Goal: Contribute content: Contribute content

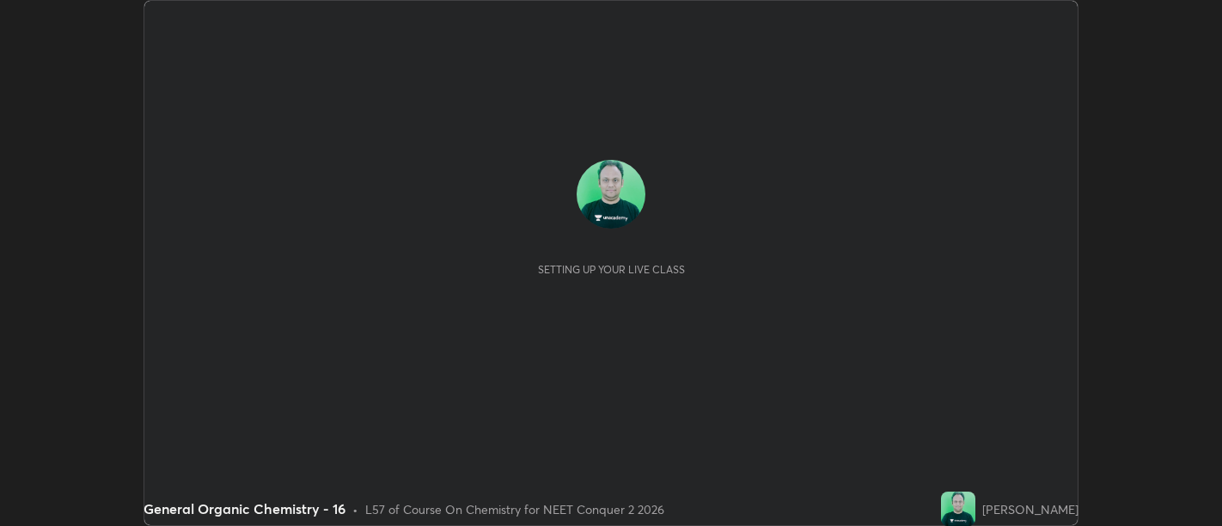
scroll to position [526, 1221]
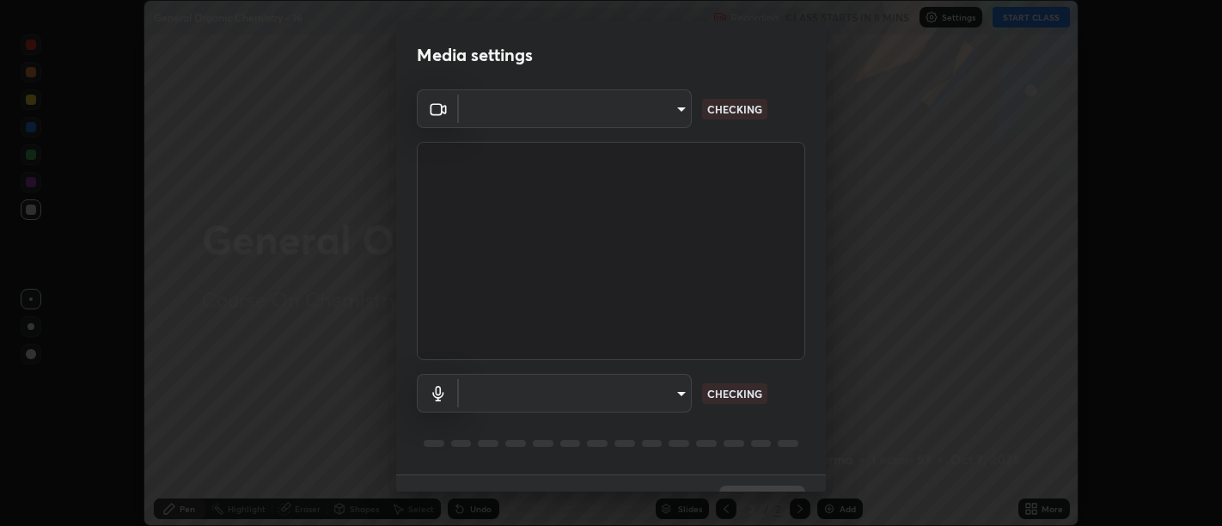
type input "d9b519daceb8a772394af6ea8e45353be5bbf62d8cb1cf3345c472de64055974"
click at [632, 398] on body "Erase all General Organic Chemistry - 16 Recording CLASS STARTS IN 8 MINS Setti…" at bounding box center [611, 263] width 1222 height 526
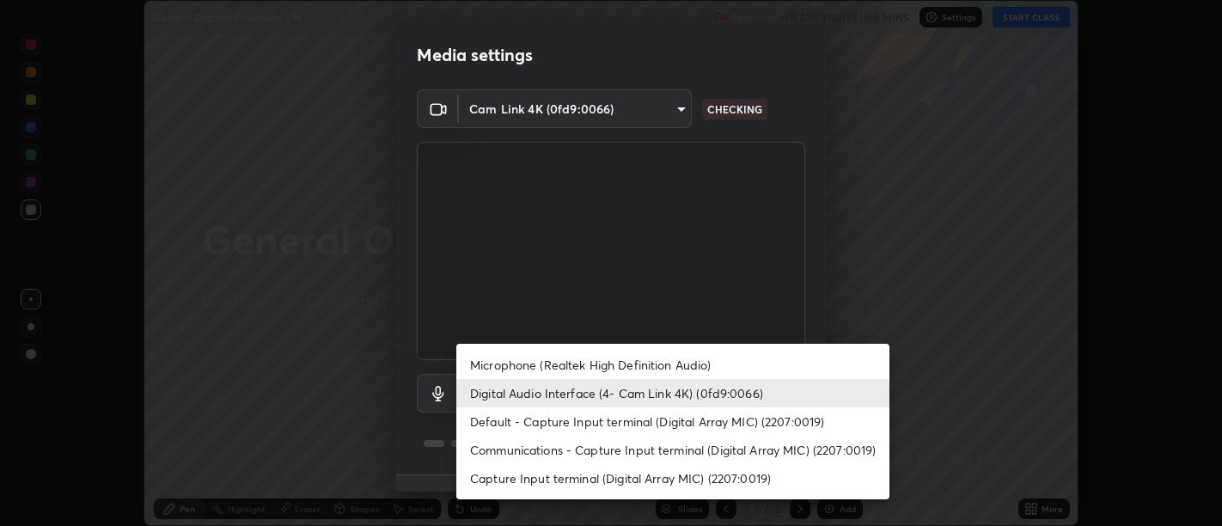
click at [620, 424] on li "Default - Capture Input terminal (Digital Array MIC) (2207:0019)" at bounding box center [672, 421] width 433 height 28
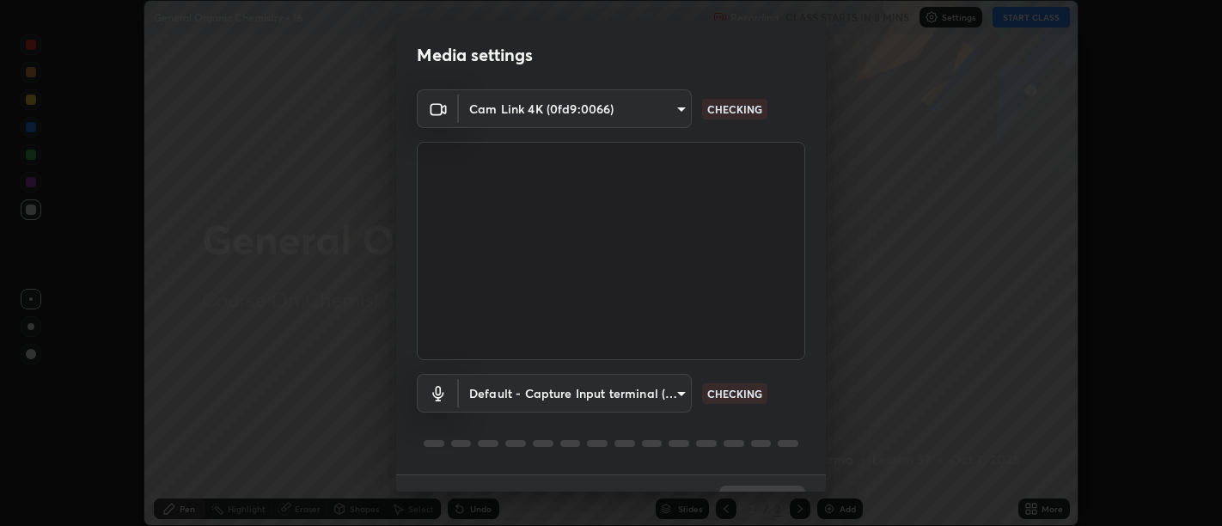
click at [627, 401] on body "Erase all General Organic Chemistry - 16 Recording CLASS STARTS IN 8 MINS Setti…" at bounding box center [611, 263] width 1222 height 526
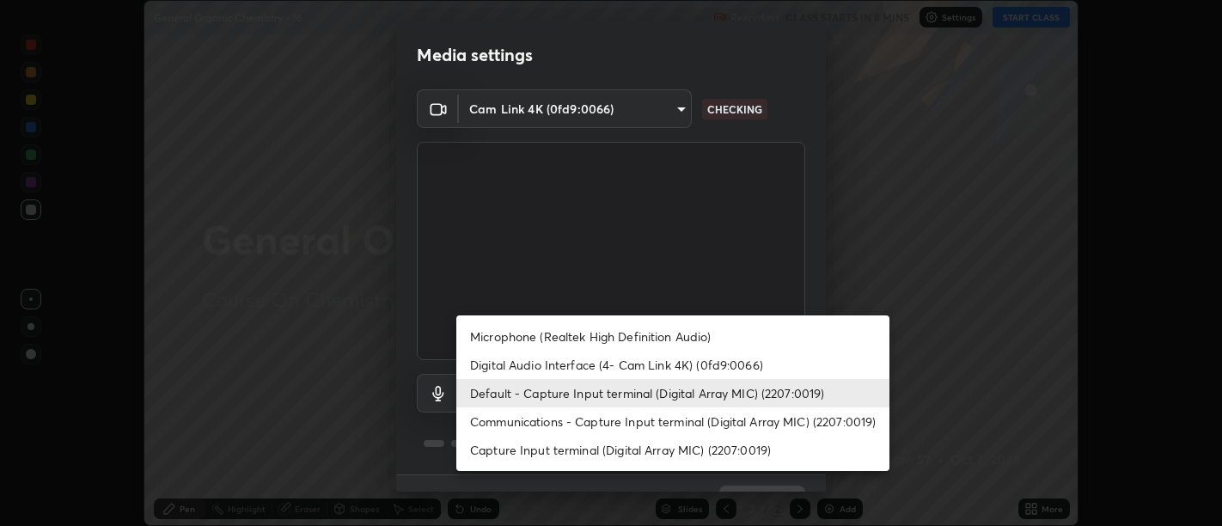
click at [633, 369] on li "Digital Audio Interface (4- Cam Link 4K) (0fd9:0066)" at bounding box center [672, 365] width 433 height 28
type input "58abe51d7fefdb17ba2419723d43872dcdd823d411622da55c3e9c12cc60ef35"
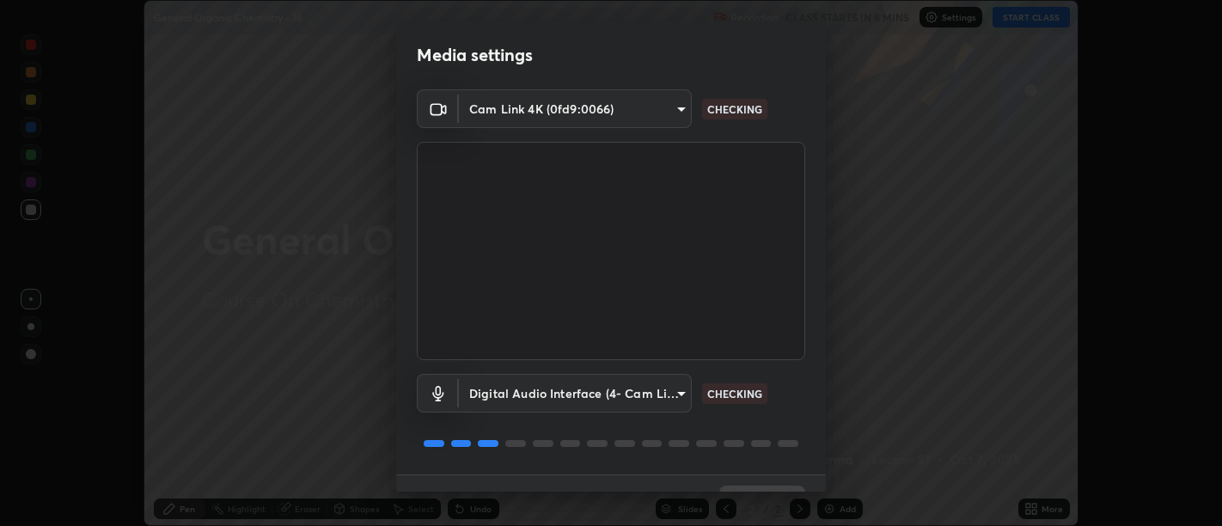
scroll to position [37, 0]
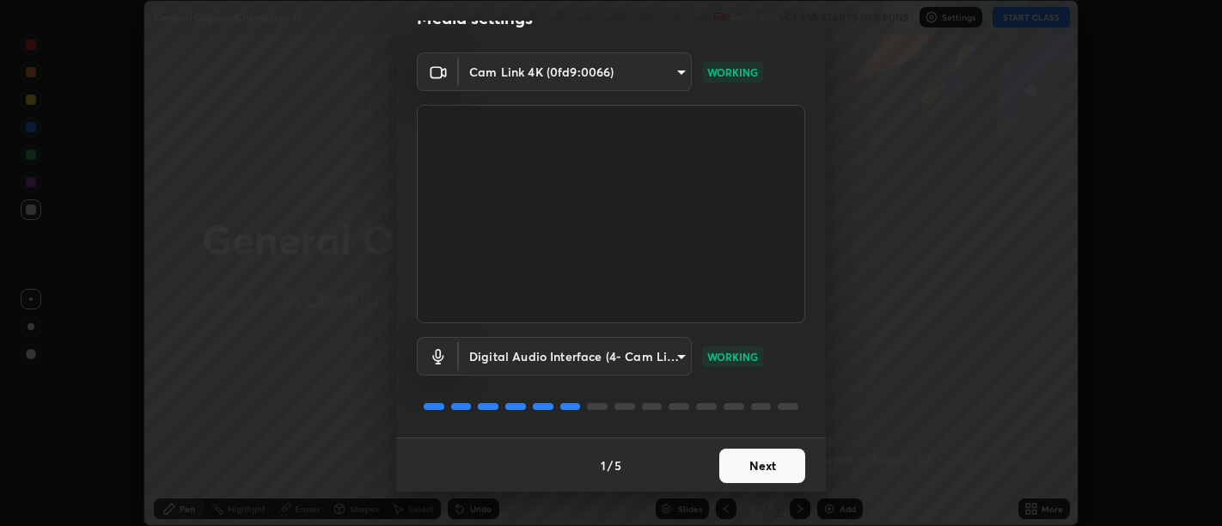
click at [758, 469] on button "Next" at bounding box center [762, 466] width 86 height 34
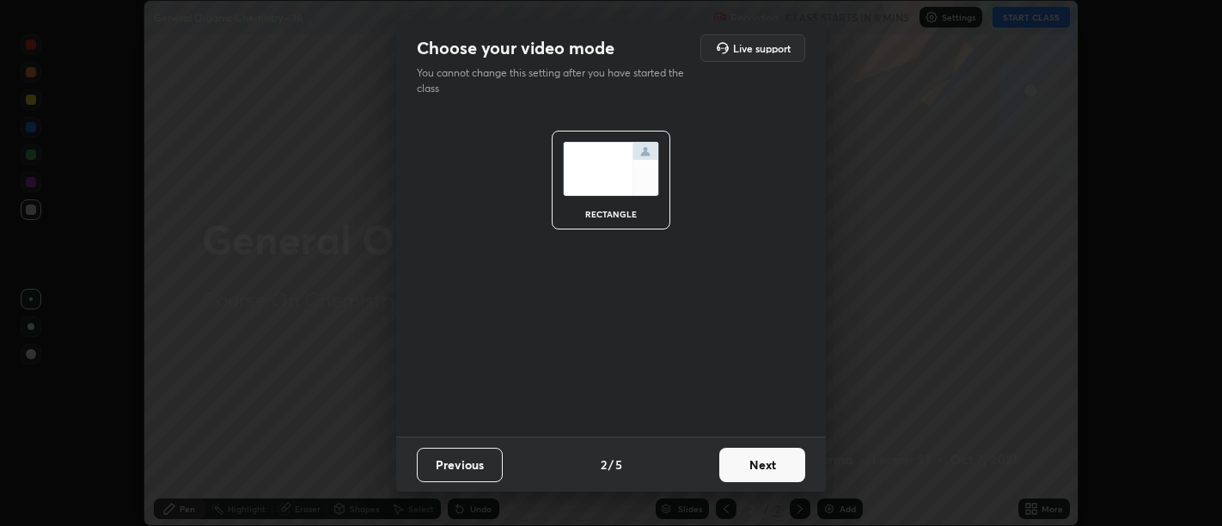
scroll to position [0, 0]
click at [767, 466] on button "Next" at bounding box center [762, 465] width 86 height 34
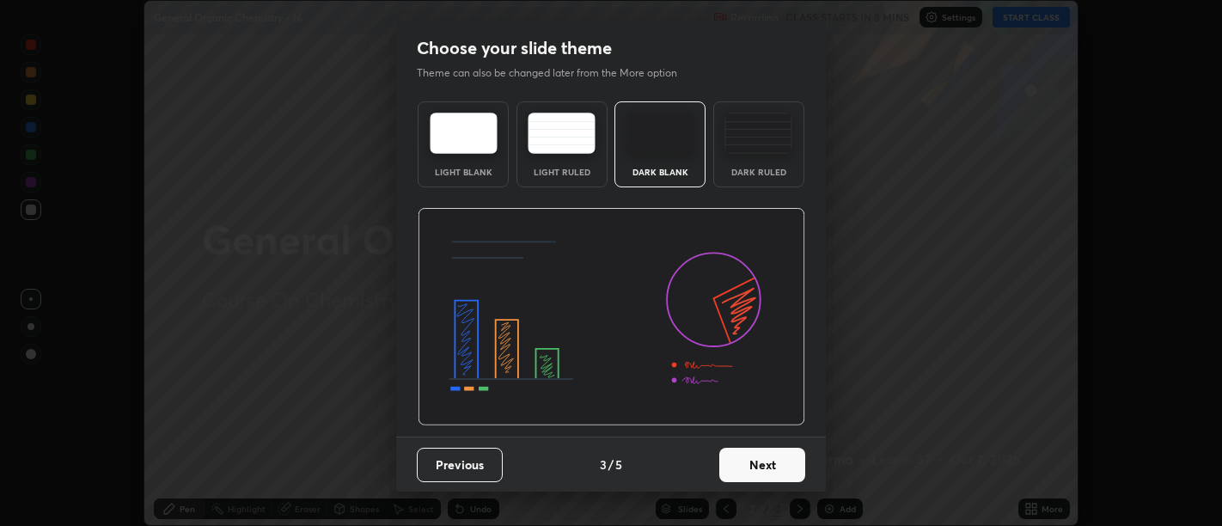
click at [773, 473] on button "Next" at bounding box center [762, 465] width 86 height 34
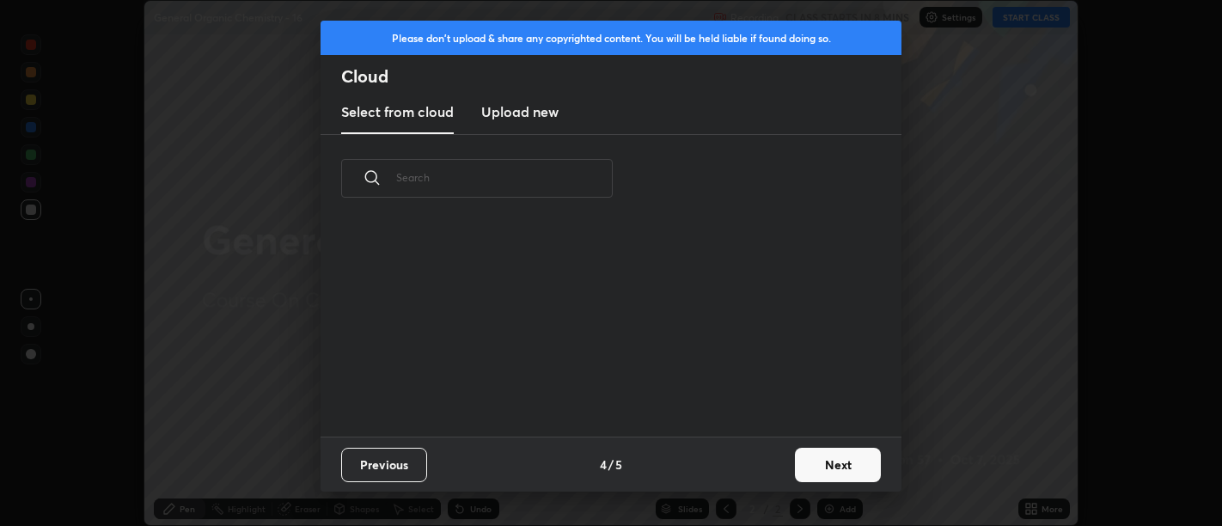
click at [779, 471] on div "Previous 4 / 5 Next" at bounding box center [611, 464] width 581 height 55
click at [797, 469] on button "Next" at bounding box center [838, 465] width 86 height 34
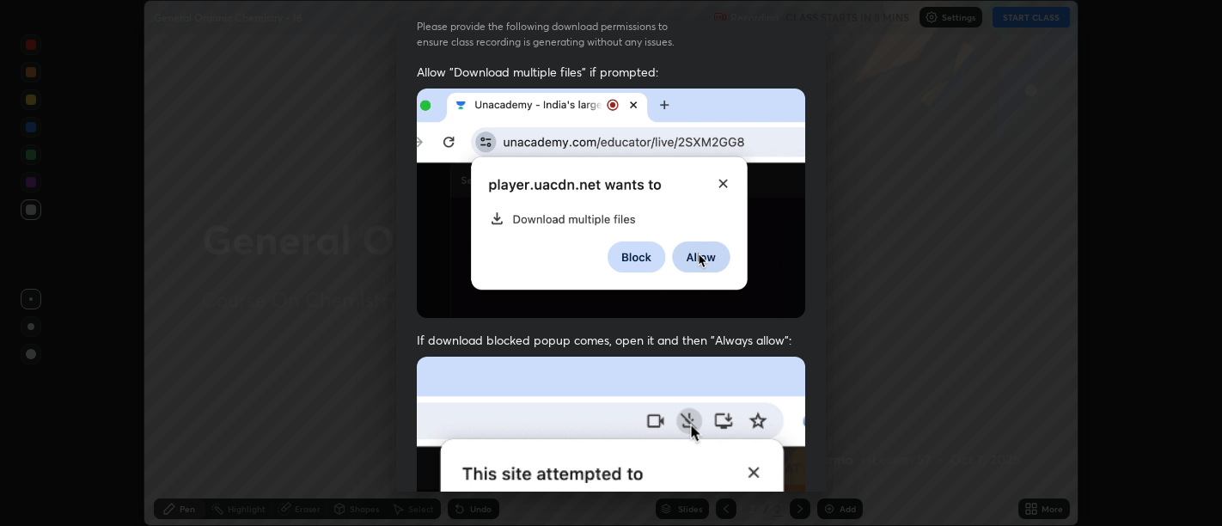
scroll to position [95, 0]
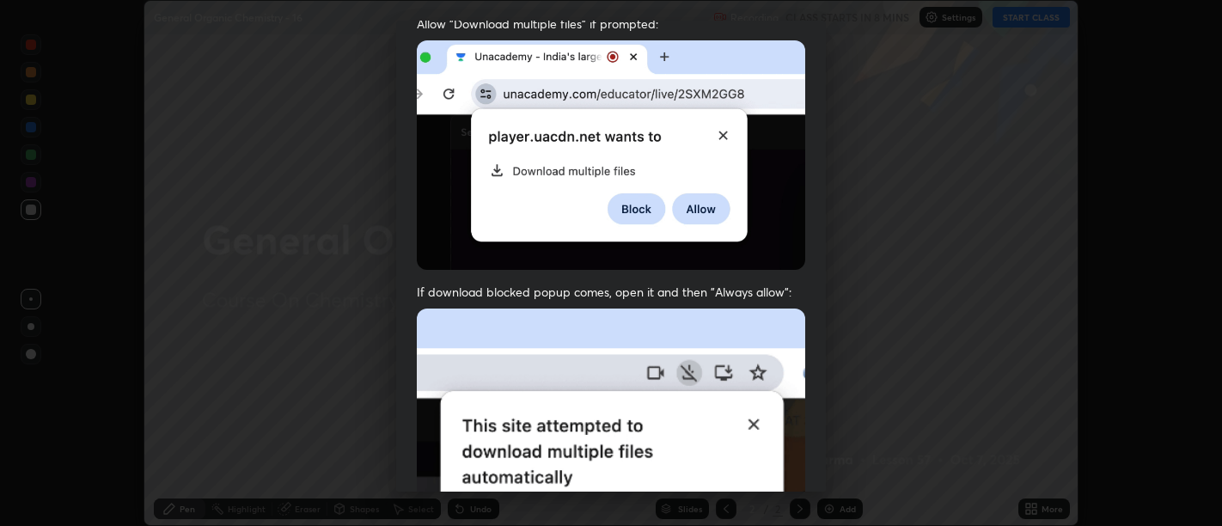
click at [748, 401] on img at bounding box center [611, 497] width 388 height 376
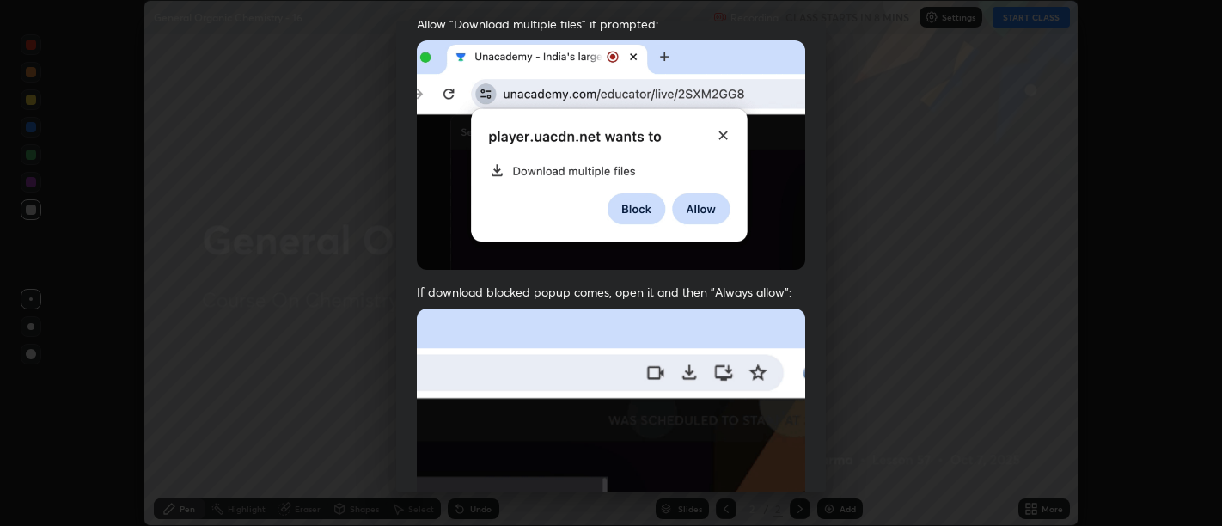
click at [751, 350] on img at bounding box center [611, 497] width 388 height 376
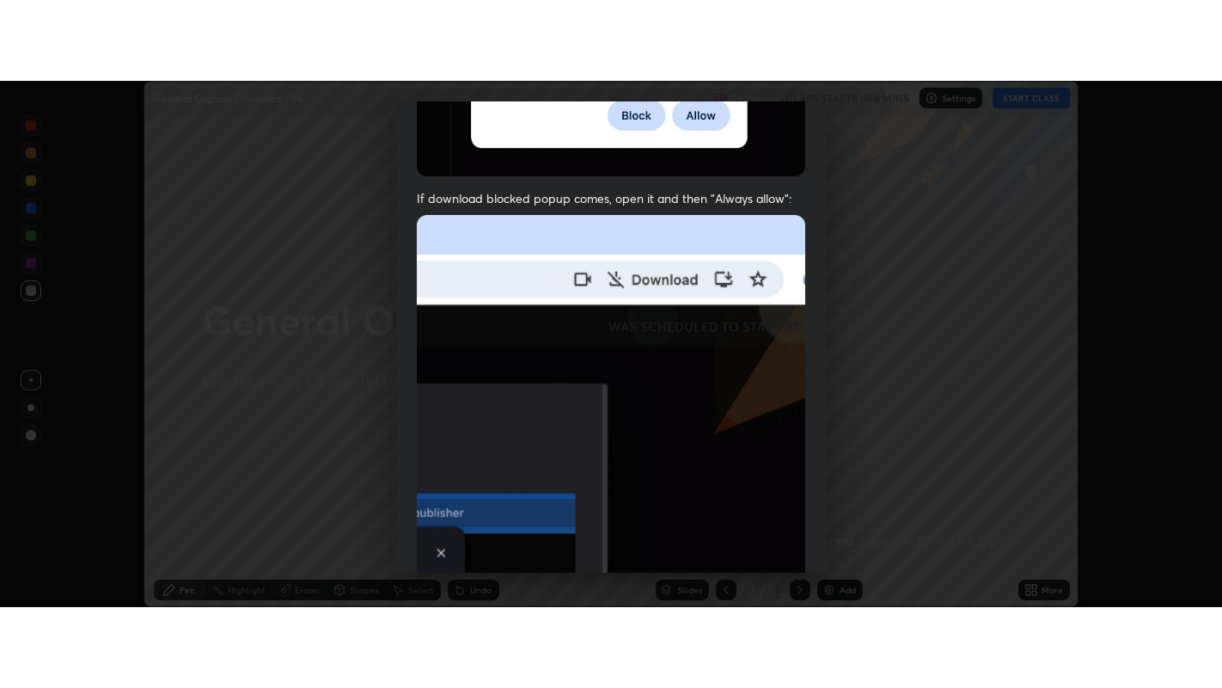
scroll to position [388, 0]
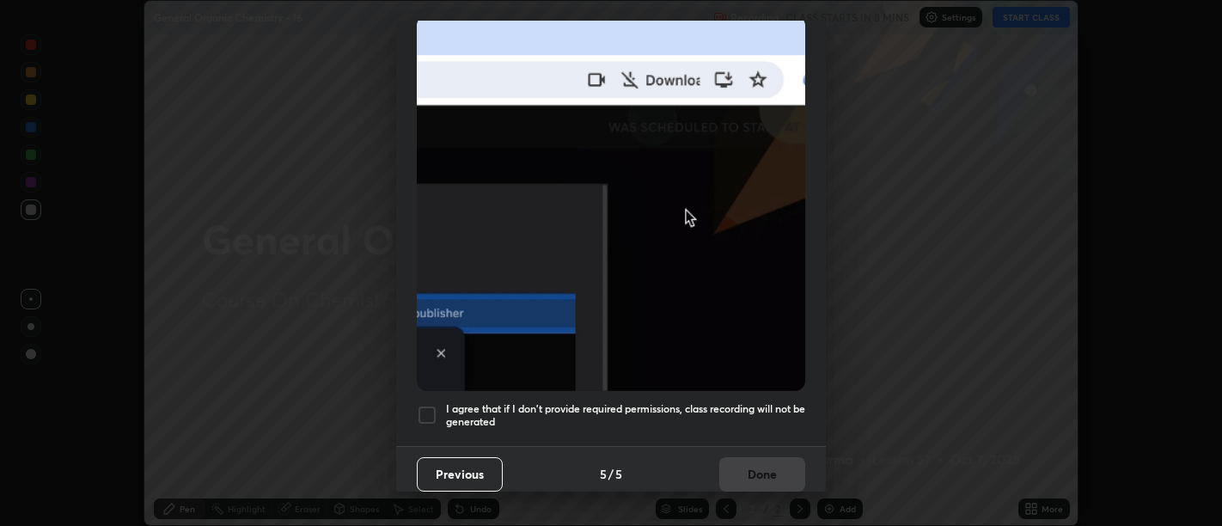
click at [750, 411] on h5 "I agree that if I don't provide required permissions, class recording will not …" at bounding box center [625, 415] width 359 height 27
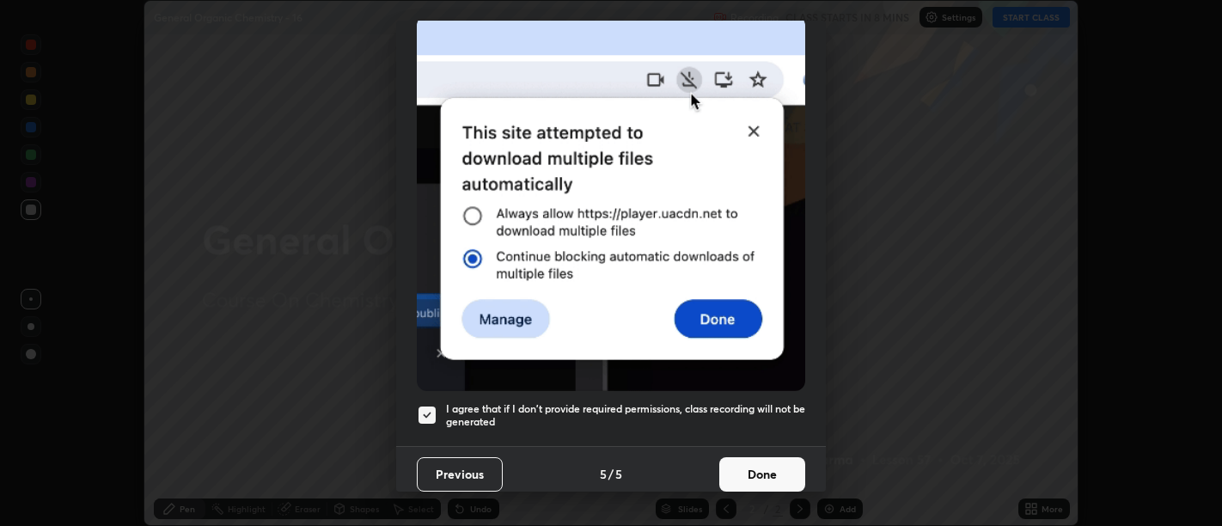
click at [769, 471] on button "Done" at bounding box center [762, 474] width 86 height 34
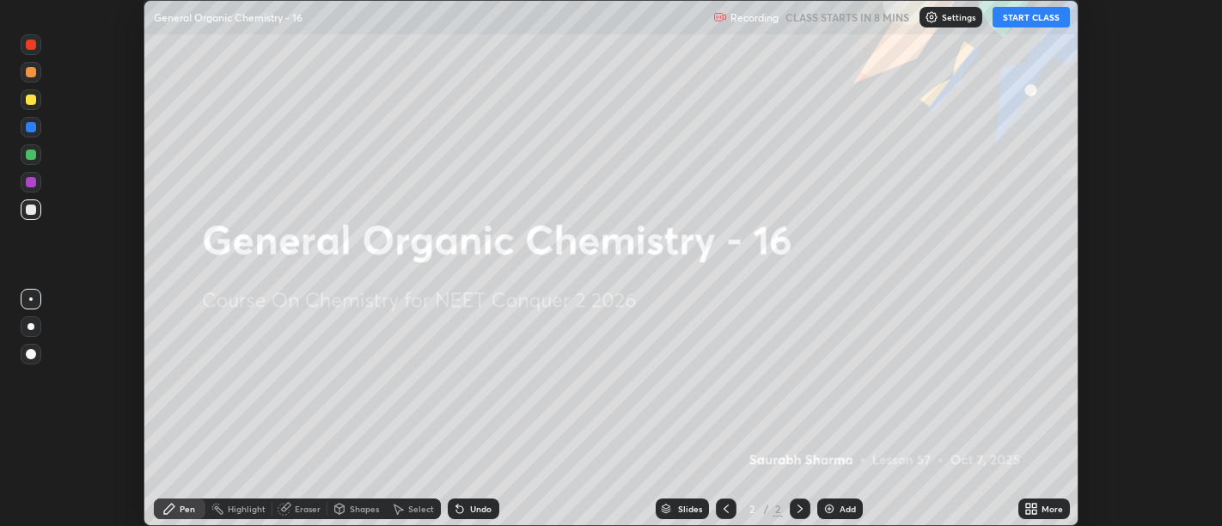
click at [1024, 496] on div "More" at bounding box center [1044, 509] width 52 height 34
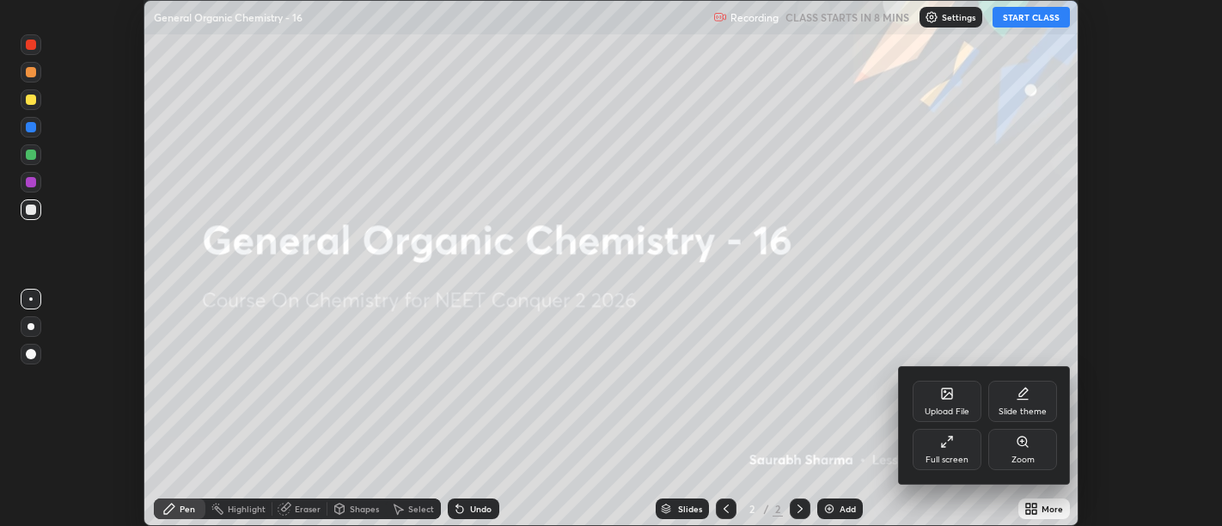
click at [969, 447] on div "Full screen" at bounding box center [947, 449] width 69 height 41
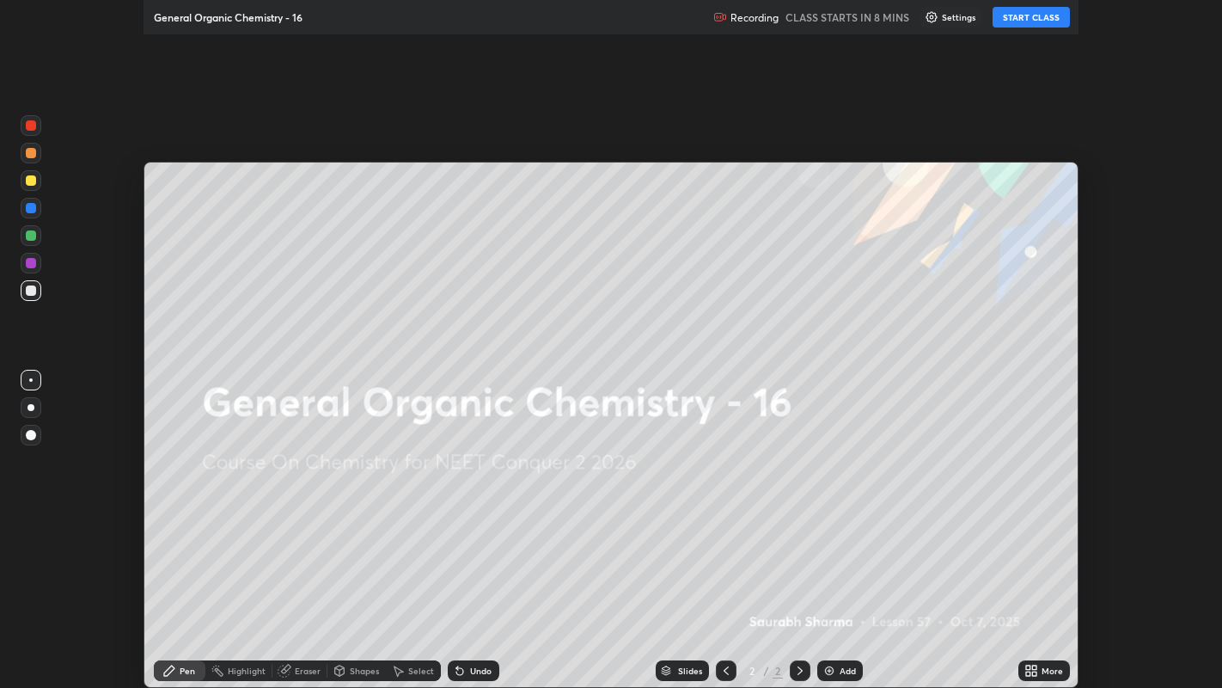
scroll to position [688, 1222]
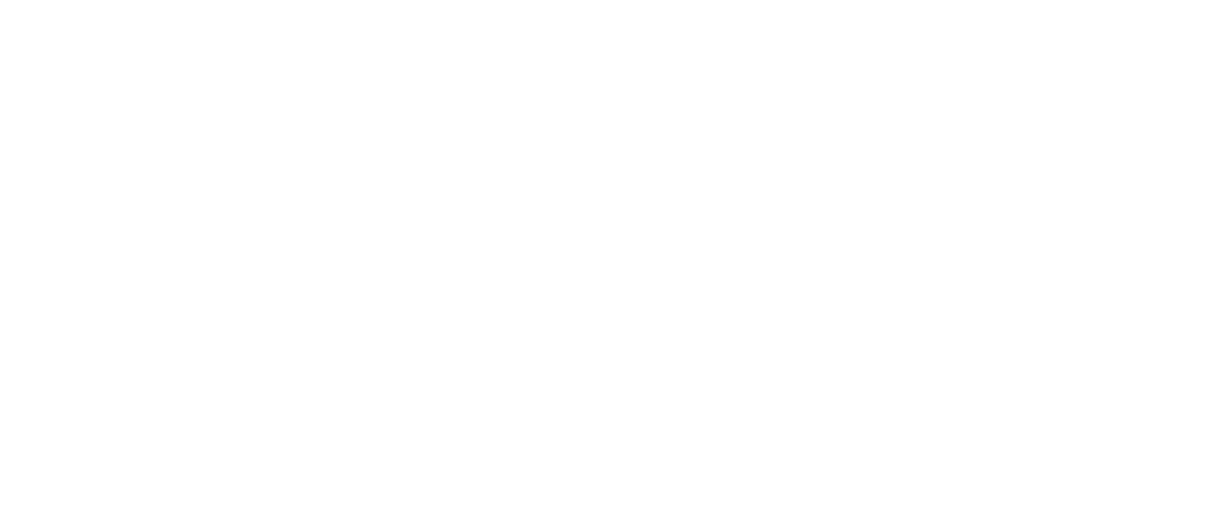
click at [1068, 0] on html at bounding box center [611, 0] width 1222 height 0
click at [1084, 0] on html at bounding box center [611, 0] width 1222 height 0
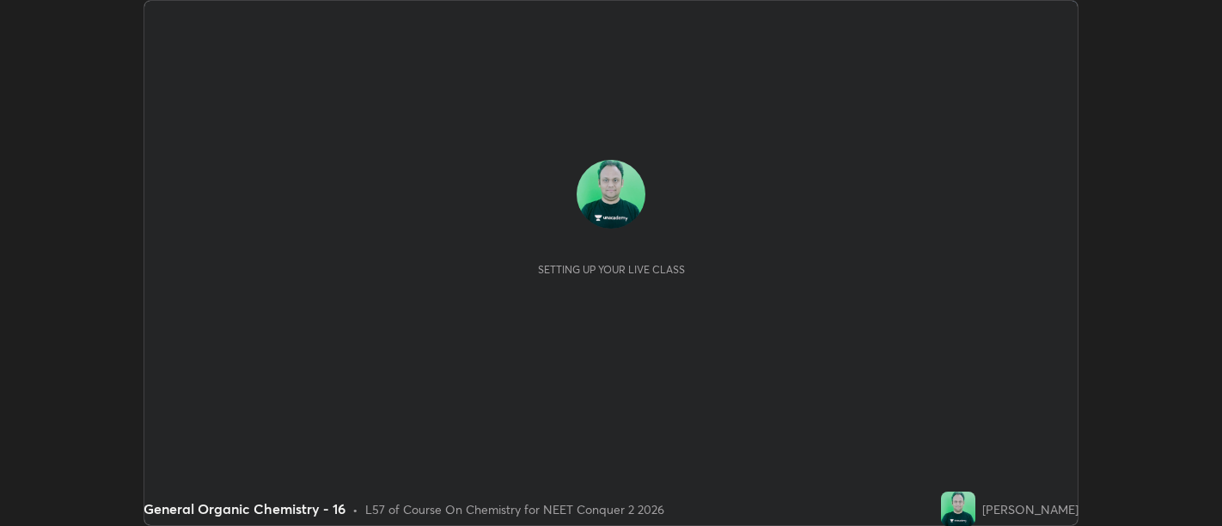
scroll to position [526, 1221]
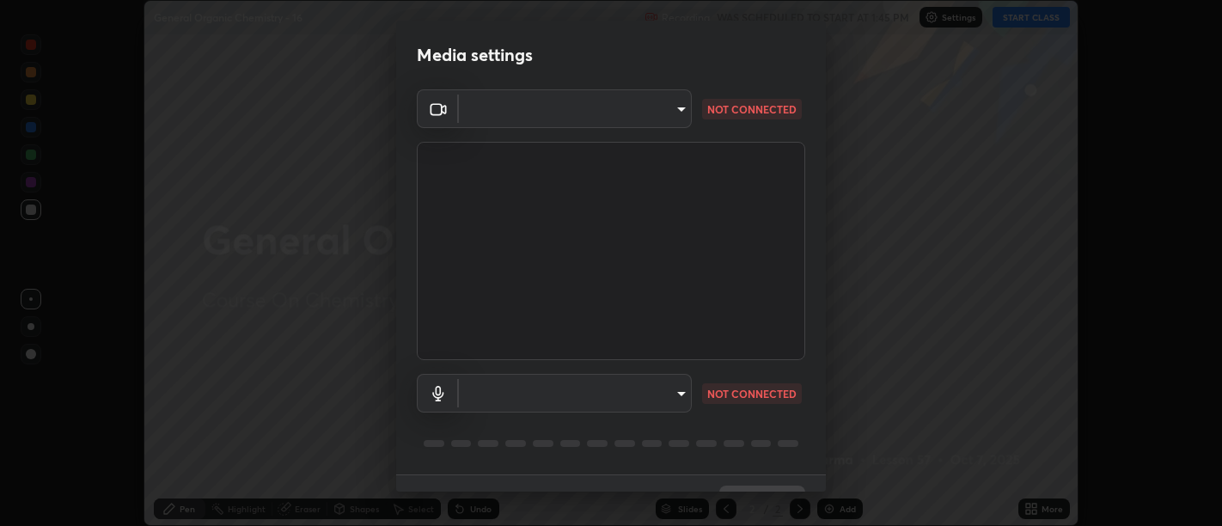
type input "d9b519daceb8a772394af6ea8e45353be5bbf62d8cb1cf3345c472de64055974"
type input "58abe51d7fefdb17ba2419723d43872dcdd823d411622da55c3e9c12cc60ef35"
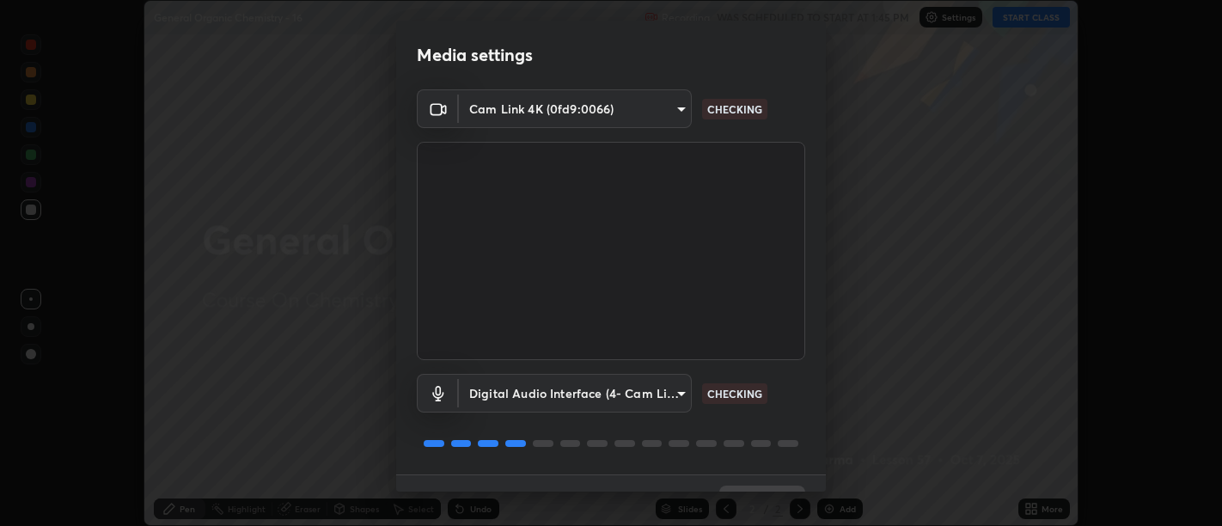
scroll to position [37, 0]
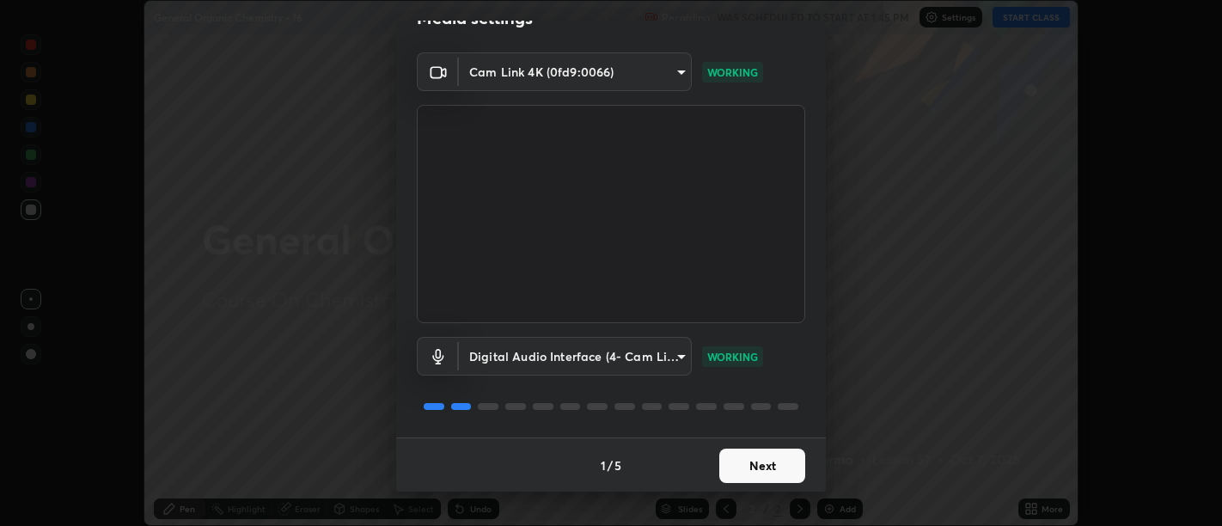
click at [758, 474] on button "Next" at bounding box center [762, 466] width 86 height 34
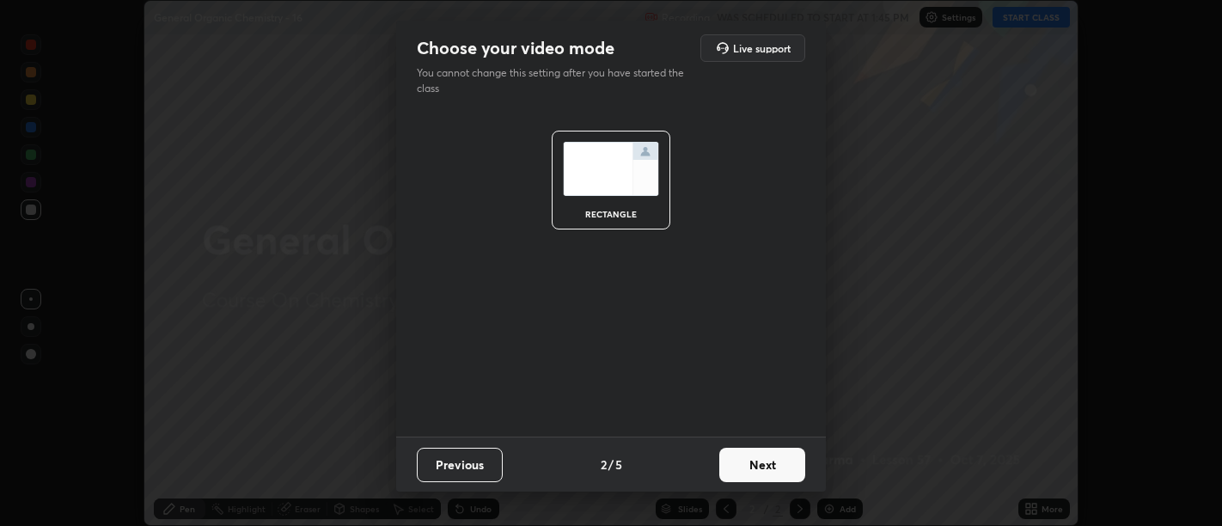
click at [761, 468] on button "Next" at bounding box center [762, 465] width 86 height 34
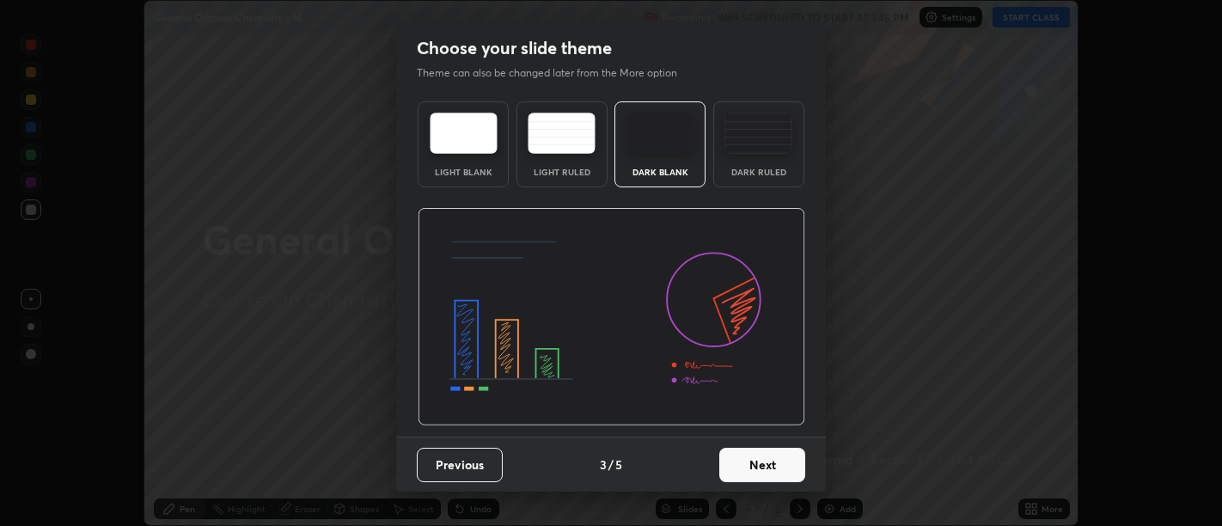
click at [768, 476] on button "Next" at bounding box center [762, 465] width 86 height 34
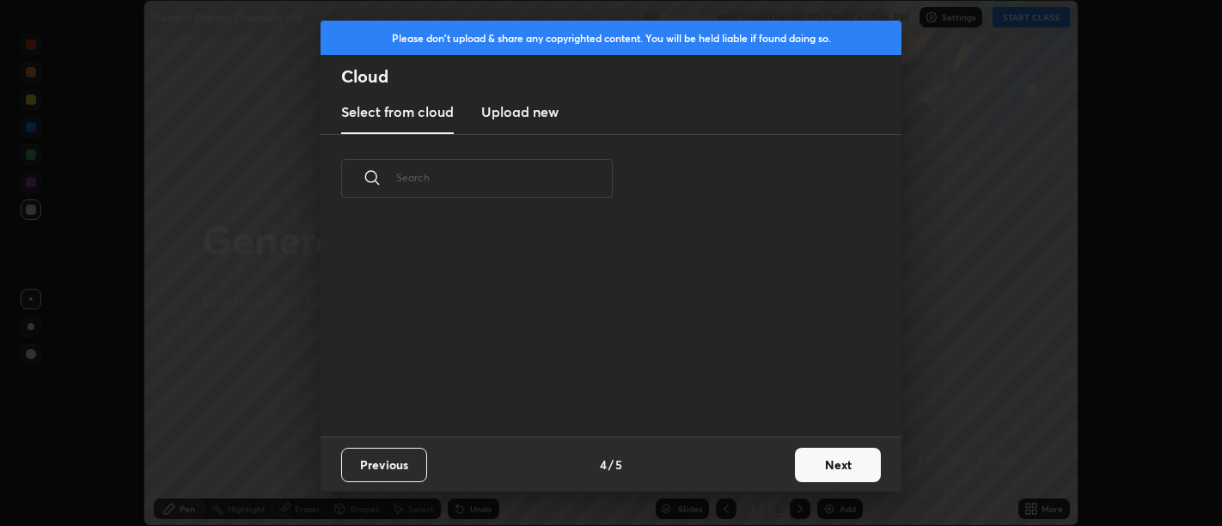
click at [795, 469] on button "Next" at bounding box center [838, 465] width 86 height 34
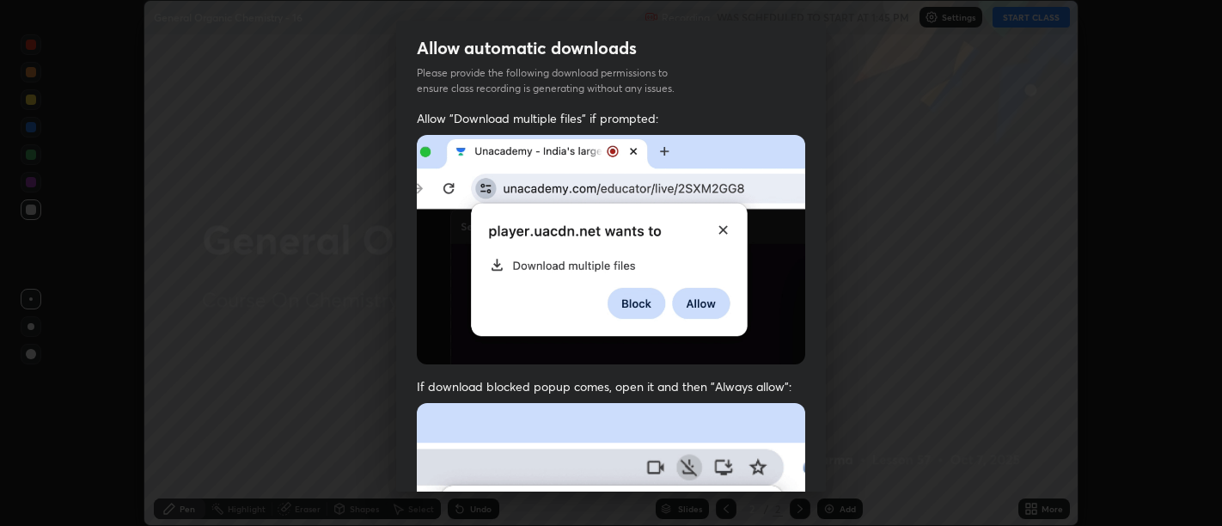
click at [772, 386] on span "If download blocked popup comes, open it and then "Always allow":" at bounding box center [611, 386] width 388 height 16
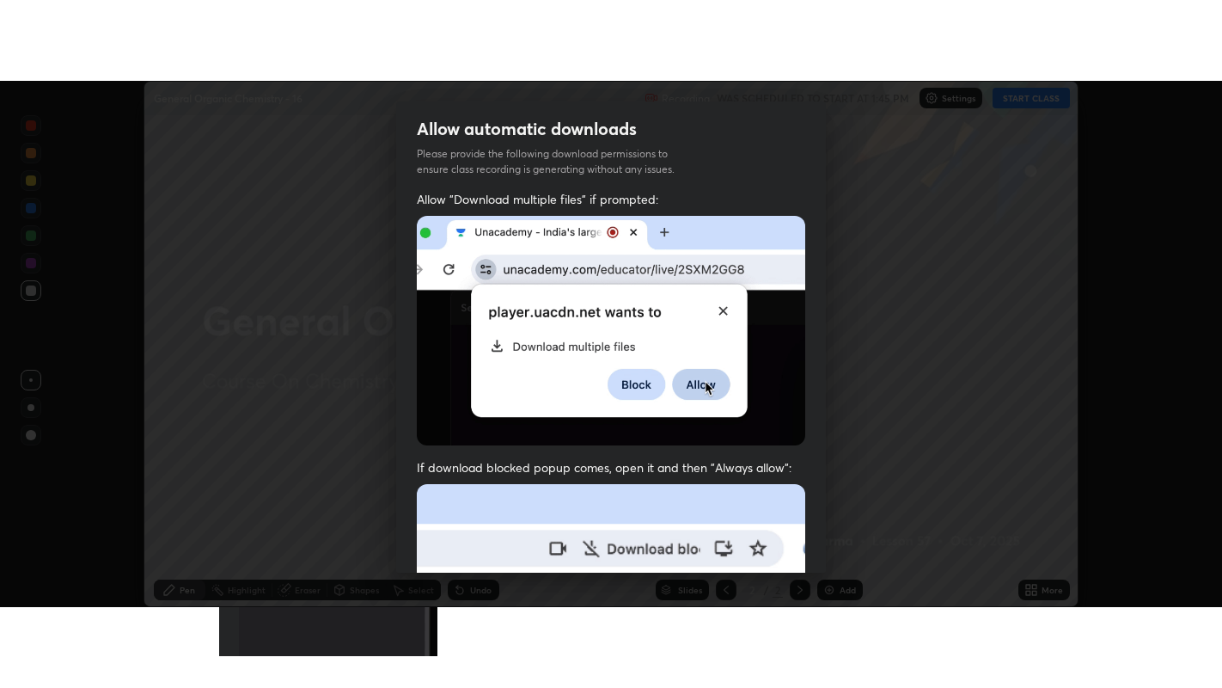
scroll to position [388, 0]
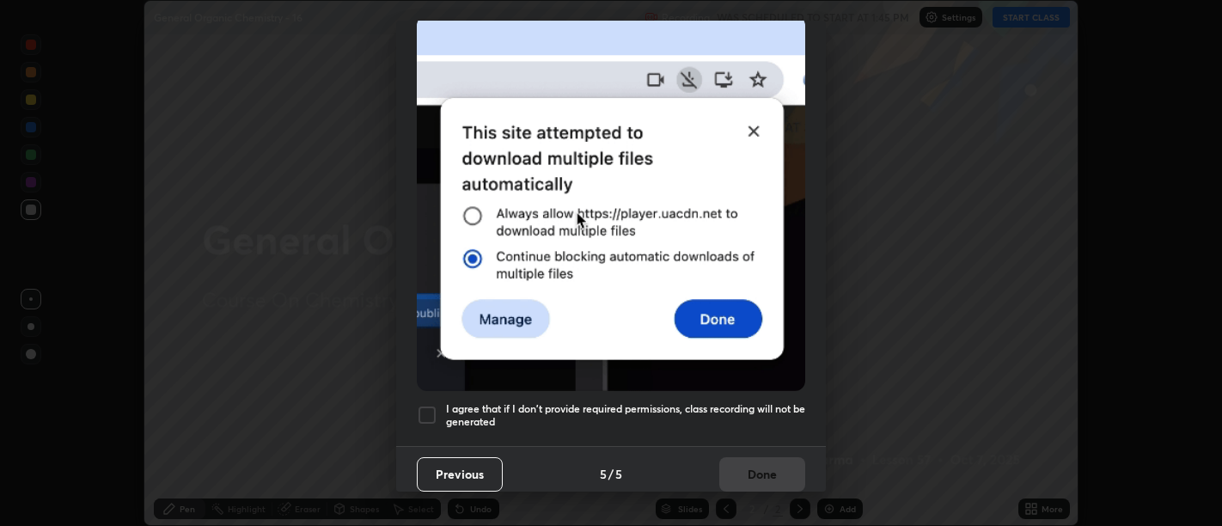
click at [755, 408] on h5 "I agree that if I don't provide required permissions, class recording will not …" at bounding box center [625, 415] width 359 height 27
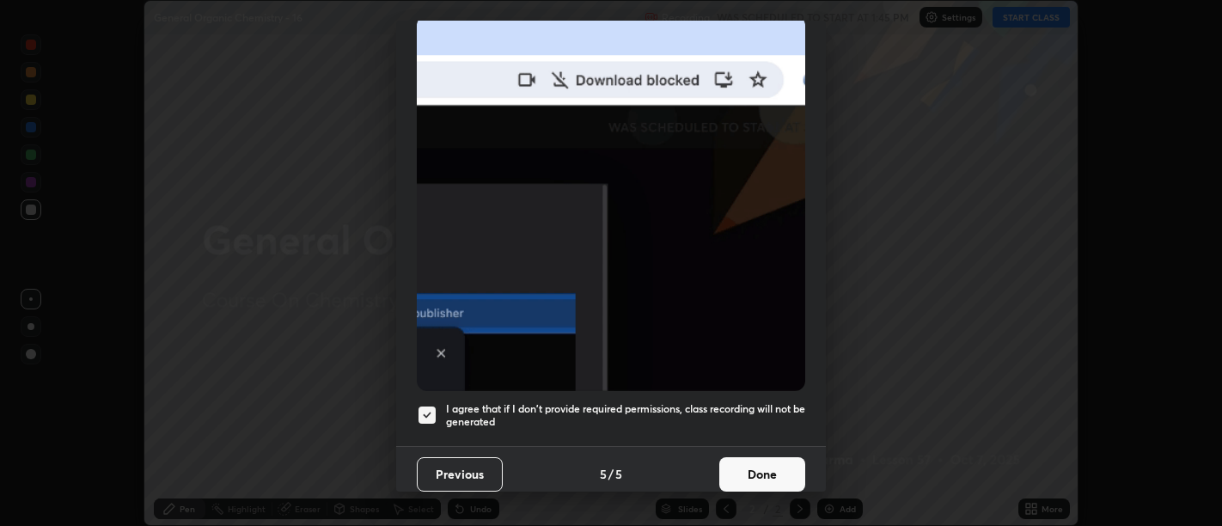
click at [765, 414] on h5 "I agree that if I don't provide required permissions, class recording will not …" at bounding box center [625, 415] width 359 height 27
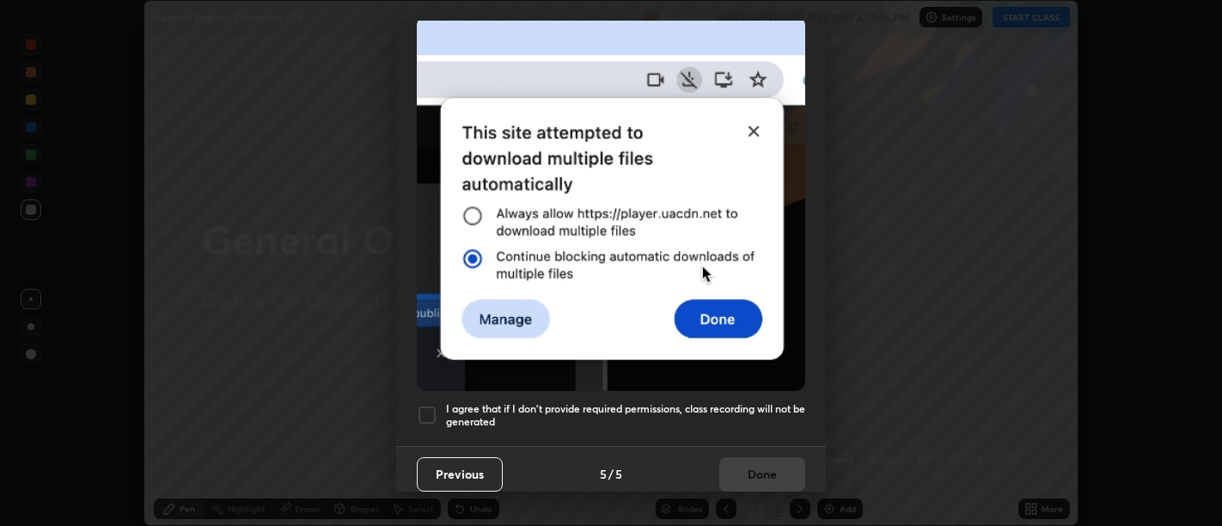
click at [767, 409] on h5 "I agree that if I don't provide required permissions, class recording will not …" at bounding box center [625, 415] width 359 height 27
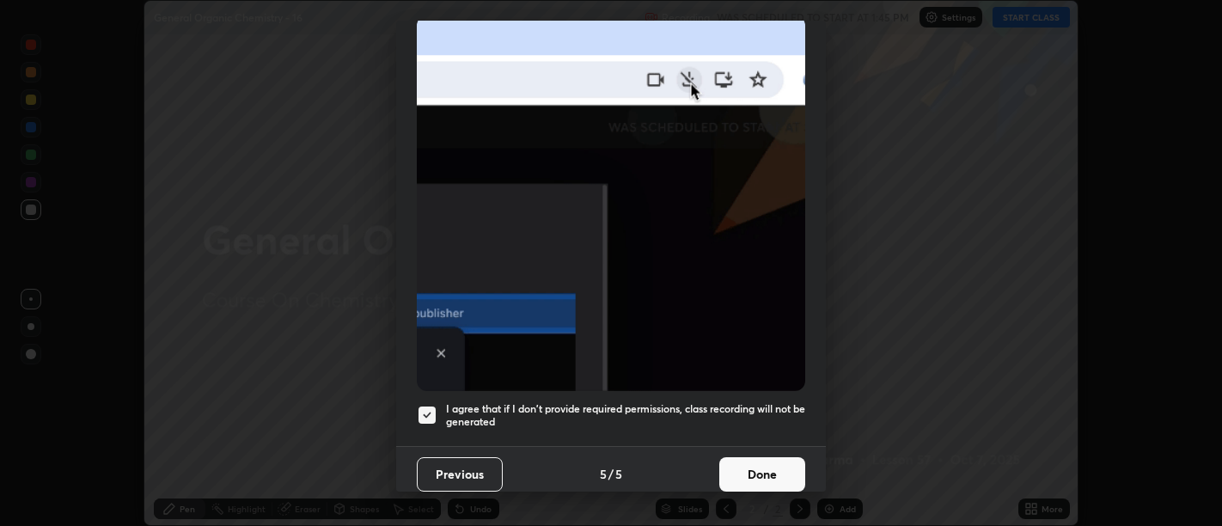
click at [765, 457] on button "Done" at bounding box center [762, 474] width 86 height 34
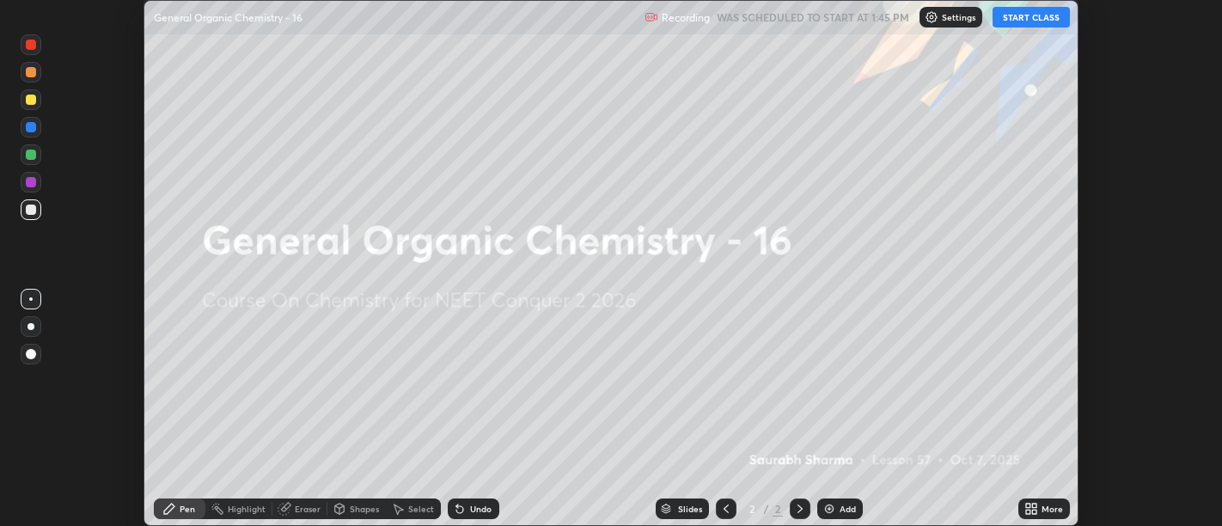
click at [1027, 505] on icon at bounding box center [1028, 506] width 4 height 4
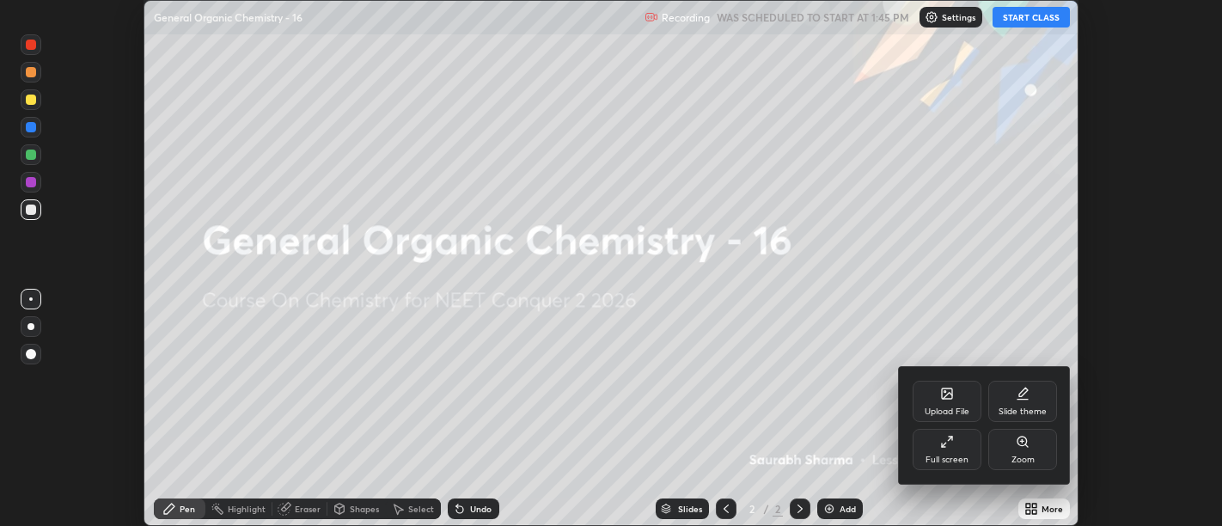
click at [947, 438] on icon at bounding box center [947, 442] width 14 height 14
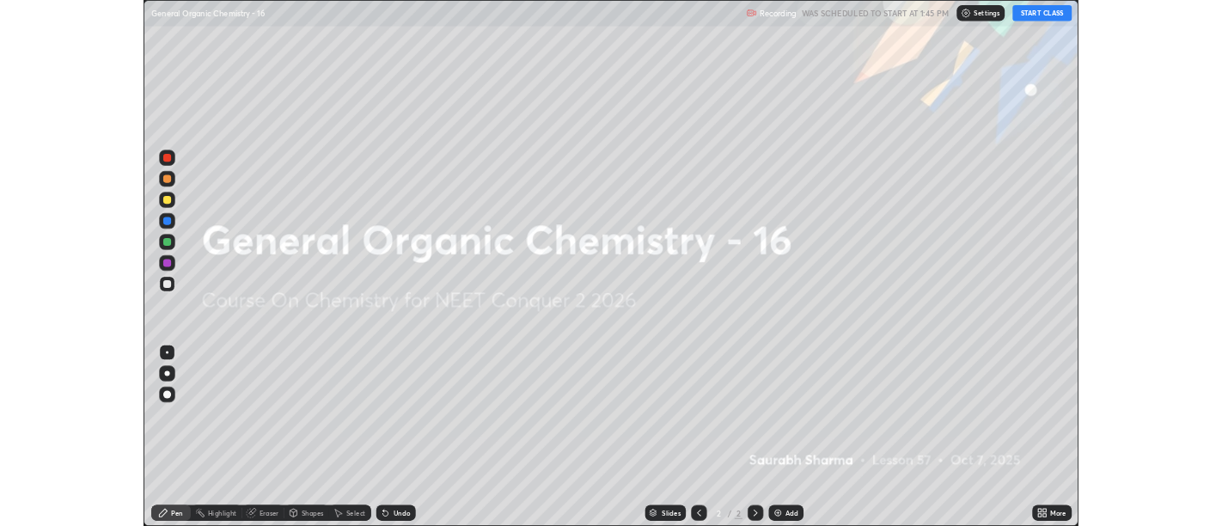
scroll to position [688, 1222]
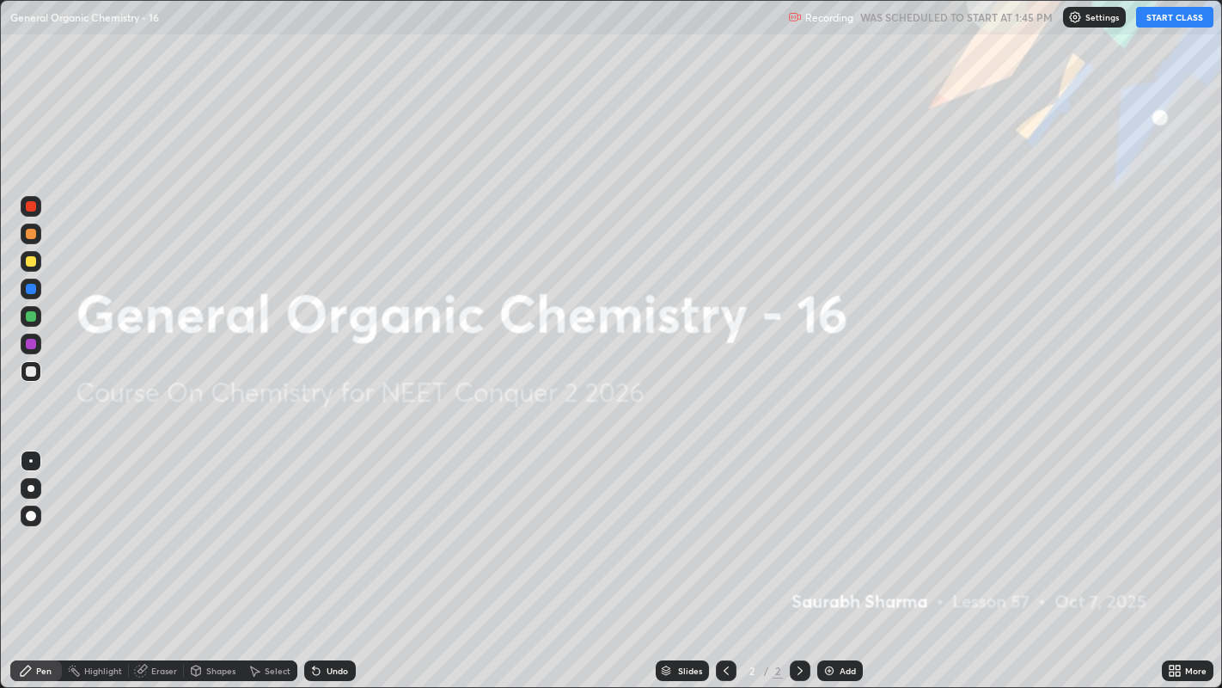
click at [1173, 22] on button "START CLASS" at bounding box center [1174, 17] width 77 height 21
click at [854, 525] on div "Add" at bounding box center [840, 670] width 46 height 21
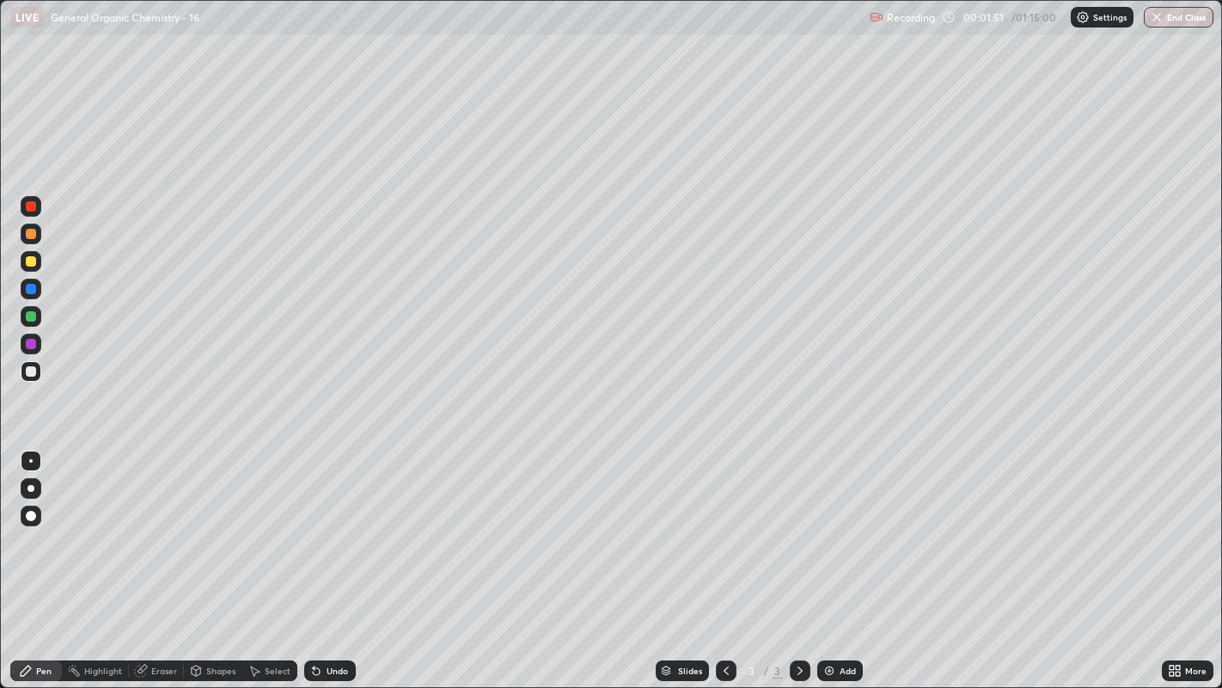
click at [263, 525] on div "Select" at bounding box center [269, 670] width 55 height 21
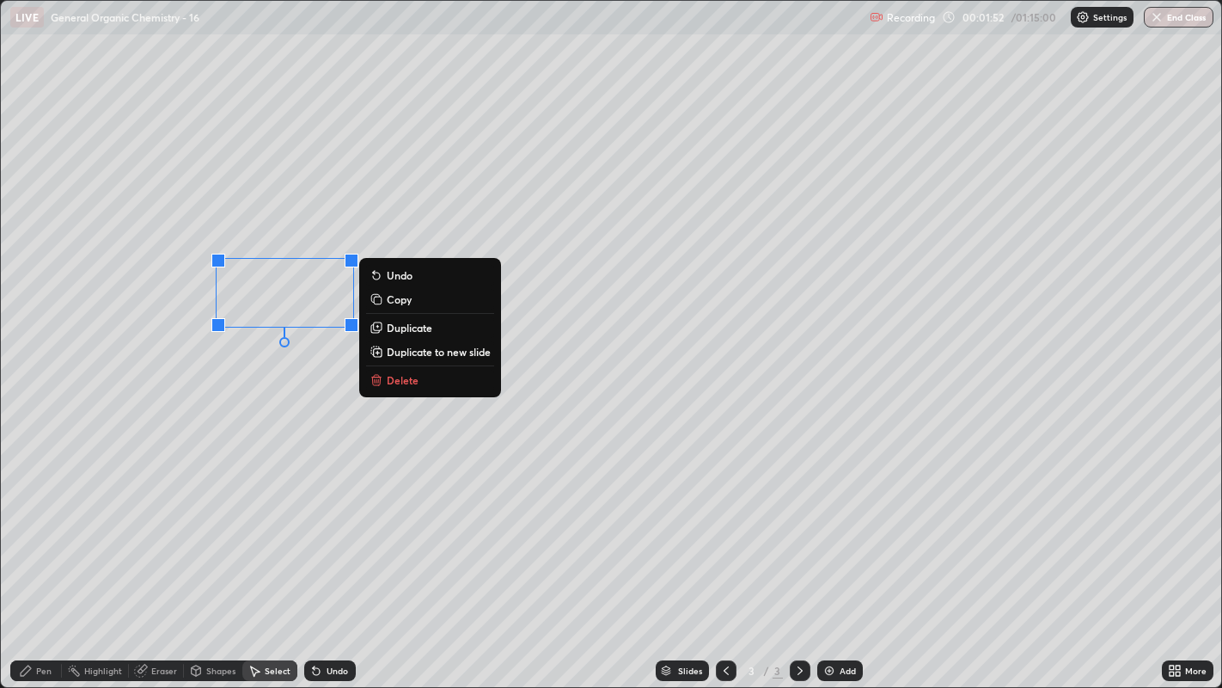
click at [413, 330] on p "Duplicate" at bounding box center [410, 328] width 46 height 14
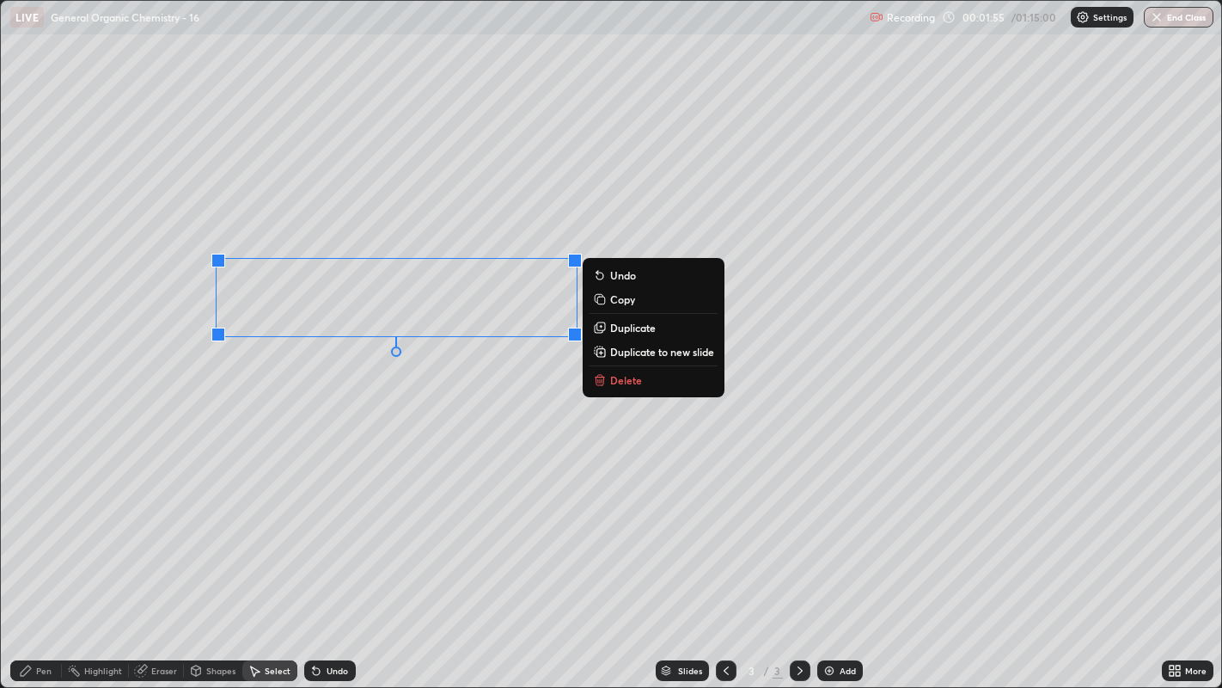
click at [619, 325] on p "Duplicate" at bounding box center [633, 328] width 46 height 14
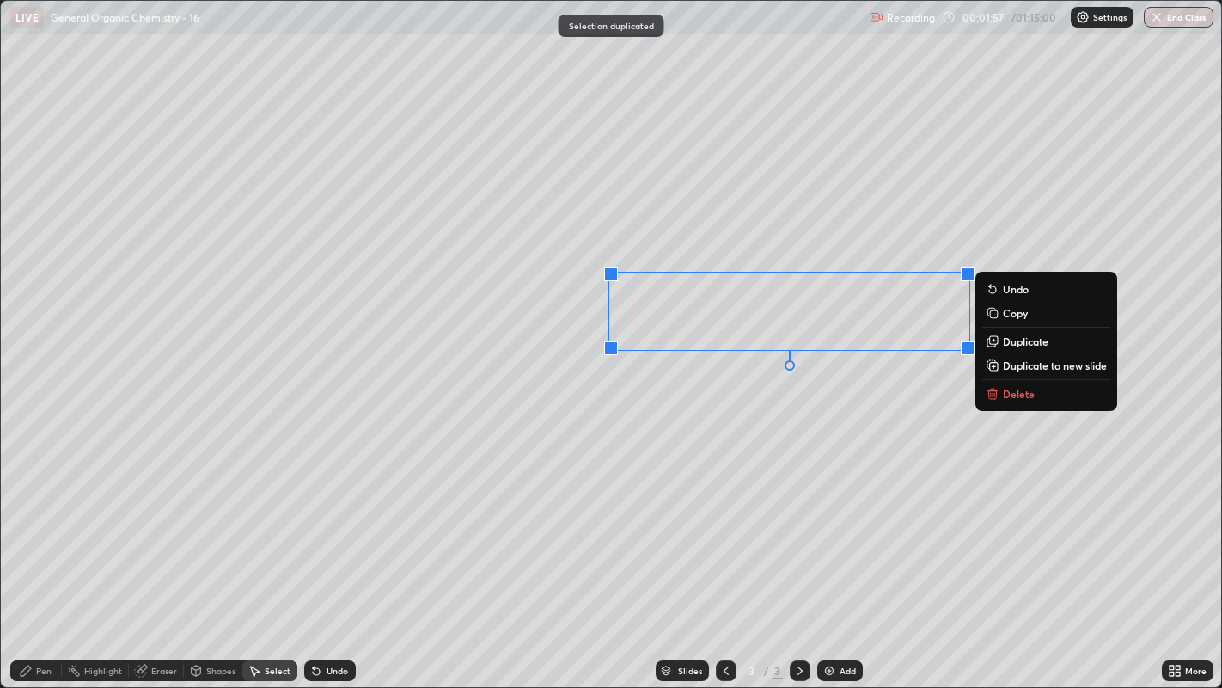
click at [731, 439] on div "0 ° Undo Copy Duplicate Duplicate to new slide Delete" at bounding box center [611, 344] width 1221 height 687
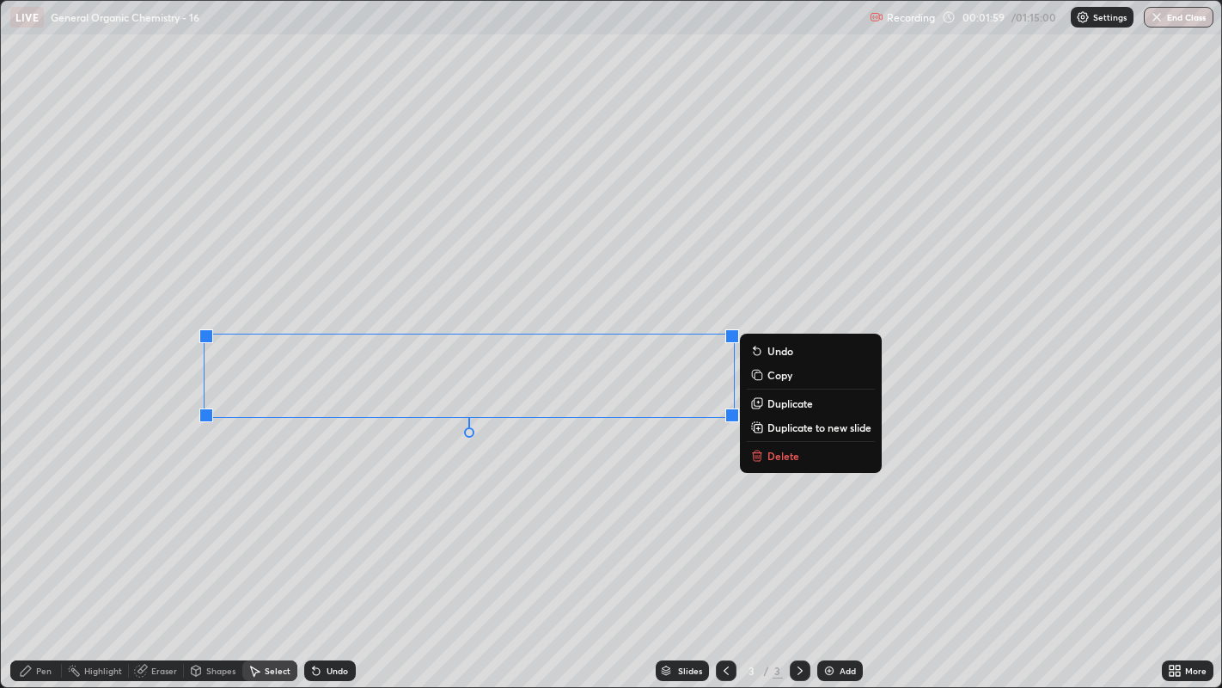
click at [526, 492] on div "0 ° Undo Copy Duplicate Duplicate to new slide Delete" at bounding box center [611, 344] width 1221 height 687
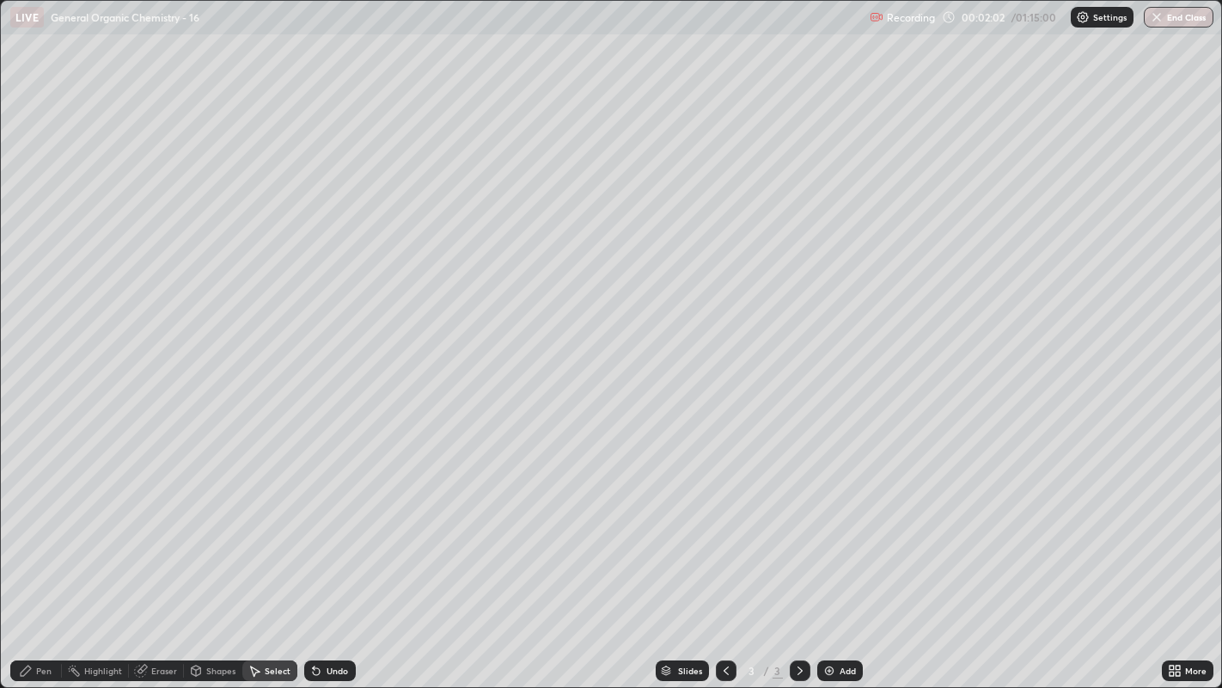
click at [851, 480] on div "0 ° Undo Copy Duplicate Duplicate to new slide Delete" at bounding box center [611, 344] width 1221 height 687
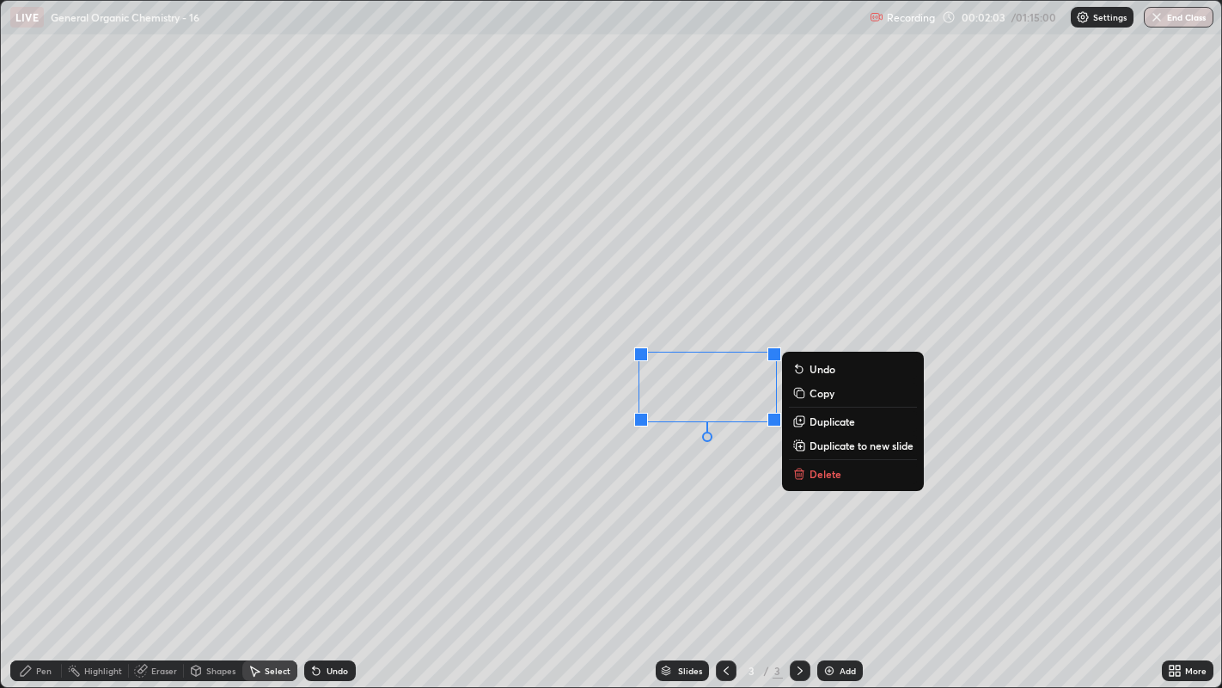
click at [617, 474] on div "0 ° Undo Copy Duplicate Duplicate to new slide Delete" at bounding box center [611, 344] width 1221 height 687
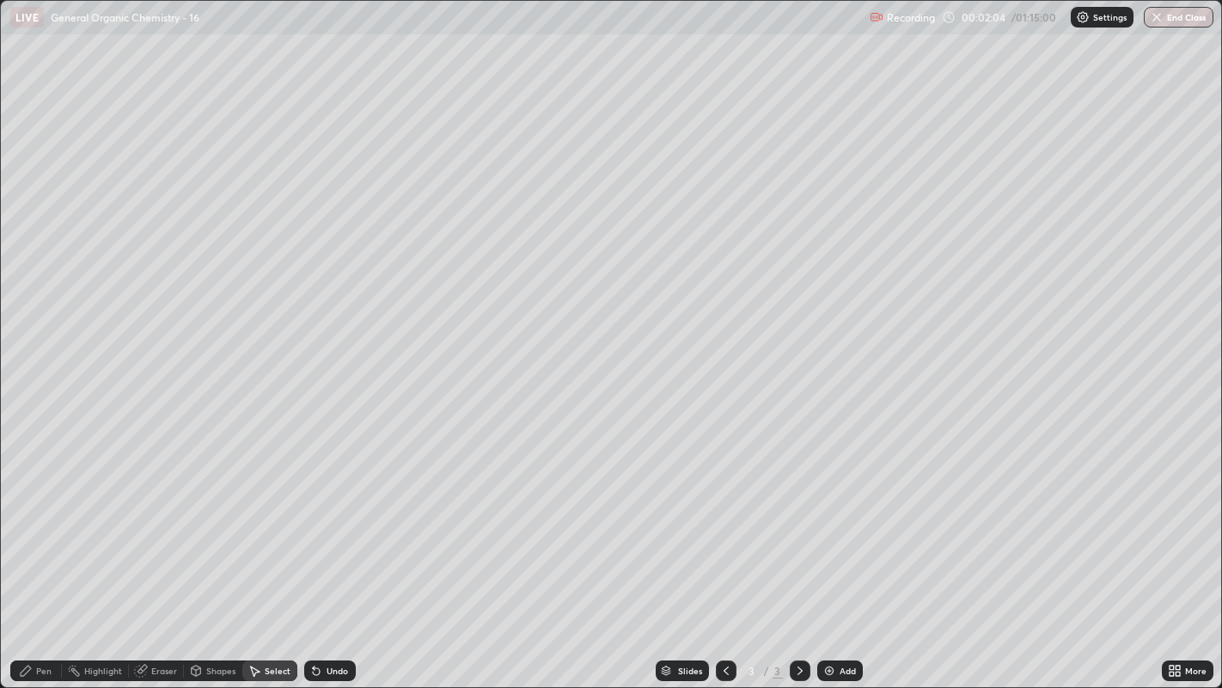
click at [43, 525] on div "Pen" at bounding box center [43, 670] width 15 height 9
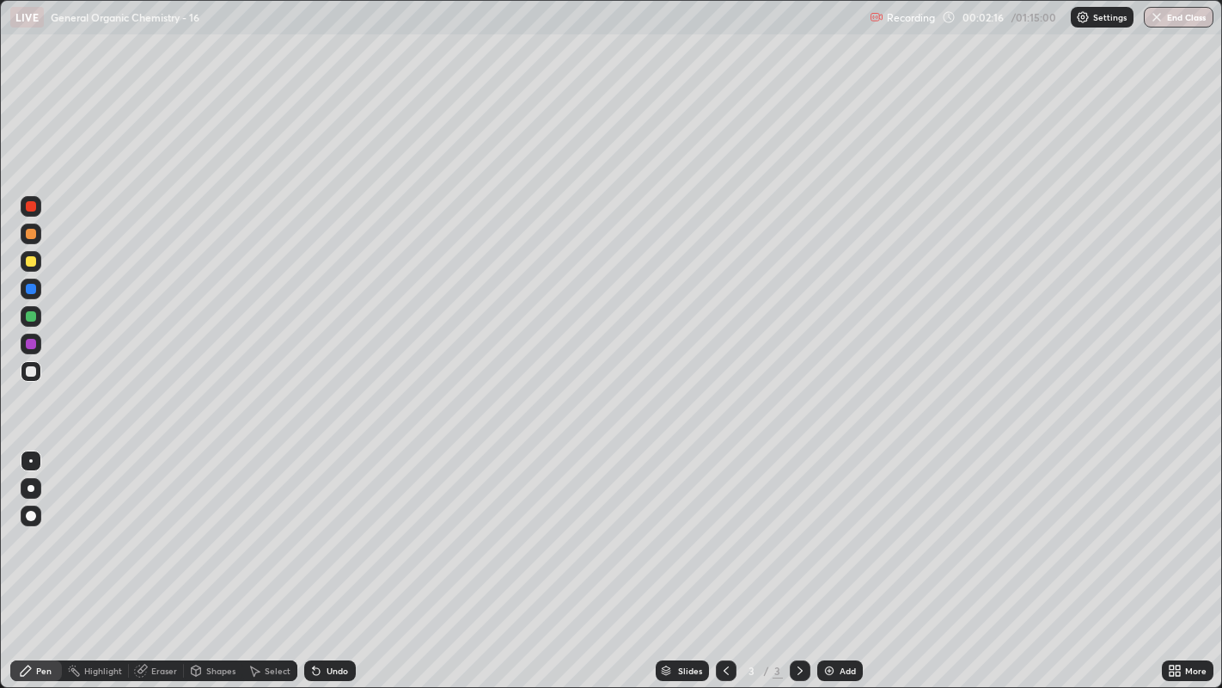
click at [334, 525] on div "Undo" at bounding box center [337, 670] width 21 height 9
click at [337, 525] on div "Undo" at bounding box center [337, 670] width 21 height 9
click at [253, 525] on icon at bounding box center [255, 671] width 9 height 10
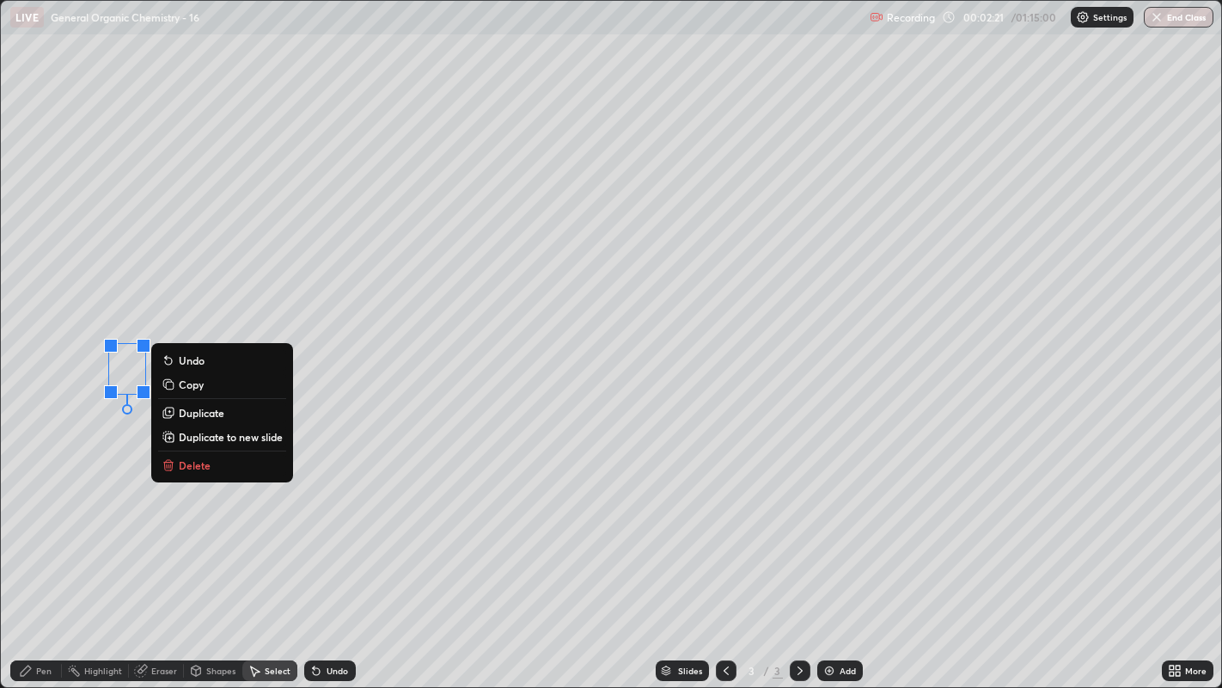
click at [95, 517] on div "0 ° Undo Copy Duplicate Duplicate to new slide Delete" at bounding box center [611, 344] width 1221 height 687
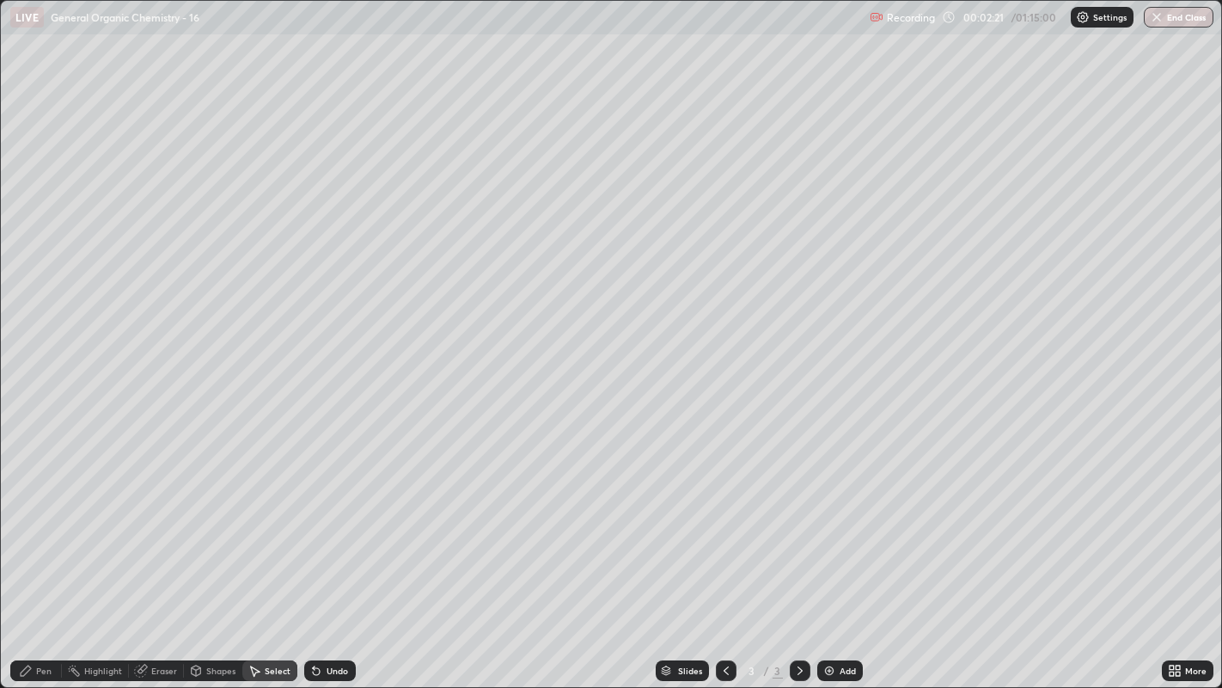
click at [39, 525] on div "Pen" at bounding box center [43, 670] width 15 height 9
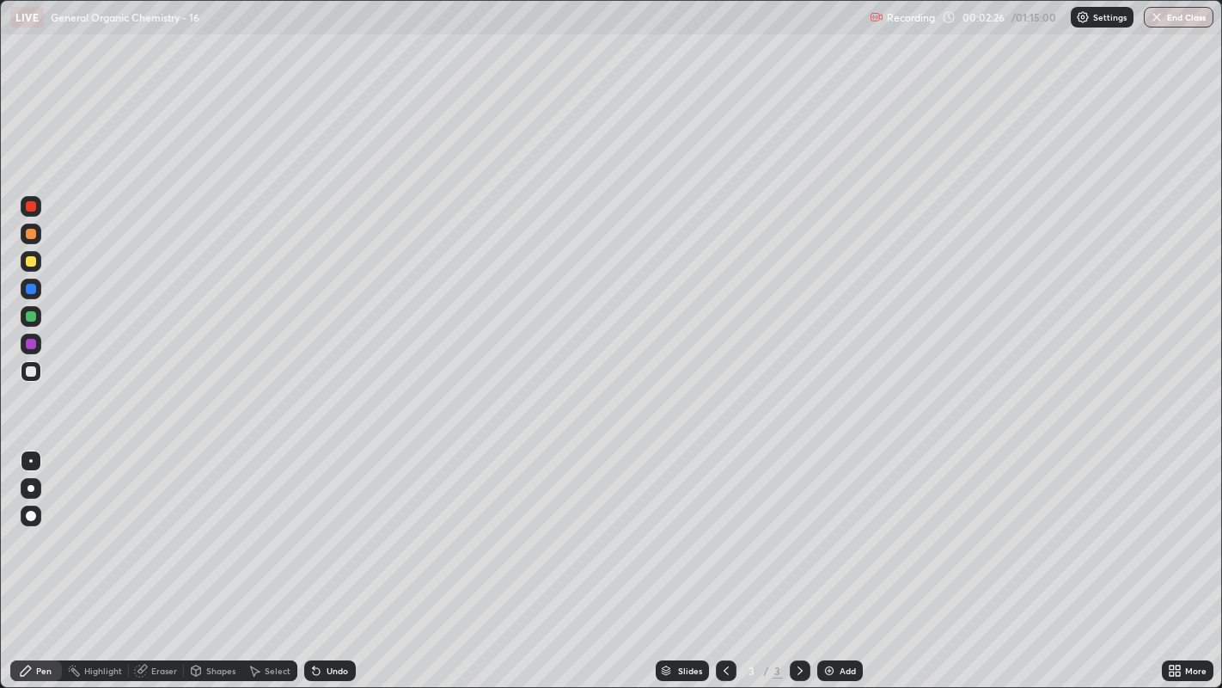
click at [30, 279] on div at bounding box center [31, 288] width 21 height 21
click at [33, 260] on div at bounding box center [31, 261] width 10 height 10
click at [30, 487] on div at bounding box center [31, 488] width 7 height 7
click at [333, 525] on div "Undo" at bounding box center [337, 670] width 21 height 9
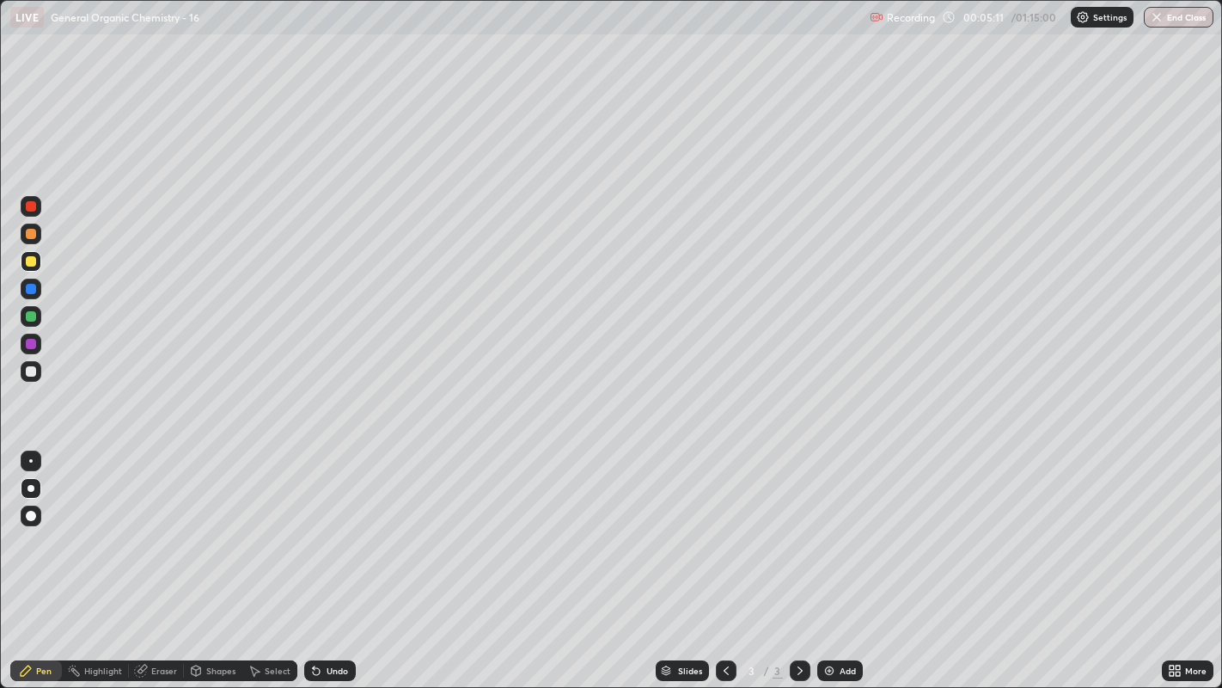
click at [327, 525] on div "Undo" at bounding box center [330, 670] width 52 height 21
click at [32, 370] on div at bounding box center [31, 371] width 10 height 10
click at [30, 450] on div at bounding box center [31, 460] width 21 height 21
click at [830, 525] on img at bounding box center [829, 670] width 14 height 14
click at [212, 525] on div "Shapes" at bounding box center [220, 670] width 29 height 9
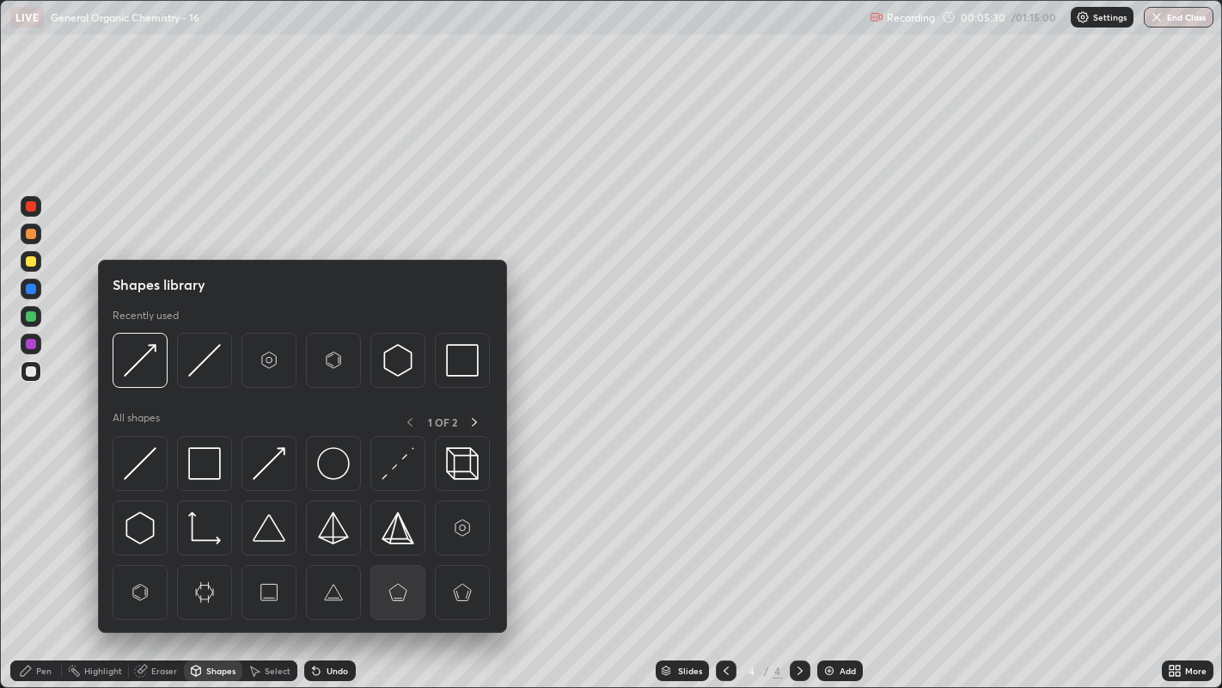
click at [395, 525] on img at bounding box center [398, 592] width 33 height 33
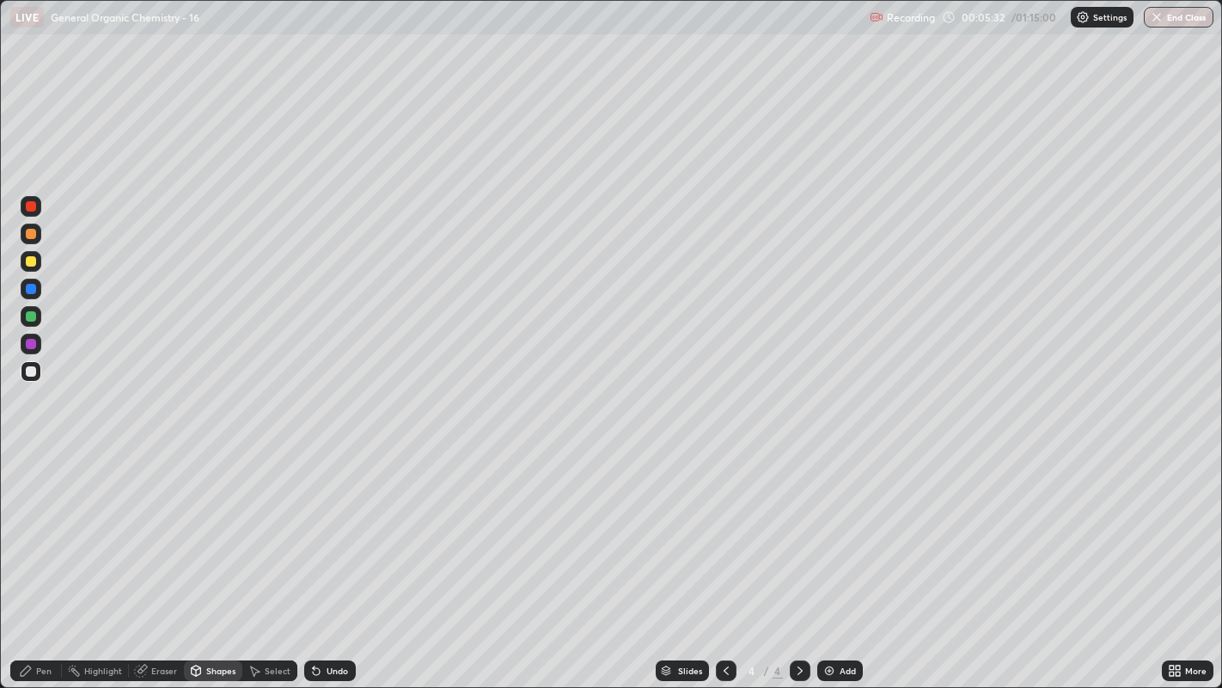
click at [196, 525] on icon at bounding box center [196, 672] width 0 height 6
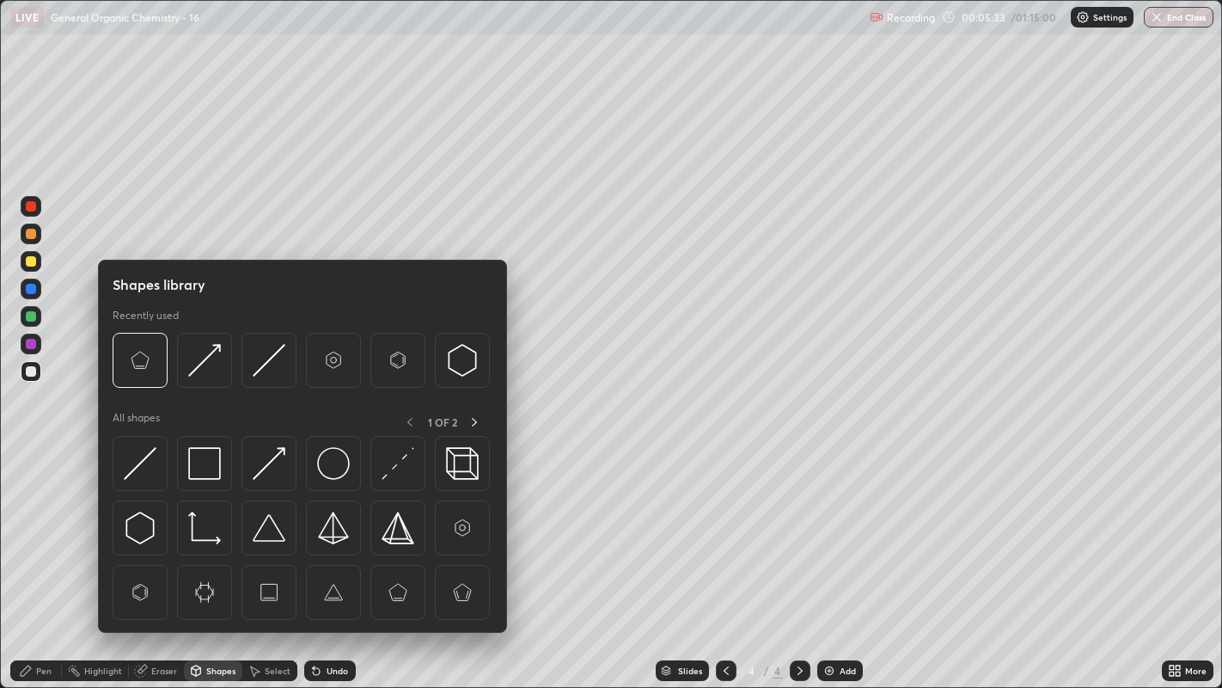
click at [158, 525] on div "Eraser" at bounding box center [164, 670] width 26 height 9
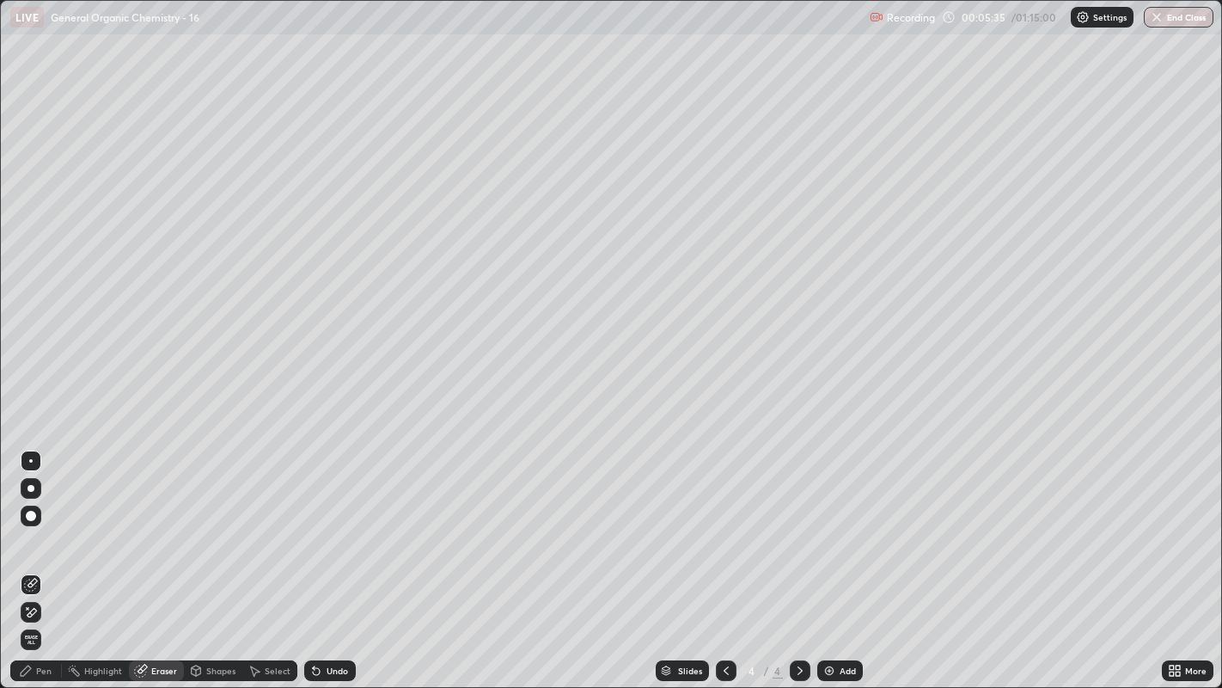
click at [46, 525] on div "Pen" at bounding box center [43, 670] width 15 height 9
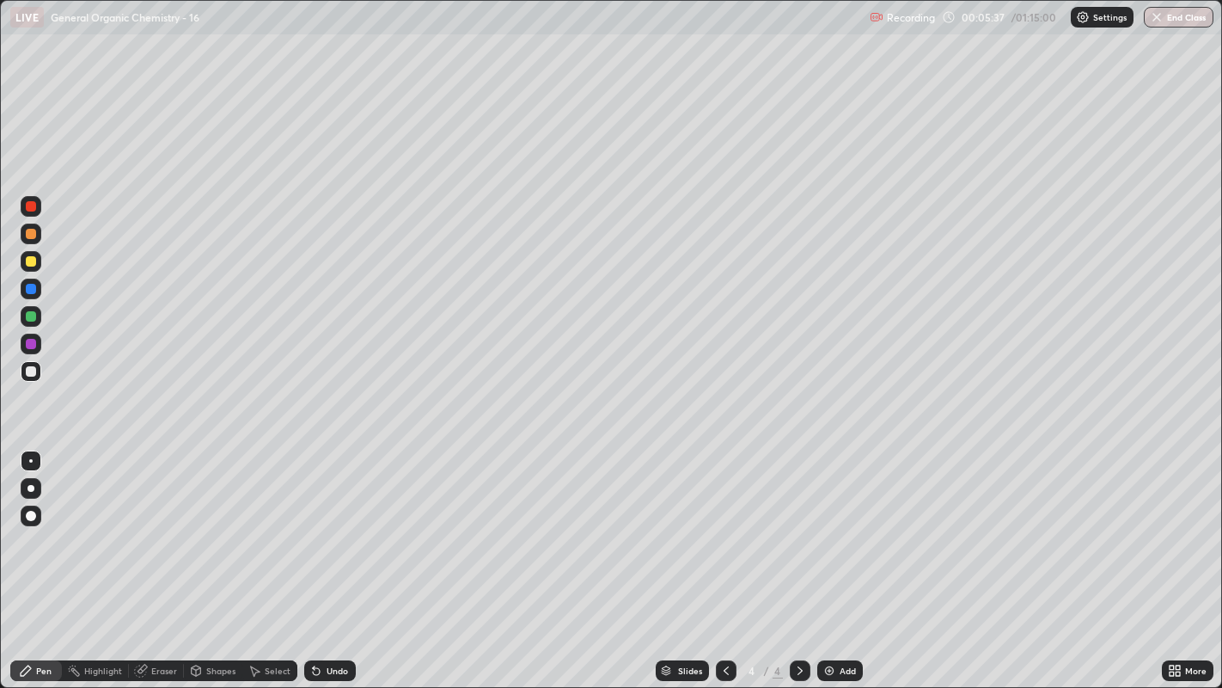
click at [258, 525] on icon at bounding box center [255, 670] width 14 height 14
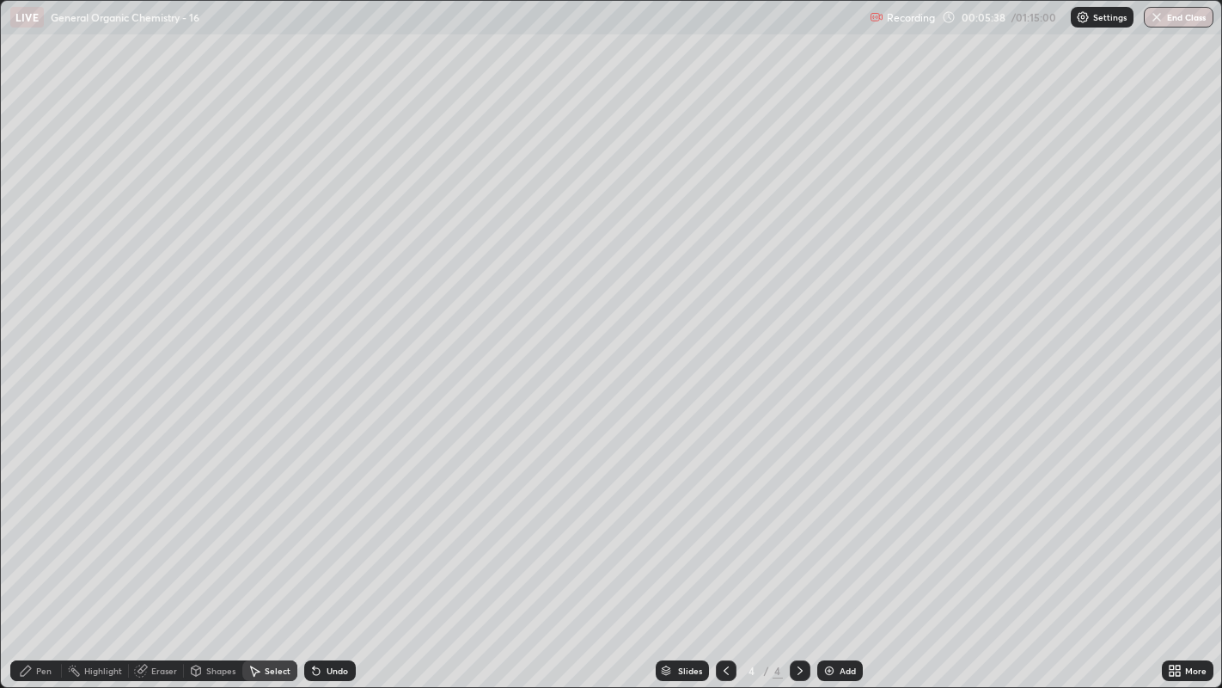
click at [216, 525] on div "Shapes" at bounding box center [220, 670] width 29 height 9
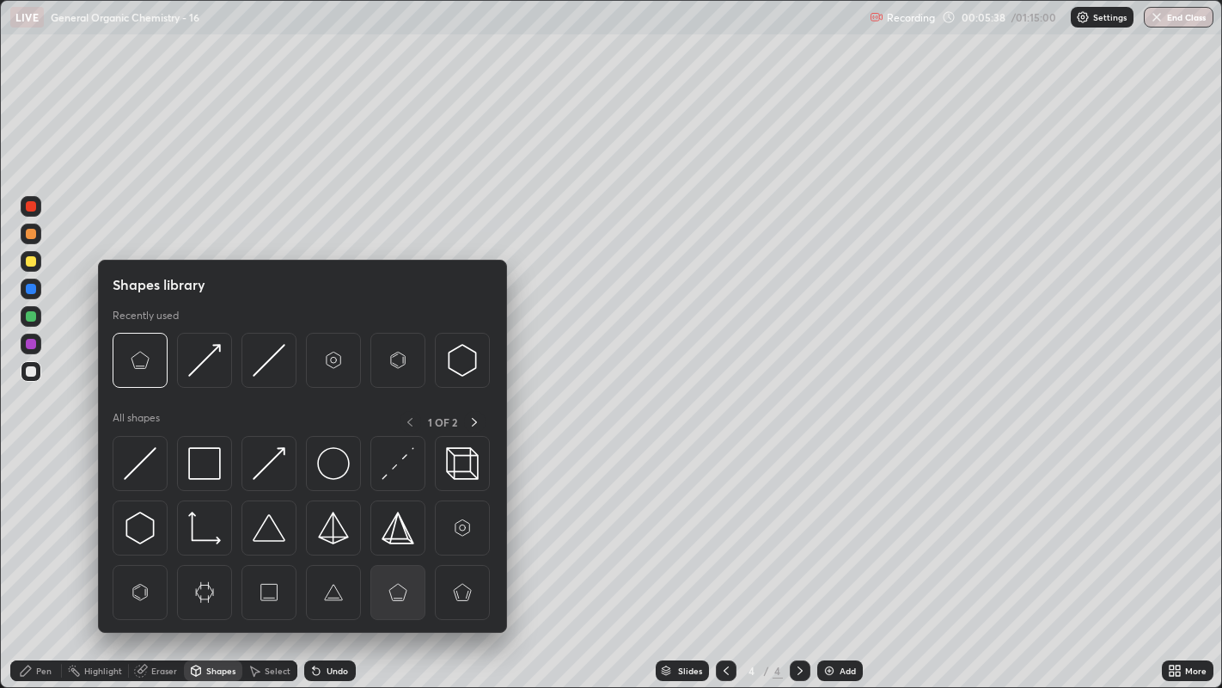
click at [390, 525] on img at bounding box center [398, 592] width 33 height 33
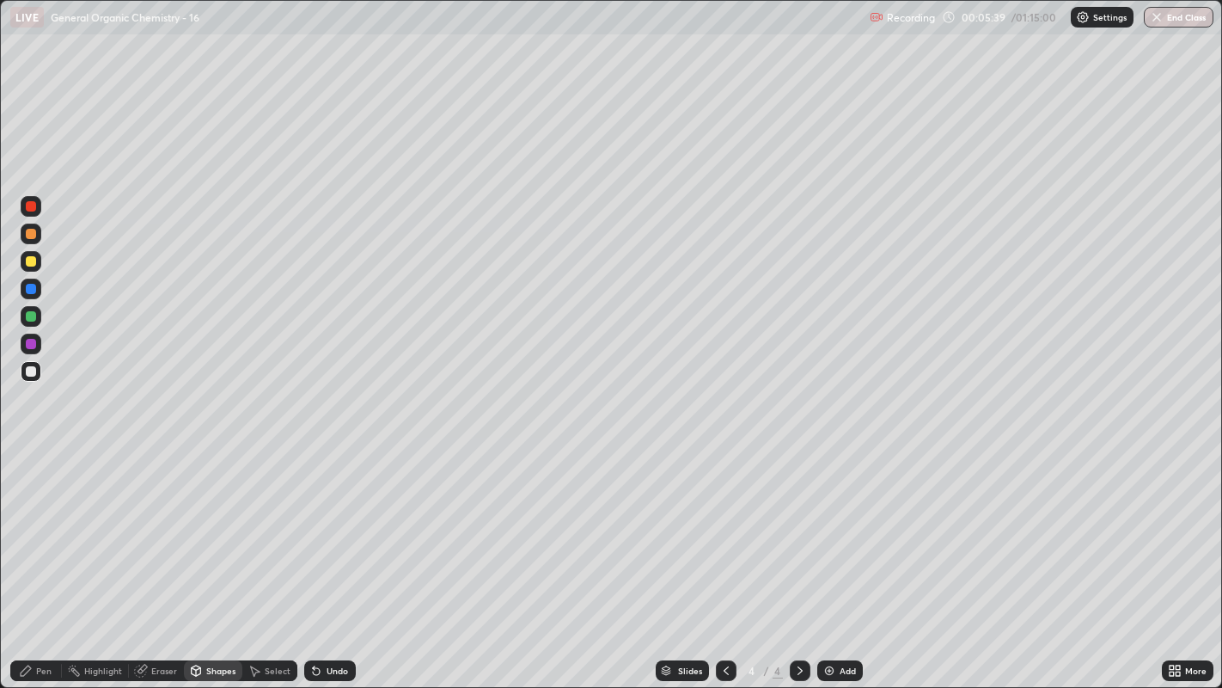
click at [275, 525] on div "Select" at bounding box center [269, 670] width 55 height 21
click at [223, 525] on div "Shapes" at bounding box center [220, 670] width 29 height 9
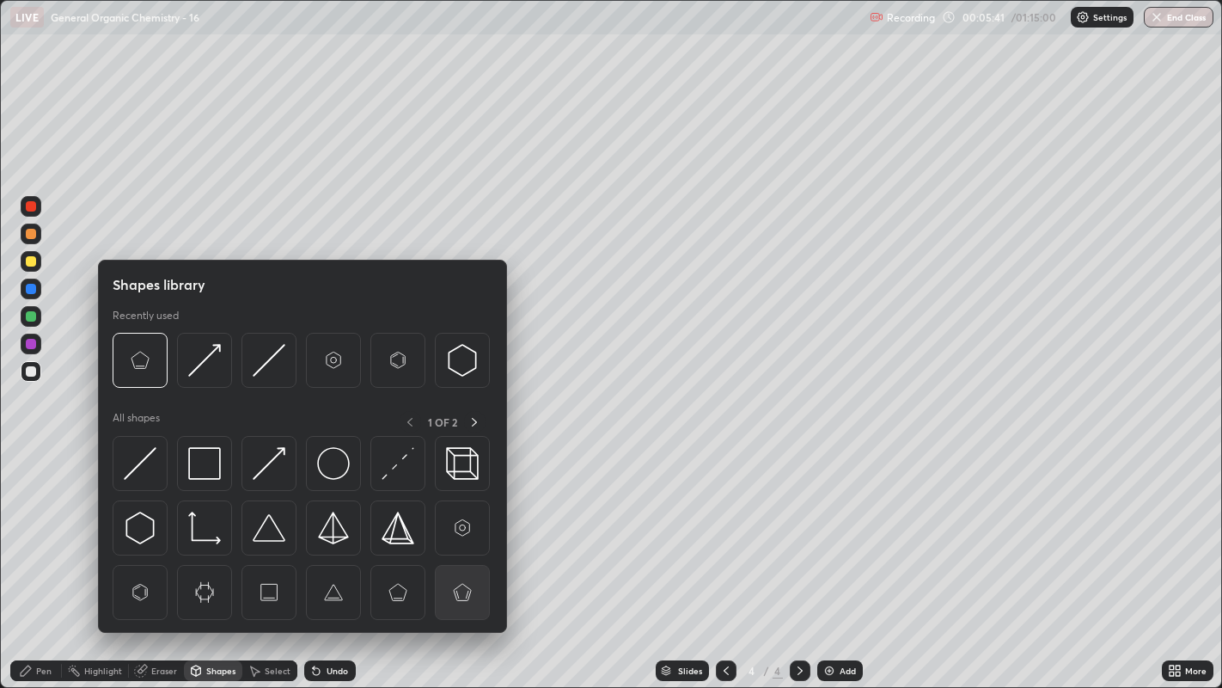
click at [468, 525] on img at bounding box center [462, 592] width 33 height 33
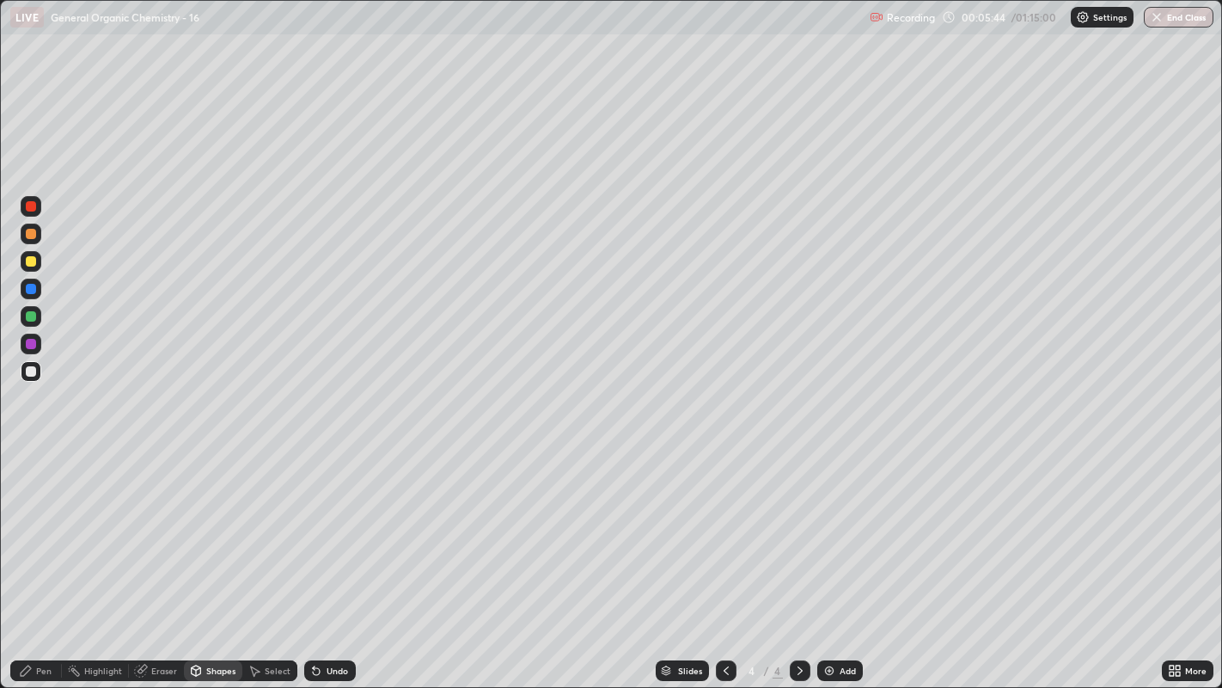
click at [162, 525] on div "Eraser" at bounding box center [164, 670] width 26 height 9
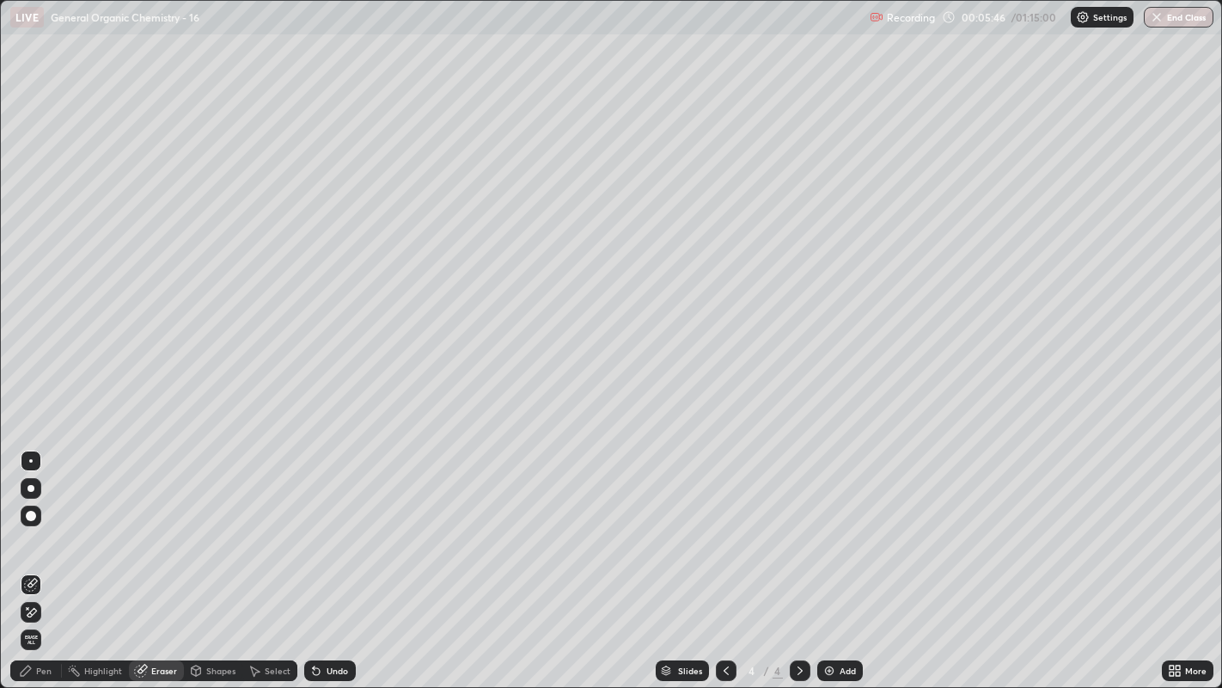
click at [46, 525] on div "Pen" at bounding box center [43, 670] width 15 height 9
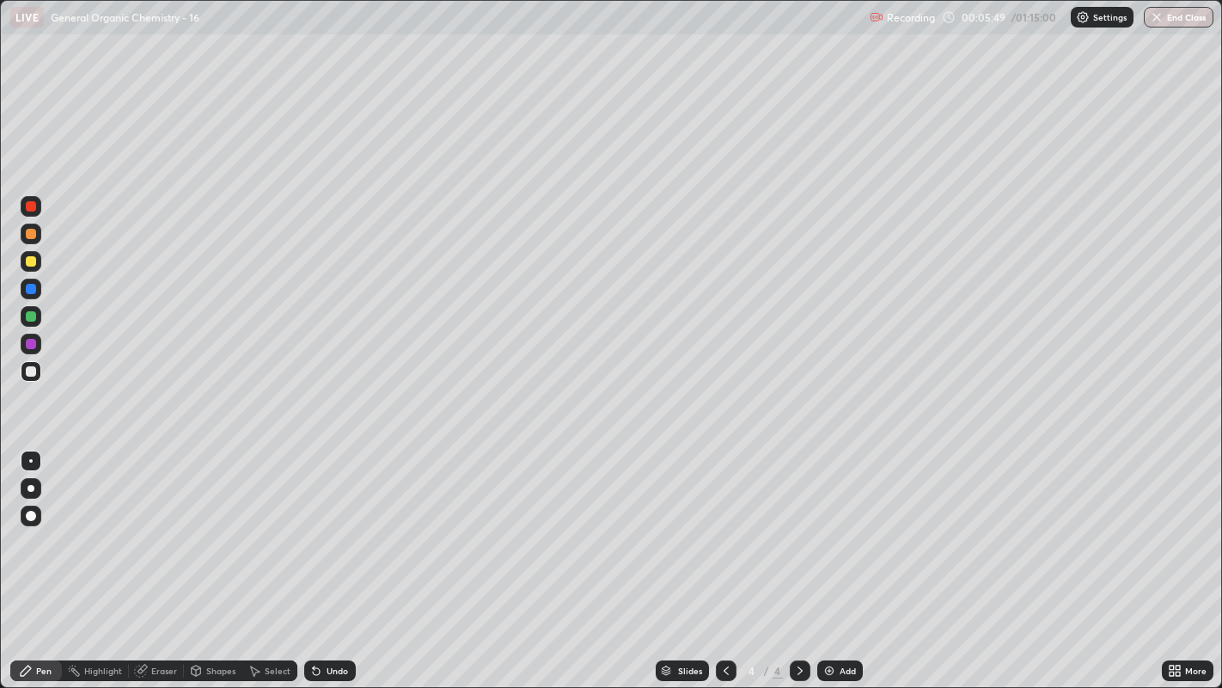
click at [267, 525] on div "Select" at bounding box center [278, 670] width 26 height 9
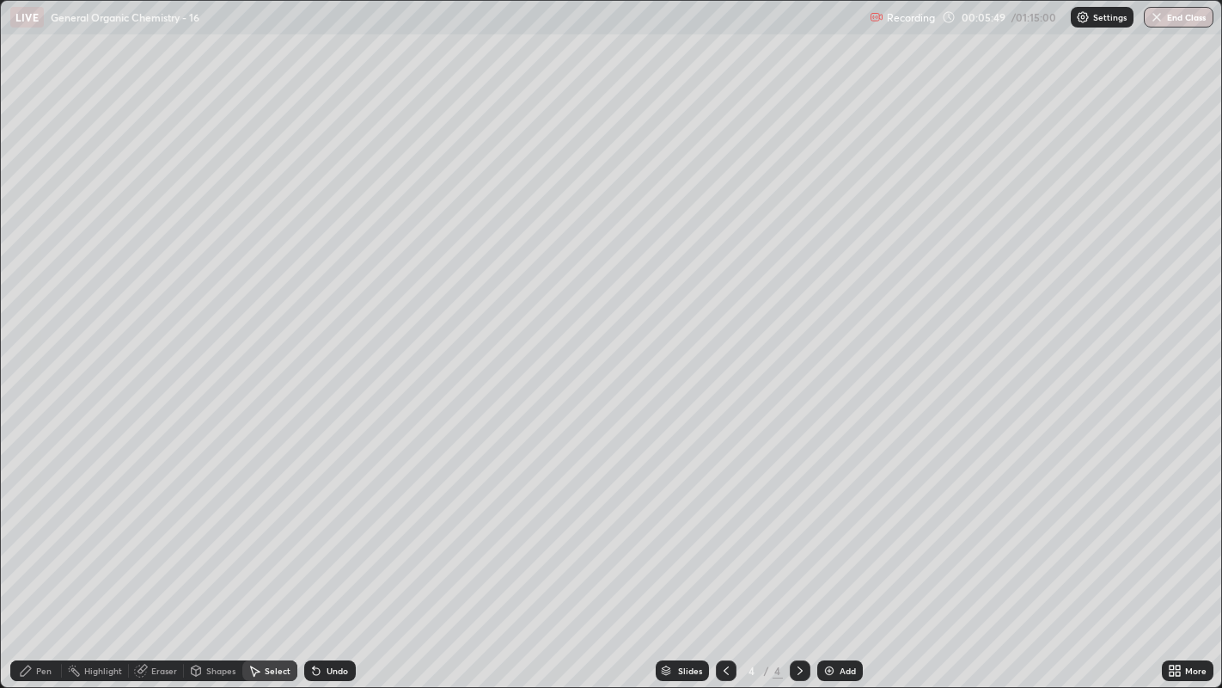
click at [210, 525] on div "Shapes" at bounding box center [220, 670] width 29 height 9
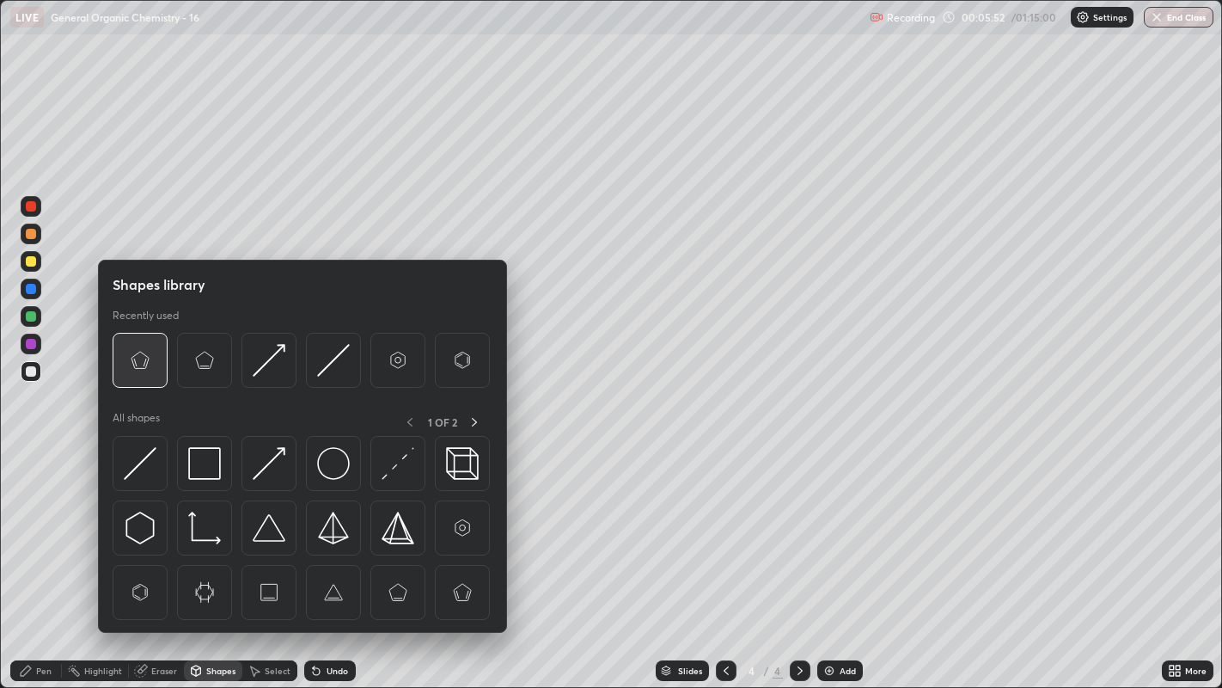
click at [144, 370] on img at bounding box center [140, 360] width 33 height 33
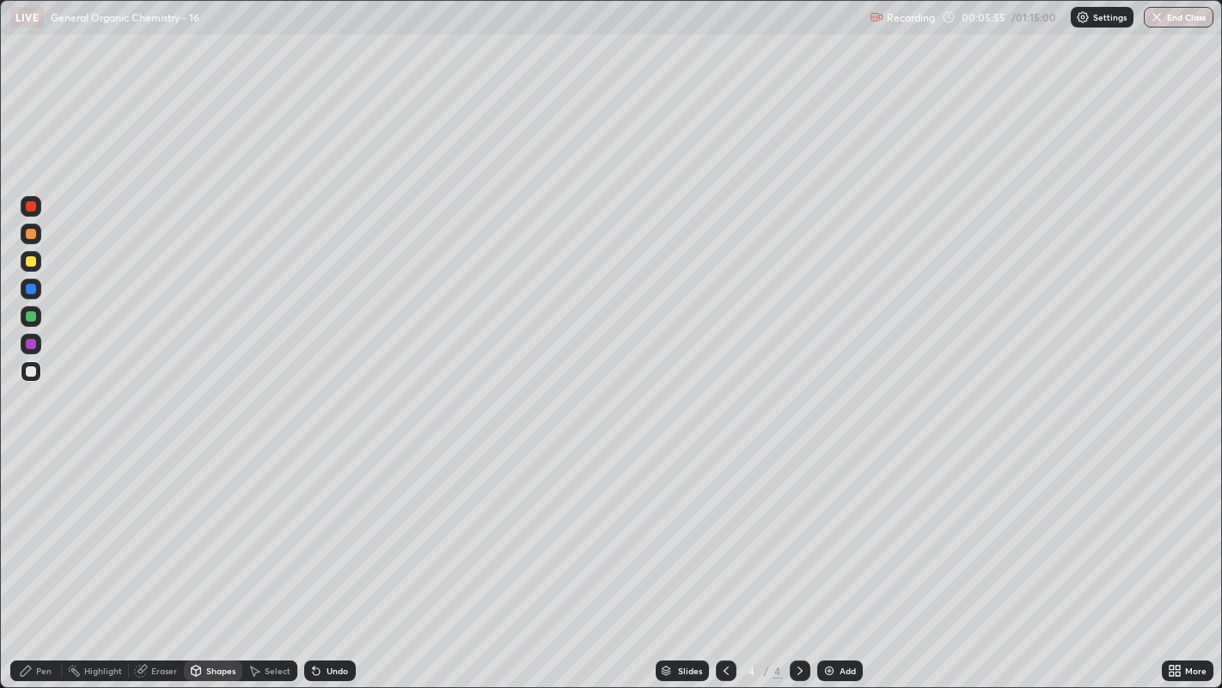
click at [39, 525] on div "Pen" at bounding box center [43, 670] width 15 height 9
click at [327, 525] on div "Undo" at bounding box center [330, 670] width 52 height 21
click at [278, 525] on div "Select" at bounding box center [269, 670] width 55 height 21
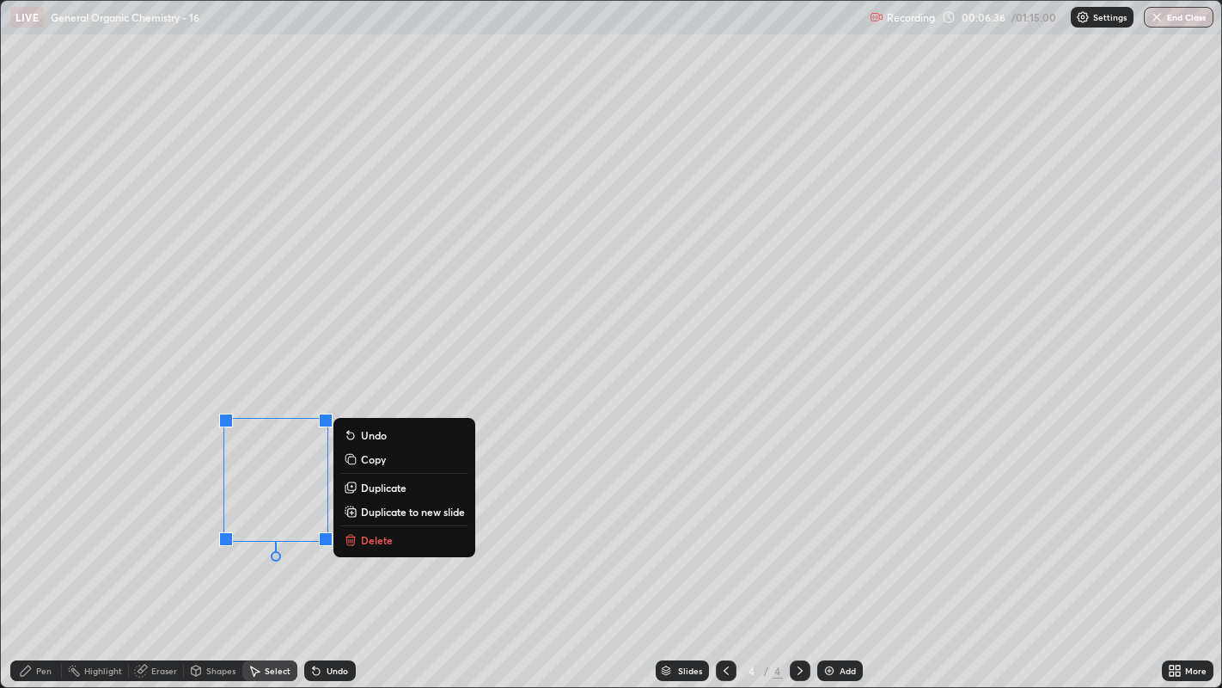
click at [400, 482] on p "Duplicate" at bounding box center [384, 487] width 46 height 14
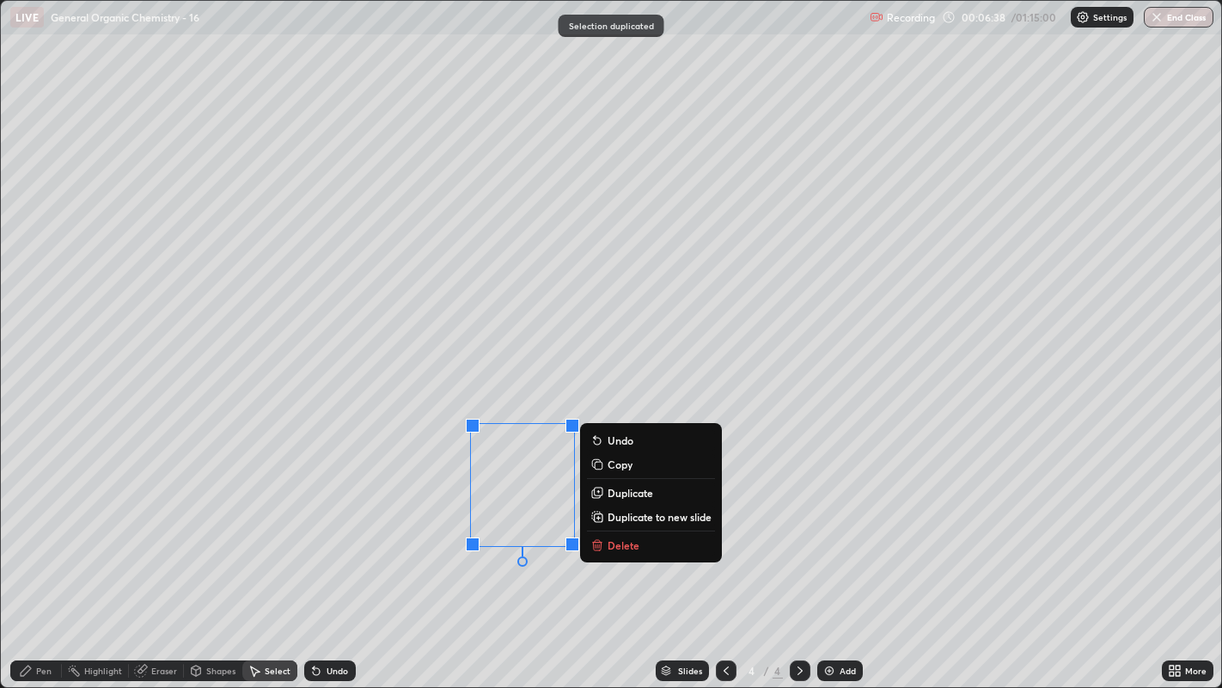
click at [608, 488] on p "Duplicate" at bounding box center [631, 493] width 46 height 14
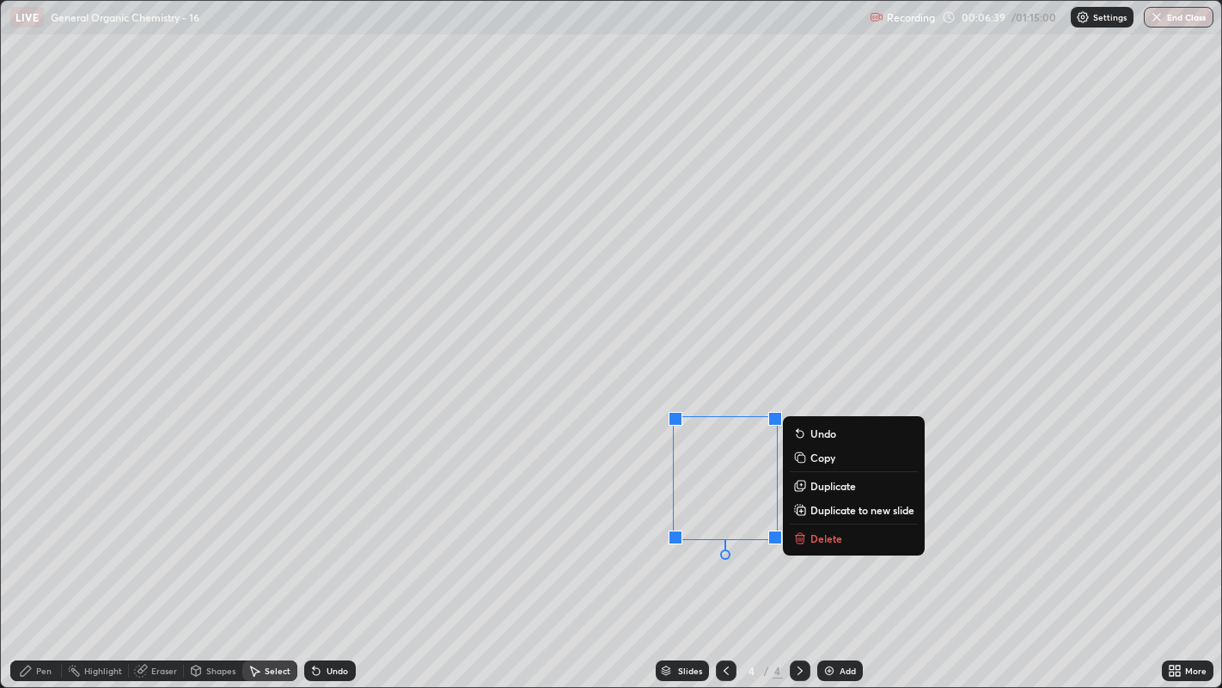
click at [600, 525] on div "0 ° Undo Copy Duplicate Duplicate to new slide Delete" at bounding box center [611, 344] width 1221 height 687
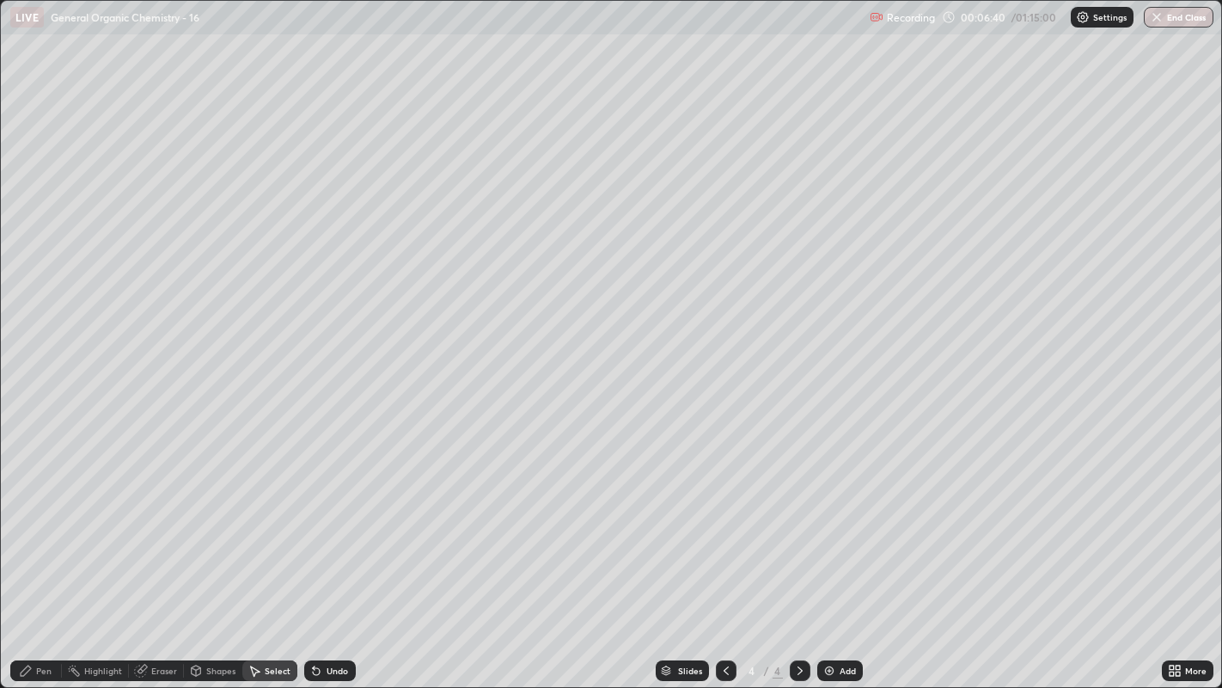
click at [28, 525] on div "Pen" at bounding box center [36, 670] width 52 height 21
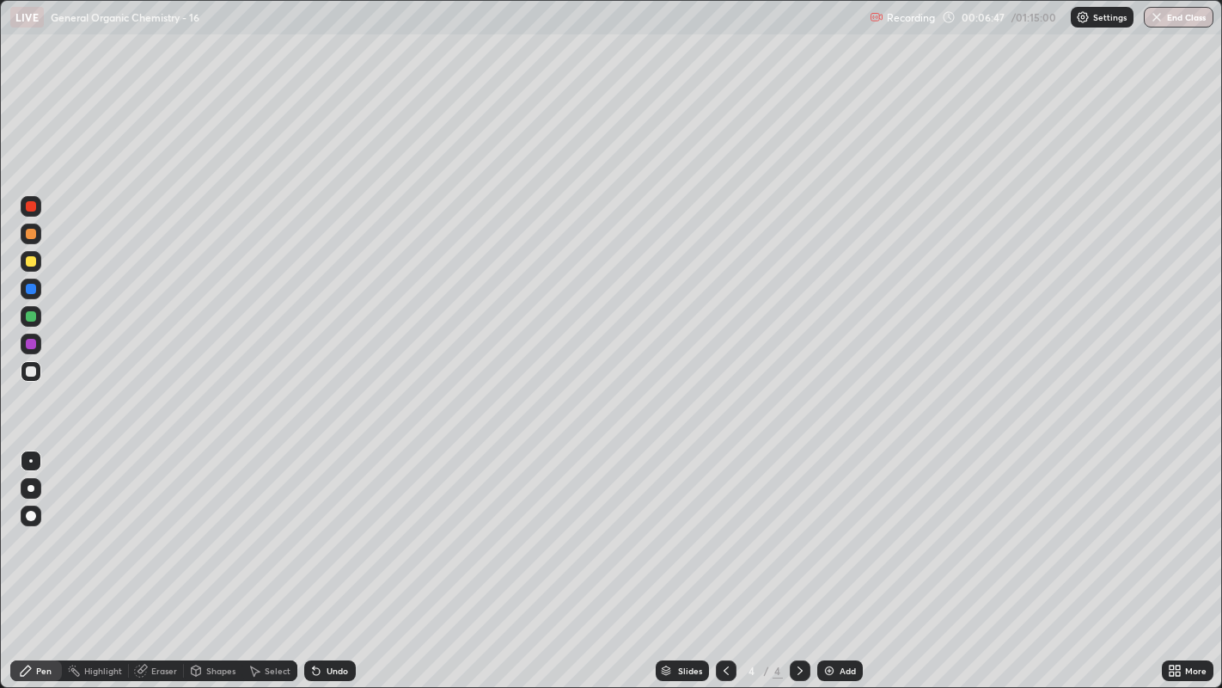
click at [150, 525] on div "Eraser" at bounding box center [156, 670] width 55 height 21
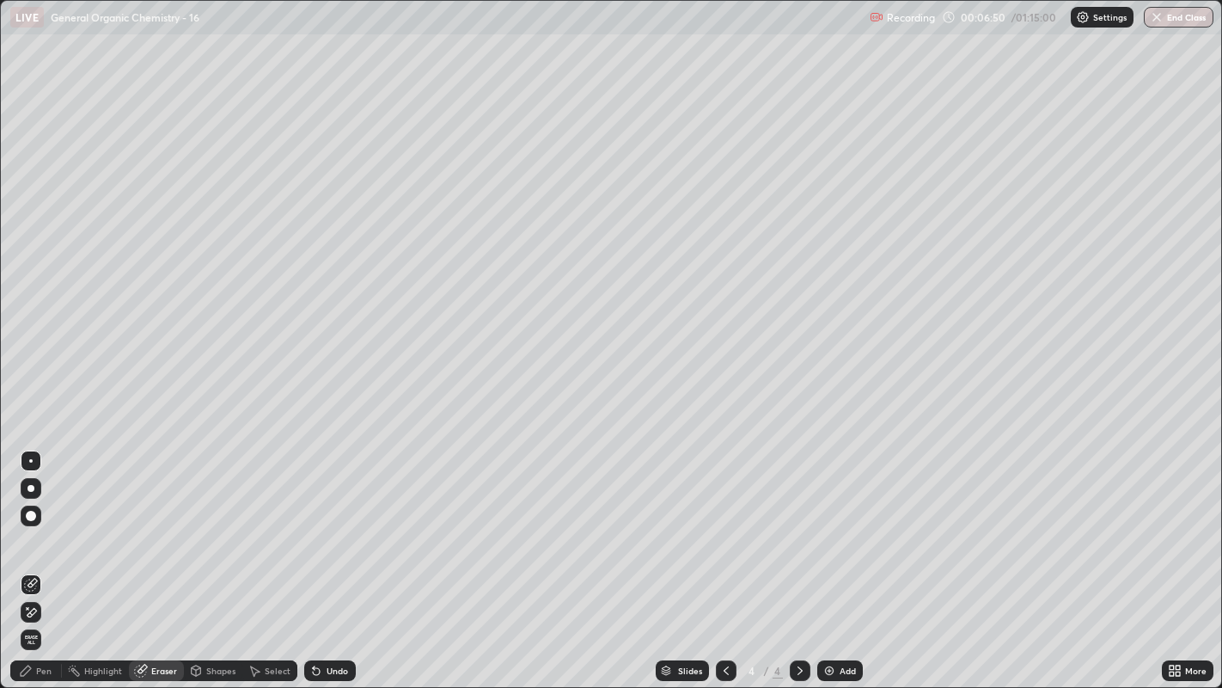
click at [39, 525] on div "Pen" at bounding box center [43, 670] width 15 height 9
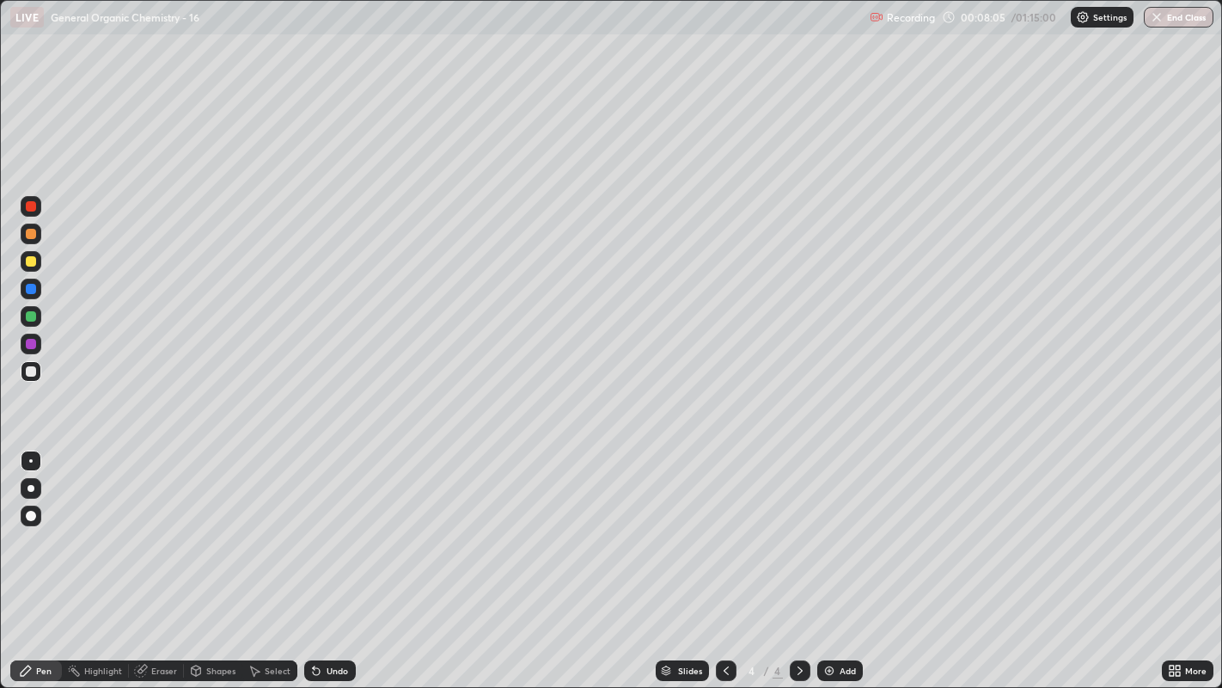
click at [32, 259] on div at bounding box center [31, 261] width 10 height 10
click at [30, 487] on div at bounding box center [31, 488] width 7 height 7
click at [30, 460] on div at bounding box center [30, 460] width 3 height 3
click at [30, 487] on div at bounding box center [31, 488] width 7 height 7
click at [334, 525] on div "Undo" at bounding box center [330, 670] width 52 height 21
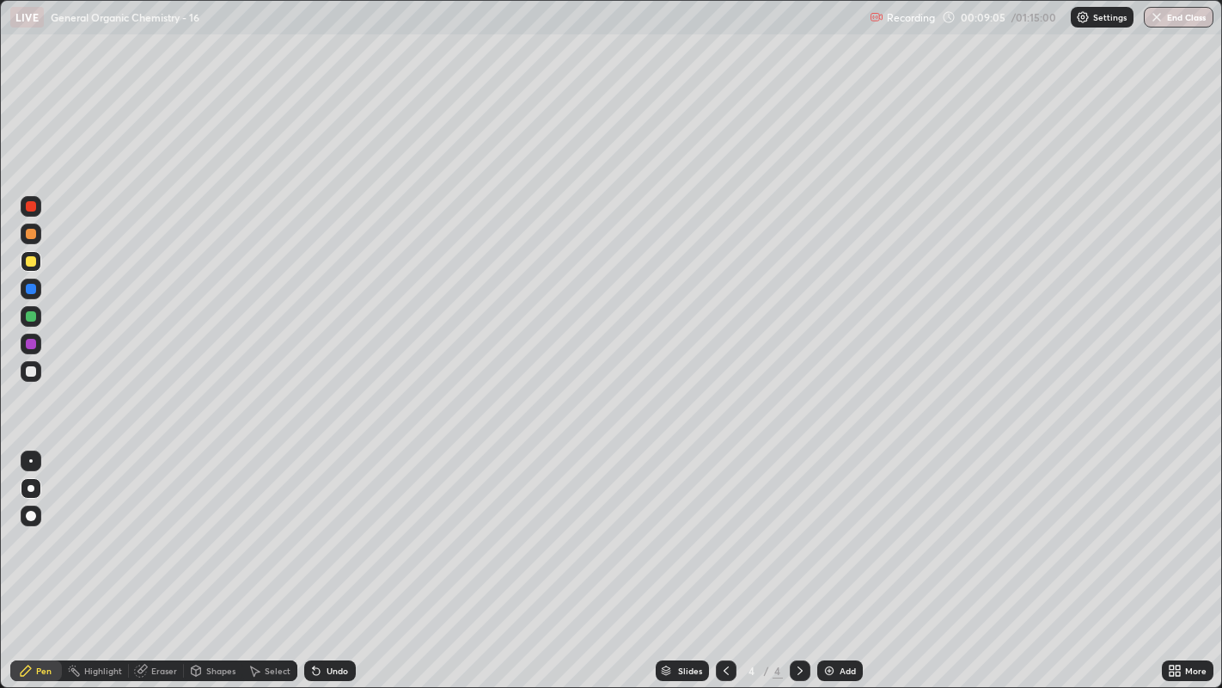
click at [333, 525] on div "Undo" at bounding box center [337, 670] width 21 height 9
click at [331, 525] on div "Undo" at bounding box center [330, 670] width 52 height 21
click at [835, 525] on div "Add" at bounding box center [840, 670] width 46 height 21
click at [29, 370] on div at bounding box center [31, 371] width 10 height 10
click at [30, 460] on div at bounding box center [30, 460] width 3 height 3
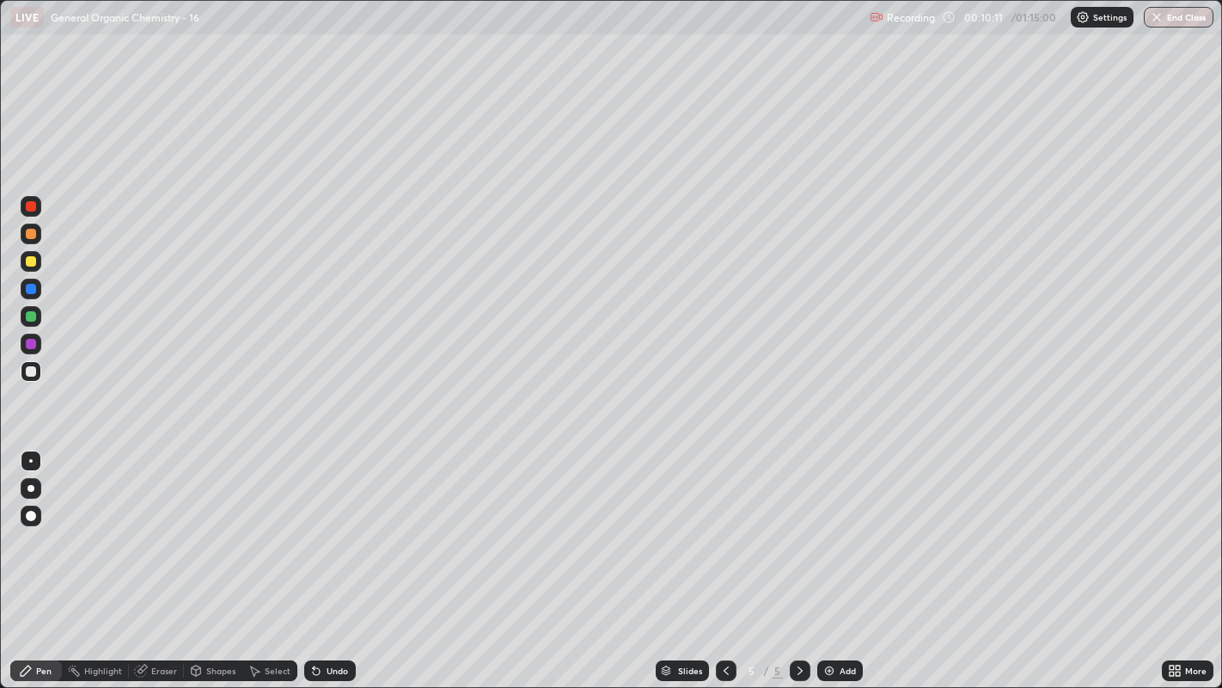
click at [206, 525] on div "Shapes" at bounding box center [220, 670] width 29 height 9
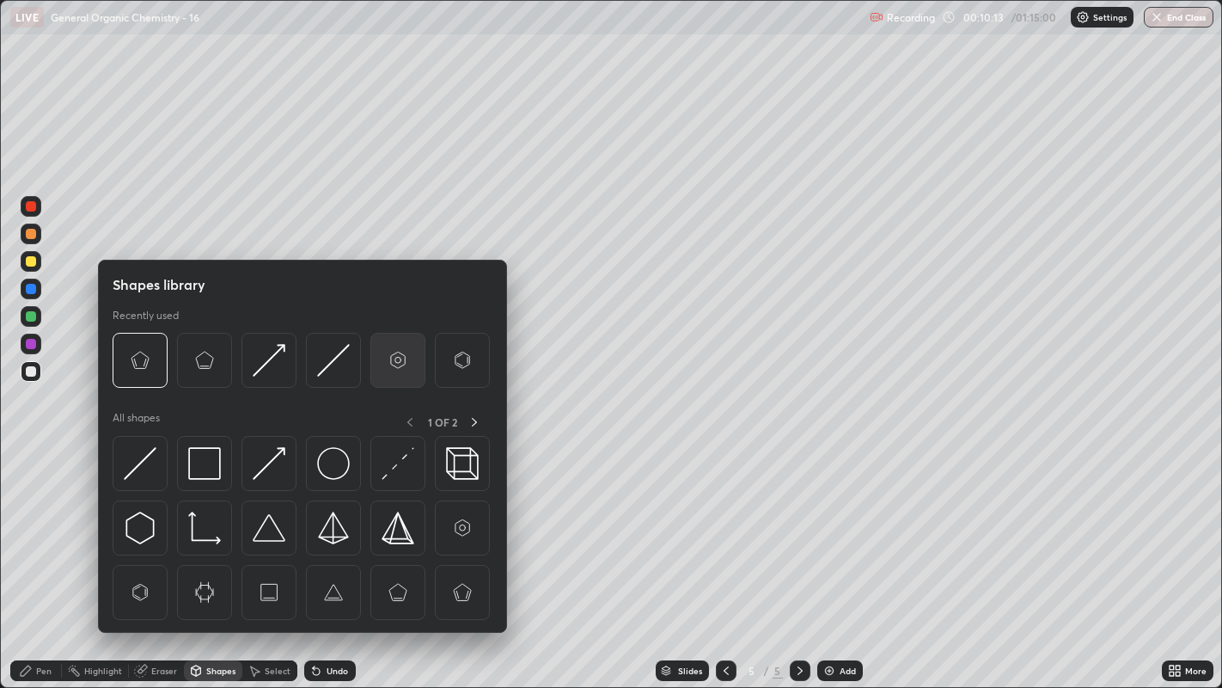
click at [392, 362] on img at bounding box center [398, 360] width 33 height 33
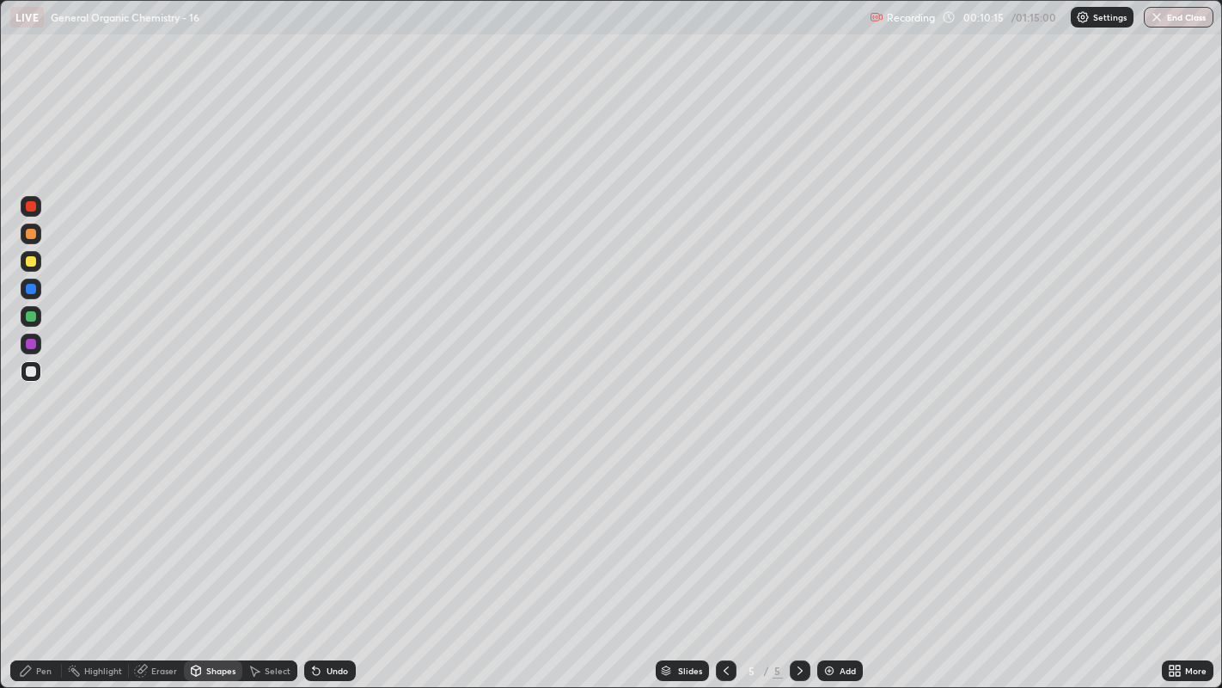
click at [33, 525] on div "Pen" at bounding box center [36, 670] width 52 height 21
click at [323, 525] on div "Undo" at bounding box center [330, 670] width 52 height 21
click at [325, 525] on div "Undo" at bounding box center [330, 670] width 52 height 21
click at [322, 525] on div "Undo" at bounding box center [330, 670] width 52 height 21
click at [327, 525] on div "Undo" at bounding box center [337, 670] width 21 height 9
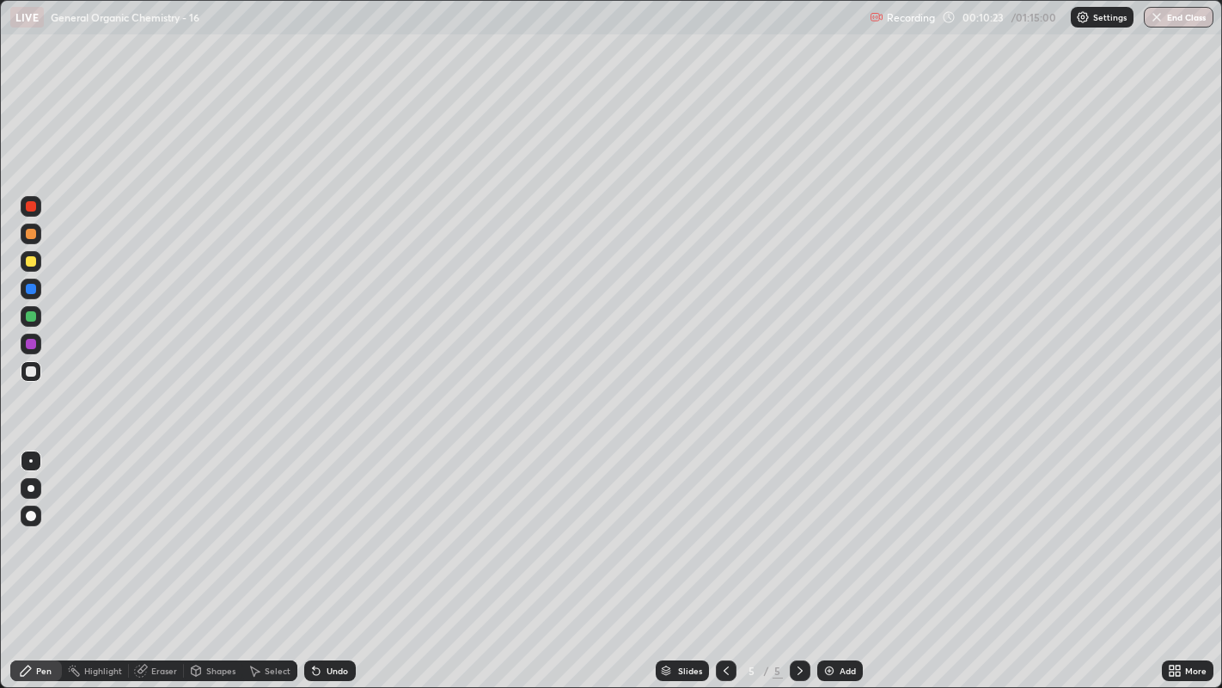
click at [325, 525] on div "Undo" at bounding box center [330, 670] width 52 height 21
click at [324, 525] on div "Undo" at bounding box center [330, 670] width 52 height 21
click at [314, 525] on icon at bounding box center [316, 671] width 7 height 7
click at [261, 525] on div "Select" at bounding box center [269, 670] width 55 height 21
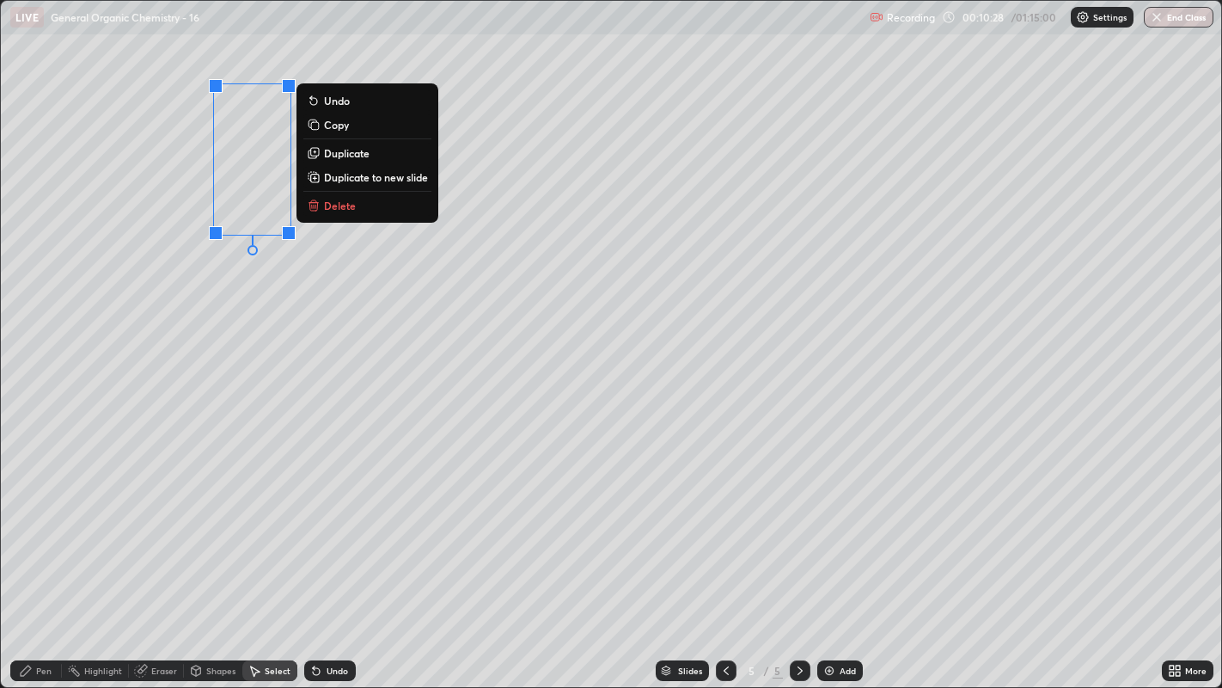
click at [352, 155] on p "Duplicate" at bounding box center [347, 153] width 46 height 14
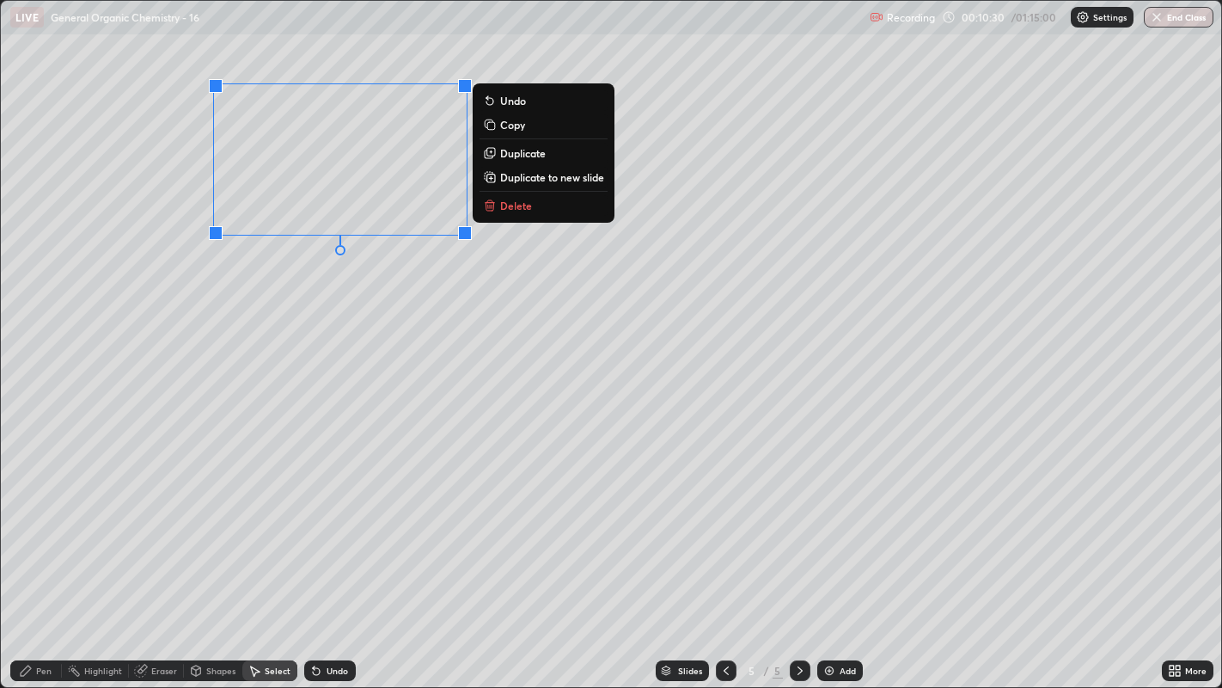
click at [519, 156] on p "Duplicate" at bounding box center [523, 153] width 46 height 14
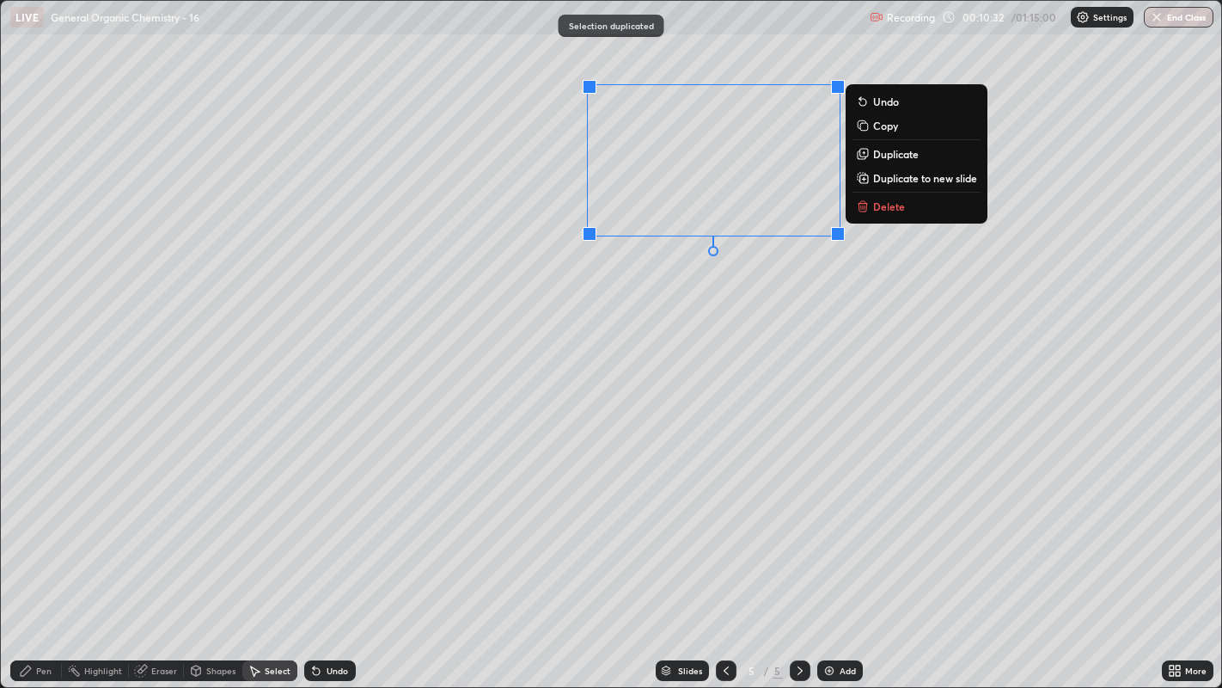
click at [755, 277] on div "0 ° Undo Copy Duplicate Duplicate to new slide Delete" at bounding box center [611, 344] width 1221 height 687
click at [920, 155] on button "Duplicate" at bounding box center [917, 154] width 128 height 21
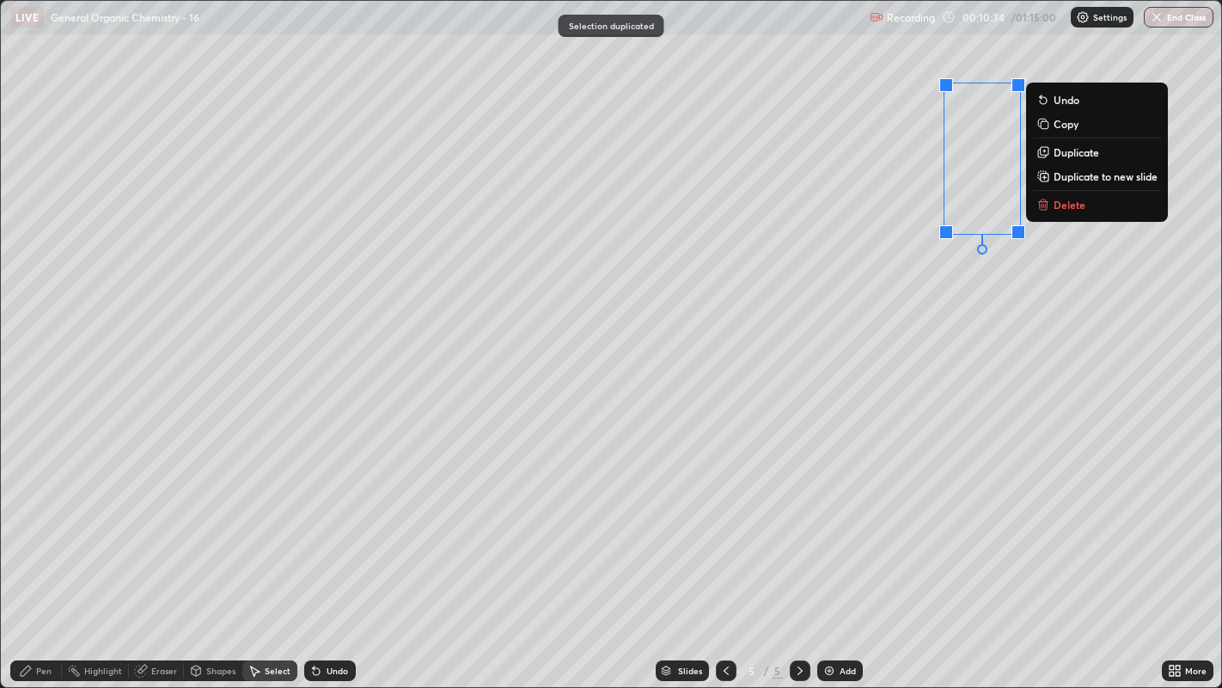
click at [882, 339] on div "0 ° Undo Copy Duplicate Duplicate to new slide Delete" at bounding box center [611, 344] width 1221 height 687
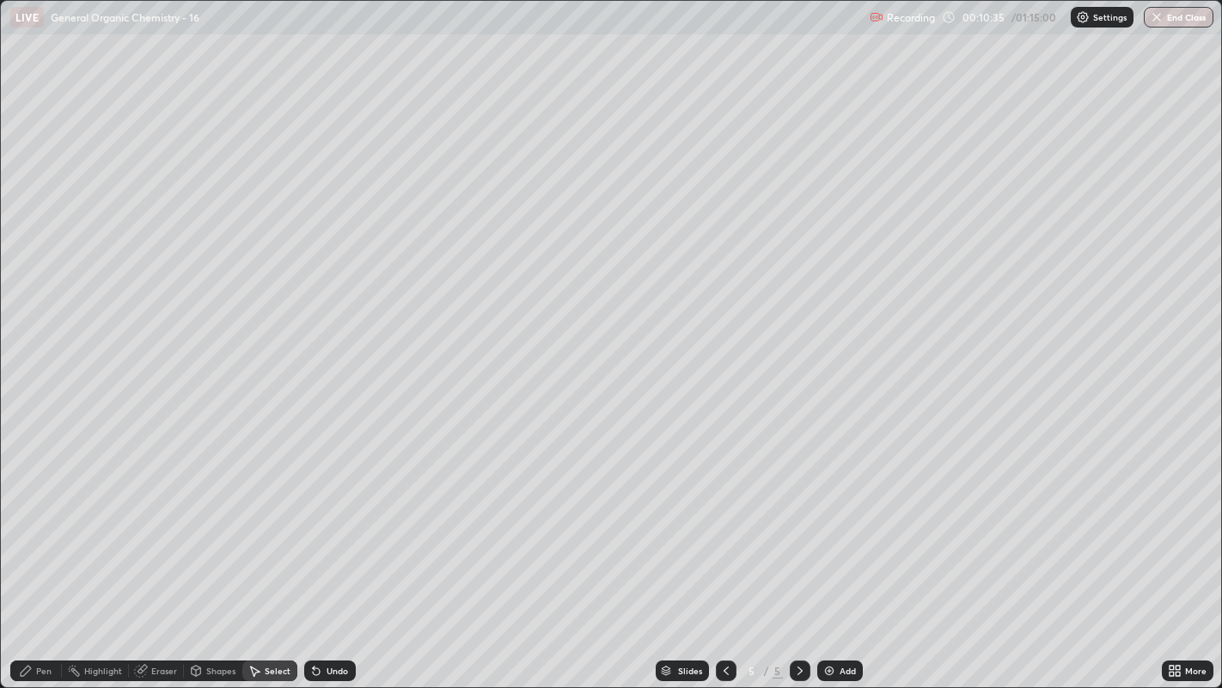
click at [39, 525] on div "Pen" at bounding box center [36, 670] width 52 height 21
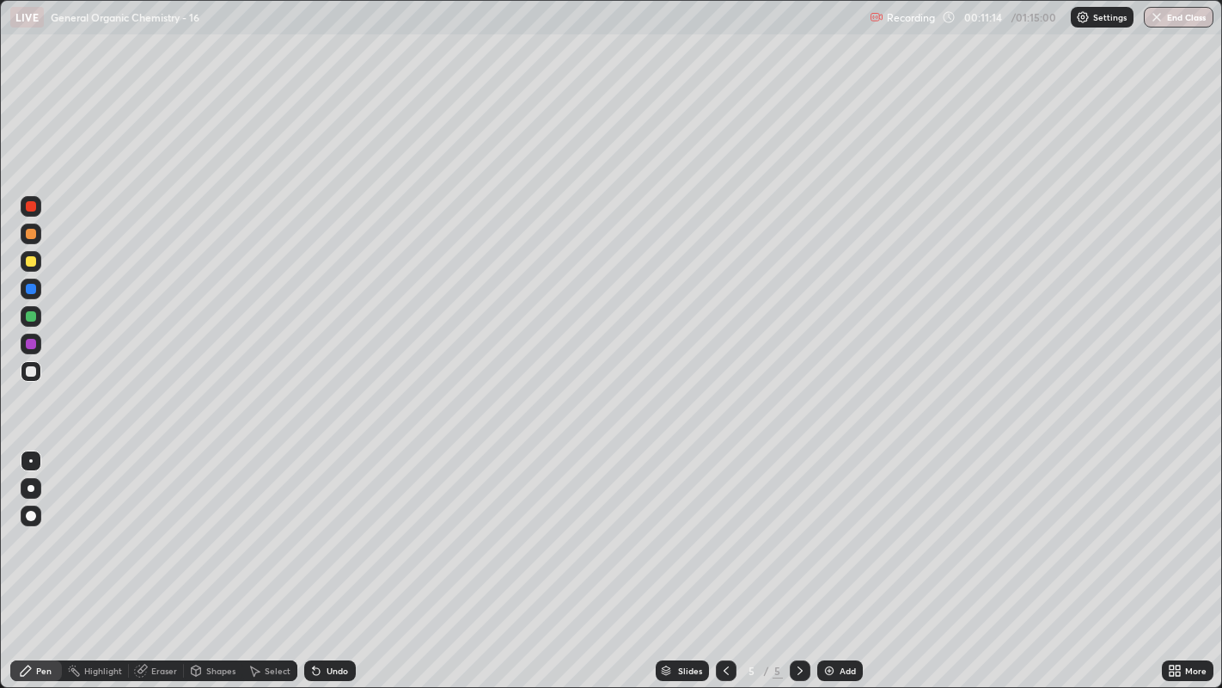
click at [265, 525] on div "Select" at bounding box center [278, 670] width 26 height 9
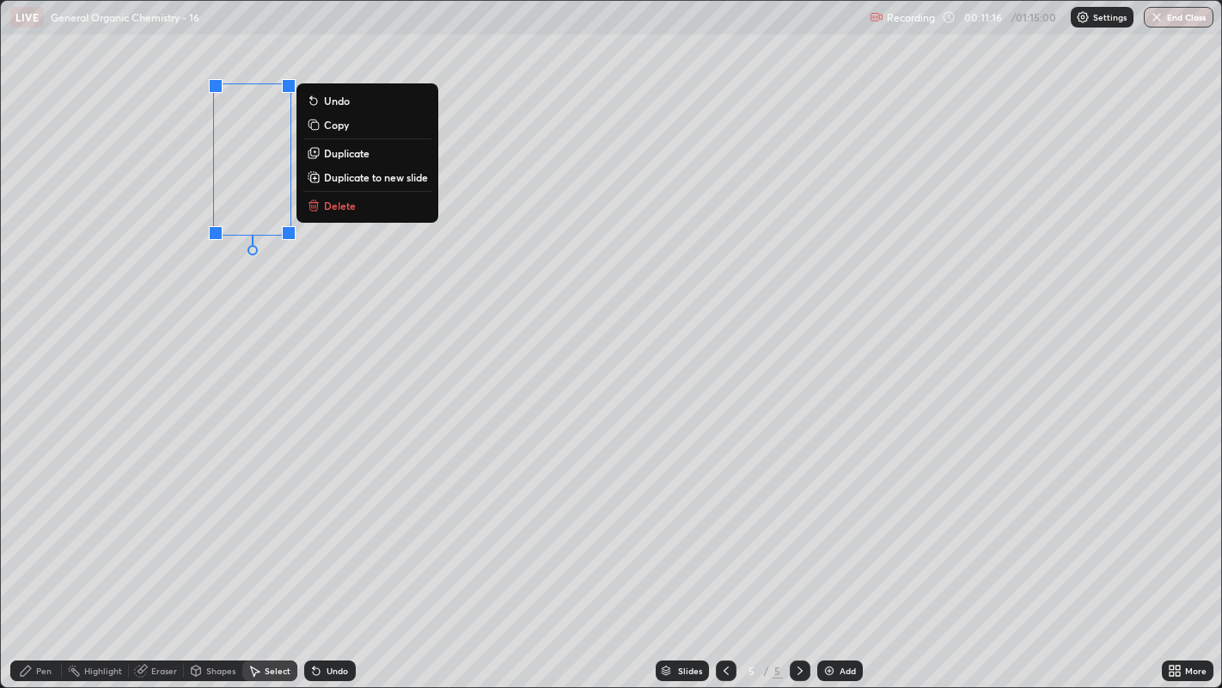
click at [344, 150] on p "Duplicate" at bounding box center [347, 153] width 46 height 14
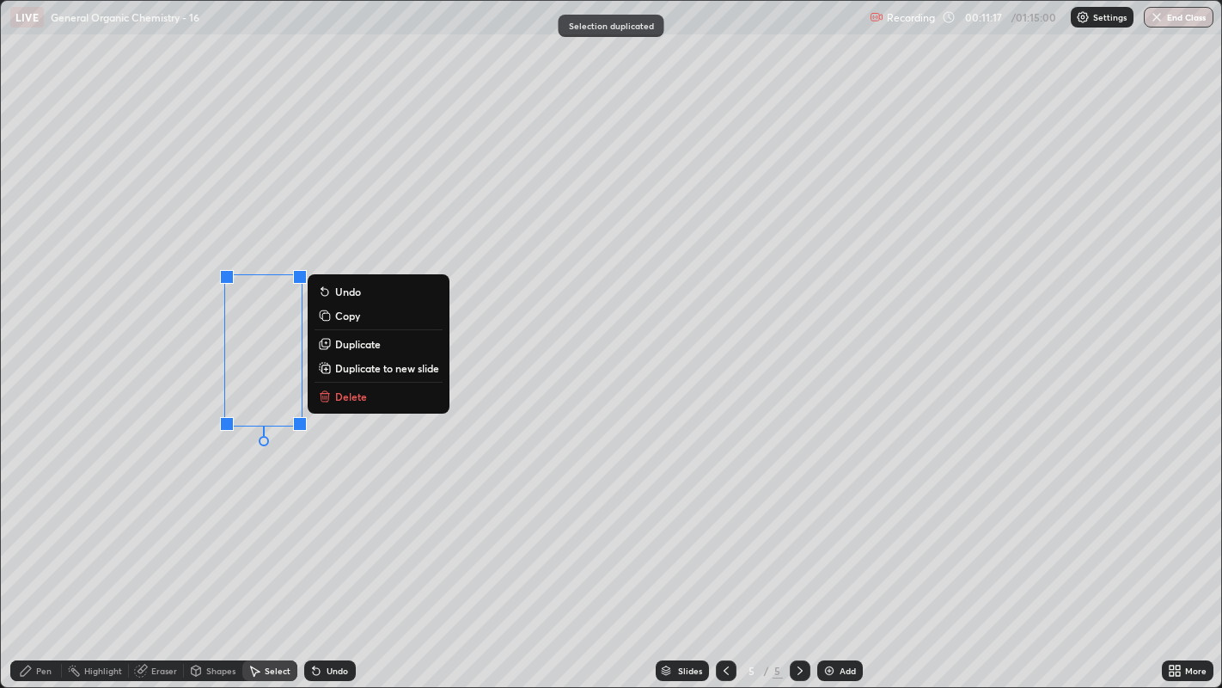
click at [354, 341] on p "Duplicate" at bounding box center [358, 344] width 46 height 14
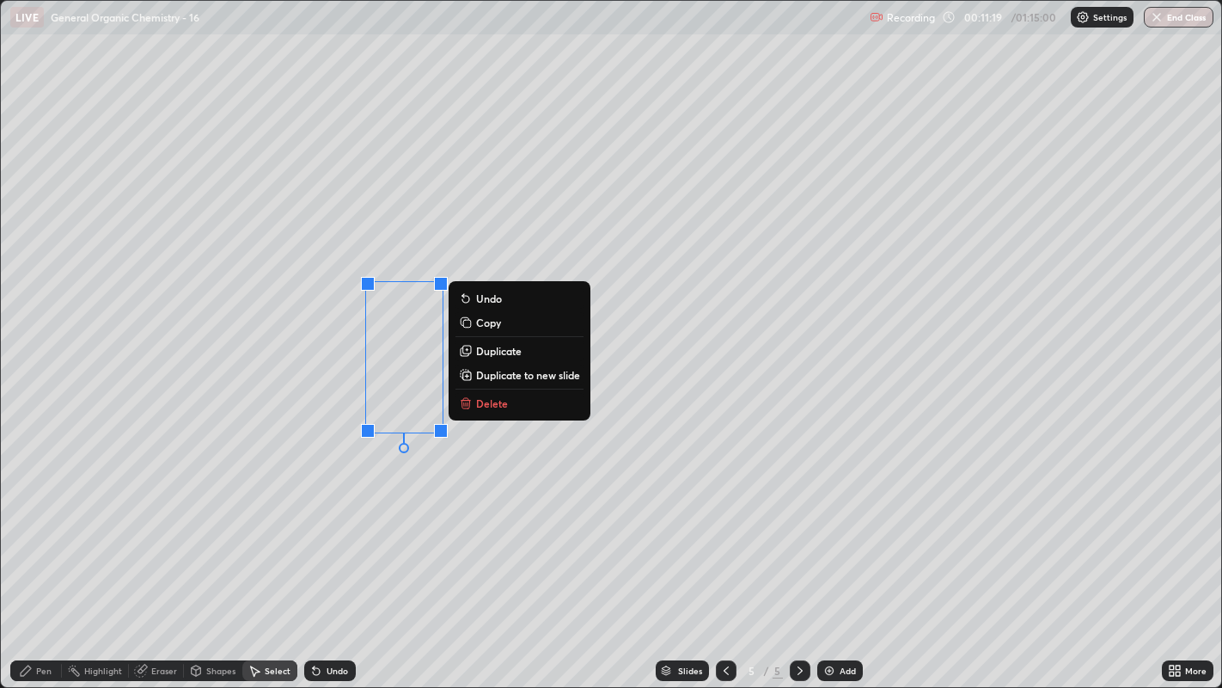
click at [335, 474] on div "0 ° Undo Copy Duplicate Duplicate to new slide Delete" at bounding box center [611, 344] width 1221 height 687
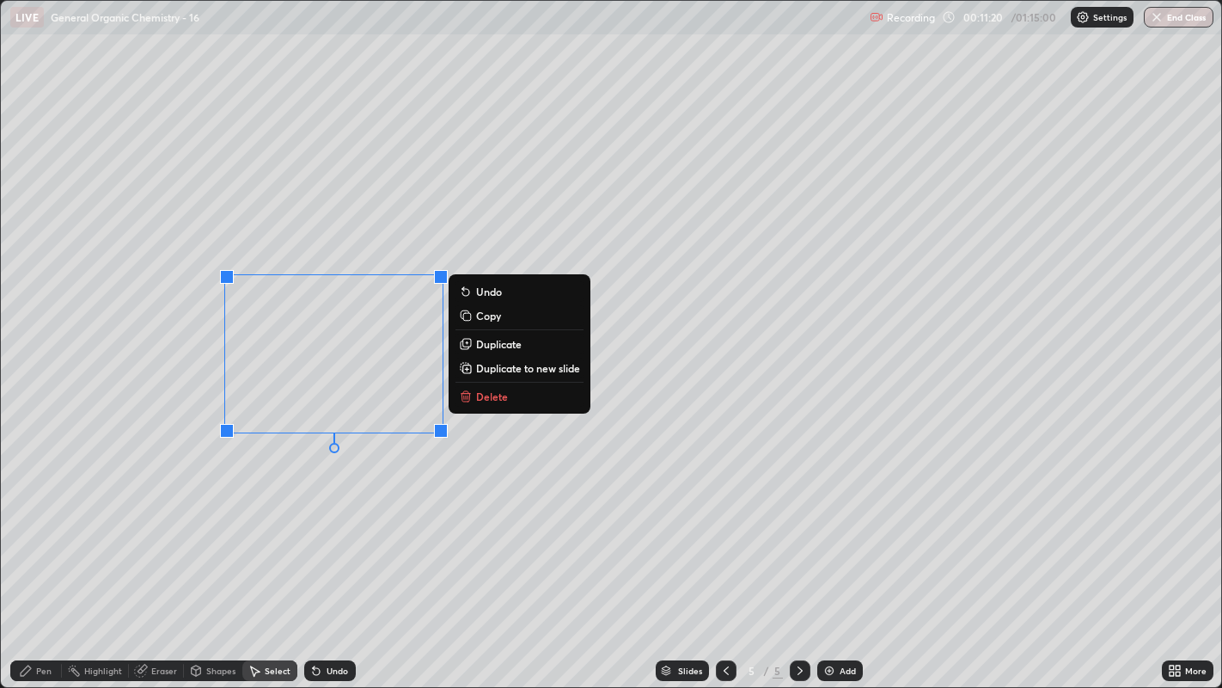
click at [491, 342] on p "Duplicate" at bounding box center [499, 344] width 46 height 14
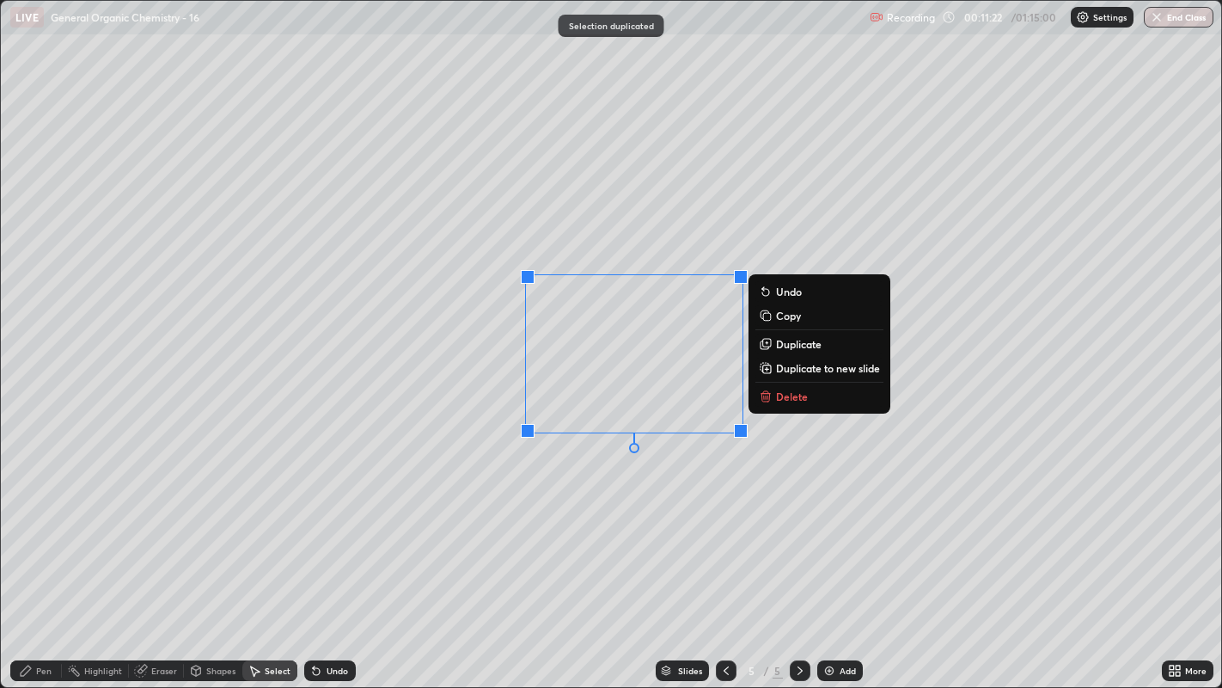
click at [620, 500] on div "0 ° Undo Copy Duplicate Duplicate to new slide Delete" at bounding box center [611, 344] width 1221 height 687
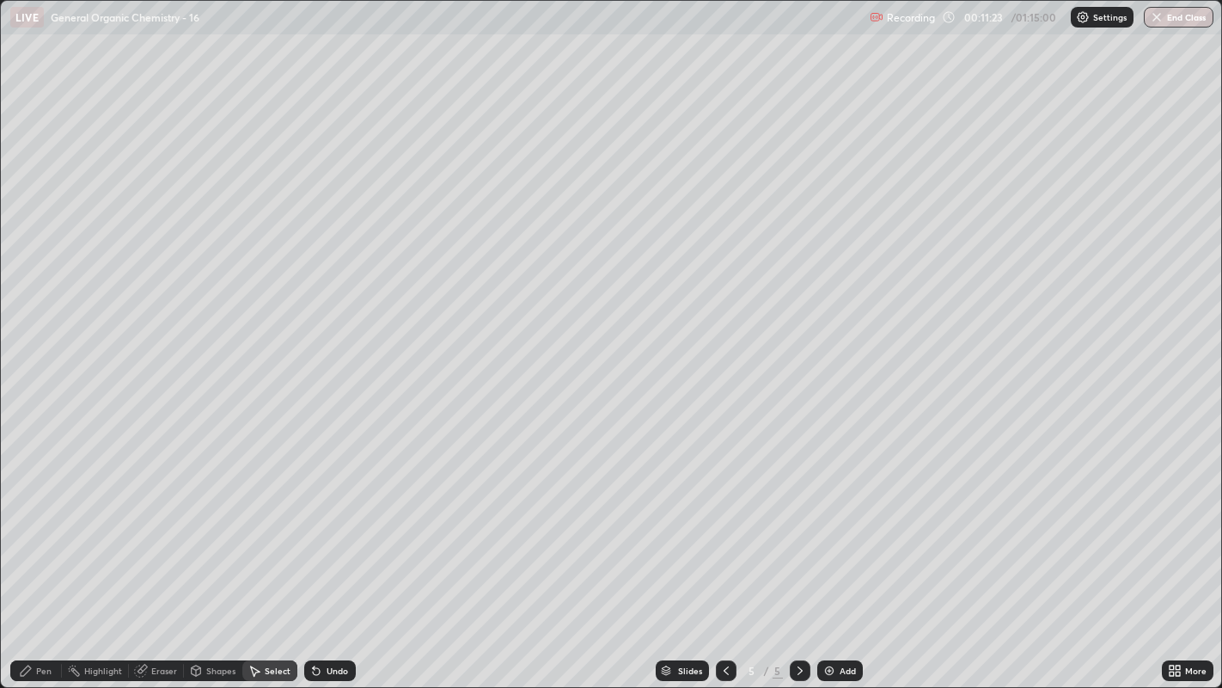
click at [47, 525] on div "Pen" at bounding box center [43, 670] width 15 height 9
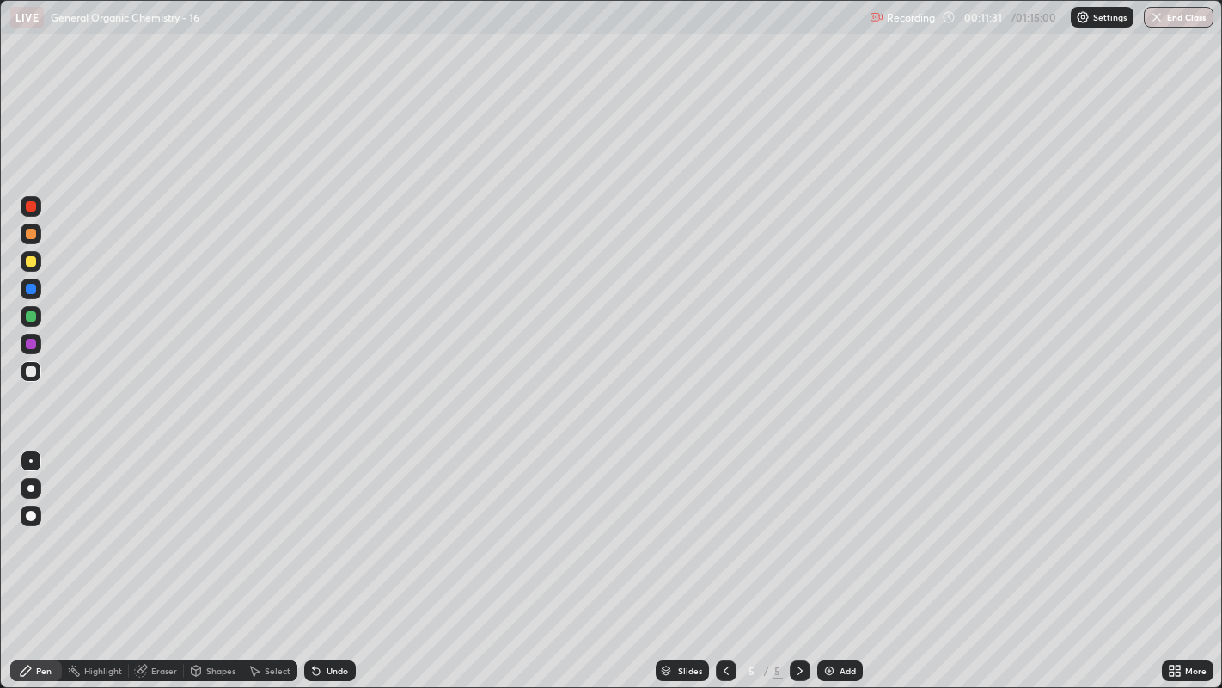
click at [261, 525] on div "Select" at bounding box center [269, 670] width 55 height 21
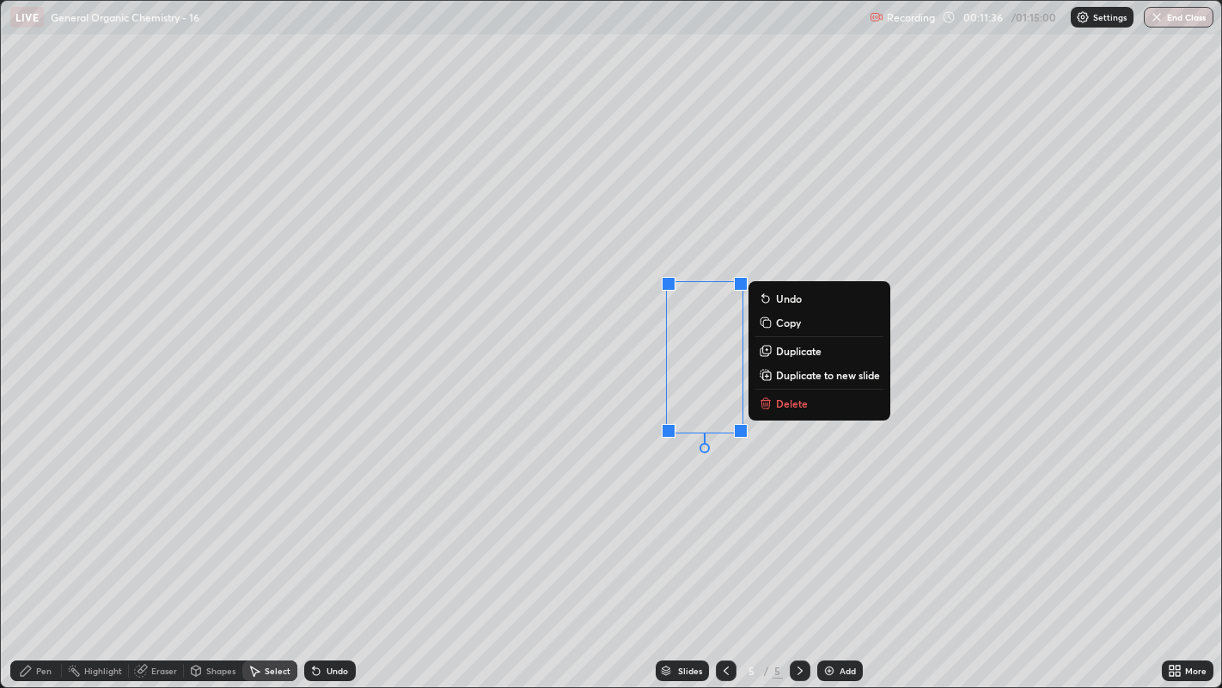
click at [792, 352] on p "Duplicate" at bounding box center [799, 351] width 46 height 14
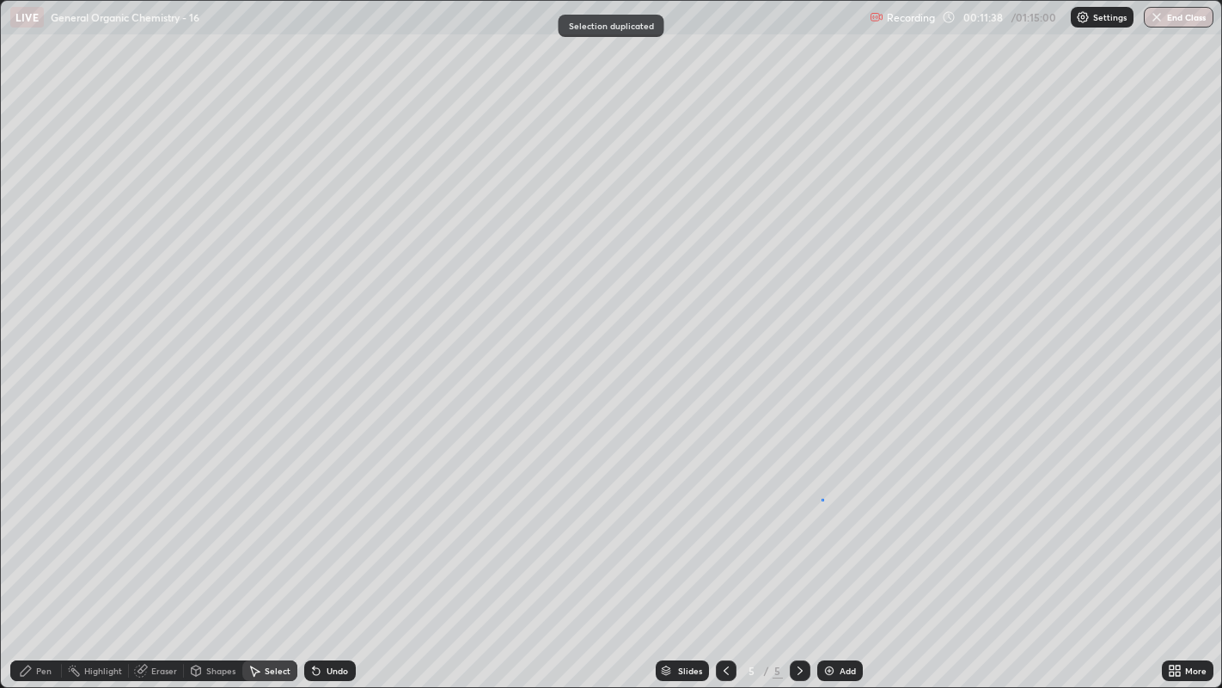
click at [822, 498] on div "0 ° Undo Copy Duplicate Duplicate to new slide Delete" at bounding box center [611, 344] width 1221 height 687
click at [46, 525] on div "Pen" at bounding box center [43, 670] width 15 height 9
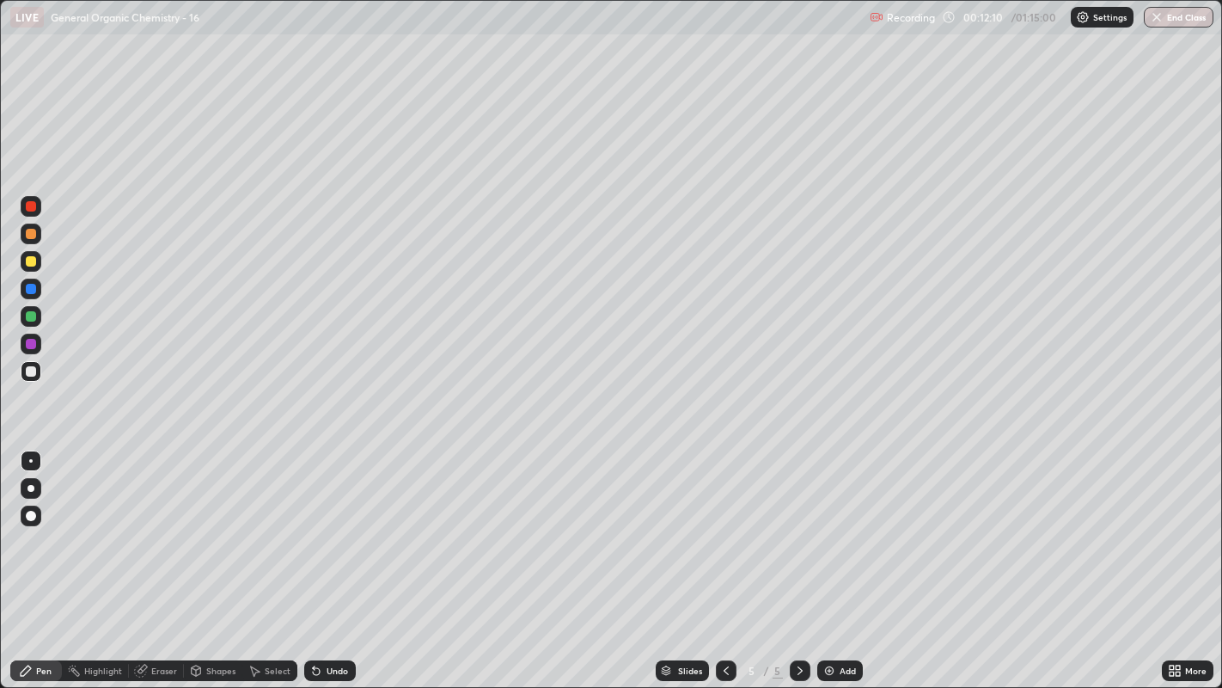
click at [35, 258] on div at bounding box center [31, 261] width 10 height 10
click at [33, 484] on div at bounding box center [31, 488] width 21 height 21
click at [30, 460] on div at bounding box center [30, 460] width 3 height 3
click at [30, 488] on div at bounding box center [31, 488] width 7 height 7
click at [339, 525] on div "Undo" at bounding box center [330, 670] width 52 height 21
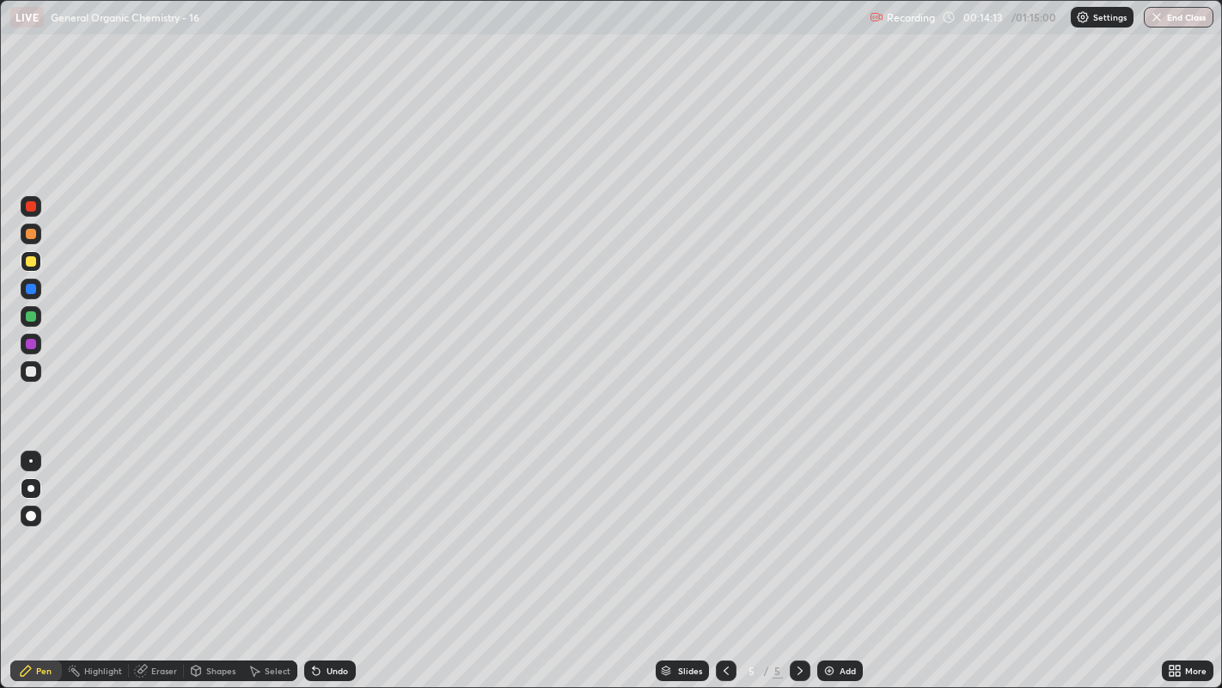
click at [335, 525] on div "Undo" at bounding box center [330, 670] width 52 height 21
click at [339, 525] on div "Undo" at bounding box center [330, 670] width 52 height 21
click at [30, 460] on div at bounding box center [30, 460] width 3 height 3
click at [30, 488] on div at bounding box center [31, 488] width 7 height 7
click at [349, 525] on div "Undo" at bounding box center [330, 670] width 52 height 21
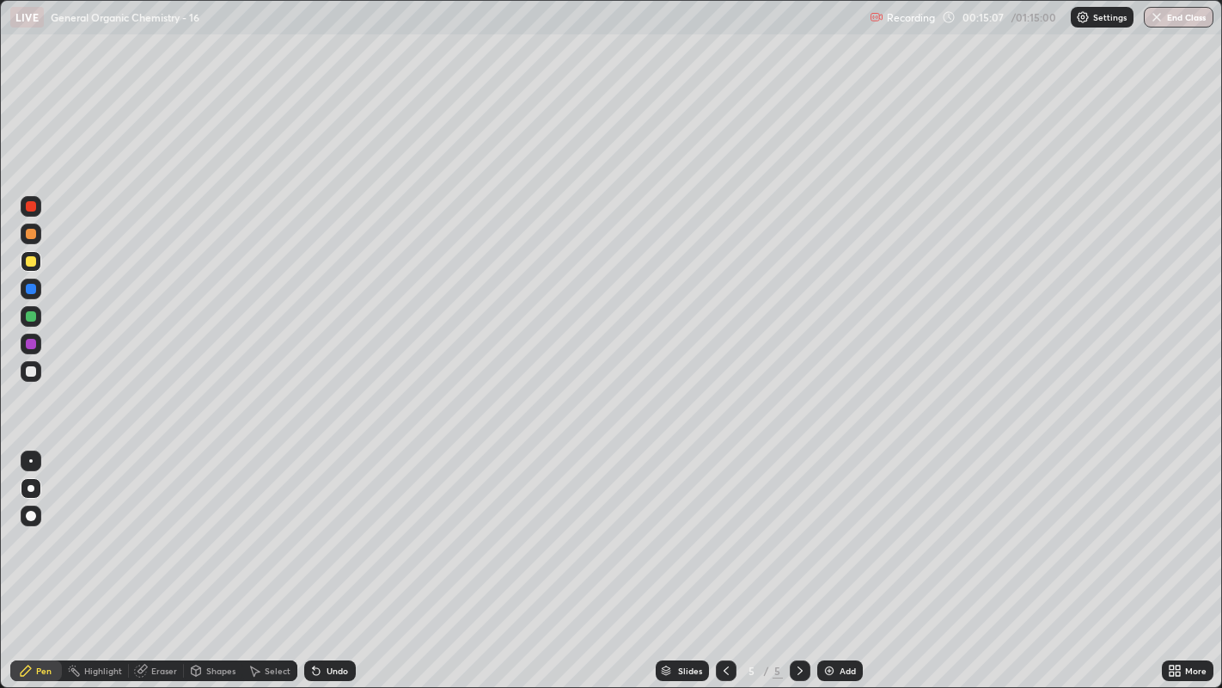
click at [342, 525] on div "Undo" at bounding box center [337, 670] width 21 height 9
click at [23, 376] on div at bounding box center [31, 371] width 21 height 21
click at [824, 525] on img at bounding box center [829, 670] width 14 height 14
click at [30, 460] on div at bounding box center [30, 460] width 3 height 3
click at [211, 525] on div "Shapes" at bounding box center [220, 670] width 29 height 9
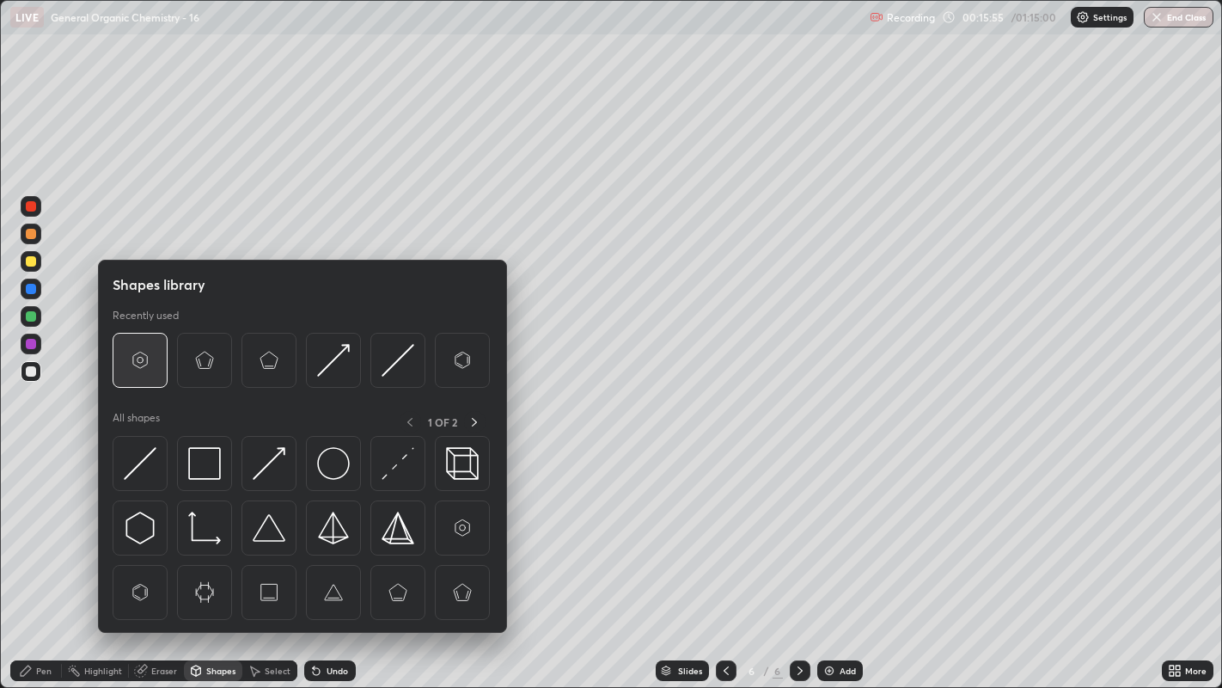
click at [129, 363] on img at bounding box center [140, 360] width 33 height 33
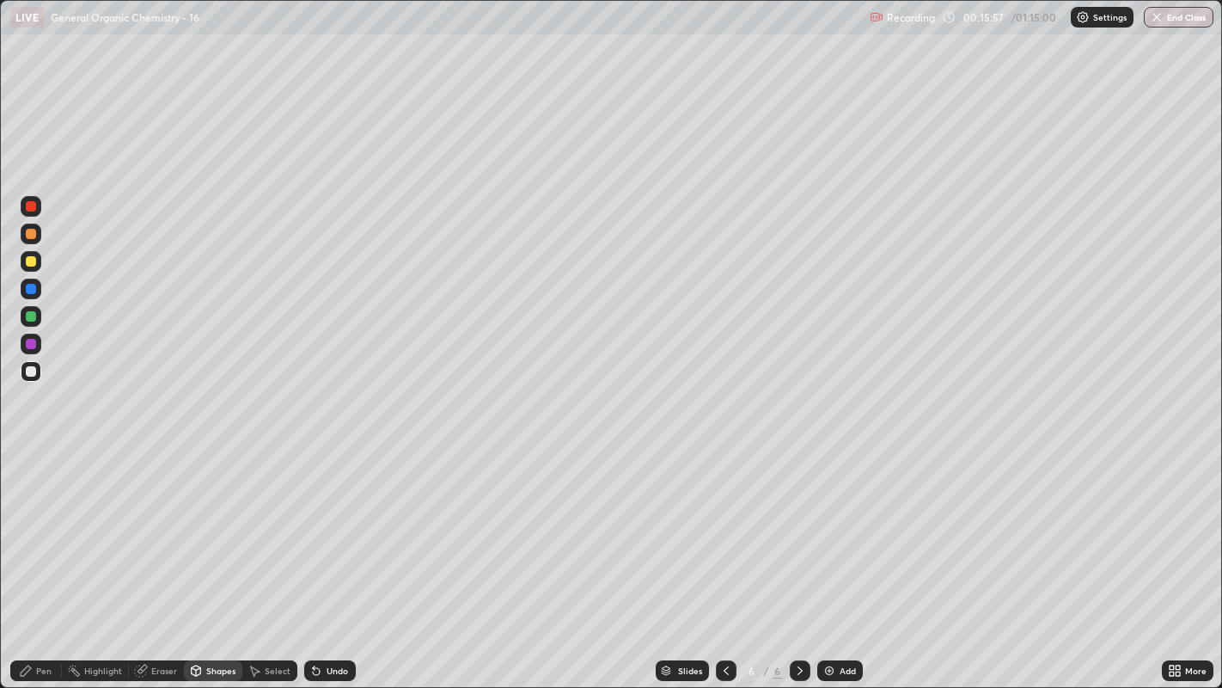
click at [34, 525] on div "Pen" at bounding box center [36, 670] width 52 height 21
click at [324, 525] on div "Undo" at bounding box center [330, 670] width 52 height 21
click at [260, 525] on div "Select" at bounding box center [269, 670] width 55 height 21
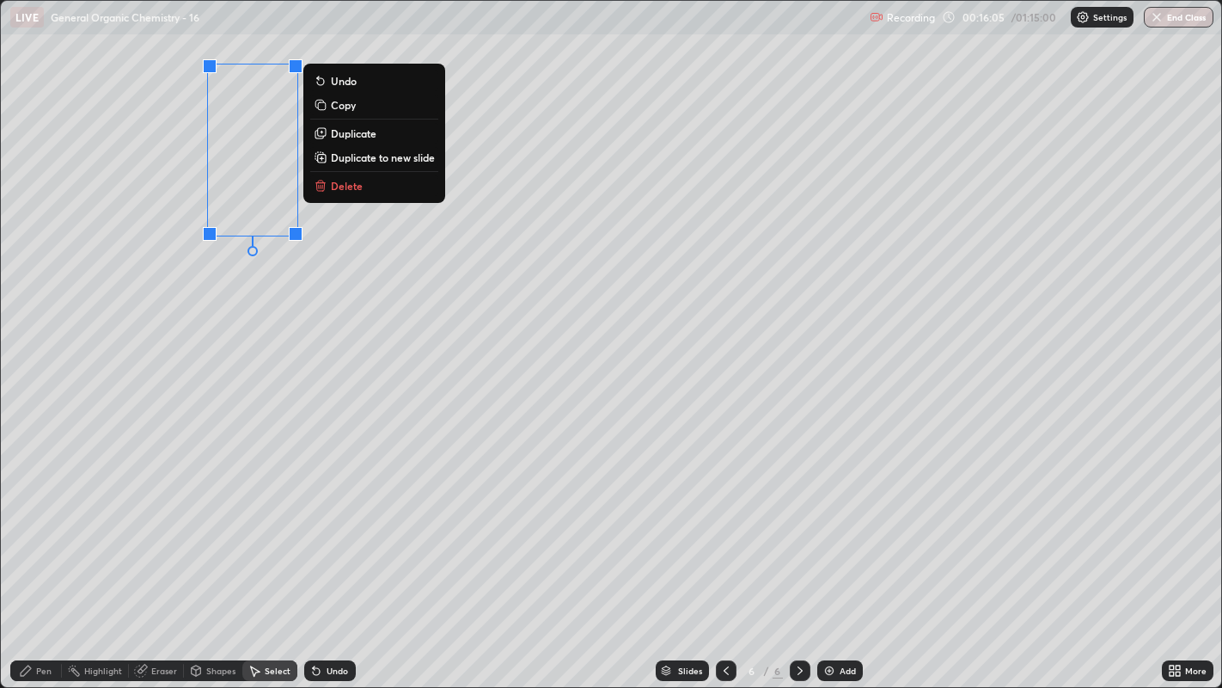
click at [374, 139] on p "Duplicate" at bounding box center [354, 133] width 46 height 14
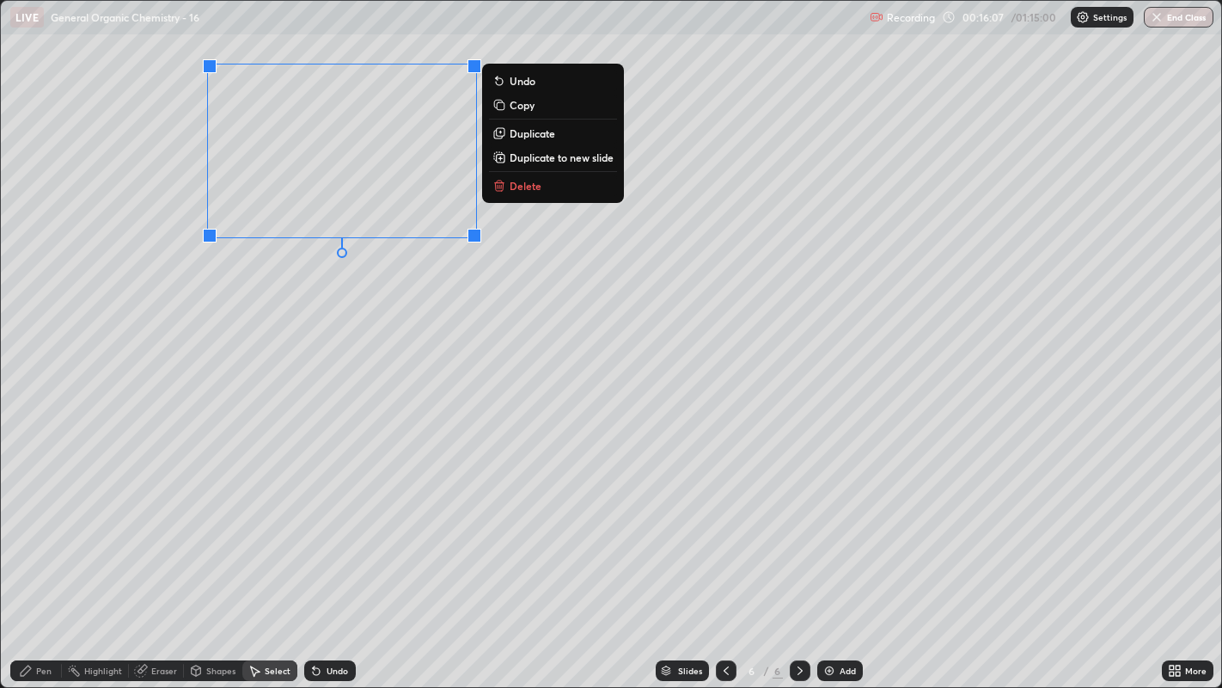
click at [536, 135] on p "Duplicate" at bounding box center [533, 133] width 46 height 14
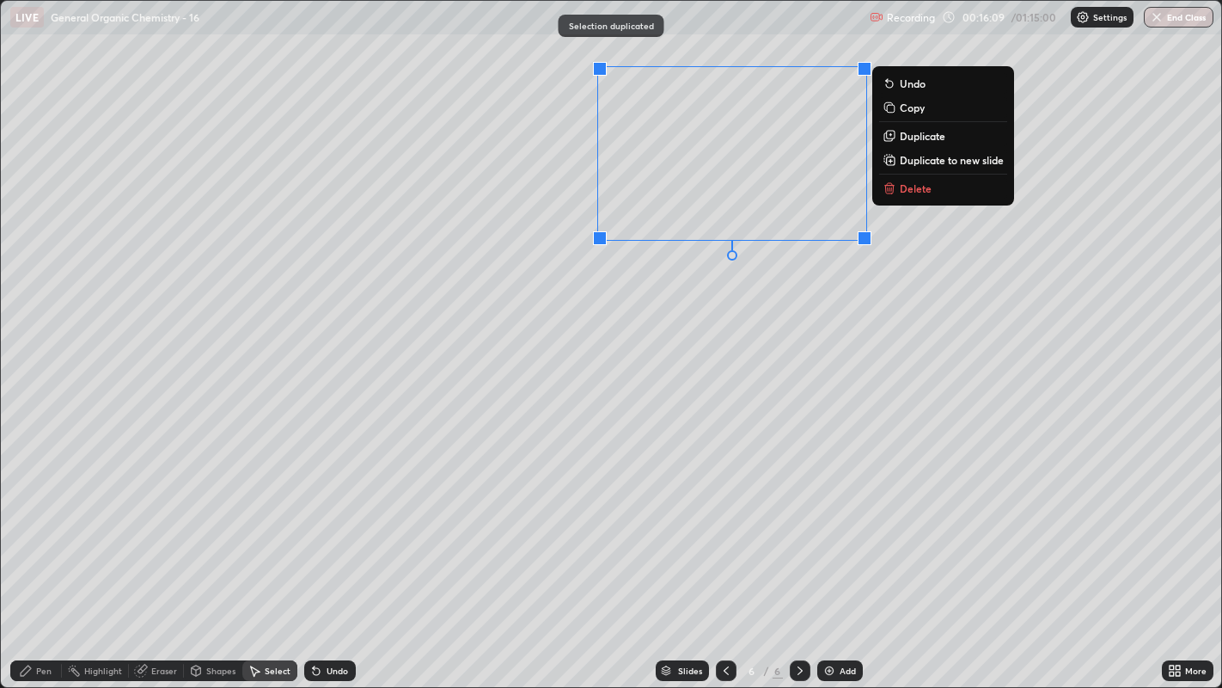
click at [711, 279] on div "0 ° Undo Copy Duplicate Duplicate to new slide Delete" at bounding box center [611, 344] width 1221 height 687
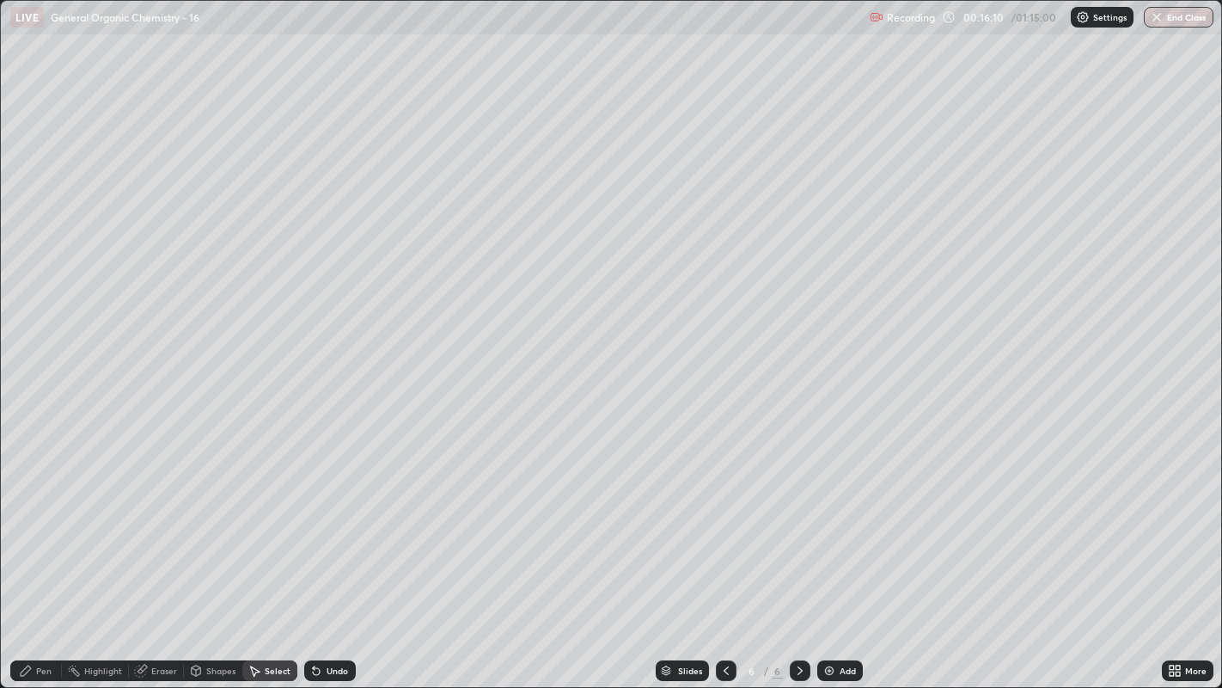
click at [39, 525] on div "Pen" at bounding box center [36, 670] width 52 height 21
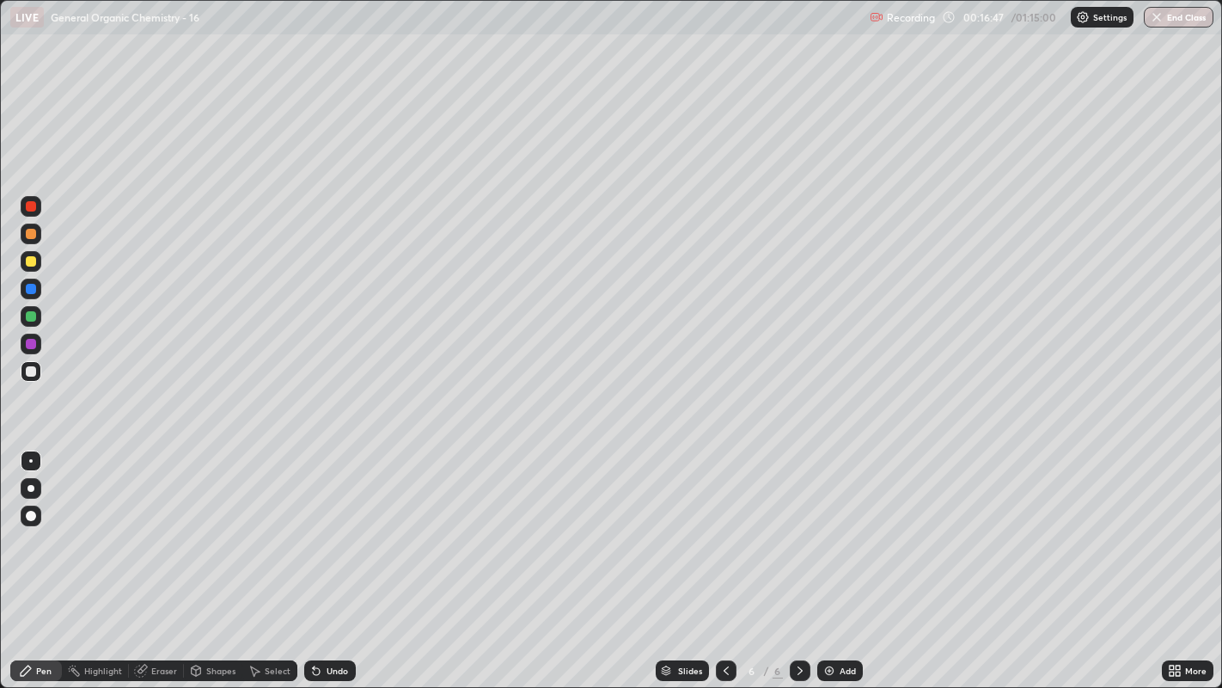
click at [258, 525] on icon at bounding box center [255, 670] width 14 height 14
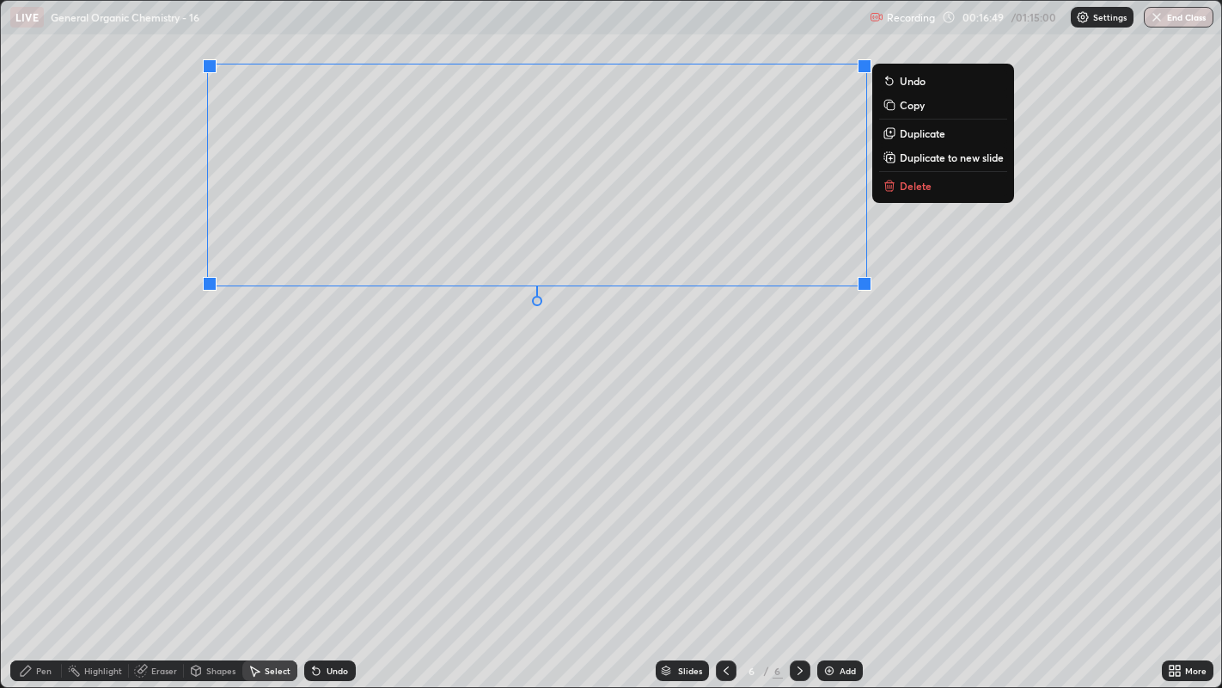
click at [926, 139] on button "Duplicate" at bounding box center [943, 133] width 128 height 21
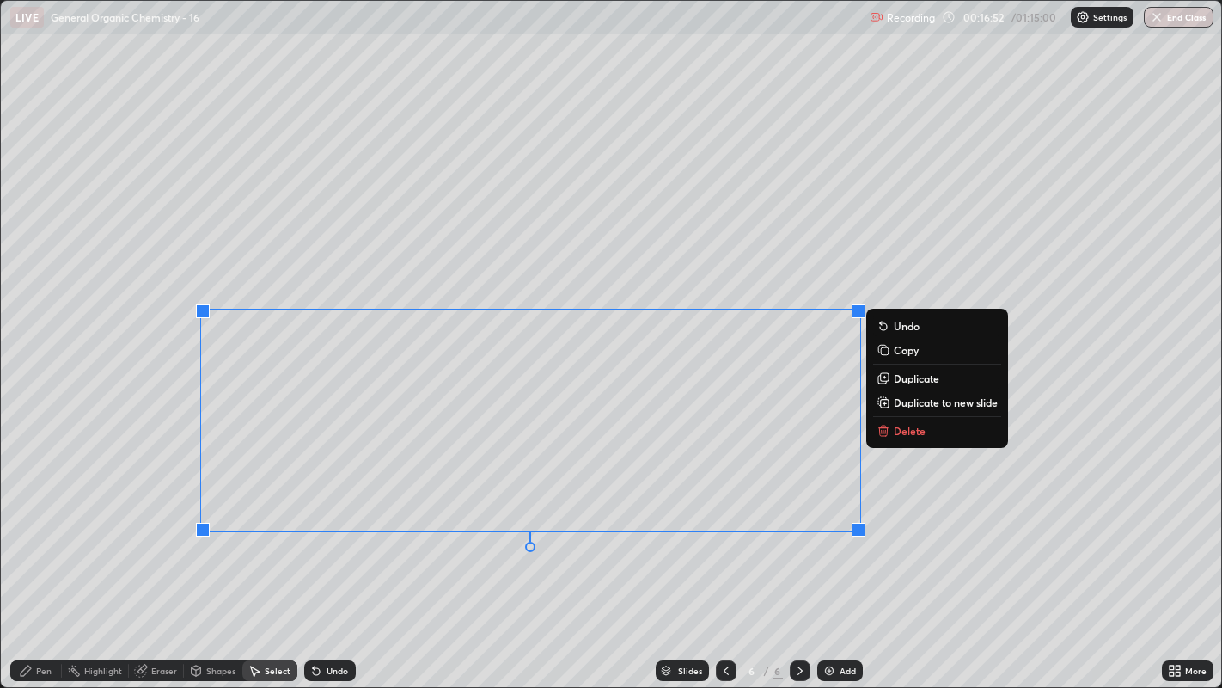
click at [506, 525] on div "0 ° Undo Copy Duplicate Duplicate to new slide Delete" at bounding box center [611, 344] width 1221 height 687
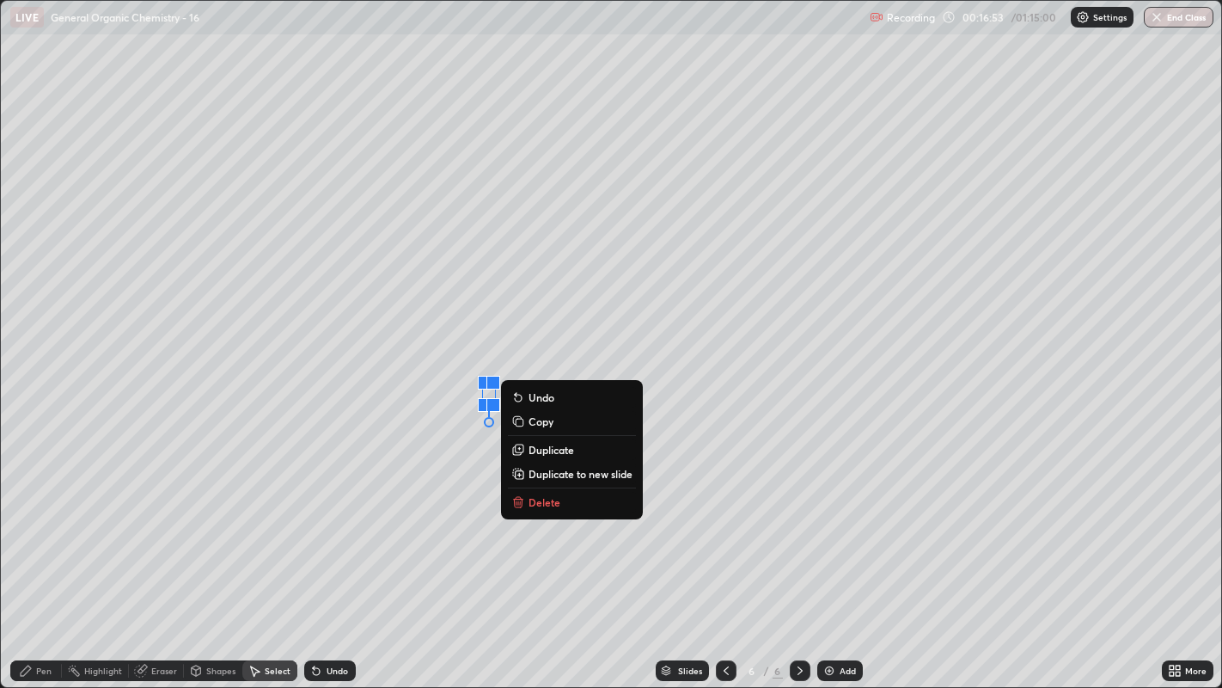
click at [551, 504] on p "Delete" at bounding box center [545, 502] width 32 height 14
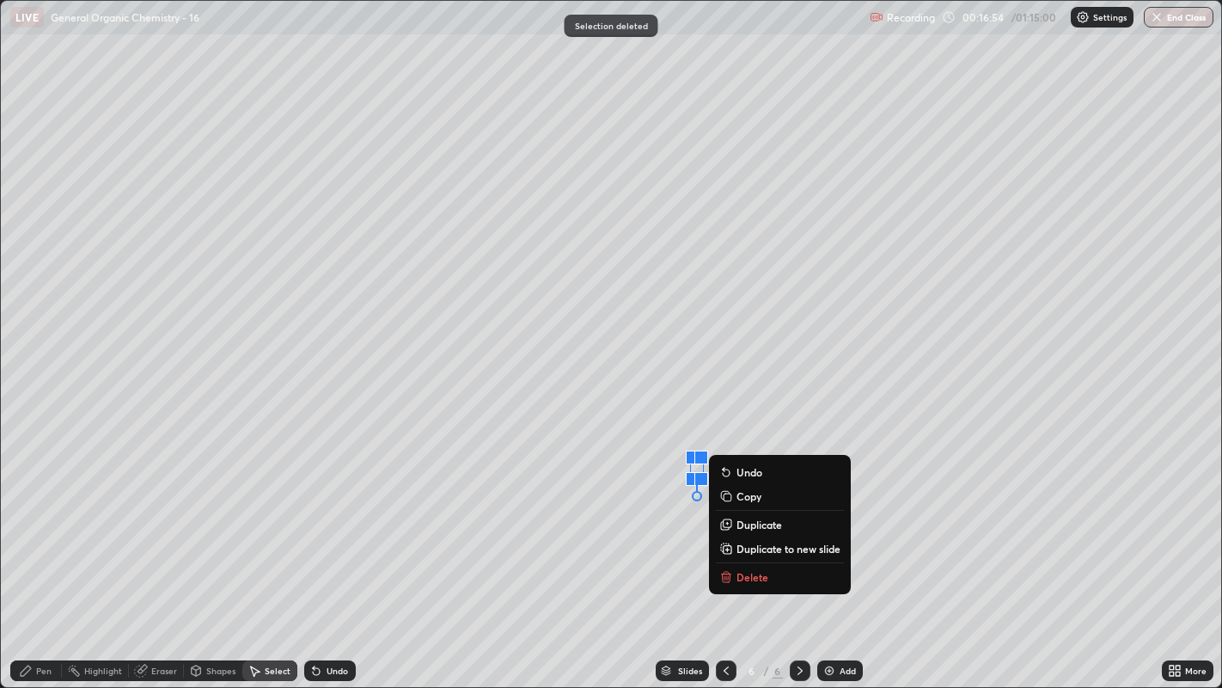
click at [750, 525] on button "Delete" at bounding box center [780, 576] width 128 height 21
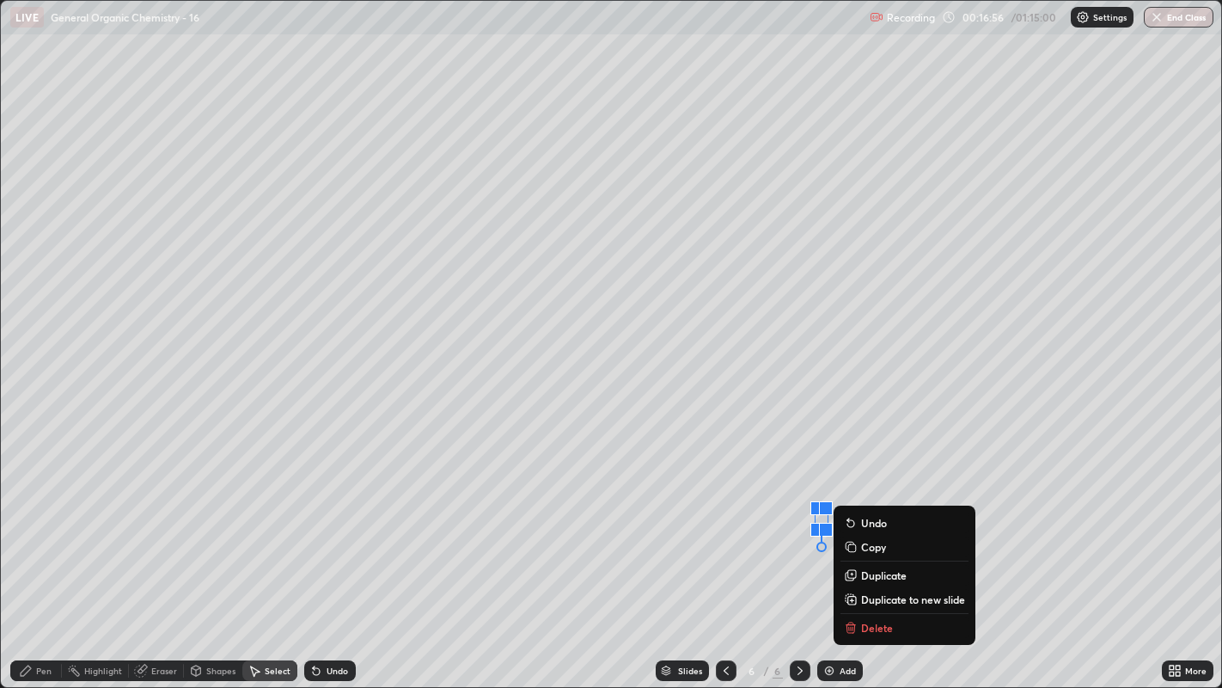
click at [877, 525] on p "Delete" at bounding box center [877, 627] width 32 height 14
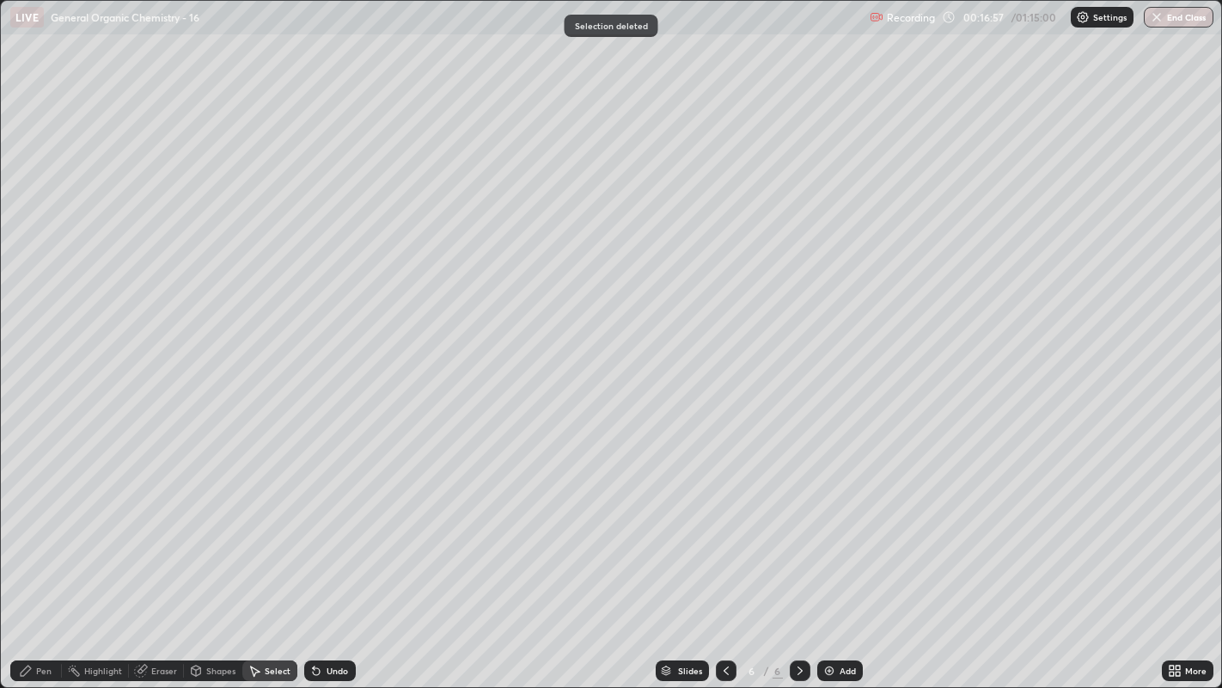
click at [34, 525] on div "Pen" at bounding box center [36, 670] width 52 height 21
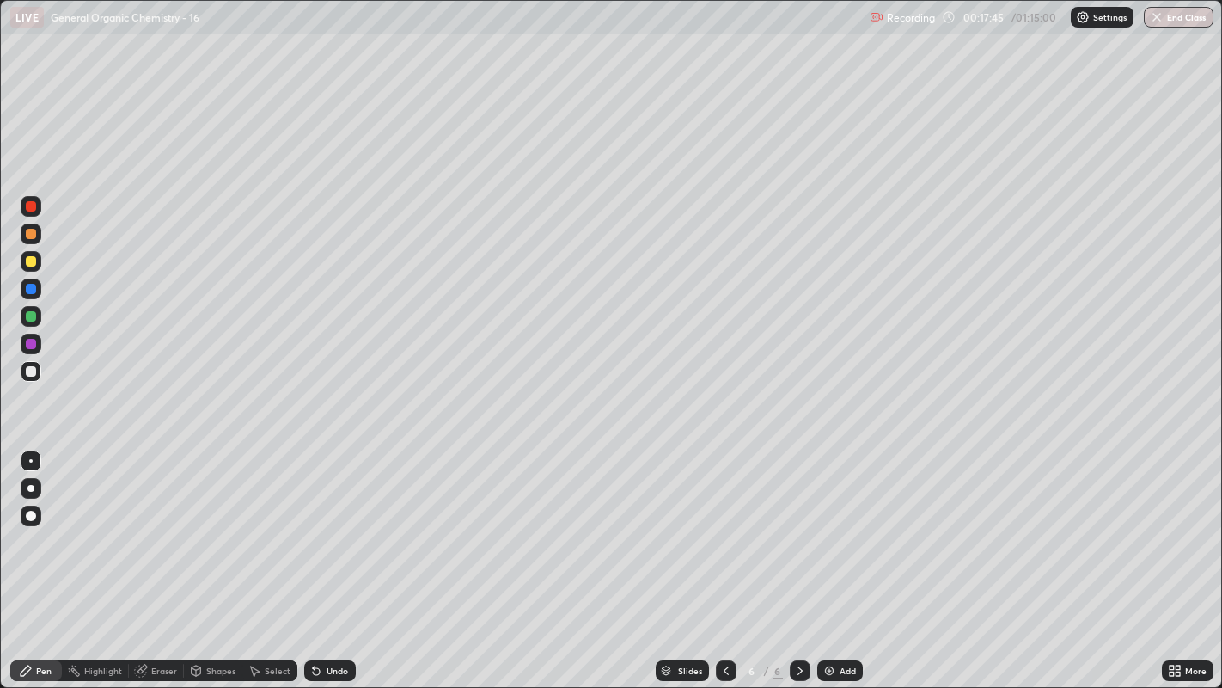
click at [30, 257] on div at bounding box center [31, 261] width 10 height 10
click at [32, 488] on div at bounding box center [31, 488] width 7 height 7
click at [24, 456] on div at bounding box center [31, 460] width 21 height 21
click at [335, 525] on div "Undo" at bounding box center [337, 670] width 21 height 9
click at [327, 525] on div "Undo" at bounding box center [330, 670] width 52 height 21
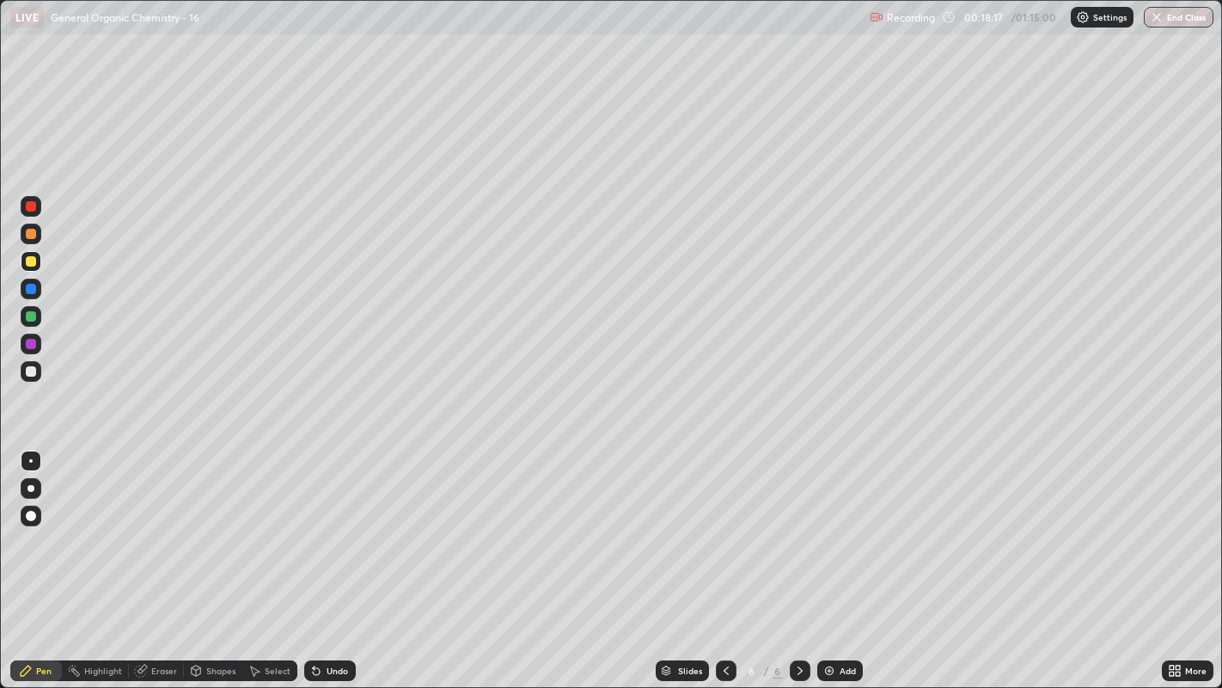
click at [32, 482] on div at bounding box center [31, 488] width 21 height 21
click at [30, 460] on div at bounding box center [30, 460] width 3 height 3
click at [30, 487] on div at bounding box center [31, 488] width 7 height 7
click at [331, 525] on div "Undo" at bounding box center [330, 670] width 52 height 21
click at [335, 525] on div "Undo" at bounding box center [330, 670] width 52 height 21
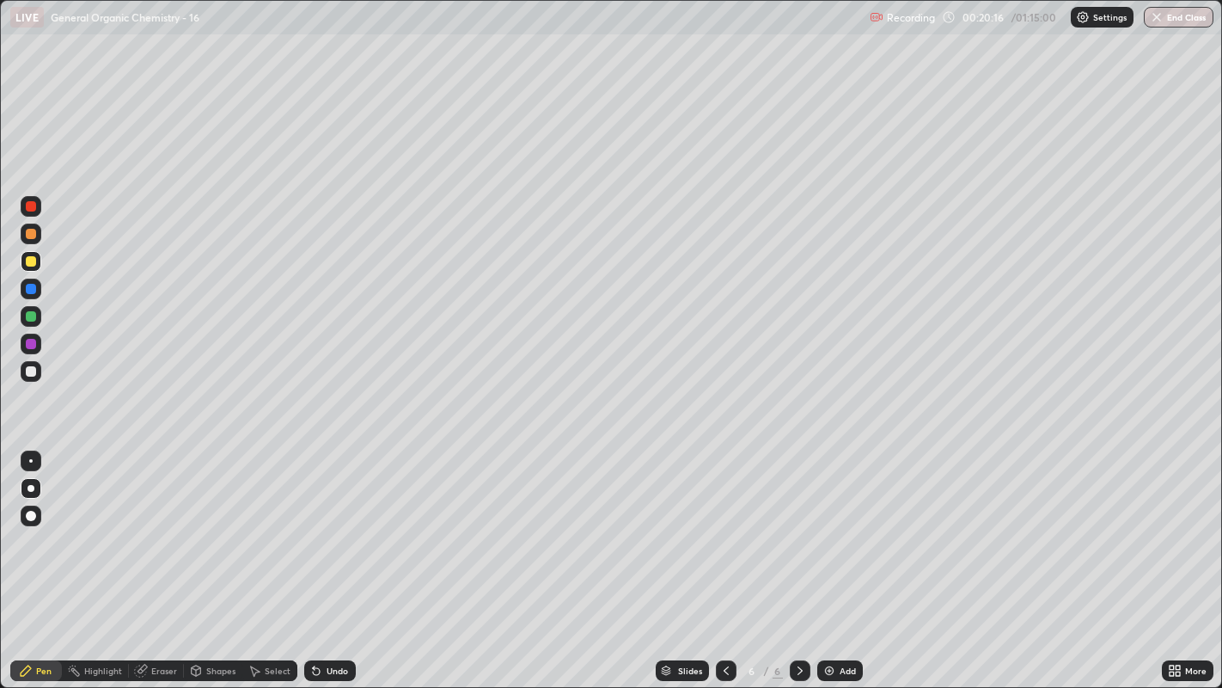
click at [30, 460] on div at bounding box center [30, 460] width 3 height 3
click at [30, 487] on div at bounding box center [31, 488] width 7 height 7
click at [336, 525] on div "Undo" at bounding box center [330, 670] width 52 height 21
click at [333, 525] on div "Undo" at bounding box center [337, 670] width 21 height 9
click at [332, 525] on div "Undo" at bounding box center [337, 670] width 21 height 9
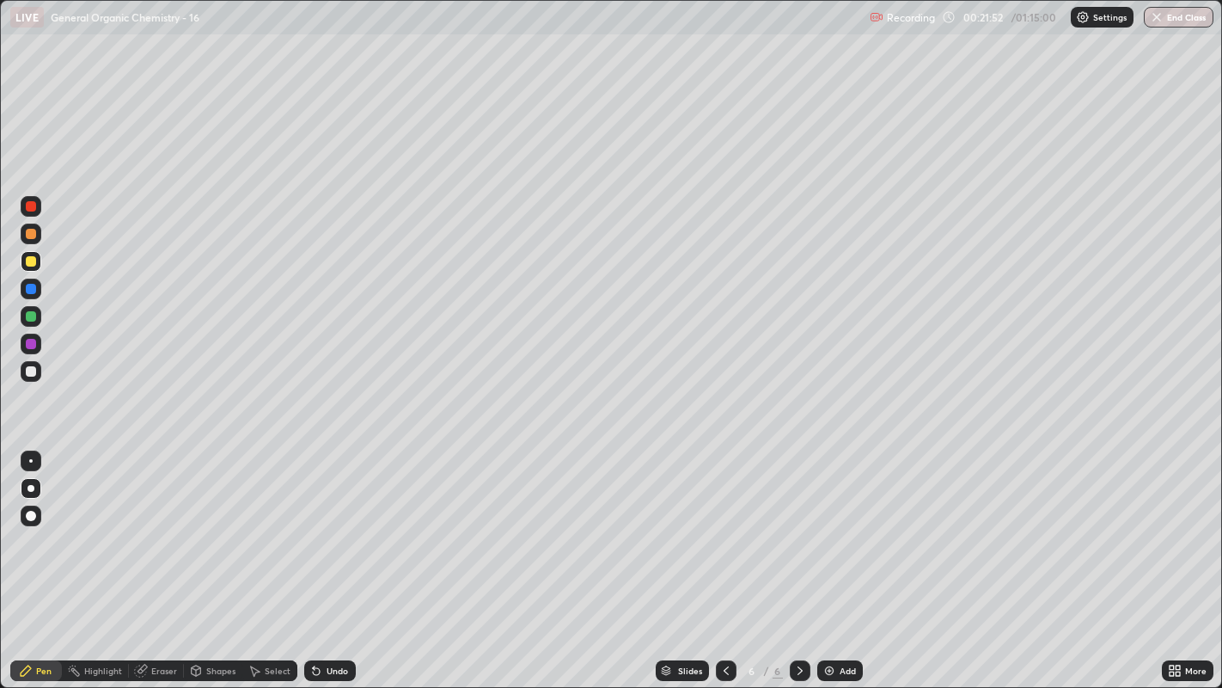
click at [333, 525] on div "Undo" at bounding box center [337, 670] width 21 height 9
click at [342, 525] on div "Undo" at bounding box center [330, 670] width 52 height 21
click at [30, 460] on div at bounding box center [30, 460] width 3 height 3
click at [30, 487] on div at bounding box center [31, 488] width 7 height 7
click at [253, 525] on icon at bounding box center [255, 670] width 14 height 14
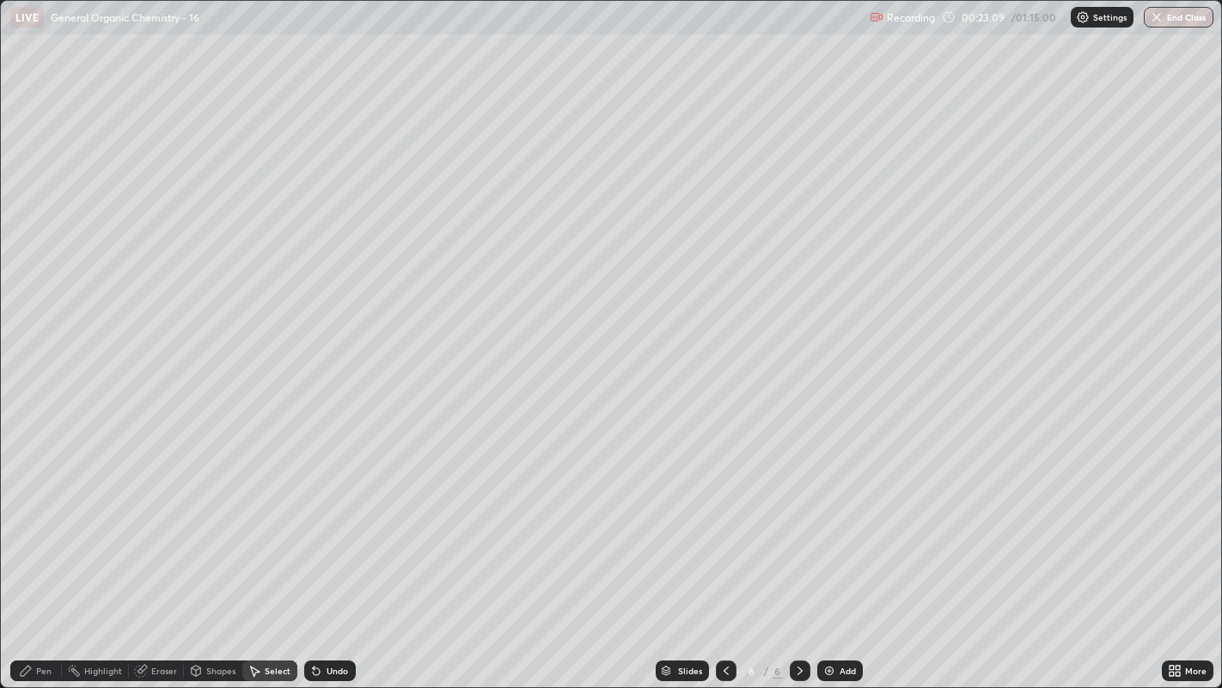
click at [696, 406] on div "0 ° Undo Copy Duplicate Duplicate to new slide Delete" at bounding box center [611, 344] width 1221 height 687
click at [43, 525] on div "Pen" at bounding box center [43, 670] width 15 height 9
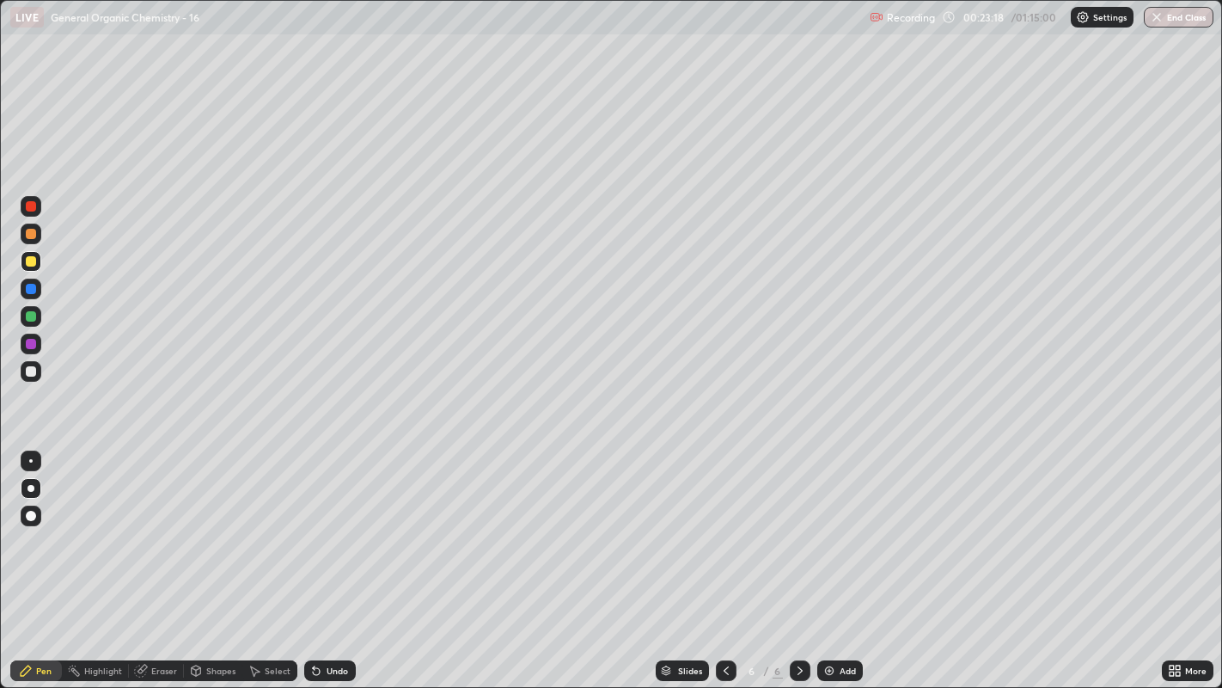
click at [327, 525] on div "Undo" at bounding box center [330, 670] width 52 height 21
click at [36, 451] on div at bounding box center [31, 460] width 21 height 21
click at [31, 373] on div at bounding box center [31, 371] width 10 height 10
click at [849, 525] on div "Add" at bounding box center [840, 670] width 46 height 21
click at [222, 525] on div "Shapes" at bounding box center [220, 670] width 29 height 9
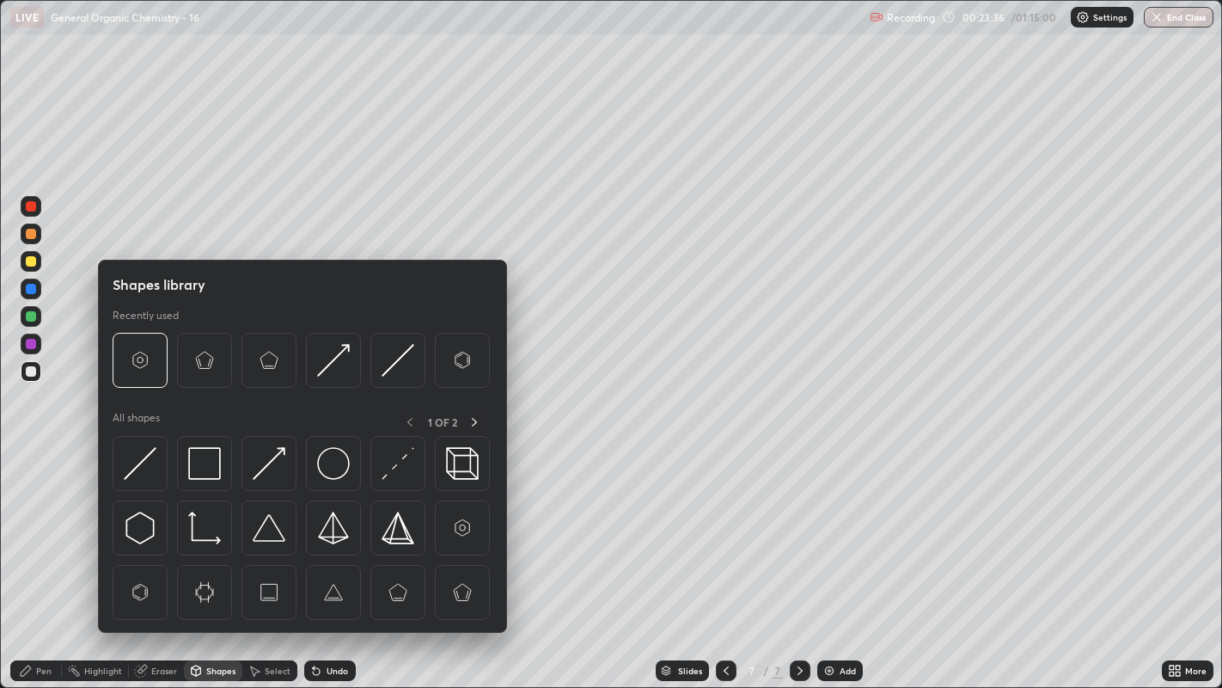
click at [260, 525] on div "Select" at bounding box center [269, 670] width 55 height 21
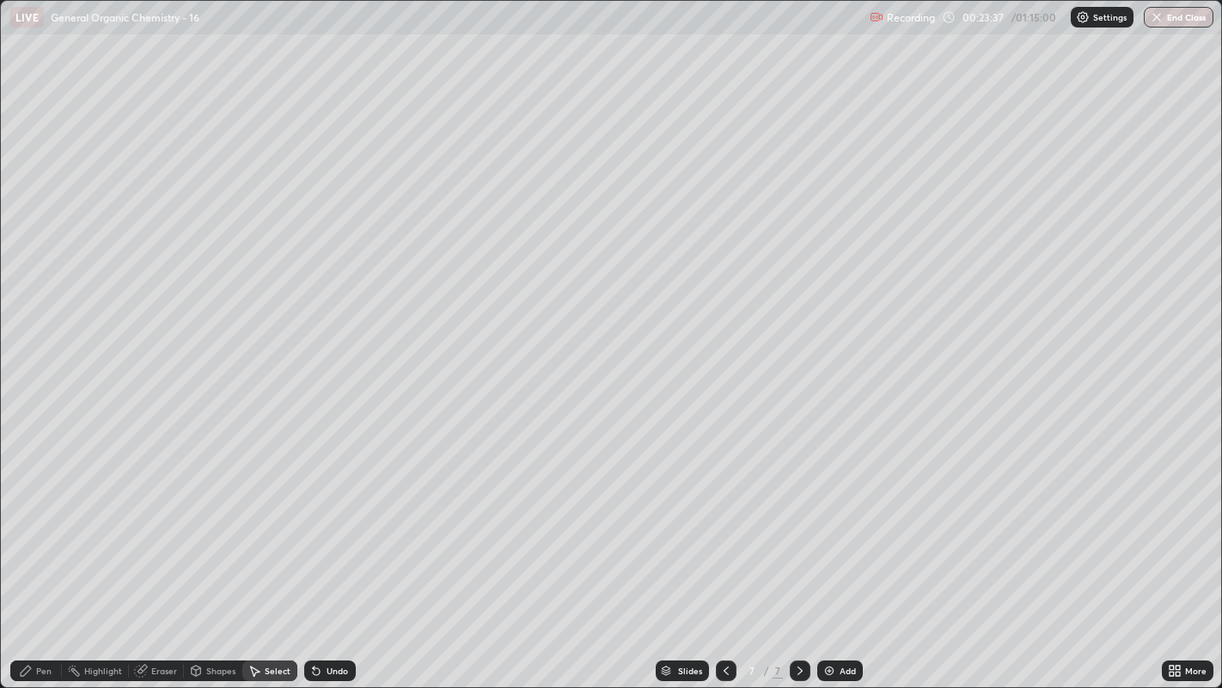
click at [218, 525] on div "Shapes" at bounding box center [213, 670] width 58 height 21
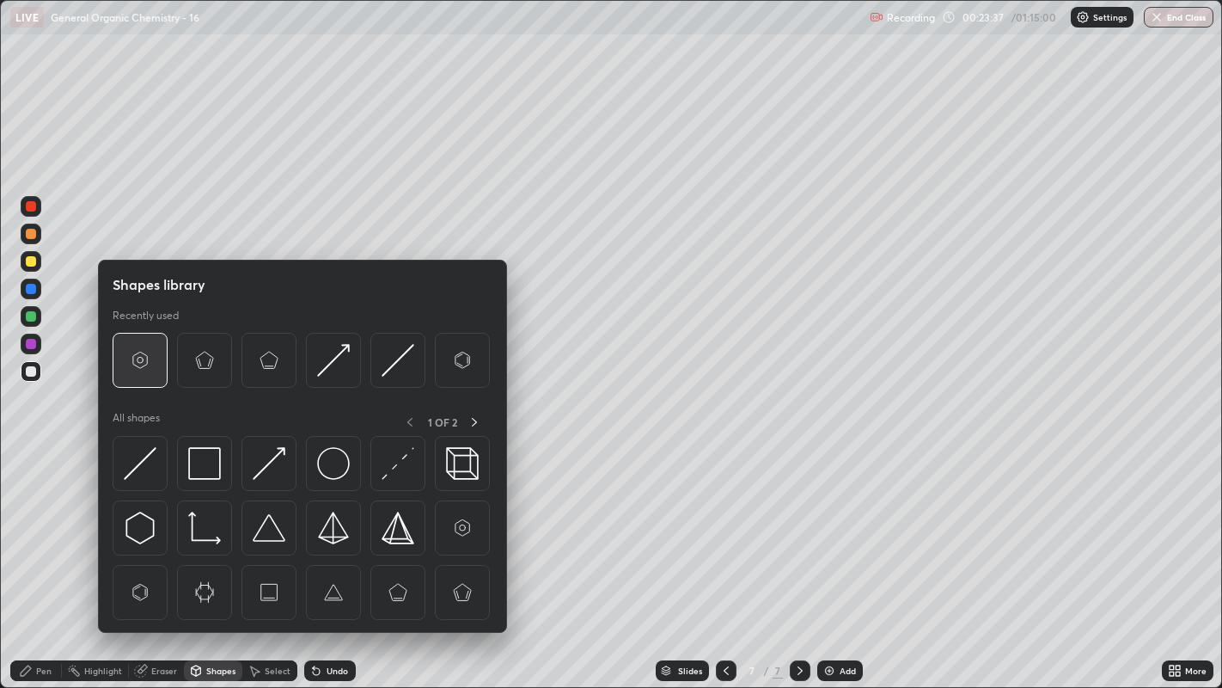
click at [142, 368] on img at bounding box center [140, 360] width 33 height 33
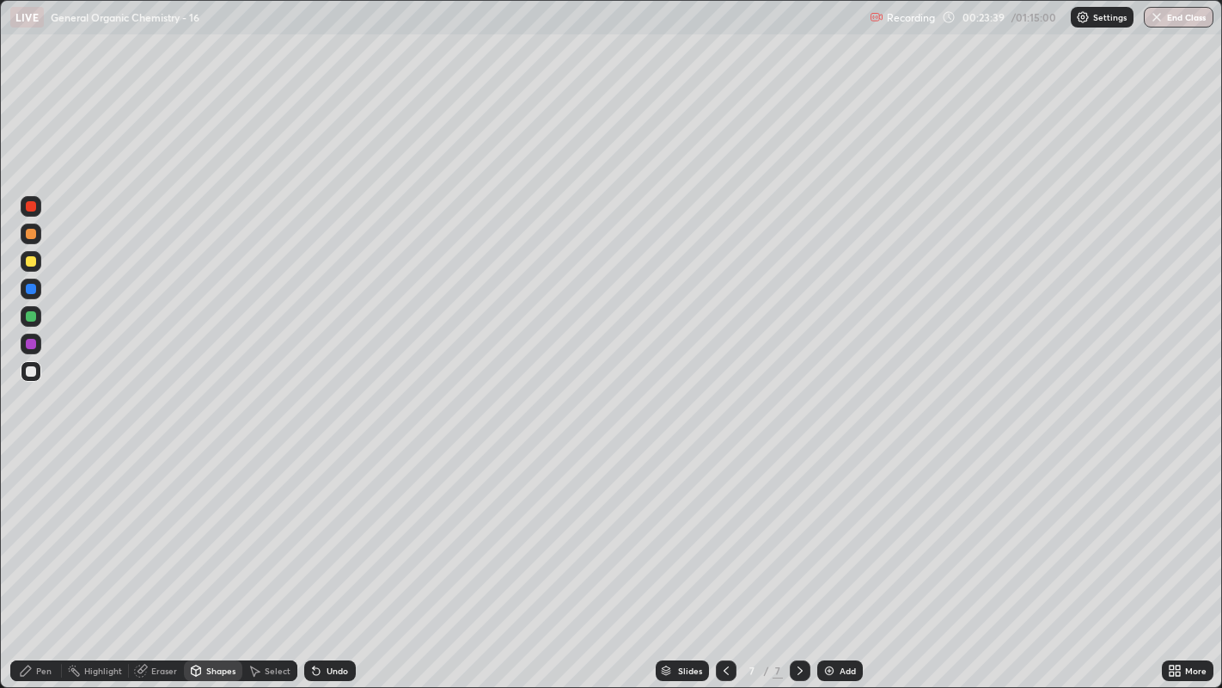
click at [48, 525] on div "Pen" at bounding box center [43, 670] width 15 height 9
click at [271, 525] on div "Select" at bounding box center [269, 670] width 55 height 21
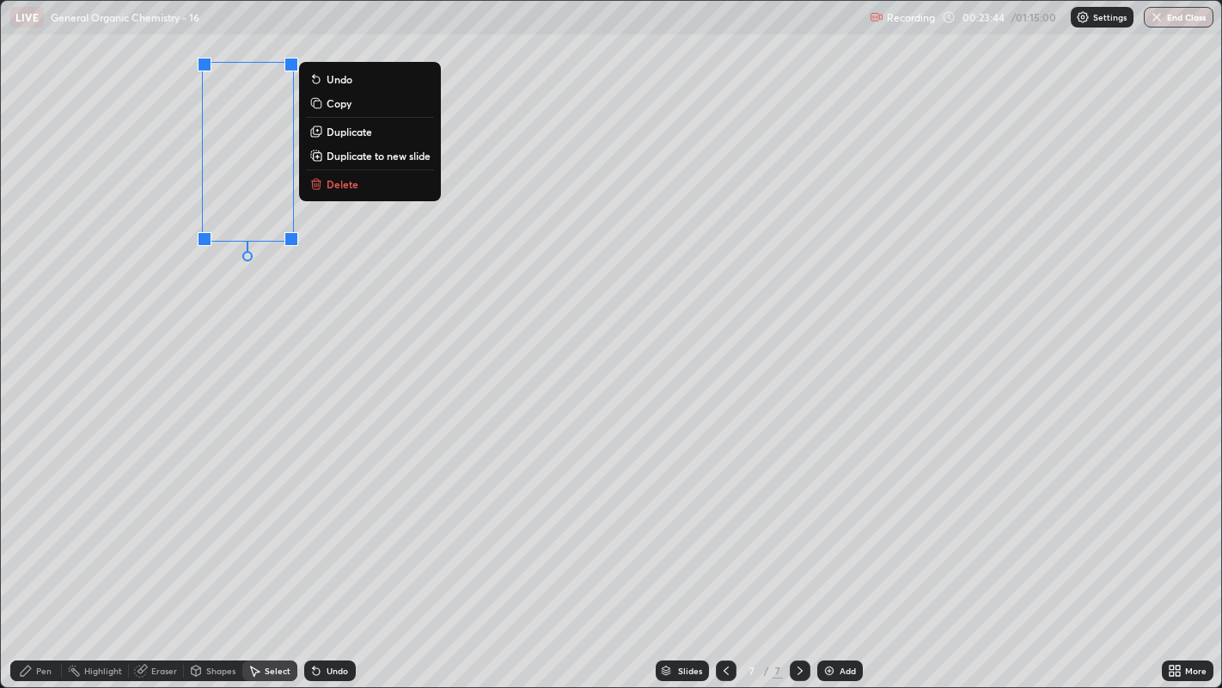
click at [370, 132] on p "Duplicate" at bounding box center [350, 132] width 46 height 14
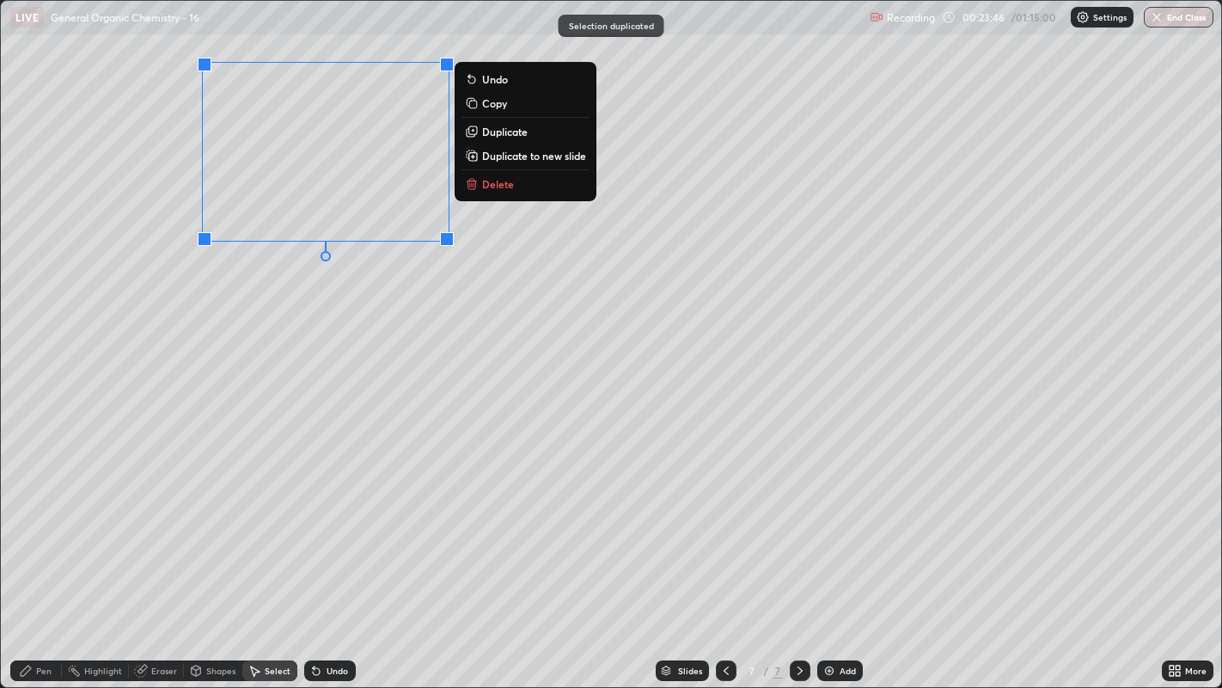
click at [498, 139] on button "Duplicate" at bounding box center [526, 131] width 128 height 21
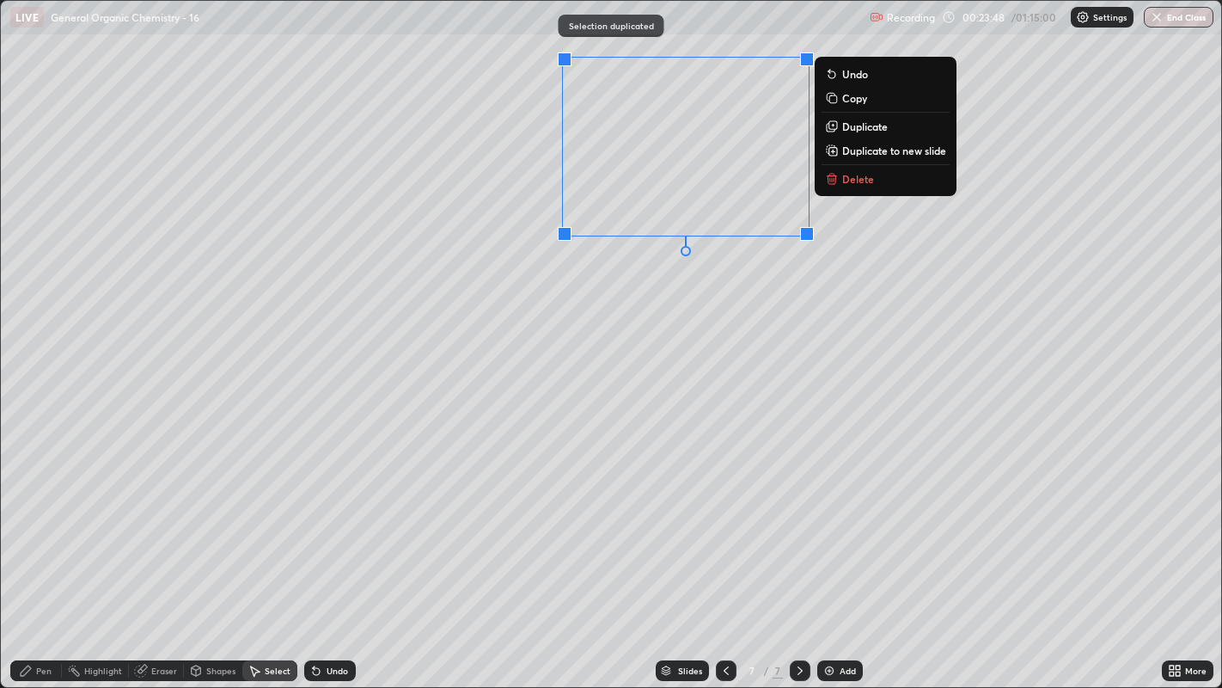
click at [694, 284] on div "0 ° Undo Copy Duplicate Duplicate to new slide Delete" at bounding box center [611, 344] width 1221 height 687
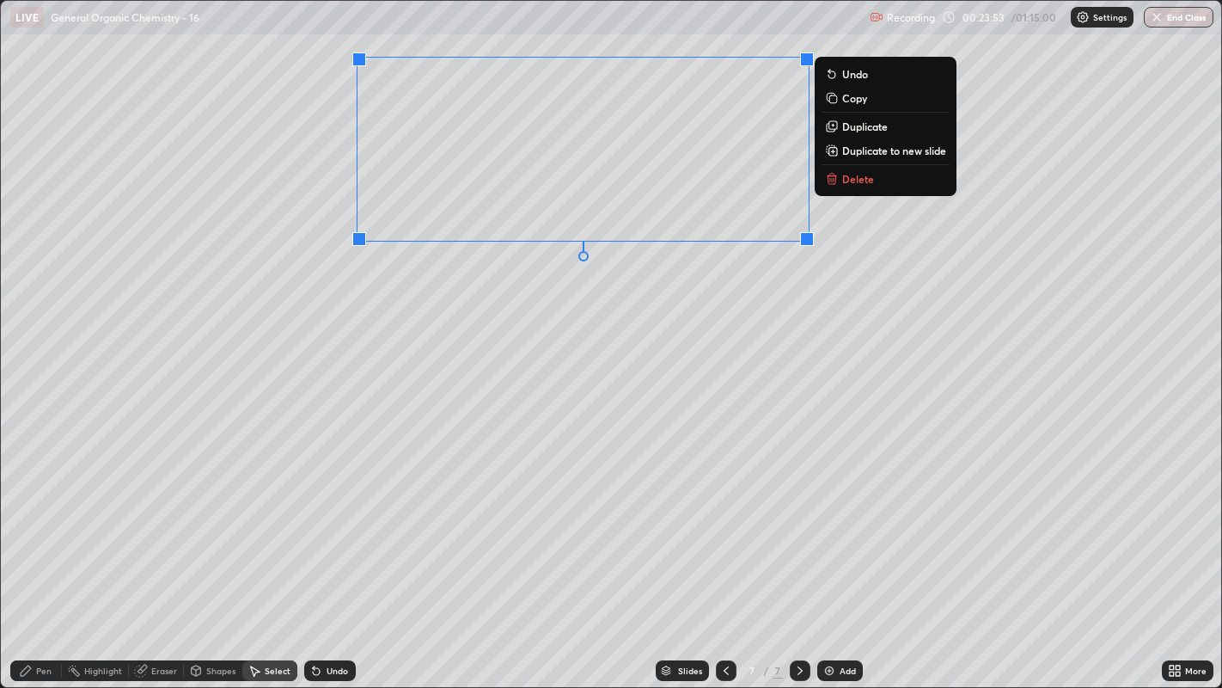
click at [855, 129] on p "Duplicate" at bounding box center [865, 126] width 46 height 14
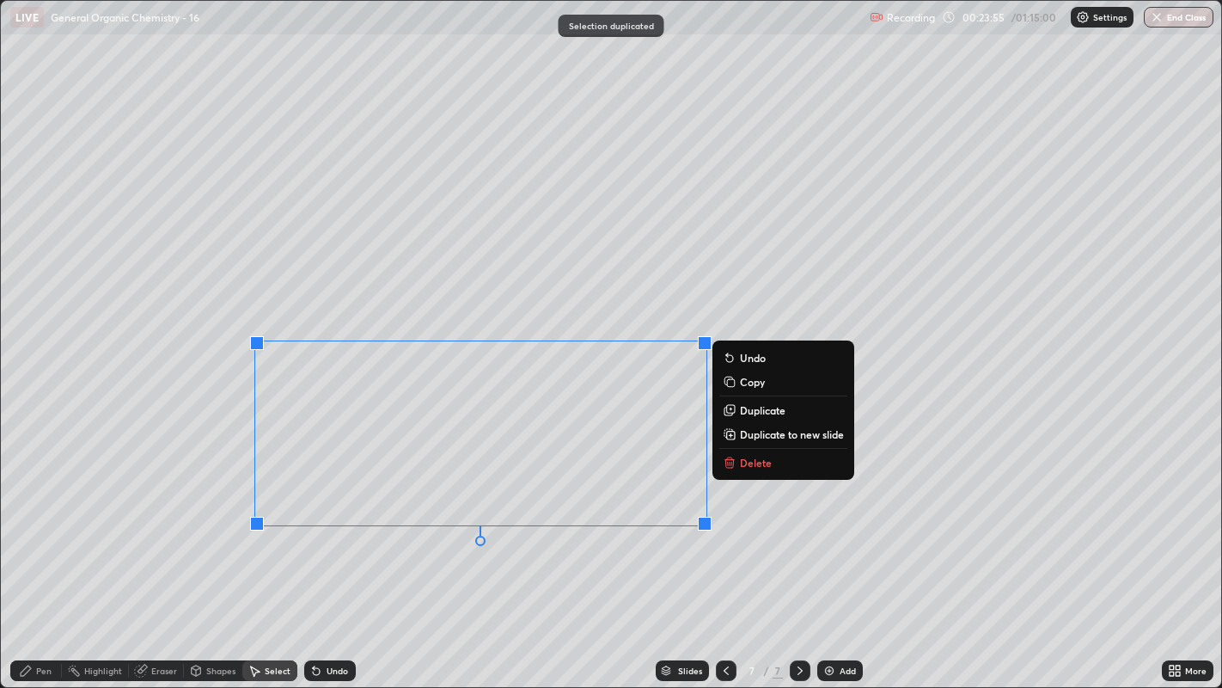
click at [503, 293] on div "0 ° Undo Copy Duplicate Duplicate to new slide Delete" at bounding box center [611, 344] width 1221 height 687
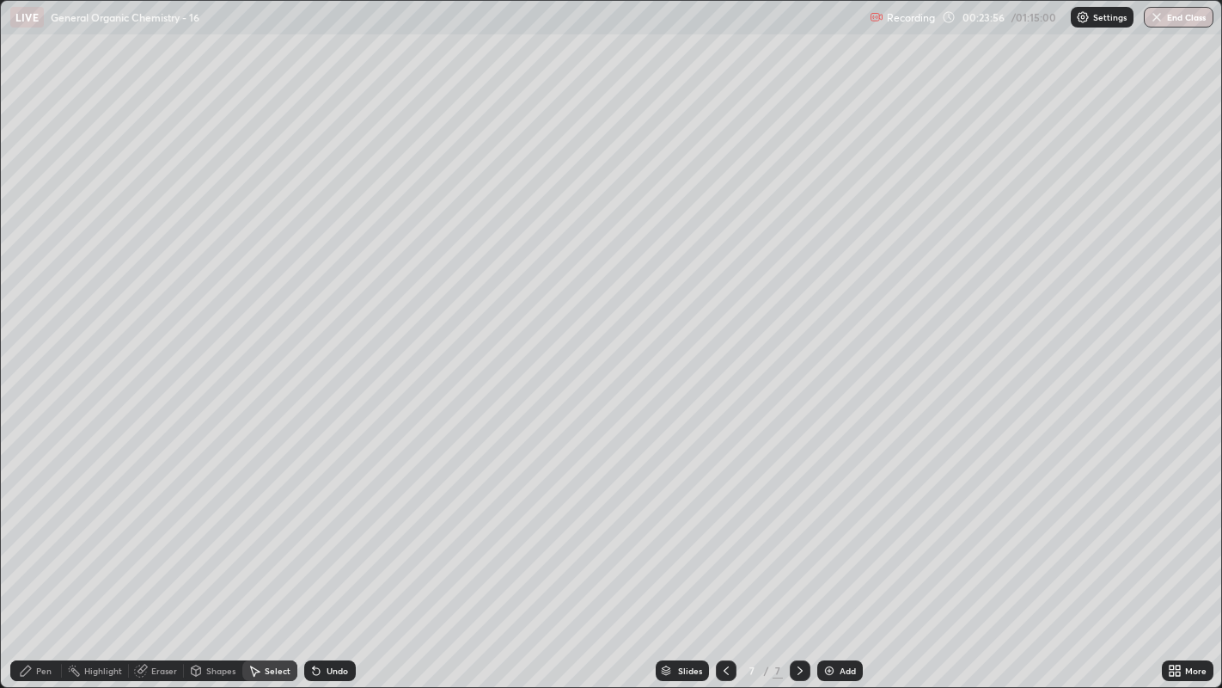
click at [49, 525] on div "Pen" at bounding box center [43, 670] width 15 height 9
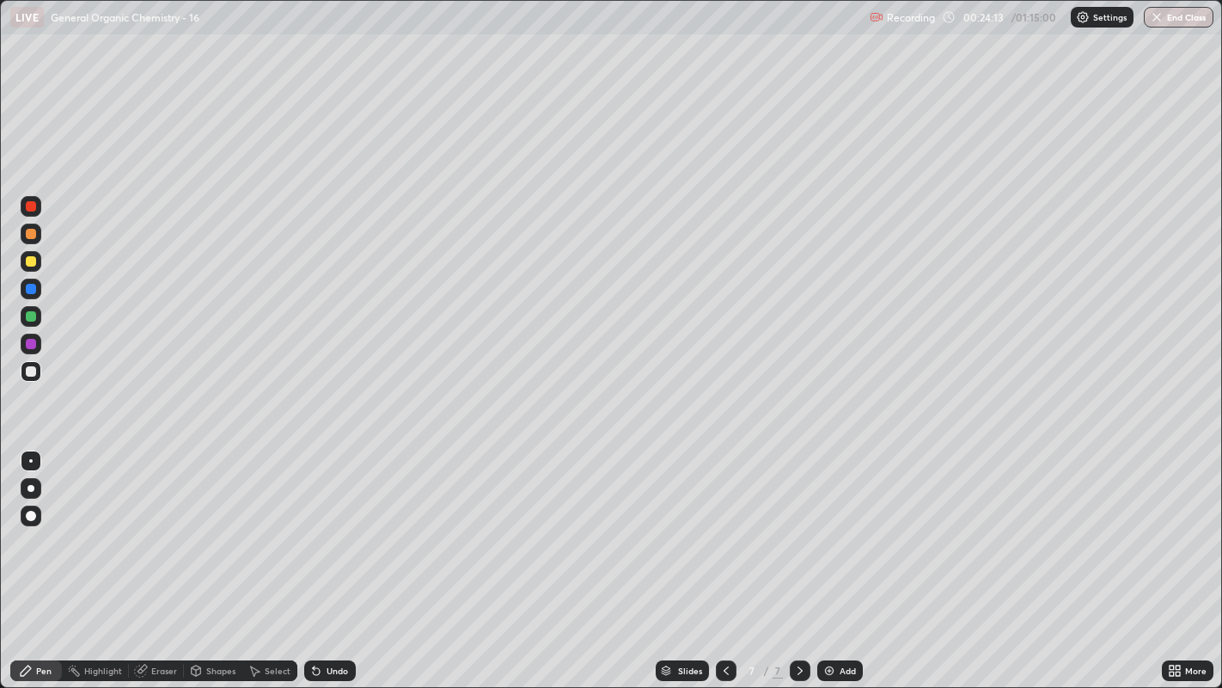
click at [327, 525] on div "Undo" at bounding box center [330, 670] width 52 height 21
click at [336, 525] on div "Undo" at bounding box center [337, 670] width 21 height 9
click at [333, 525] on div "Undo" at bounding box center [337, 670] width 21 height 9
click at [330, 525] on div "Undo" at bounding box center [330, 670] width 52 height 21
click at [327, 525] on div "Undo" at bounding box center [337, 670] width 21 height 9
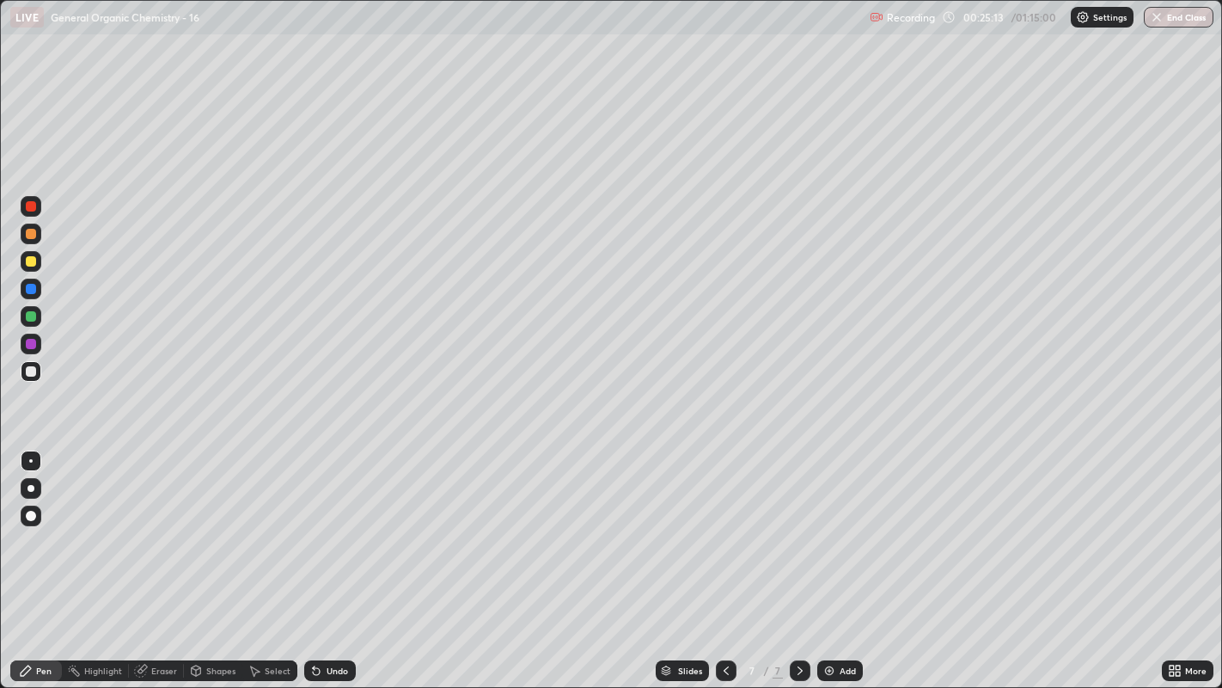
click at [32, 261] on div at bounding box center [31, 261] width 10 height 10
click at [40, 482] on div at bounding box center [31, 488] width 21 height 21
click at [258, 525] on div "Select" at bounding box center [269, 670] width 55 height 21
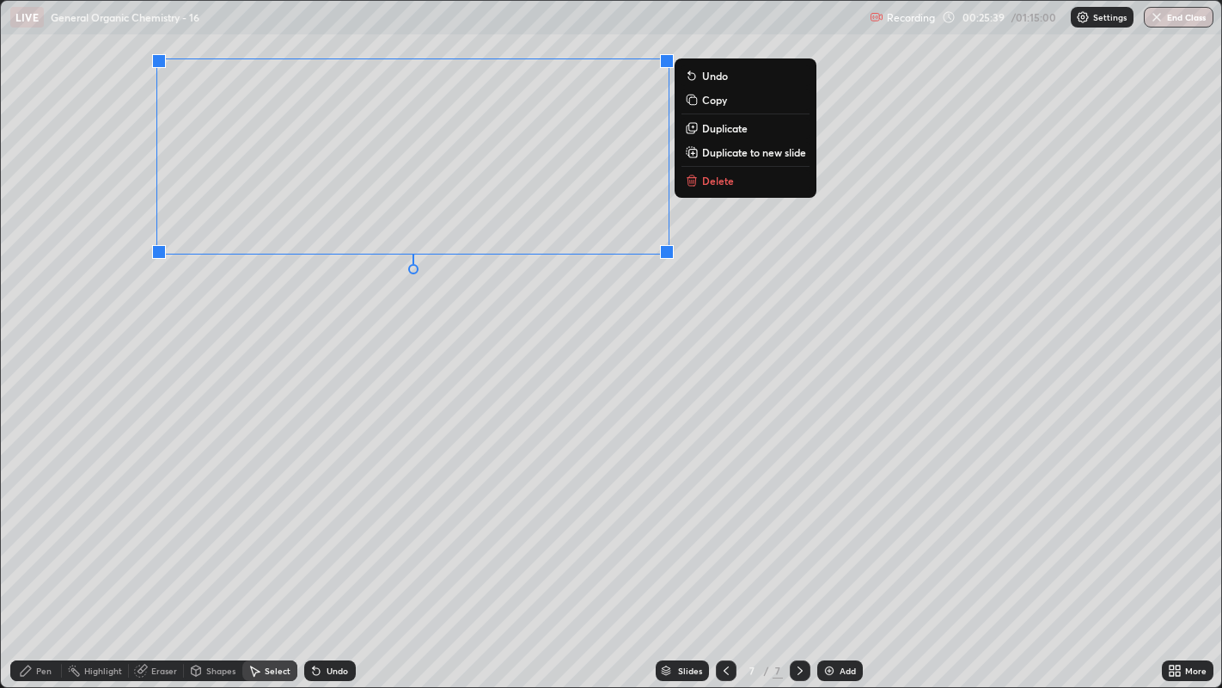
click at [423, 313] on div "0 ° Undo Copy Duplicate Duplicate to new slide Delete" at bounding box center [611, 344] width 1221 height 687
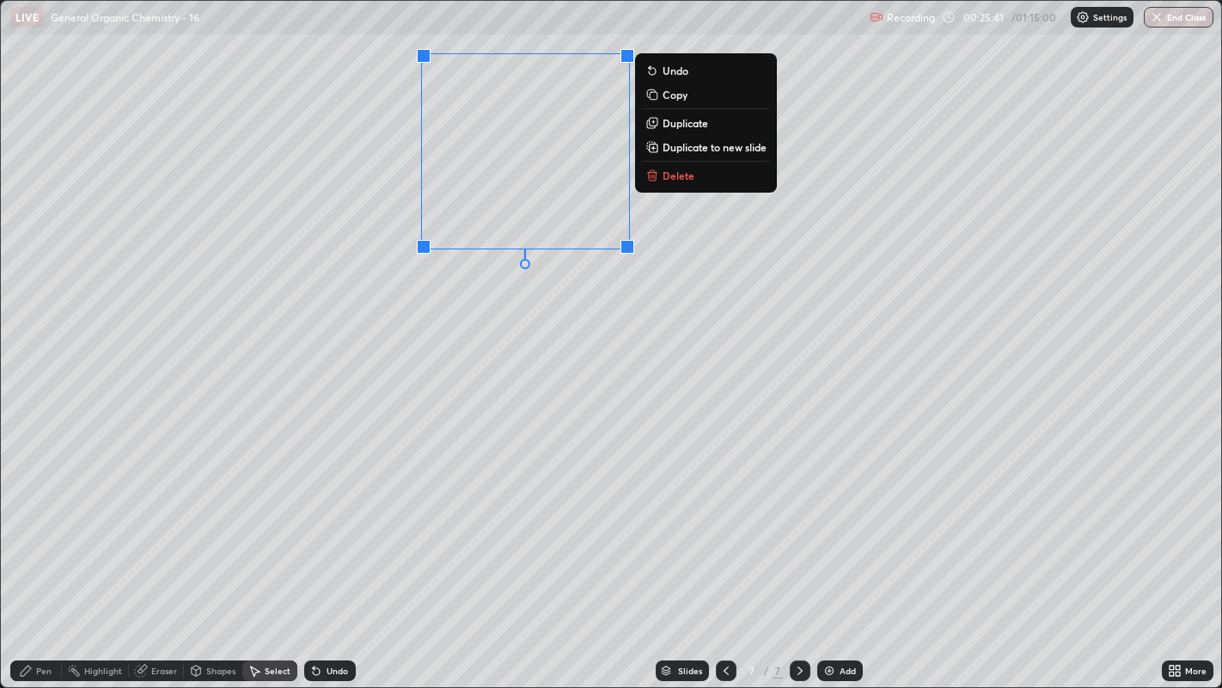
click at [458, 339] on div "0 ° Undo Copy Duplicate Duplicate to new slide Delete" at bounding box center [611, 344] width 1221 height 687
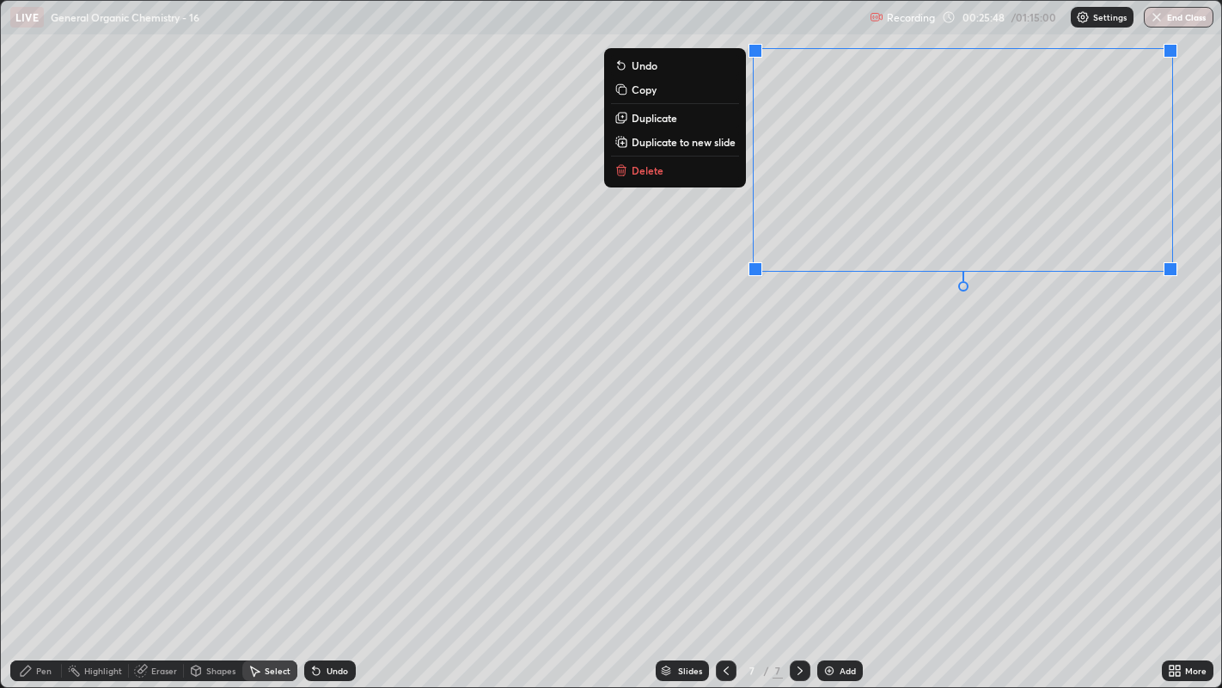
click at [889, 426] on div "0 ° Undo Copy Duplicate Duplicate to new slide Delete" at bounding box center [611, 344] width 1221 height 687
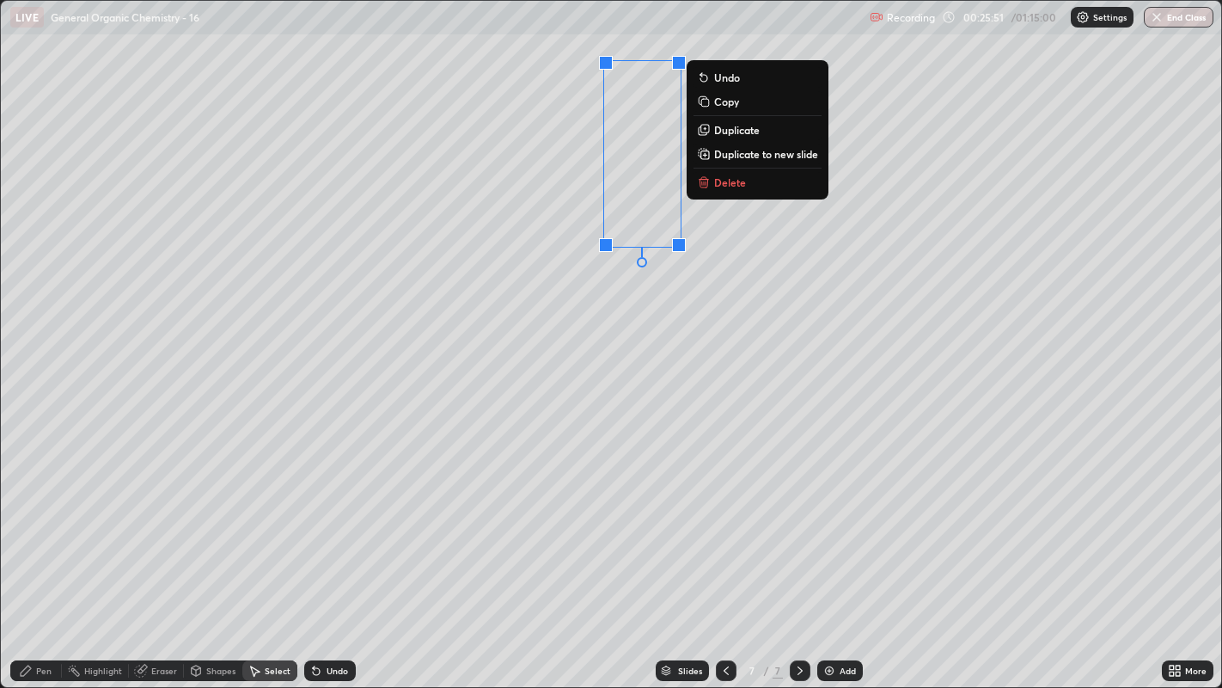
click at [596, 336] on div "0 ° Undo Copy Duplicate Duplicate to new slide Delete" at bounding box center [611, 344] width 1221 height 687
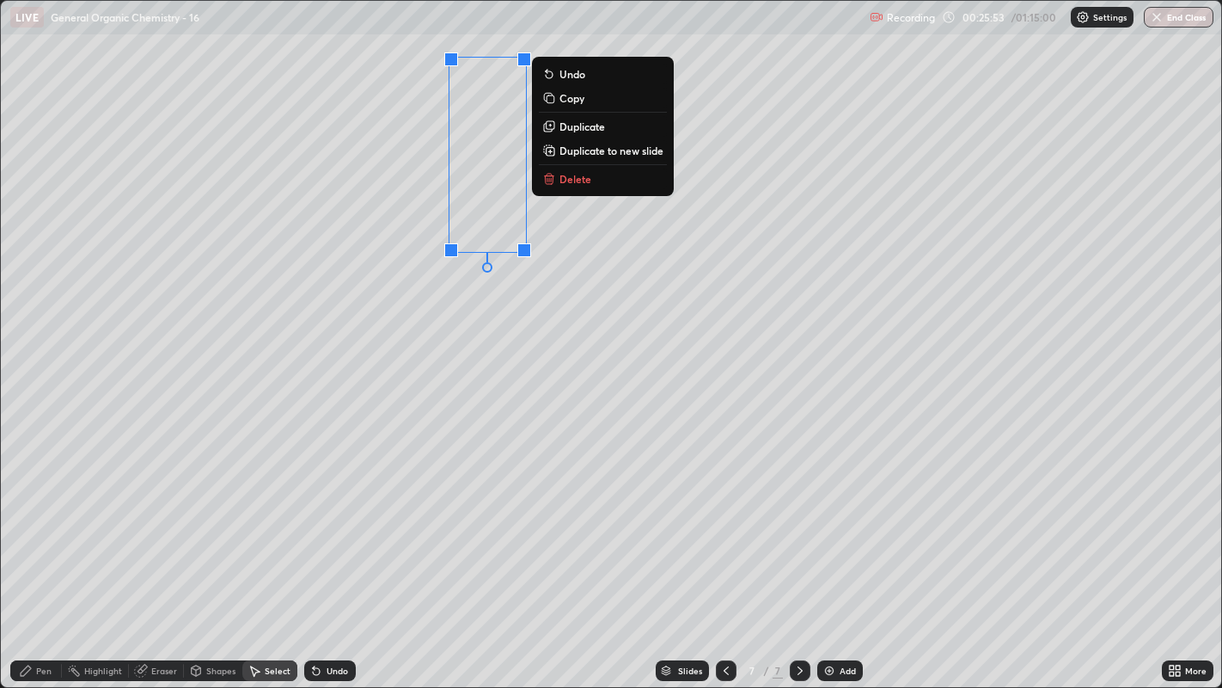
click at [437, 299] on div "0 ° Undo Copy Duplicate Duplicate to new slide Delete" at bounding box center [611, 344] width 1221 height 687
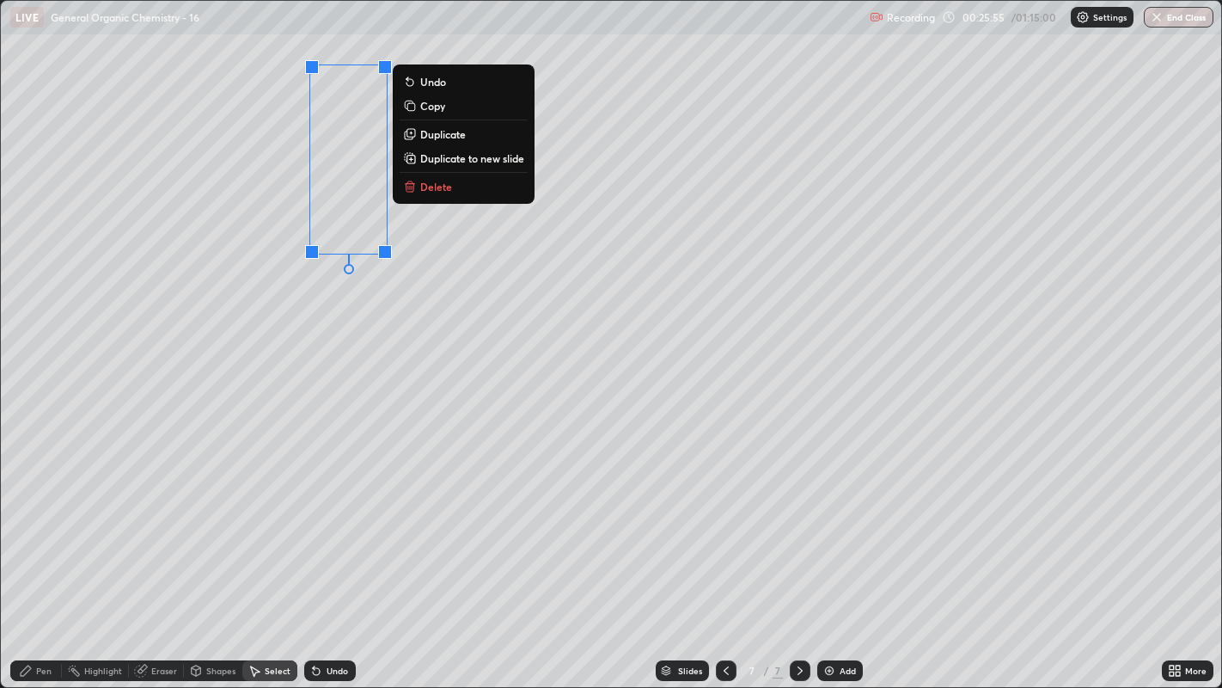
click at [294, 329] on div "0 ° Undo Copy Duplicate Duplicate to new slide Delete" at bounding box center [611, 344] width 1221 height 687
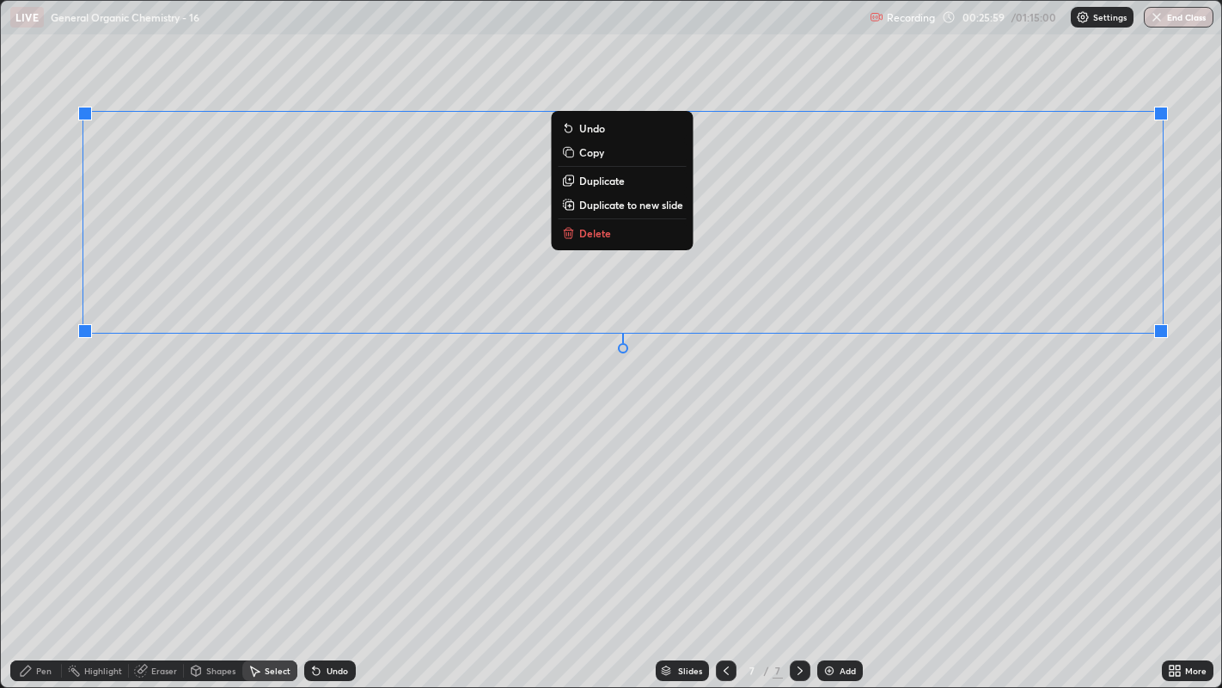
click at [827, 388] on div "0 ° Undo Copy Duplicate Duplicate to new slide Delete" at bounding box center [611, 344] width 1221 height 687
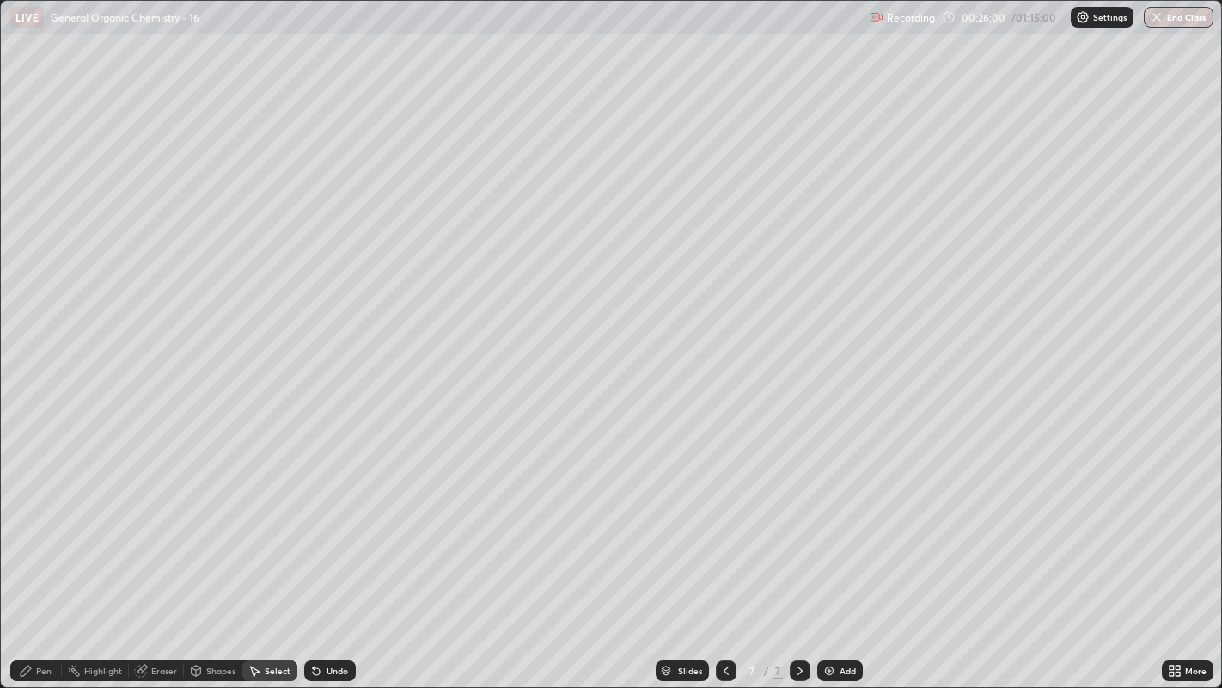
click at [39, 525] on div "Pen" at bounding box center [43, 670] width 15 height 9
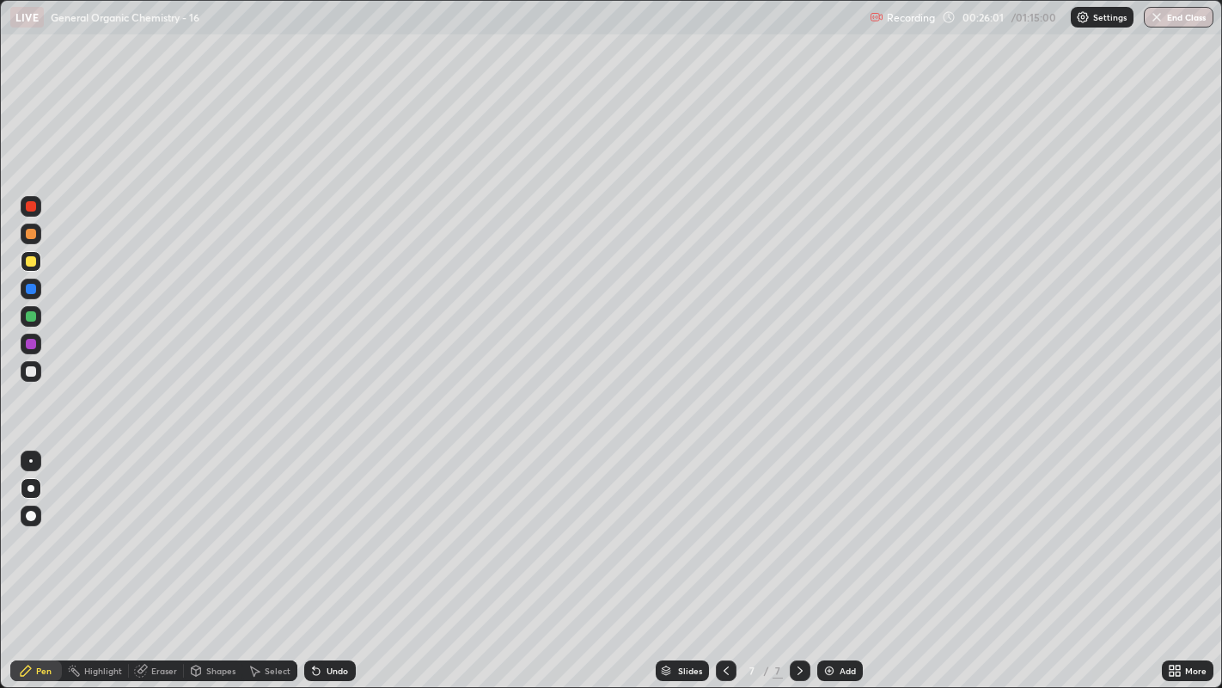
click at [29, 367] on div at bounding box center [31, 371] width 10 height 10
click at [30, 460] on div at bounding box center [30, 460] width 3 height 3
click at [29, 260] on div at bounding box center [31, 261] width 10 height 10
click at [274, 525] on div "Select" at bounding box center [278, 670] width 26 height 9
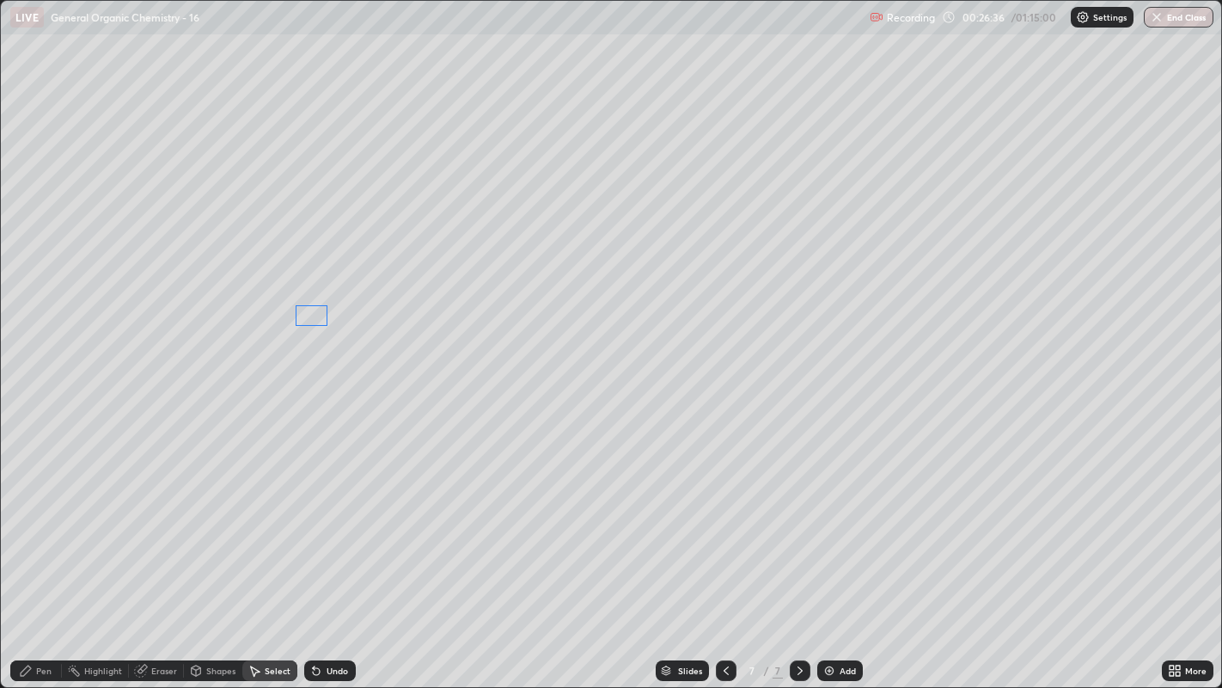
click at [315, 316] on div "0 ° Undo Copy Duplicate Duplicate to new slide Delete" at bounding box center [611, 344] width 1221 height 687
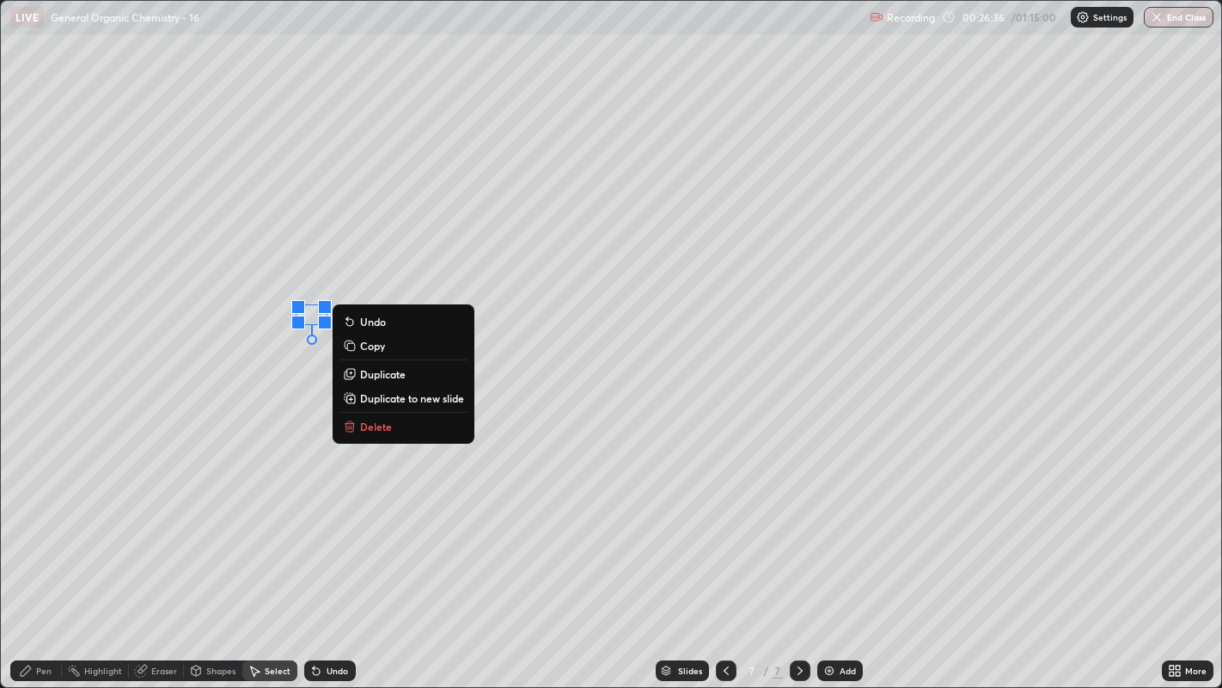
click at [301, 358] on div "0 ° Undo Copy Duplicate Duplicate to new slide Delete" at bounding box center [611, 344] width 1221 height 687
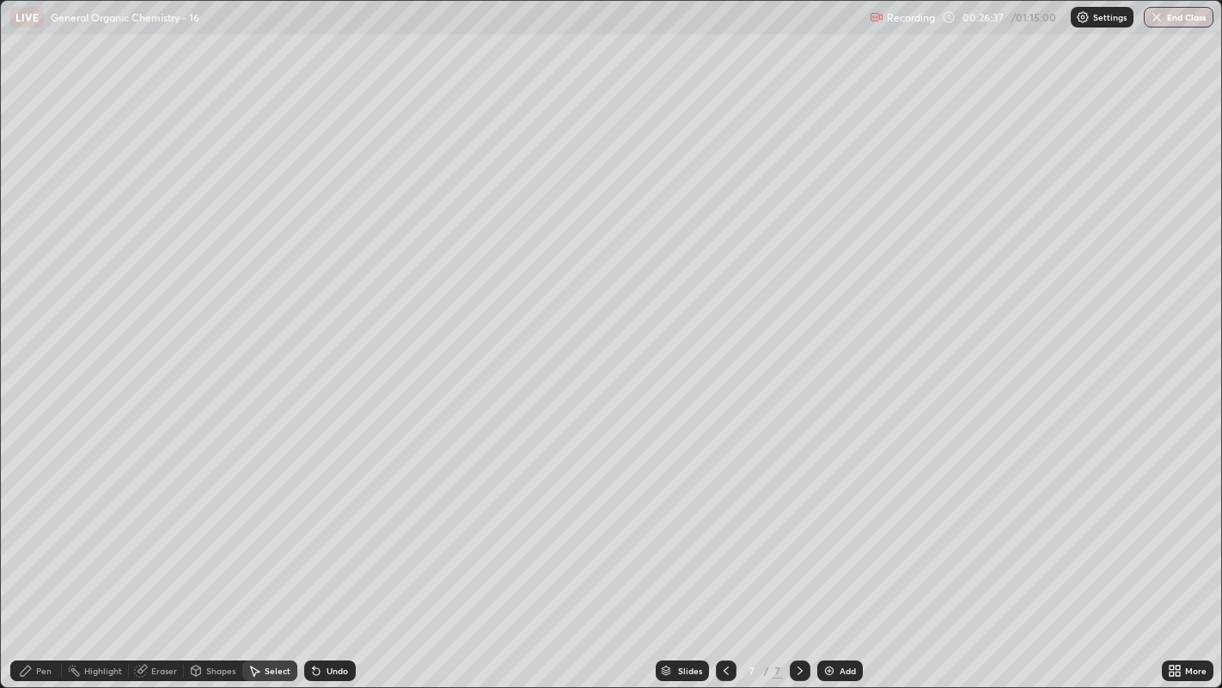
click at [36, 525] on div "Pen" at bounding box center [36, 670] width 52 height 21
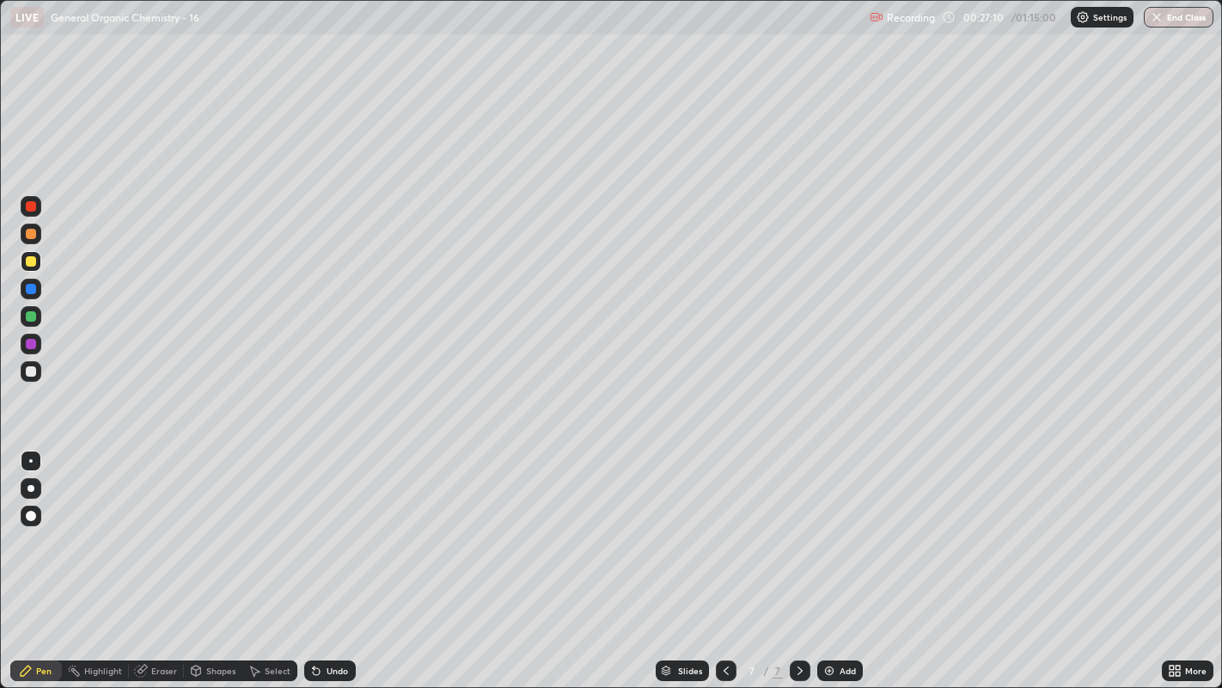
click at [277, 525] on div "Select" at bounding box center [278, 670] width 26 height 9
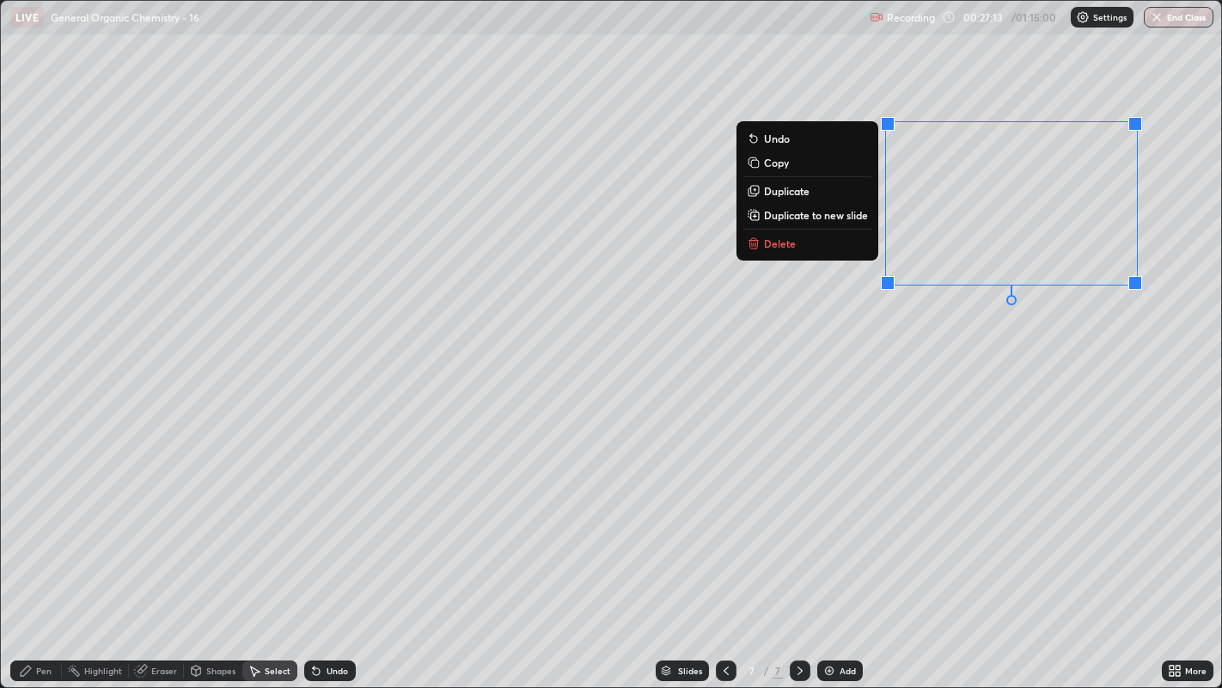
click at [1006, 363] on div "0 ° Undo Copy Duplicate Duplicate to new slide Delete" at bounding box center [611, 344] width 1221 height 687
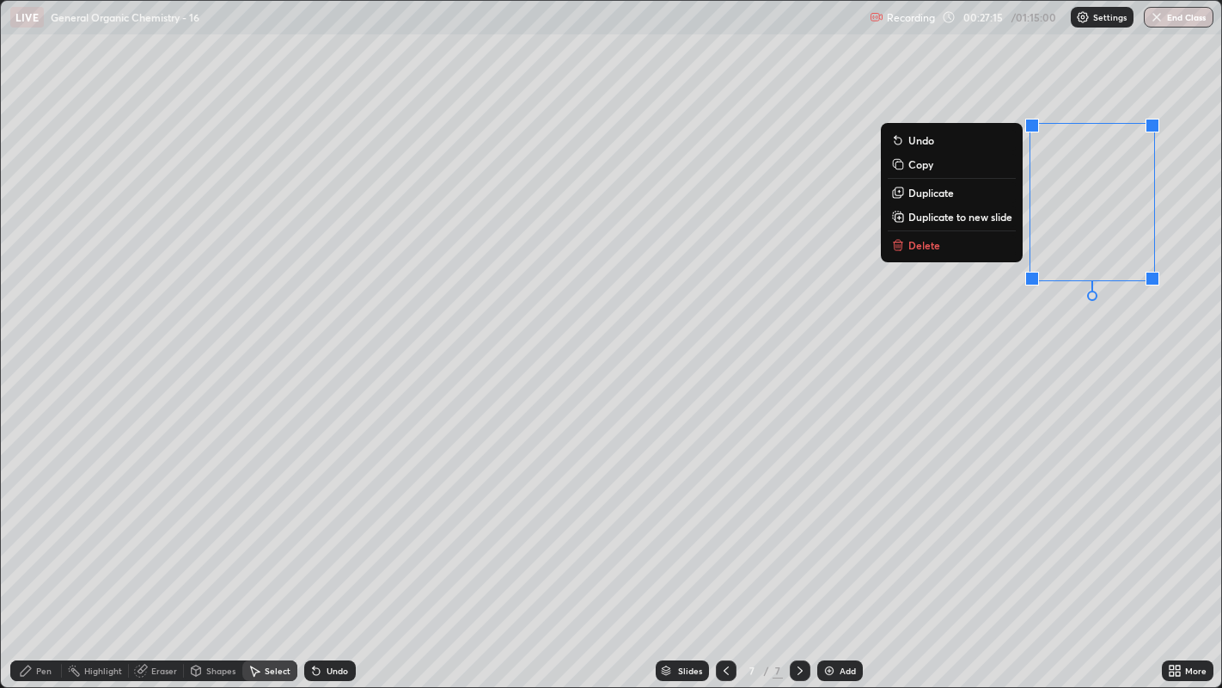
click at [1091, 386] on div "0 ° Undo Copy Duplicate Duplicate to new slide Delete" at bounding box center [611, 344] width 1221 height 687
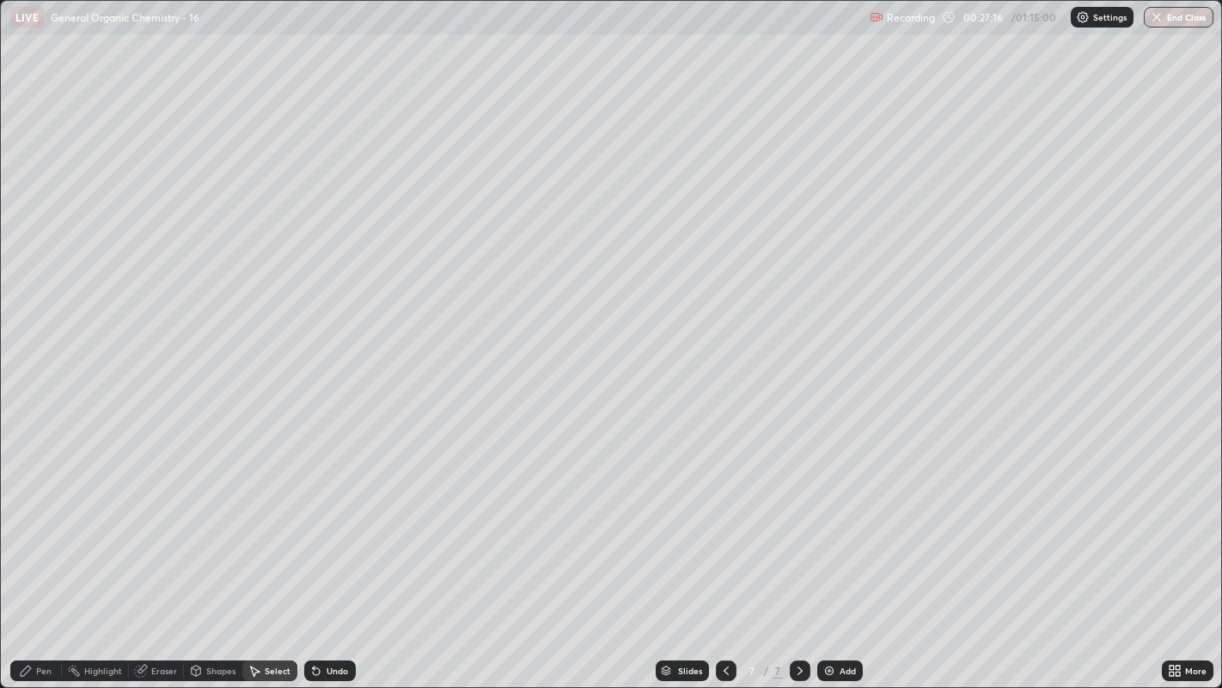
click at [37, 525] on div "Pen" at bounding box center [43, 670] width 15 height 9
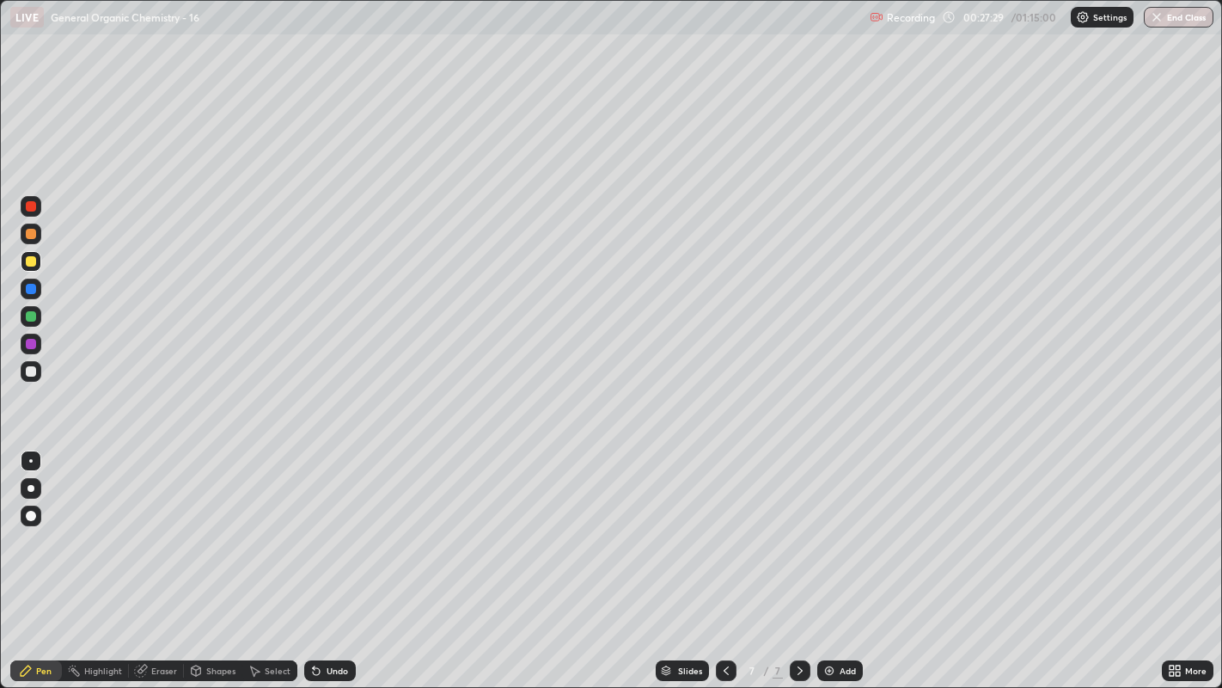
click at [36, 490] on div at bounding box center [31, 488] width 21 height 21
click at [250, 525] on div "Select" at bounding box center [269, 670] width 55 height 21
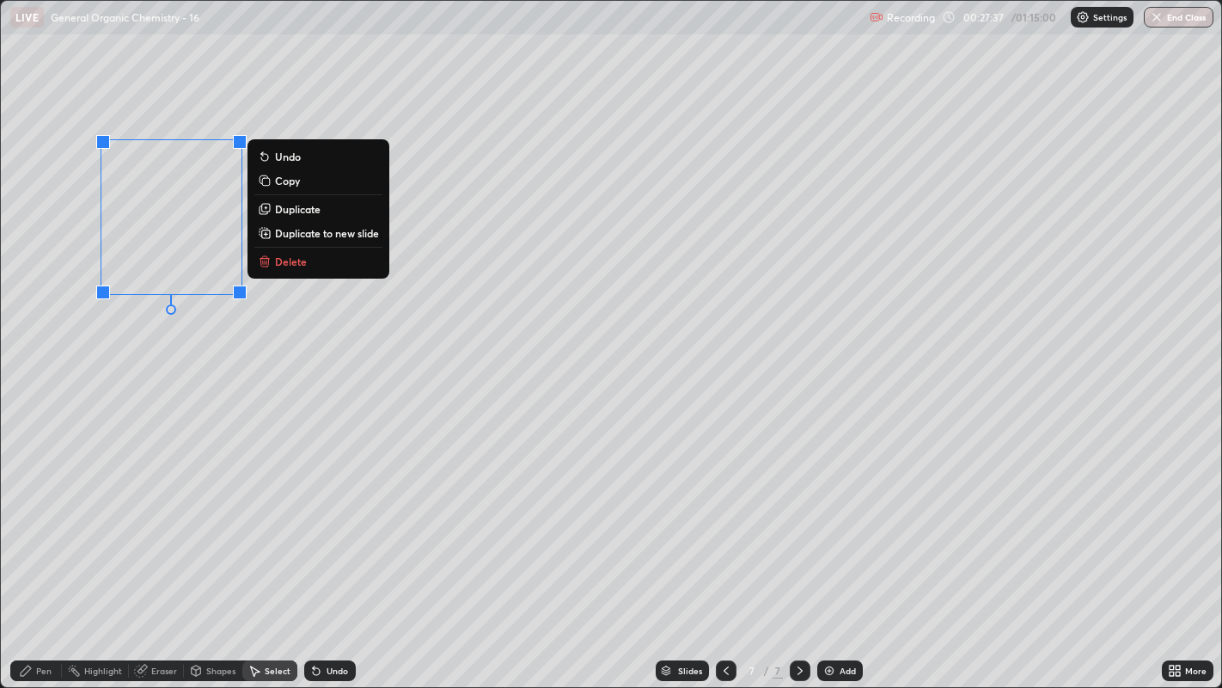
click at [199, 337] on div "0 ° Undo Copy Duplicate Duplicate to new slide Delete" at bounding box center [611, 344] width 1221 height 687
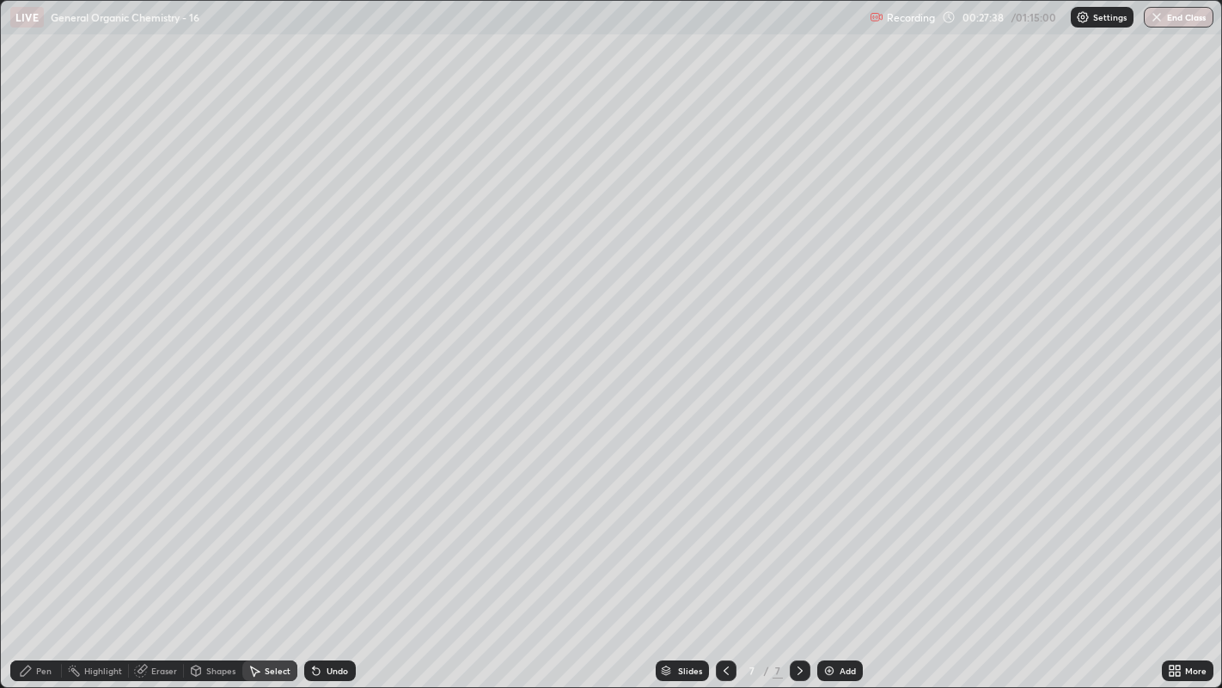
click at [31, 525] on div "Pen" at bounding box center [36, 670] width 52 height 21
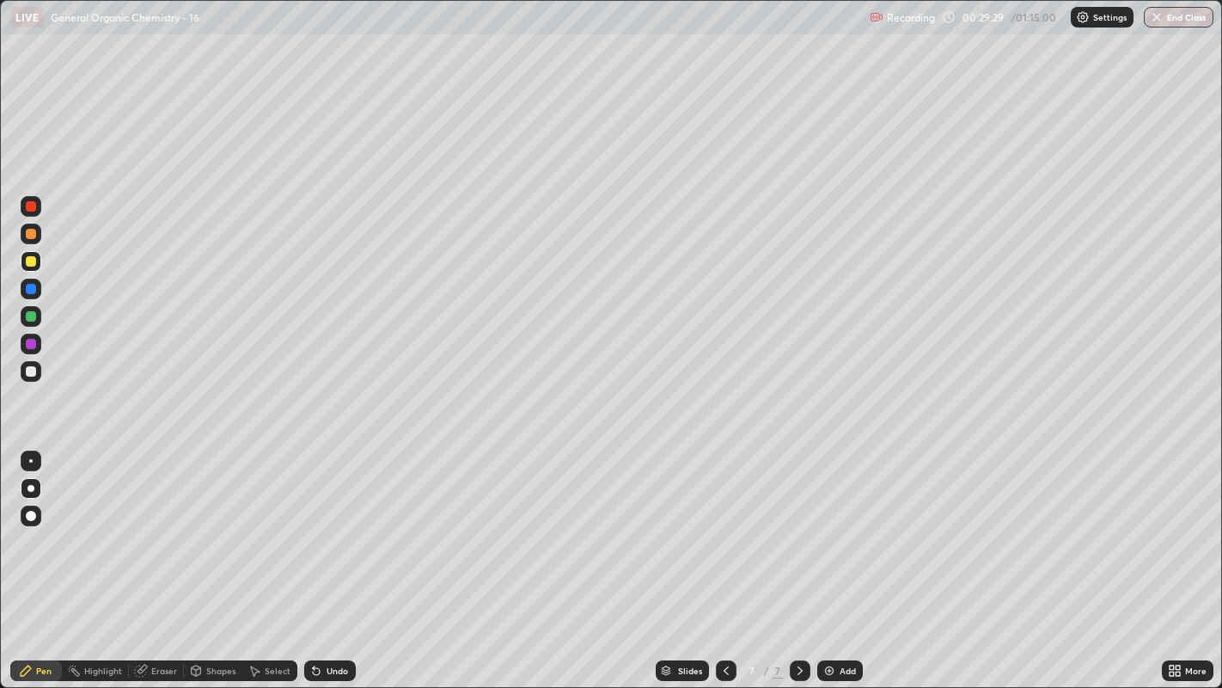
click at [272, 525] on div "Select" at bounding box center [278, 670] width 26 height 9
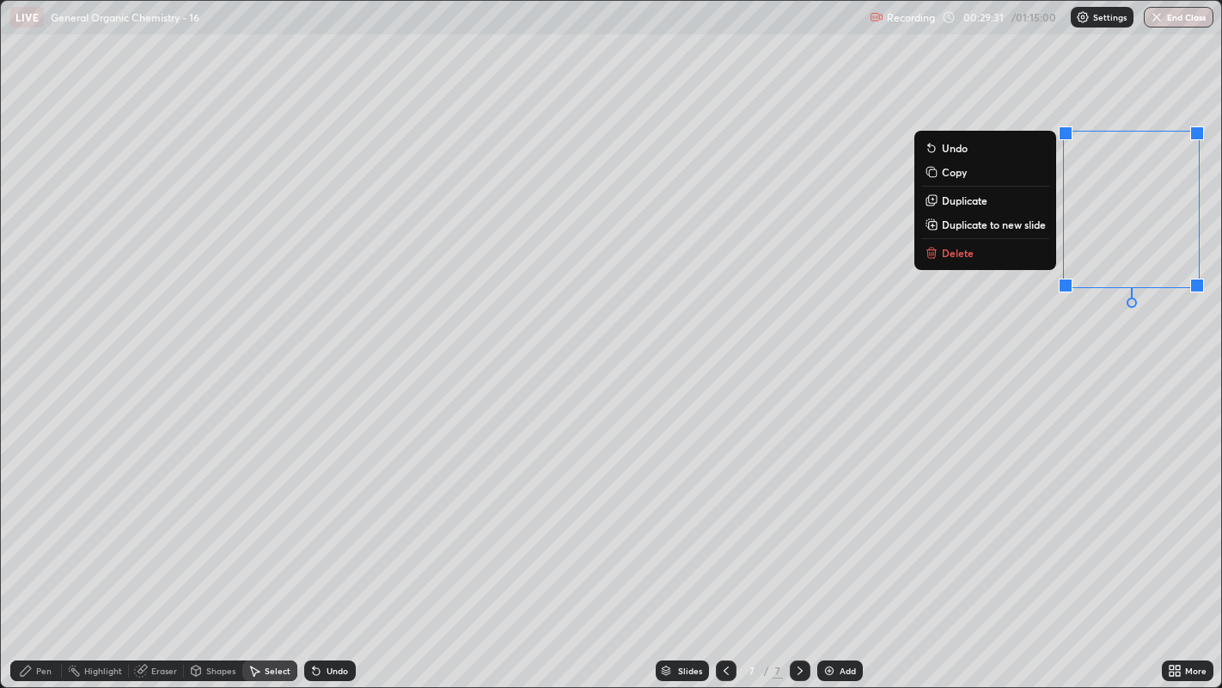
click at [1128, 389] on div "0 ° Undo Copy Duplicate Duplicate to new slide Delete" at bounding box center [611, 344] width 1221 height 687
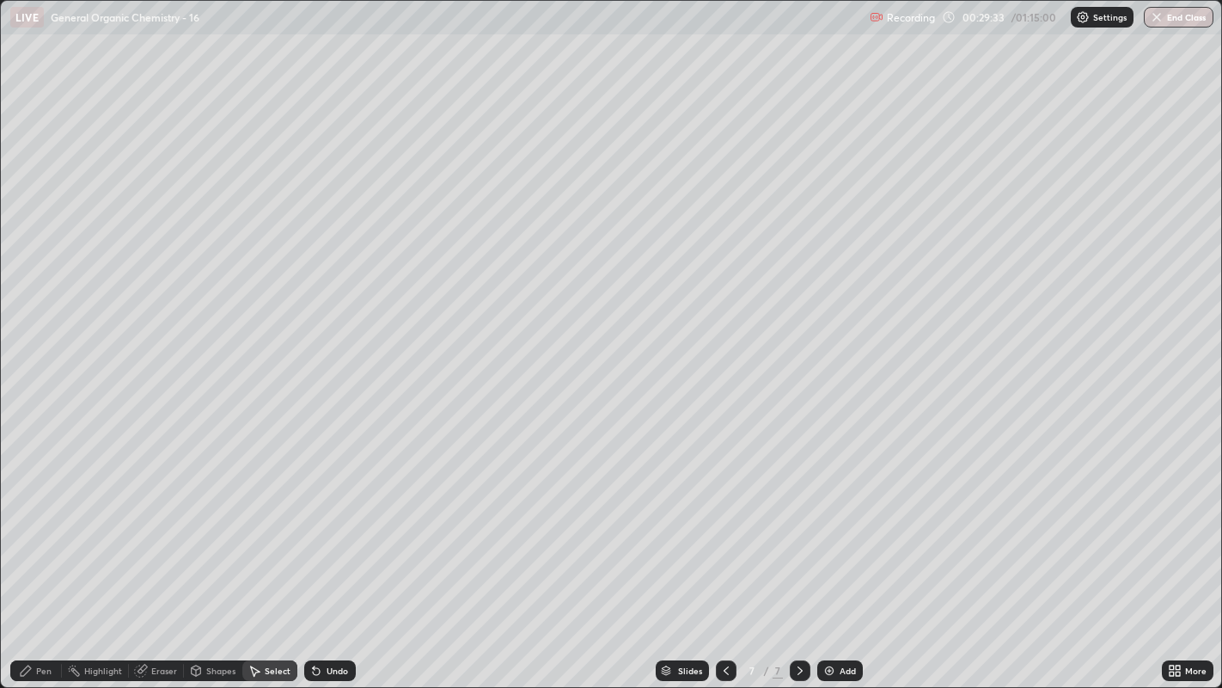
click at [39, 525] on div "Pen" at bounding box center [43, 670] width 15 height 9
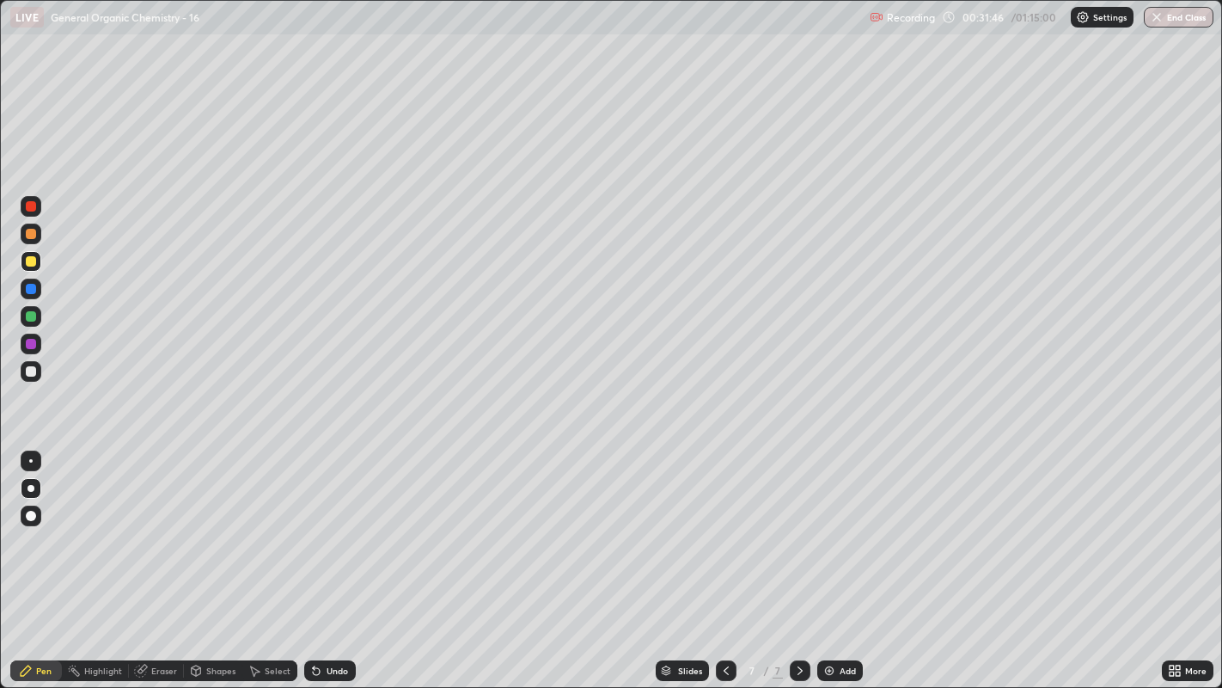
click at [32, 370] on div at bounding box center [31, 371] width 10 height 10
click at [36, 462] on div at bounding box center [31, 460] width 21 height 21
click at [32, 373] on div at bounding box center [31, 371] width 10 height 10
click at [30, 460] on div at bounding box center [30, 460] width 3 height 3
click at [267, 525] on div "Select" at bounding box center [269, 670] width 55 height 21
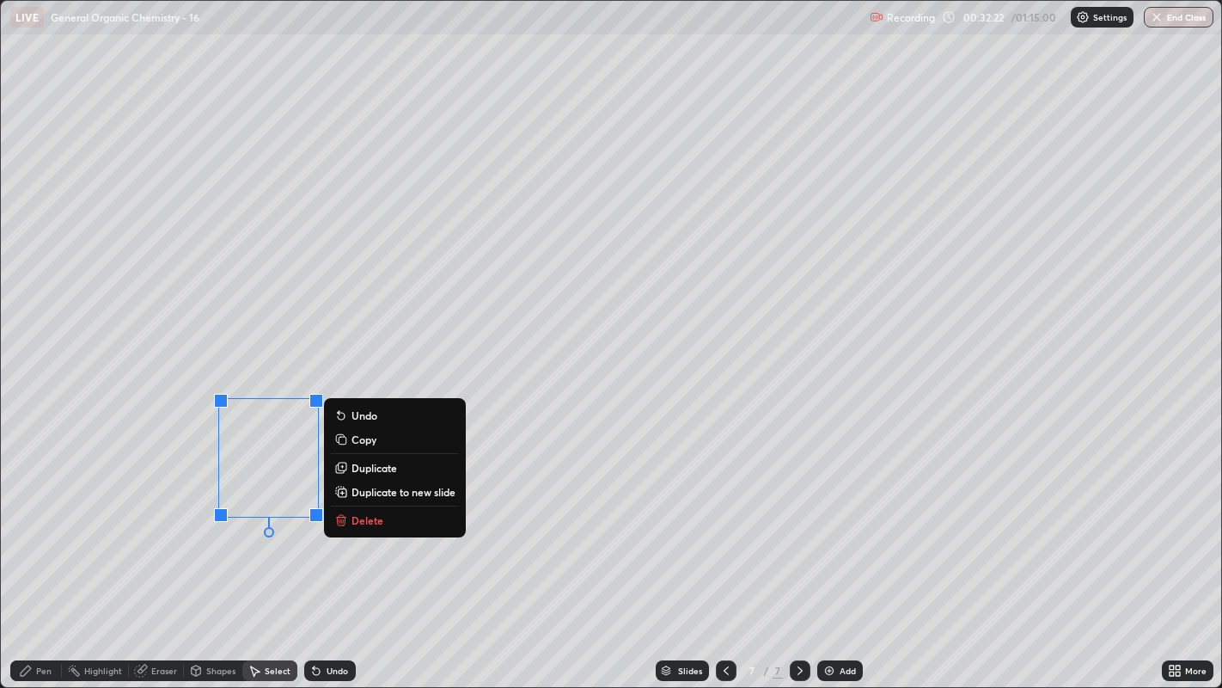
click at [260, 525] on div "0 ° Undo Copy Duplicate Duplicate to new slide Delete" at bounding box center [611, 344] width 1221 height 687
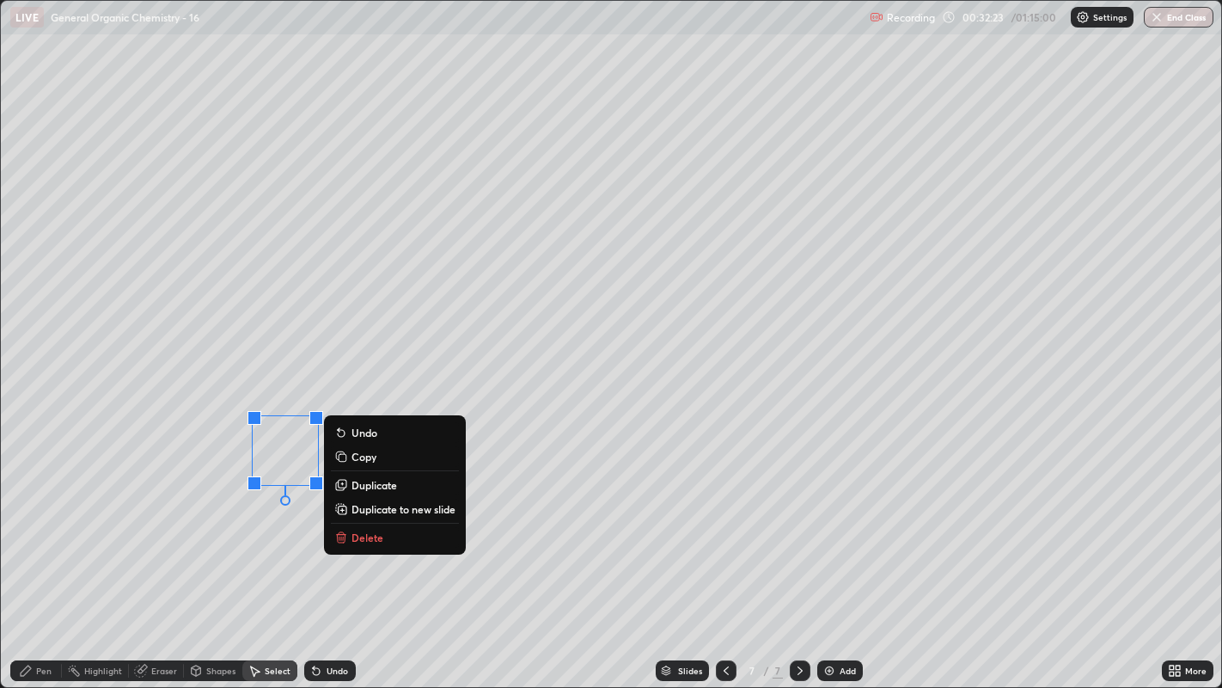
click at [369, 488] on p "Duplicate" at bounding box center [375, 485] width 46 height 14
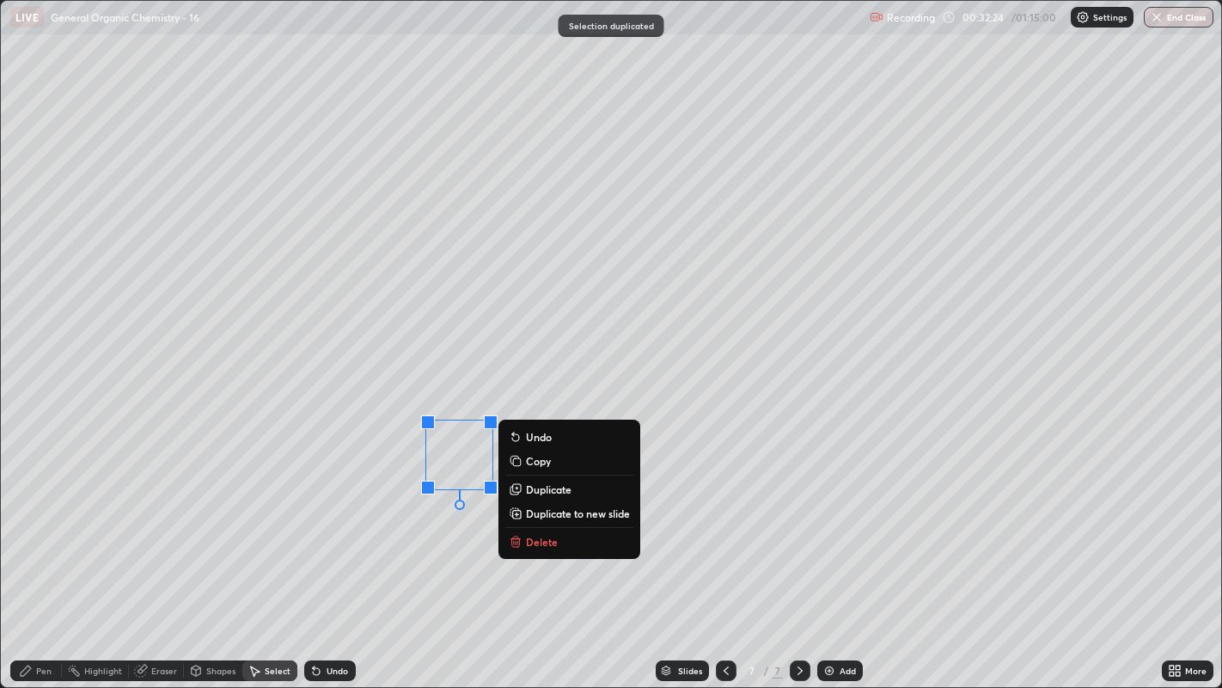
click at [421, 525] on div "0 ° Undo Copy Duplicate Duplicate to new slide Delete" at bounding box center [611, 344] width 1221 height 687
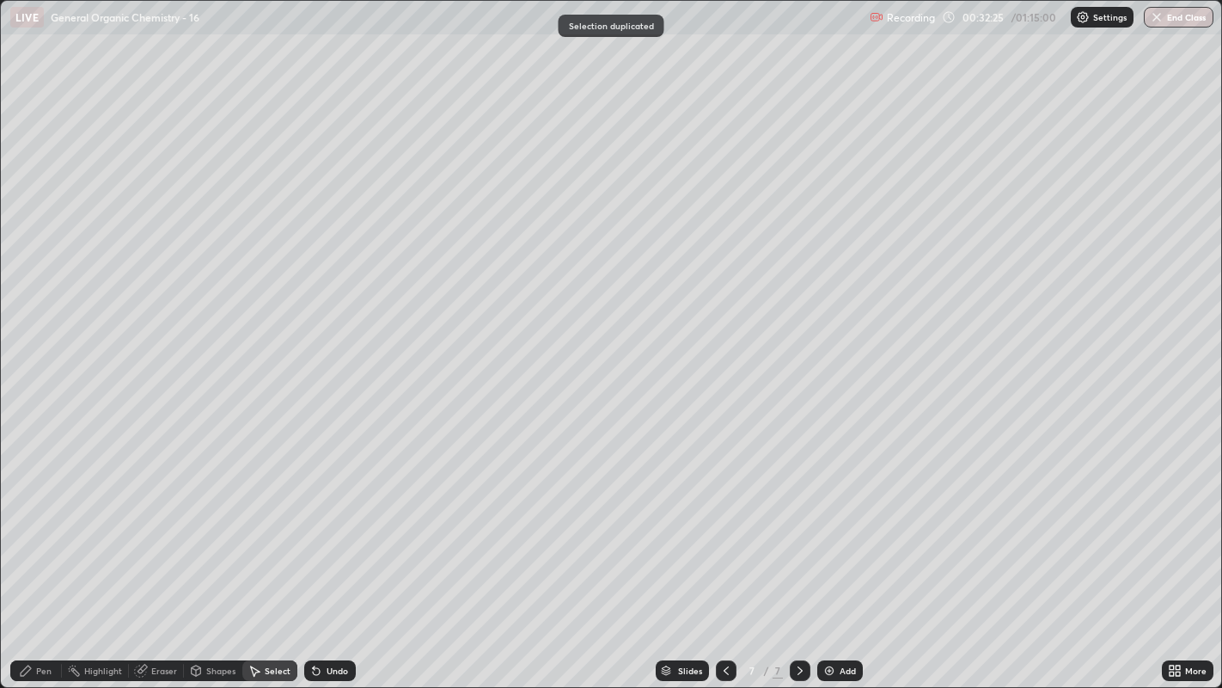
click at [51, 525] on div "Pen" at bounding box center [36, 670] width 52 height 21
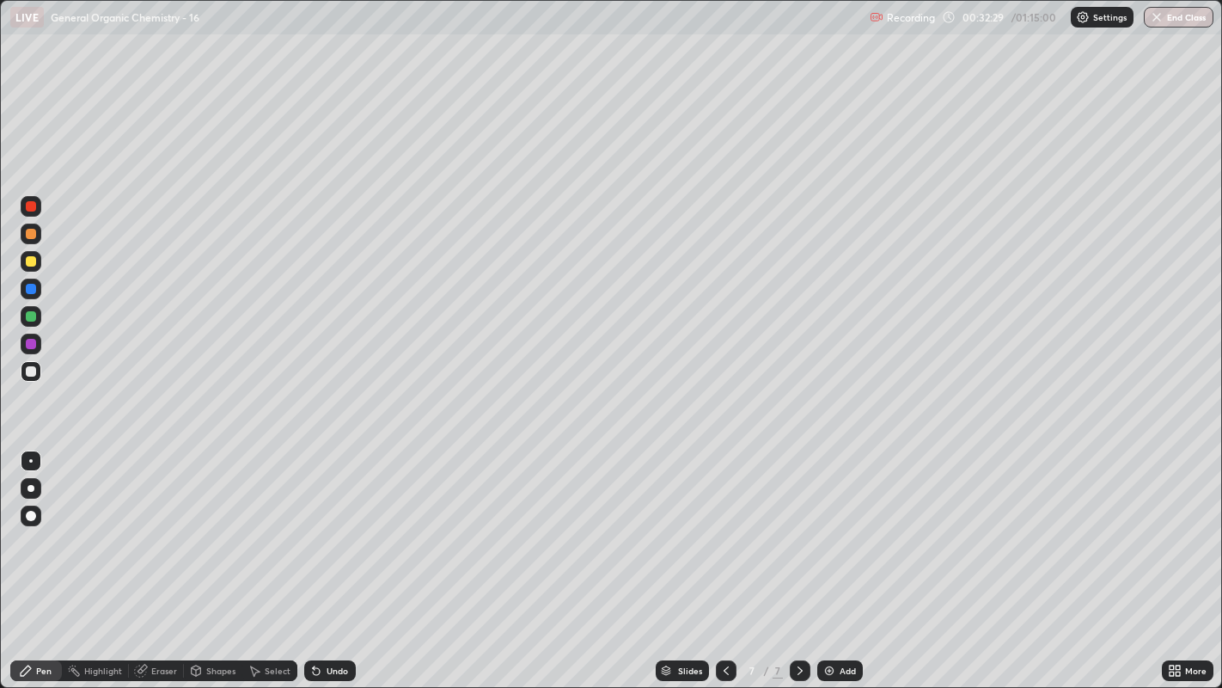
click at [30, 260] on div at bounding box center [31, 261] width 10 height 10
click at [29, 486] on div at bounding box center [31, 488] width 7 height 7
click at [248, 525] on icon at bounding box center [255, 670] width 14 height 14
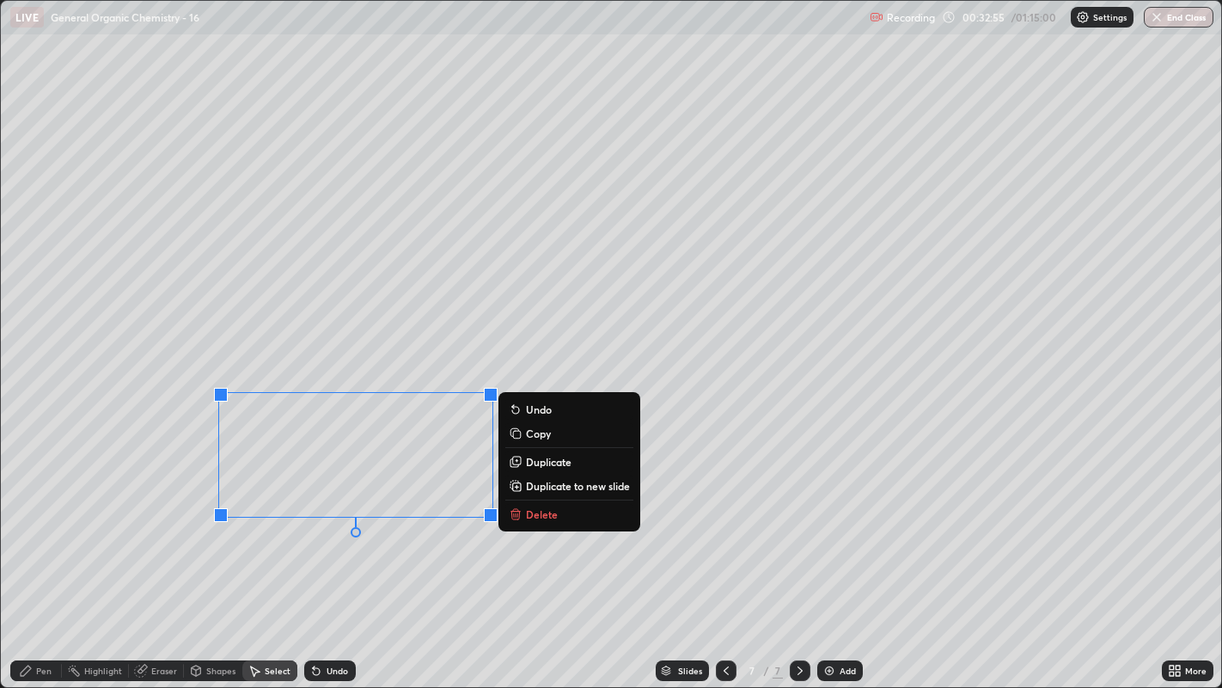
click at [561, 492] on p "Duplicate to new slide" at bounding box center [578, 486] width 104 height 14
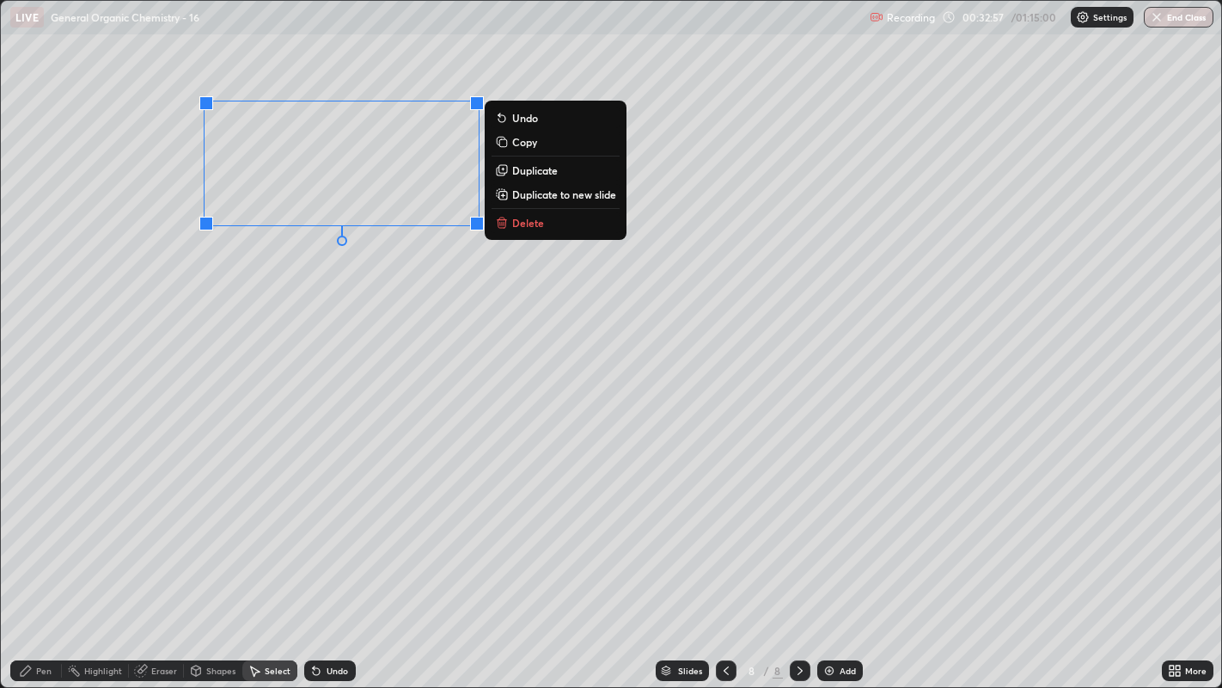
click at [347, 254] on div "0 ° Undo Copy Duplicate Duplicate to new slide Delete" at bounding box center [611, 344] width 1221 height 687
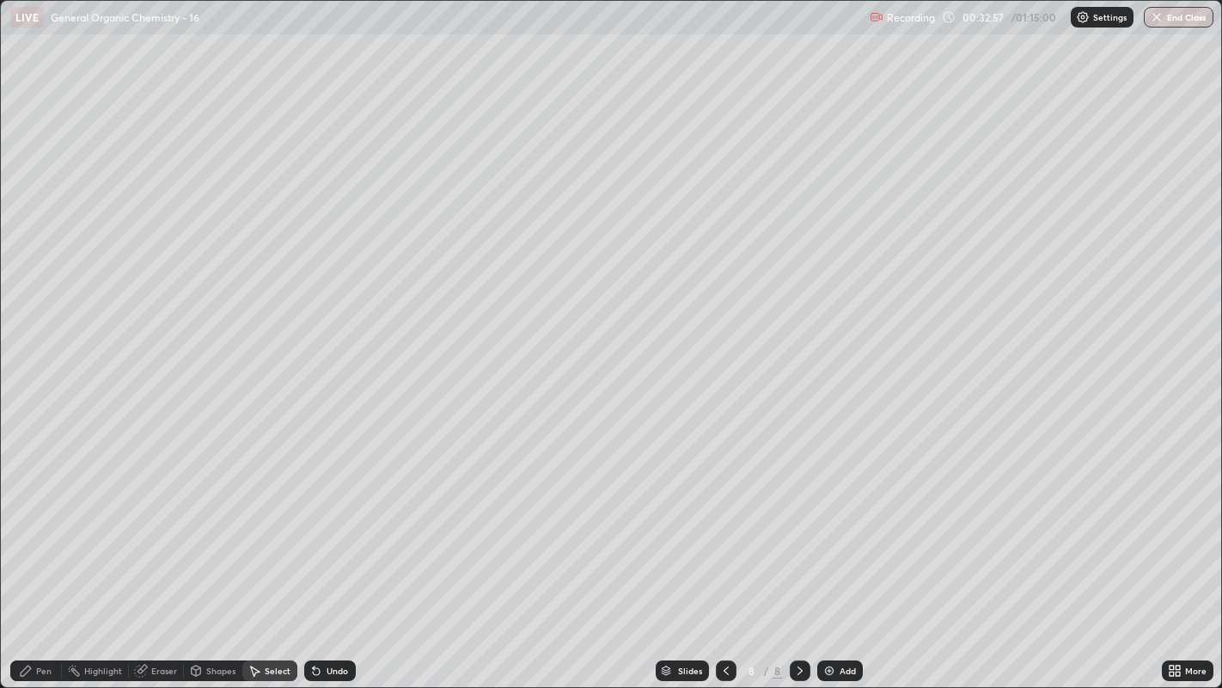
click at [44, 525] on div "Pen" at bounding box center [36, 670] width 52 height 21
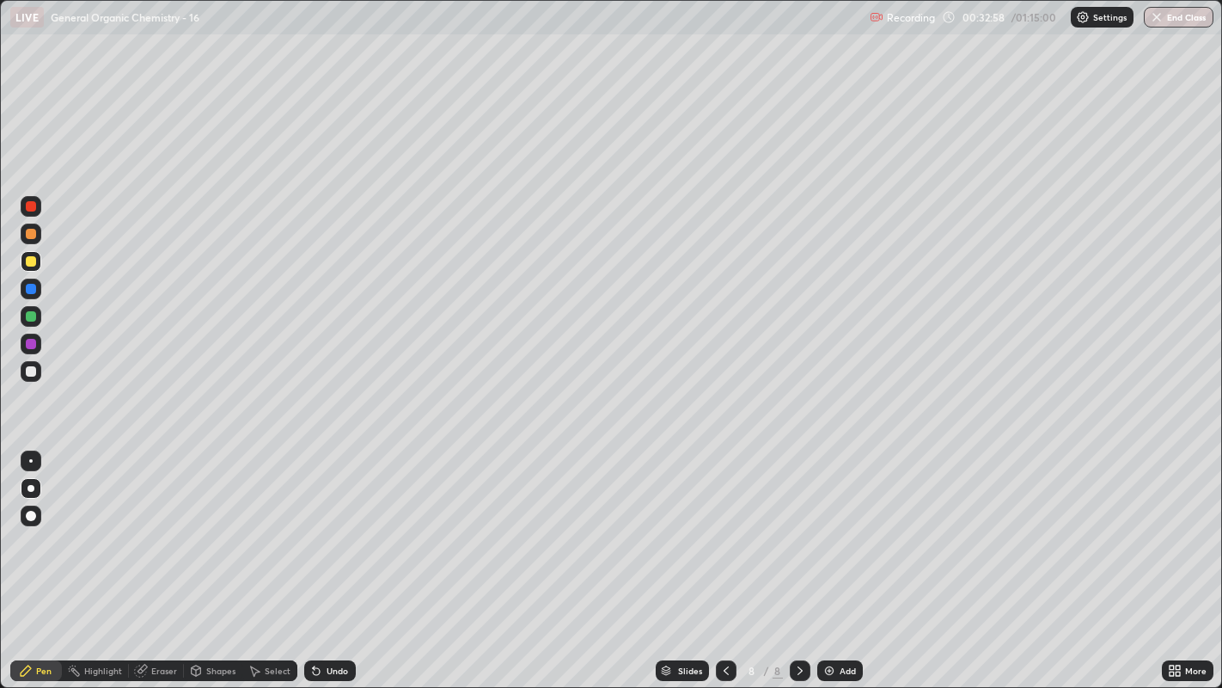
click at [30, 372] on div at bounding box center [31, 371] width 10 height 10
click at [30, 460] on div at bounding box center [30, 460] width 3 height 3
click at [327, 525] on div "Undo" at bounding box center [337, 670] width 21 height 9
click at [327, 525] on div "Undo" at bounding box center [330, 670] width 52 height 21
click at [268, 525] on div "Select" at bounding box center [269, 670] width 55 height 21
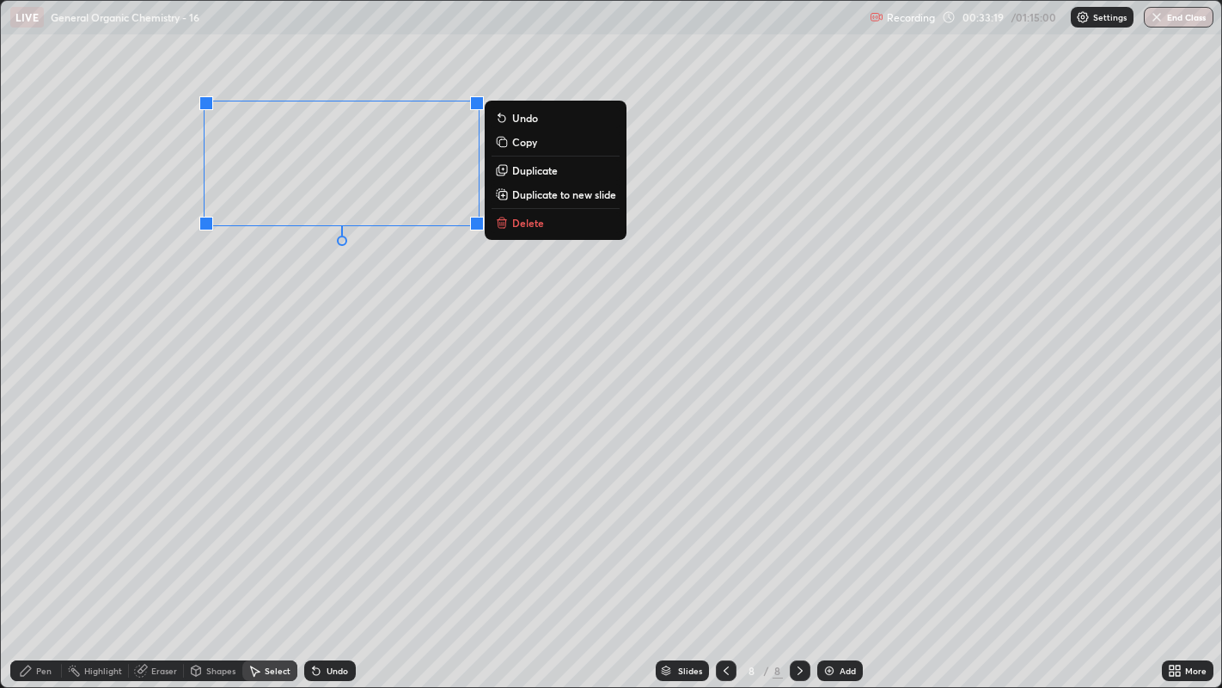
click at [532, 172] on p "Duplicate" at bounding box center [535, 170] width 46 height 14
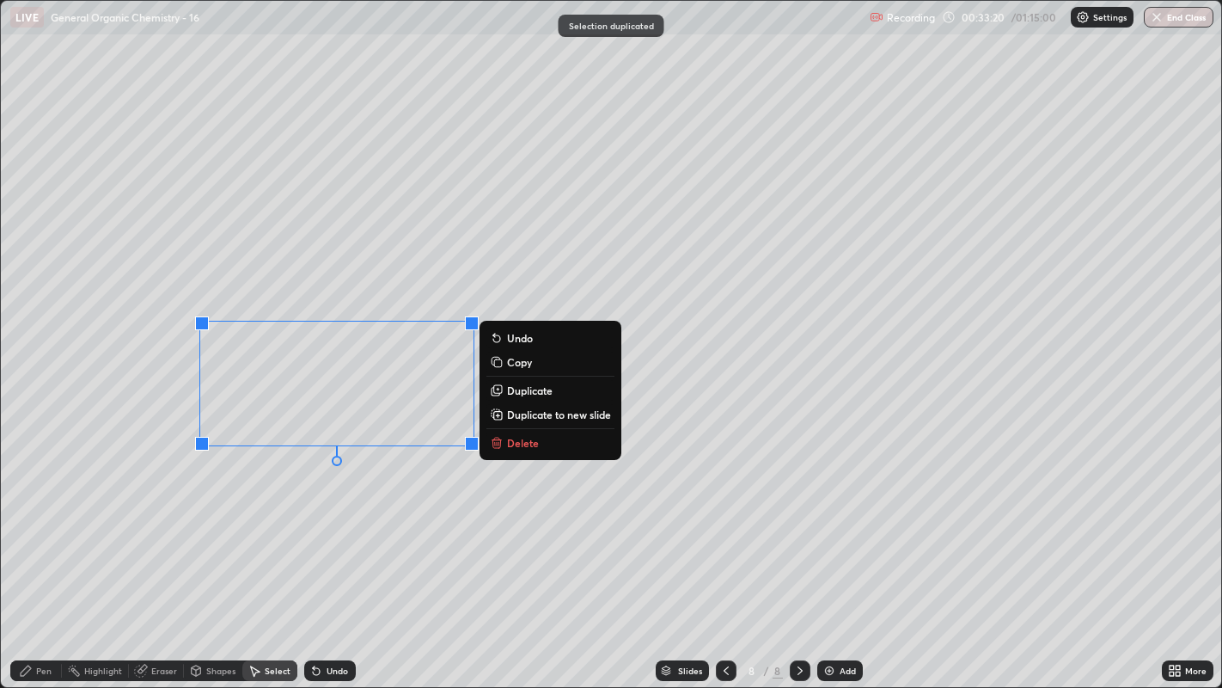
click at [363, 503] on div "0 ° Undo Copy Duplicate Duplicate to new slide Delete" at bounding box center [611, 344] width 1221 height 687
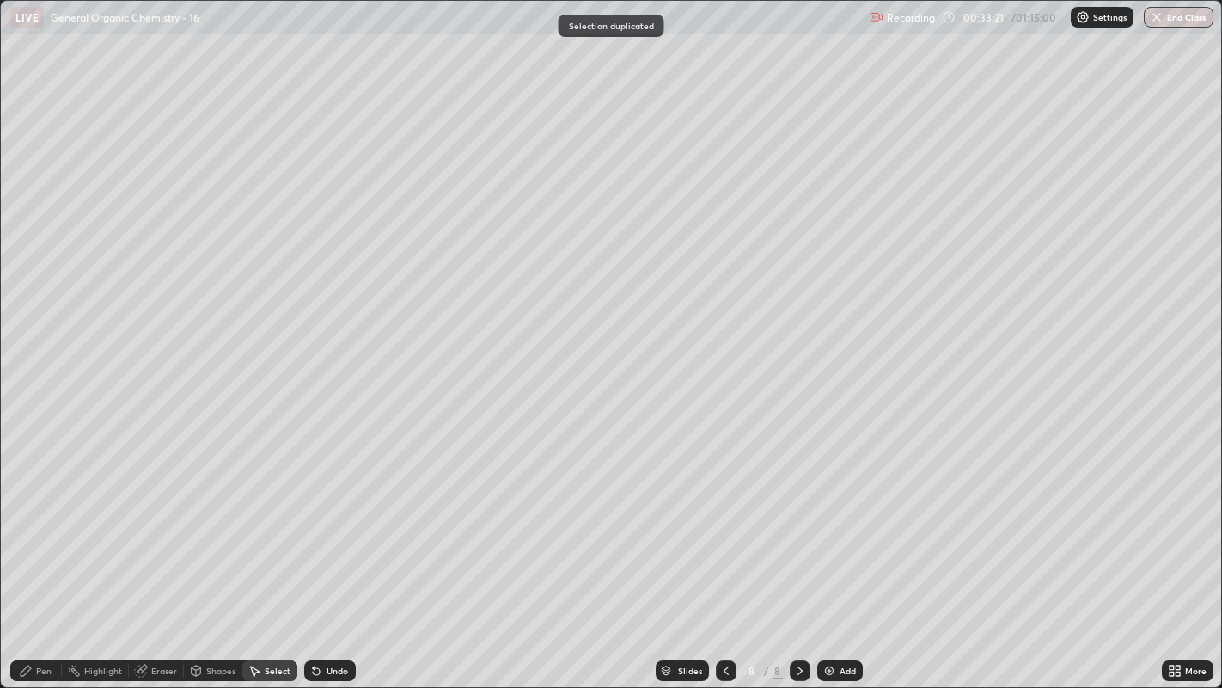
click at [35, 525] on div "Pen" at bounding box center [36, 670] width 52 height 21
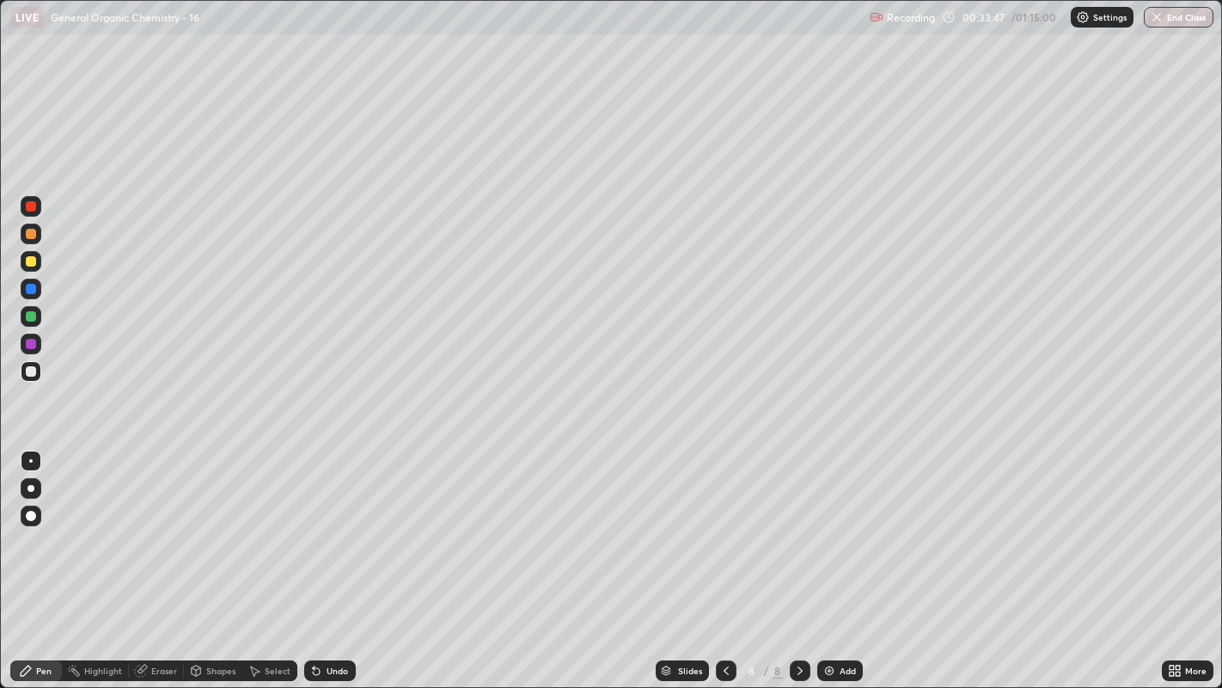
click at [32, 260] on div at bounding box center [31, 261] width 10 height 10
click at [30, 517] on div at bounding box center [31, 515] width 10 height 10
click at [30, 460] on div at bounding box center [30, 460] width 3 height 3
click at [33, 204] on div at bounding box center [31, 206] width 10 height 10
click at [27, 523] on div at bounding box center [31, 515] width 21 height 21
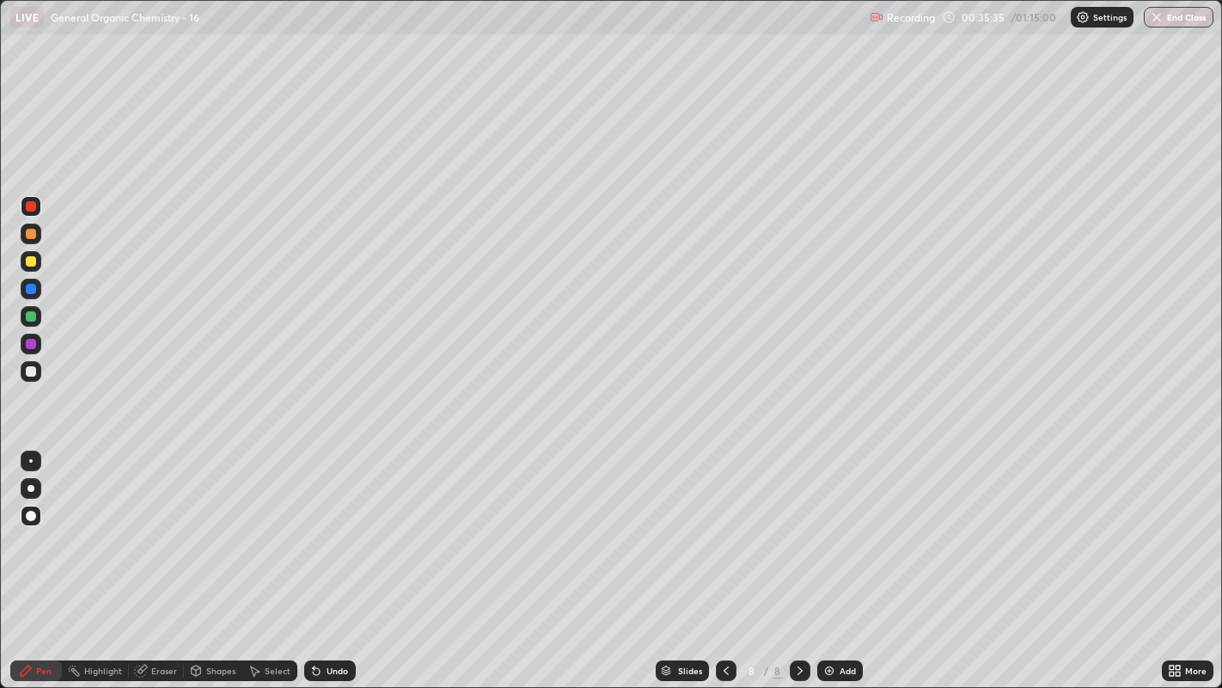
click at [29, 261] on div at bounding box center [31, 261] width 10 height 10
click at [27, 450] on div at bounding box center [31, 460] width 21 height 21
click at [31, 206] on div at bounding box center [31, 206] width 10 height 10
click at [30, 487] on div at bounding box center [31, 488] width 7 height 7
click at [325, 525] on div "Undo" at bounding box center [330, 670] width 52 height 21
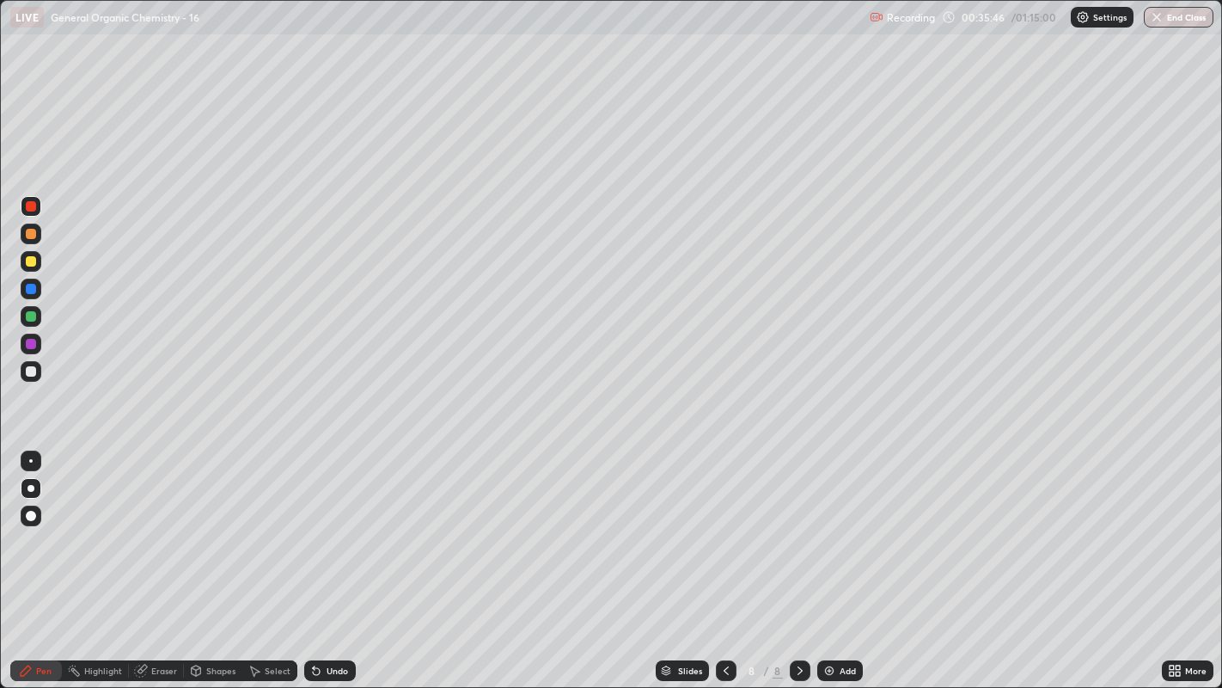
click at [314, 525] on icon at bounding box center [316, 671] width 7 height 7
click at [327, 525] on div "Undo" at bounding box center [337, 670] width 21 height 9
click at [35, 450] on div at bounding box center [31, 460] width 21 height 21
click at [31, 380] on div at bounding box center [31, 371] width 21 height 21
click at [725, 525] on icon at bounding box center [726, 670] width 14 height 14
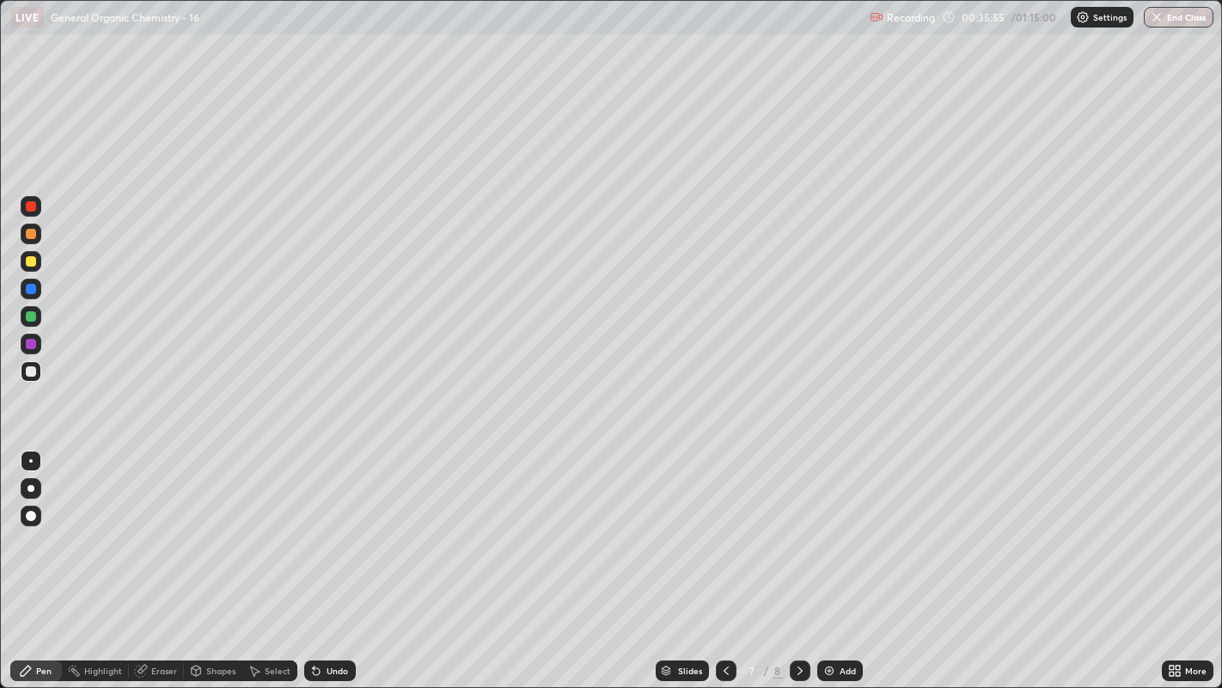
click at [28, 260] on div at bounding box center [31, 261] width 10 height 10
click at [28, 467] on div at bounding box center [31, 460] width 21 height 21
click at [31, 487] on div at bounding box center [31, 488] width 7 height 7
click at [30, 370] on div at bounding box center [31, 371] width 10 height 10
click at [30, 460] on div at bounding box center [30, 460] width 3 height 3
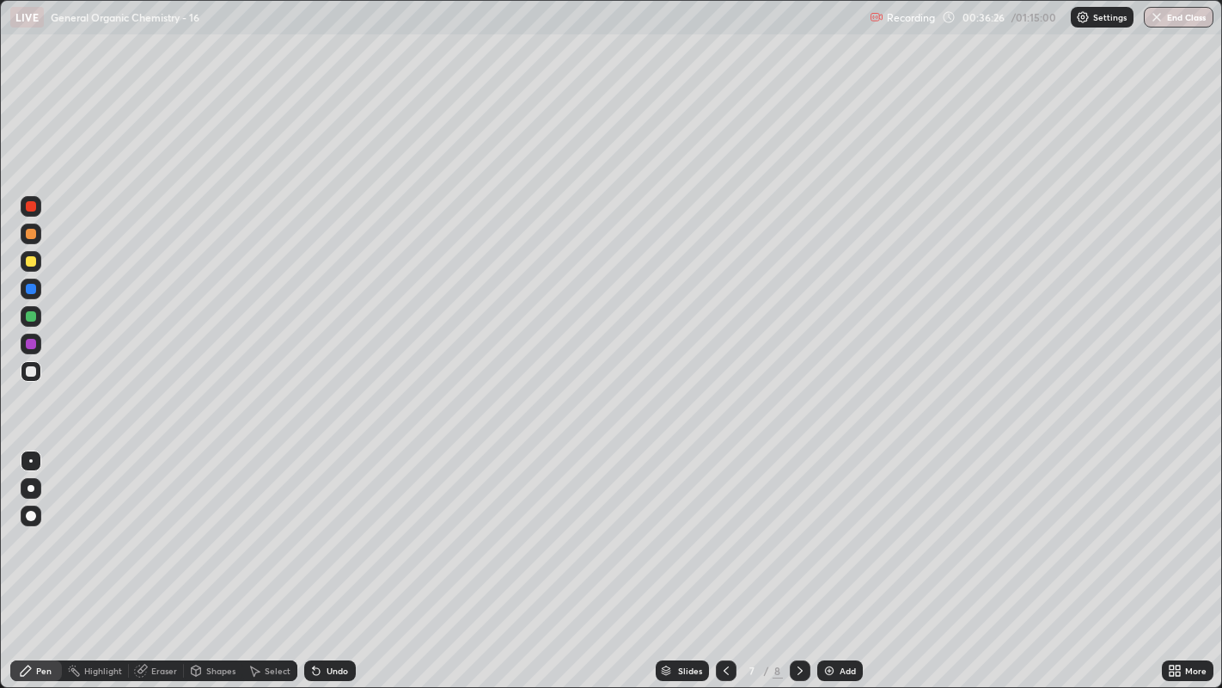
click at [832, 525] on div "Add" at bounding box center [840, 670] width 46 height 21
click at [233, 525] on div "Shapes" at bounding box center [213, 670] width 58 height 21
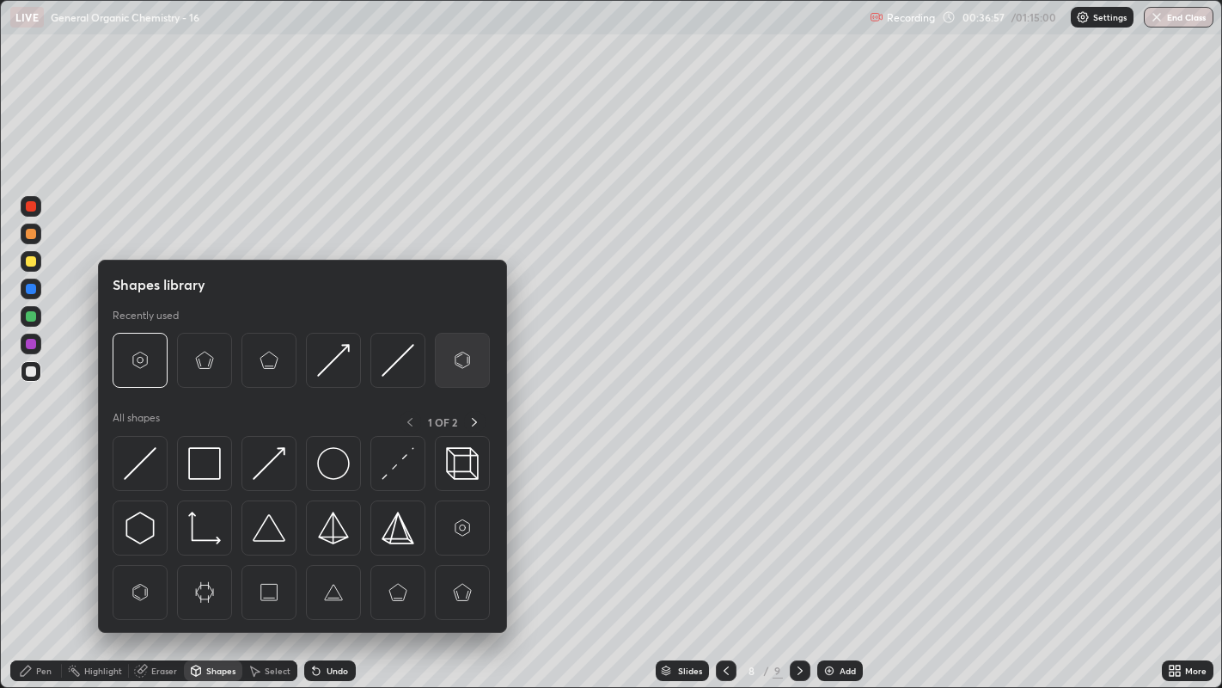
click at [453, 361] on img at bounding box center [462, 360] width 33 height 33
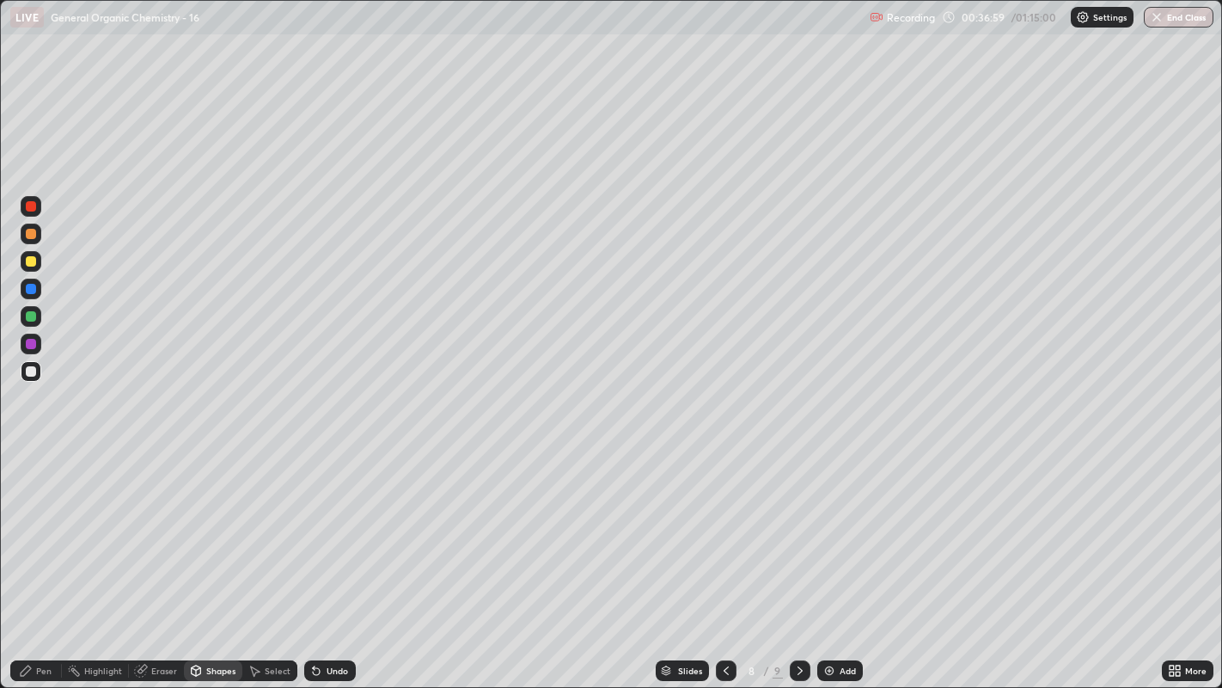
click at [313, 525] on icon at bounding box center [314, 667] width 2 height 2
click at [33, 525] on div "Pen" at bounding box center [36, 670] width 52 height 21
click at [327, 525] on div "Undo" at bounding box center [337, 670] width 21 height 9
click at [333, 525] on div "Undo" at bounding box center [330, 670] width 52 height 21
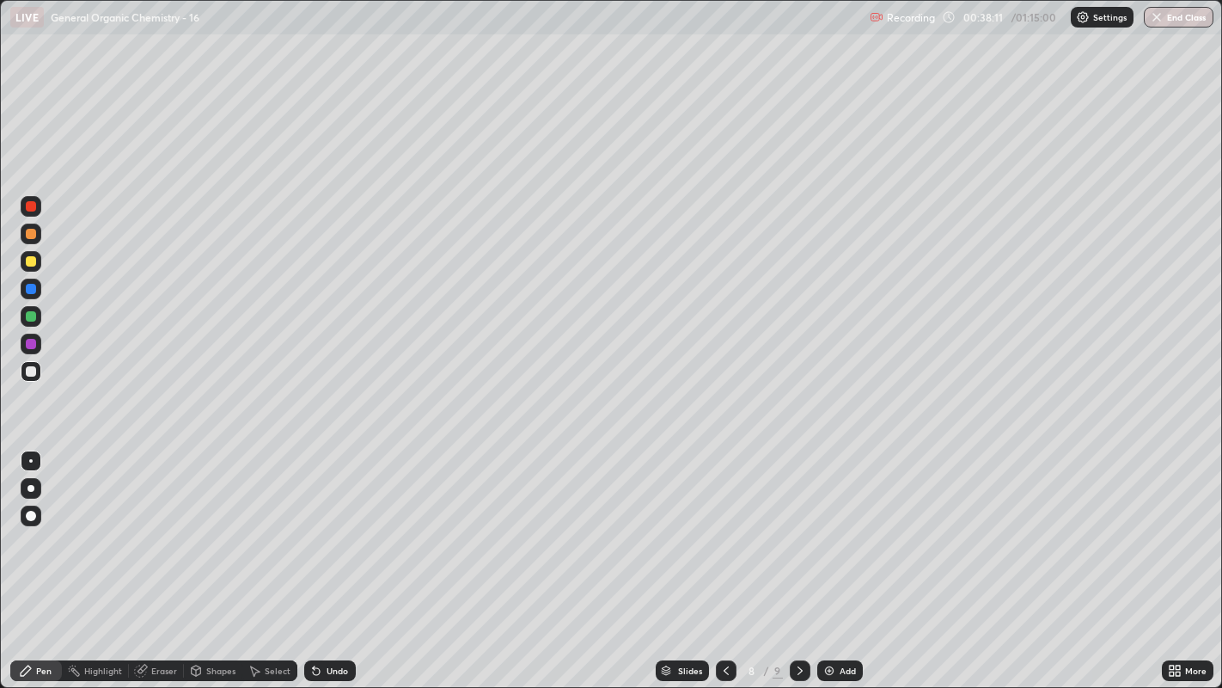
click at [163, 525] on div "Eraser" at bounding box center [164, 670] width 26 height 9
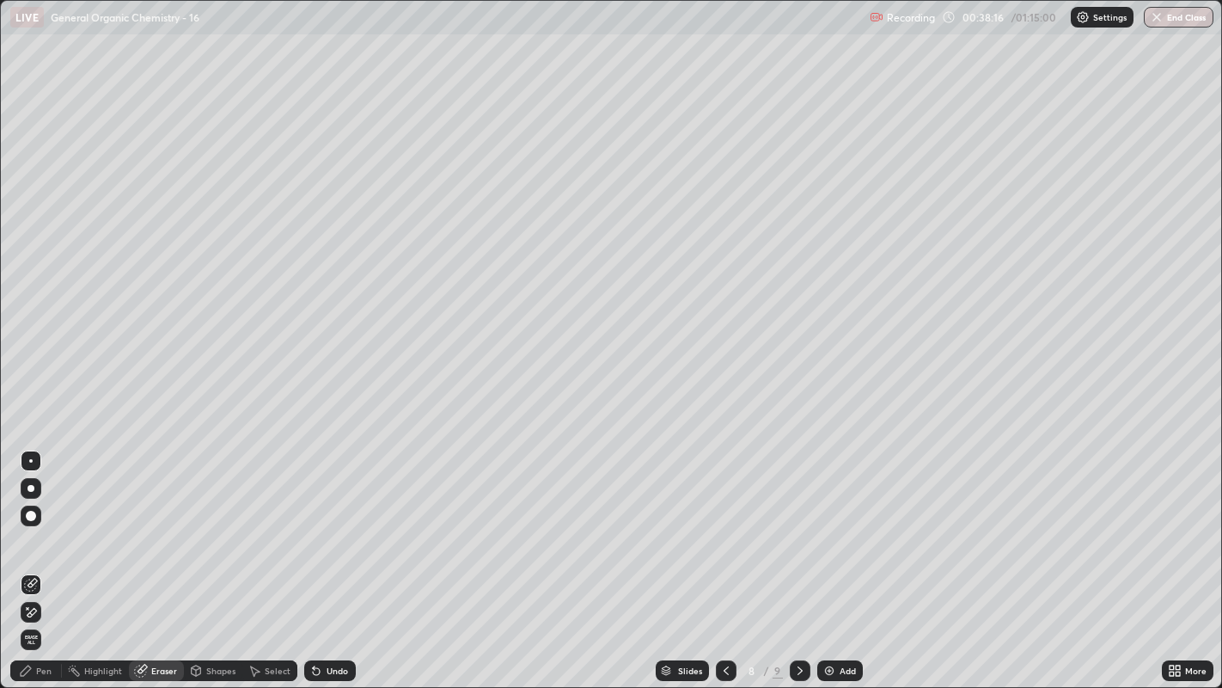
click at [36, 525] on div "Pen" at bounding box center [43, 670] width 15 height 9
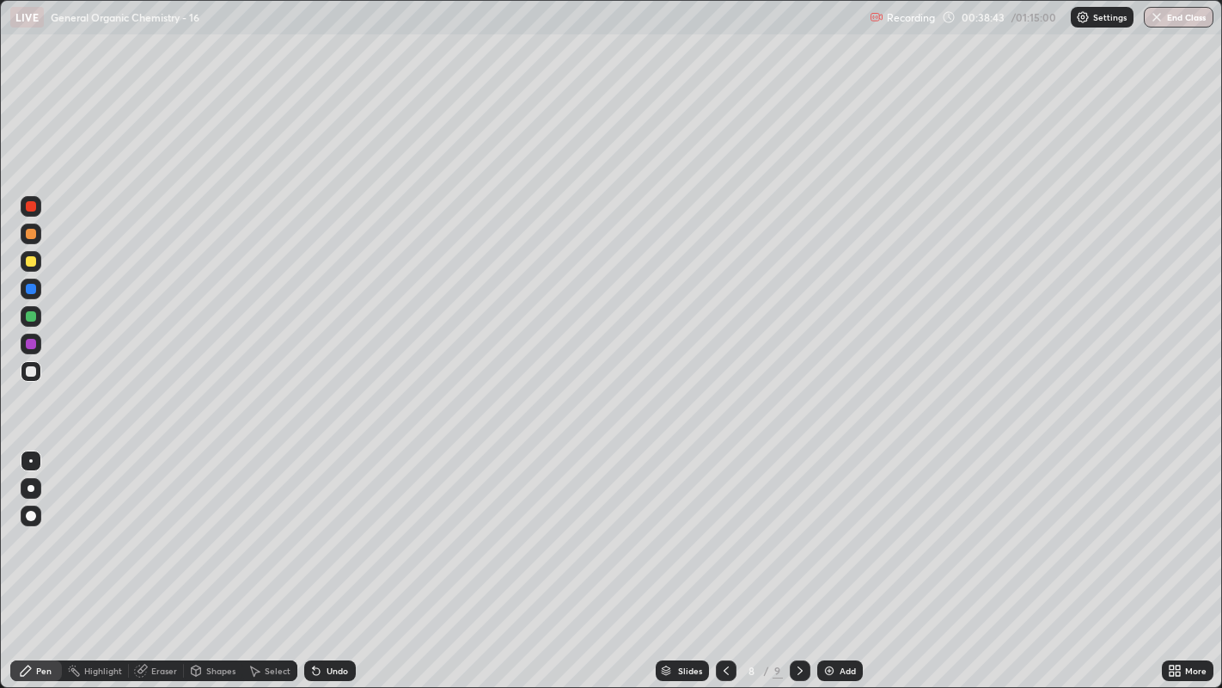
click at [271, 525] on div "Select" at bounding box center [278, 670] width 26 height 9
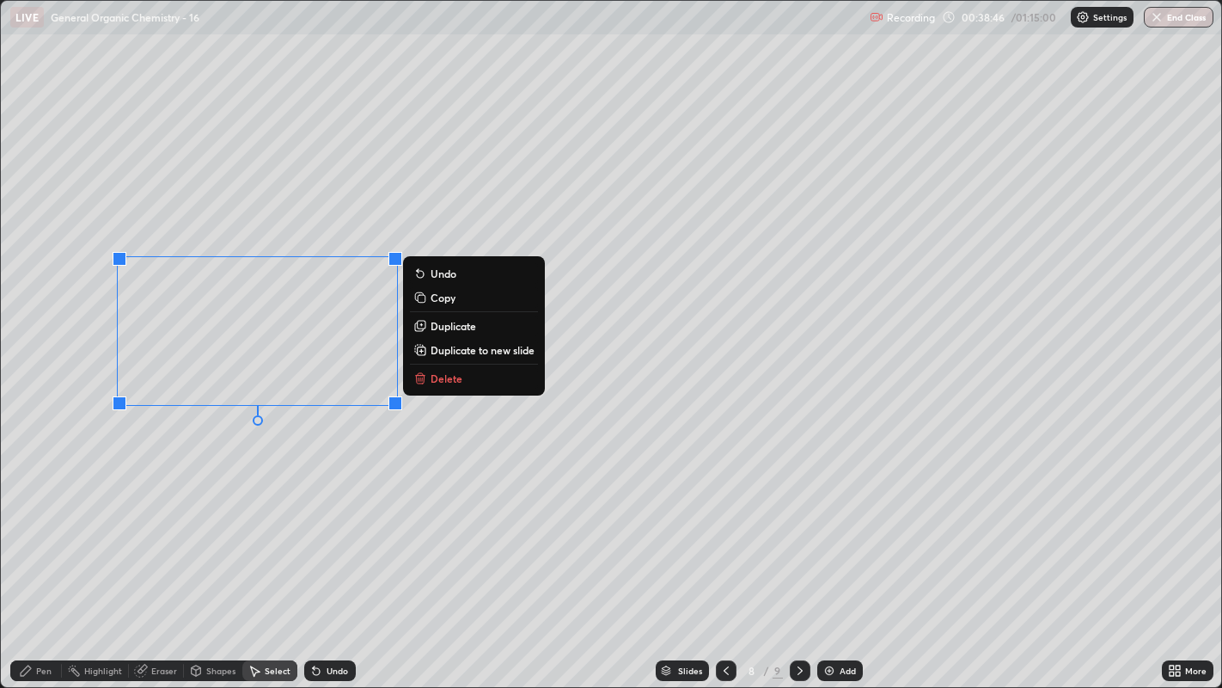
click at [241, 432] on div "0 ° Undo Copy Duplicate Duplicate to new slide Delete" at bounding box center [611, 344] width 1221 height 687
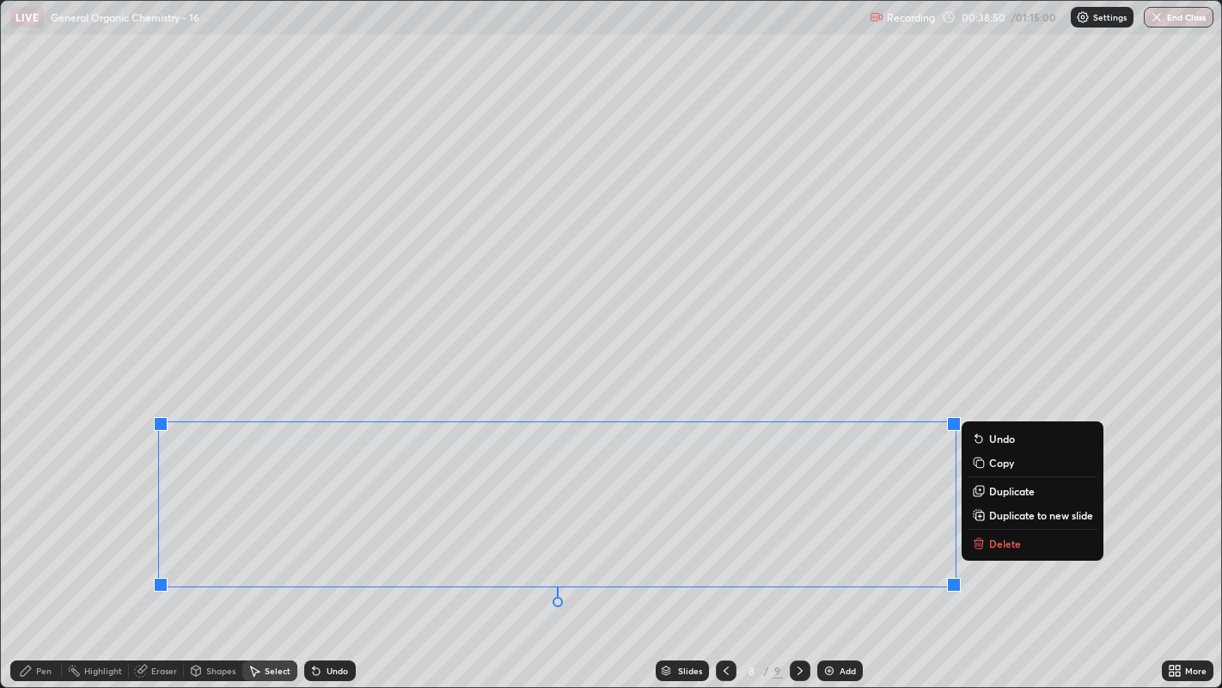
click at [814, 327] on div "0 ° Undo Copy Duplicate Duplicate to new slide Delete" at bounding box center [611, 344] width 1221 height 687
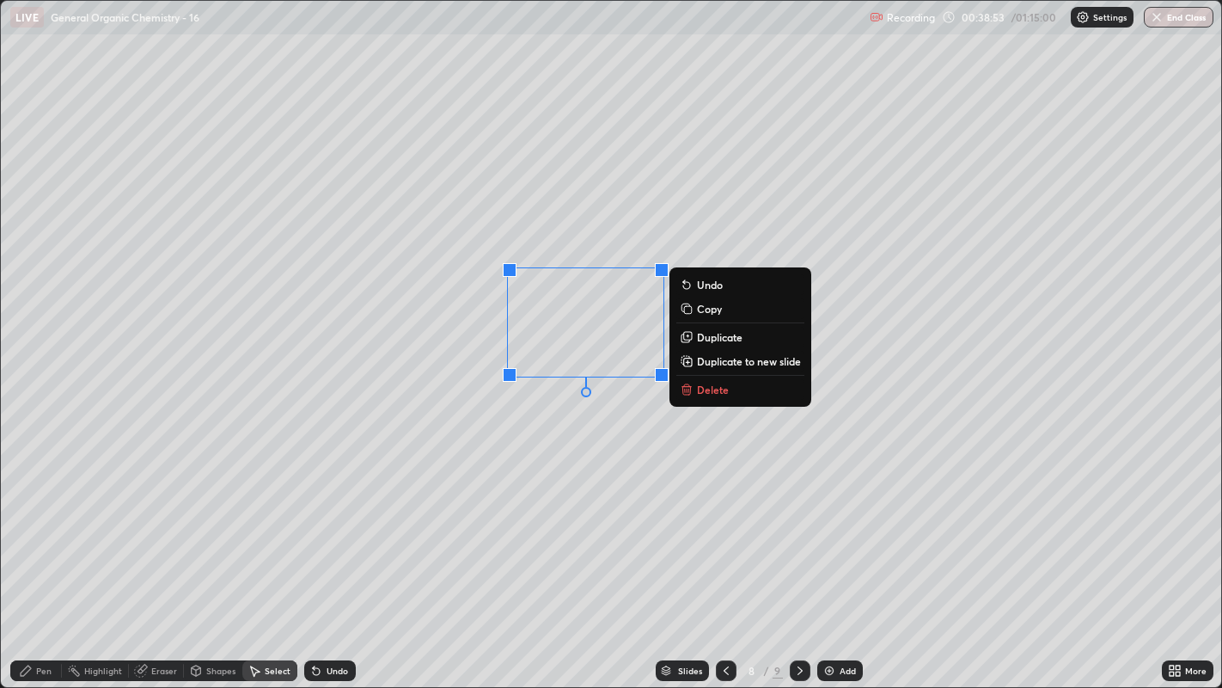
click at [529, 437] on div "0 ° Undo Copy Duplicate Duplicate to new slide Delete" at bounding box center [611, 344] width 1221 height 687
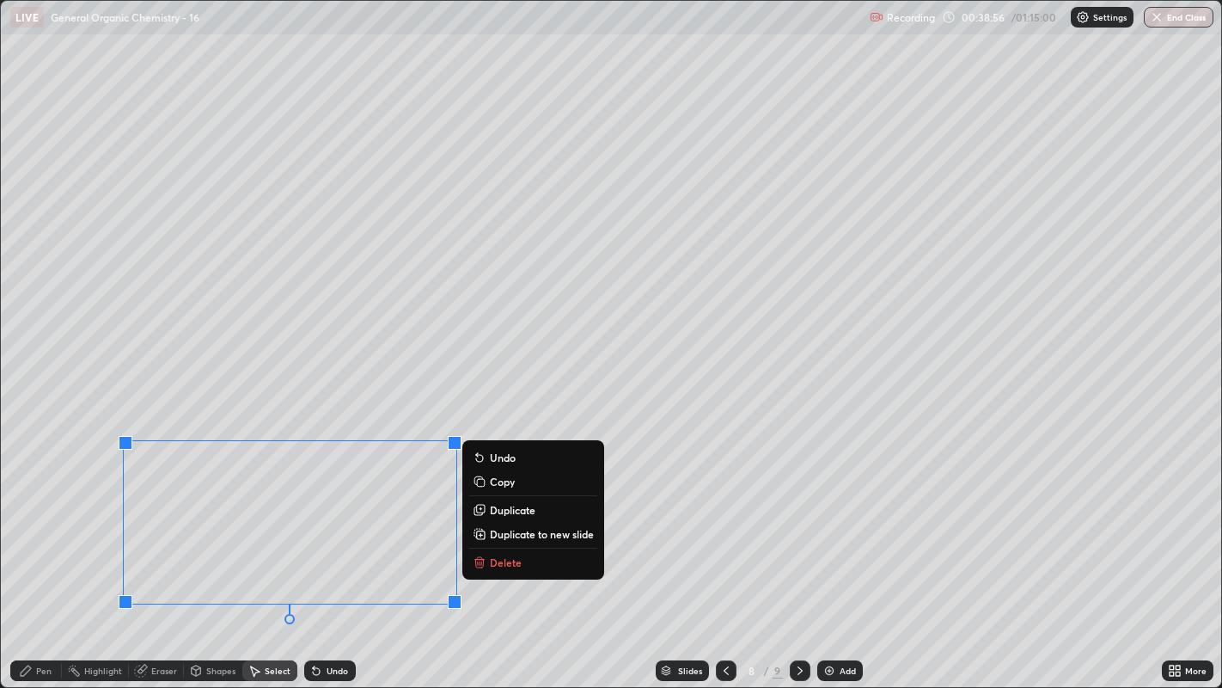
click at [350, 388] on div "0 ° Undo Copy Duplicate Duplicate to new slide Delete" at bounding box center [611, 344] width 1221 height 687
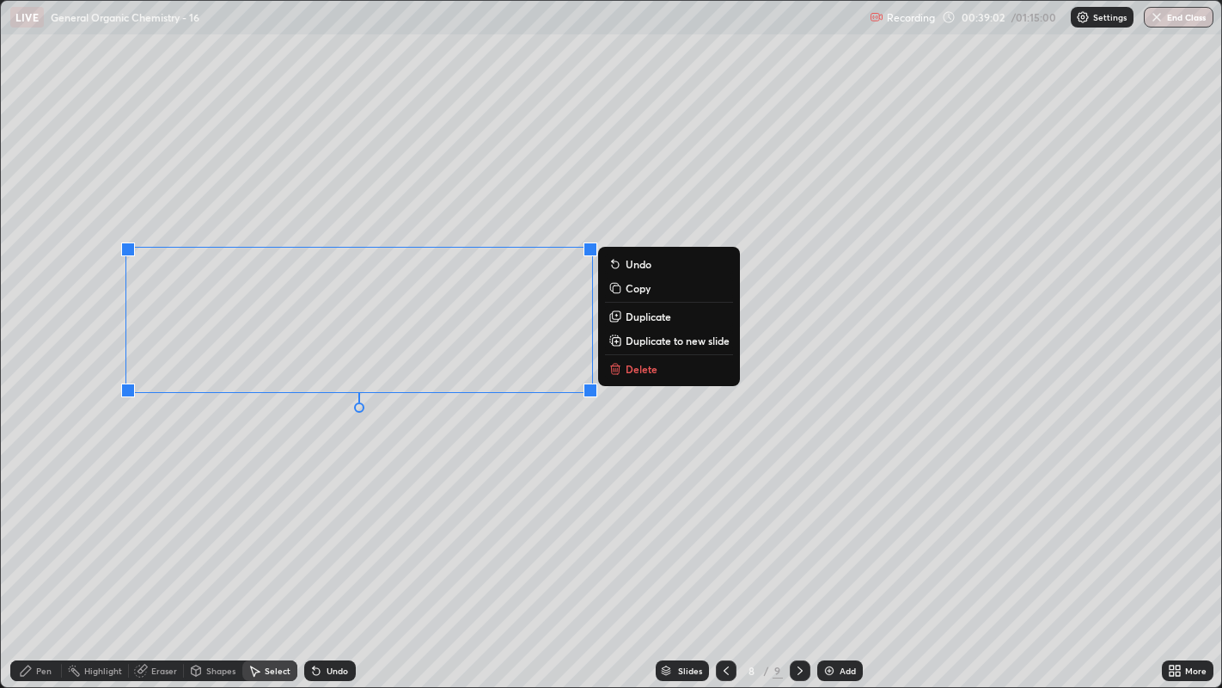
click at [517, 449] on div "0 ° Undo Copy Duplicate Duplicate to new slide Delete" at bounding box center [611, 344] width 1221 height 687
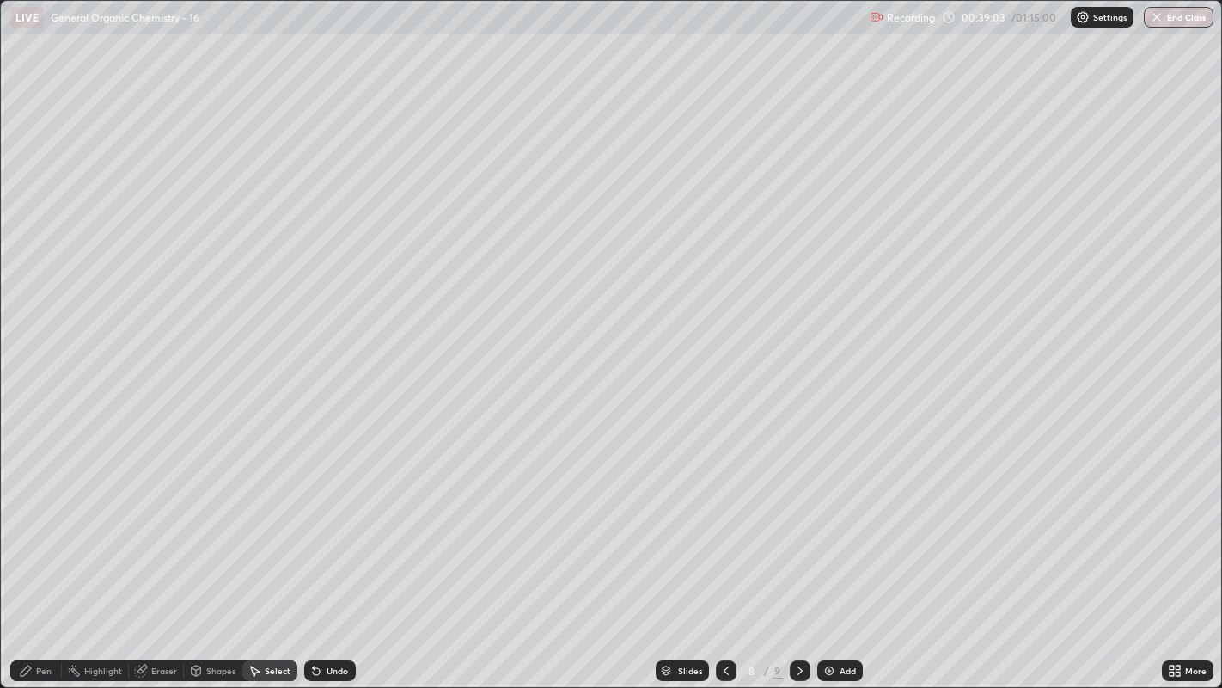
click at [41, 525] on div "Pen" at bounding box center [36, 670] width 52 height 21
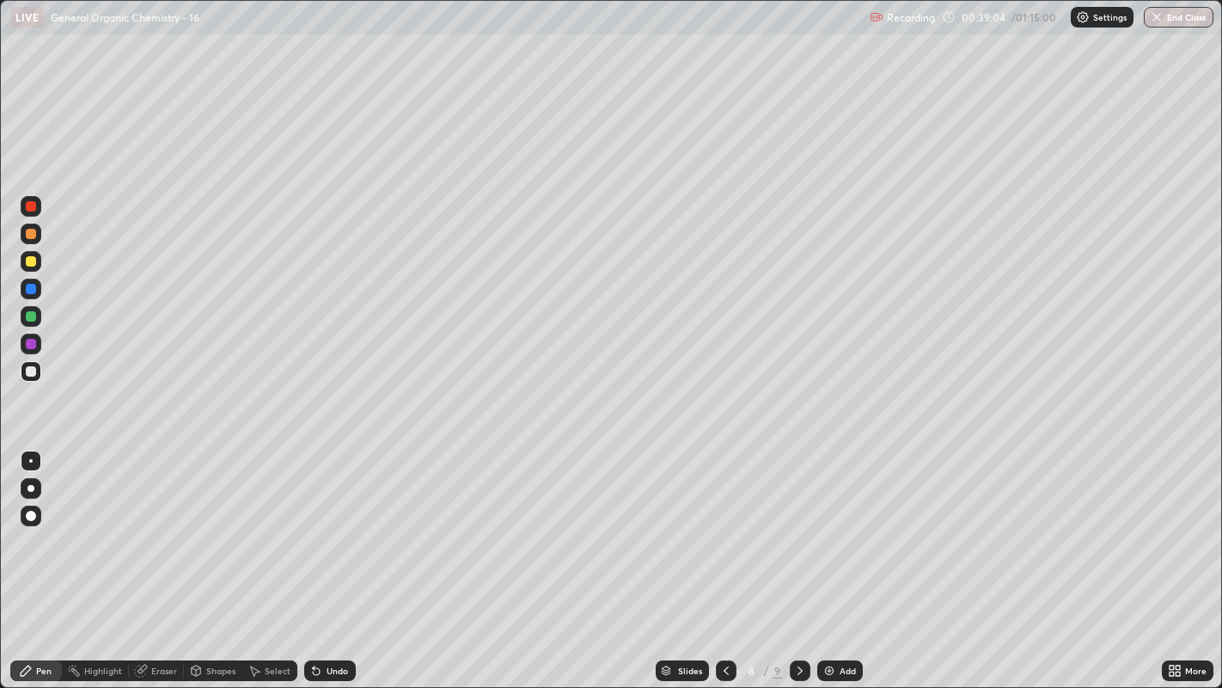
click at [32, 489] on div at bounding box center [31, 488] width 7 height 7
click at [30, 256] on div at bounding box center [31, 261] width 10 height 10
click at [324, 525] on div "Undo" at bounding box center [330, 670] width 52 height 21
click at [35, 470] on div at bounding box center [31, 460] width 21 height 21
click at [30, 460] on div at bounding box center [30, 460] width 3 height 3
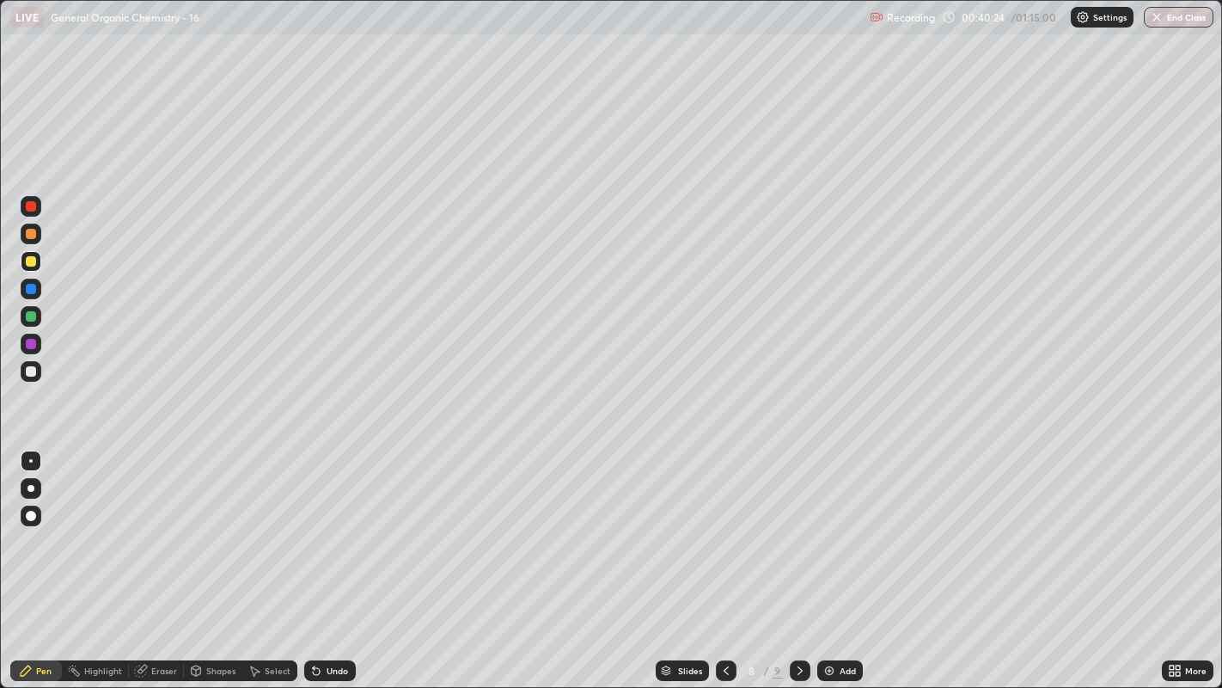
click at [94, 525] on div "Highlight" at bounding box center [103, 670] width 38 height 9
click at [48, 525] on div "Pen" at bounding box center [36, 670] width 52 height 21
click at [33, 490] on div at bounding box center [31, 488] width 21 height 21
click at [30, 460] on div at bounding box center [30, 460] width 3 height 3
click at [259, 525] on div "Select" at bounding box center [269, 670] width 55 height 21
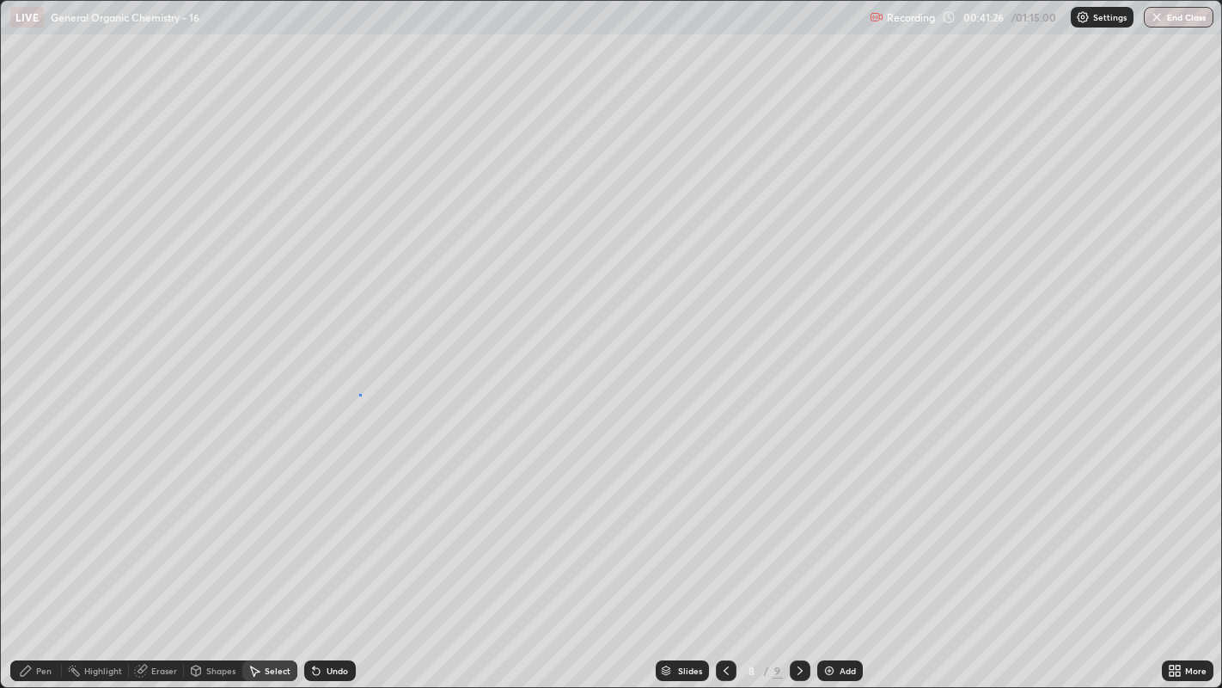
click at [359, 393] on div "0 ° Undo Copy Duplicate Duplicate to new slide Delete" at bounding box center [611, 344] width 1221 height 687
click at [51, 525] on div "Pen" at bounding box center [43, 670] width 15 height 9
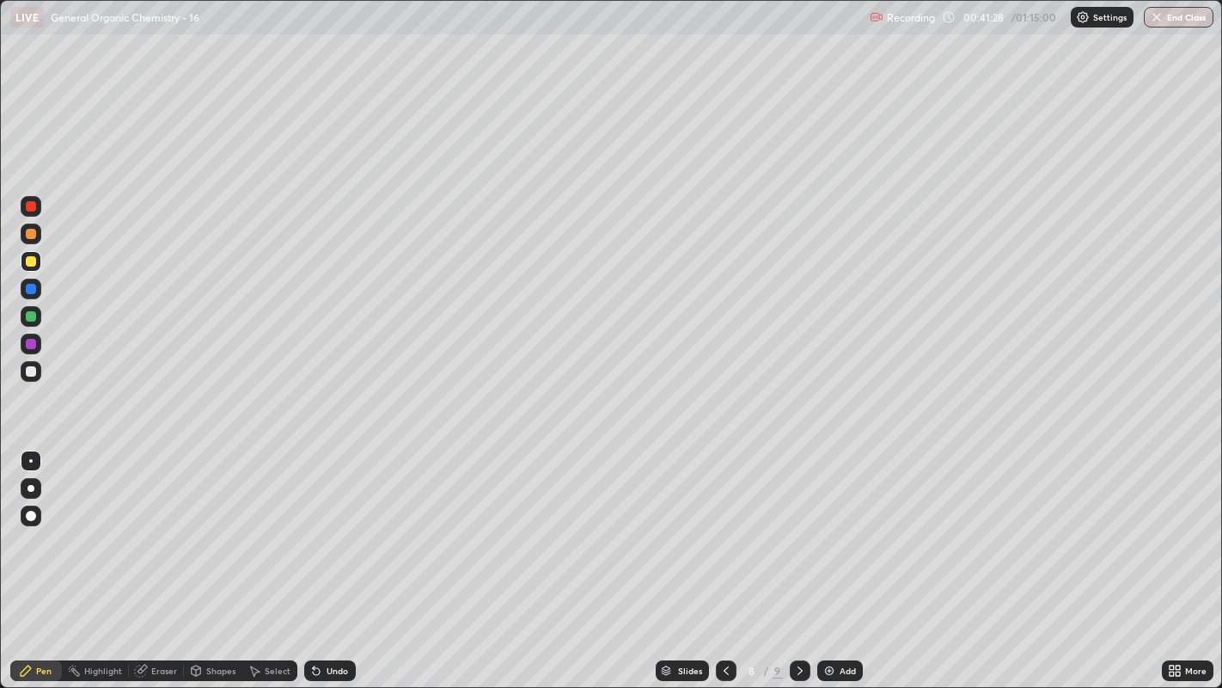
click at [30, 487] on div at bounding box center [31, 488] width 7 height 7
click at [314, 525] on icon at bounding box center [316, 671] width 7 height 7
click at [323, 525] on div "Undo" at bounding box center [330, 670] width 52 height 21
click at [30, 460] on div at bounding box center [30, 460] width 3 height 3
click at [336, 525] on div "Undo" at bounding box center [330, 670] width 52 height 21
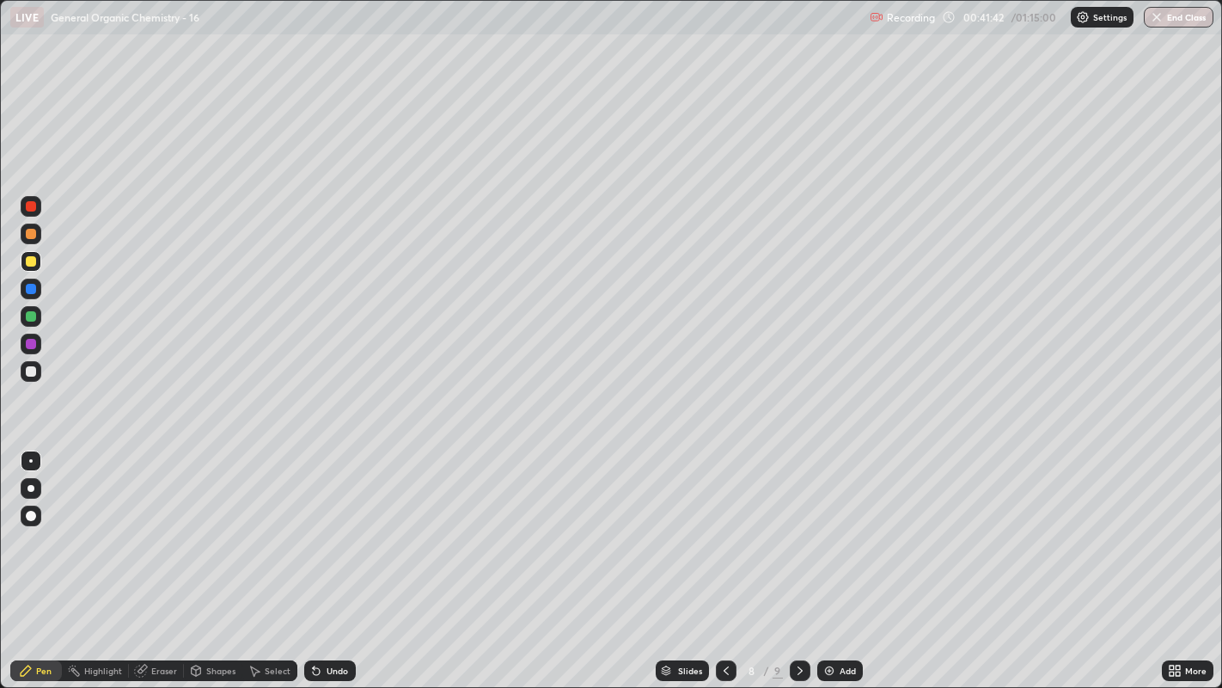
click at [335, 525] on div "Undo" at bounding box center [330, 670] width 52 height 21
click at [31, 486] on div at bounding box center [31, 488] width 7 height 7
click at [266, 525] on div "Select" at bounding box center [278, 670] width 26 height 9
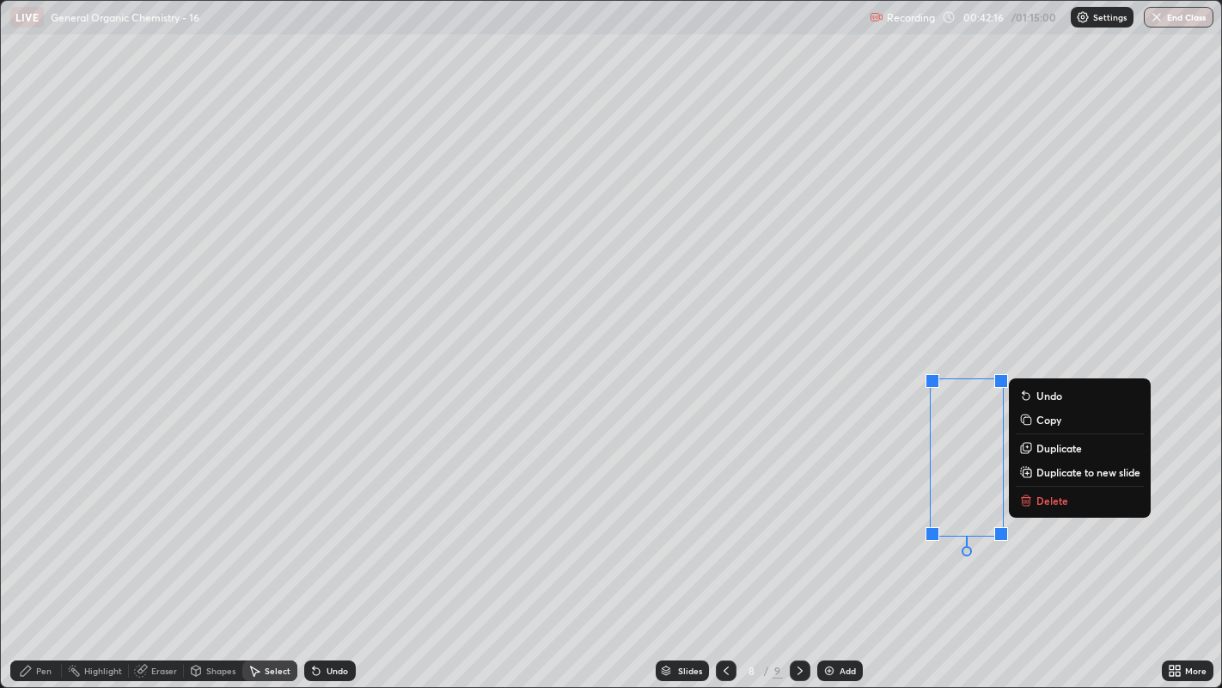
click at [883, 379] on div "0 ° Undo Copy Duplicate Duplicate to new slide Delete" at bounding box center [611, 344] width 1221 height 687
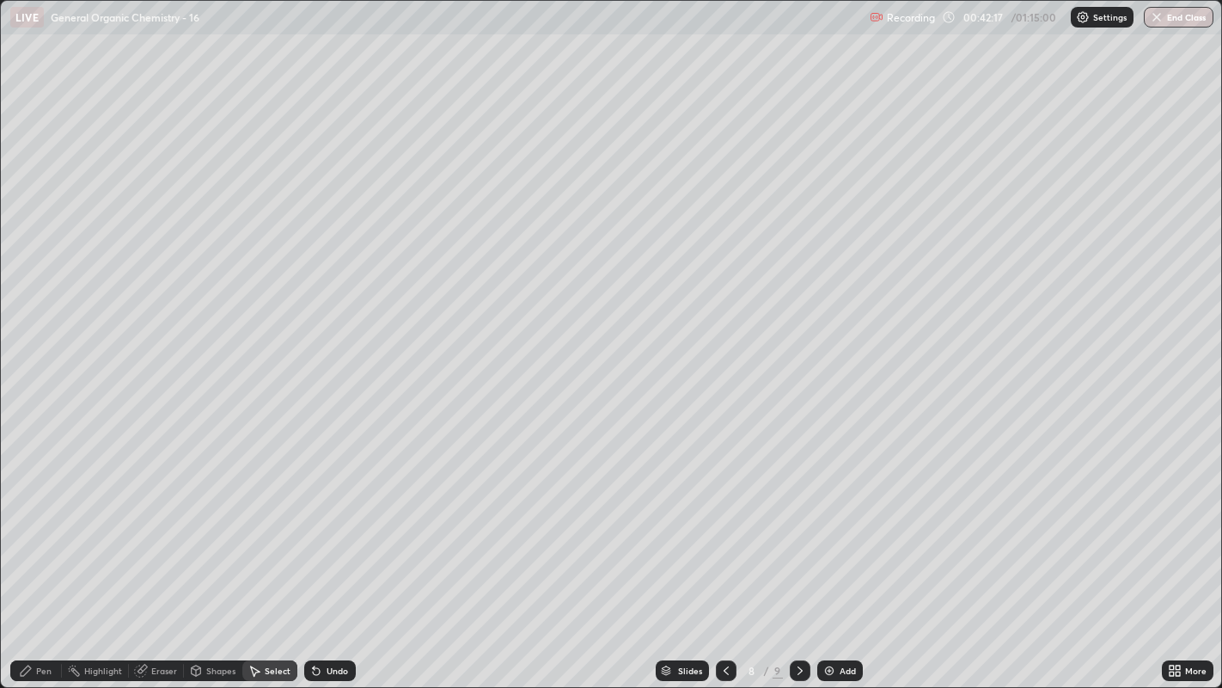
click at [43, 525] on div "Pen" at bounding box center [43, 670] width 15 height 9
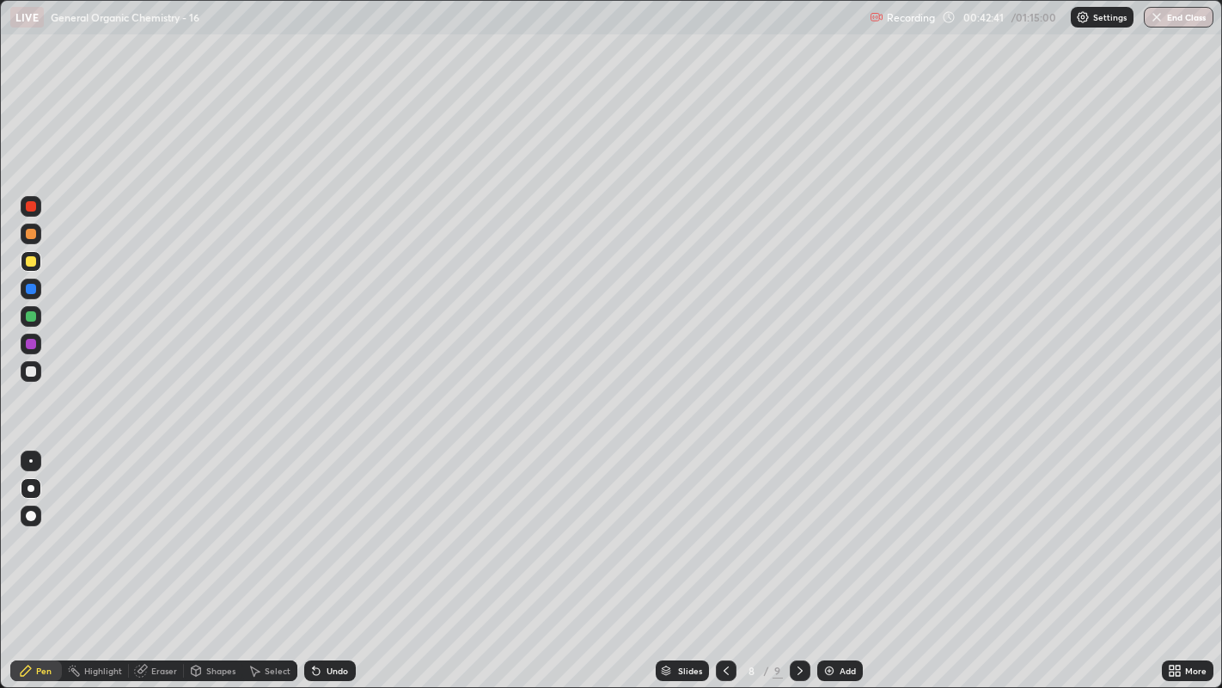
click at [26, 371] on div at bounding box center [31, 371] width 10 height 10
click at [30, 460] on div at bounding box center [30, 460] width 3 height 3
click at [28, 369] on div at bounding box center [31, 371] width 10 height 10
click at [30, 460] on div at bounding box center [30, 460] width 3 height 3
click at [846, 525] on div "Add" at bounding box center [848, 670] width 16 height 9
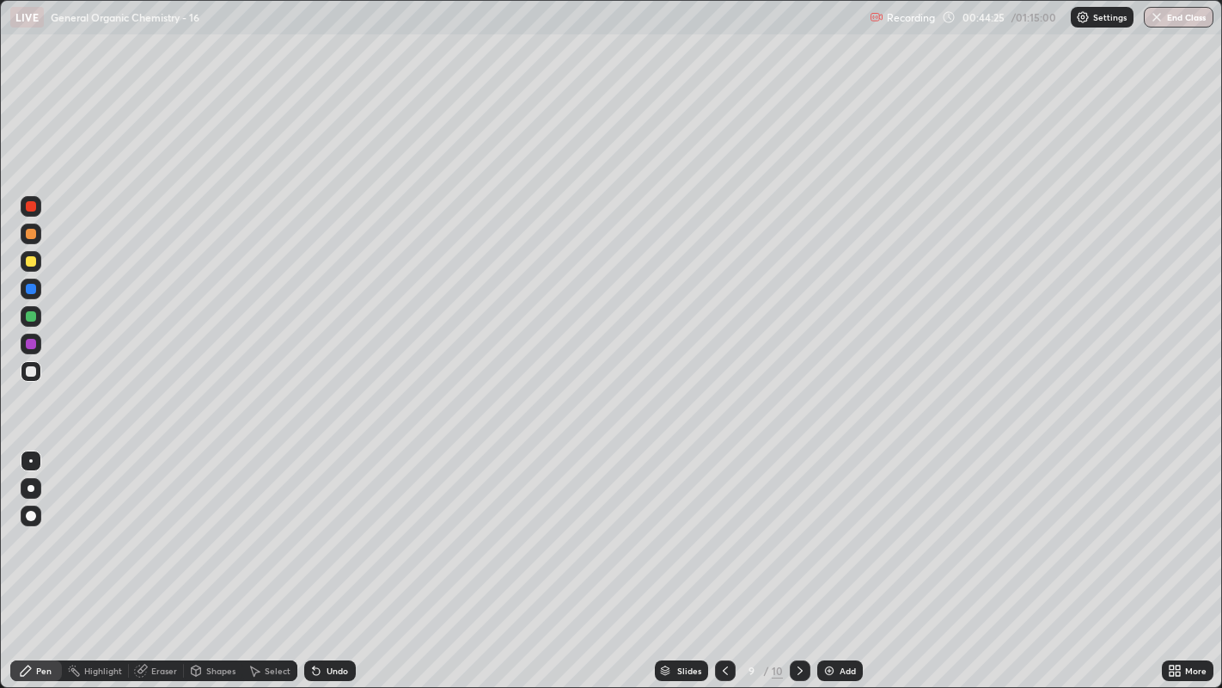
click at [36, 485] on div at bounding box center [31, 488] width 21 height 21
click at [29, 257] on div at bounding box center [31, 261] width 10 height 10
click at [32, 519] on div at bounding box center [31, 515] width 10 height 10
click at [207, 525] on div "Shapes" at bounding box center [220, 670] width 29 height 9
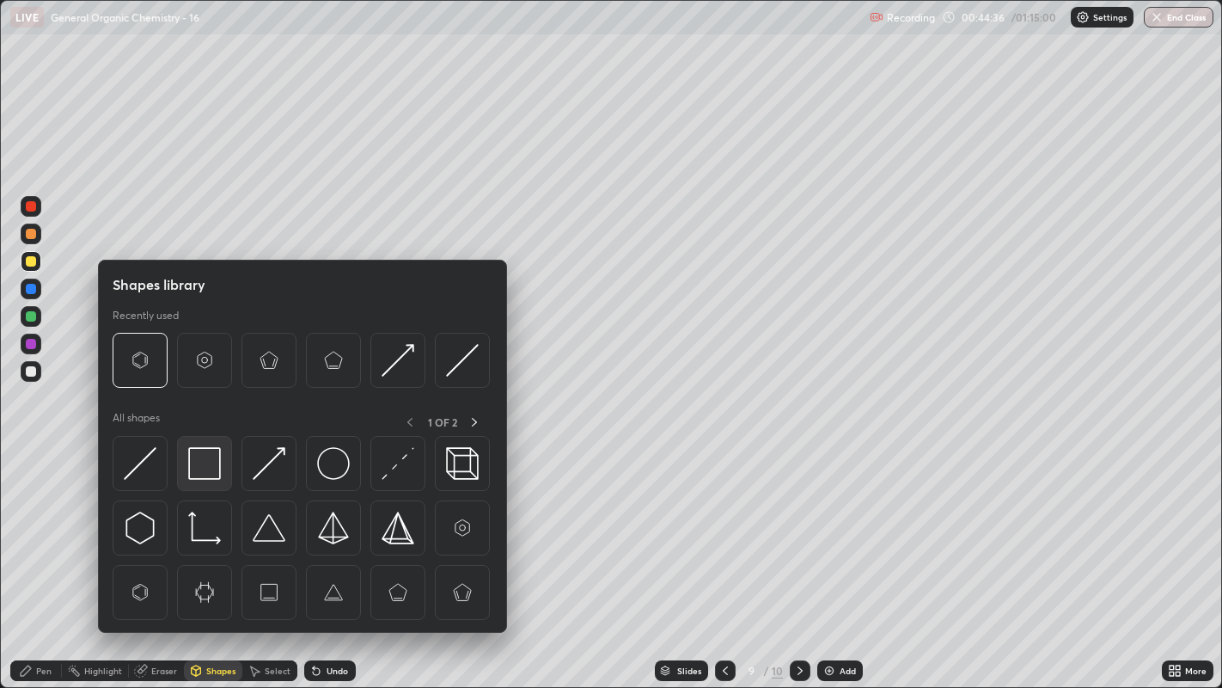
click at [208, 462] on img at bounding box center [204, 463] width 33 height 33
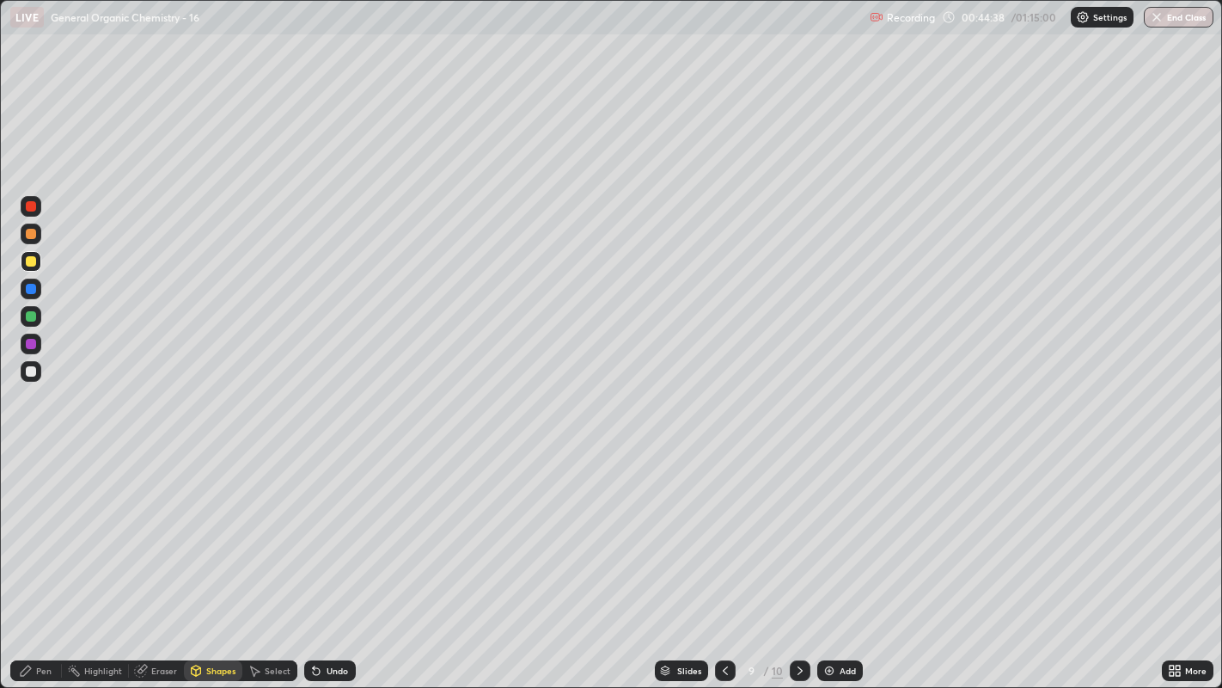
click at [43, 525] on div "Pen" at bounding box center [43, 670] width 15 height 9
click at [30, 460] on div at bounding box center [30, 460] width 3 height 3
click at [30, 372] on div at bounding box center [31, 371] width 10 height 10
click at [313, 525] on icon at bounding box center [314, 667] width 2 height 2
click at [315, 525] on div "Undo" at bounding box center [330, 670] width 52 height 21
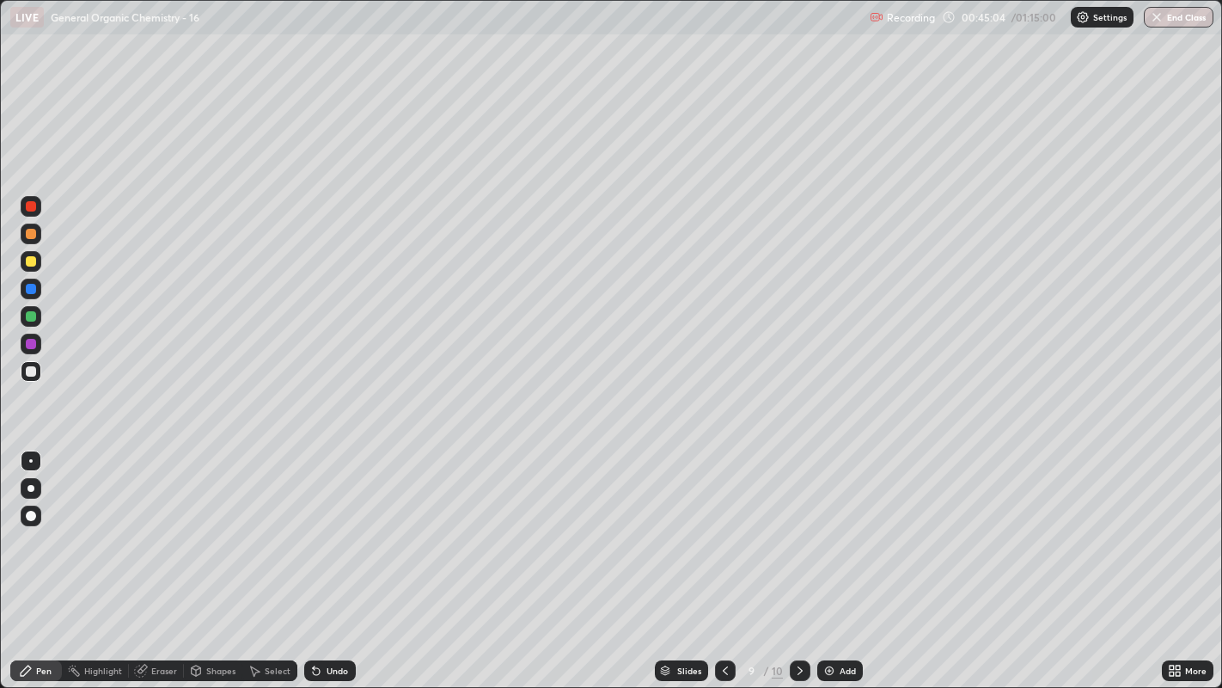
click at [321, 525] on div "Undo" at bounding box center [326, 670] width 58 height 34
click at [31, 264] on div at bounding box center [31, 261] width 10 height 10
click at [205, 525] on div "Shapes" at bounding box center [213, 670] width 58 height 21
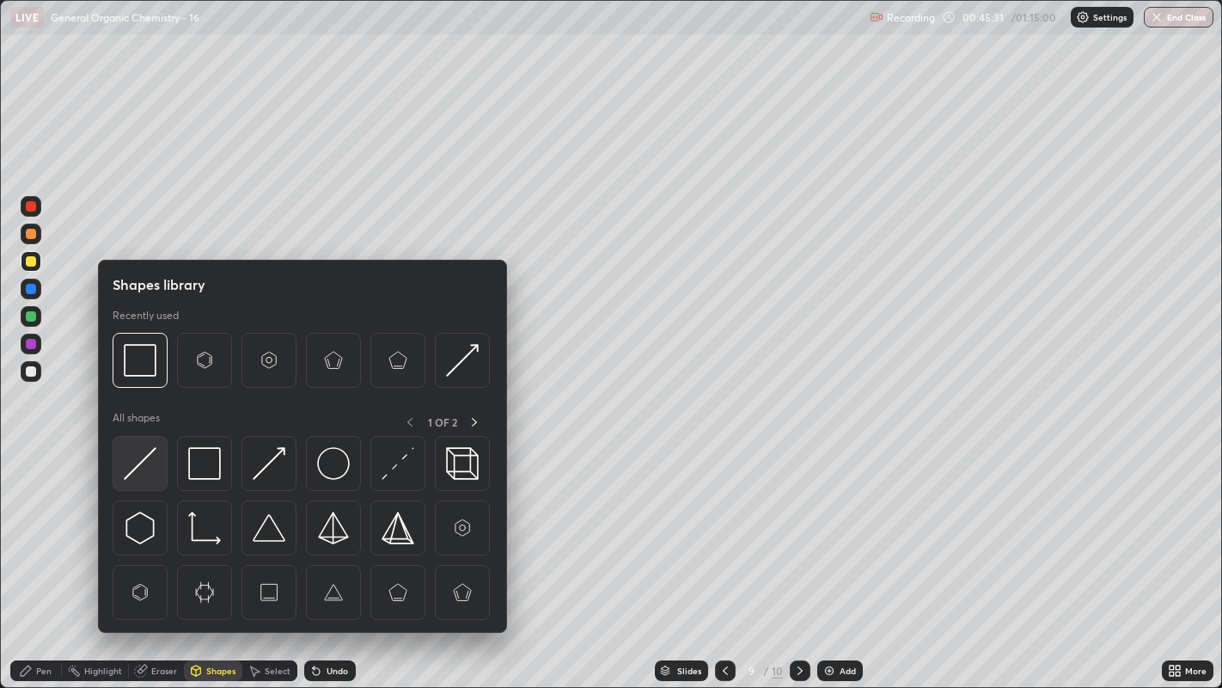
click at [146, 450] on img at bounding box center [140, 463] width 33 height 33
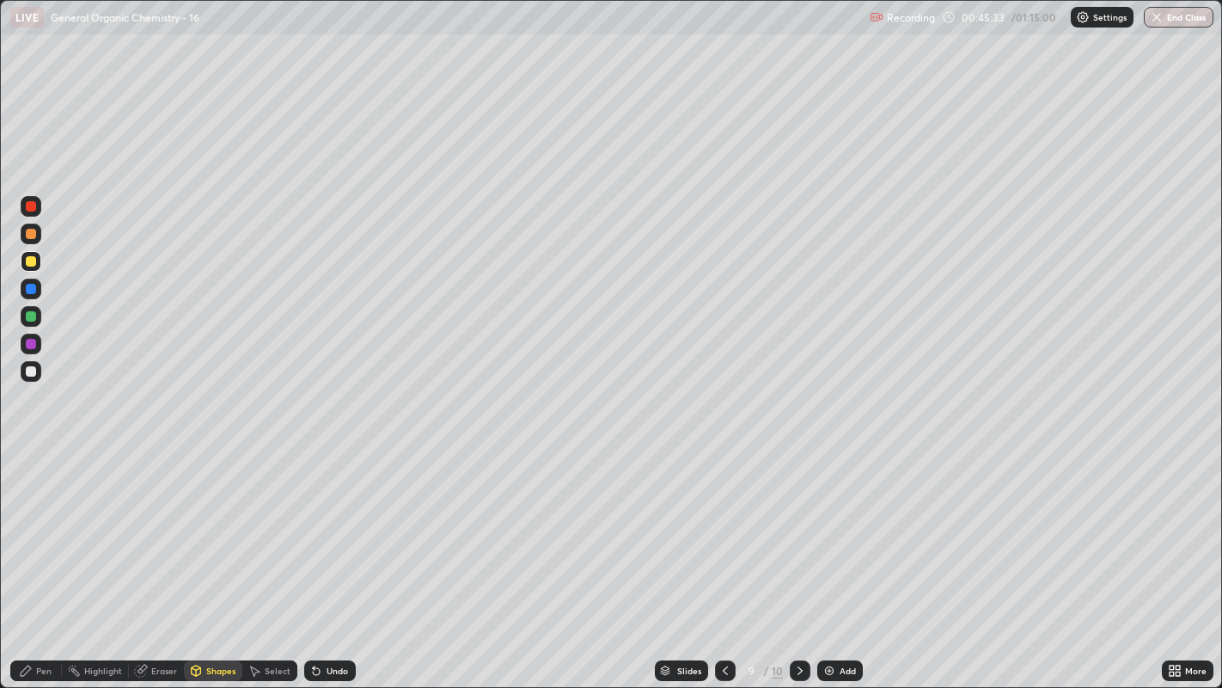
click at [49, 525] on div "Pen" at bounding box center [43, 670] width 15 height 9
click at [33, 371] on div at bounding box center [31, 371] width 10 height 10
click at [33, 315] on div at bounding box center [31, 316] width 10 height 10
click at [30, 370] on div at bounding box center [31, 371] width 10 height 10
click at [270, 525] on div "Select" at bounding box center [269, 670] width 55 height 21
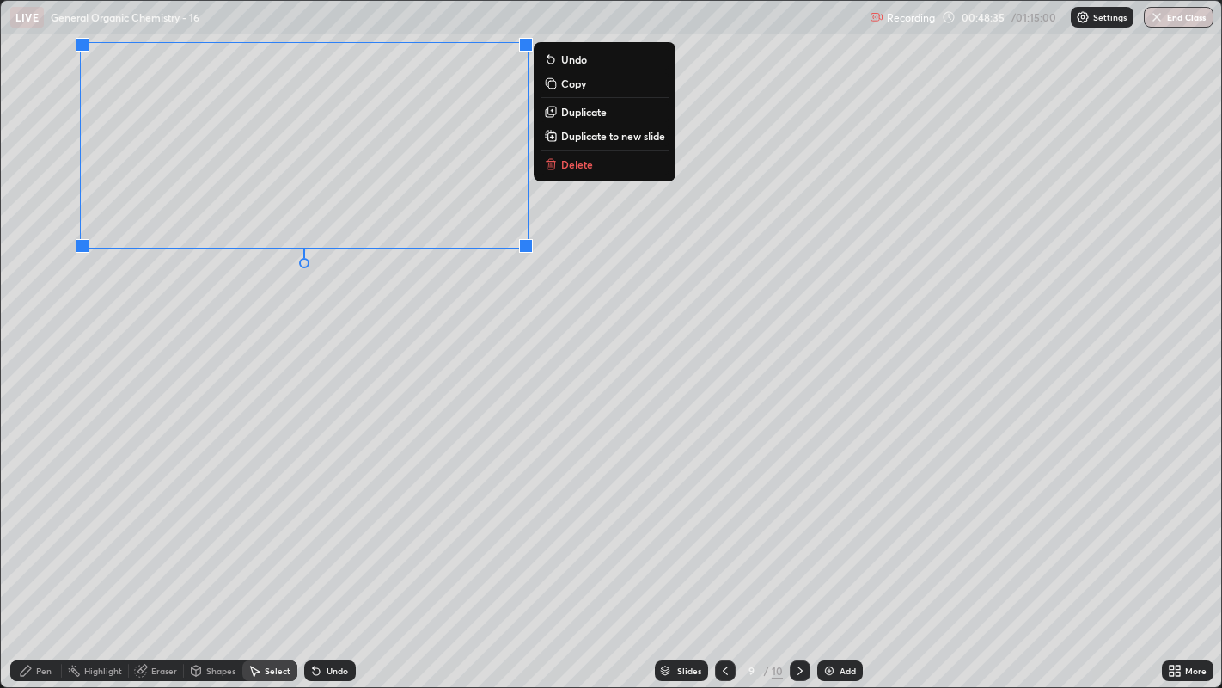
click at [471, 309] on div "0 ° Undo Copy Duplicate Duplicate to new slide Delete" at bounding box center [611, 344] width 1221 height 687
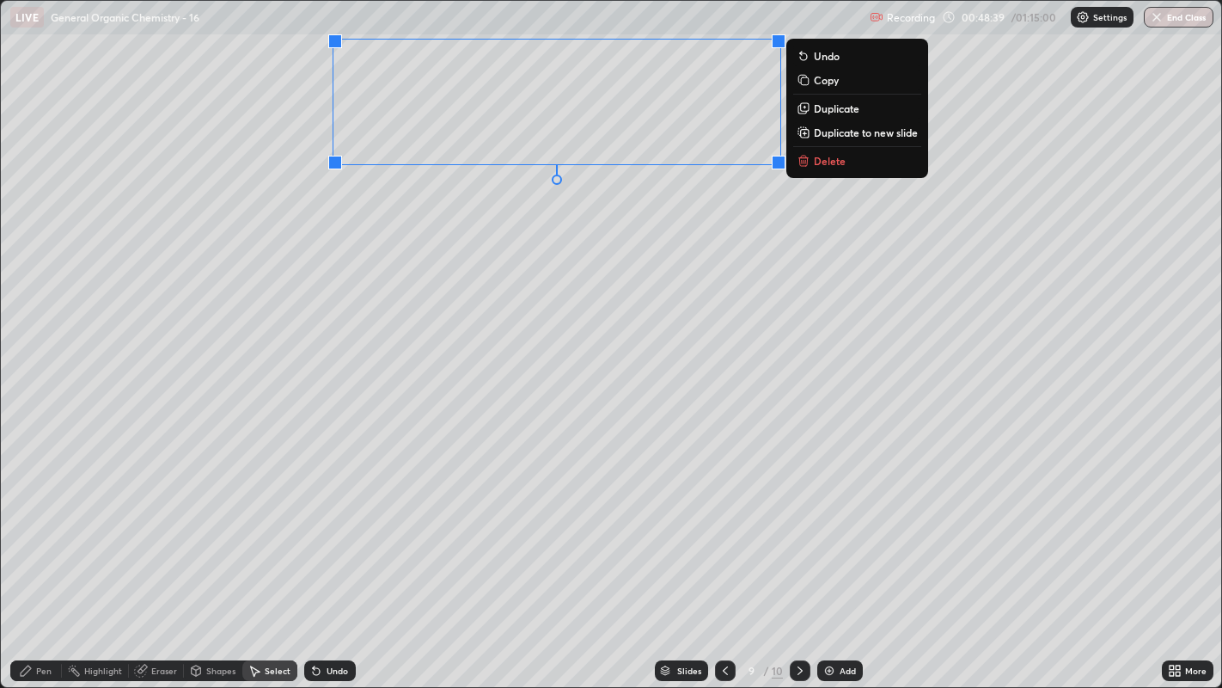
click at [616, 234] on div "0 ° Undo Copy Duplicate Duplicate to new slide Delete" at bounding box center [611, 344] width 1221 height 687
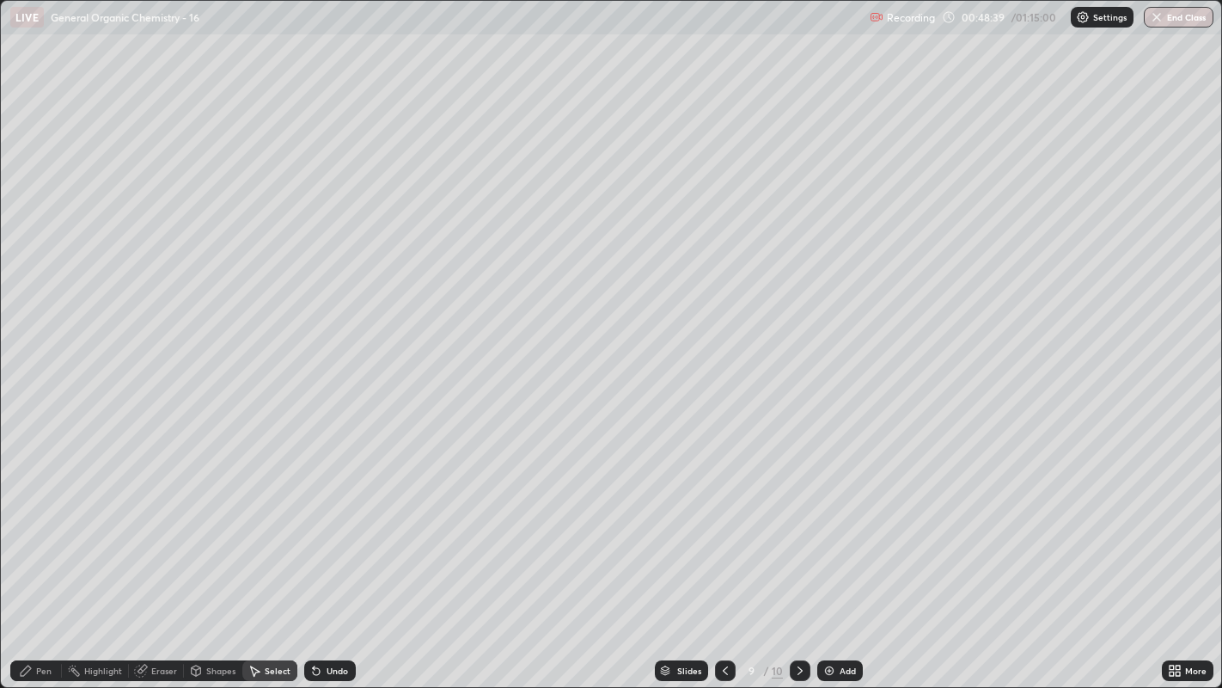
click at [27, 525] on icon at bounding box center [26, 670] width 10 height 10
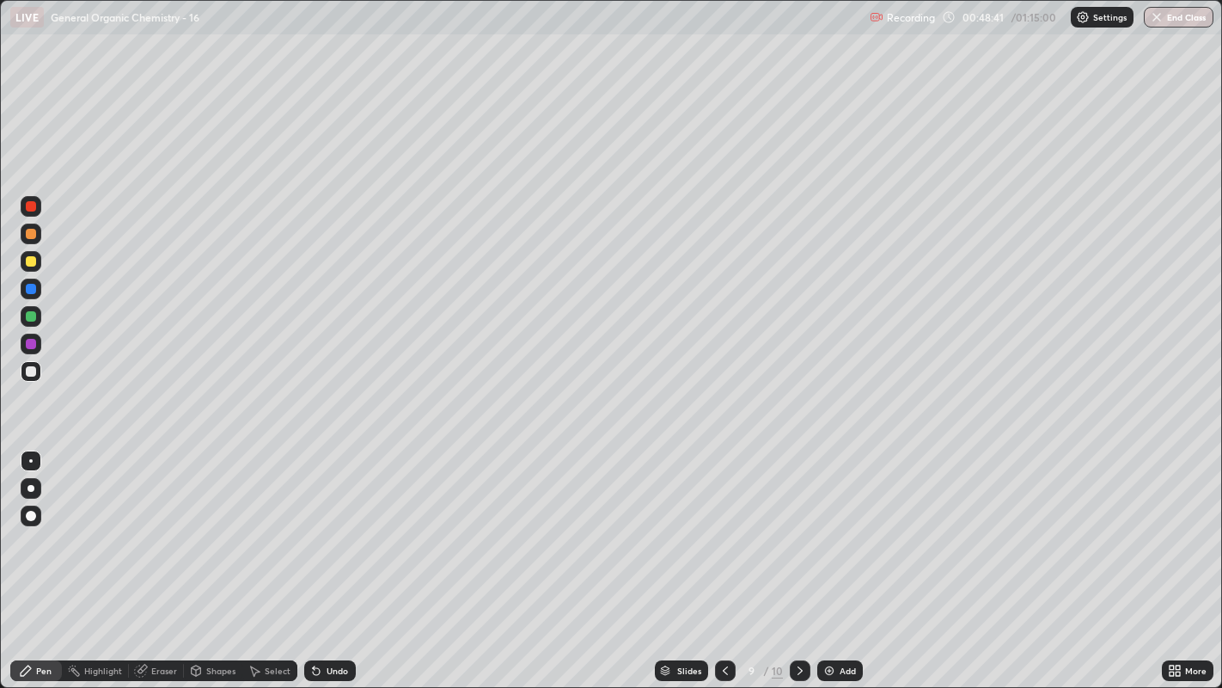
click at [194, 525] on icon at bounding box center [196, 669] width 9 height 3
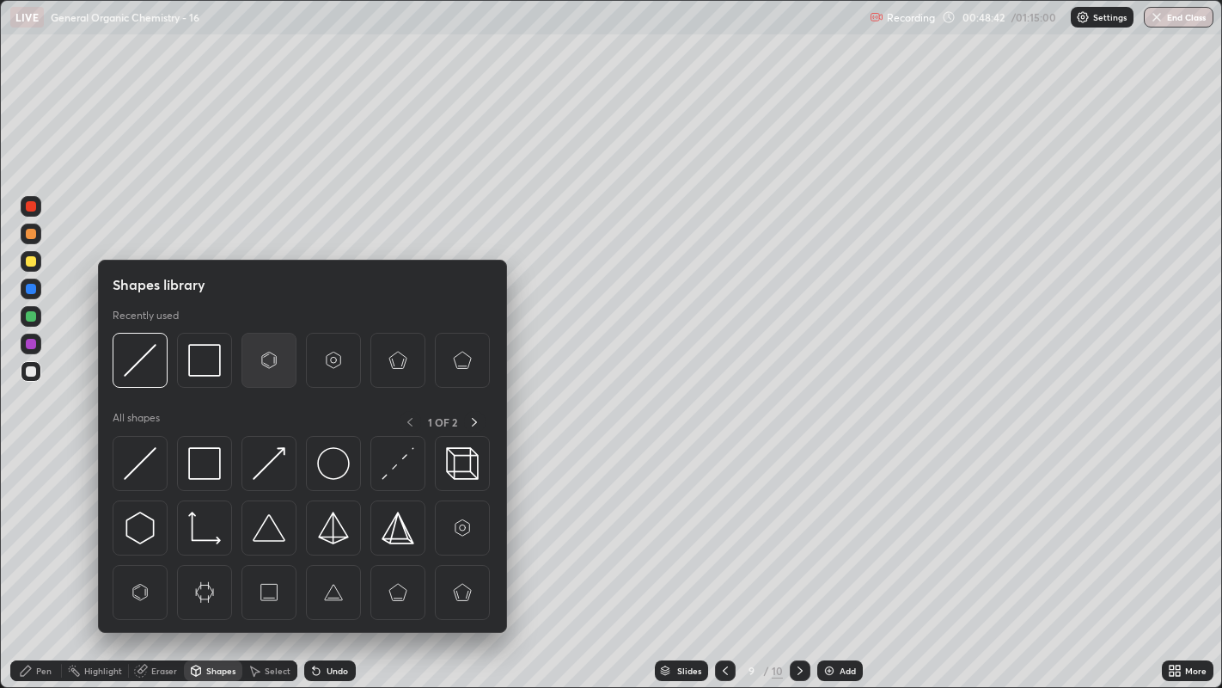
click at [254, 354] on img at bounding box center [269, 360] width 33 height 33
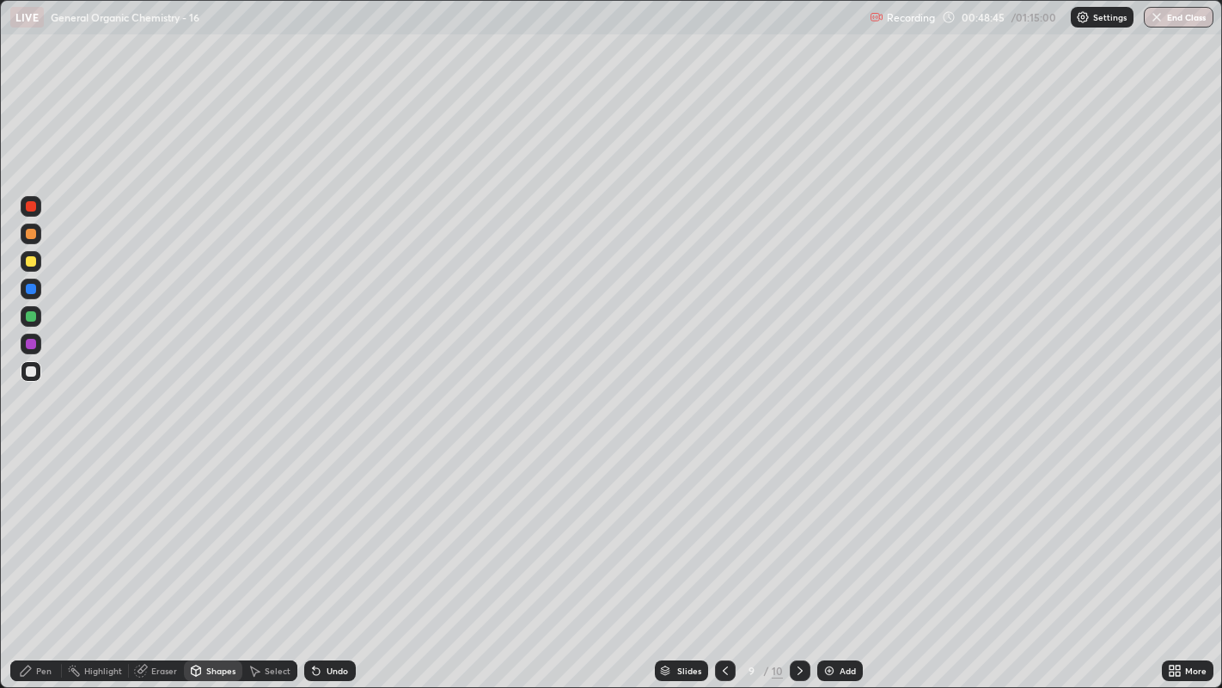
click at [30, 525] on icon at bounding box center [26, 670] width 10 height 10
click at [328, 525] on div "Undo" at bounding box center [330, 670] width 52 height 21
click at [329, 525] on div "Undo" at bounding box center [330, 670] width 52 height 21
click at [330, 525] on div "Undo" at bounding box center [330, 670] width 52 height 21
click at [324, 525] on div "Undo" at bounding box center [330, 670] width 52 height 21
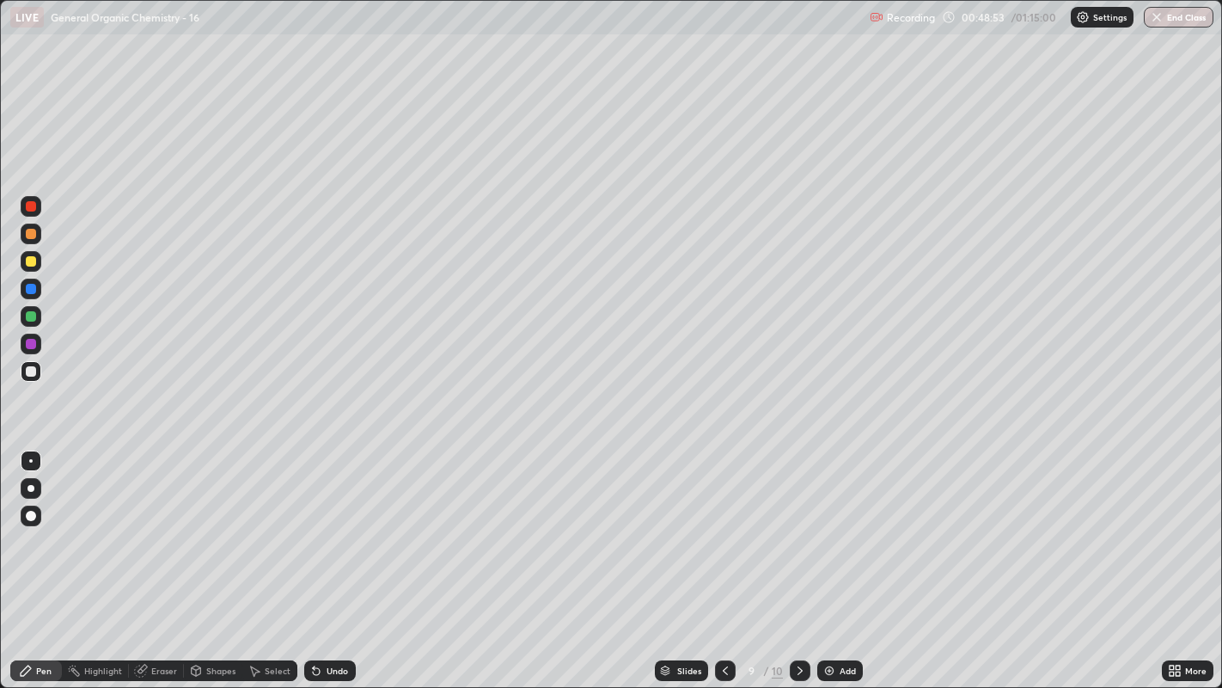
click at [273, 525] on div "Select" at bounding box center [269, 670] width 55 height 21
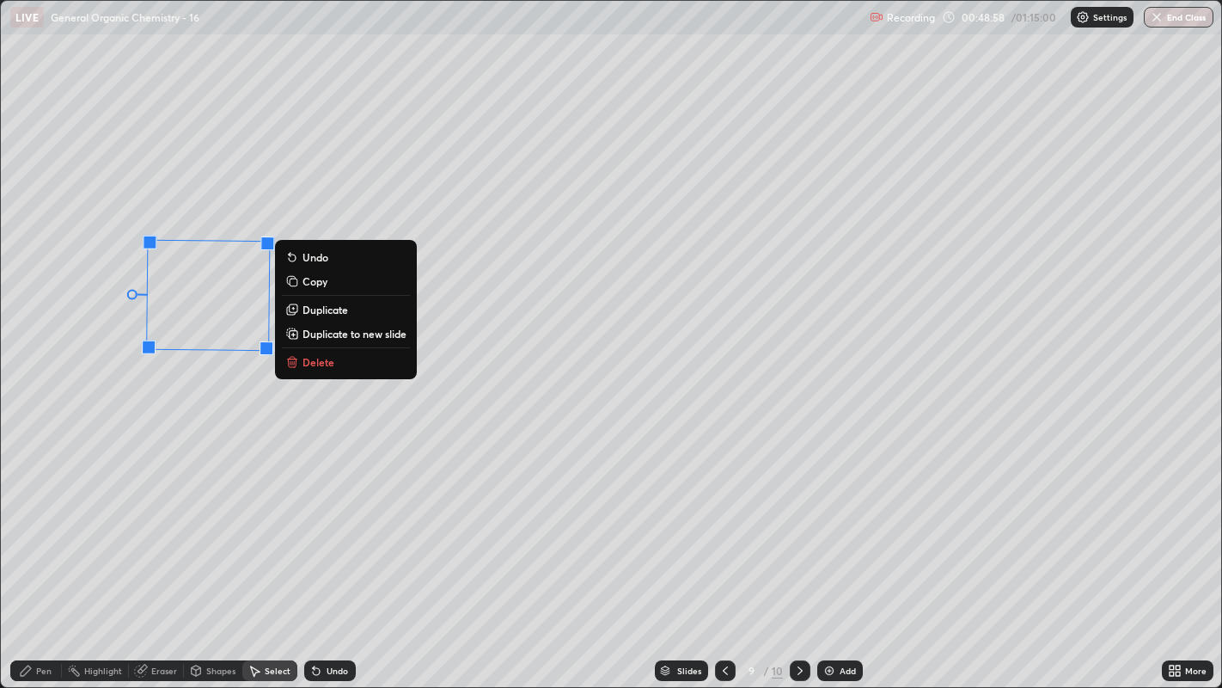
click at [163, 393] on div "269 ° Undo Copy Duplicate Duplicate to new slide Delete" at bounding box center [611, 344] width 1221 height 687
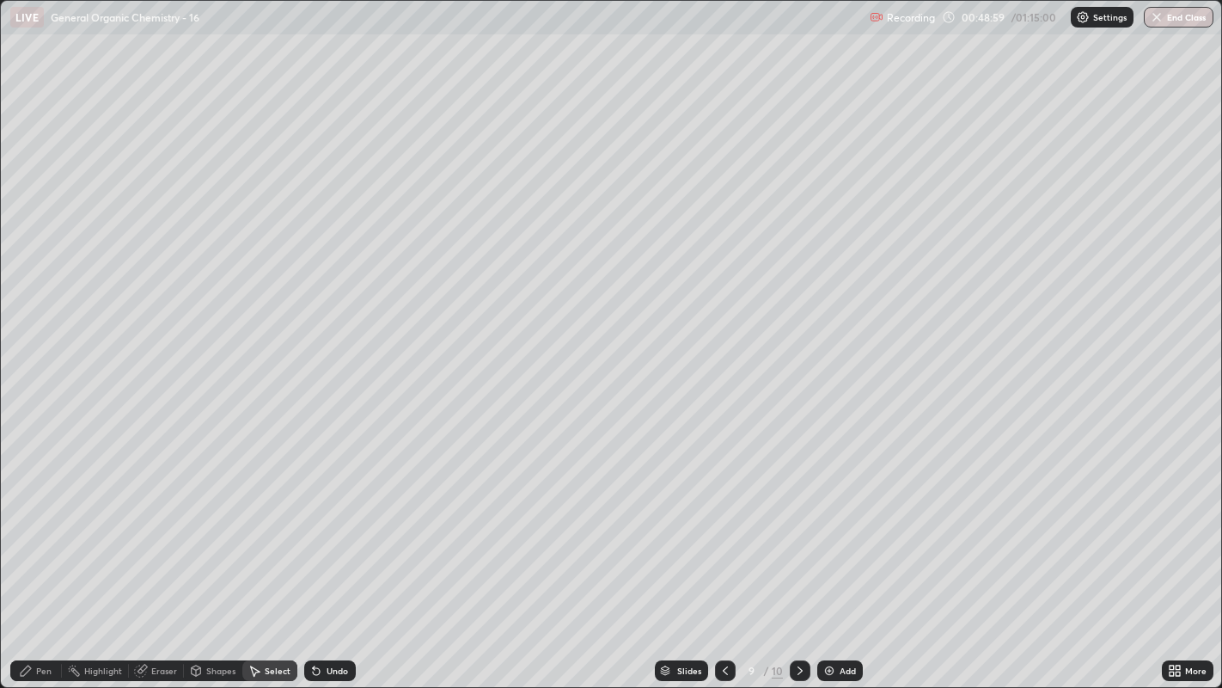
click at [39, 525] on div "Pen" at bounding box center [43, 670] width 15 height 9
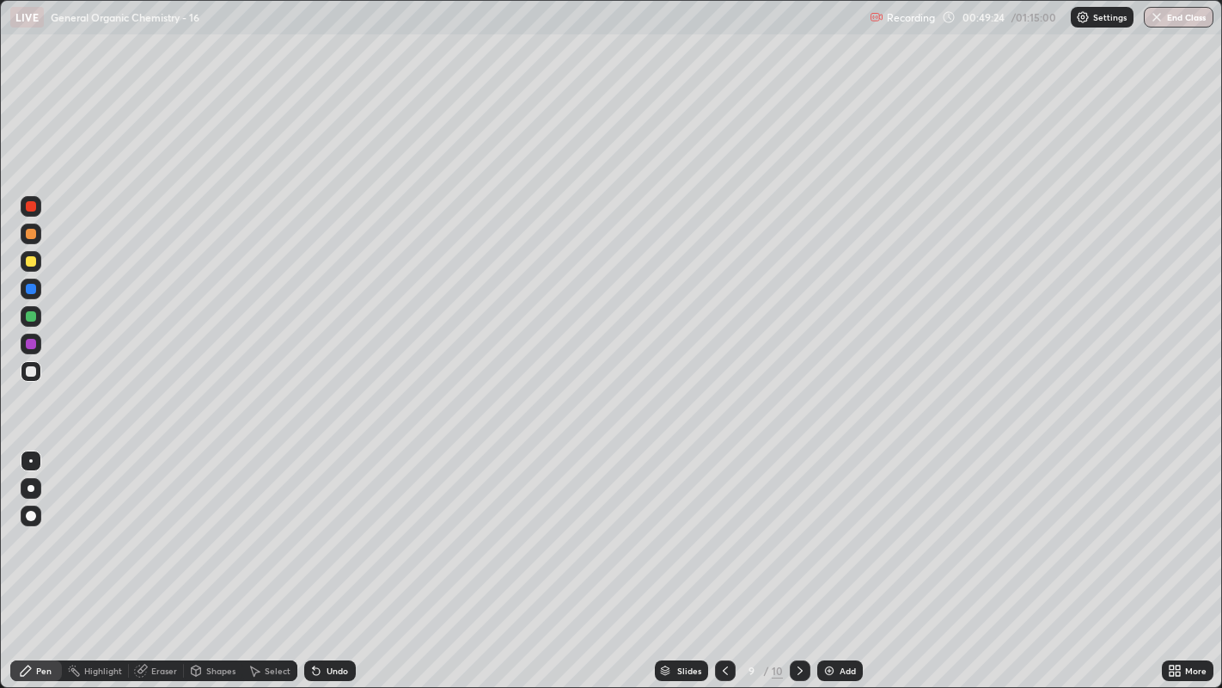
click at [253, 525] on icon at bounding box center [255, 670] width 14 height 14
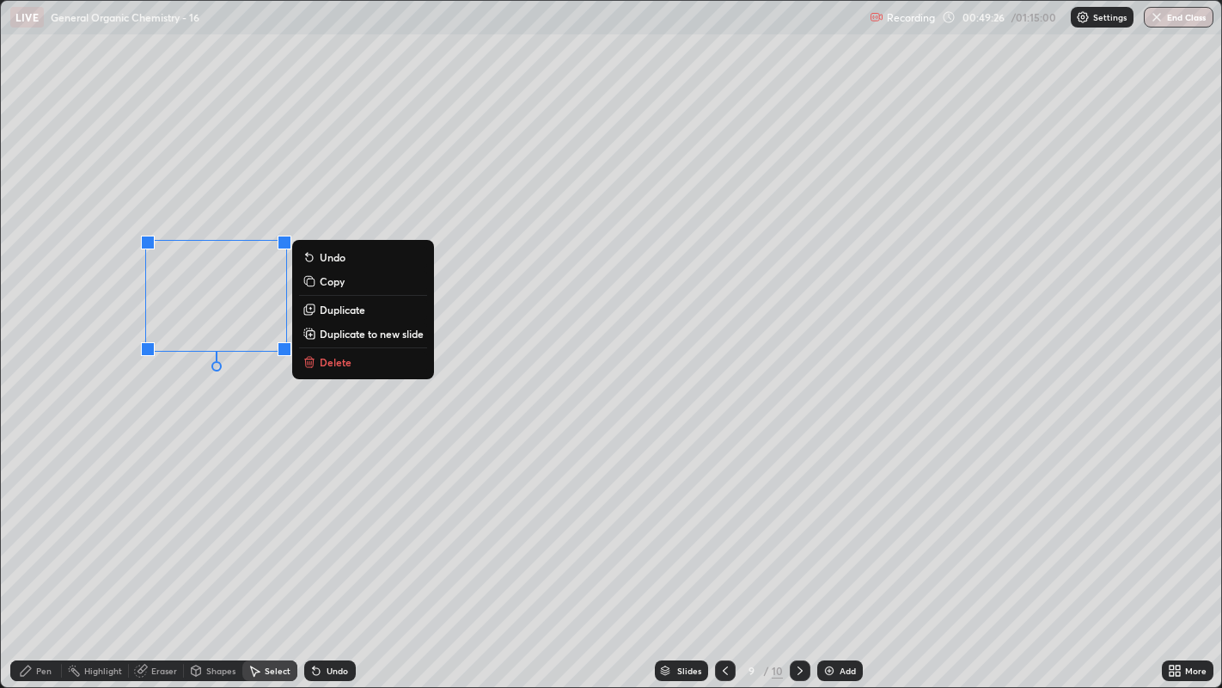
click at [331, 304] on p "Duplicate" at bounding box center [343, 310] width 46 height 14
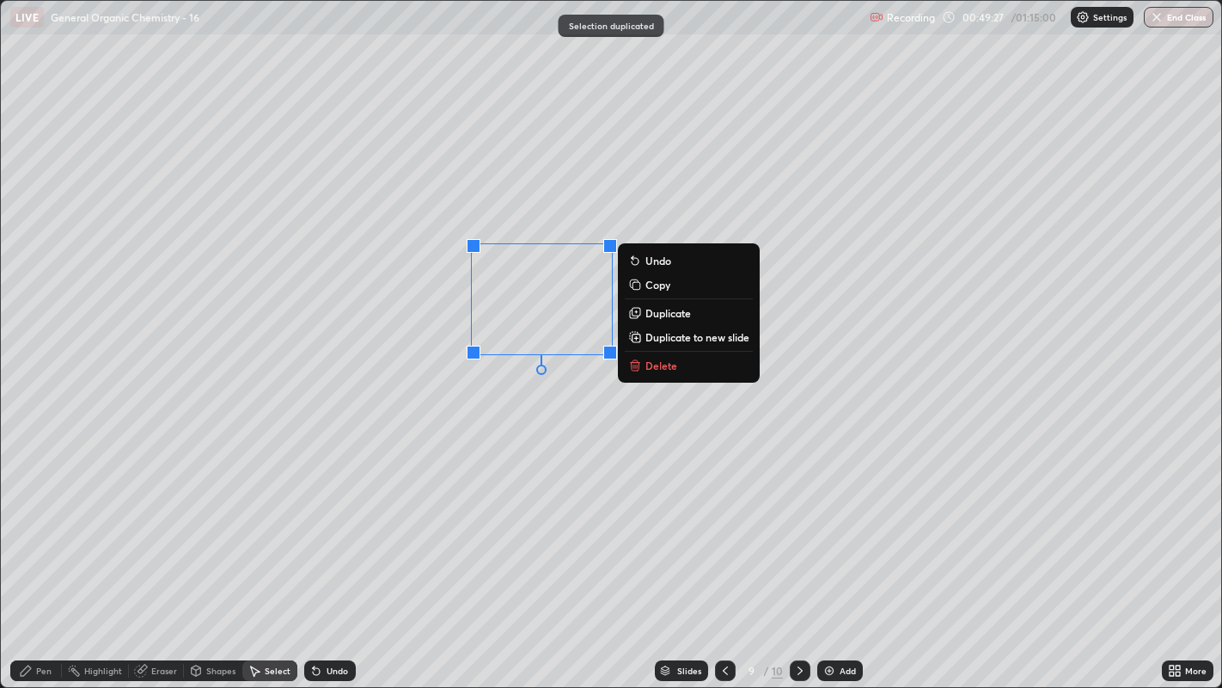
click at [517, 399] on div "0 ° Undo Copy Duplicate Duplicate to new slide Delete" at bounding box center [611, 344] width 1221 height 687
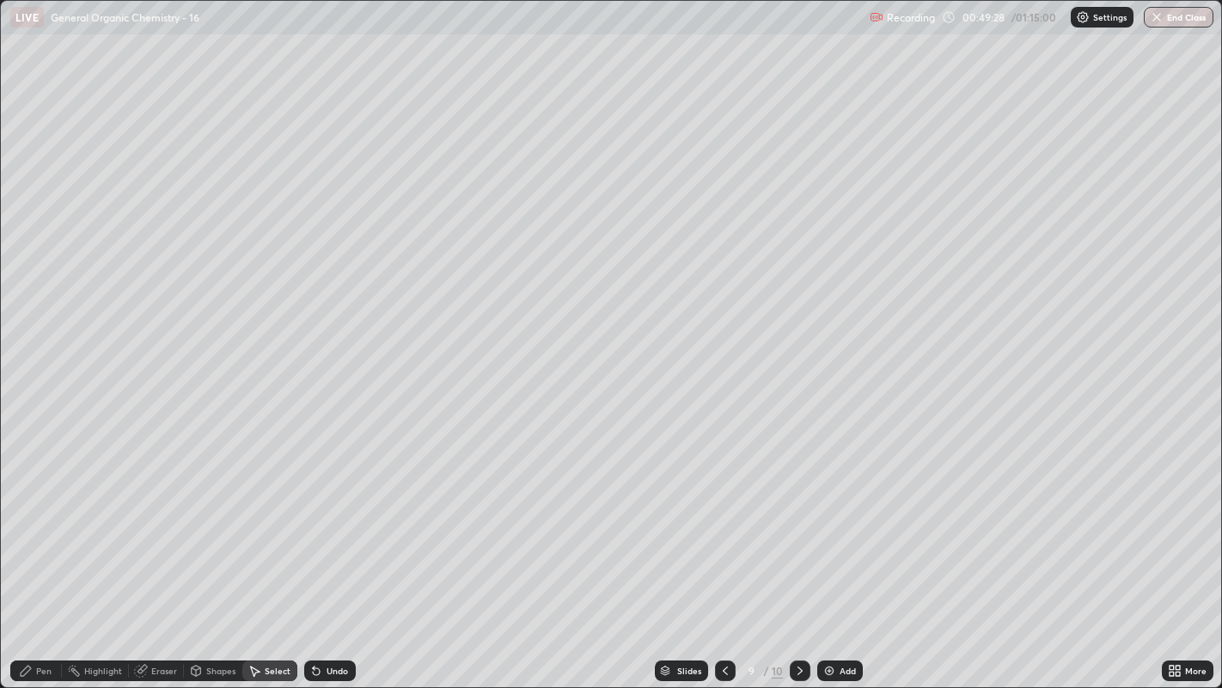
click at [46, 525] on div "Pen" at bounding box center [43, 670] width 15 height 9
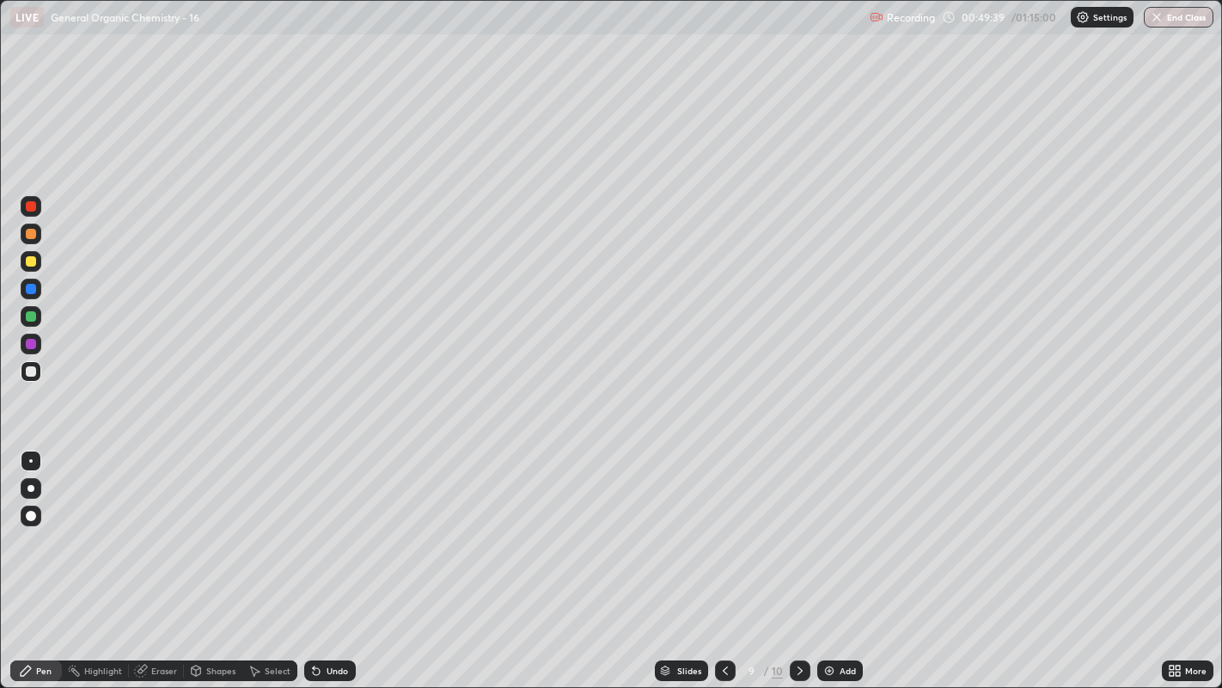
click at [75, 525] on circle at bounding box center [75, 666] width 2 height 2
click at [29, 525] on icon at bounding box center [29, 612] width 3 height 3
click at [25, 318] on div at bounding box center [31, 316] width 21 height 21
click at [32, 525] on div "Pen" at bounding box center [36, 670] width 52 height 21
click at [81, 525] on div "Highlight" at bounding box center [95, 670] width 67 height 21
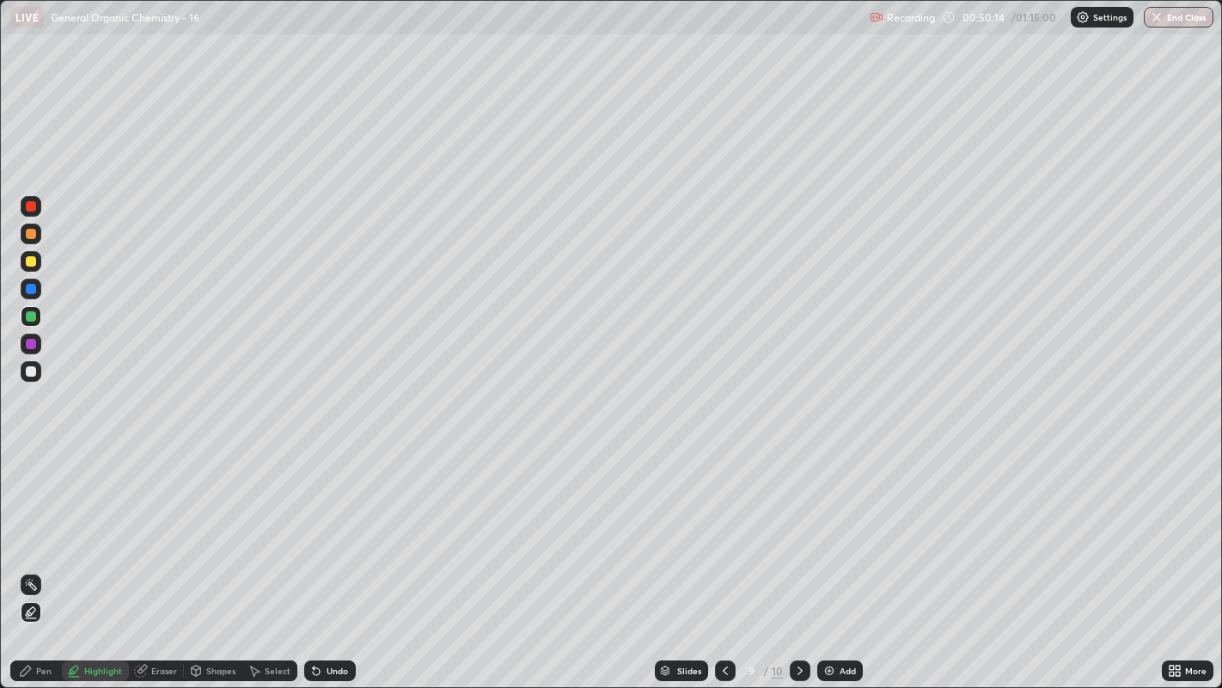
click at [27, 525] on div at bounding box center [31, 584] width 21 height 21
click at [26, 525] on icon at bounding box center [26, 670] width 10 height 10
click at [86, 525] on div "Highlight" at bounding box center [95, 670] width 67 height 21
click at [39, 525] on div "Pen" at bounding box center [36, 670] width 52 height 21
click at [317, 525] on div "Undo" at bounding box center [330, 670] width 52 height 21
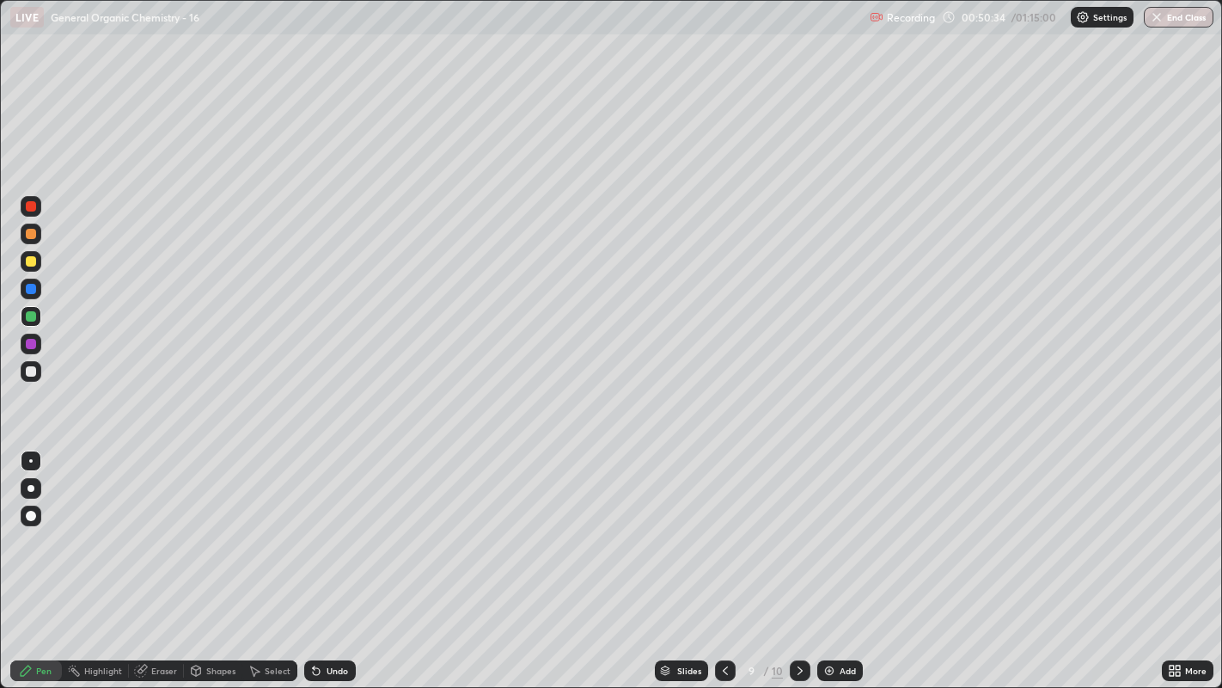
click at [25, 525] on div "Pen" at bounding box center [36, 670] width 52 height 21
click at [33, 231] on div at bounding box center [31, 234] width 10 height 10
click at [30, 261] on div at bounding box center [31, 261] width 10 height 10
click at [333, 525] on div "Undo" at bounding box center [337, 670] width 21 height 9
click at [337, 525] on div "Undo" at bounding box center [337, 670] width 21 height 9
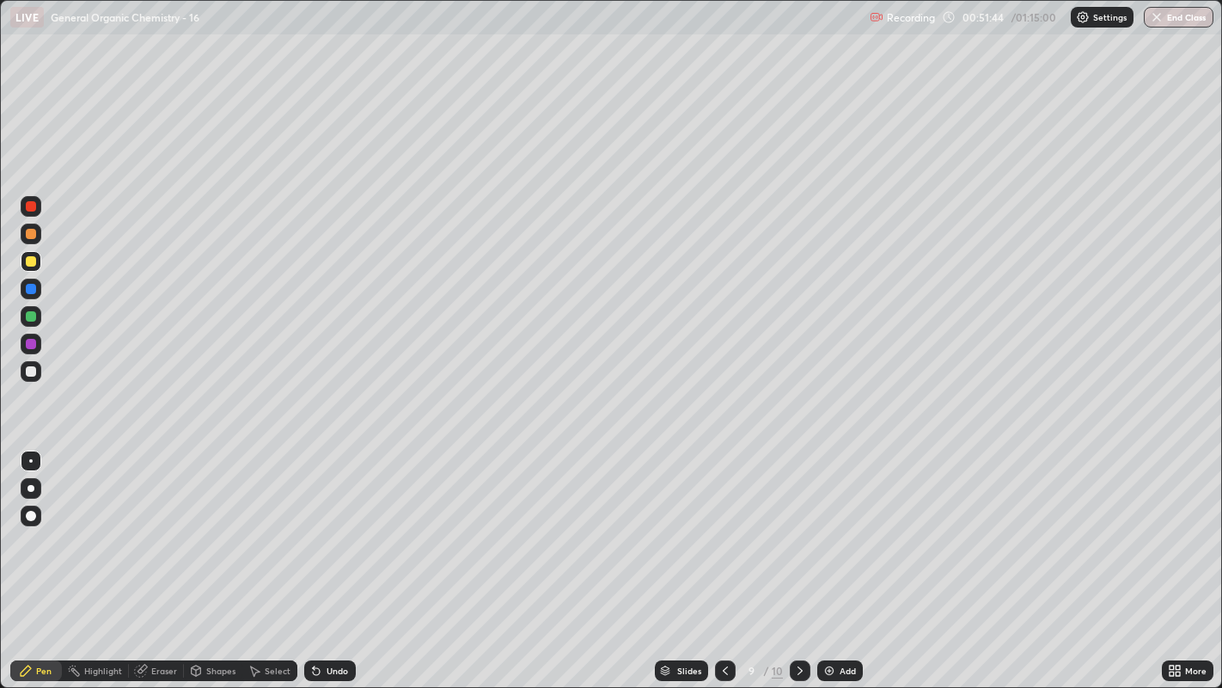
click at [336, 525] on div "Undo" at bounding box center [337, 670] width 21 height 9
click at [331, 525] on div "Undo" at bounding box center [337, 670] width 21 height 9
click at [328, 525] on div "Undo" at bounding box center [330, 670] width 52 height 21
click at [339, 525] on div "Undo" at bounding box center [337, 670] width 21 height 9
click at [334, 525] on div "Undo" at bounding box center [337, 670] width 21 height 9
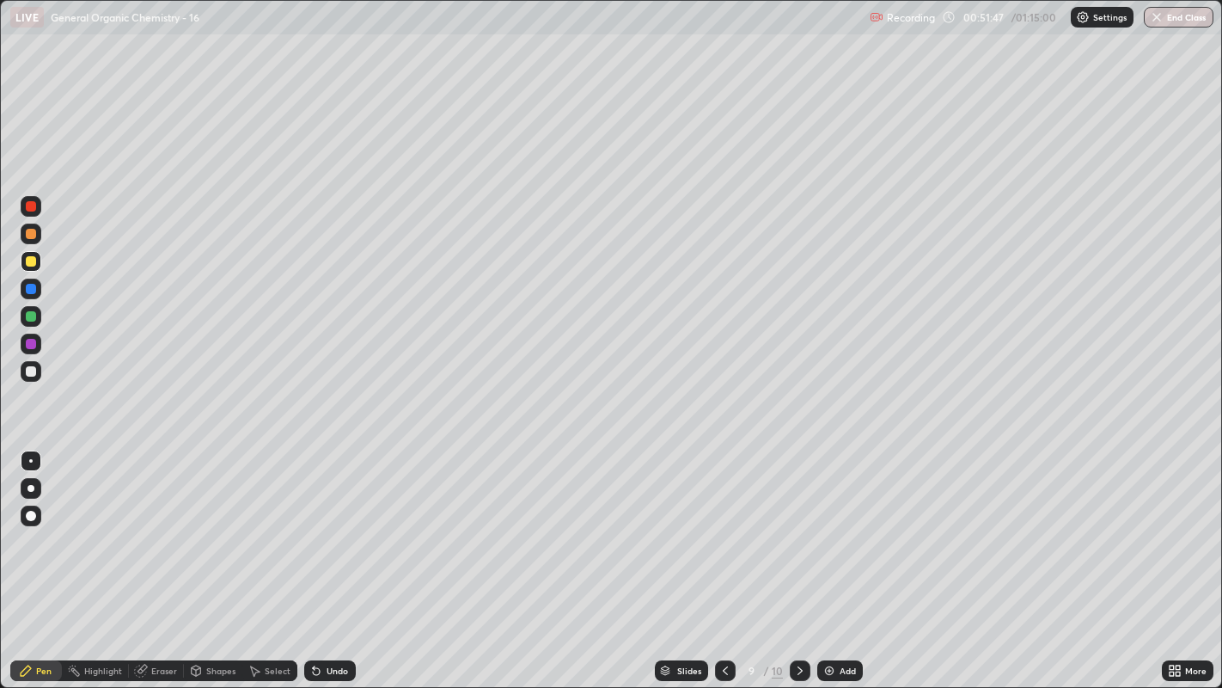
click at [335, 525] on div "Undo" at bounding box center [337, 670] width 21 height 9
click at [267, 525] on div "Select" at bounding box center [278, 670] width 26 height 9
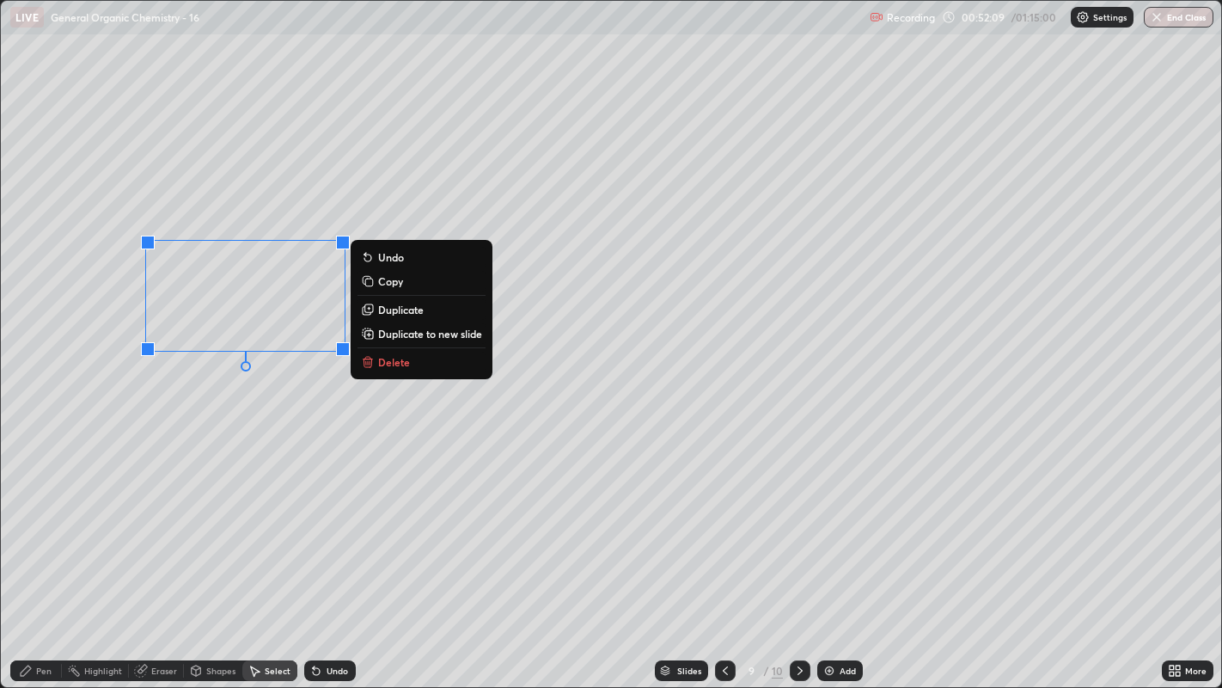
click at [384, 309] on p "Duplicate" at bounding box center [401, 310] width 46 height 14
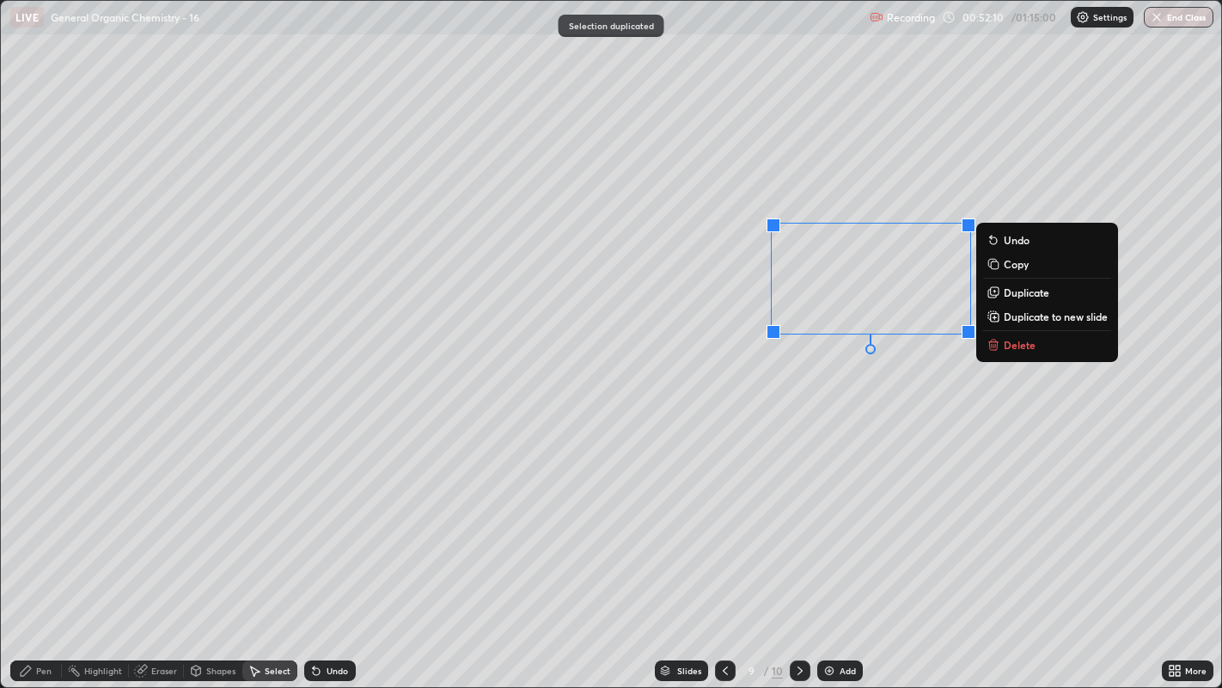
click at [837, 405] on div "0 ° Undo Copy Duplicate Duplicate to new slide Delete" at bounding box center [611, 344] width 1221 height 687
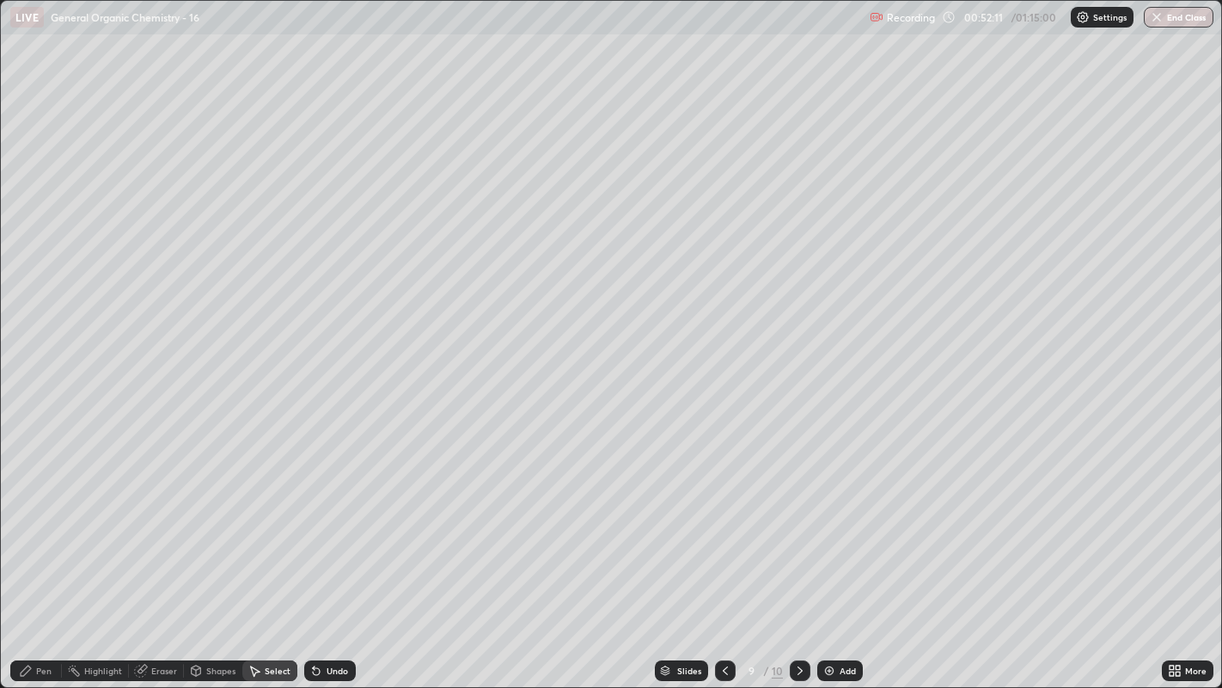
click at [35, 525] on div "Pen" at bounding box center [36, 670] width 52 height 21
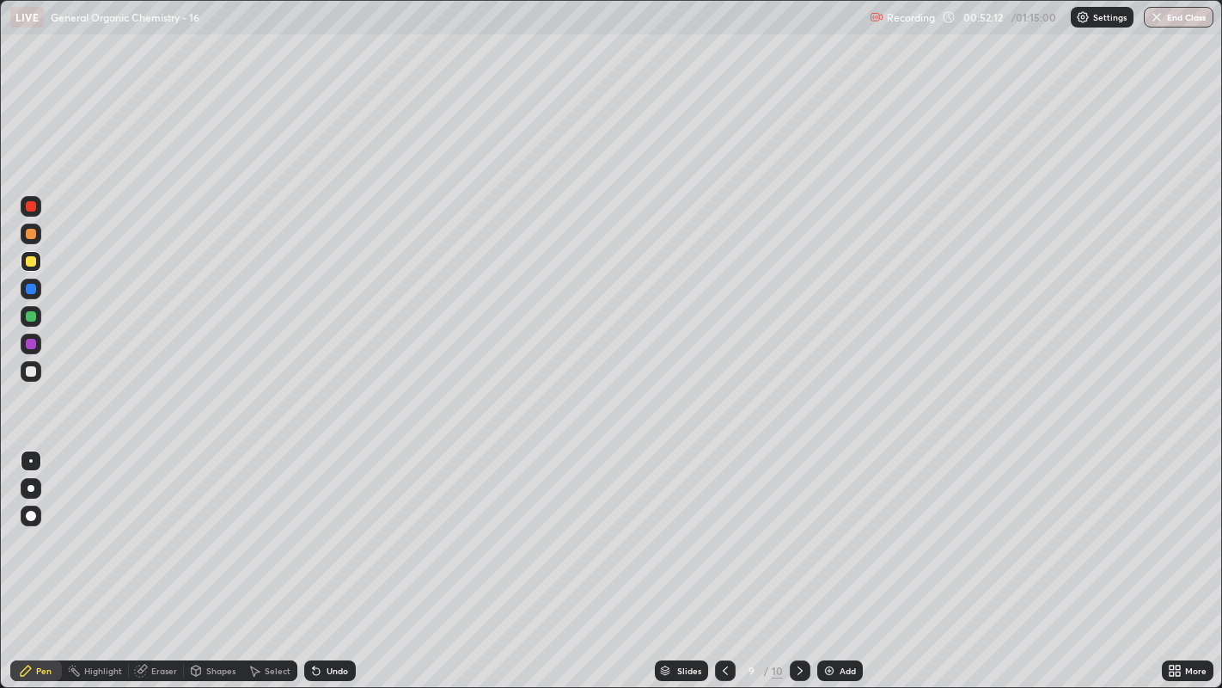
click at [26, 374] on div at bounding box center [31, 371] width 10 height 10
click at [155, 525] on div "Eraser" at bounding box center [164, 670] width 26 height 9
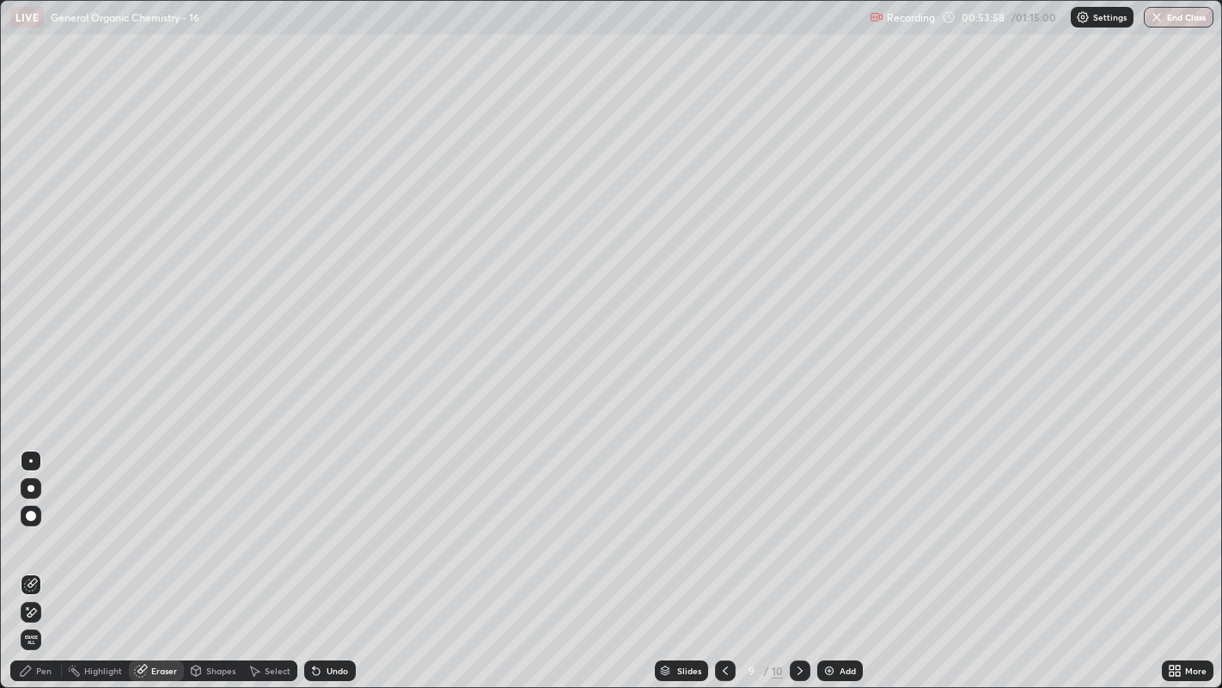
click at [273, 525] on div "Select" at bounding box center [278, 670] width 26 height 9
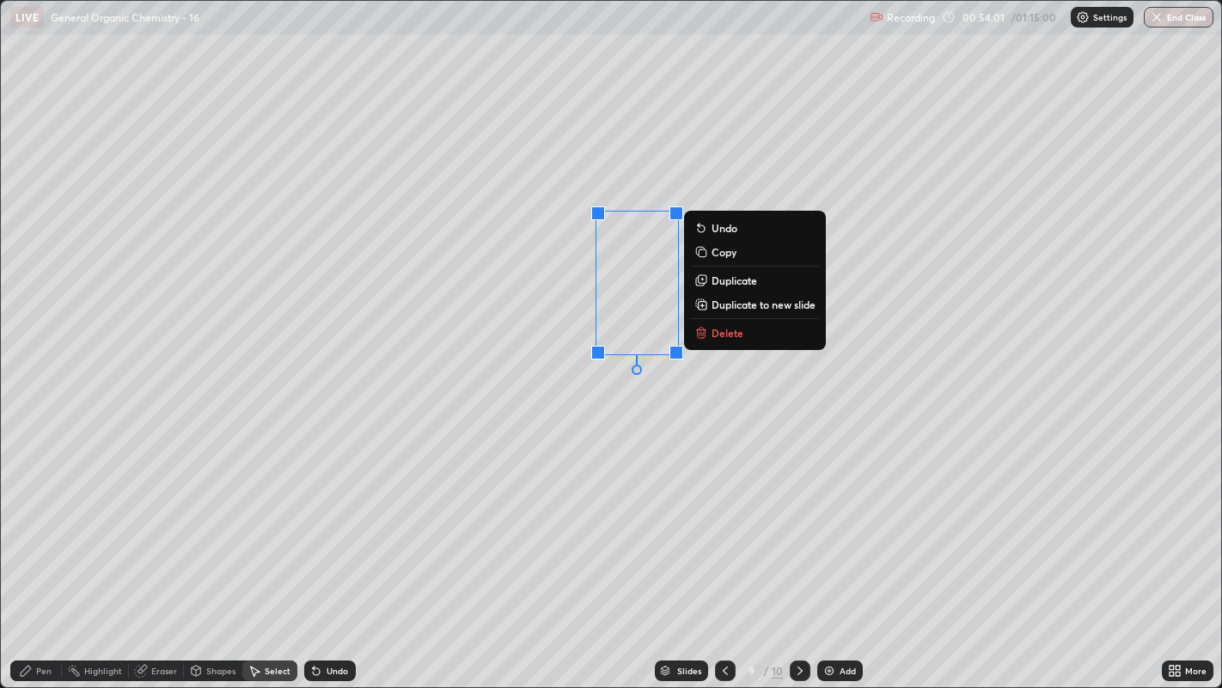
click at [718, 431] on div "0 ° Undo Copy Duplicate Duplicate to new slide Delete" at bounding box center [611, 344] width 1221 height 687
click at [722, 279] on p "Duplicate" at bounding box center [735, 280] width 46 height 14
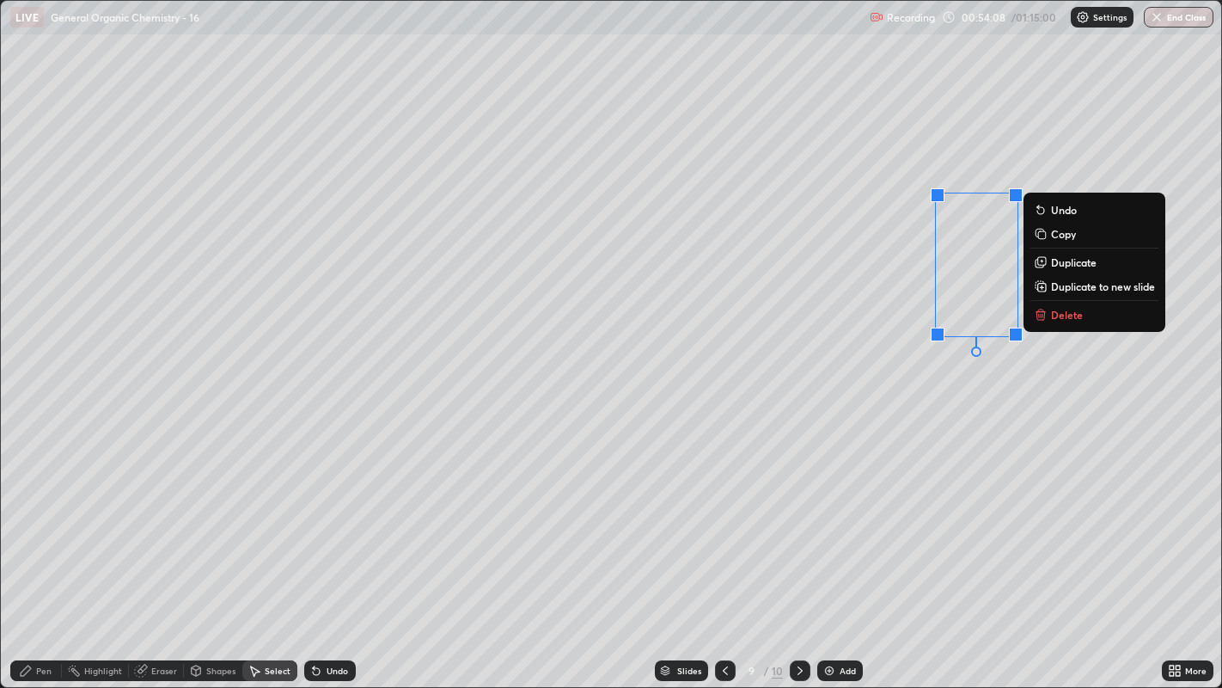
click at [978, 395] on div "0 ° Undo Copy Duplicate Duplicate to new slide Delete" at bounding box center [611, 344] width 1221 height 687
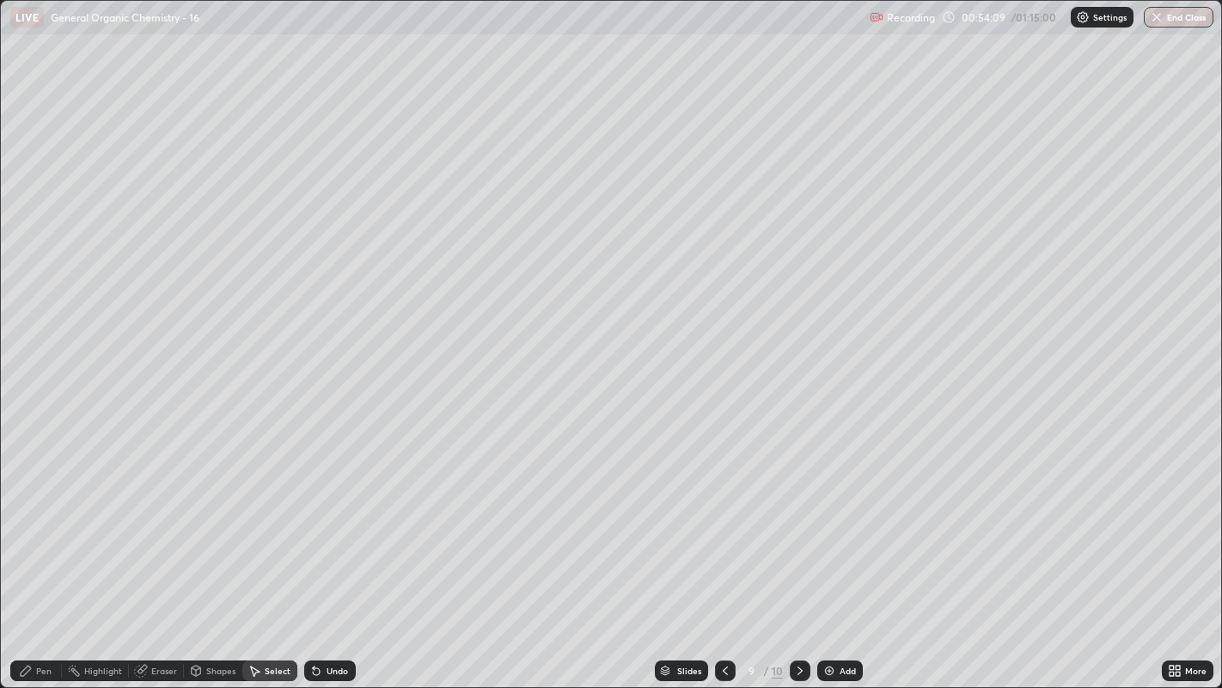
click at [167, 525] on div "Eraser" at bounding box center [164, 670] width 26 height 9
click at [27, 525] on icon at bounding box center [28, 608] width 2 height 2
click at [53, 525] on div "Pen" at bounding box center [36, 670] width 52 height 21
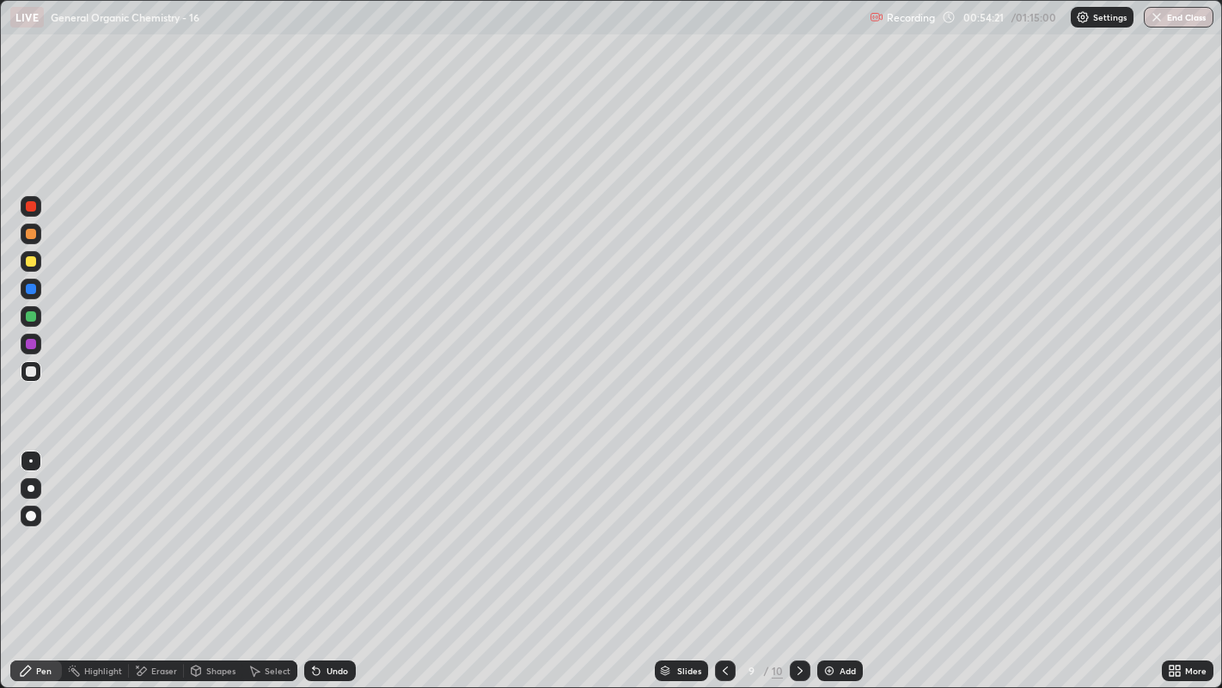
click at [35, 263] on div at bounding box center [31, 261] width 10 height 10
click at [32, 371] on div at bounding box center [31, 371] width 10 height 10
click at [341, 525] on div "Undo" at bounding box center [337, 670] width 21 height 9
click at [332, 525] on div "Undo" at bounding box center [337, 670] width 21 height 9
click at [351, 525] on div "Undo" at bounding box center [330, 670] width 52 height 21
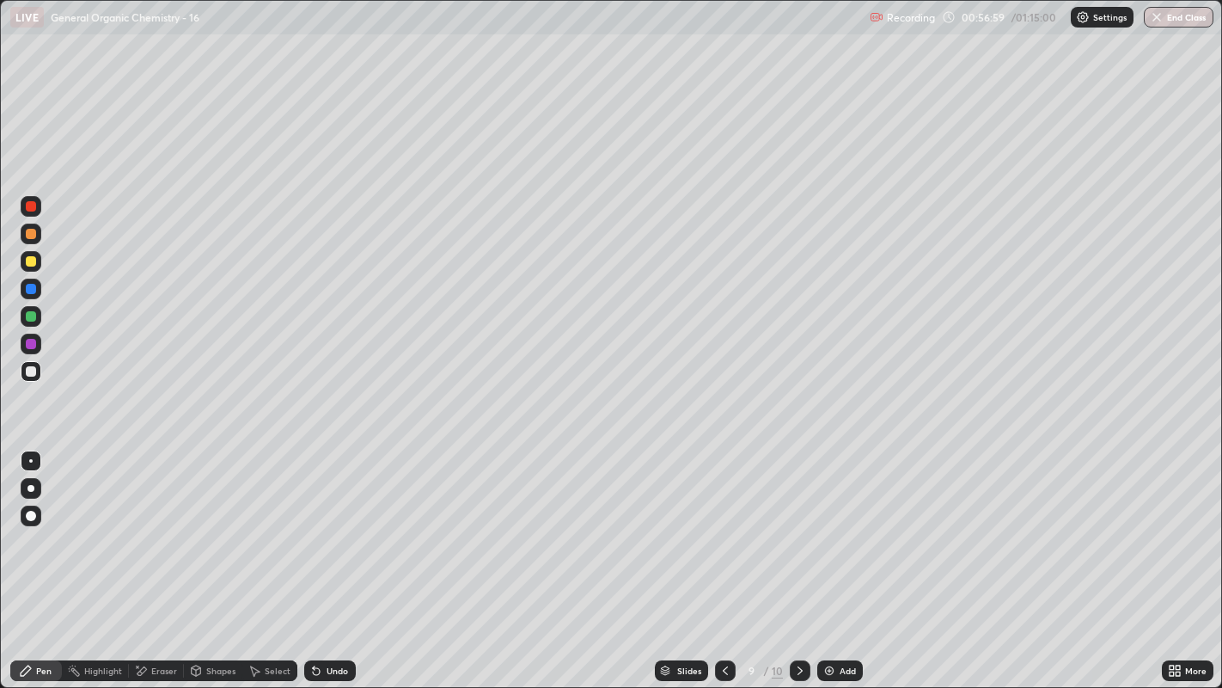
click at [860, 525] on div "Add" at bounding box center [840, 670] width 46 height 21
click at [204, 525] on div "Shapes" at bounding box center [213, 670] width 58 height 21
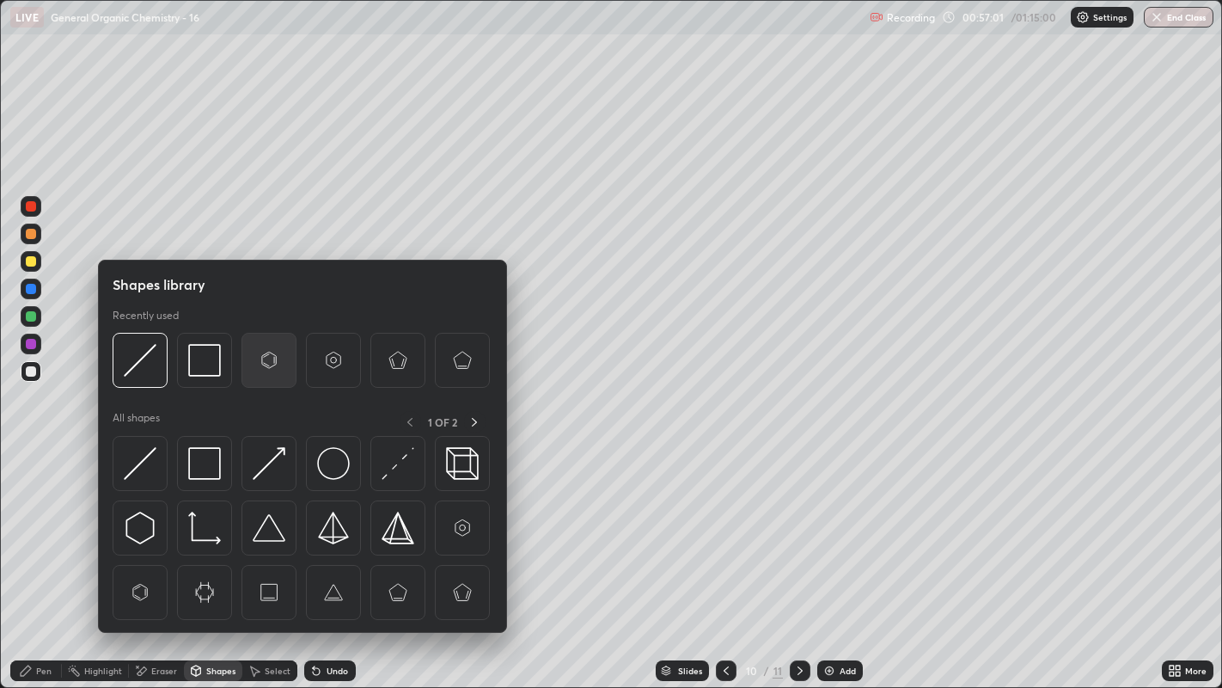
click at [267, 362] on img at bounding box center [269, 360] width 33 height 33
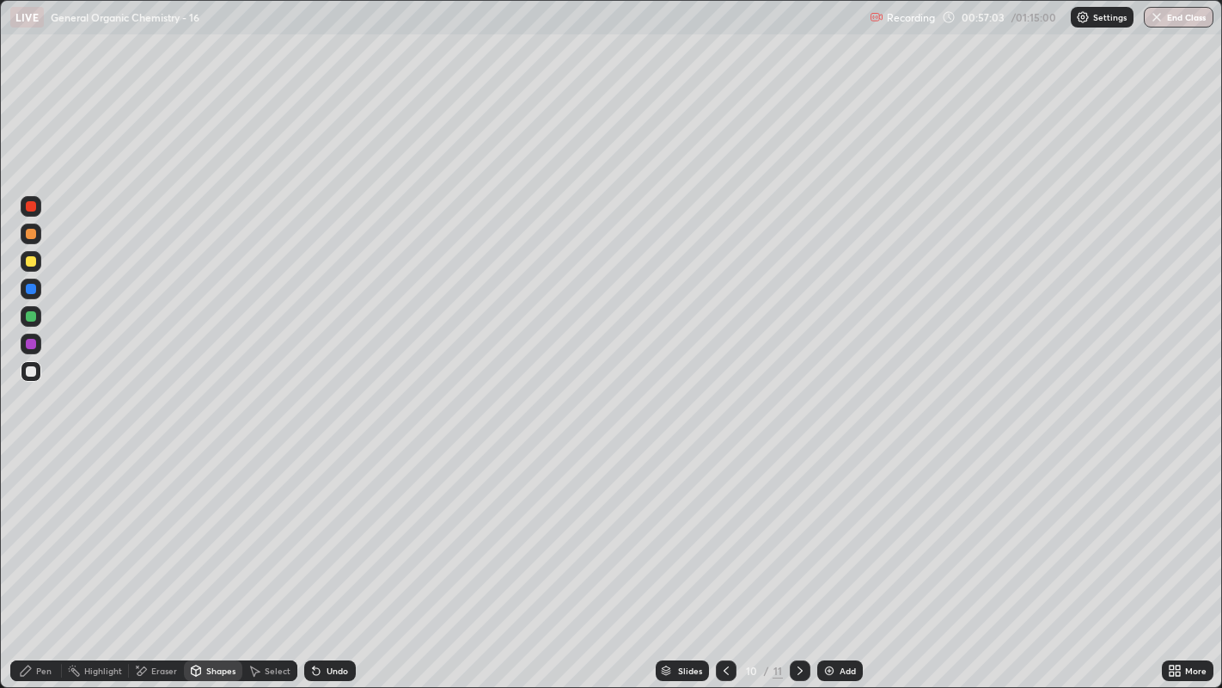
click at [45, 525] on div "Pen" at bounding box center [43, 670] width 15 height 9
click at [156, 525] on div "Eraser" at bounding box center [164, 670] width 26 height 9
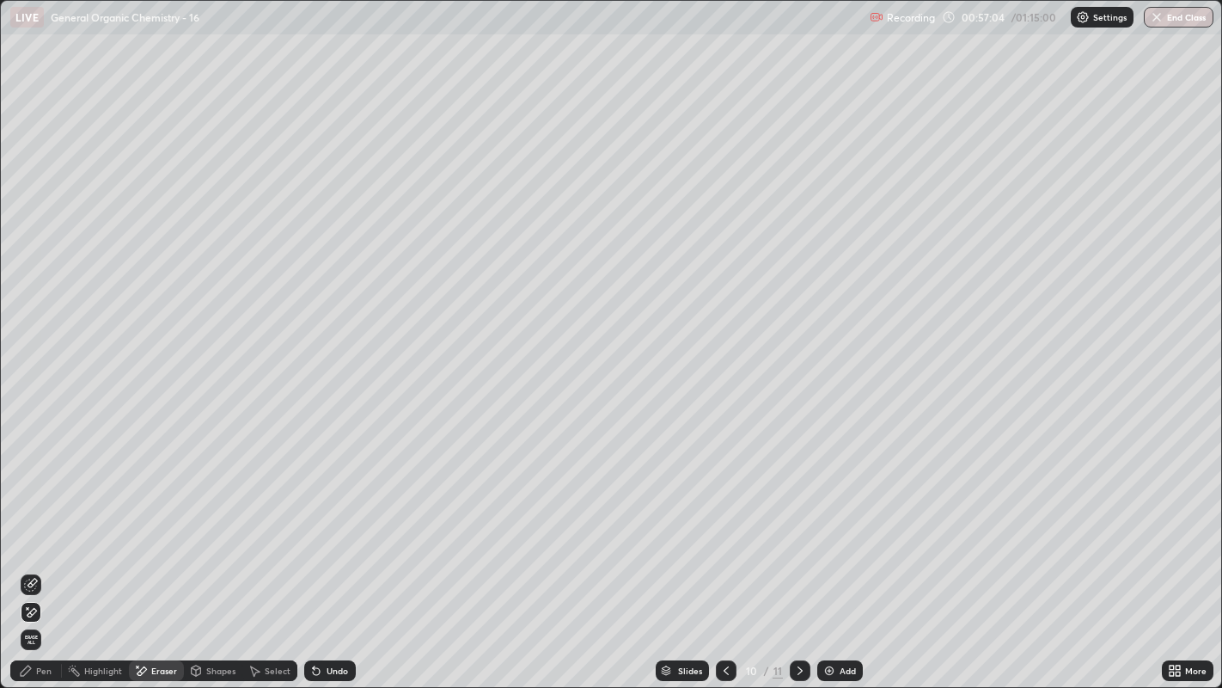
click at [27, 525] on icon at bounding box center [31, 585] width 14 height 14
click at [32, 525] on icon at bounding box center [26, 670] width 14 height 14
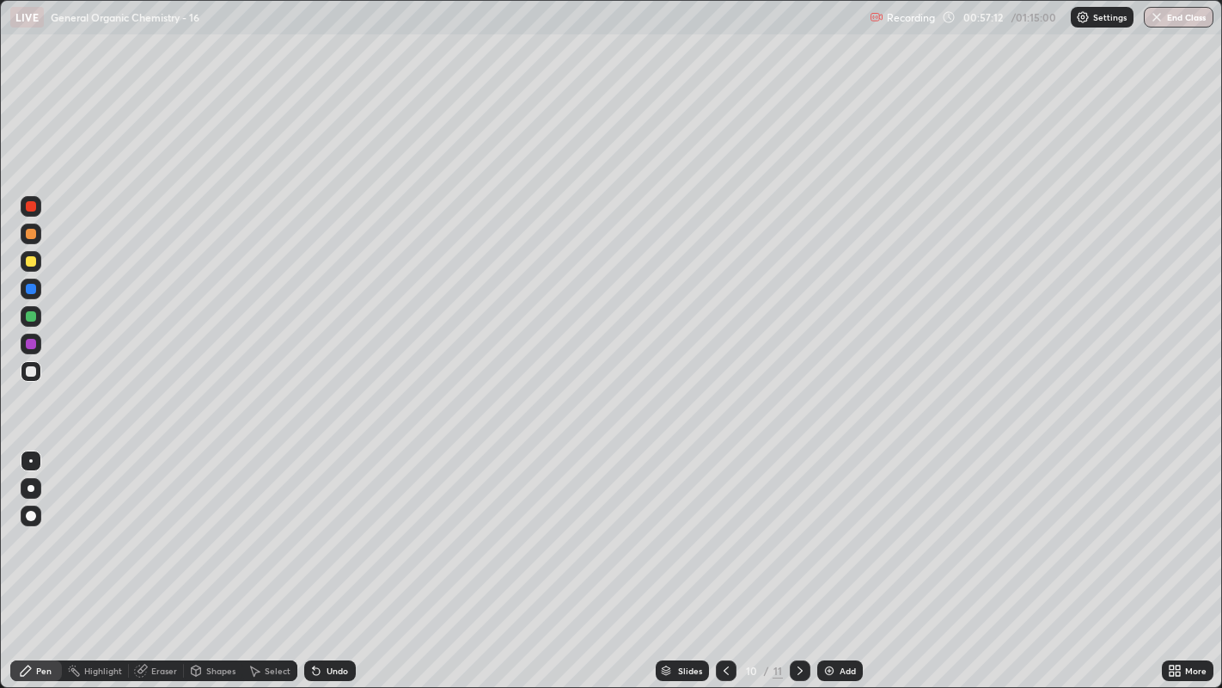
click at [321, 525] on icon at bounding box center [316, 670] width 14 height 14
click at [29, 262] on div at bounding box center [31, 261] width 10 height 10
click at [208, 525] on div "Shapes" at bounding box center [220, 670] width 29 height 9
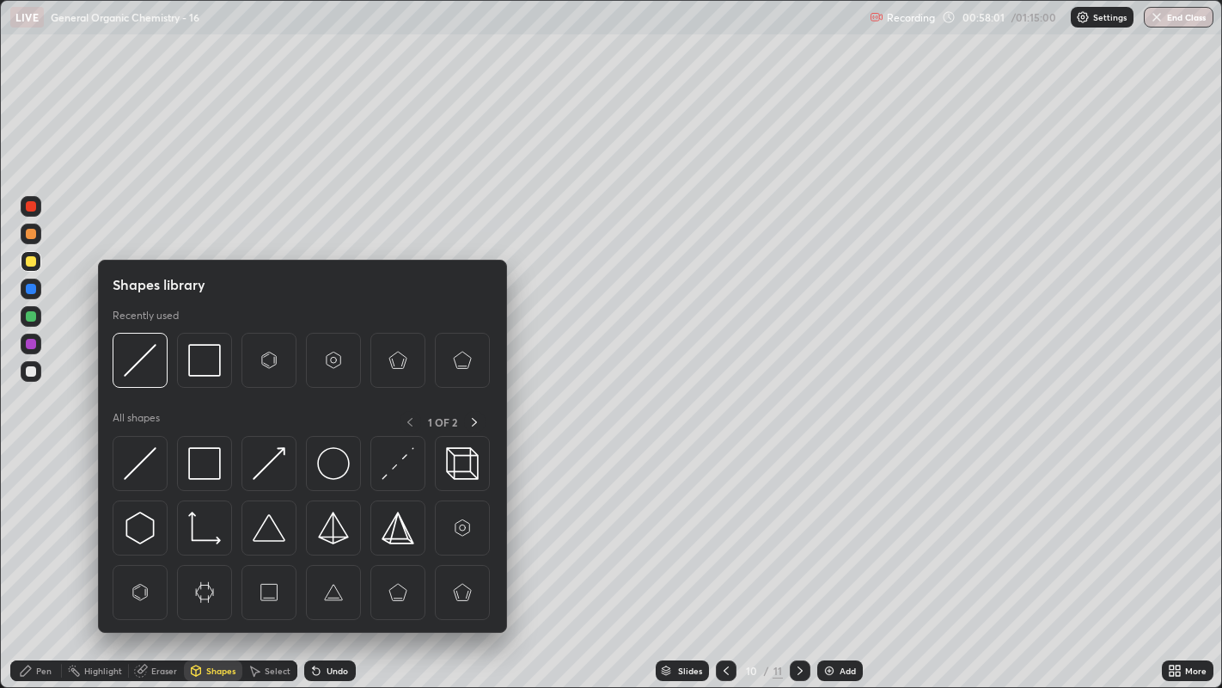
click at [272, 525] on div "Select" at bounding box center [278, 670] width 26 height 9
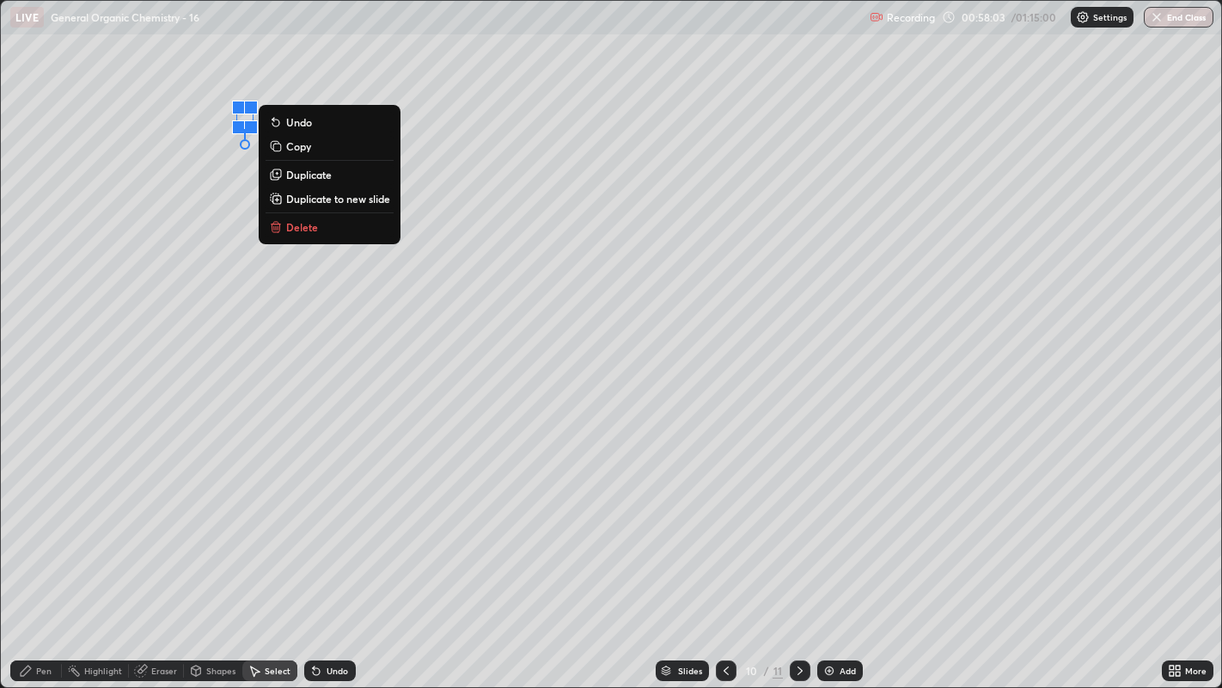
click at [331, 224] on button "Delete" at bounding box center [330, 227] width 128 height 21
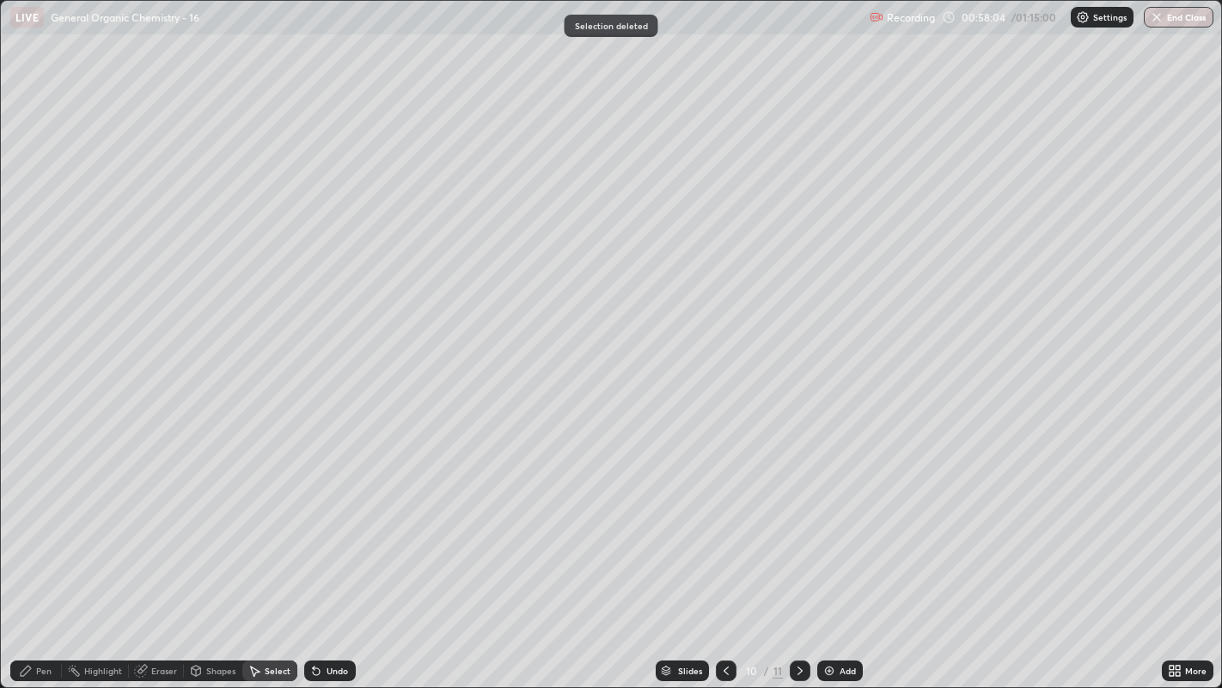
click at [44, 525] on div "Pen" at bounding box center [43, 670] width 15 height 9
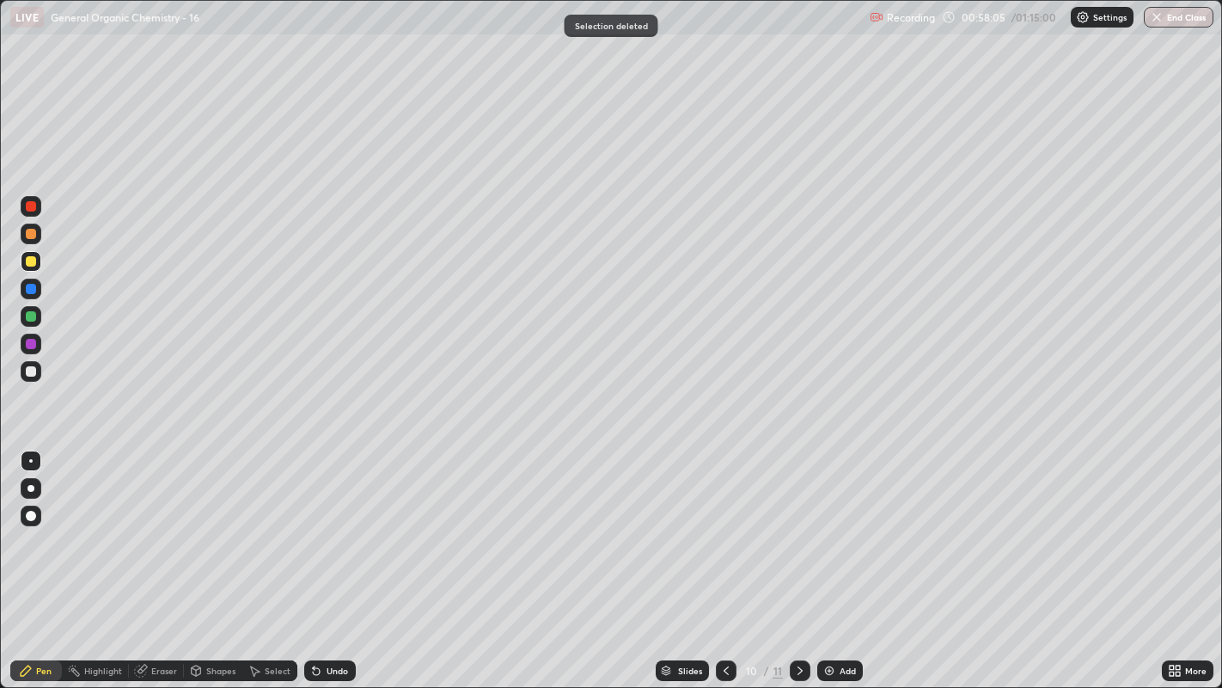
click at [28, 376] on div at bounding box center [31, 371] width 10 height 10
click at [264, 525] on div "Select" at bounding box center [269, 670] width 55 height 21
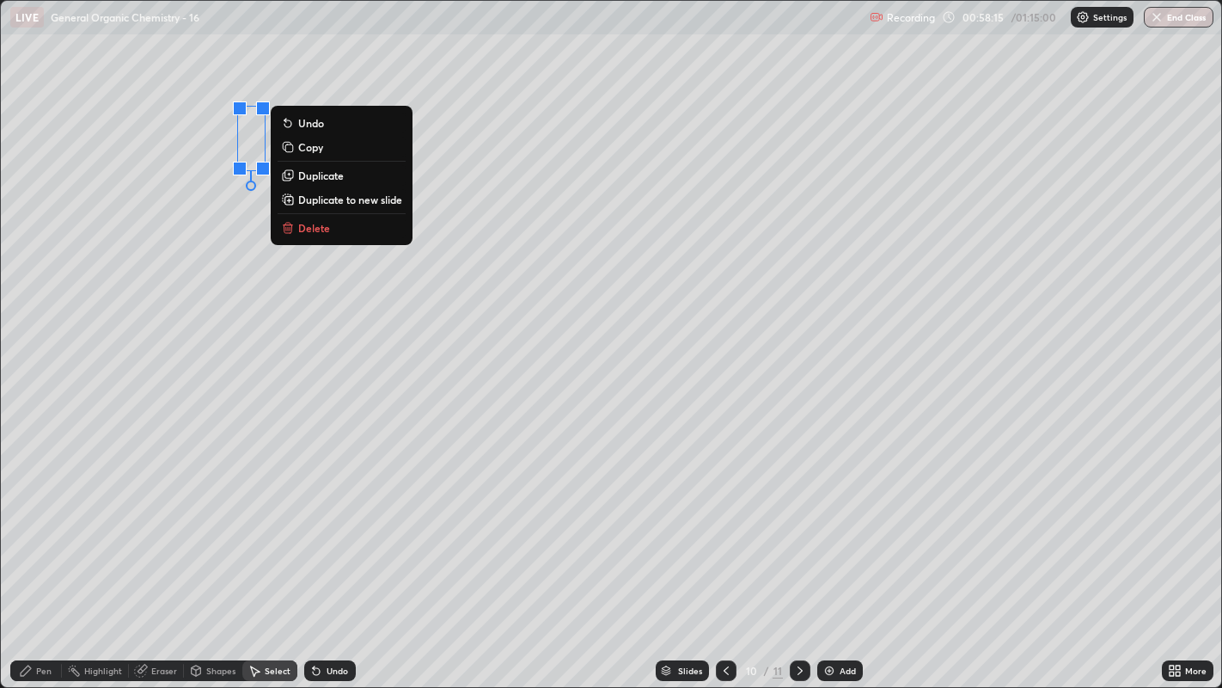
click at [332, 223] on button "Delete" at bounding box center [342, 227] width 128 height 21
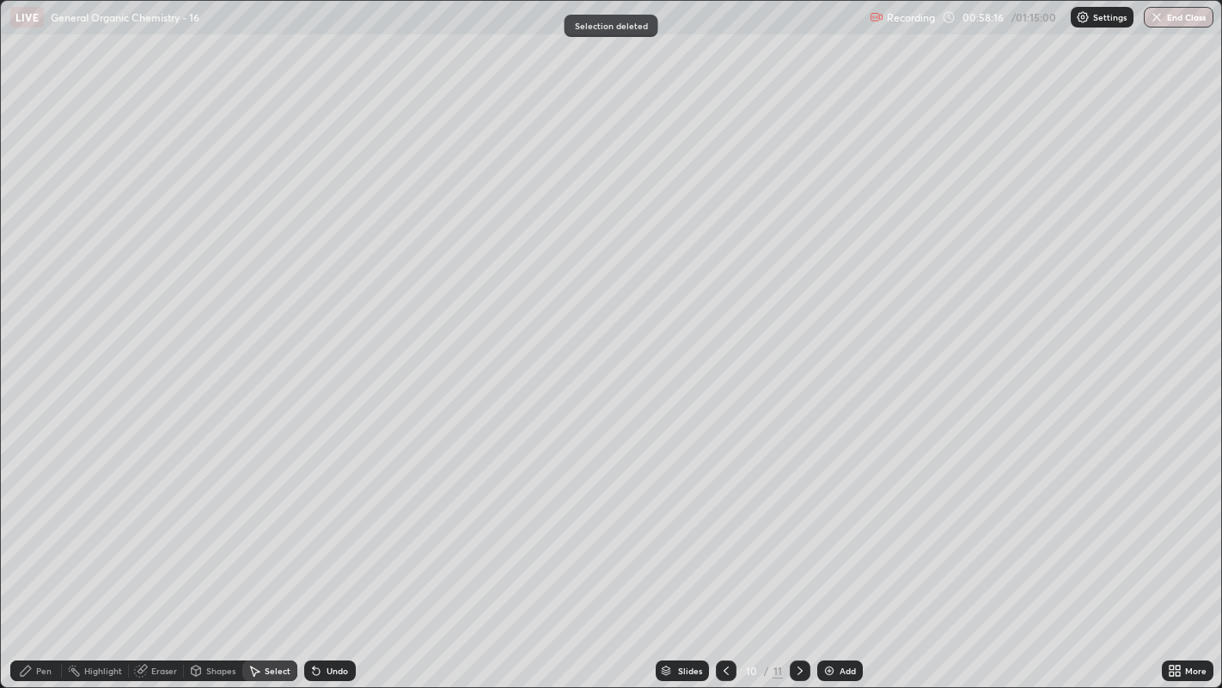
click at [34, 525] on div "Pen" at bounding box center [36, 670] width 52 height 21
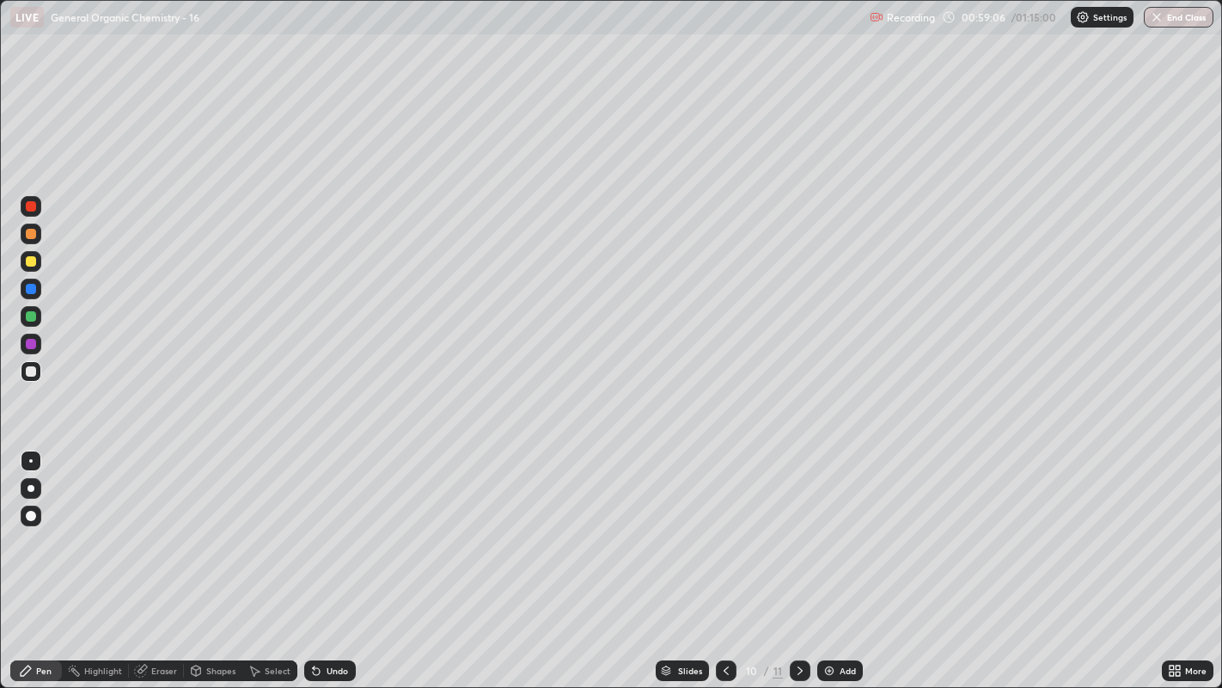
click at [328, 525] on div "Undo" at bounding box center [330, 670] width 52 height 21
click at [337, 525] on div "Undo" at bounding box center [330, 670] width 52 height 21
click at [336, 525] on div "Undo" at bounding box center [330, 670] width 52 height 21
click at [334, 525] on div "Undo" at bounding box center [330, 670] width 52 height 21
click at [33, 266] on div at bounding box center [31, 261] width 10 height 10
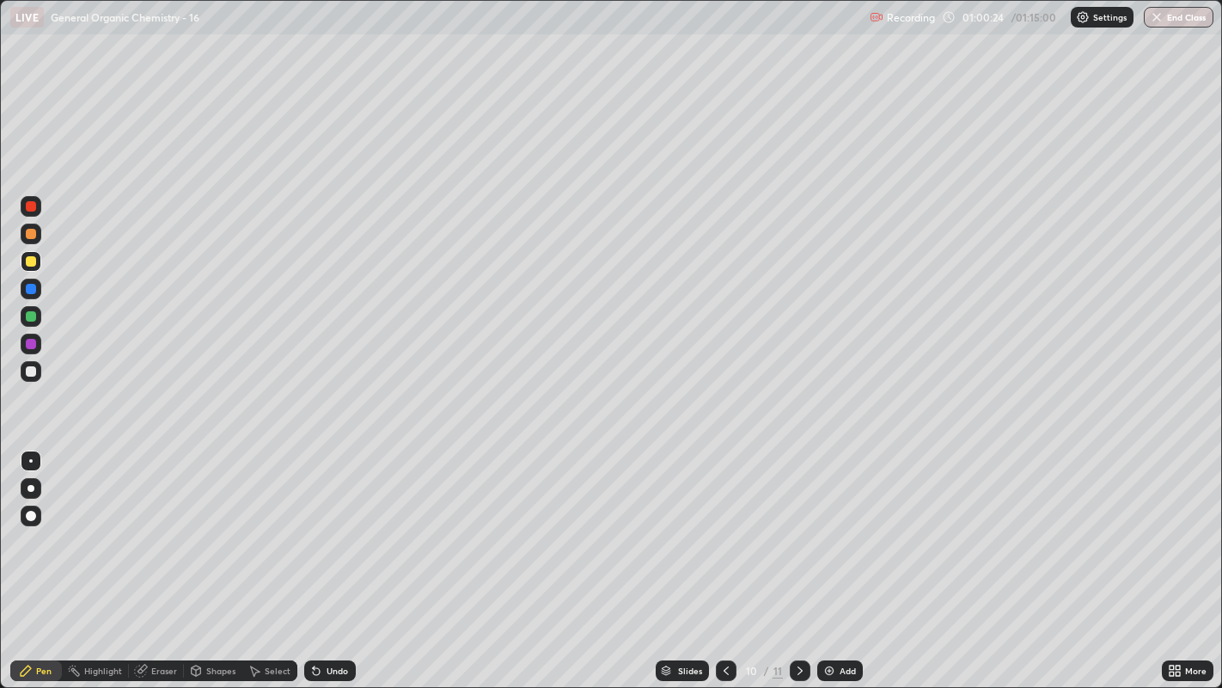
click at [260, 525] on div "Select" at bounding box center [269, 670] width 55 height 21
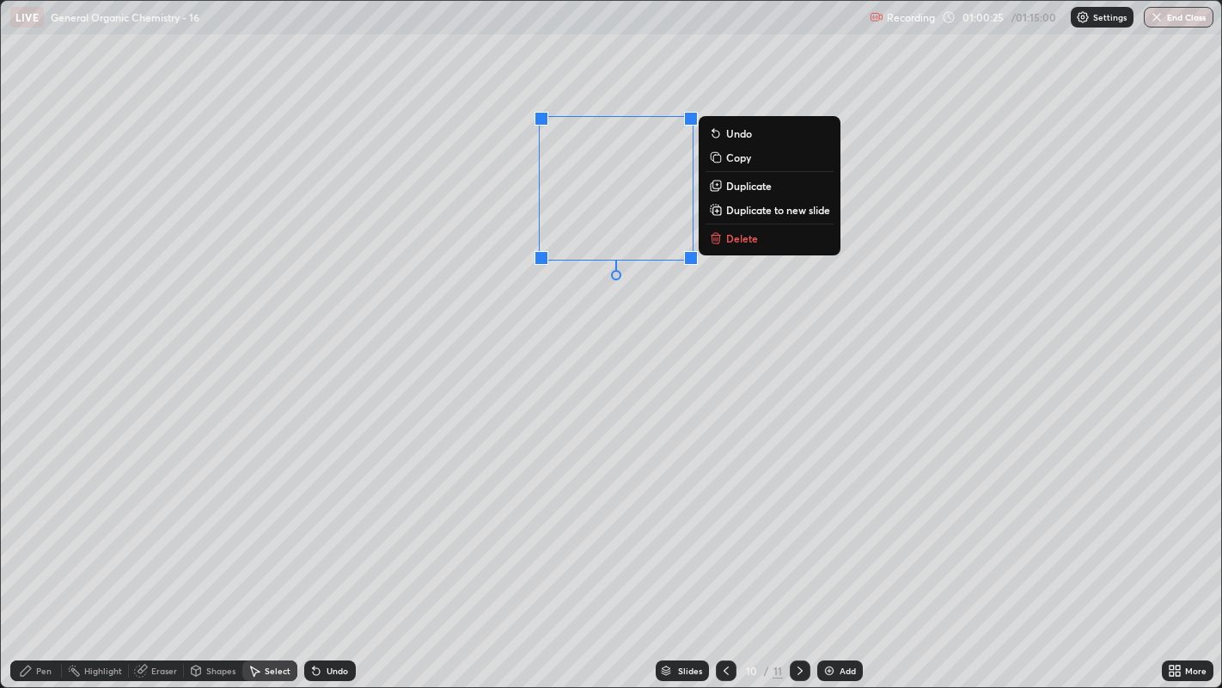
click at [759, 245] on button "Delete" at bounding box center [770, 238] width 128 height 21
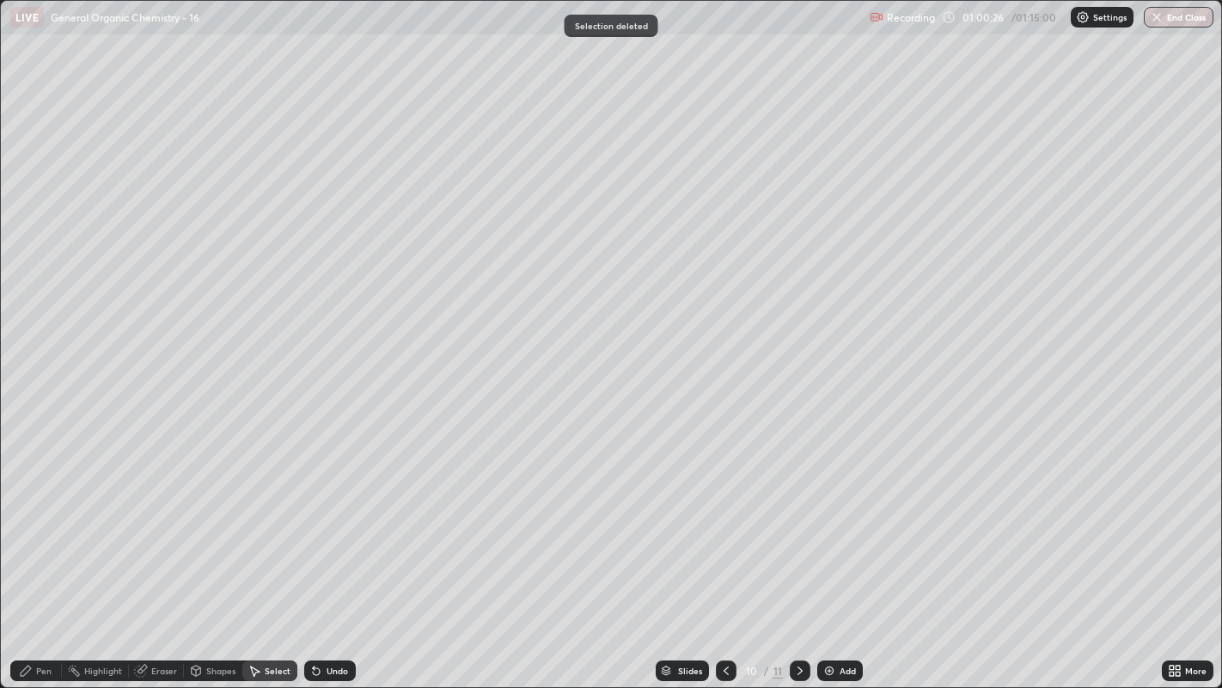
click at [35, 525] on div "Pen" at bounding box center [36, 670] width 52 height 21
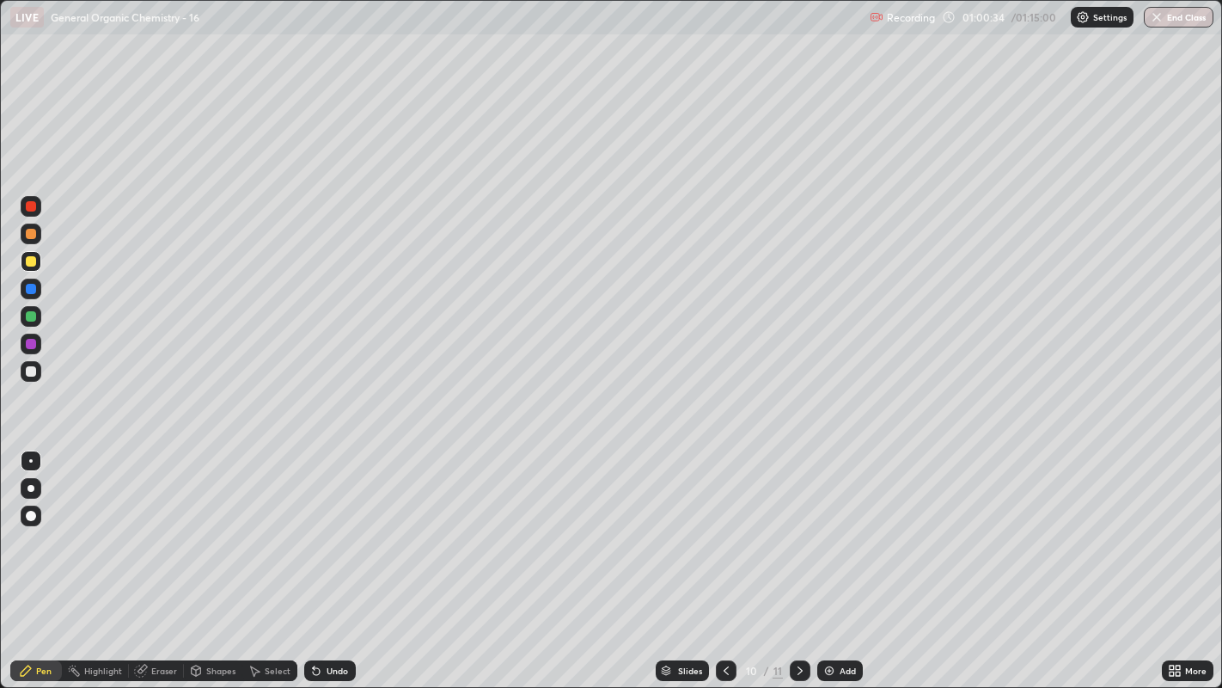
click at [154, 525] on div "Eraser" at bounding box center [156, 670] width 55 height 21
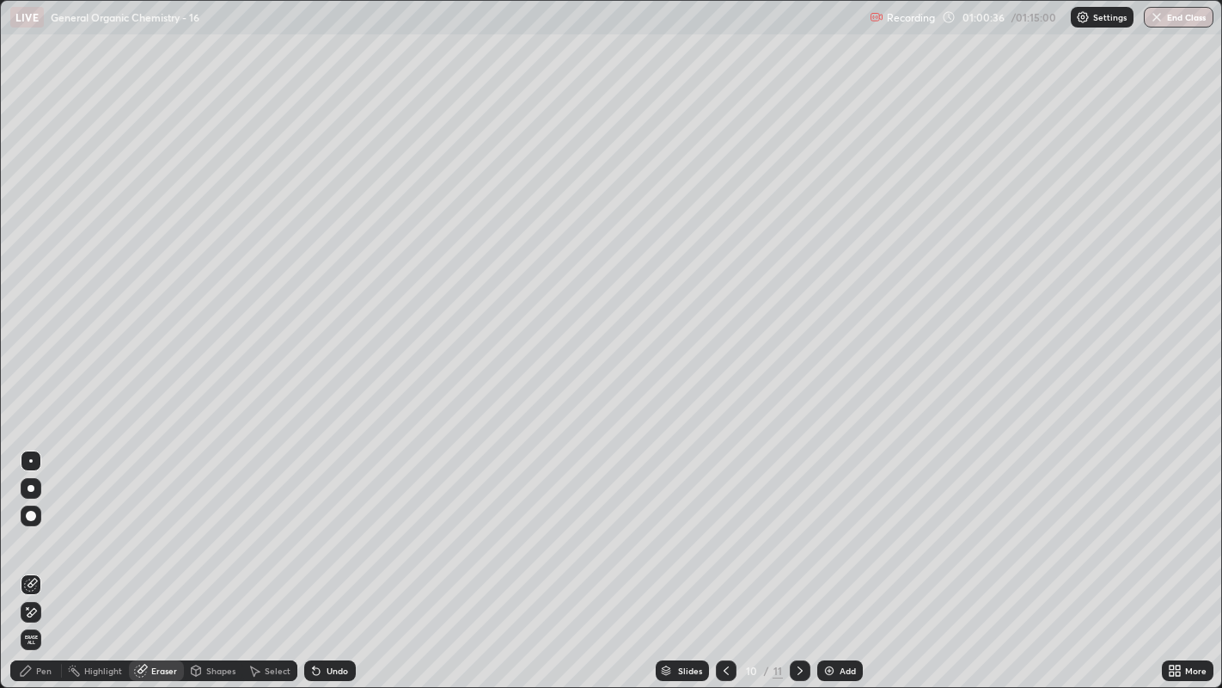
click at [40, 525] on div "Pen" at bounding box center [43, 670] width 15 height 9
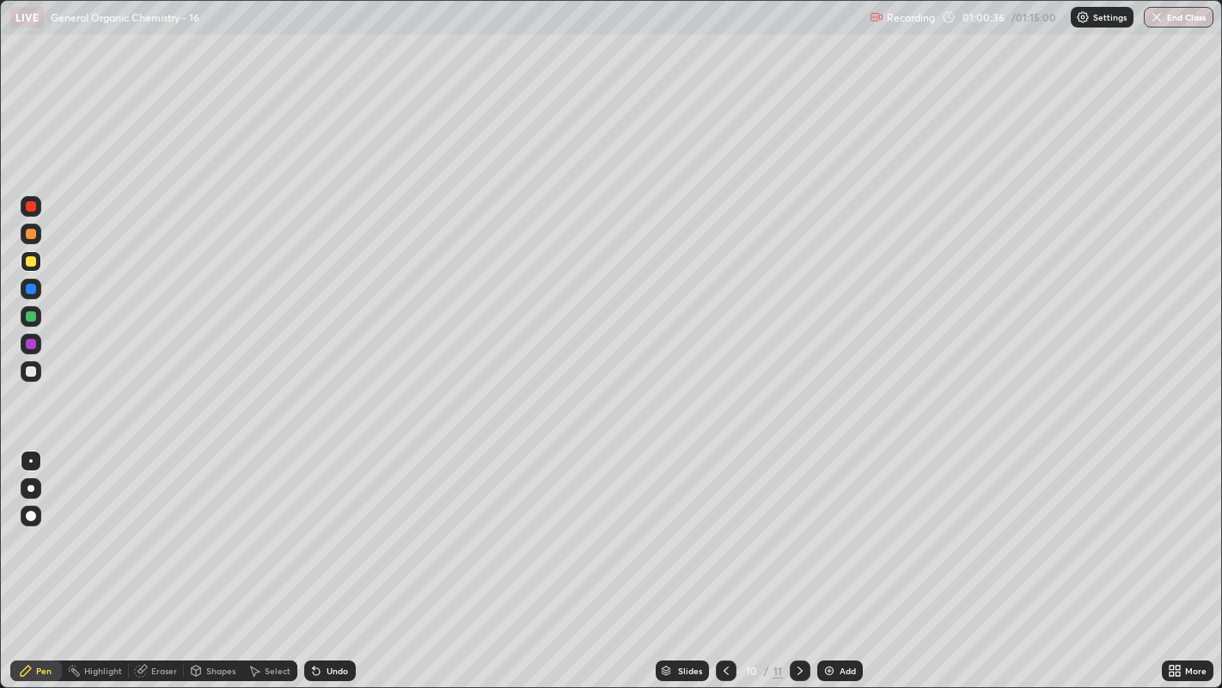
click at [30, 376] on div at bounding box center [31, 371] width 10 height 10
click at [324, 525] on div "Undo" at bounding box center [330, 670] width 52 height 21
click at [330, 525] on div "Undo" at bounding box center [330, 670] width 52 height 21
click at [321, 525] on div "Undo" at bounding box center [330, 670] width 52 height 21
click at [324, 525] on div "Undo" at bounding box center [330, 670] width 52 height 21
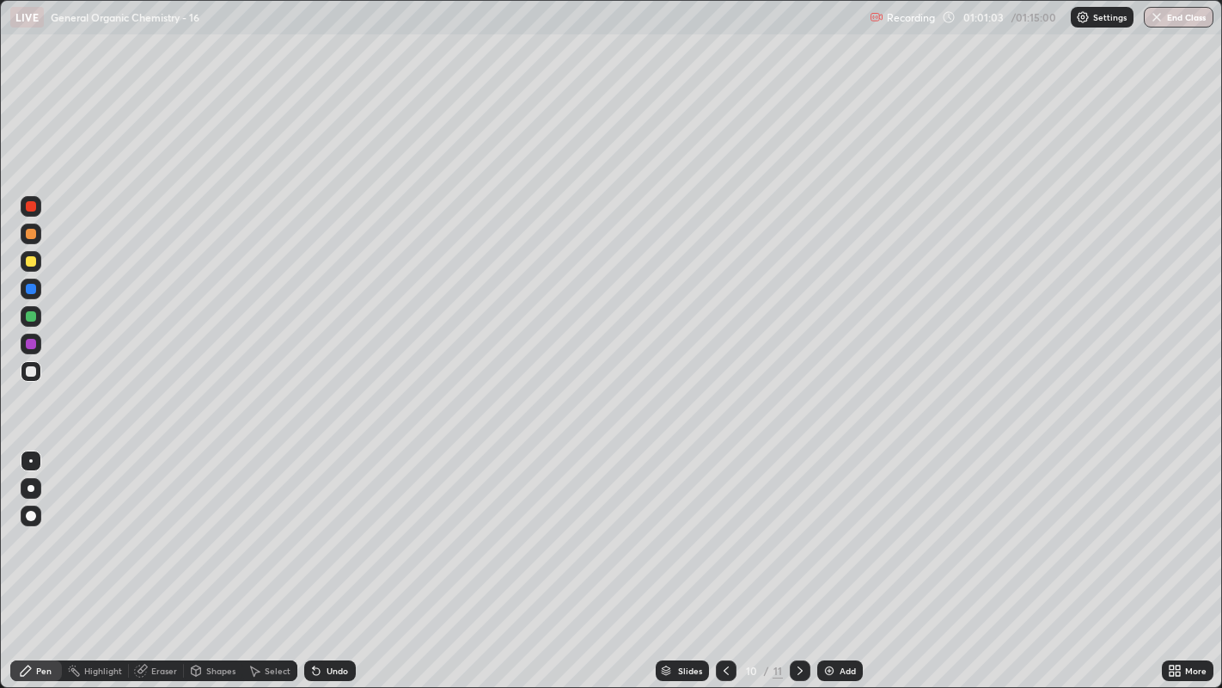
click at [332, 525] on div "Undo" at bounding box center [330, 670] width 52 height 21
click at [337, 525] on div "Undo" at bounding box center [326, 670] width 58 height 34
click at [338, 525] on div "Undo" at bounding box center [326, 670] width 58 height 34
click at [341, 525] on div "Undo" at bounding box center [326, 670] width 58 height 34
click at [335, 525] on div "Undo" at bounding box center [326, 670] width 58 height 34
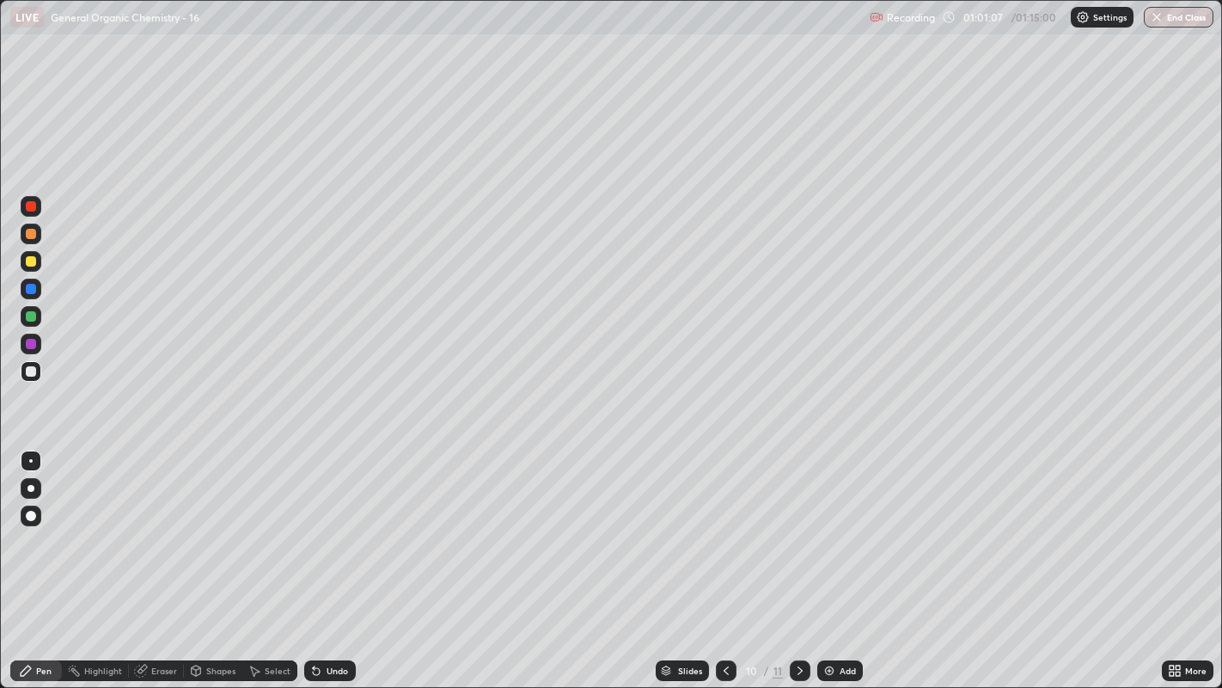
click at [257, 525] on icon at bounding box center [255, 670] width 14 height 14
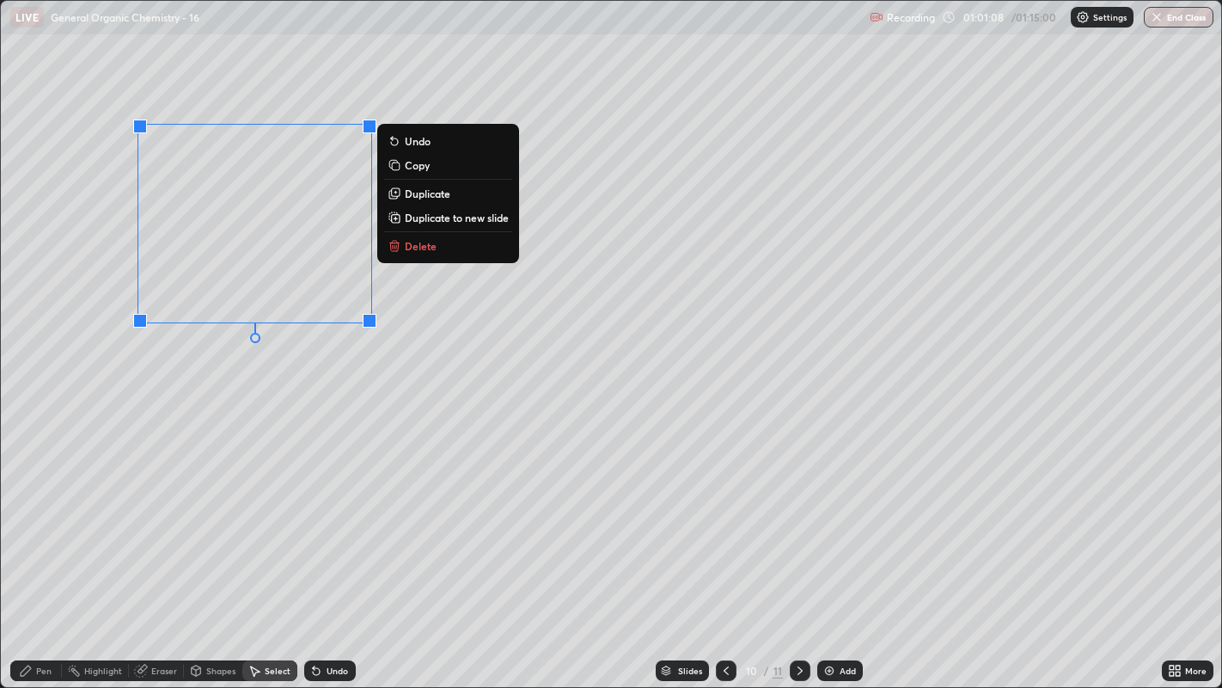
click at [429, 191] on p "Duplicate" at bounding box center [428, 193] width 46 height 14
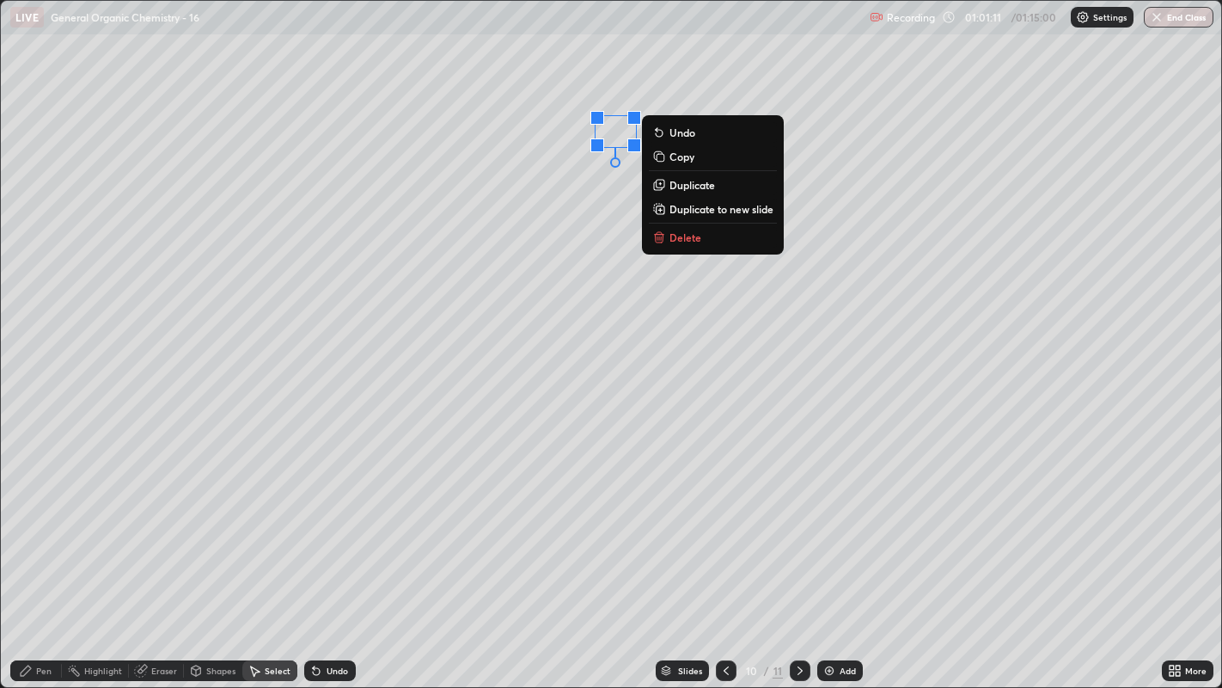
click at [694, 233] on p "Delete" at bounding box center [685, 237] width 32 height 14
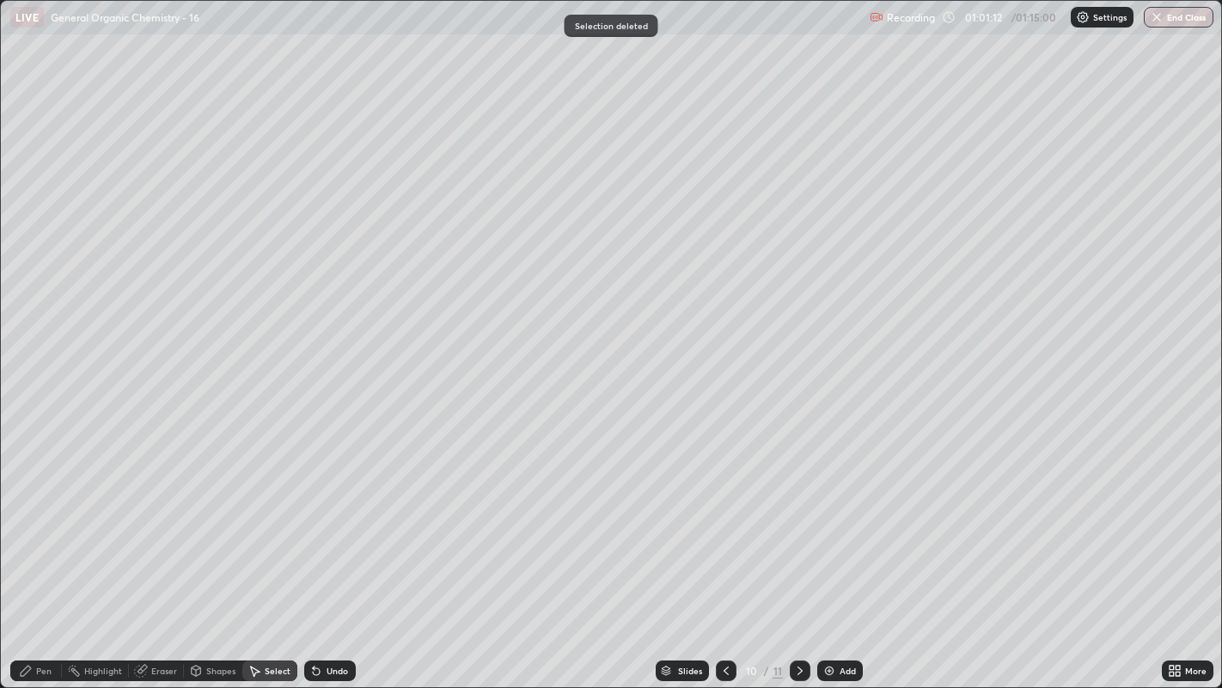
click at [33, 525] on div "Pen" at bounding box center [36, 670] width 52 height 21
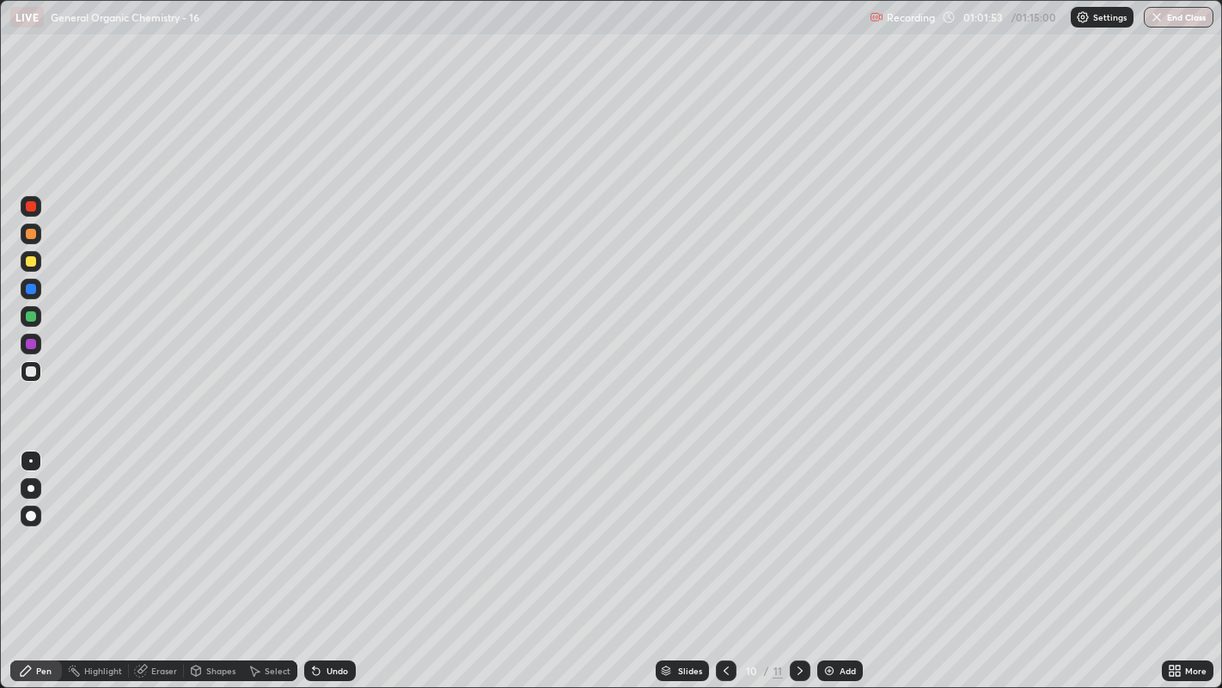
click at [156, 525] on div "Eraser" at bounding box center [156, 670] width 55 height 21
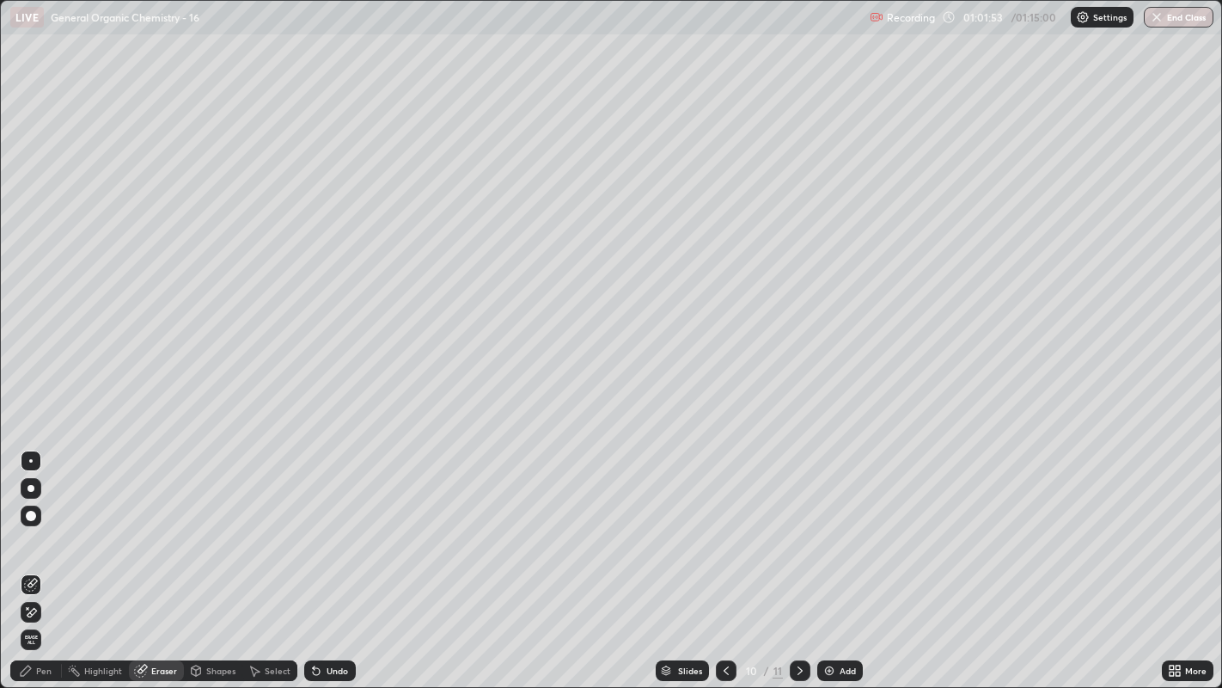
click at [28, 525] on icon at bounding box center [32, 612] width 9 height 9
click at [33, 525] on div "Pen" at bounding box center [36, 670] width 52 height 21
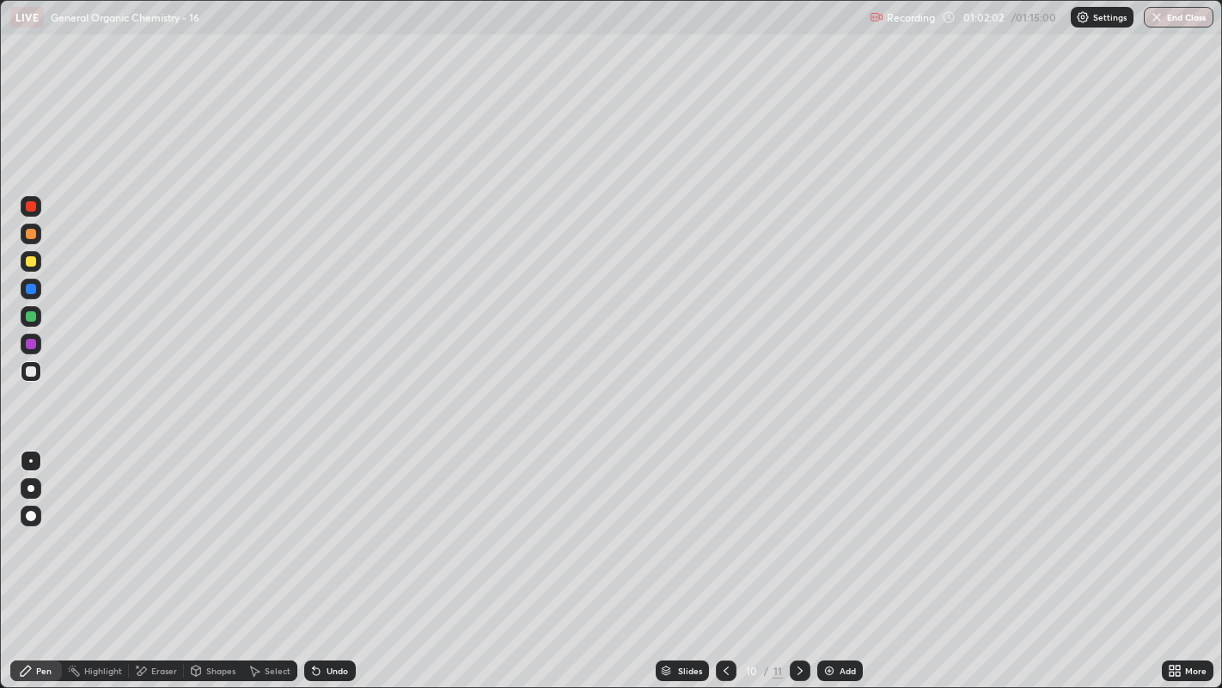
click at [313, 525] on icon at bounding box center [314, 667] width 2 height 2
click at [323, 525] on div "Undo" at bounding box center [330, 670] width 52 height 21
click at [327, 525] on div "Undo" at bounding box center [337, 670] width 21 height 9
click at [328, 525] on div "Undo" at bounding box center [337, 670] width 21 height 9
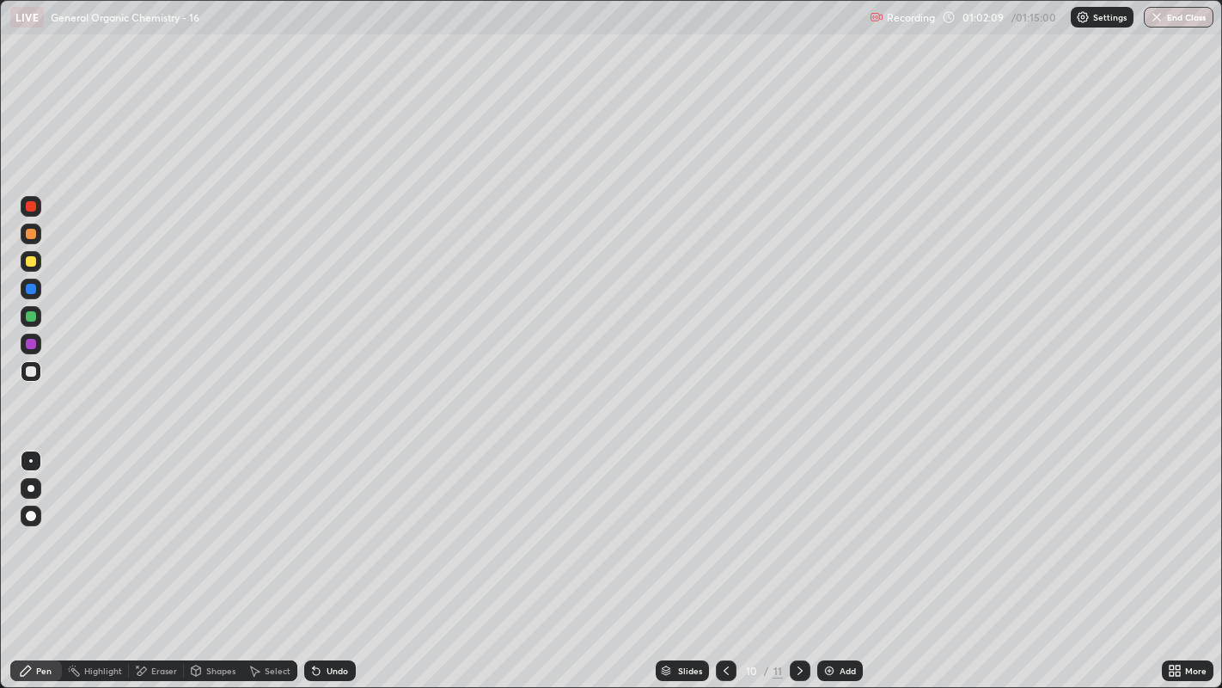
click at [330, 525] on div "Undo" at bounding box center [337, 670] width 21 height 9
click at [330, 525] on div "Undo" at bounding box center [330, 670] width 52 height 21
click at [328, 525] on div "Undo" at bounding box center [330, 670] width 52 height 21
click at [327, 525] on div "Undo" at bounding box center [337, 670] width 21 height 9
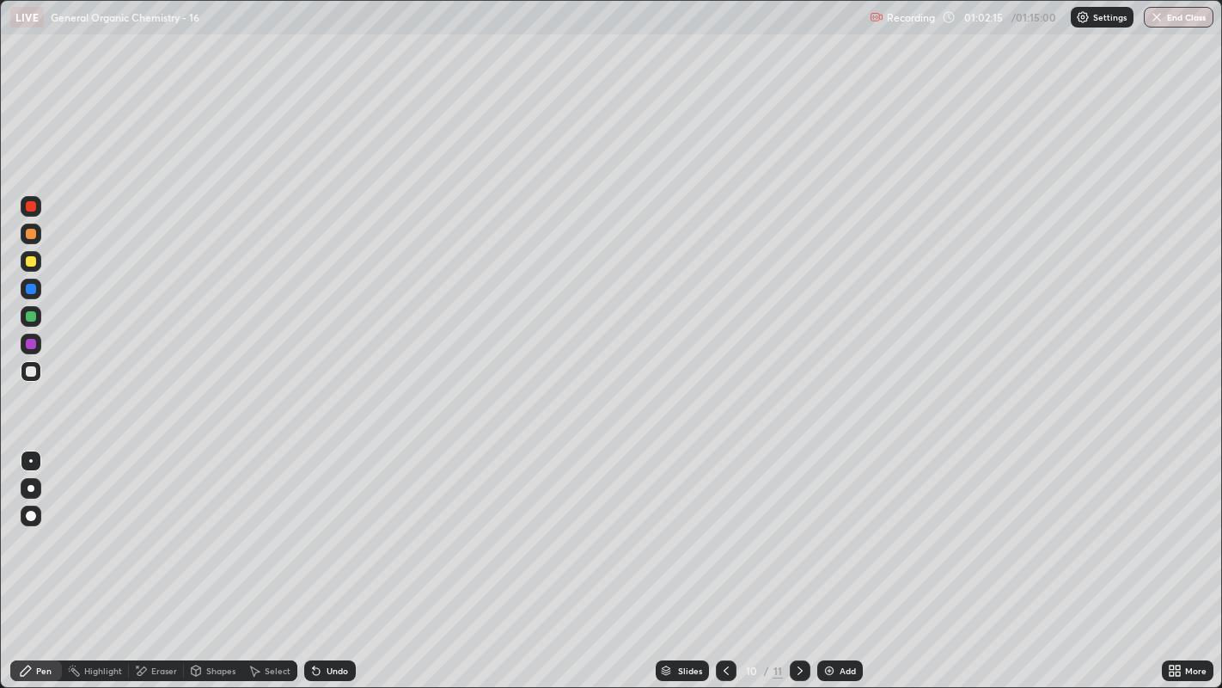
click at [332, 525] on div "Undo" at bounding box center [330, 670] width 52 height 21
click at [333, 525] on div "Undo" at bounding box center [330, 670] width 52 height 21
click at [329, 525] on div "Undo" at bounding box center [330, 670] width 52 height 21
click at [327, 525] on div "Undo" at bounding box center [337, 670] width 21 height 9
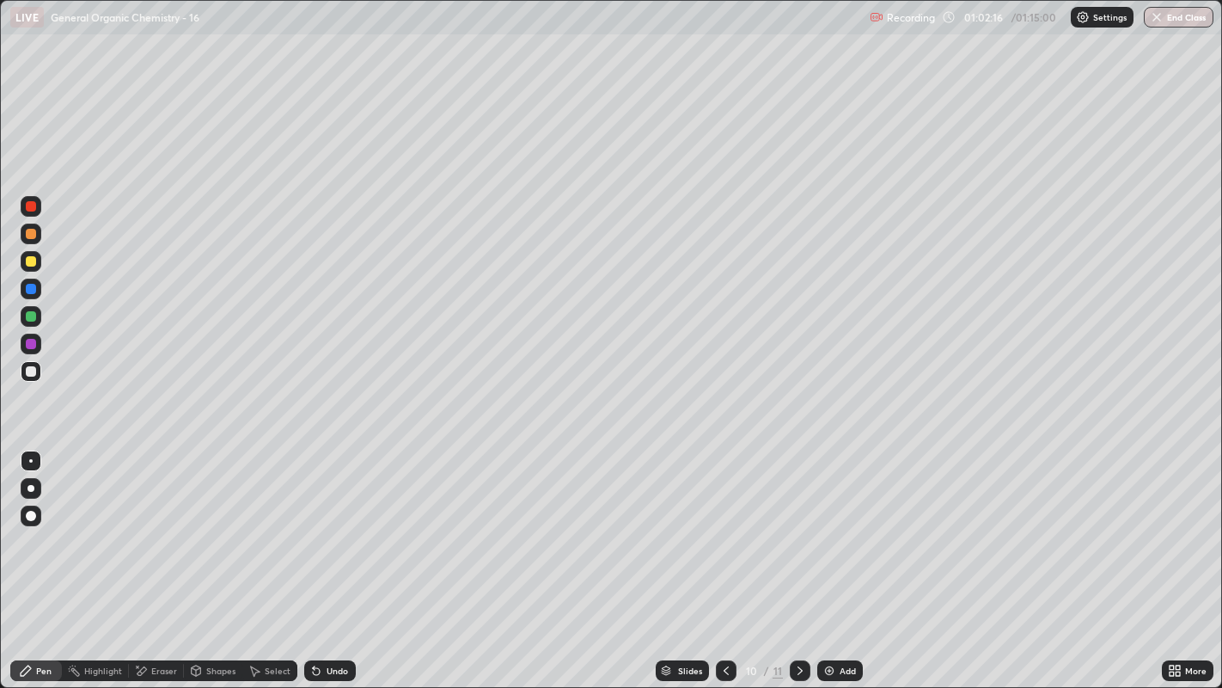
click at [330, 525] on div "Undo" at bounding box center [330, 670] width 52 height 21
click at [333, 525] on div "Undo" at bounding box center [330, 670] width 52 height 21
click at [327, 525] on div "Undo" at bounding box center [337, 670] width 21 height 9
click at [327, 525] on div "Undo" at bounding box center [330, 670] width 52 height 21
click at [329, 525] on div "Undo" at bounding box center [330, 670] width 52 height 21
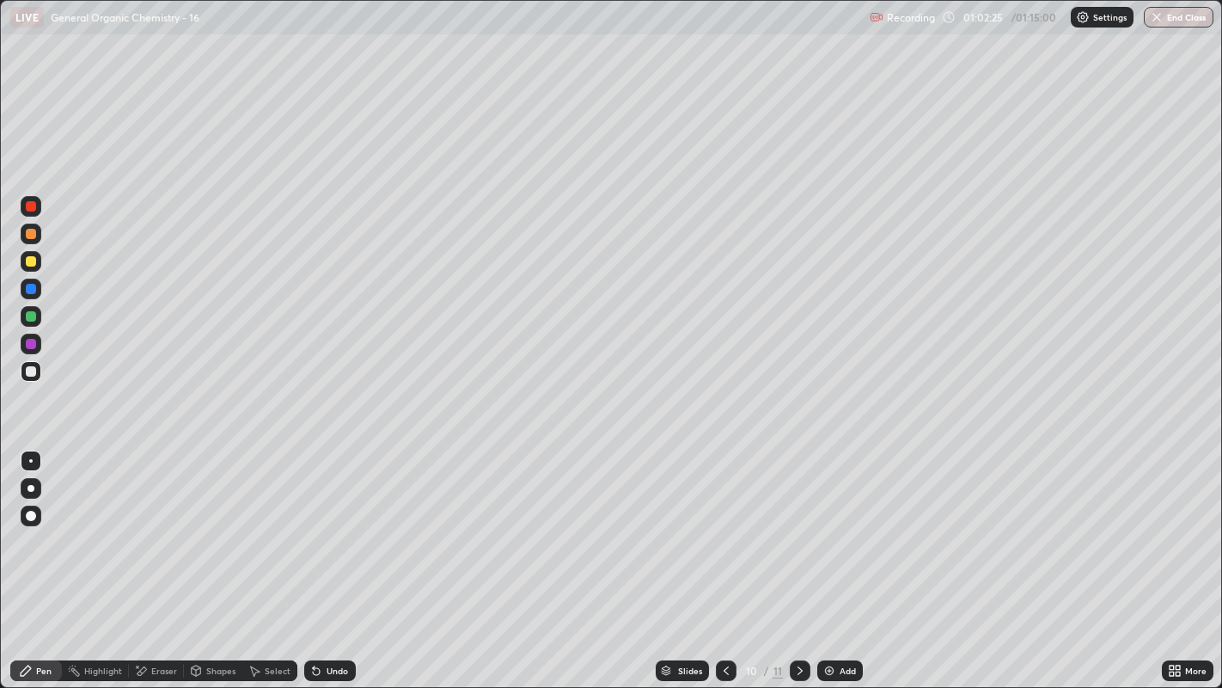
click at [321, 525] on div "Undo" at bounding box center [330, 670] width 52 height 21
click at [321, 525] on icon at bounding box center [316, 670] width 14 height 14
click at [322, 525] on div "Undo" at bounding box center [330, 670] width 52 height 21
click at [101, 525] on div "Highlight" at bounding box center [103, 670] width 38 height 9
click at [150, 525] on div "Eraser" at bounding box center [156, 670] width 55 height 21
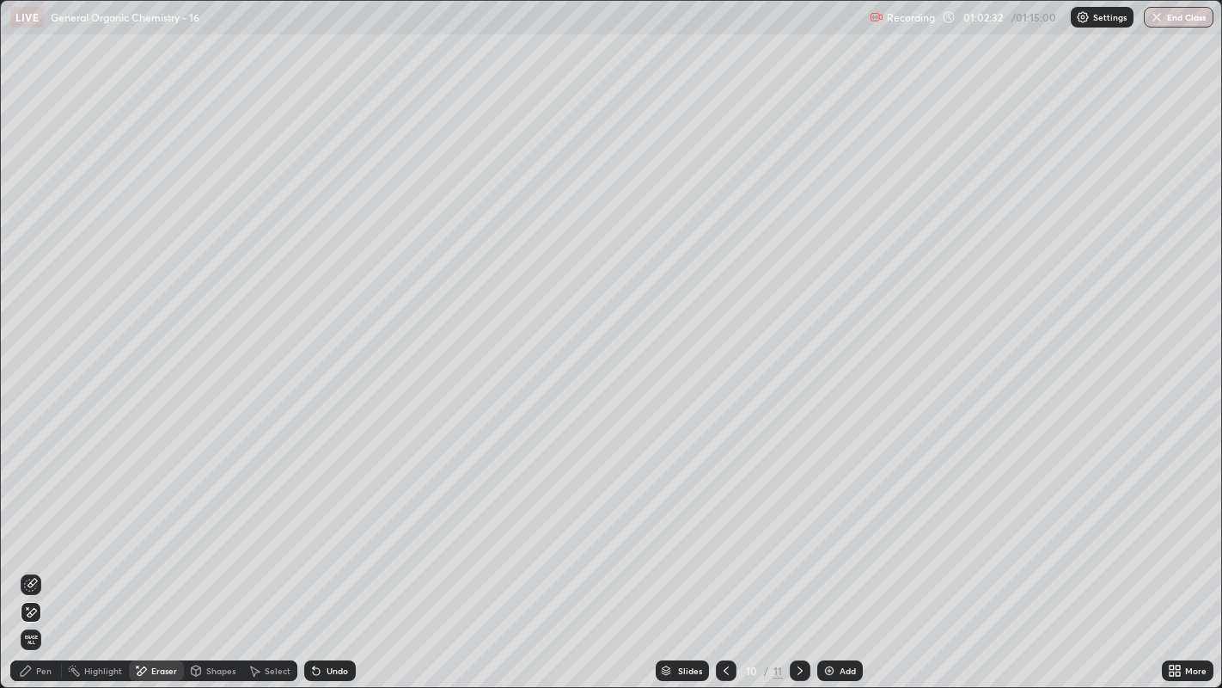
click at [34, 525] on div "Pen" at bounding box center [36, 670] width 52 height 21
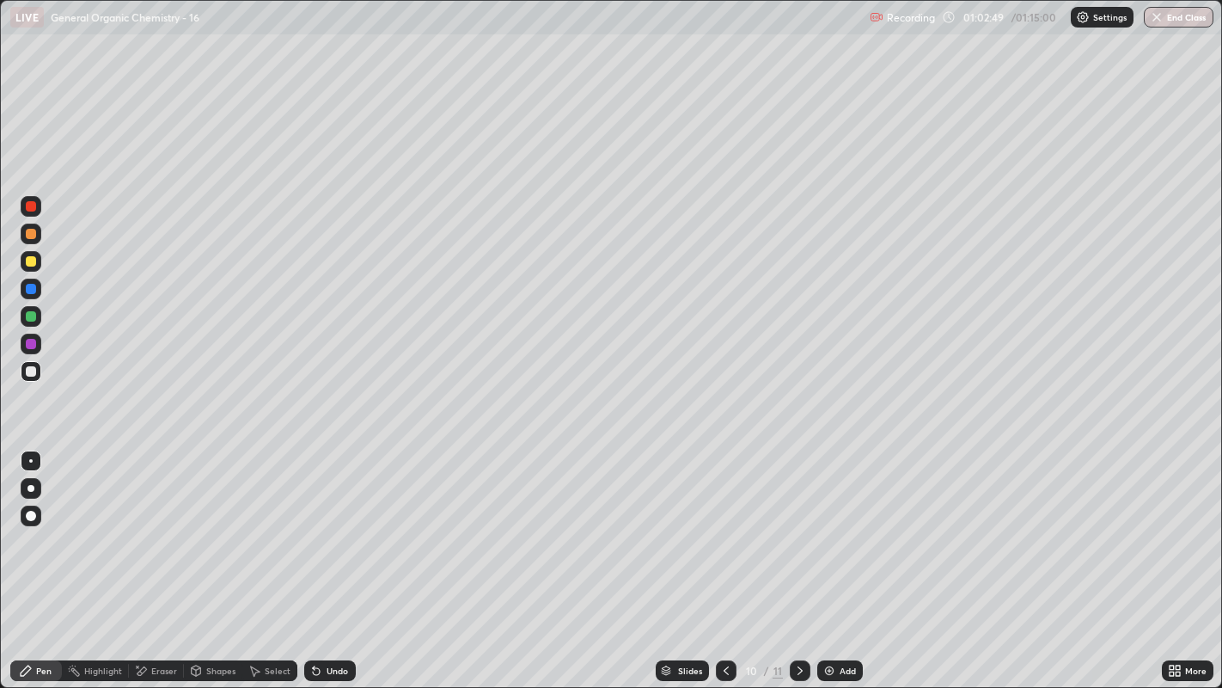
click at [149, 525] on div "Eraser" at bounding box center [156, 670] width 55 height 21
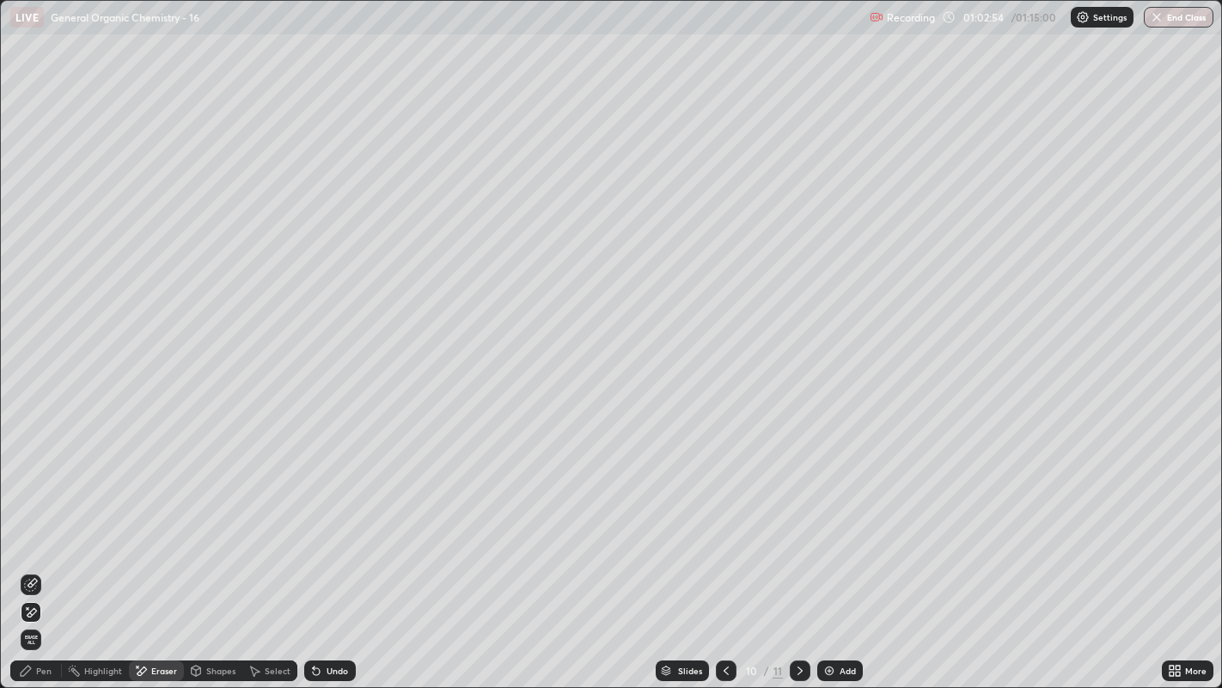
click at [59, 525] on div "Pen" at bounding box center [36, 670] width 52 height 21
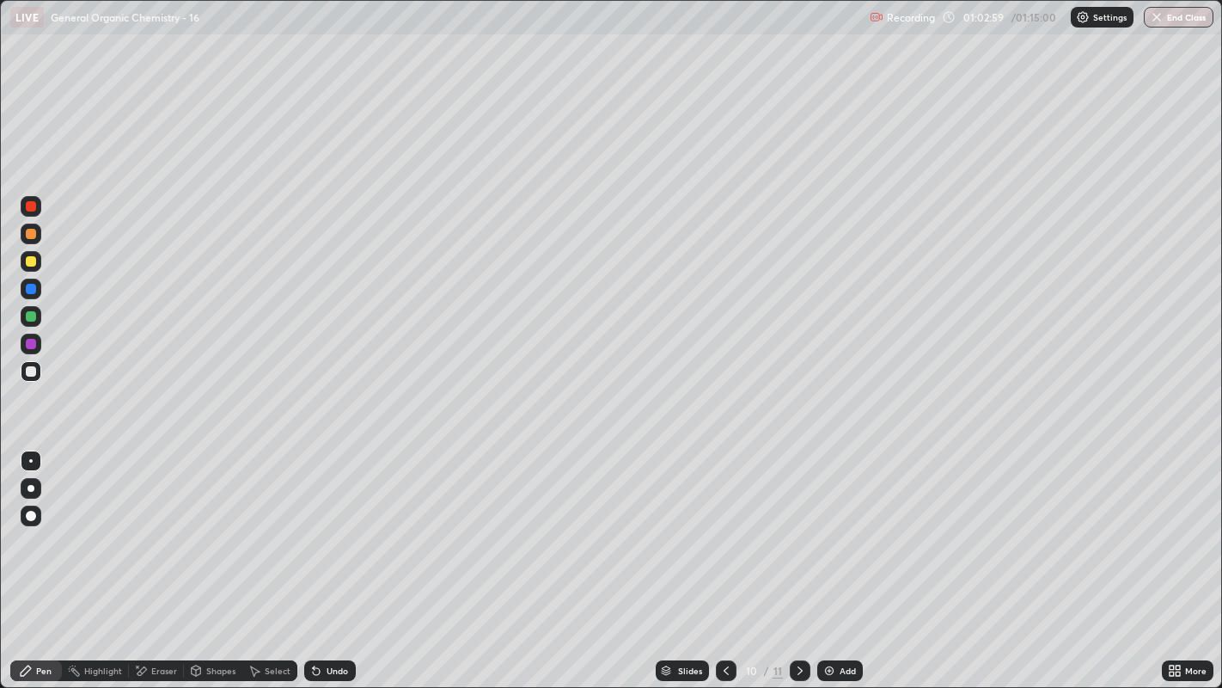
click at [27, 265] on div at bounding box center [31, 261] width 10 height 10
click at [724, 525] on icon at bounding box center [726, 670] width 14 height 14
click at [1185, 16] on button "End Class" at bounding box center [1179, 17] width 70 height 21
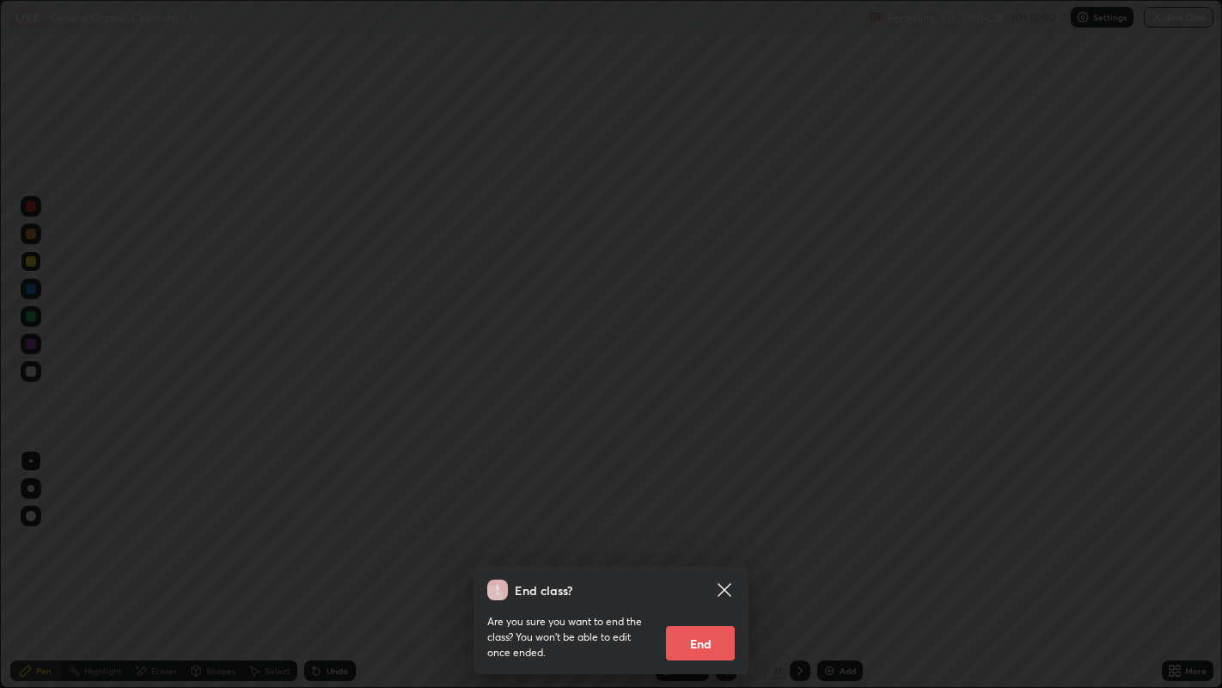
click at [720, 525] on button "End" at bounding box center [700, 643] width 69 height 34
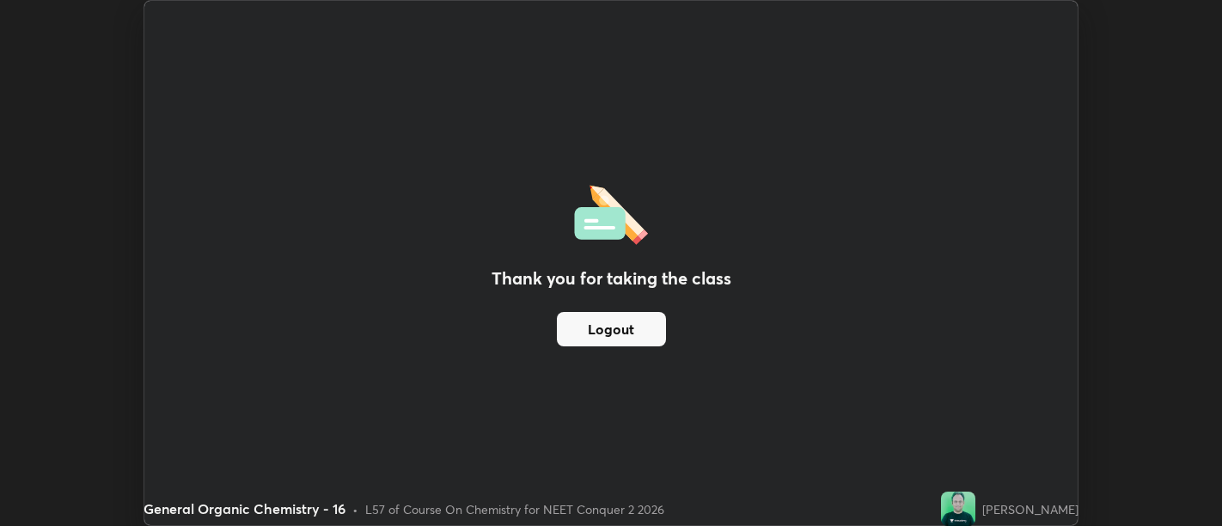
scroll to position [85415, 84719]
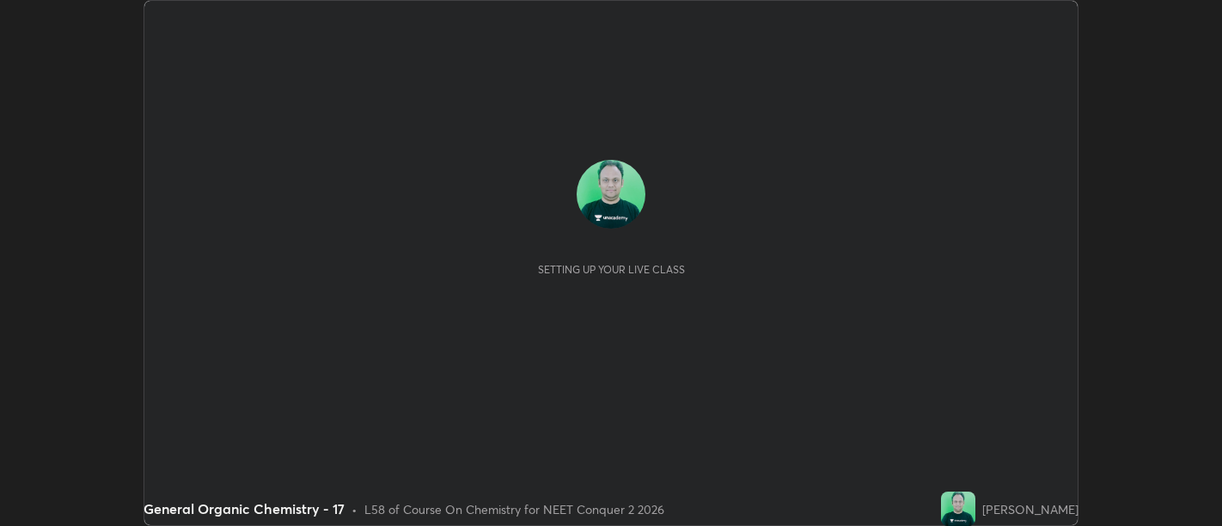
scroll to position [526, 1221]
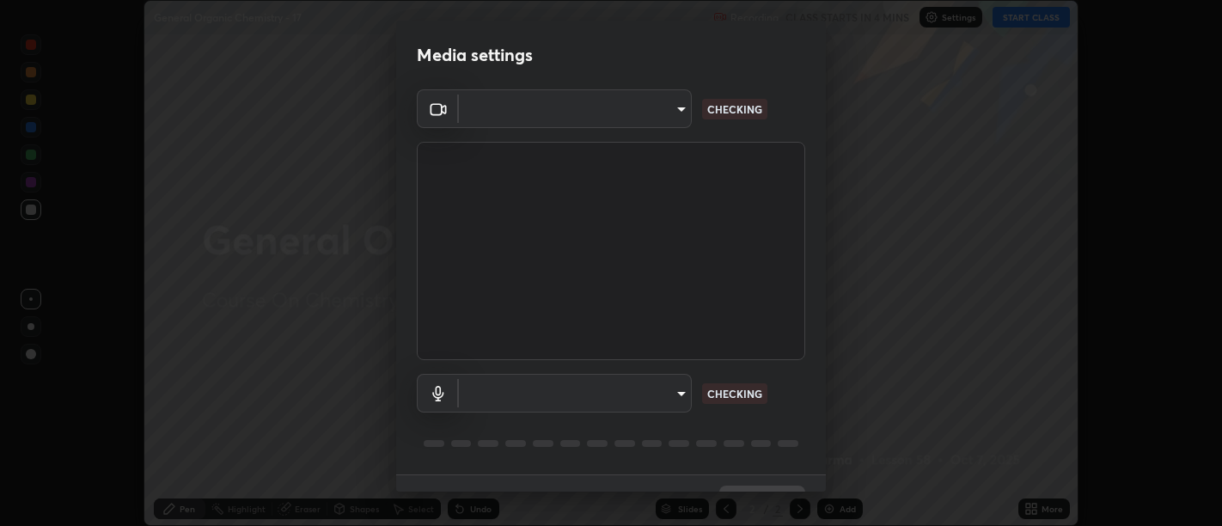
type input "d9b519daceb8a772394af6ea8e45353be5bbf62d8cb1cf3345c472de64055974"
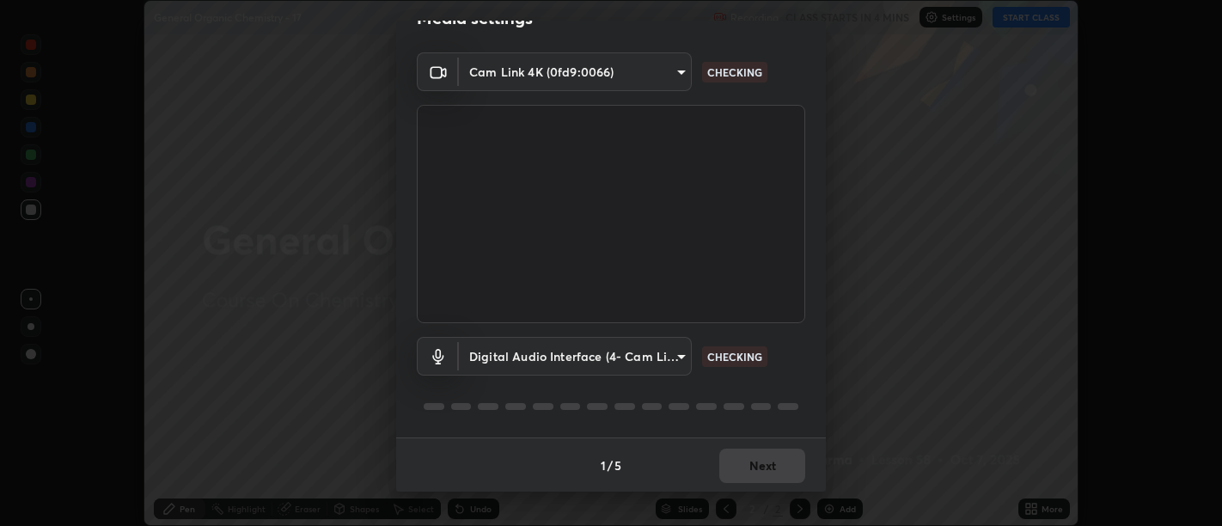
click at [545, 354] on body "Erase all General Organic Chemistry - 17 Recording CLASS STARTS IN 4 MINS Setti…" at bounding box center [611, 263] width 1222 height 526
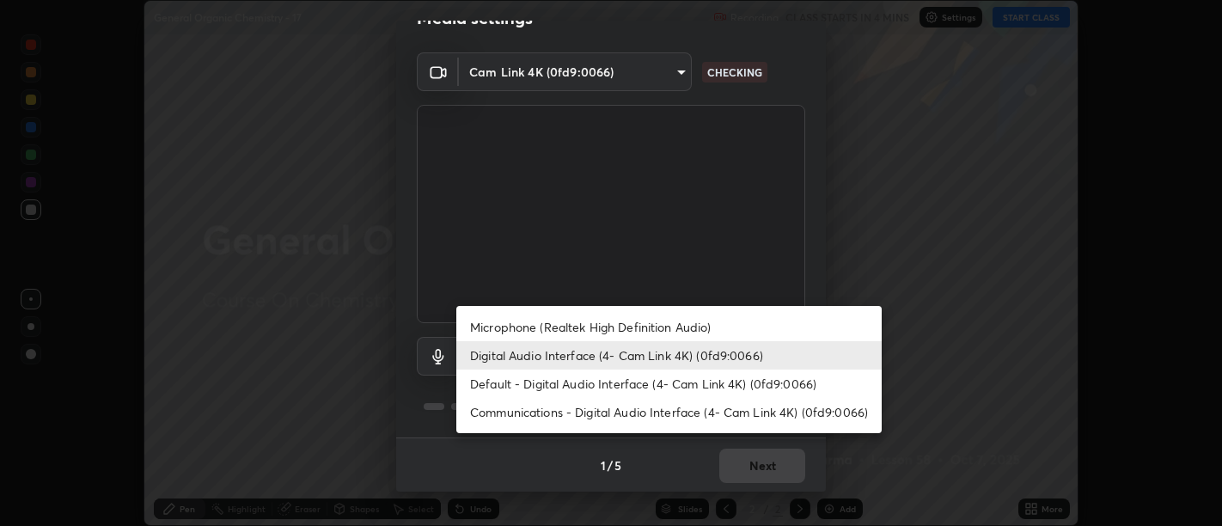
click at [574, 324] on li "Microphone (Realtek High Definition Audio)" at bounding box center [668, 327] width 425 height 28
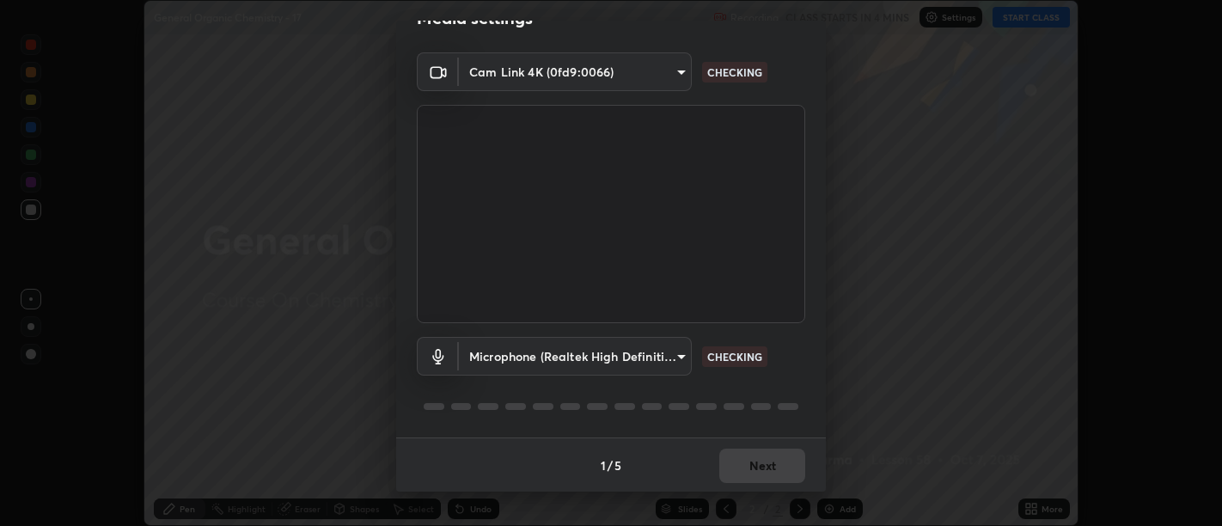
click at [564, 355] on body "Erase all General Organic Chemistry - 17 Recording CLASS STARTS IN 4 MINS Setti…" at bounding box center [611, 263] width 1222 height 526
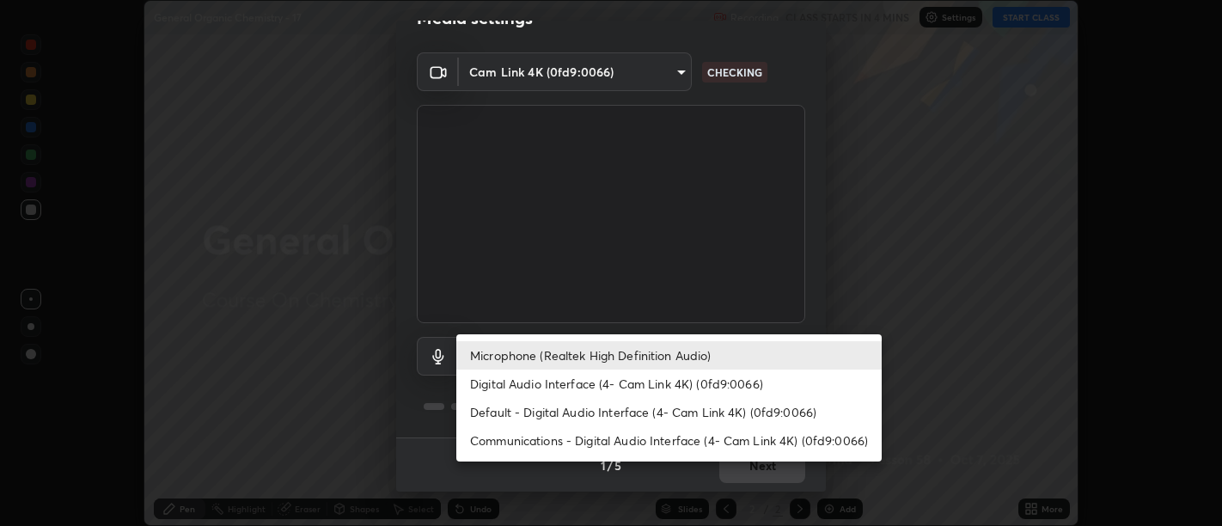
click at [559, 388] on li "Digital Audio Interface (4- Cam Link 4K) (0fd9:0066)" at bounding box center [668, 384] width 425 height 28
type input "58abe51d7fefdb17ba2419723d43872dcdd823d411622da55c3e9c12cc60ef35"
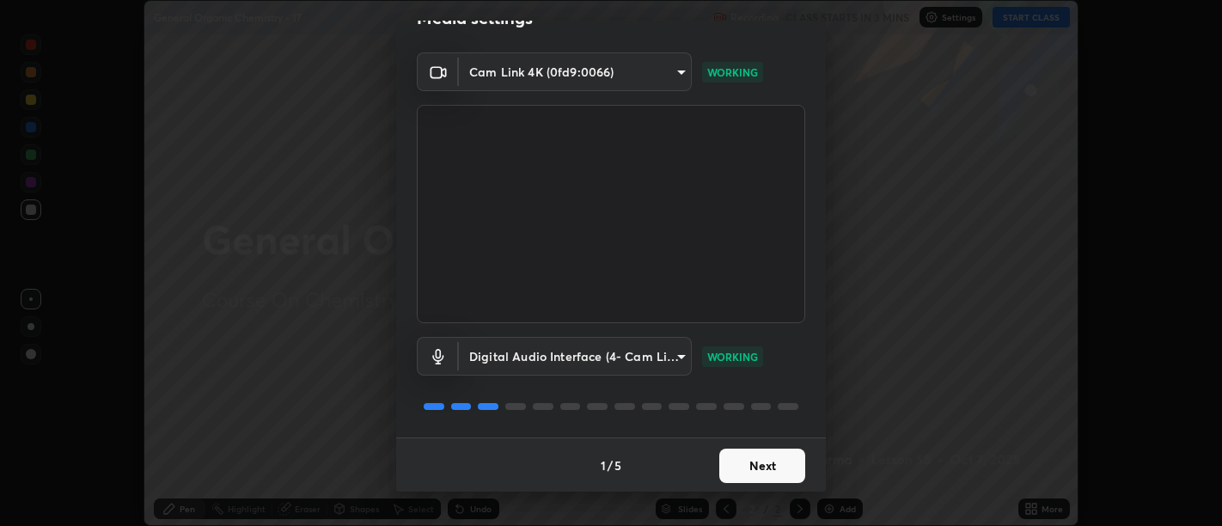
click at [88, 255] on div "Media settings Cam Link 4K (0fd9:0066) d9b519daceb8a772394af6ea8e45353be5bbf62d…" at bounding box center [611, 263] width 1222 height 526
click at [756, 464] on button "Next" at bounding box center [762, 466] width 86 height 34
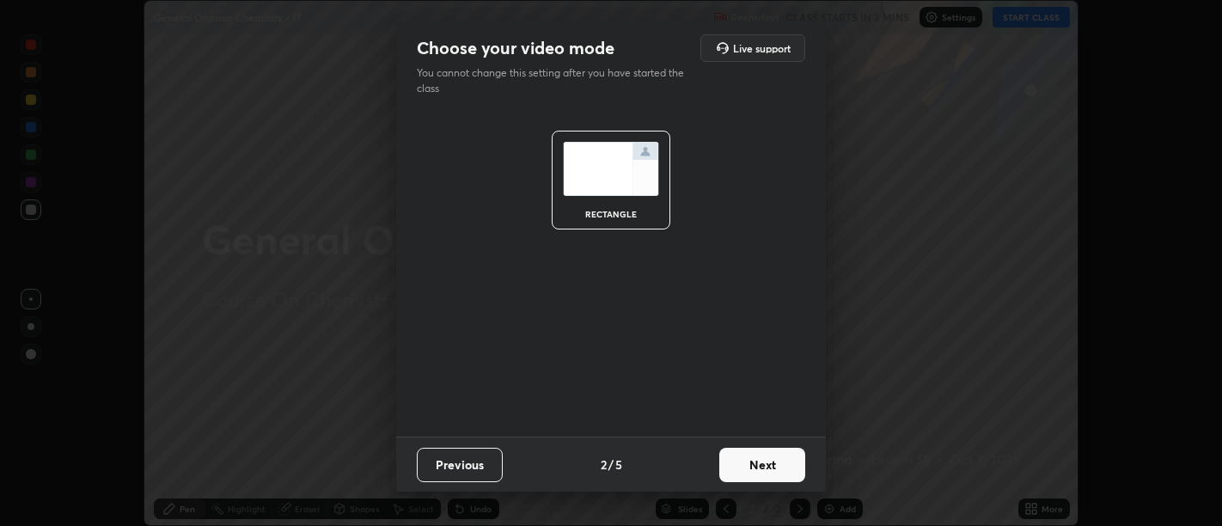
scroll to position [0, 0]
click at [769, 465] on button "Next" at bounding box center [762, 465] width 86 height 34
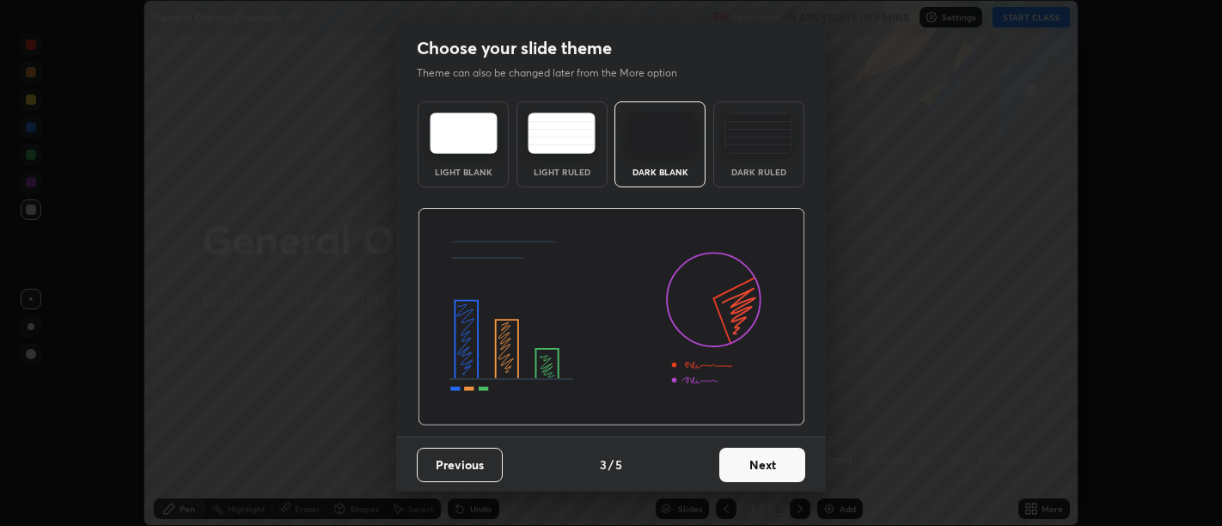
click at [766, 474] on button "Next" at bounding box center [762, 465] width 86 height 34
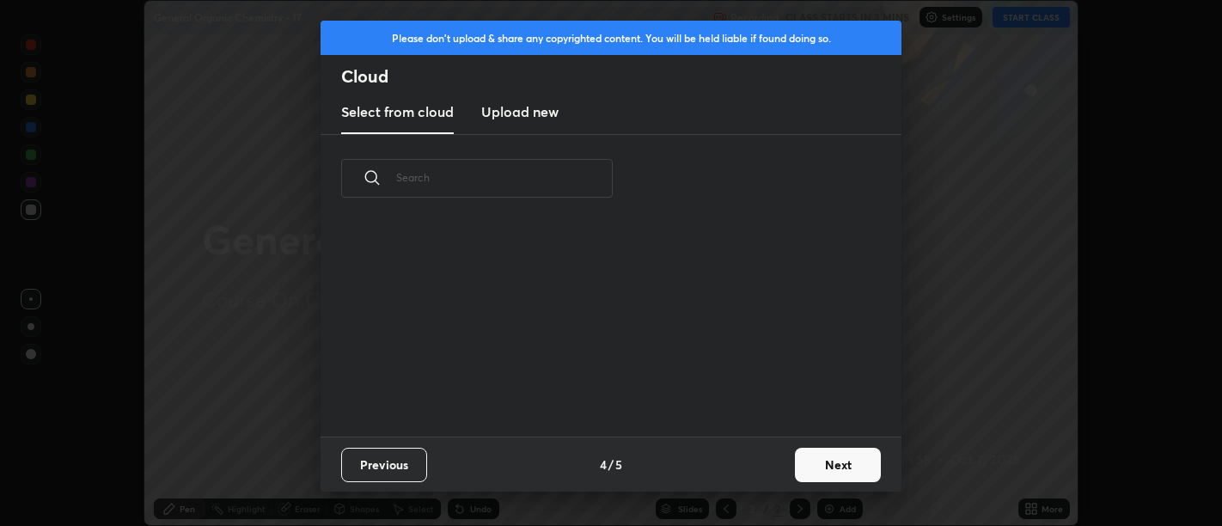
click at [773, 470] on div "Previous 4 / 5 Next" at bounding box center [611, 464] width 581 height 55
click at [810, 471] on button "Next" at bounding box center [838, 465] width 86 height 34
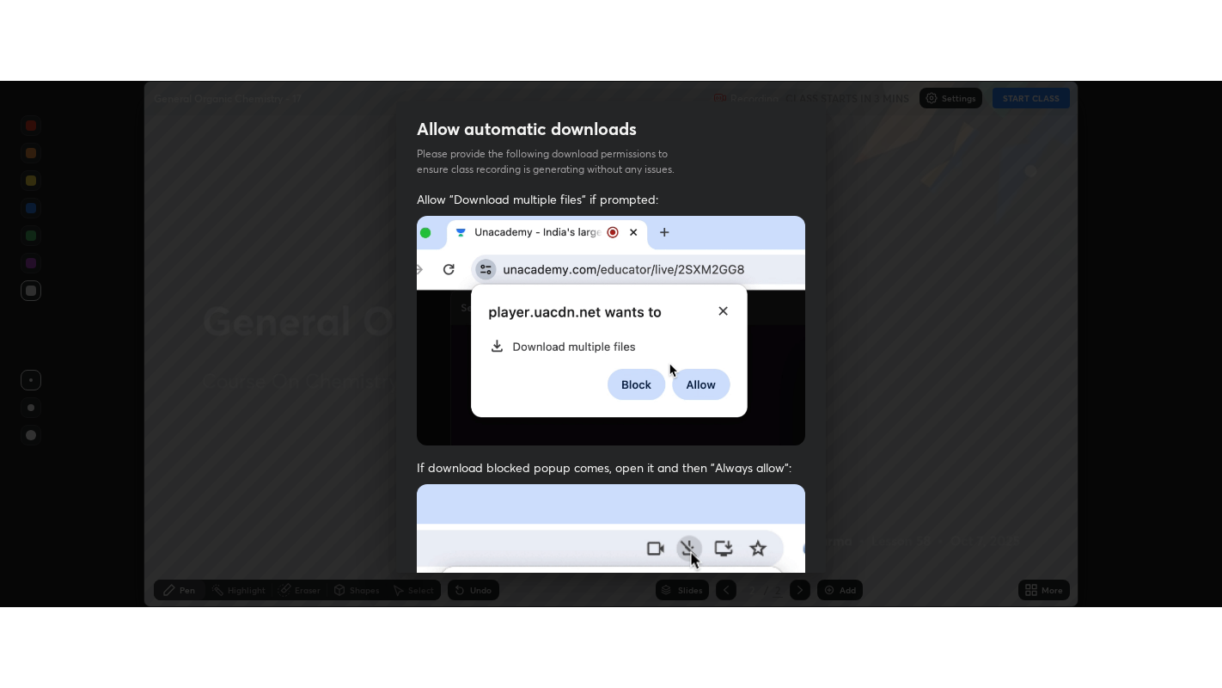
scroll to position [388, 0]
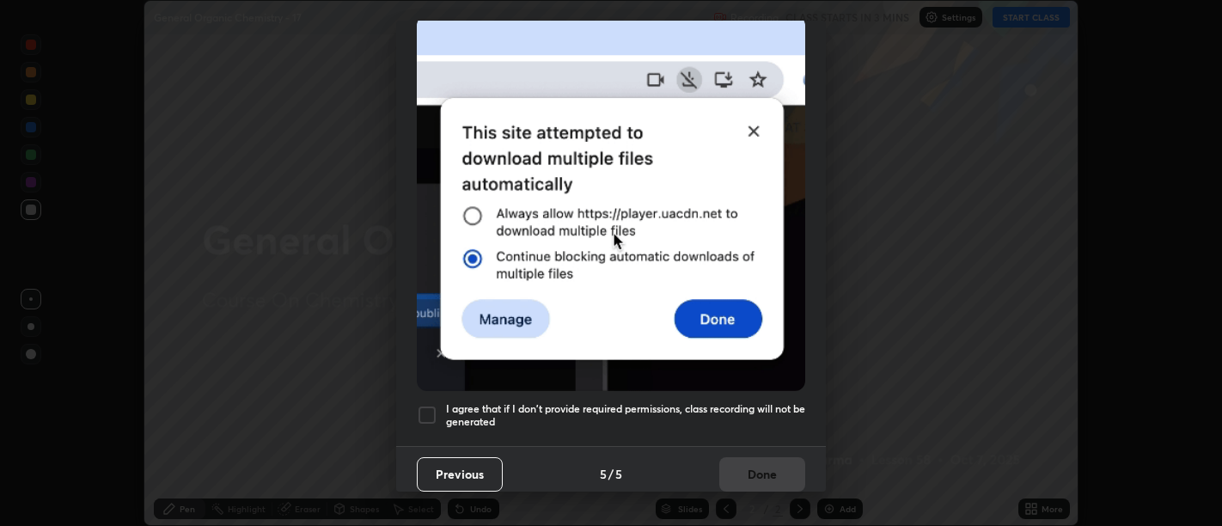
click at [786, 413] on h5 "I agree that if I don't provide required permissions, class recording will not …" at bounding box center [625, 415] width 359 height 27
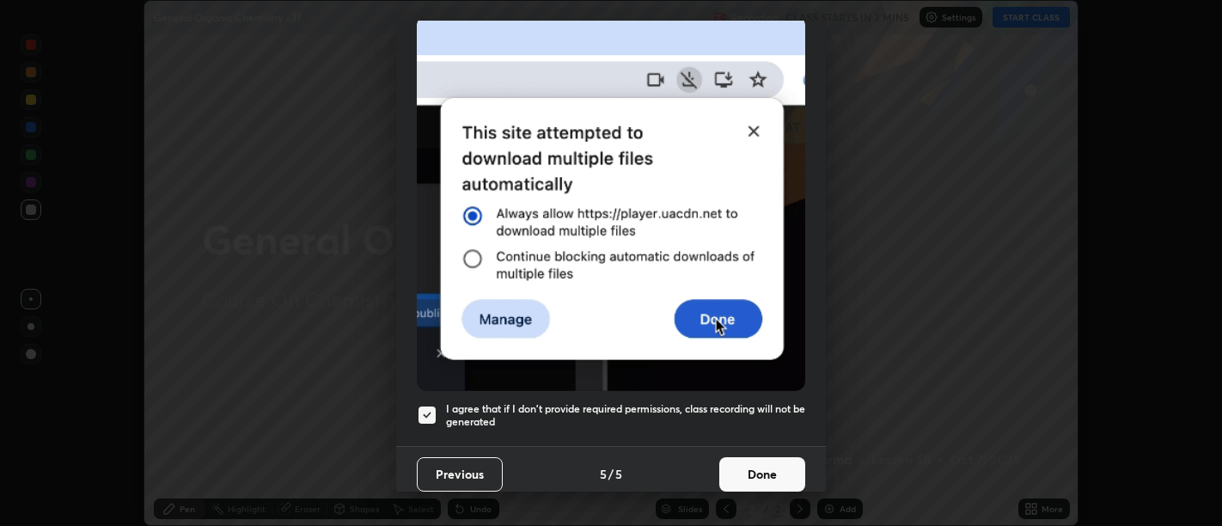
click at [763, 415] on h5 "I agree that if I don't provide required permissions, class recording will not …" at bounding box center [625, 415] width 359 height 27
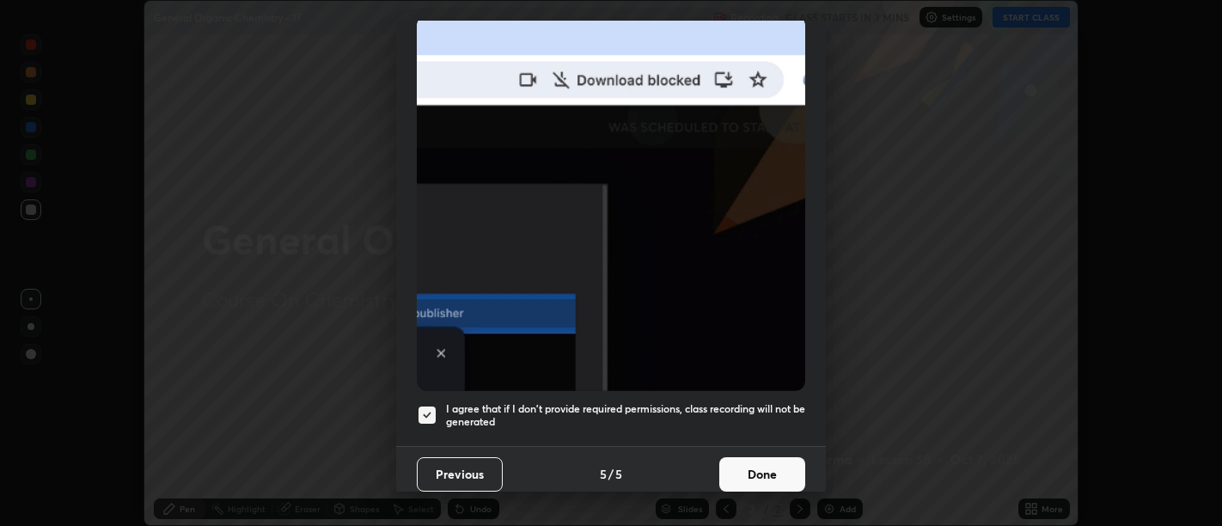
click at [763, 415] on h5 "I agree that if I don't provide required permissions, class recording will not …" at bounding box center [625, 415] width 359 height 27
click at [762, 419] on h5 "I agree that if I don't provide required permissions, class recording will not …" at bounding box center [625, 415] width 359 height 27
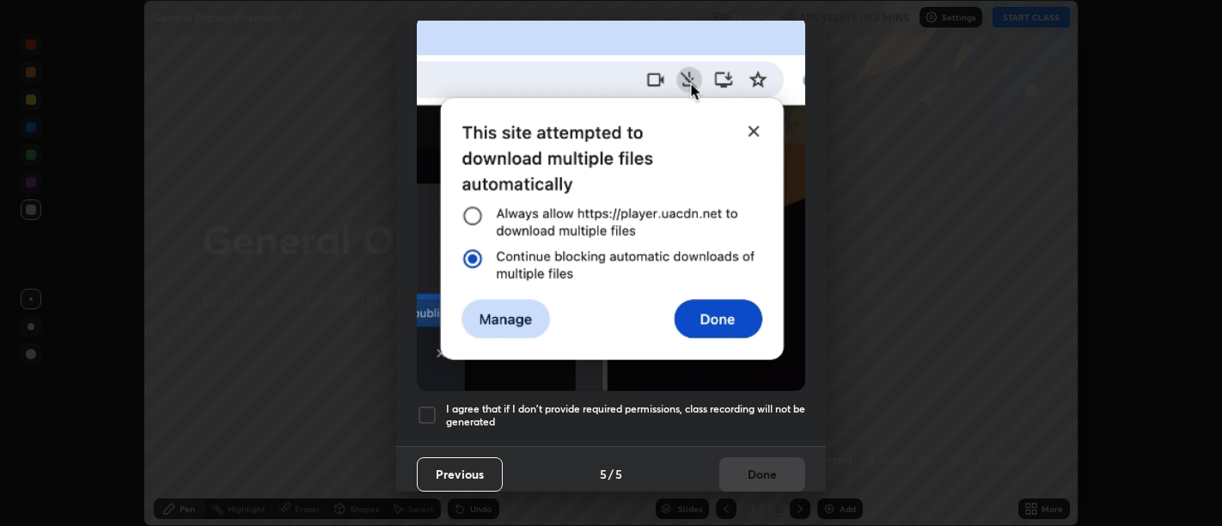
click at [772, 416] on h5 "I agree that if I don't provide required permissions, class recording will not …" at bounding box center [625, 415] width 359 height 27
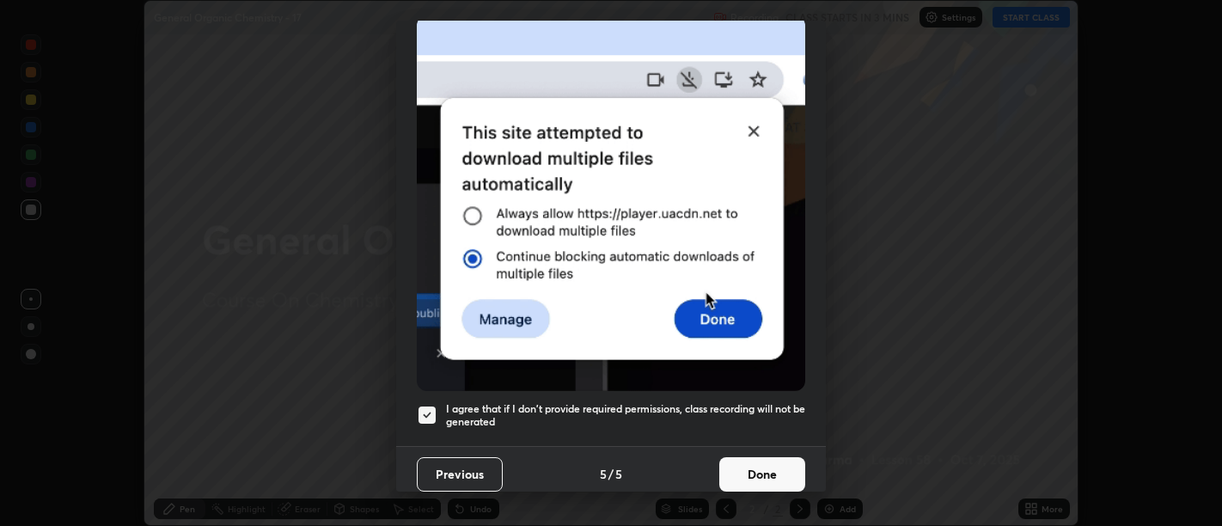
click at [773, 472] on button "Done" at bounding box center [762, 474] width 86 height 34
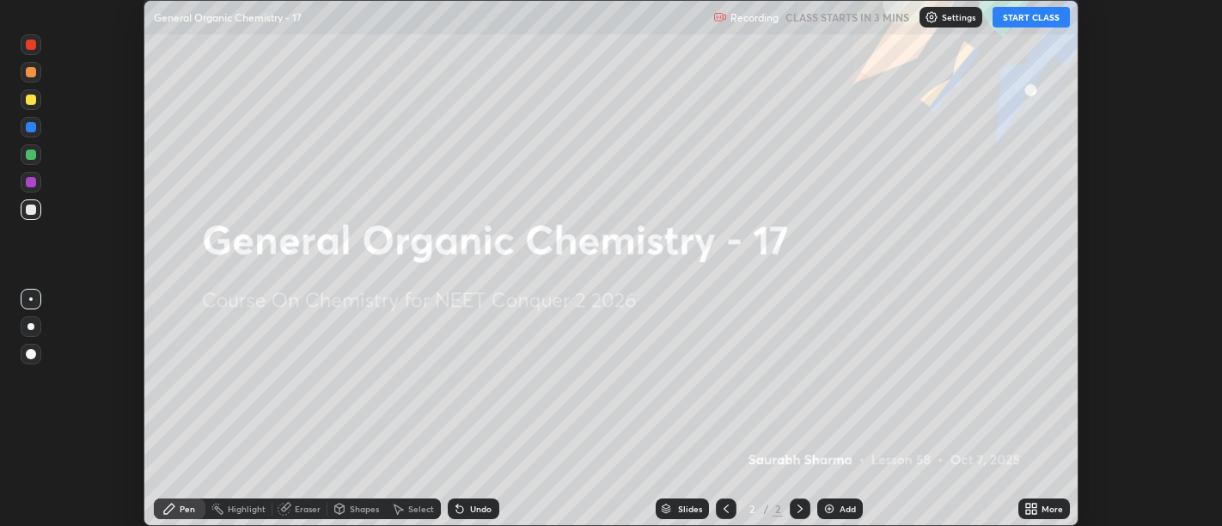
click at [1031, 500] on div "More" at bounding box center [1044, 508] width 52 height 21
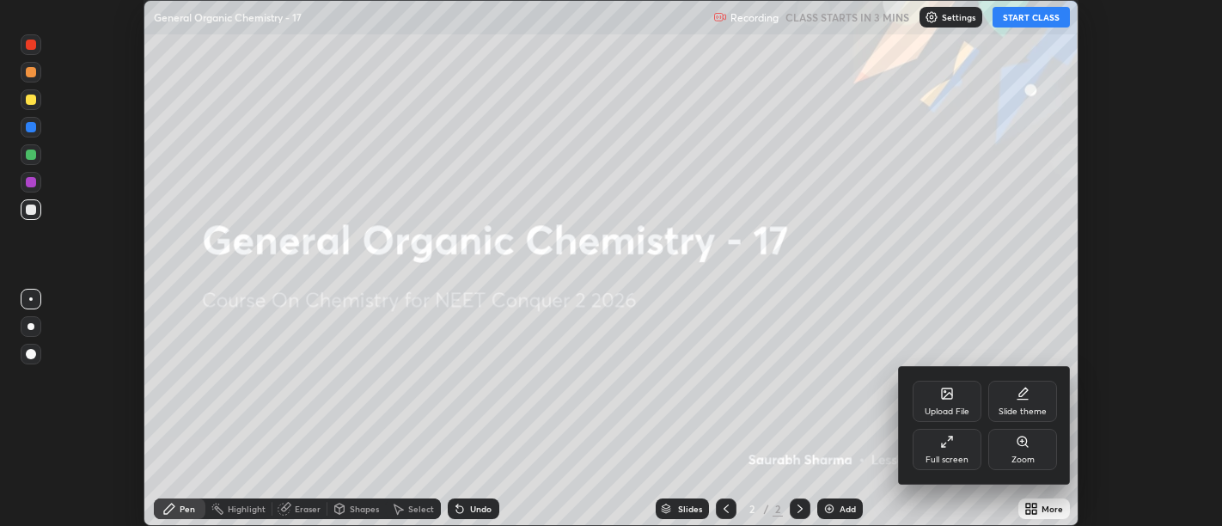
click at [950, 460] on div "Full screen" at bounding box center [947, 459] width 43 height 9
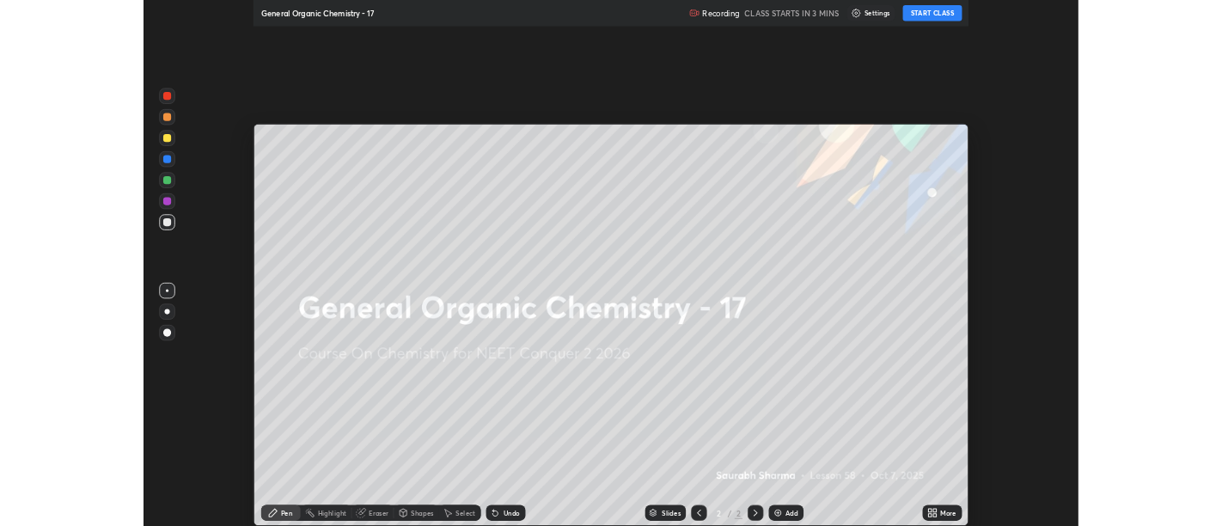
scroll to position [688, 1222]
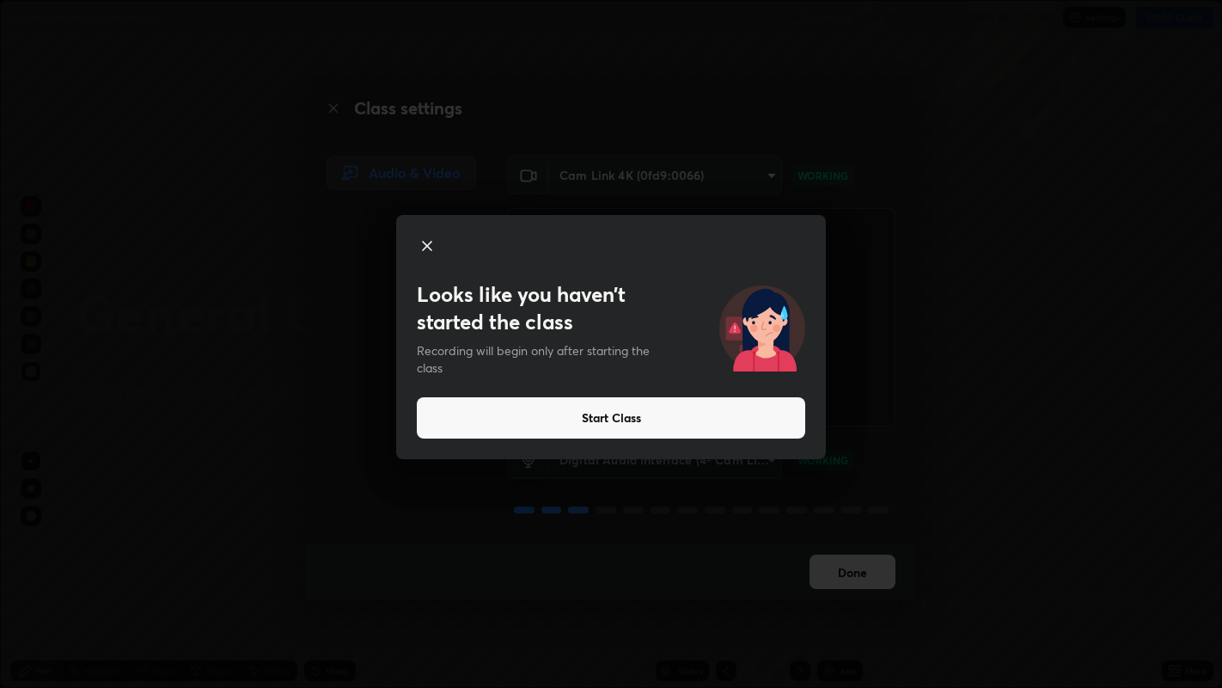
click at [793, 423] on button "Start Class" at bounding box center [611, 417] width 388 height 41
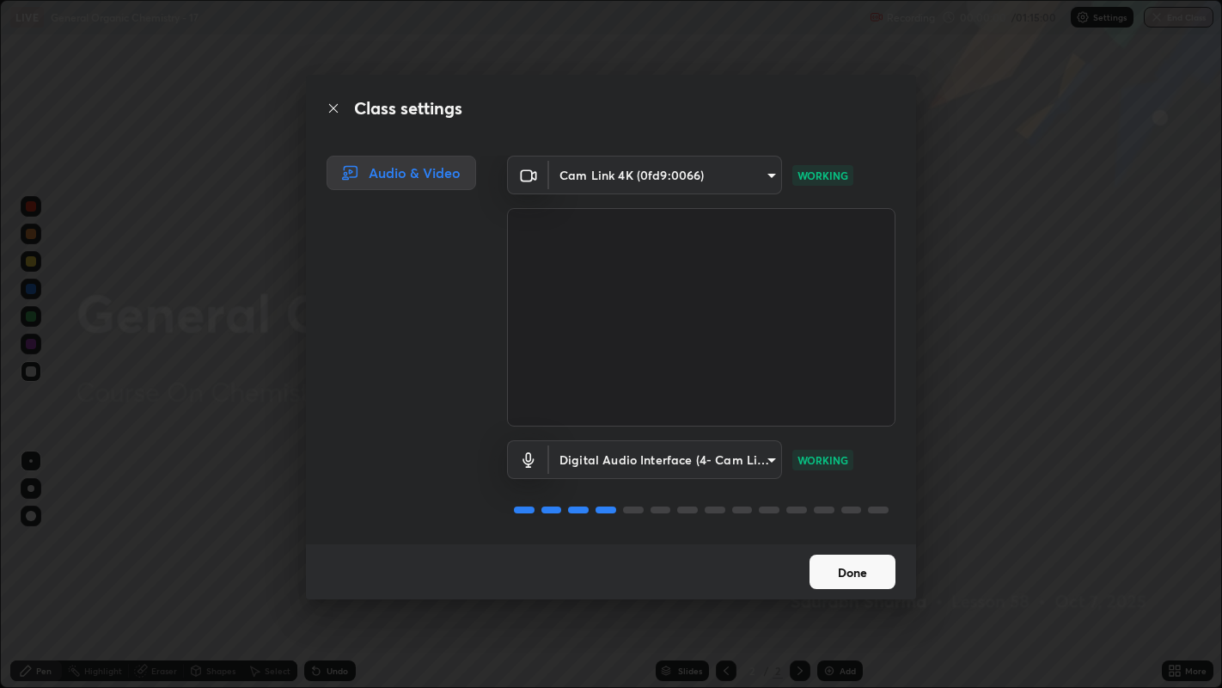
click at [870, 525] on button "Done" at bounding box center [853, 571] width 86 height 34
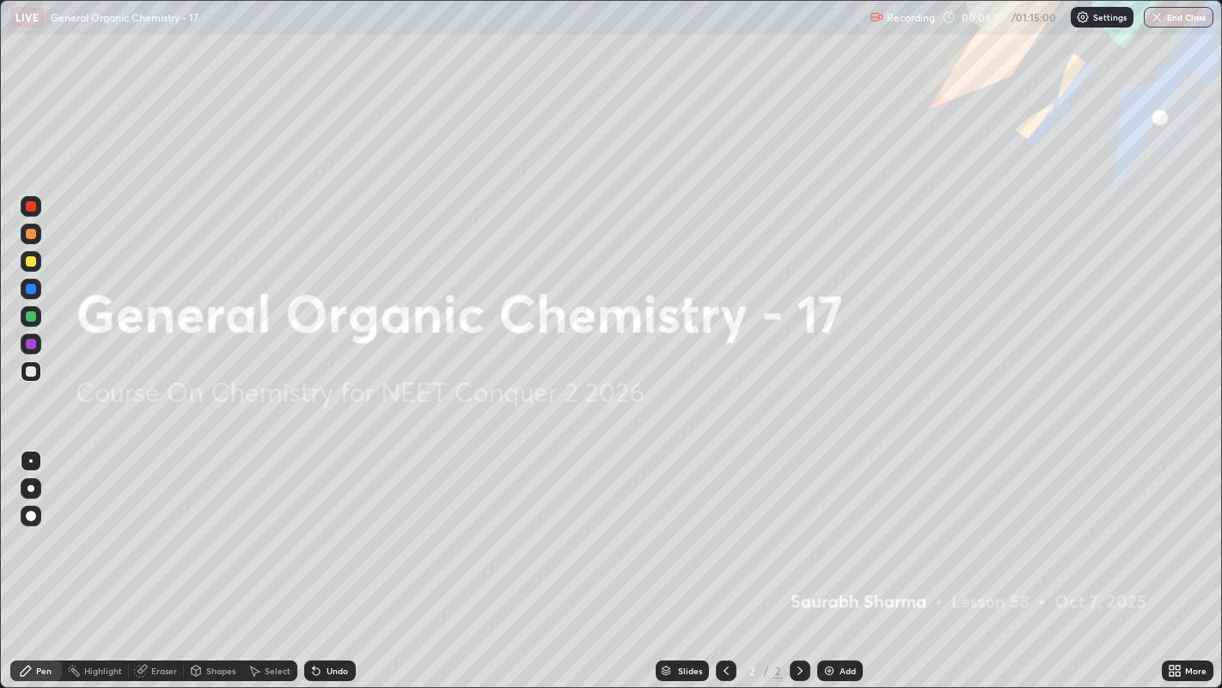
click at [845, 525] on div "Add" at bounding box center [840, 670] width 46 height 21
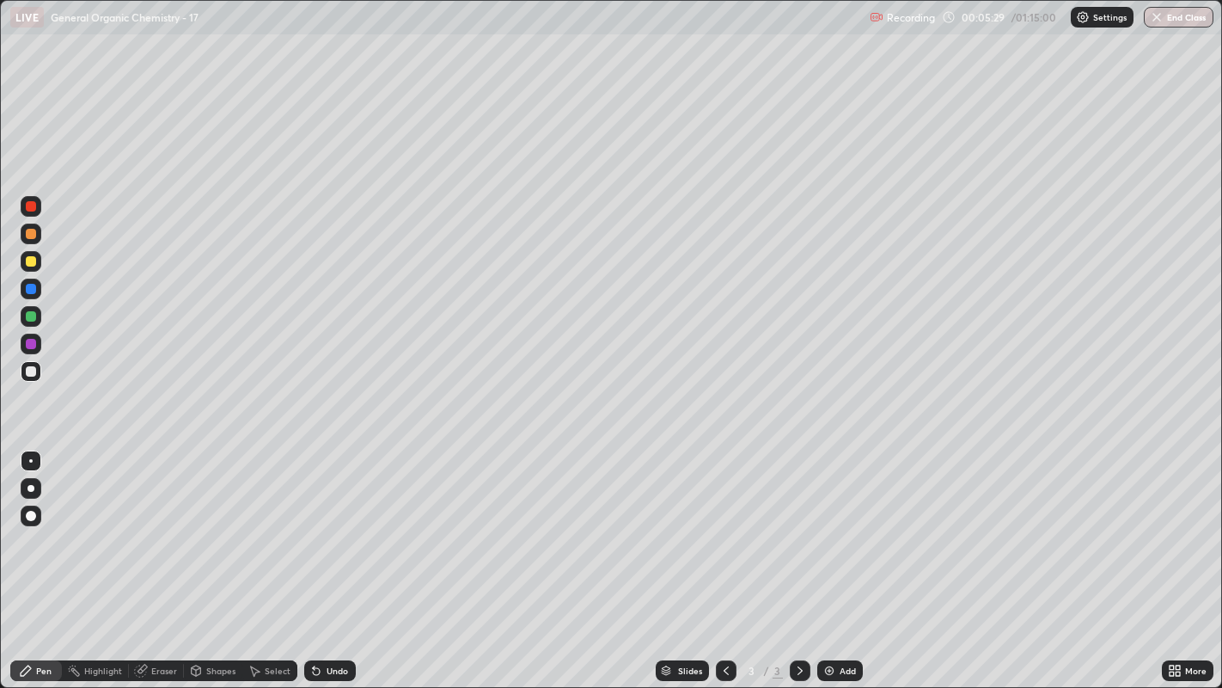
click at [348, 525] on div "Undo" at bounding box center [330, 670] width 52 height 21
click at [339, 525] on div "Undo" at bounding box center [330, 670] width 52 height 21
click at [337, 525] on div "Undo" at bounding box center [330, 670] width 52 height 21
click at [325, 525] on div "Undo" at bounding box center [330, 670] width 52 height 21
click at [29, 488] on div at bounding box center [31, 488] width 7 height 7
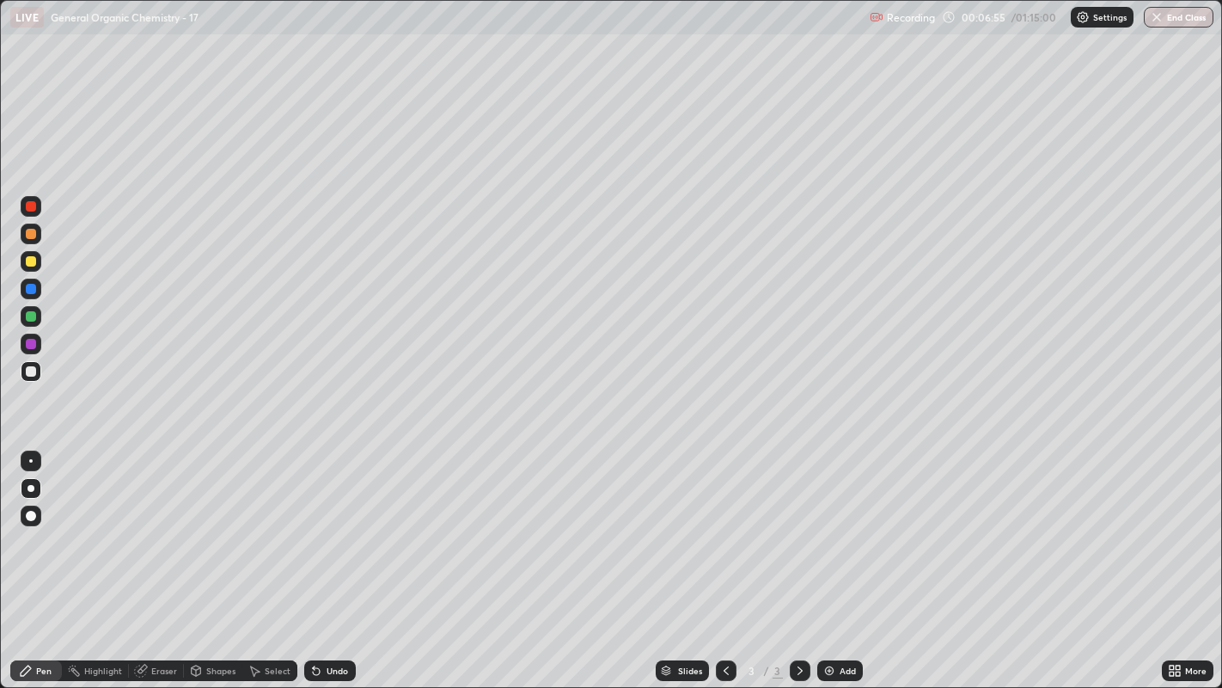
click at [30, 460] on div at bounding box center [30, 460] width 3 height 3
click at [32, 316] on div at bounding box center [31, 316] width 10 height 10
click at [105, 525] on div "Highlight" at bounding box center [103, 670] width 38 height 9
click at [30, 525] on icon at bounding box center [31, 618] width 10 height 0
click at [333, 525] on div "Undo" at bounding box center [337, 670] width 21 height 9
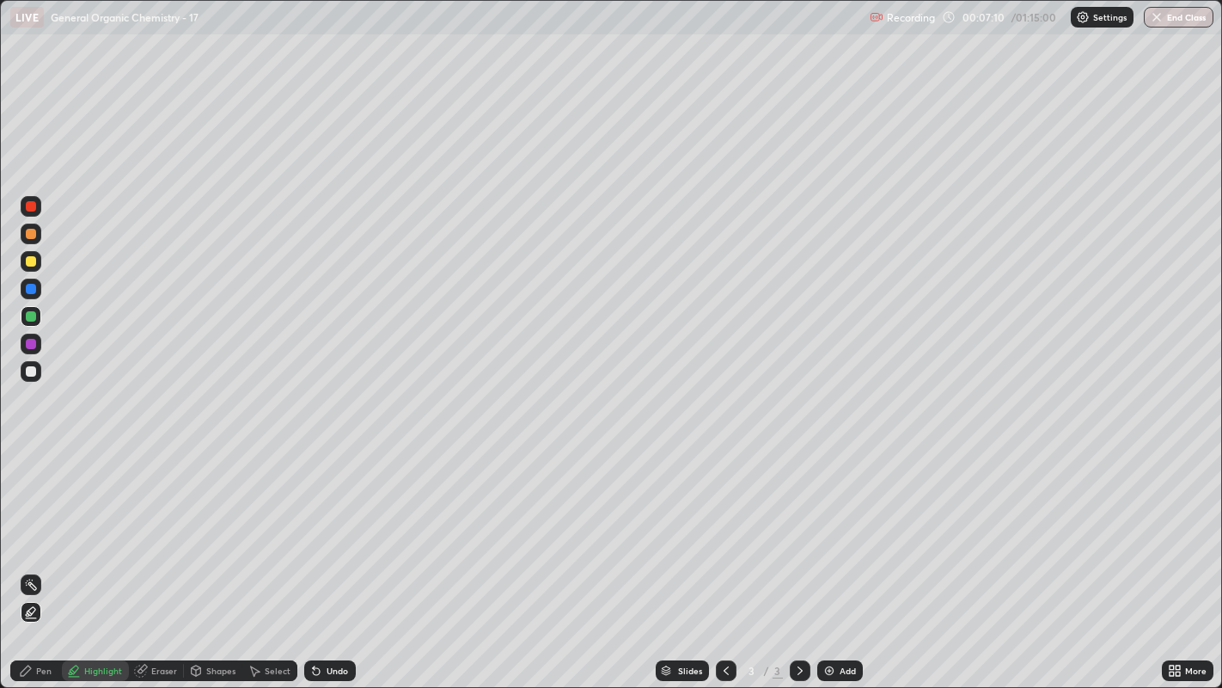
click at [313, 525] on icon at bounding box center [316, 670] width 14 height 14
click at [32, 525] on circle at bounding box center [32, 580] width 2 height 2
click at [31, 525] on div "Pen" at bounding box center [36, 670] width 52 height 21
click at [30, 370] on div at bounding box center [31, 371] width 10 height 10
click at [21, 455] on div at bounding box center [31, 461] width 21 height 28
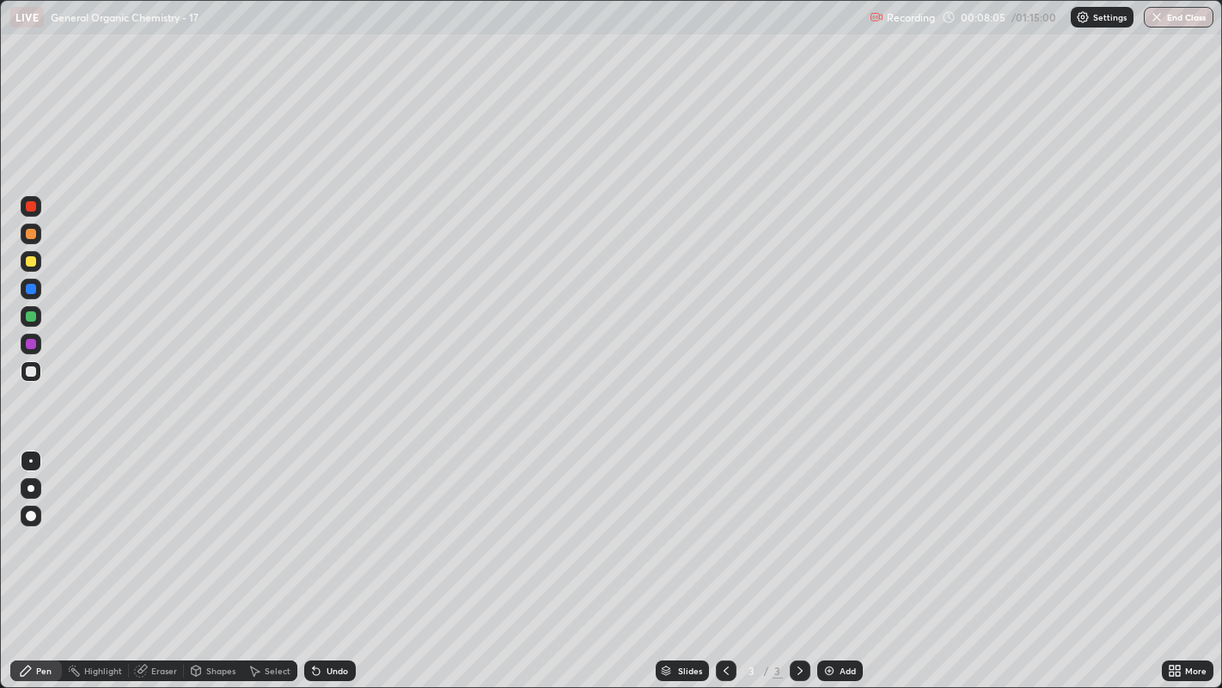
click at [821, 525] on div "Add" at bounding box center [840, 670] width 46 height 21
click at [316, 525] on icon at bounding box center [316, 671] width 7 height 7
click at [351, 525] on div "Undo" at bounding box center [330, 670] width 52 height 21
click at [28, 375] on div at bounding box center [31, 371] width 10 height 10
click at [840, 525] on div "Add" at bounding box center [848, 670] width 16 height 9
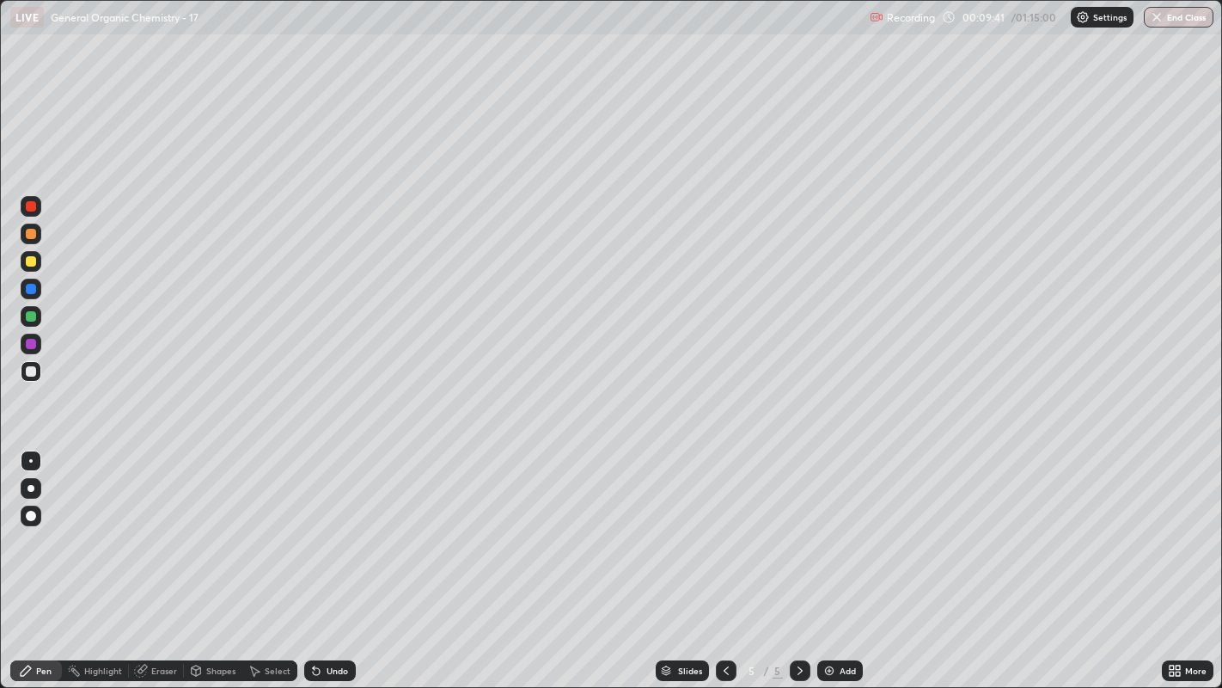
click at [32, 525] on div "Pen" at bounding box center [36, 670] width 52 height 21
click at [195, 525] on div "Shapes" at bounding box center [213, 670] width 58 height 21
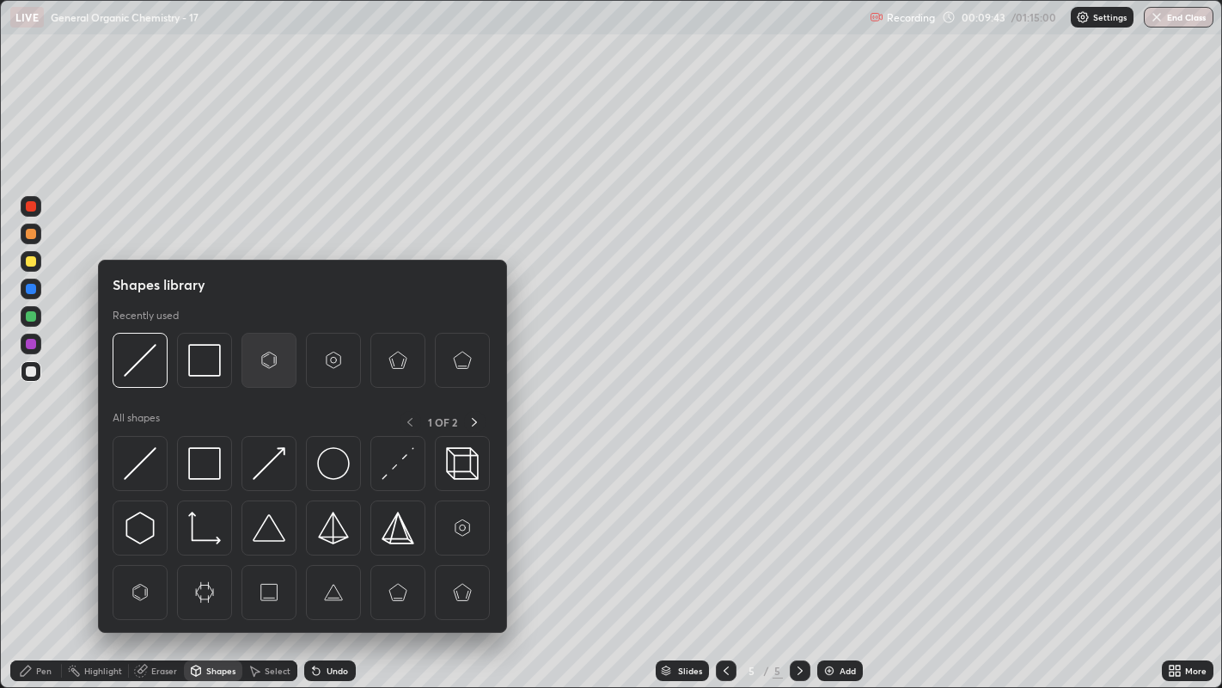
click at [264, 362] on img at bounding box center [269, 360] width 33 height 33
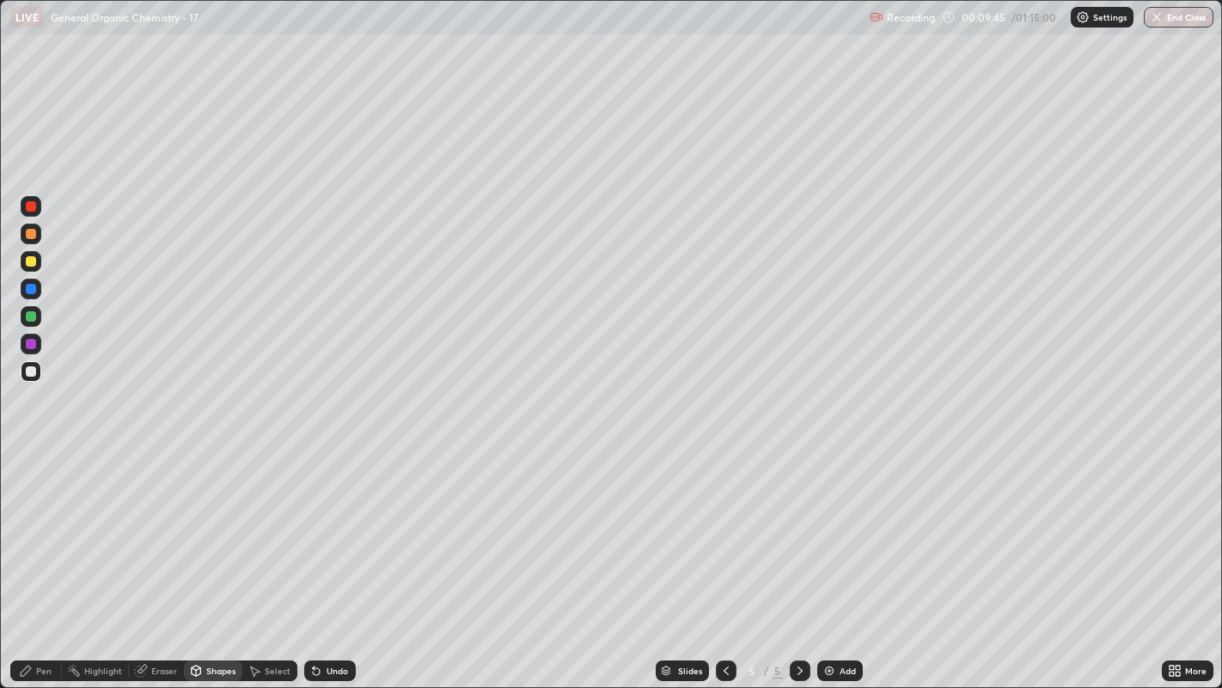
click at [48, 525] on div "Pen" at bounding box center [43, 670] width 15 height 9
click at [257, 525] on icon at bounding box center [255, 670] width 14 height 14
click at [52, 525] on div "Pen" at bounding box center [36, 670] width 52 height 21
click at [260, 525] on div "Select" at bounding box center [269, 670] width 55 height 21
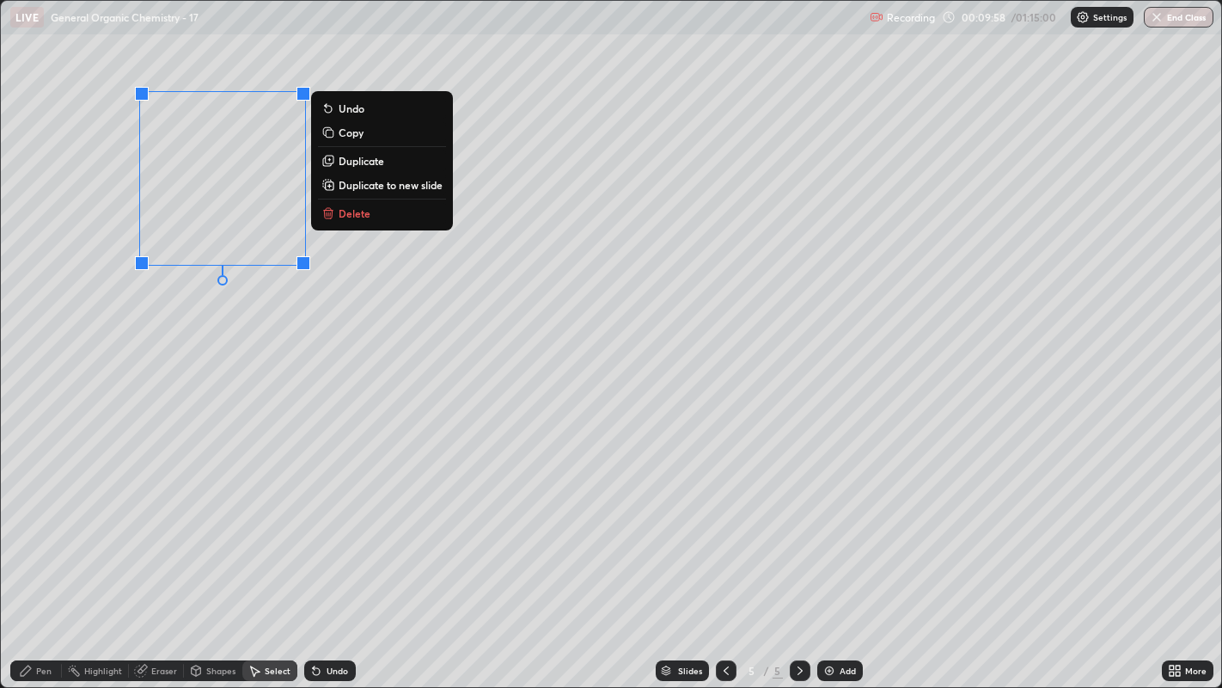
click at [378, 164] on p "Duplicate" at bounding box center [362, 161] width 46 height 14
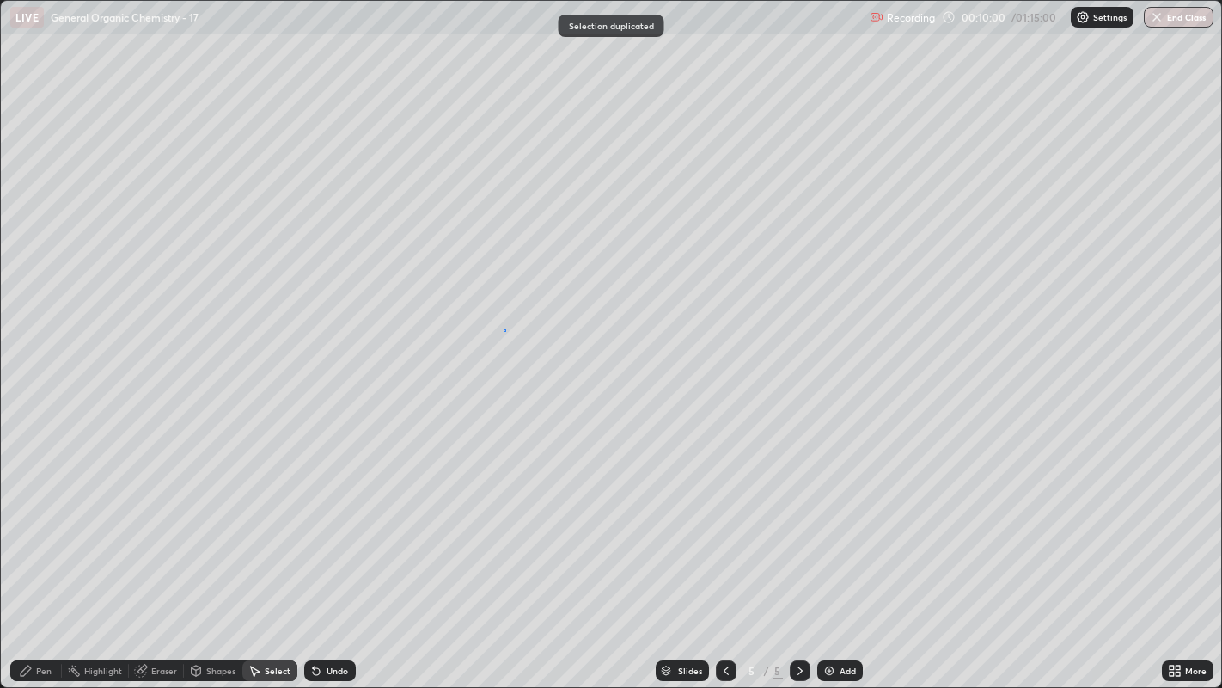
click at [504, 329] on div "0 ° Undo Copy Duplicate Duplicate to new slide Delete" at bounding box center [611, 344] width 1221 height 687
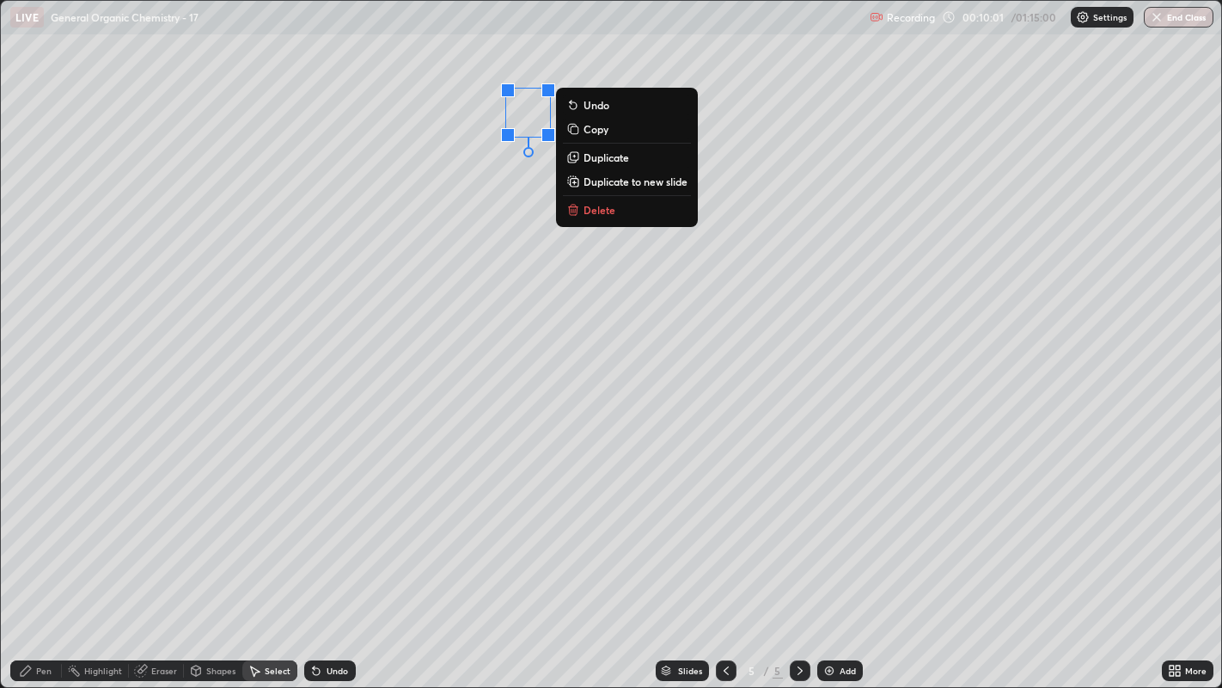
click at [620, 213] on button "Delete" at bounding box center [627, 209] width 128 height 21
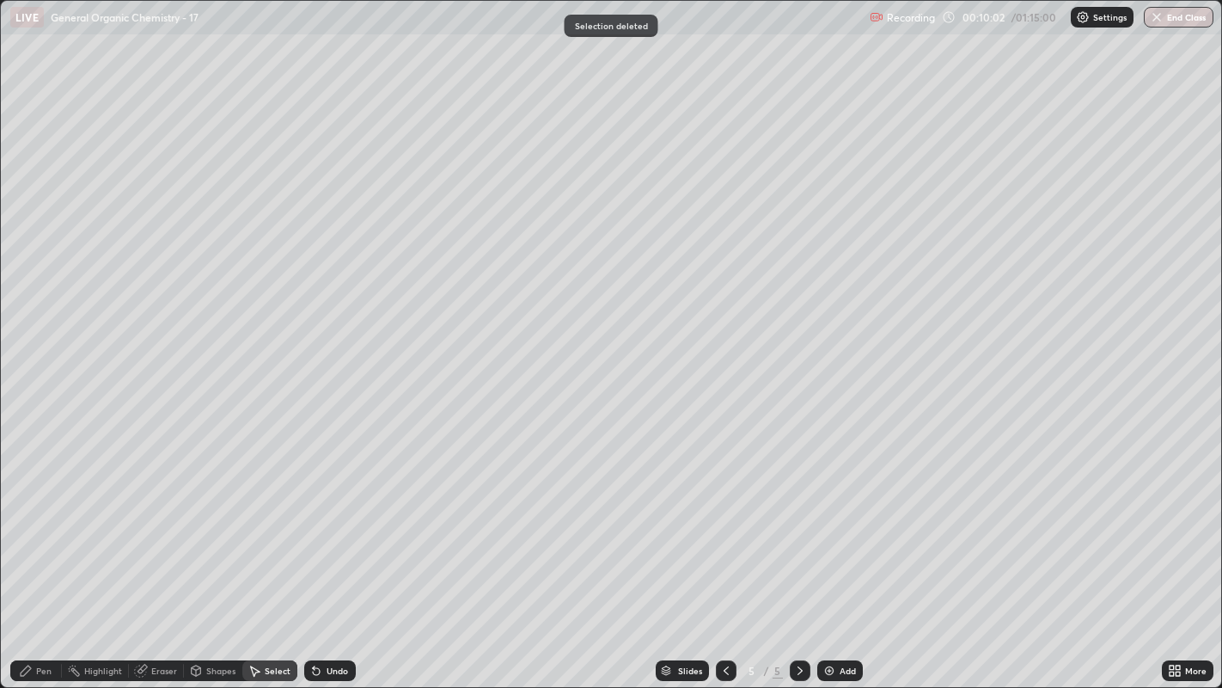
click at [33, 525] on div "Pen" at bounding box center [36, 670] width 52 height 21
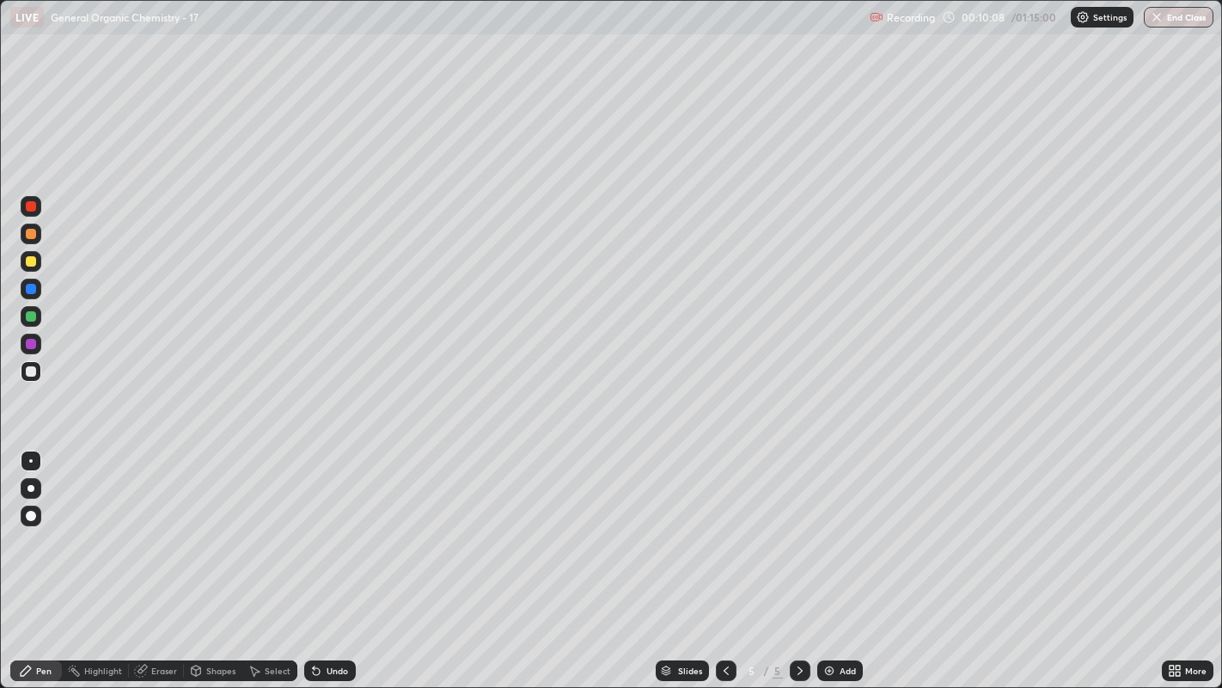
click at [337, 525] on div "Undo" at bounding box center [337, 670] width 21 height 9
click at [34, 259] on div at bounding box center [31, 261] width 10 height 10
click at [277, 525] on div "Select" at bounding box center [278, 670] width 26 height 9
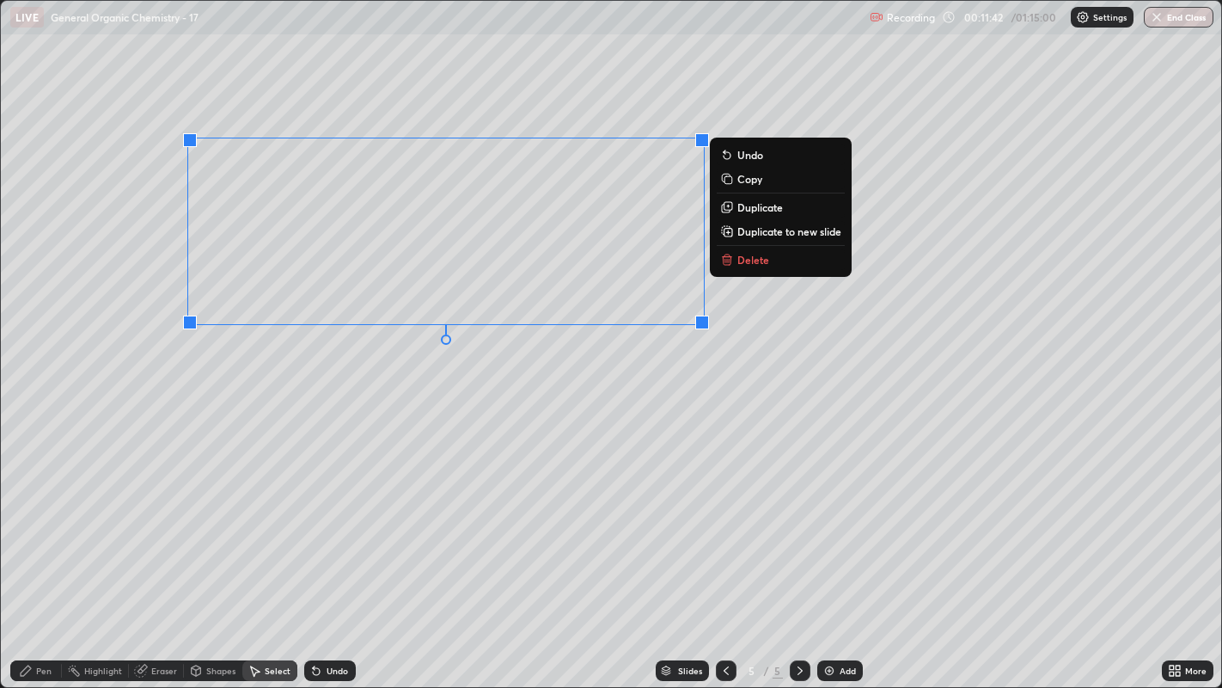
click at [534, 375] on div "0 ° Undo Copy Duplicate Duplicate to new slide Delete" at bounding box center [611, 344] width 1221 height 687
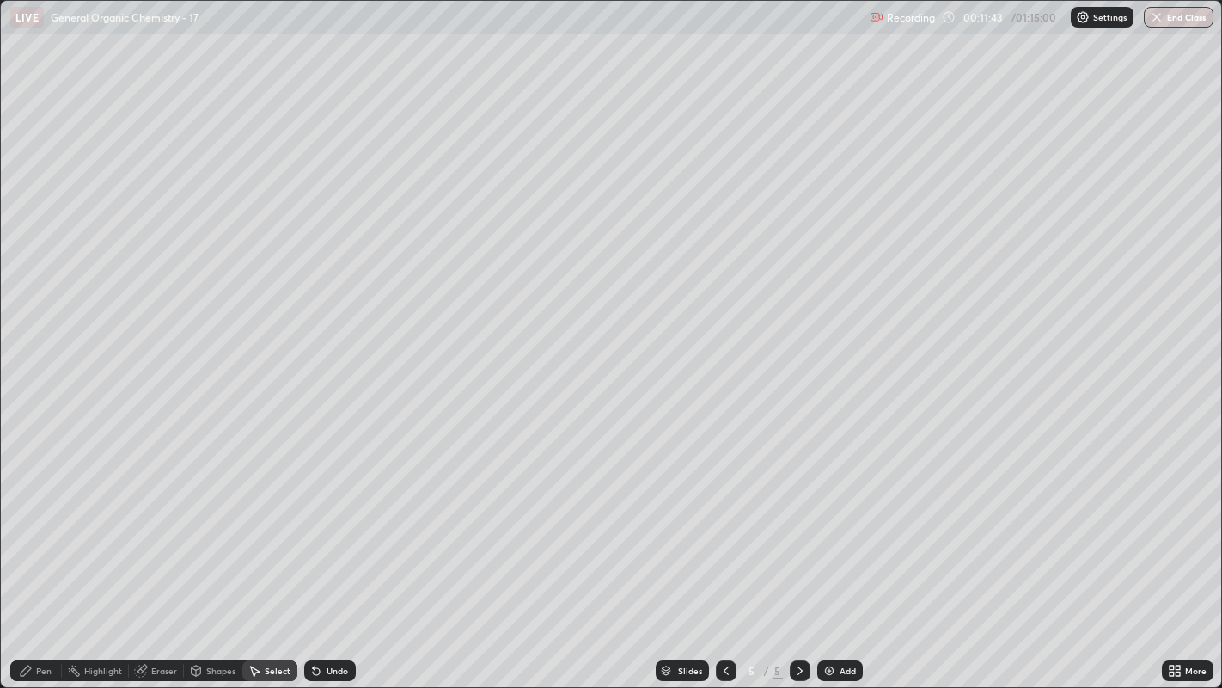
click at [43, 525] on div "Pen" at bounding box center [43, 670] width 15 height 9
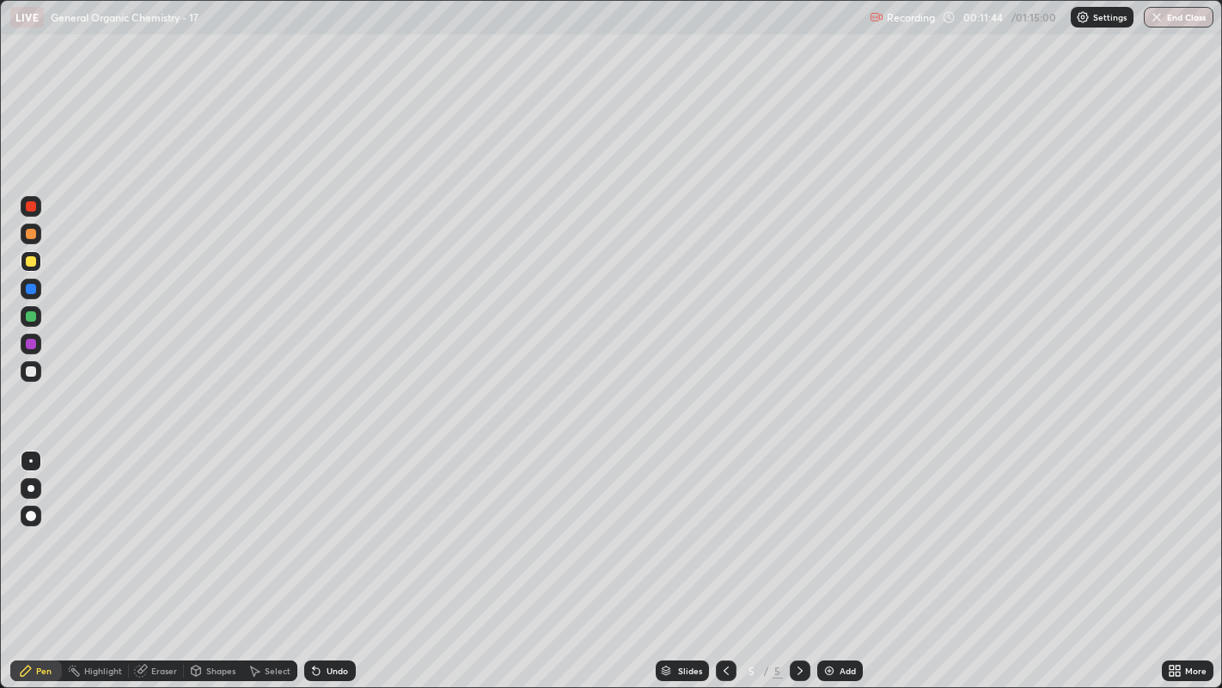
click at [33, 364] on div at bounding box center [31, 371] width 21 height 21
click at [28, 260] on div at bounding box center [31, 261] width 10 height 10
click at [33, 469] on div at bounding box center [31, 460] width 21 height 21
click at [39, 494] on div at bounding box center [31, 488] width 21 height 21
click at [29, 370] on div at bounding box center [31, 371] width 10 height 10
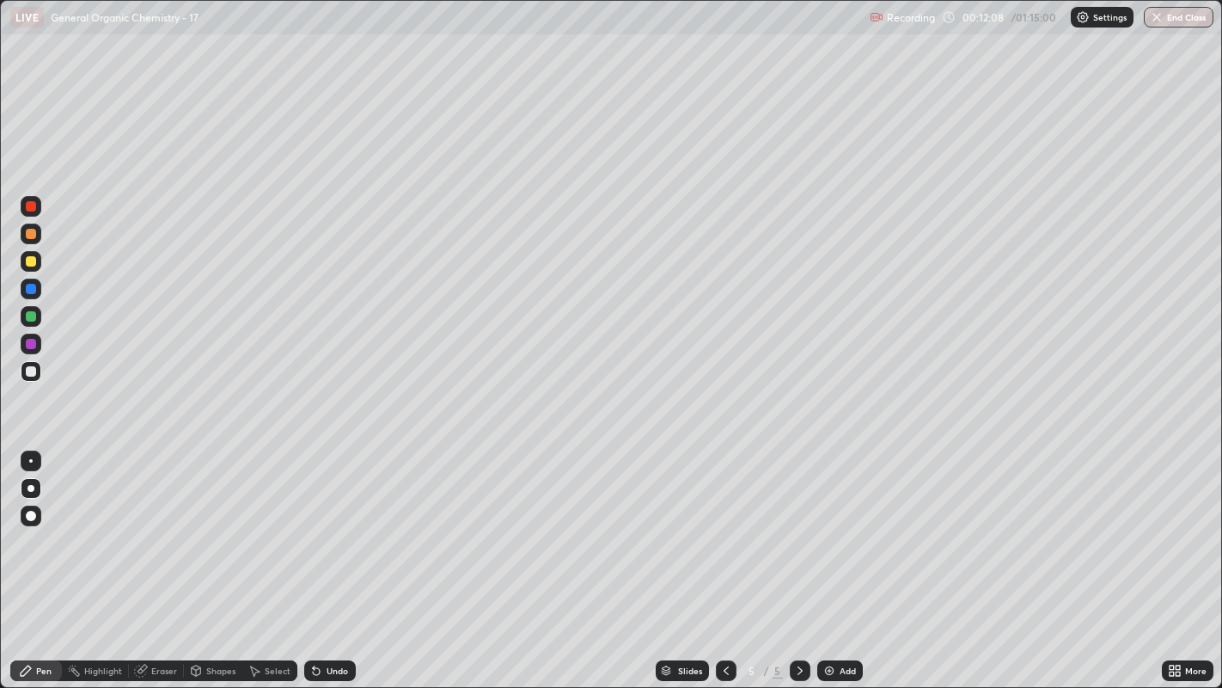
click at [30, 460] on div at bounding box center [30, 460] width 3 height 3
click at [31, 256] on div at bounding box center [31, 261] width 10 height 10
click at [31, 370] on div at bounding box center [31, 371] width 10 height 10
click at [842, 525] on div "Add" at bounding box center [848, 670] width 16 height 9
click at [28, 381] on div at bounding box center [31, 371] width 21 height 21
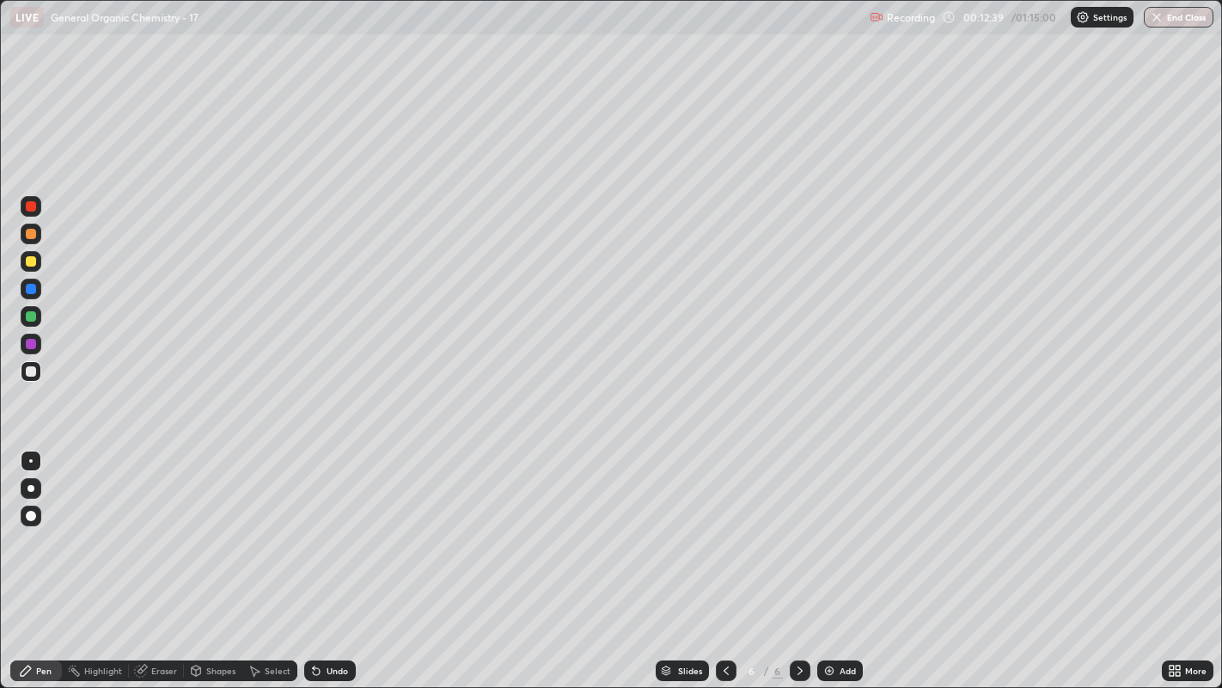
click at [204, 525] on div "Shapes" at bounding box center [213, 670] width 58 height 21
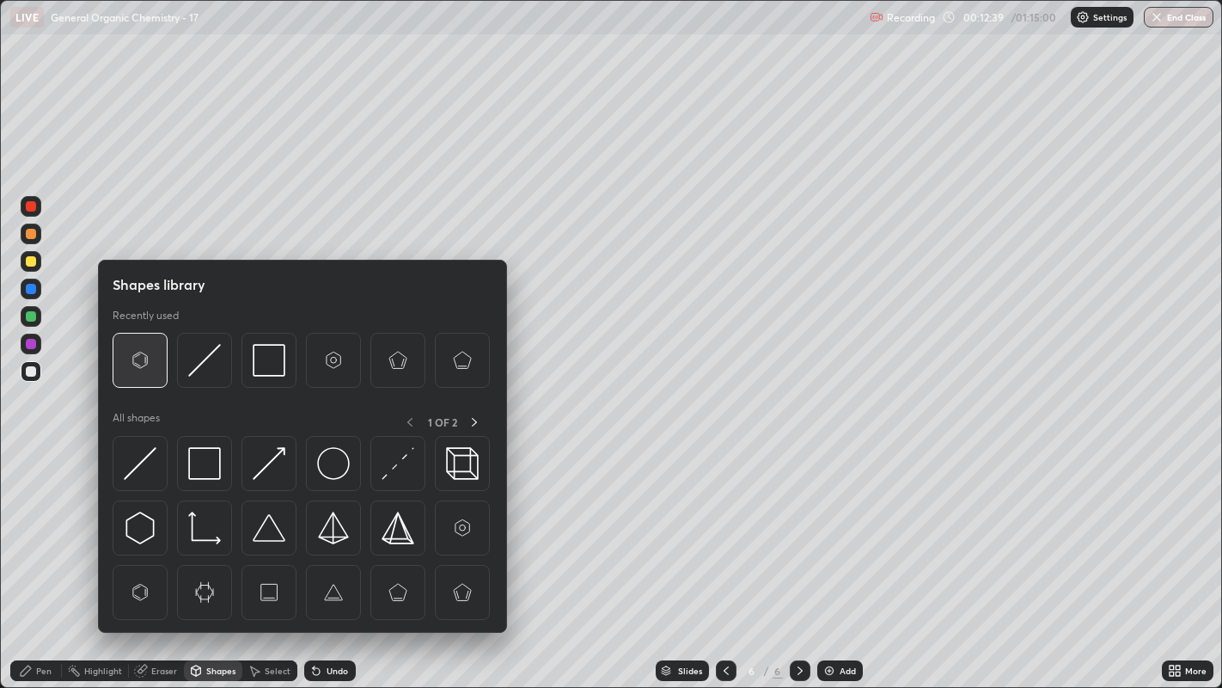
click at [141, 358] on img at bounding box center [140, 360] width 33 height 33
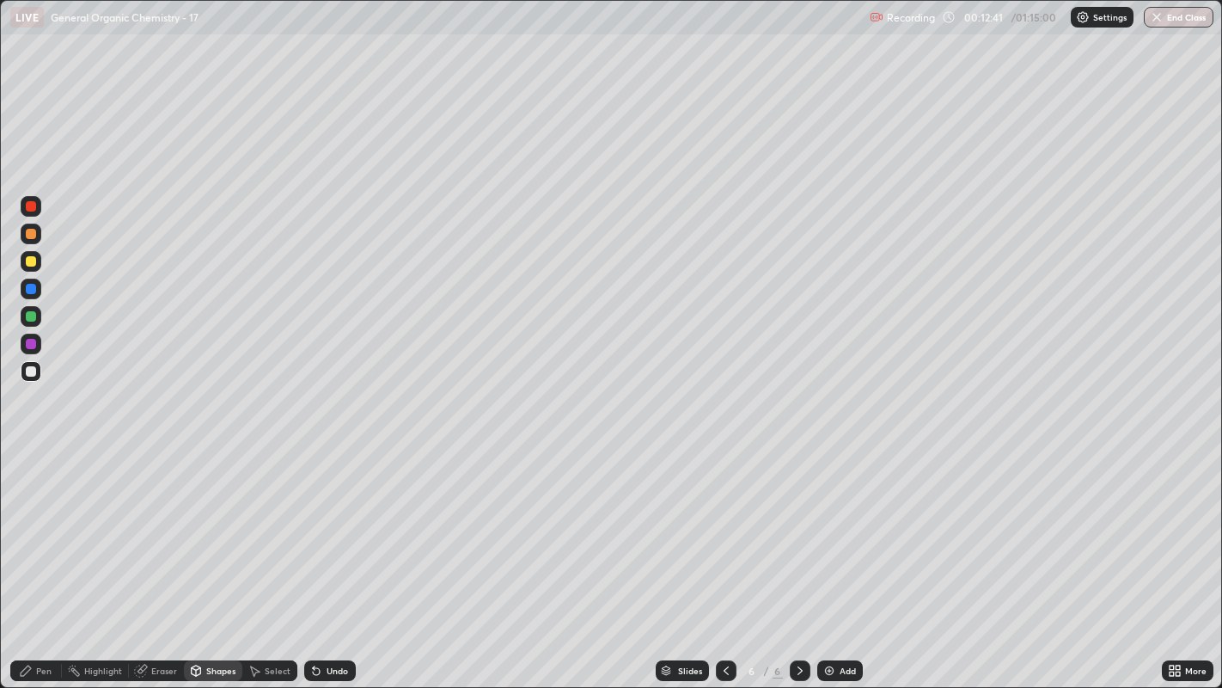
click at [32, 525] on icon at bounding box center [26, 670] width 14 height 14
click at [266, 525] on div "Select" at bounding box center [278, 670] width 26 height 9
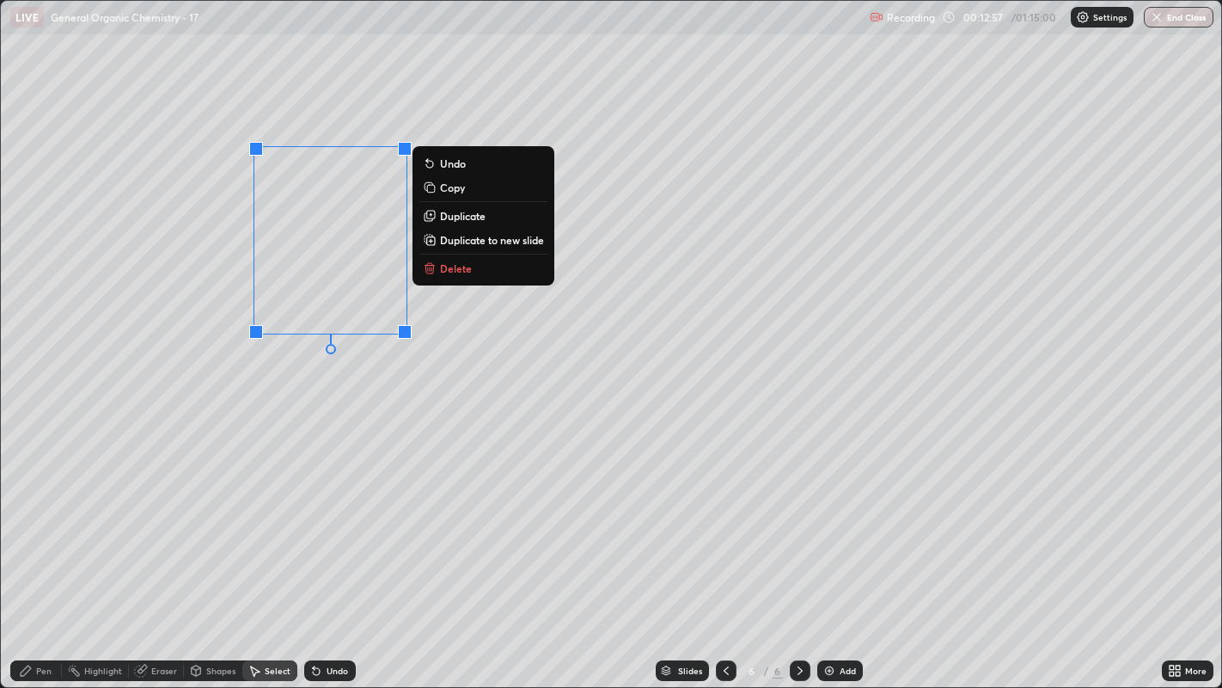
click at [473, 213] on p "Duplicate" at bounding box center [463, 216] width 46 height 14
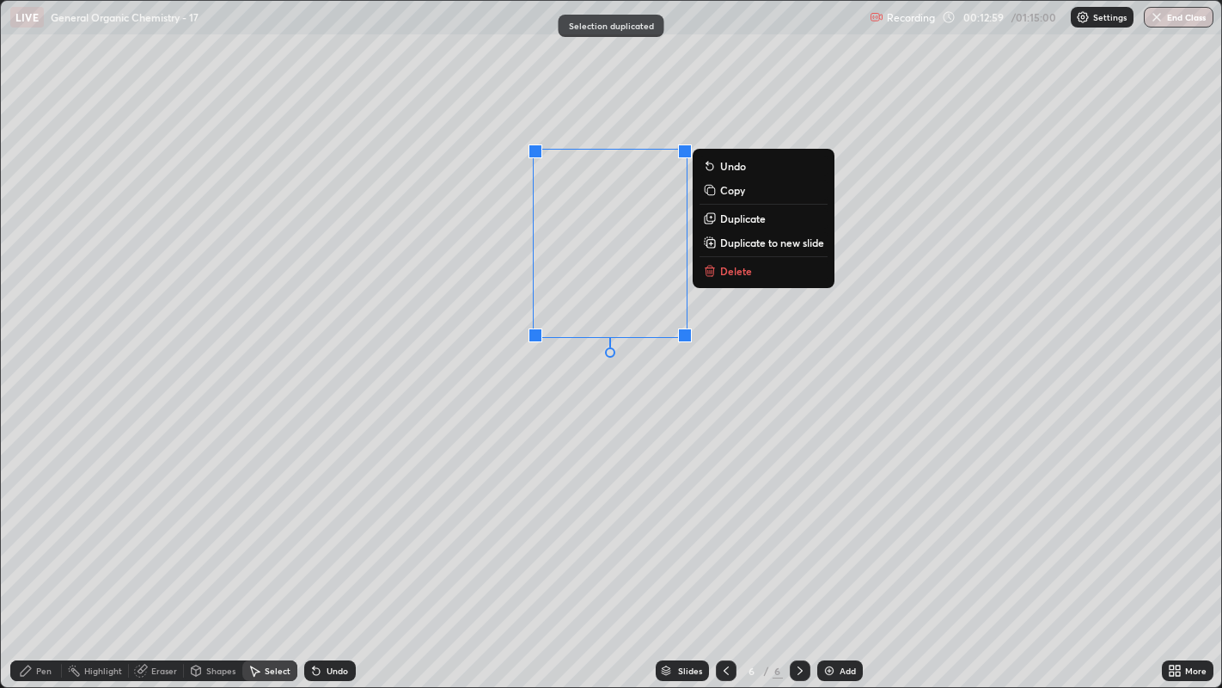
click at [616, 387] on div "0 ° Undo Copy Duplicate Duplicate to new slide Delete" at bounding box center [611, 344] width 1221 height 687
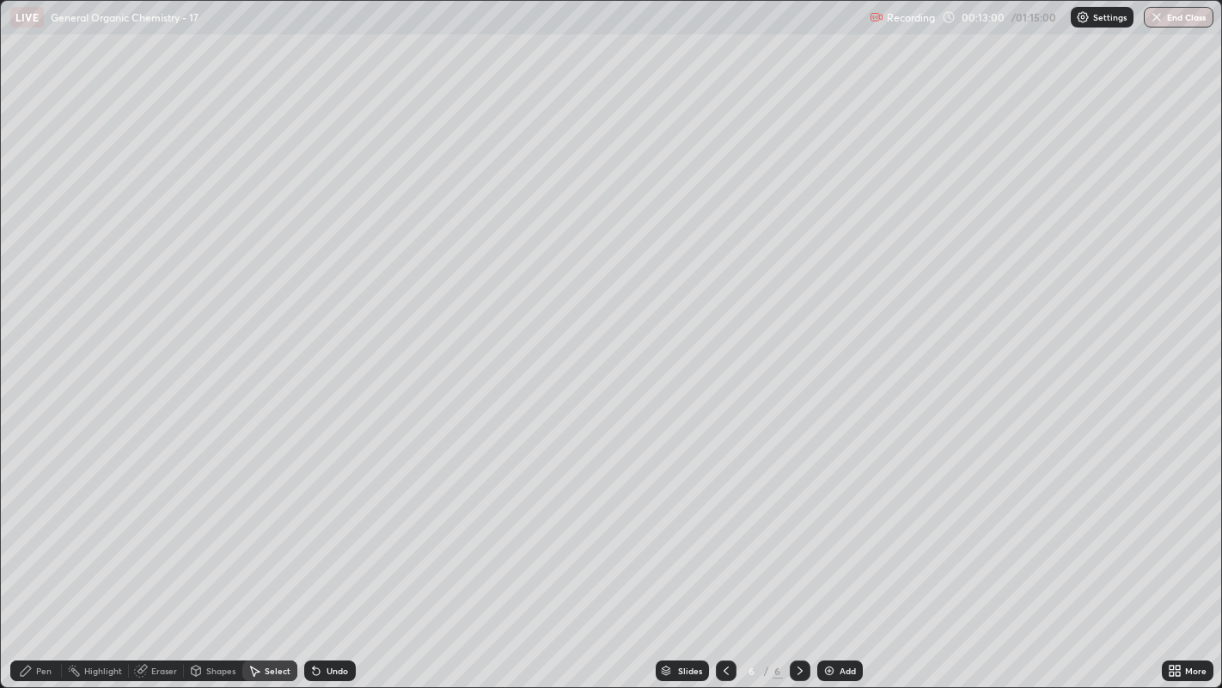
click at [43, 525] on div "Pen" at bounding box center [43, 670] width 15 height 9
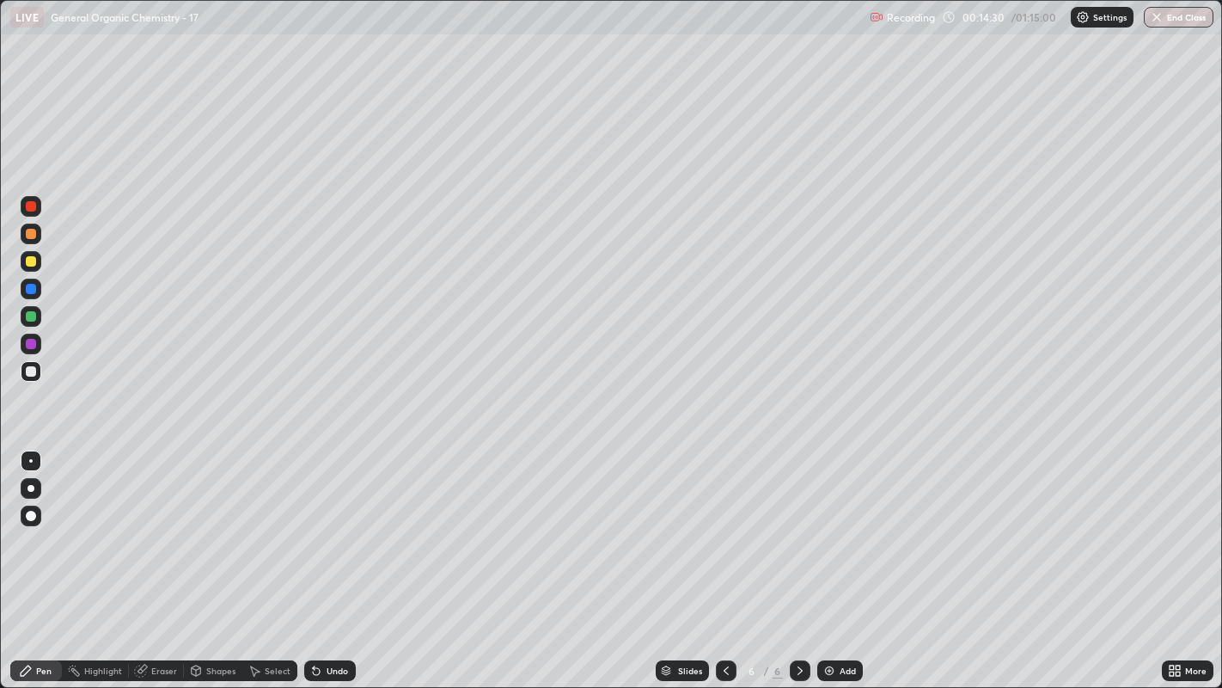
click at [31, 263] on div at bounding box center [31, 261] width 10 height 10
click at [30, 488] on div at bounding box center [31, 488] width 7 height 7
click at [21, 462] on div at bounding box center [31, 460] width 21 height 21
click at [32, 370] on div at bounding box center [31, 371] width 10 height 10
click at [30, 262] on div at bounding box center [31, 261] width 10 height 10
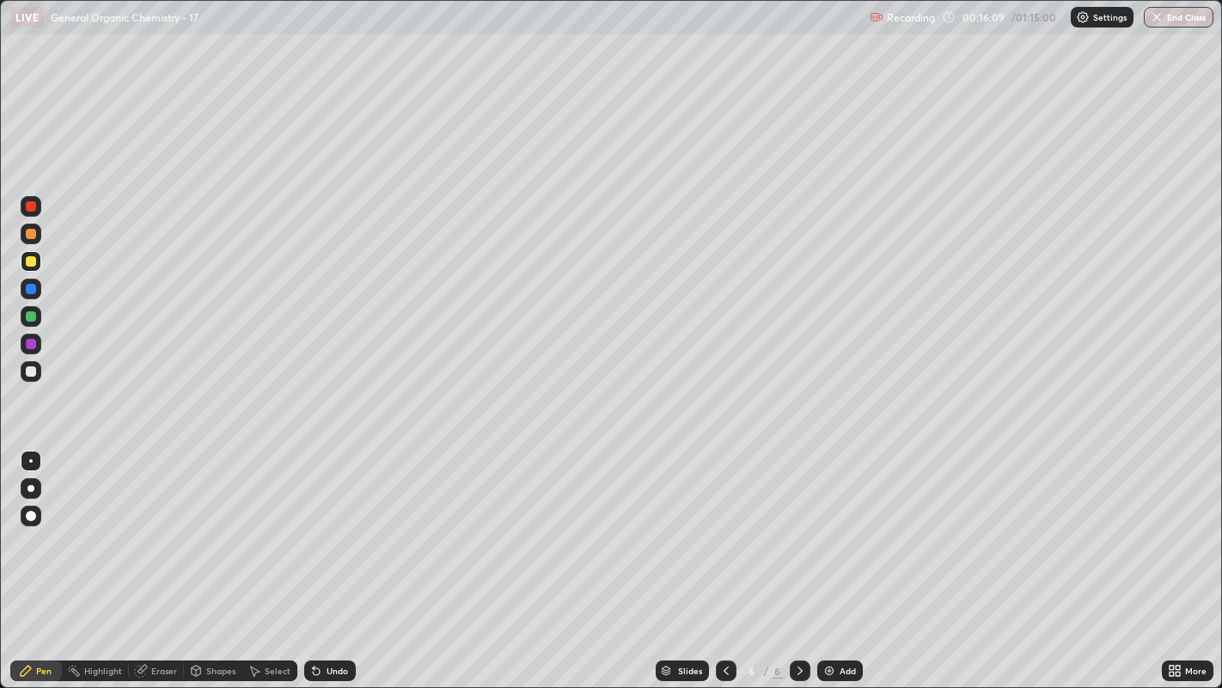
click at [348, 525] on div "Undo" at bounding box center [330, 670] width 52 height 21
click at [30, 207] on div at bounding box center [31, 206] width 10 height 10
click at [30, 371] on div at bounding box center [31, 371] width 10 height 10
click at [29, 490] on div at bounding box center [31, 488] width 7 height 7
click at [321, 525] on div "Undo" at bounding box center [330, 670] width 52 height 21
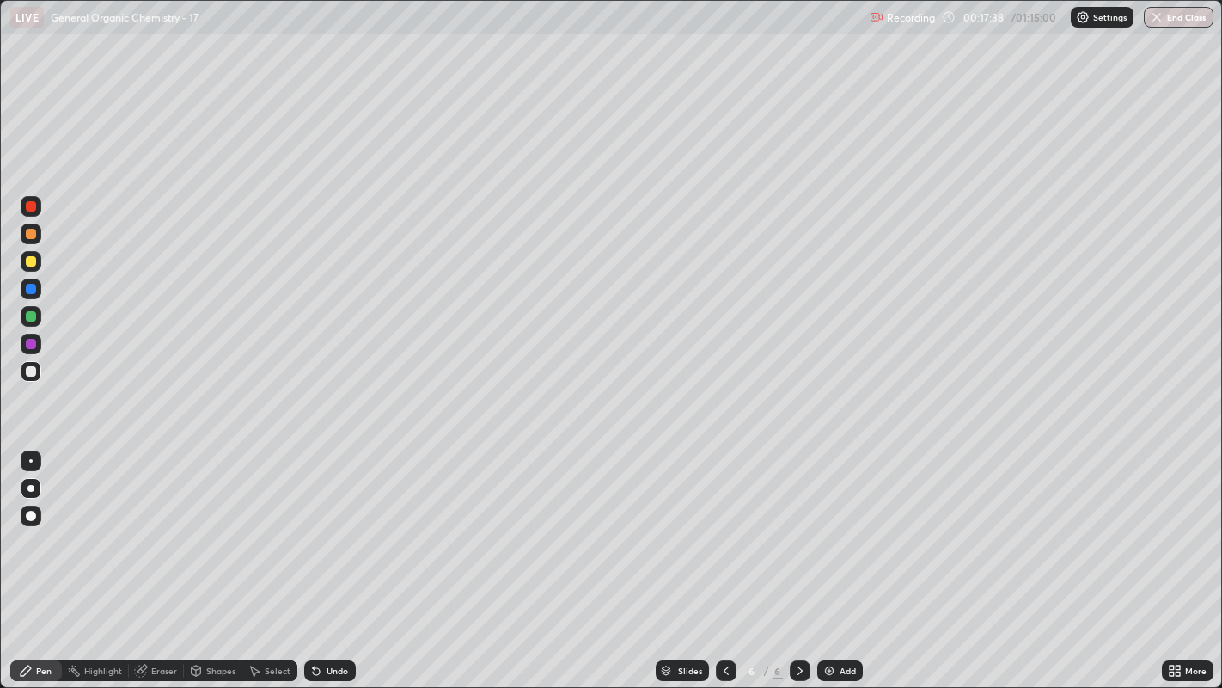
click at [322, 525] on div "Undo" at bounding box center [330, 670] width 52 height 21
click at [32, 257] on div at bounding box center [31, 261] width 10 height 10
click at [274, 525] on div "Select" at bounding box center [278, 670] width 26 height 9
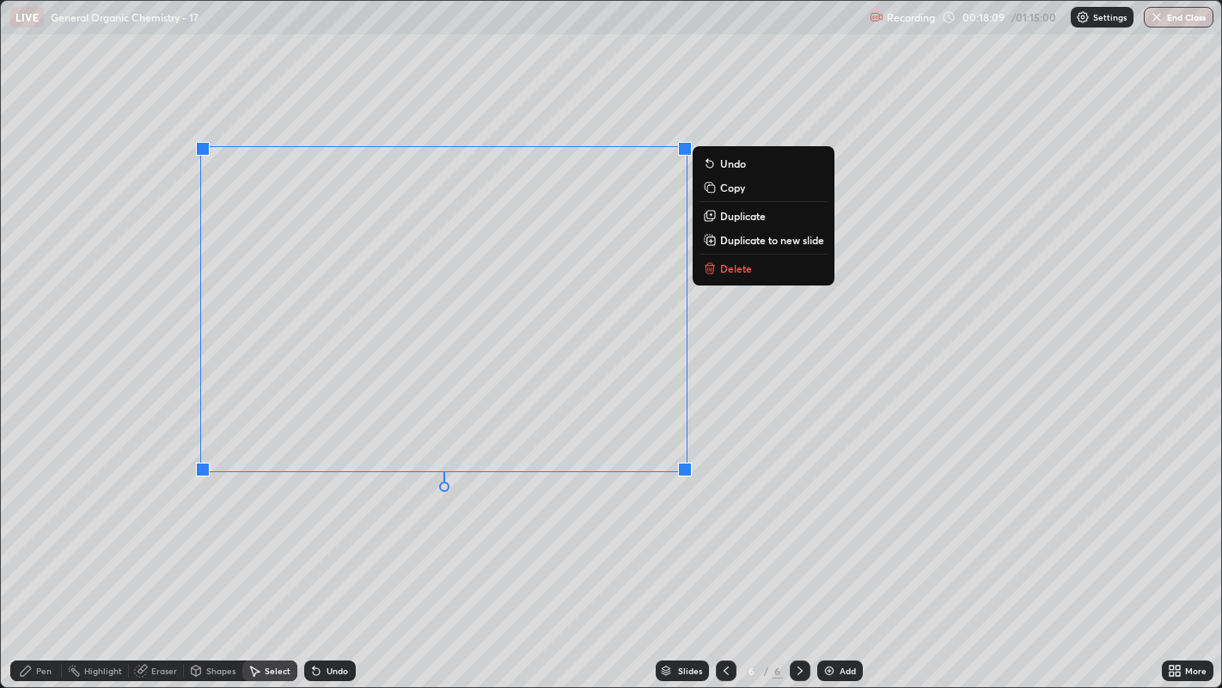
click at [769, 242] on p "Duplicate to new slide" at bounding box center [772, 240] width 104 height 14
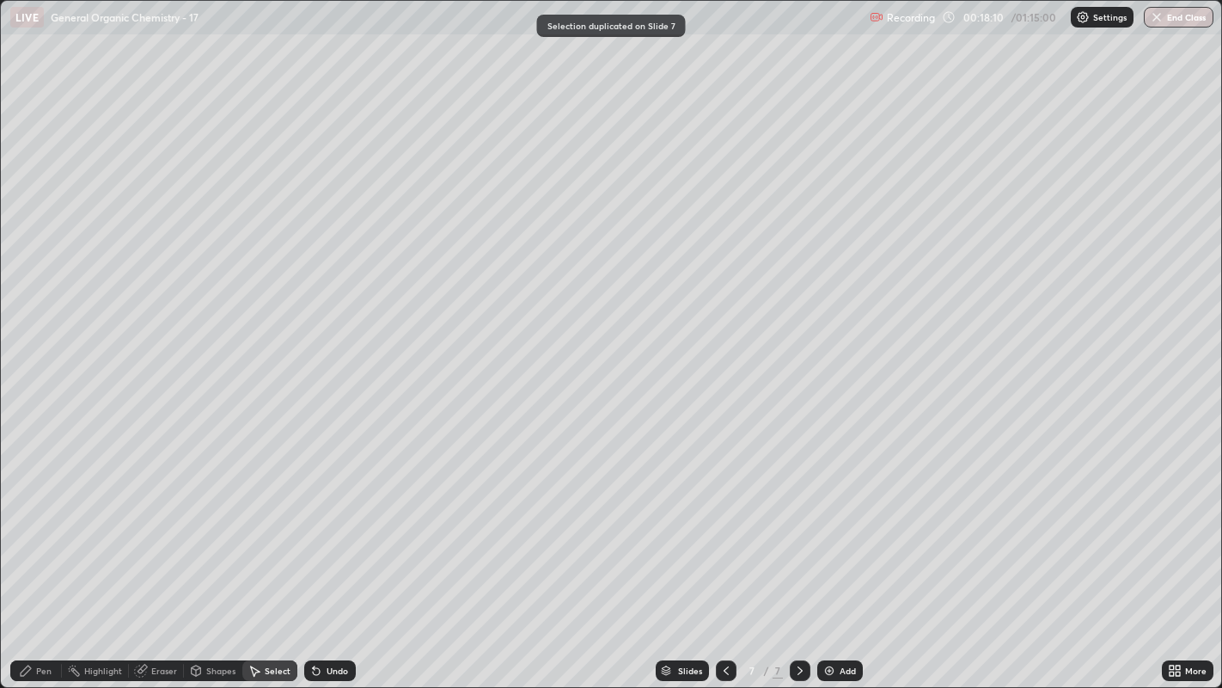
click at [724, 525] on icon at bounding box center [726, 670] width 14 height 14
click at [44, 525] on div "Pen" at bounding box center [43, 670] width 15 height 9
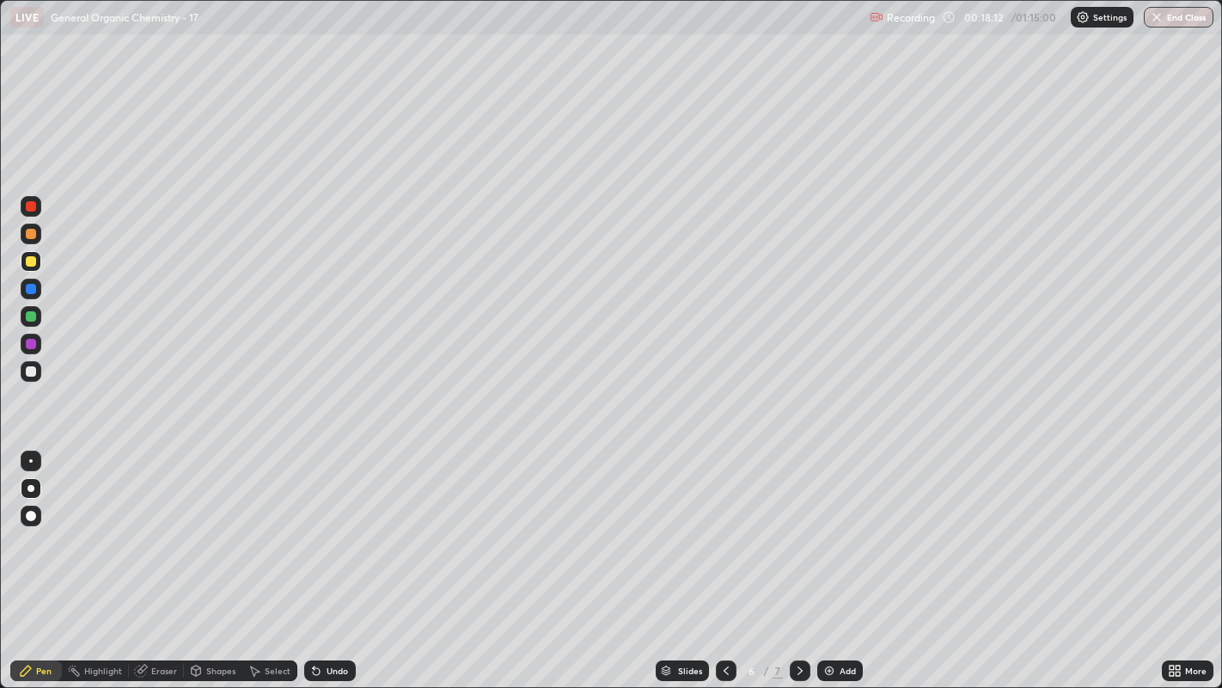
click at [30, 460] on div at bounding box center [30, 460] width 3 height 3
click at [34, 376] on div at bounding box center [31, 371] width 21 height 21
click at [798, 525] on icon at bounding box center [800, 670] width 14 height 14
click at [159, 525] on div "Eraser" at bounding box center [164, 670] width 26 height 9
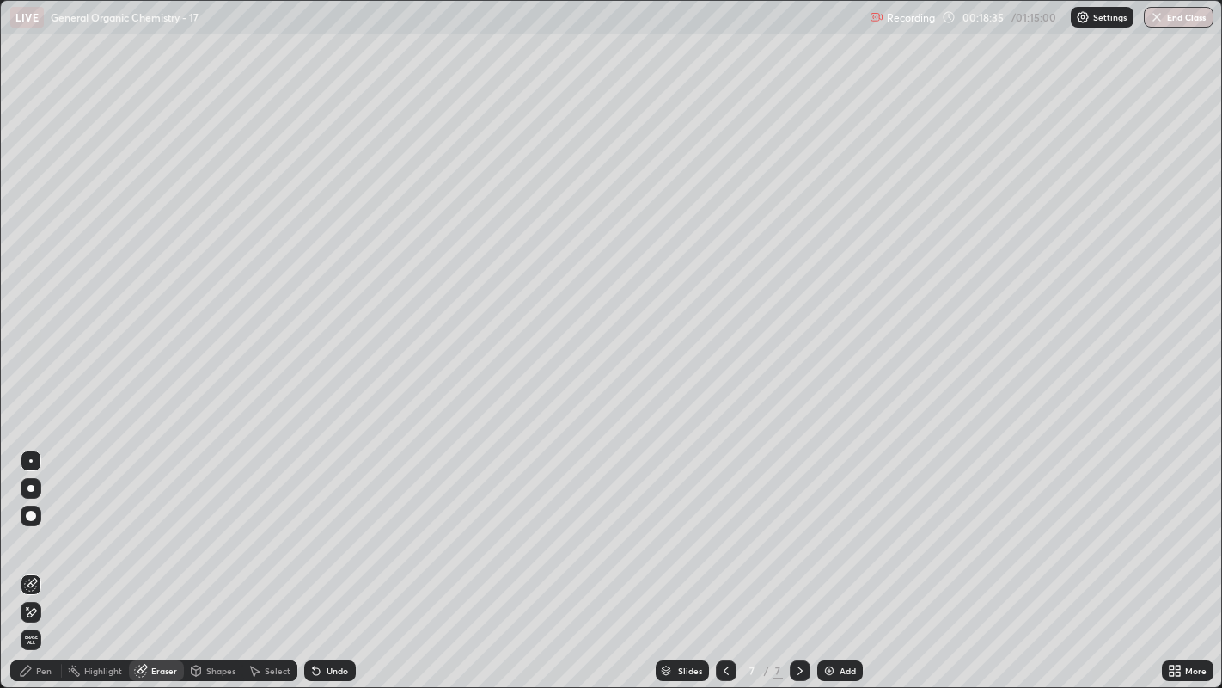
click at [37, 525] on icon at bounding box center [31, 612] width 14 height 15
click at [144, 525] on icon at bounding box center [141, 670] width 9 height 9
click at [32, 525] on icon at bounding box center [31, 585] width 14 height 14
click at [39, 525] on div "Pen" at bounding box center [43, 670] width 15 height 9
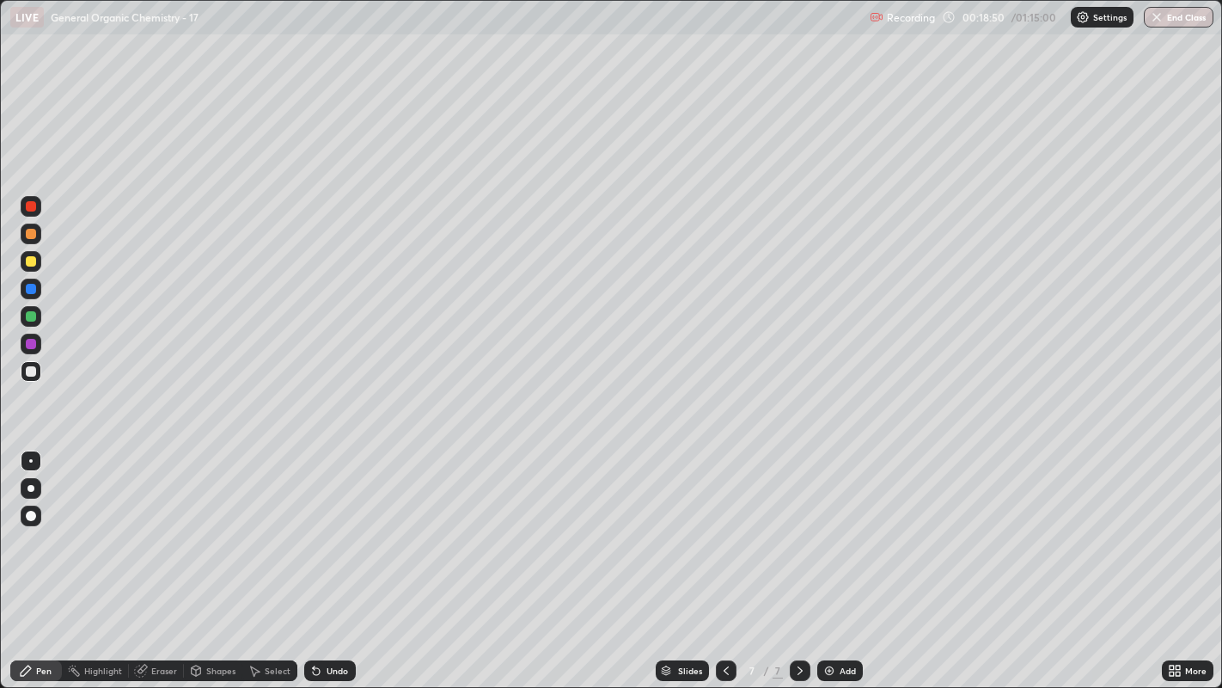
click at [138, 525] on icon at bounding box center [140, 670] width 11 height 11
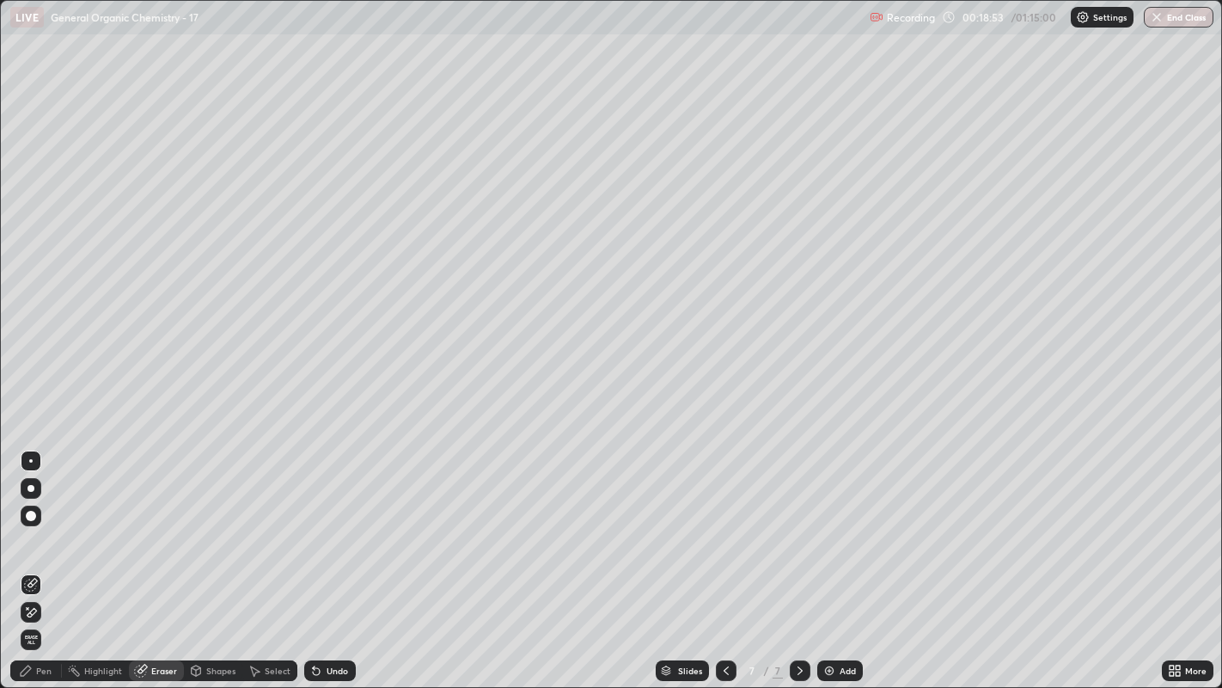
click at [51, 525] on div "Pen" at bounding box center [43, 670] width 15 height 9
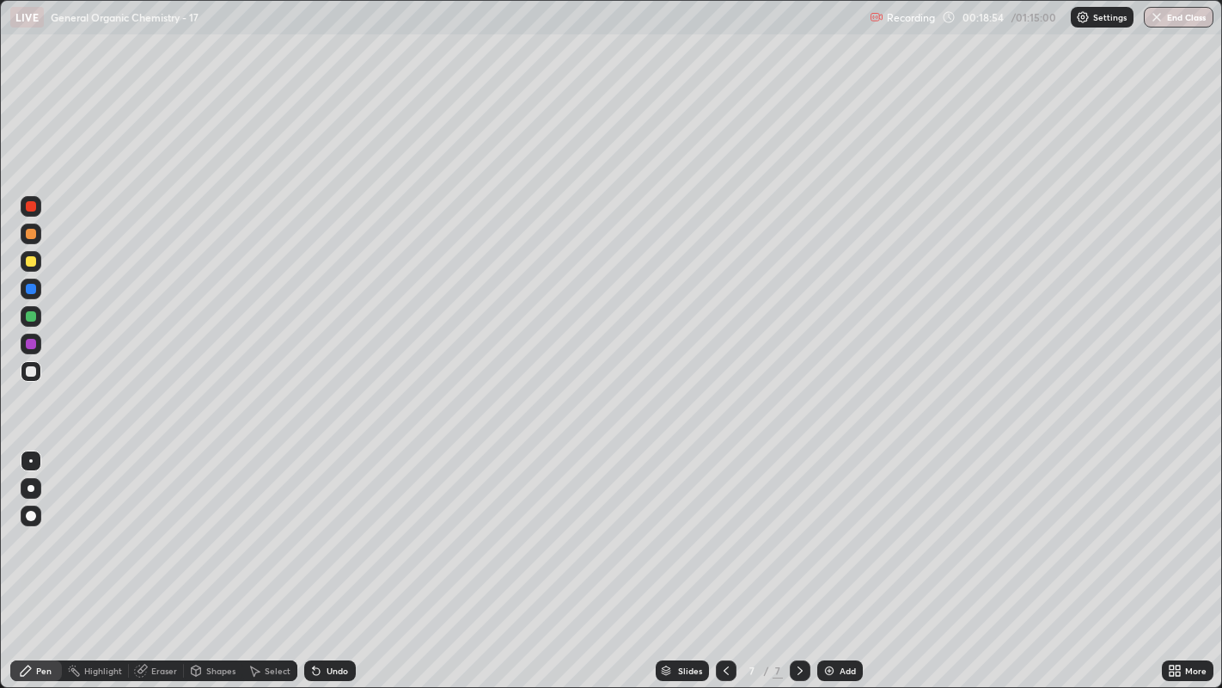
click at [265, 525] on div "Select" at bounding box center [269, 670] width 55 height 21
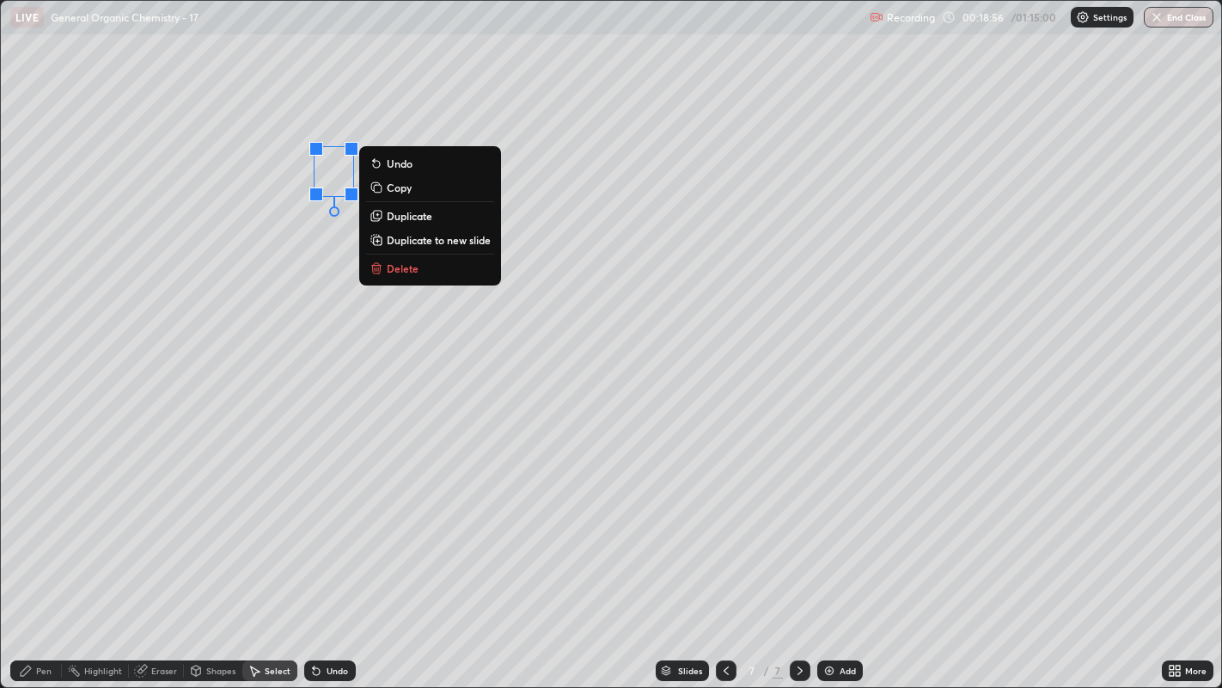
click at [422, 267] on button "Delete" at bounding box center [430, 268] width 128 height 21
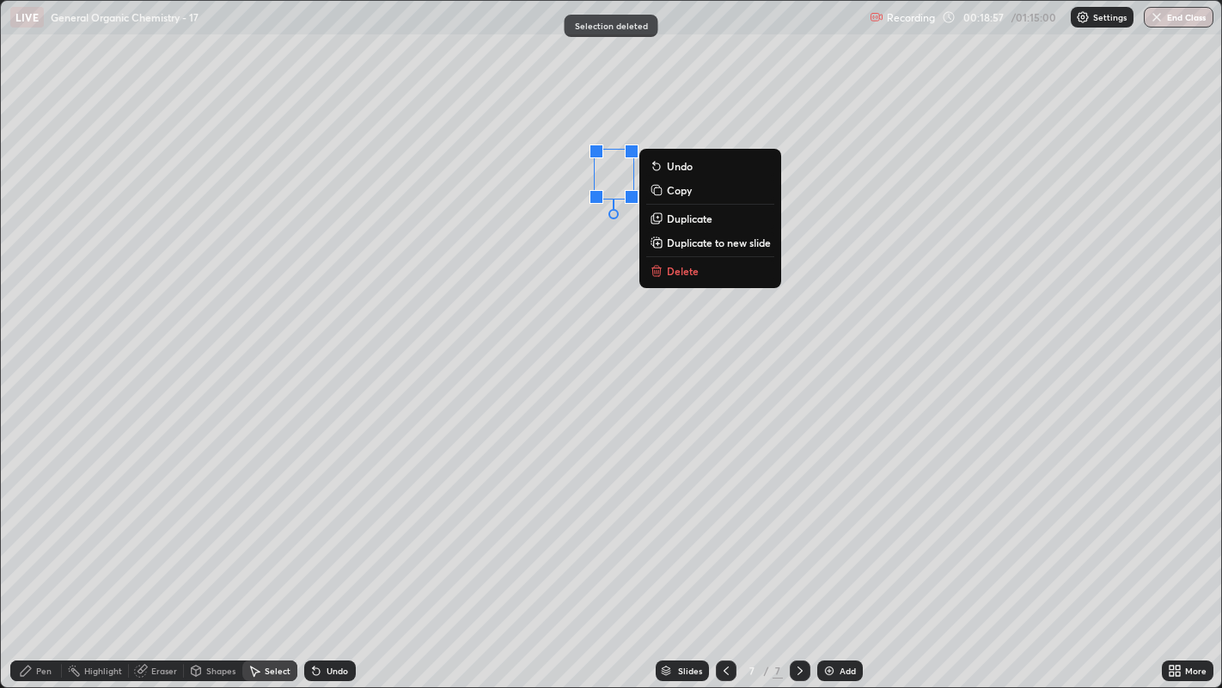
click at [707, 267] on button "Delete" at bounding box center [710, 270] width 128 height 21
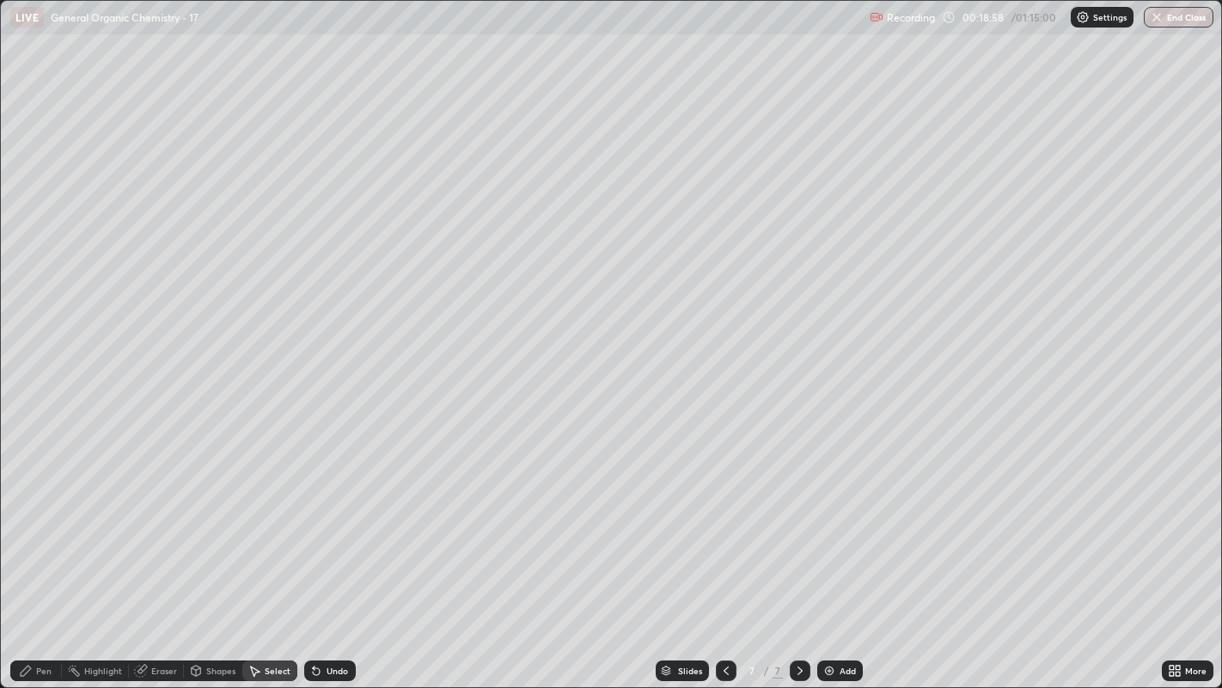
click at [21, 525] on icon at bounding box center [26, 670] width 14 height 14
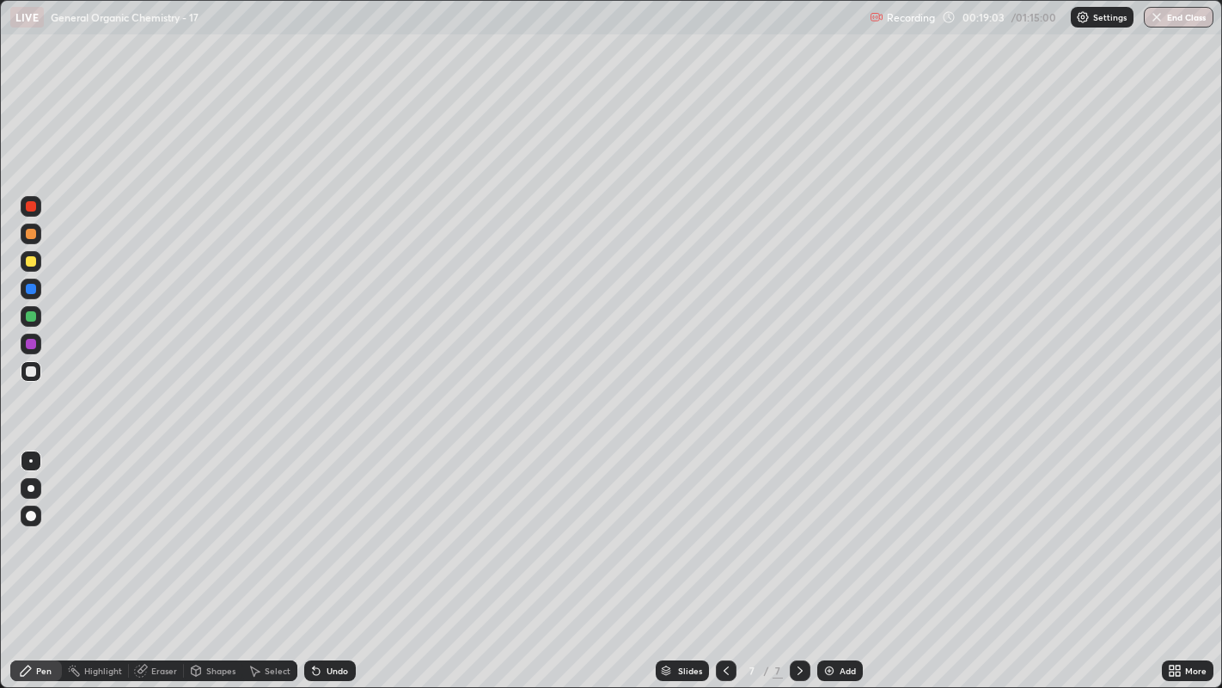
click at [26, 262] on div at bounding box center [31, 261] width 10 height 10
click at [287, 525] on div "Select" at bounding box center [278, 670] width 26 height 9
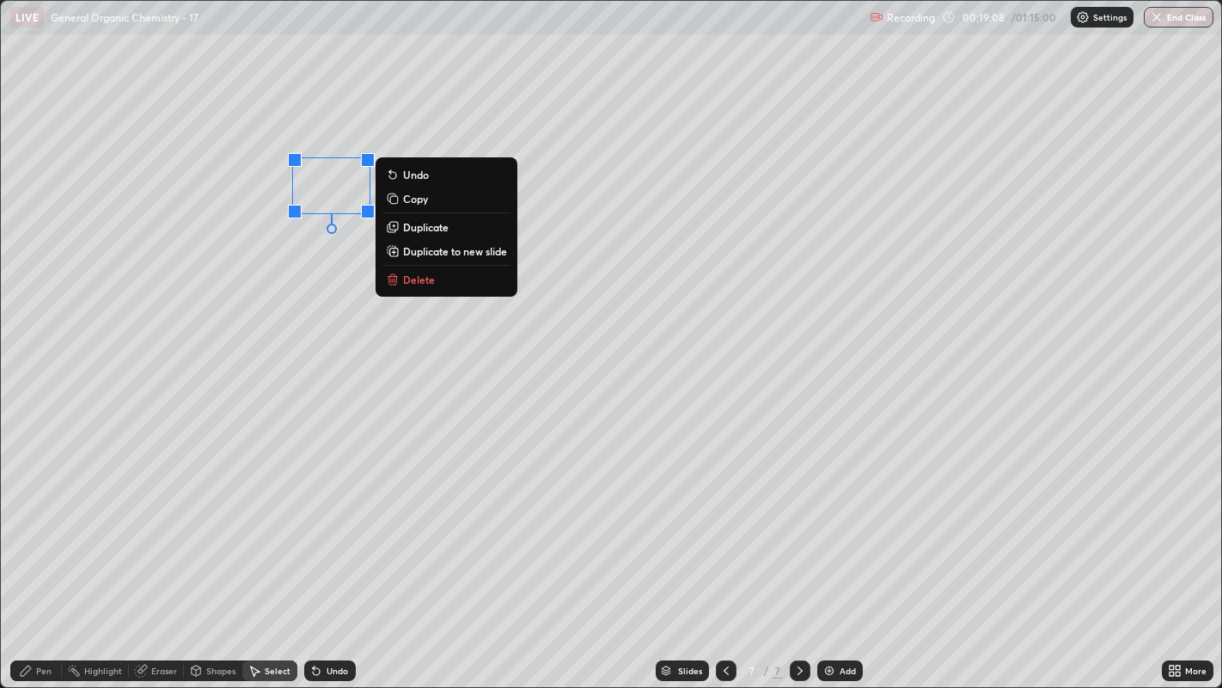
click at [421, 228] on p "Duplicate" at bounding box center [426, 227] width 46 height 14
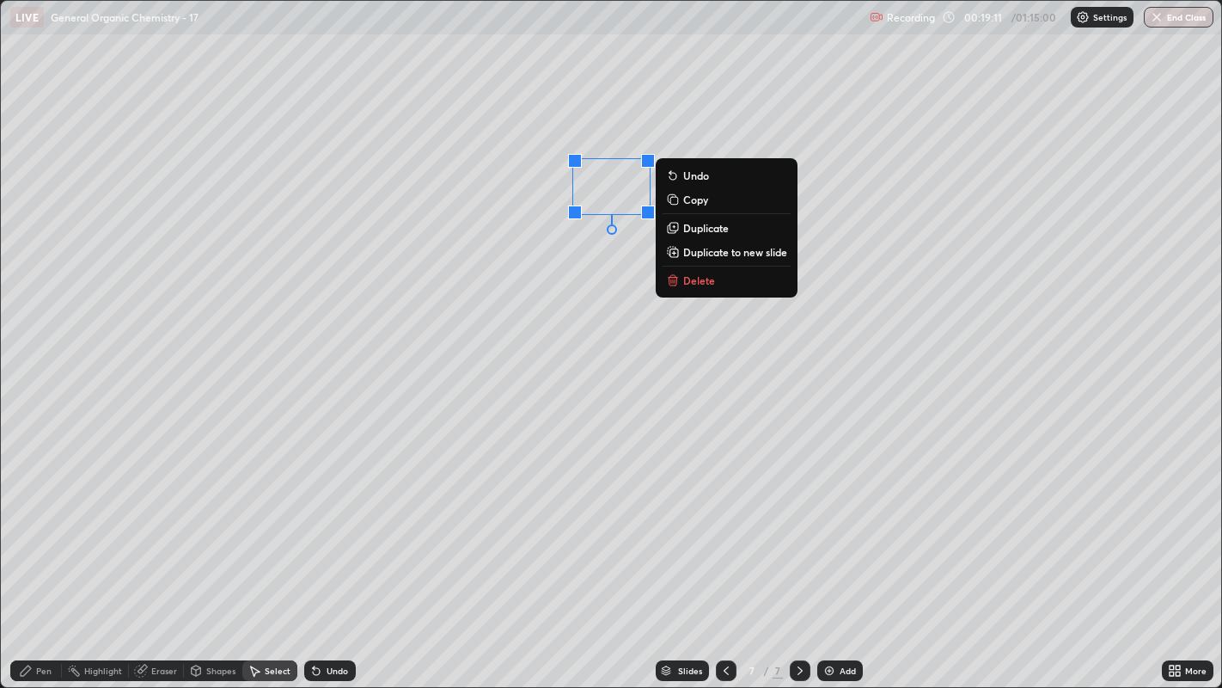
click at [549, 375] on div "0 ° Undo Copy Duplicate Duplicate to new slide Delete" at bounding box center [611, 344] width 1221 height 687
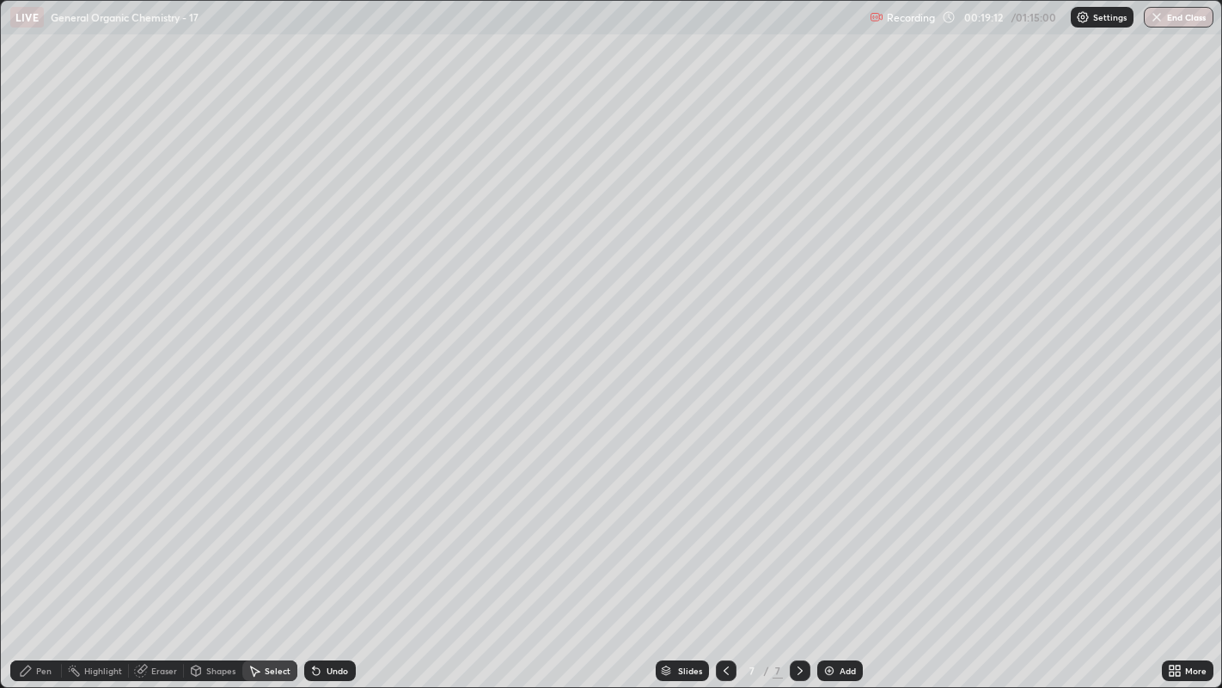
click at [155, 525] on div "Eraser" at bounding box center [164, 670] width 26 height 9
click at [50, 525] on div "Pen" at bounding box center [36, 670] width 52 height 21
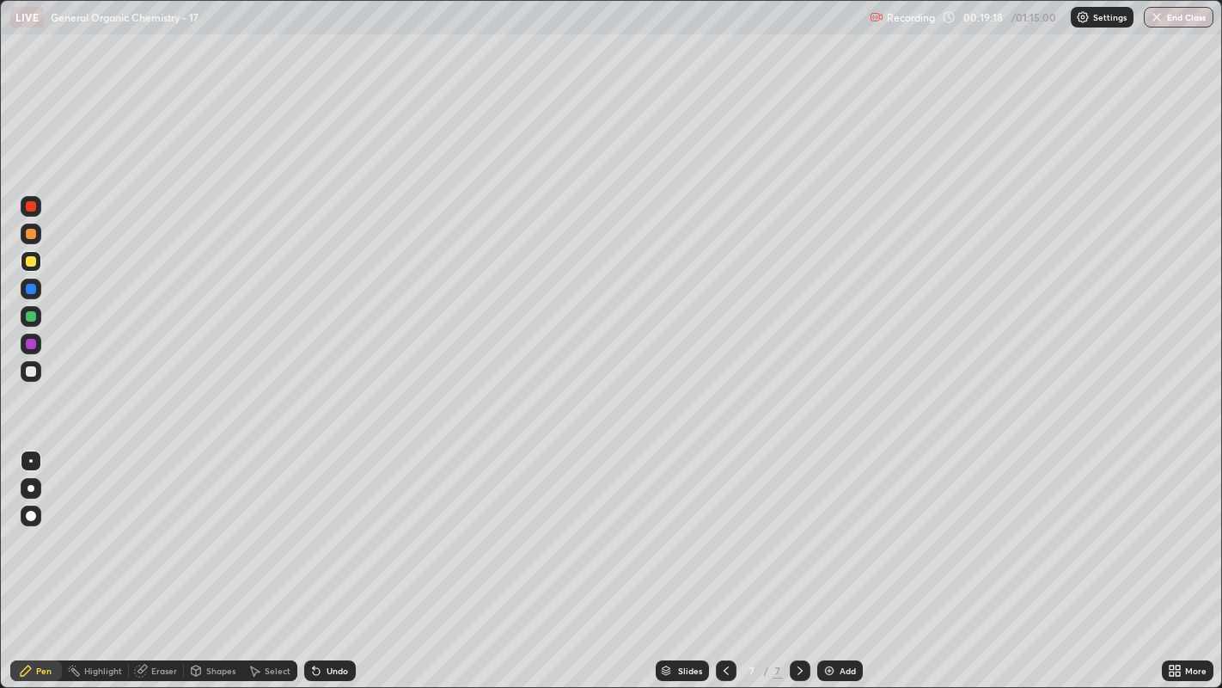
click at [30, 370] on div at bounding box center [31, 371] width 10 height 10
click at [281, 525] on div "Select" at bounding box center [278, 670] width 26 height 9
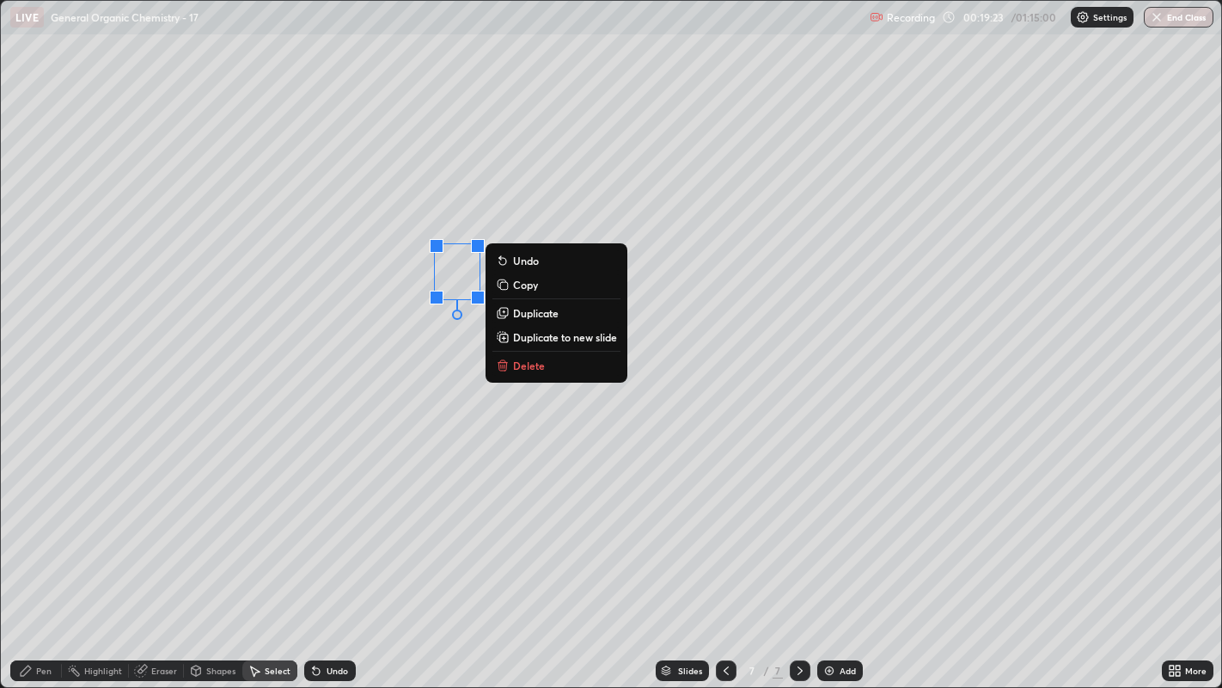
click at [535, 366] on p "Delete" at bounding box center [529, 365] width 32 height 14
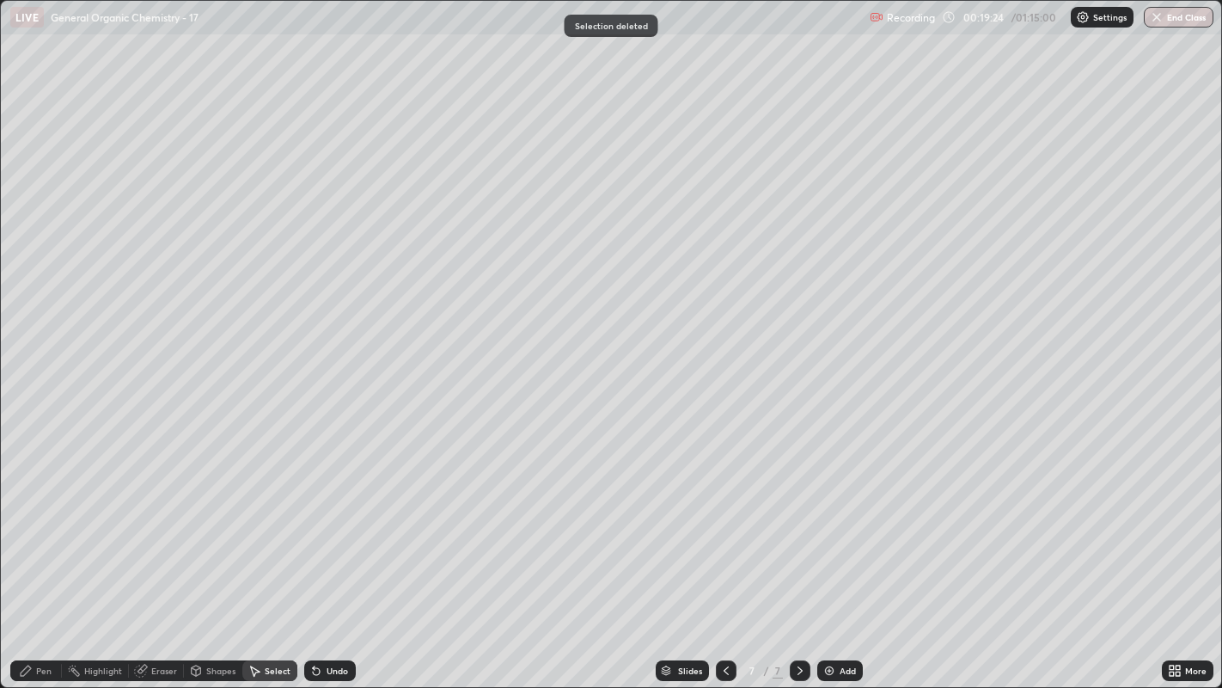
click at [40, 525] on div "Pen" at bounding box center [43, 670] width 15 height 9
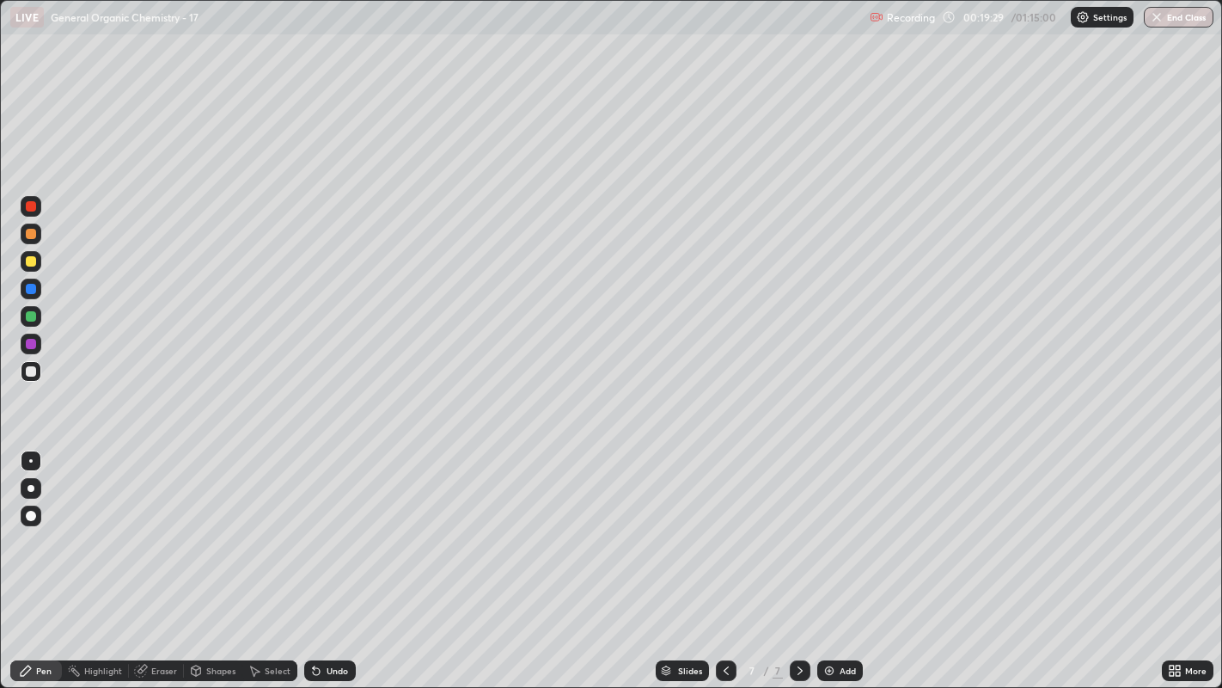
click at [266, 525] on div "Select" at bounding box center [269, 670] width 55 height 21
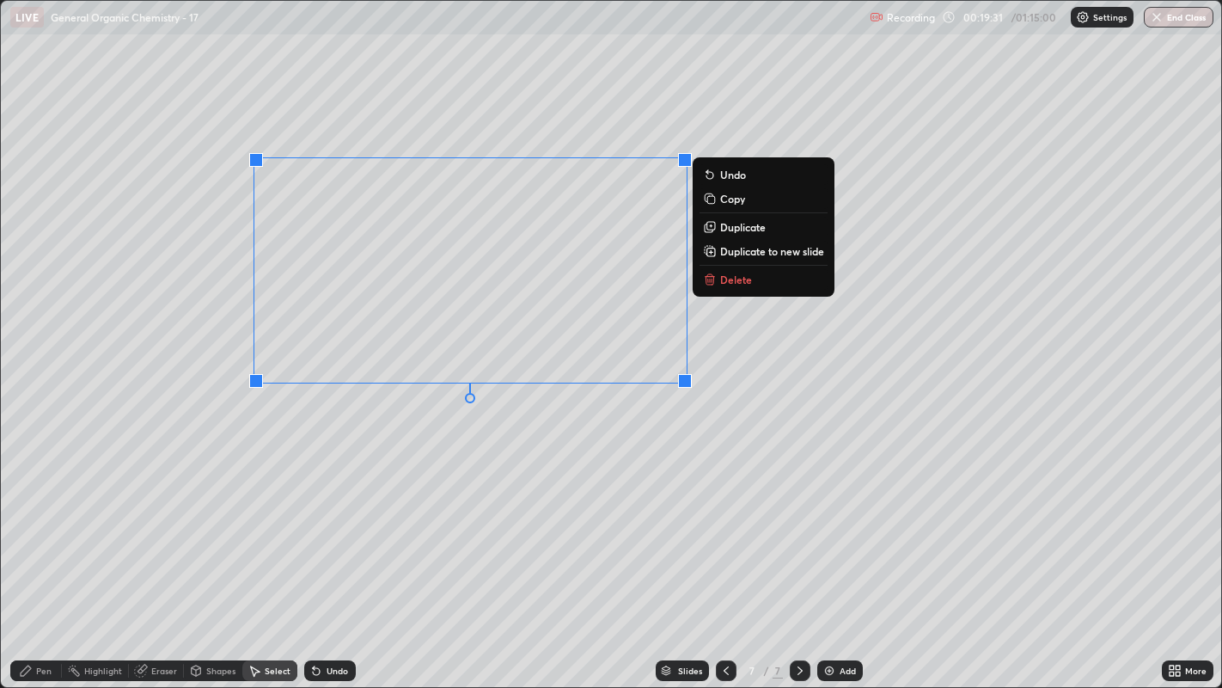
click at [771, 248] on p "Duplicate to new slide" at bounding box center [772, 251] width 104 height 14
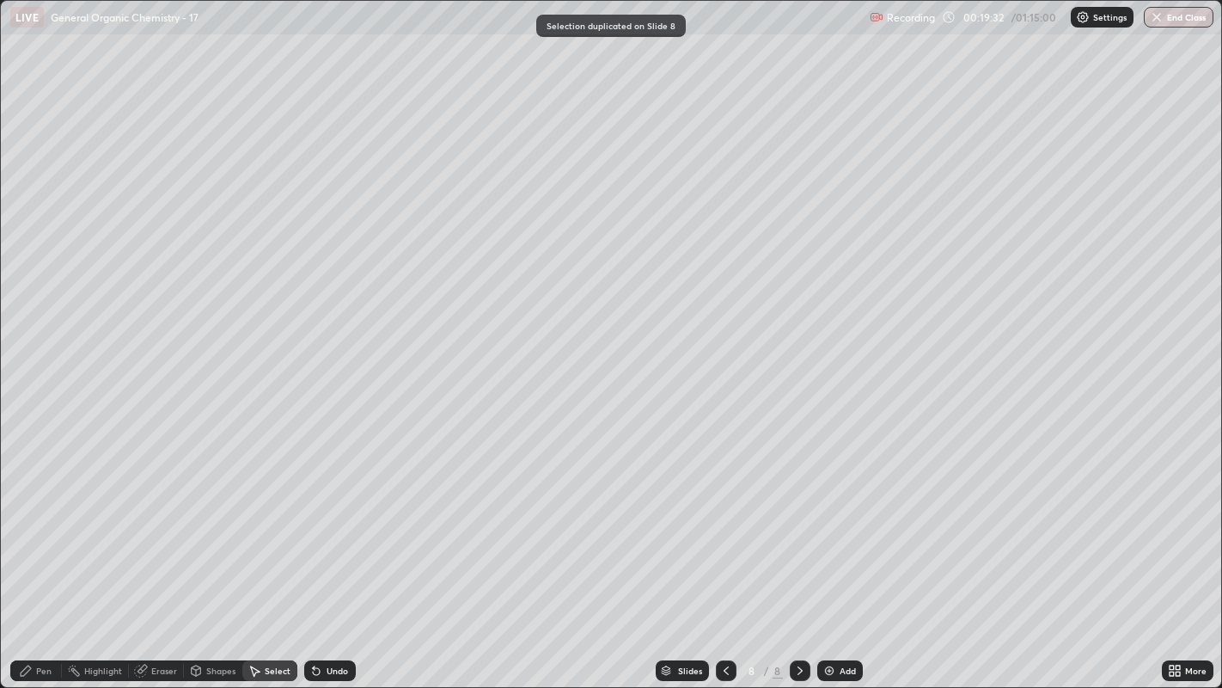
click at [724, 525] on icon at bounding box center [726, 670] width 14 height 14
click at [40, 525] on div "Pen" at bounding box center [43, 670] width 15 height 9
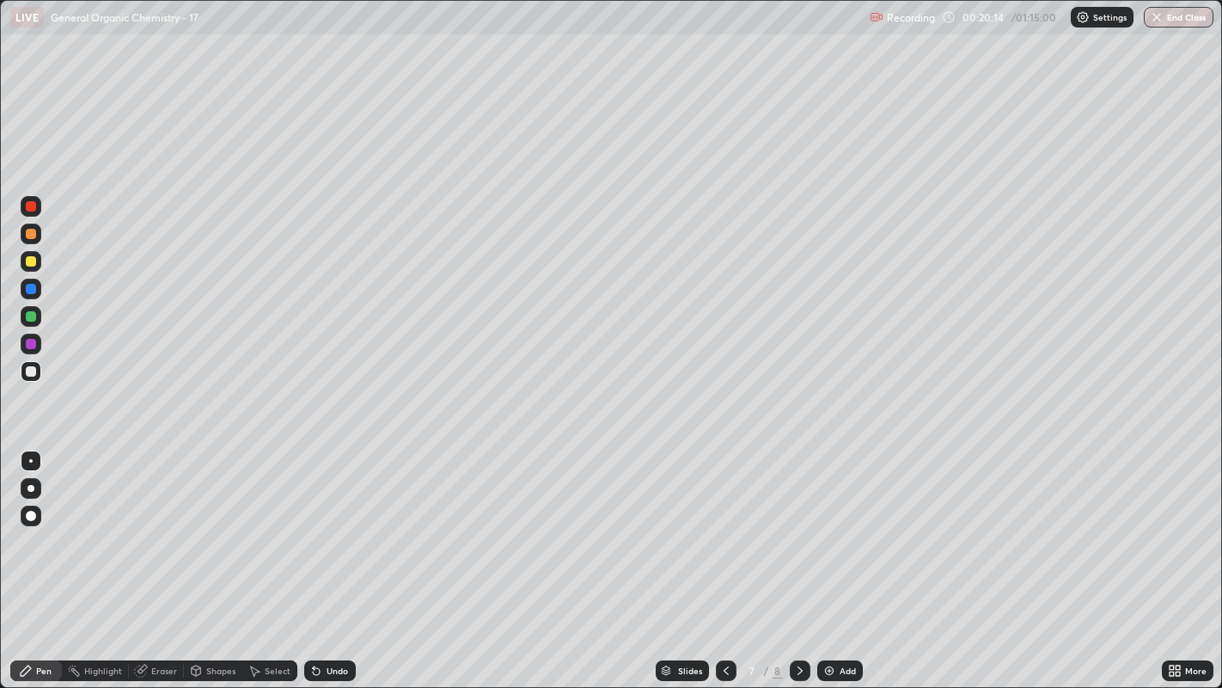
click at [798, 525] on icon at bounding box center [800, 670] width 14 height 14
click at [252, 525] on icon at bounding box center [255, 671] width 9 height 10
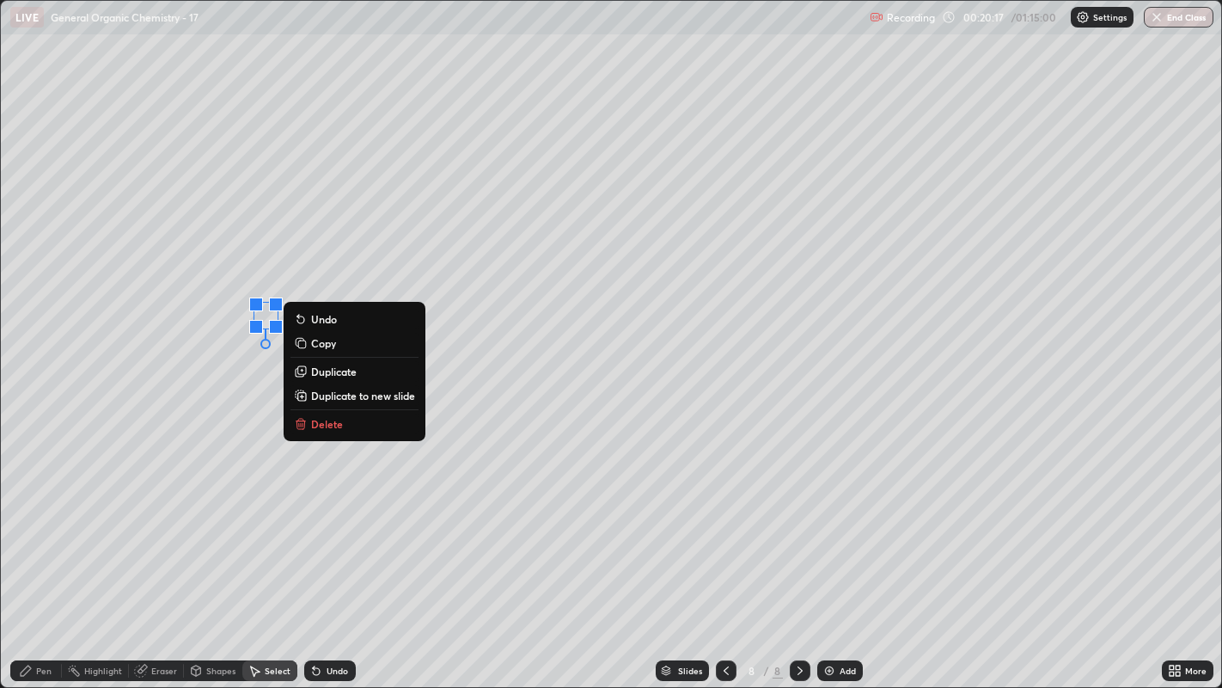
click at [337, 421] on p "Delete" at bounding box center [327, 424] width 32 height 14
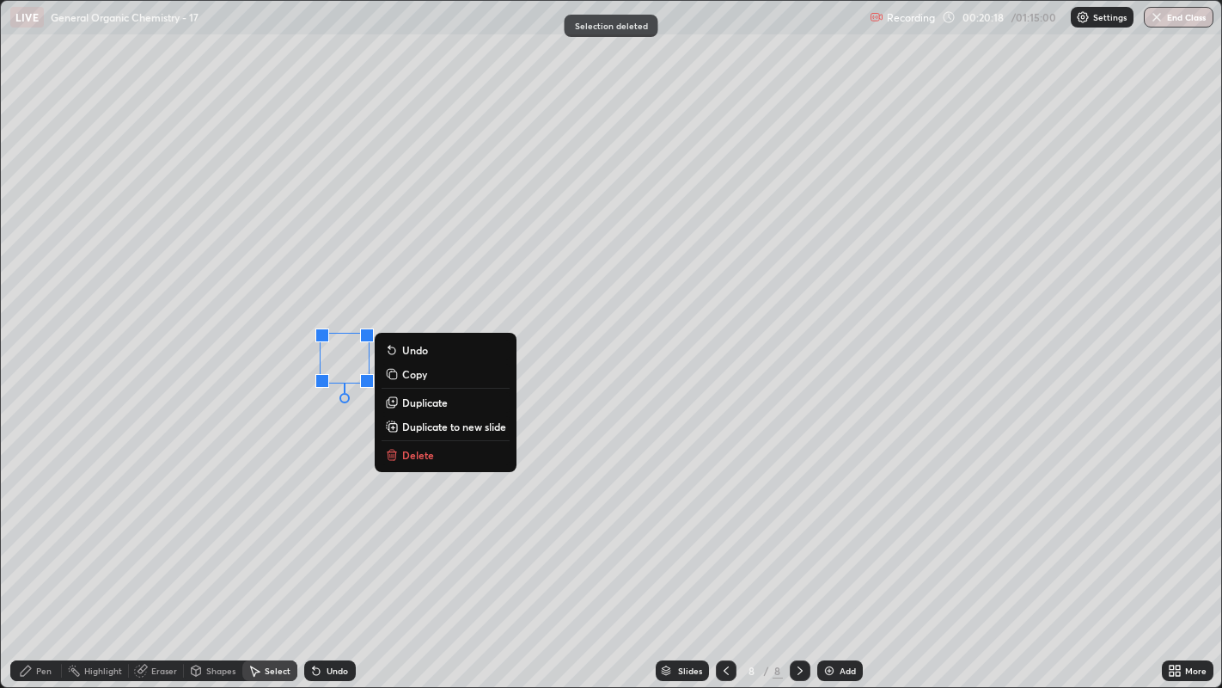
click at [416, 449] on p "Delete" at bounding box center [418, 455] width 32 height 14
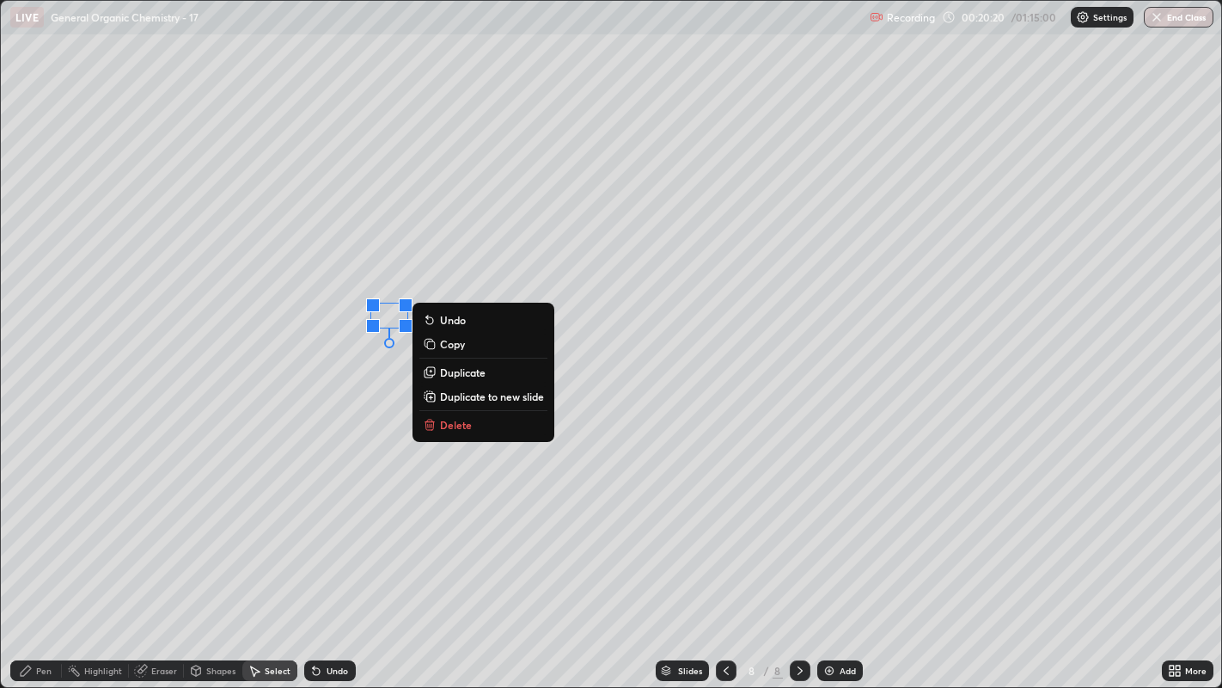
click at [462, 419] on p "Delete" at bounding box center [456, 425] width 32 height 14
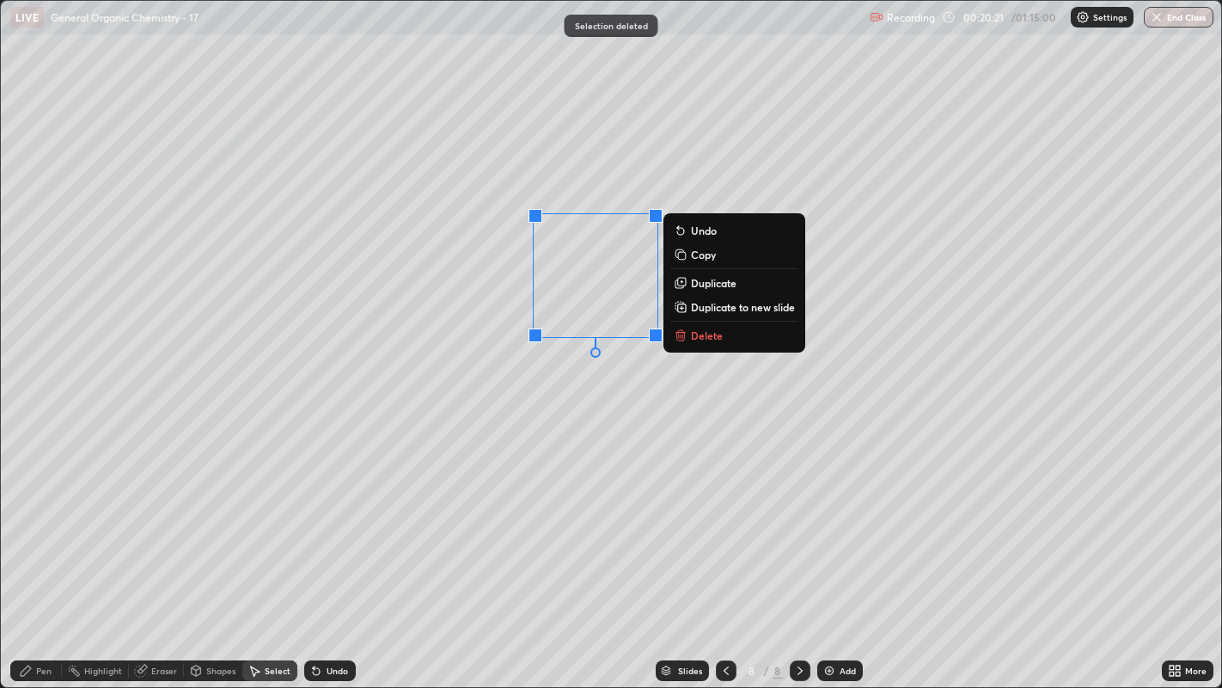
click at [567, 438] on div "0 ° Undo Copy Duplicate Duplicate to new slide Delete" at bounding box center [611, 344] width 1221 height 687
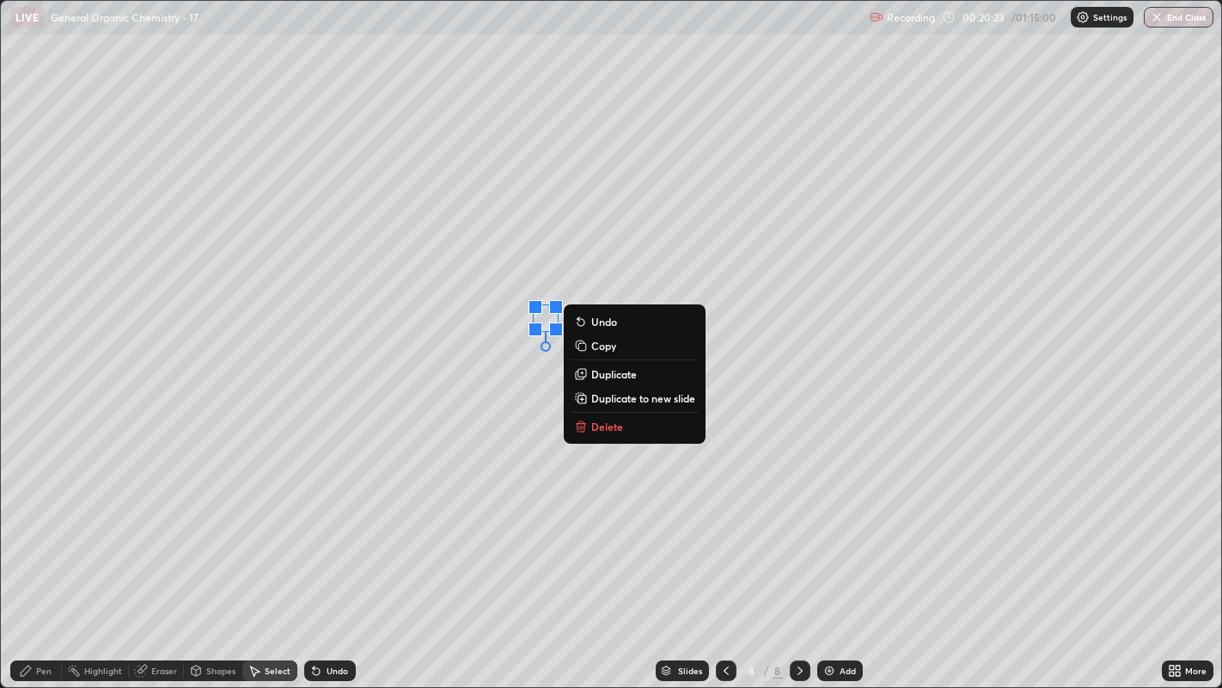
click at [610, 428] on p "Delete" at bounding box center [607, 426] width 32 height 14
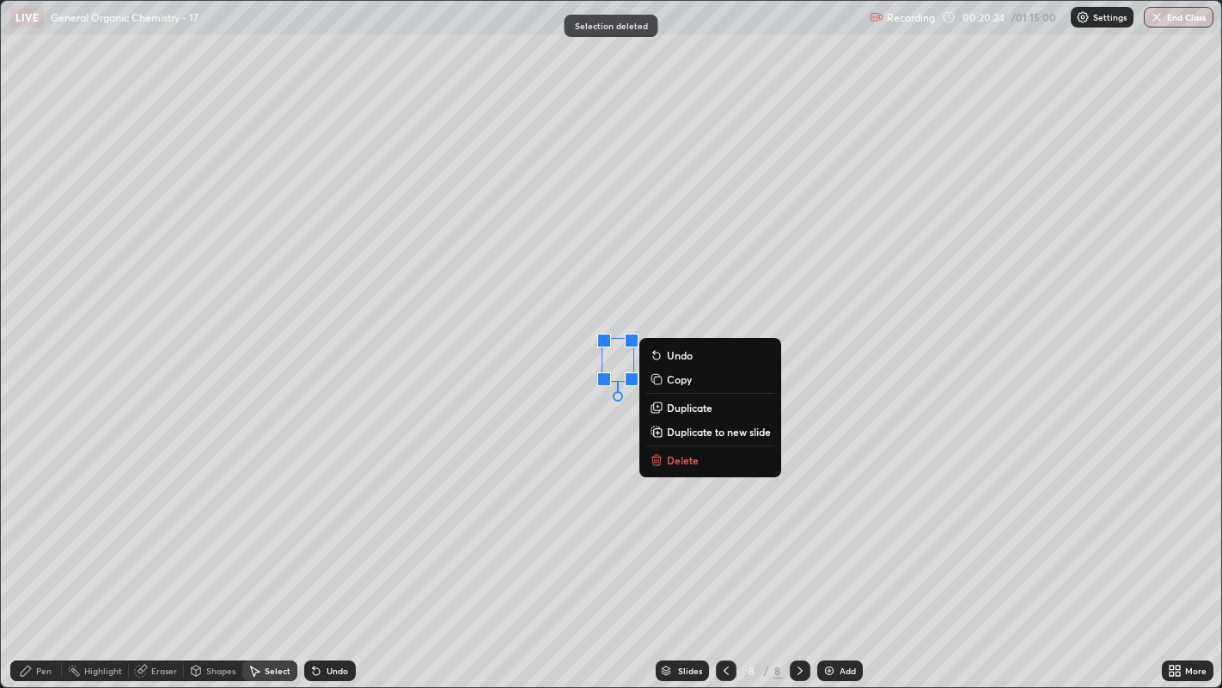
click at [669, 454] on p "Delete" at bounding box center [683, 460] width 32 height 14
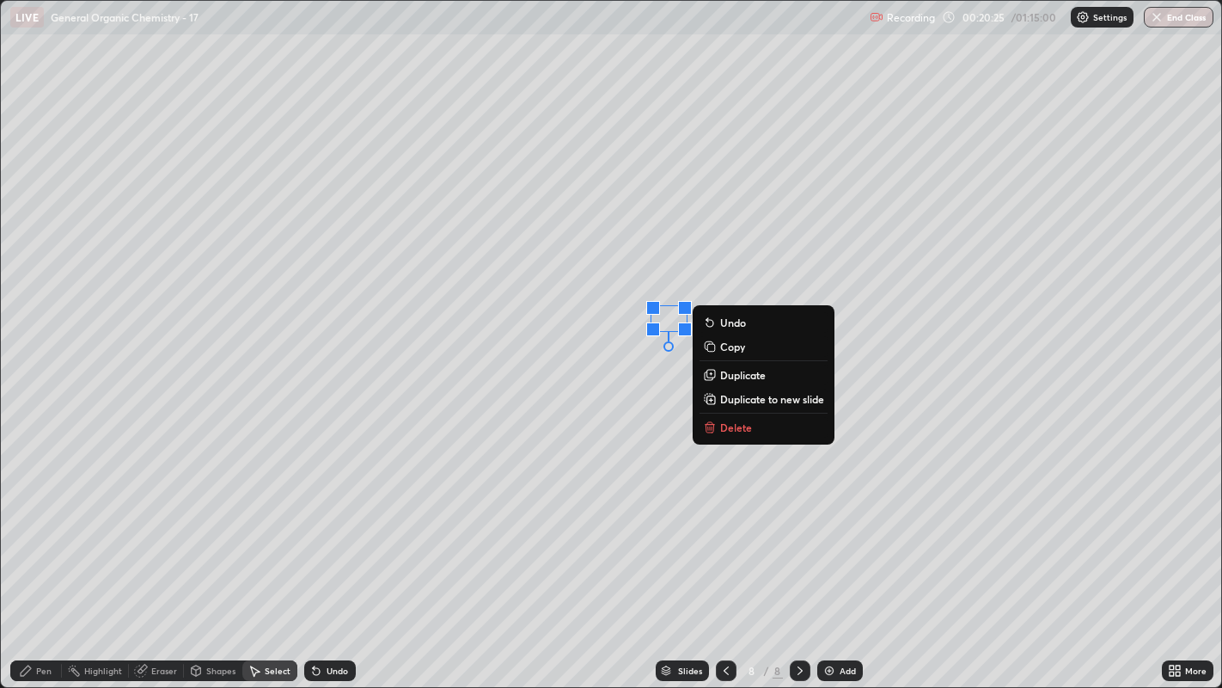
click at [737, 425] on p "Delete" at bounding box center [736, 427] width 32 height 14
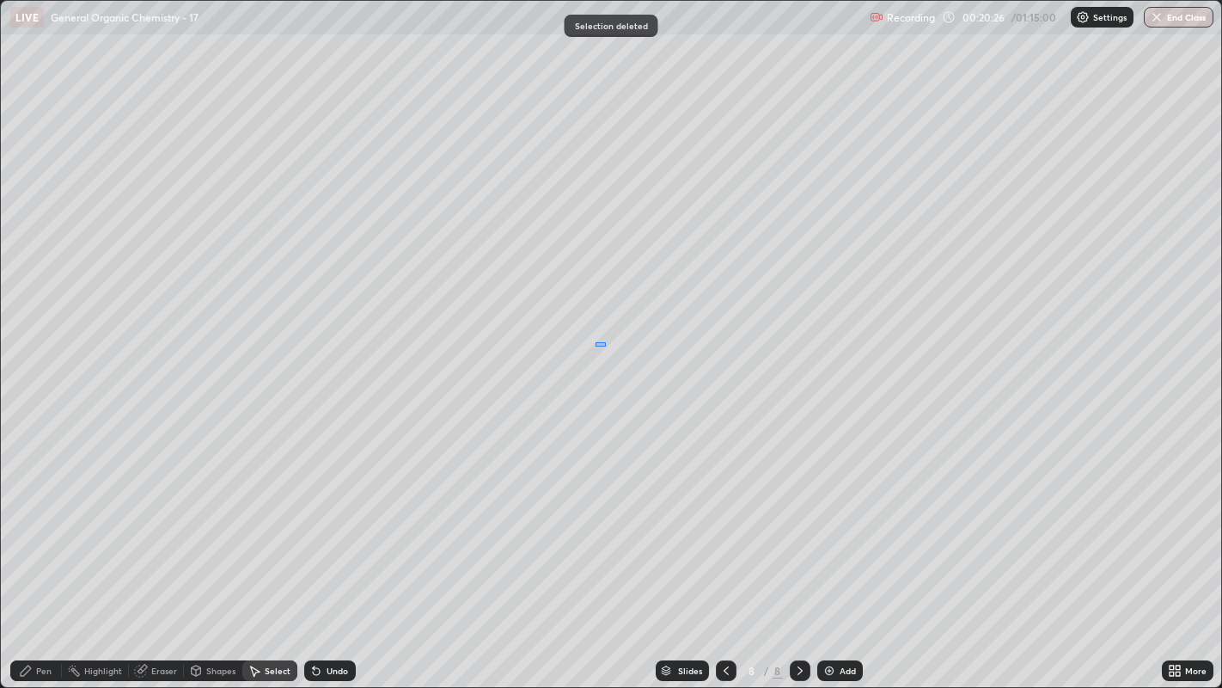
click at [607, 344] on div "0 ° Undo Copy Duplicate Duplicate to new slide Delete" at bounding box center [611, 344] width 1221 height 687
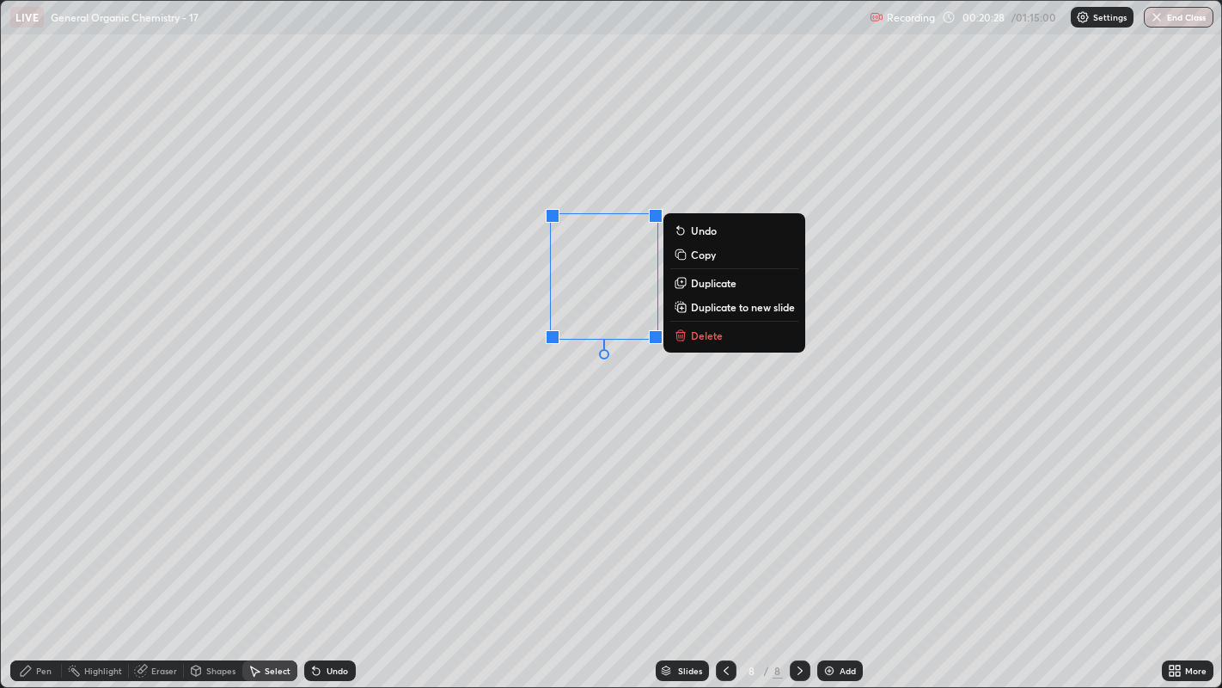
click at [638, 435] on div "0 ° Undo Copy Duplicate Duplicate to new slide Delete" at bounding box center [611, 344] width 1221 height 687
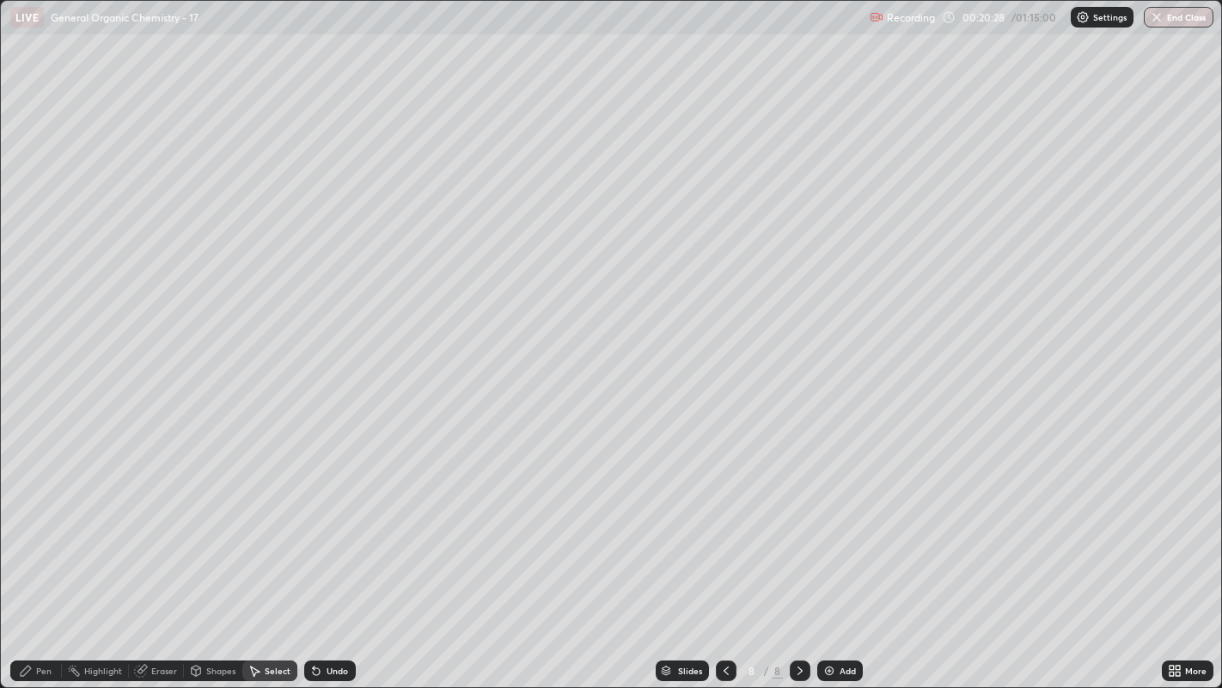
click at [155, 525] on div "Eraser" at bounding box center [164, 670] width 26 height 9
click at [39, 525] on div "Pen" at bounding box center [43, 670] width 15 height 9
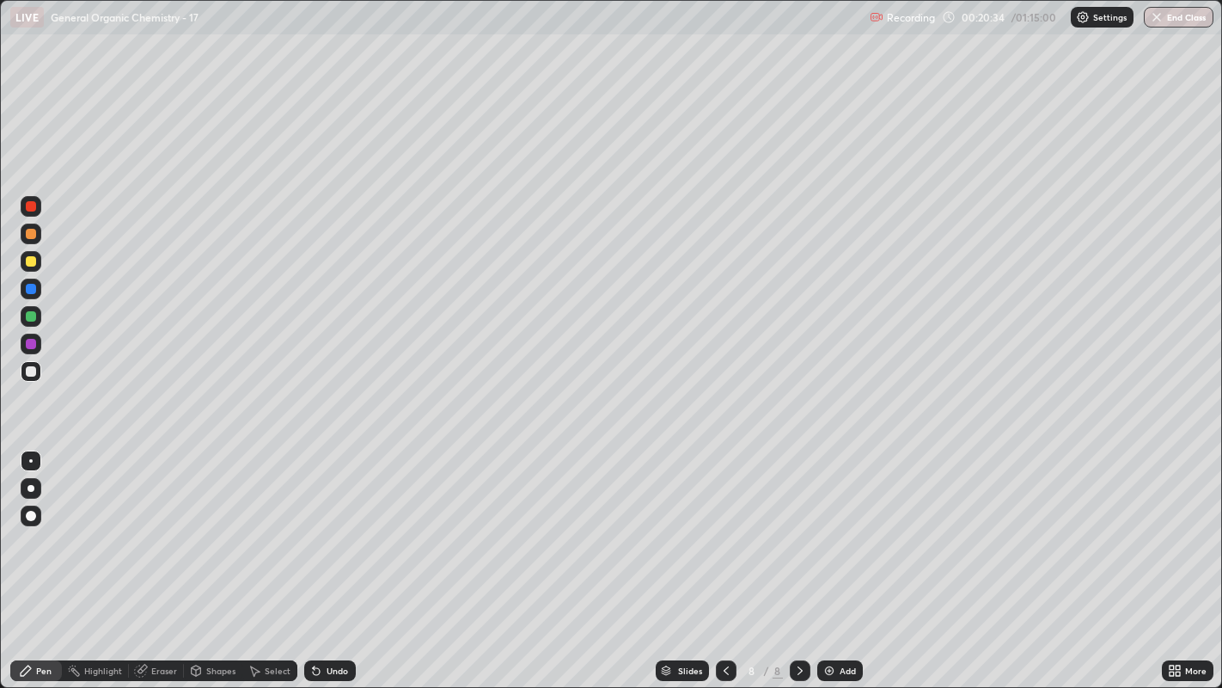
click at [724, 525] on icon at bounding box center [726, 670] width 14 height 14
click at [798, 525] on icon at bounding box center [800, 670] width 14 height 14
click at [159, 525] on div "Eraser" at bounding box center [164, 670] width 26 height 9
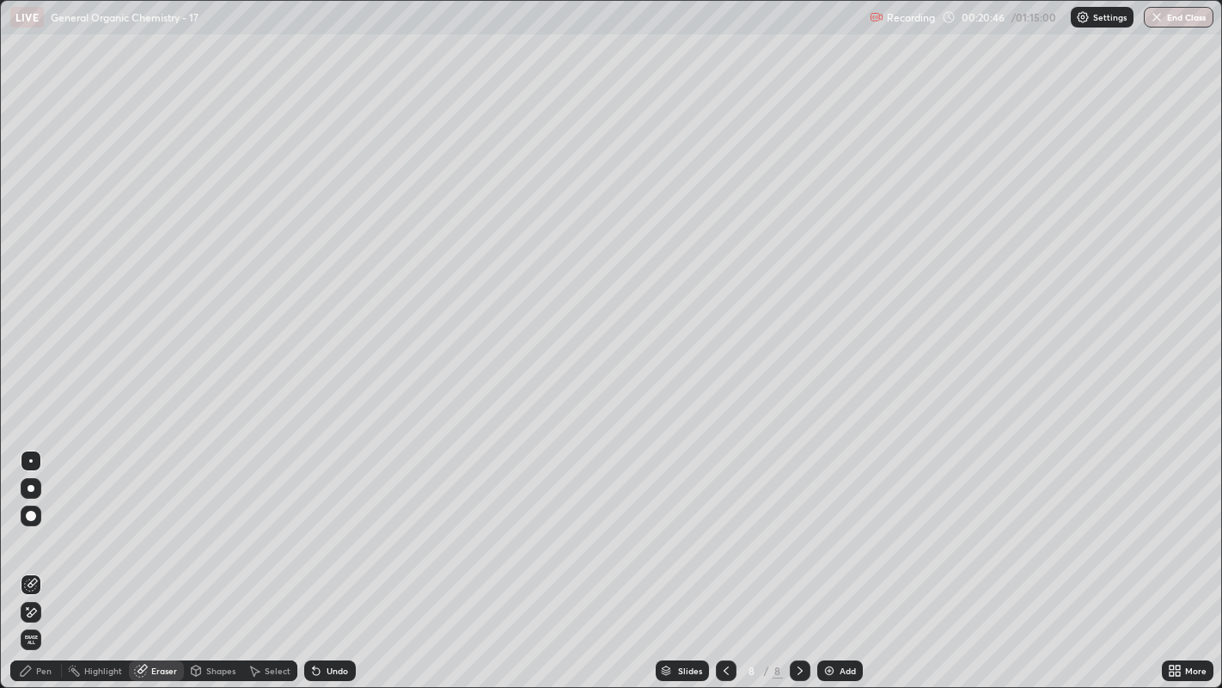
click at [40, 525] on div "Pen" at bounding box center [43, 670] width 15 height 9
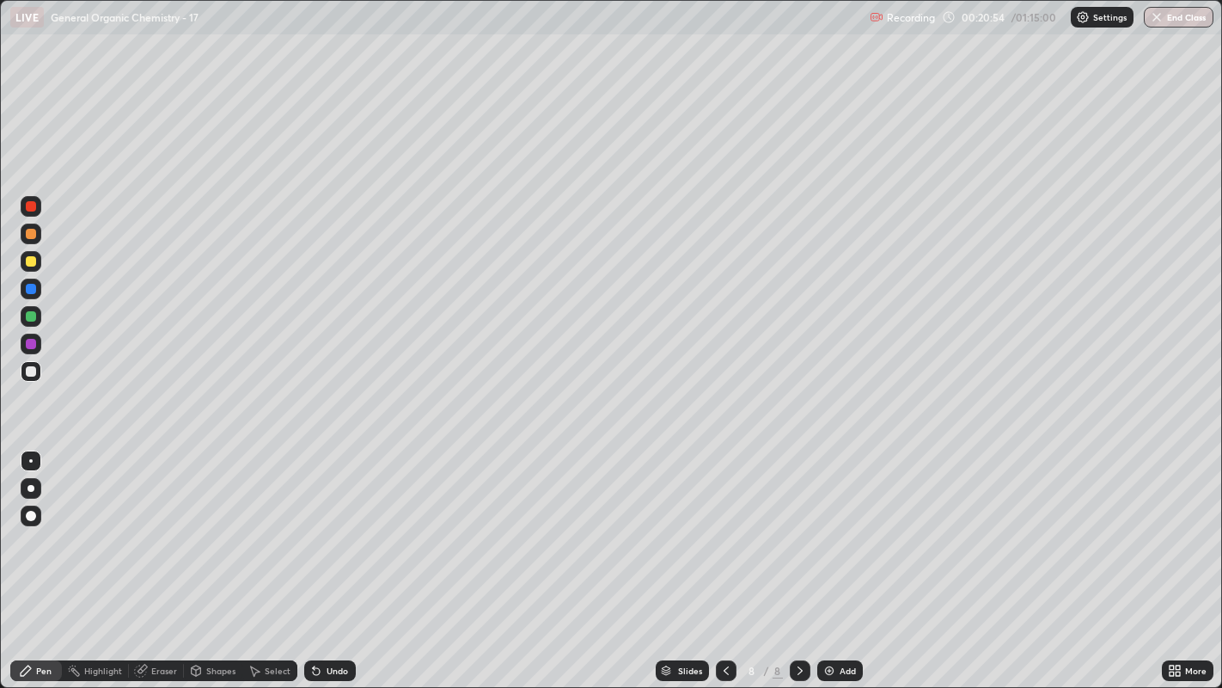
click at [724, 525] on div at bounding box center [726, 670] width 21 height 34
click at [29, 265] on div at bounding box center [31, 261] width 10 height 10
click at [26, 262] on div at bounding box center [31, 261] width 10 height 10
click at [27, 287] on div at bounding box center [31, 289] width 10 height 10
click at [28, 255] on div at bounding box center [31, 261] width 21 height 21
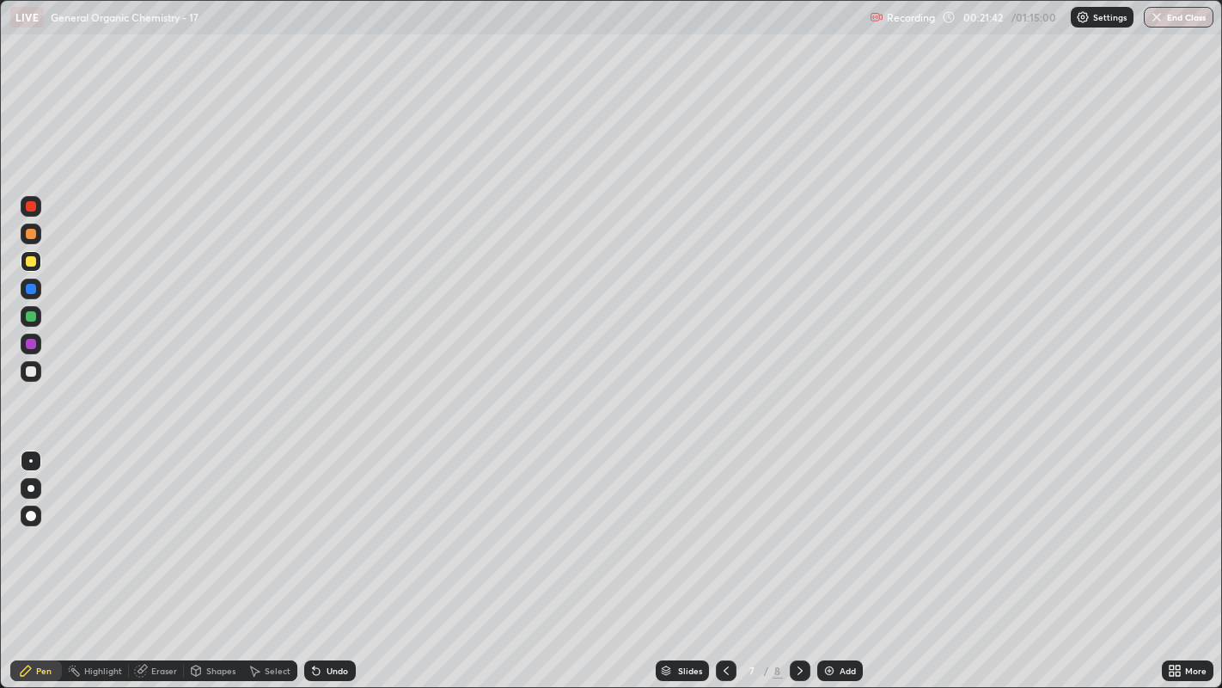
click at [31, 292] on div at bounding box center [31, 289] width 10 height 10
click at [30, 487] on div at bounding box center [31, 488] width 7 height 7
click at [34, 372] on div at bounding box center [31, 371] width 10 height 10
click at [34, 470] on div at bounding box center [31, 460] width 21 height 21
click at [33, 264] on div at bounding box center [31, 261] width 10 height 10
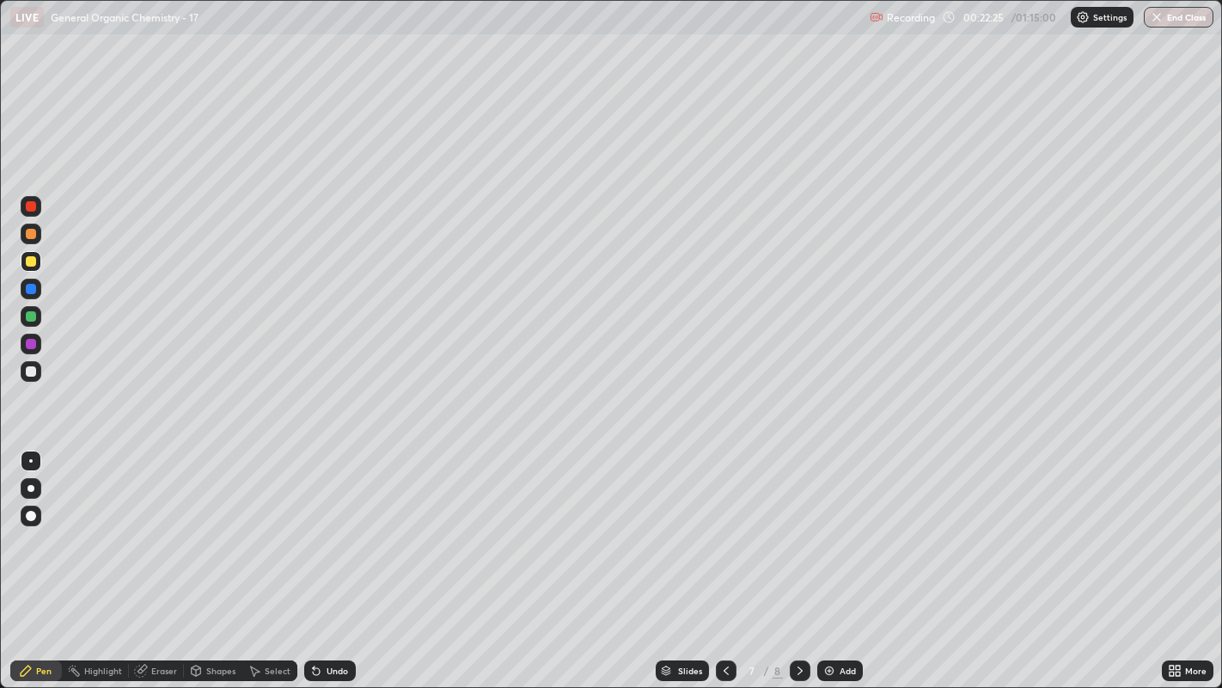
click at [30, 487] on div at bounding box center [31, 488] width 7 height 7
click at [30, 460] on div at bounding box center [30, 460] width 3 height 3
click at [30, 372] on div at bounding box center [31, 371] width 10 height 10
click at [32, 460] on div at bounding box center [30, 460] width 3 height 3
click at [798, 525] on icon at bounding box center [800, 670] width 14 height 14
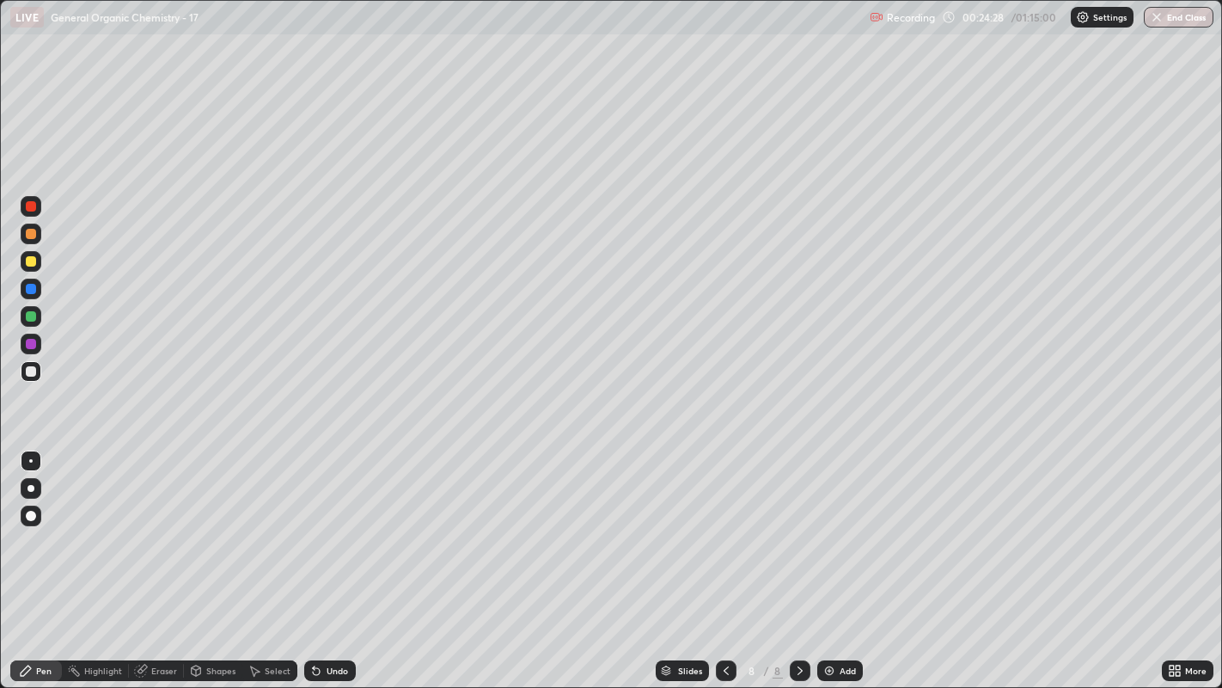
click at [30, 260] on div at bounding box center [31, 261] width 10 height 10
click at [30, 487] on div at bounding box center [31, 488] width 7 height 7
click at [32, 288] on div at bounding box center [31, 289] width 10 height 10
click at [32, 370] on div at bounding box center [31, 371] width 10 height 10
click at [32, 450] on div at bounding box center [31, 460] width 21 height 21
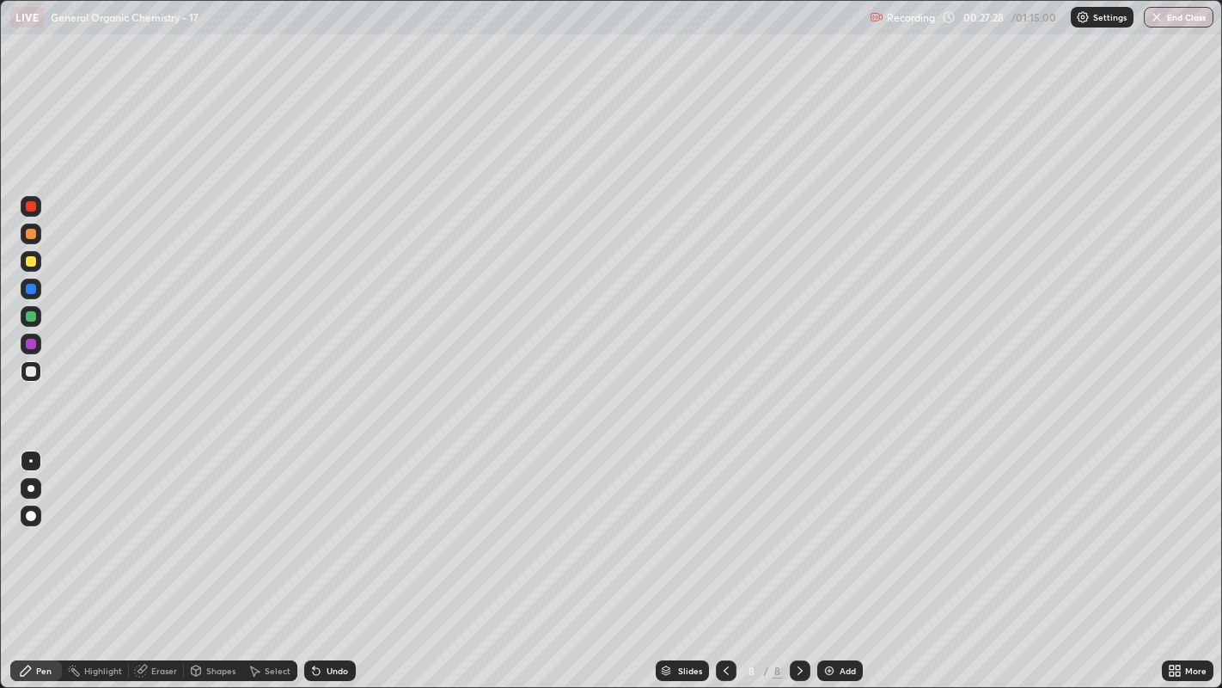
click at [34, 256] on div at bounding box center [31, 261] width 21 height 21
click at [34, 236] on div at bounding box center [31, 234] width 10 height 10
click at [333, 525] on div "Undo" at bounding box center [330, 670] width 52 height 21
click at [313, 525] on icon at bounding box center [314, 667] width 2 height 2
click at [311, 525] on icon at bounding box center [316, 670] width 14 height 14
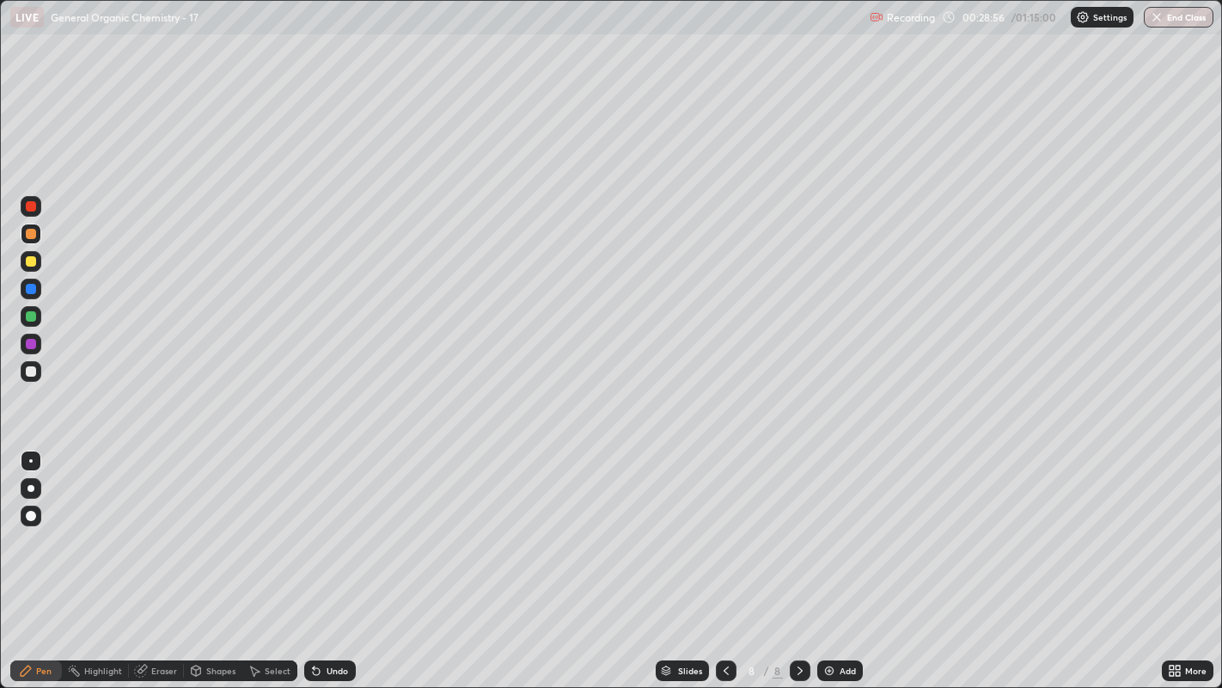
click at [327, 525] on div "Undo" at bounding box center [337, 670] width 21 height 9
click at [344, 525] on div "Undo" at bounding box center [330, 670] width 52 height 21
click at [345, 525] on div "Undo" at bounding box center [330, 670] width 52 height 21
click at [346, 525] on div "Undo" at bounding box center [330, 670] width 52 height 21
click at [348, 525] on div "Undo" at bounding box center [330, 670] width 52 height 21
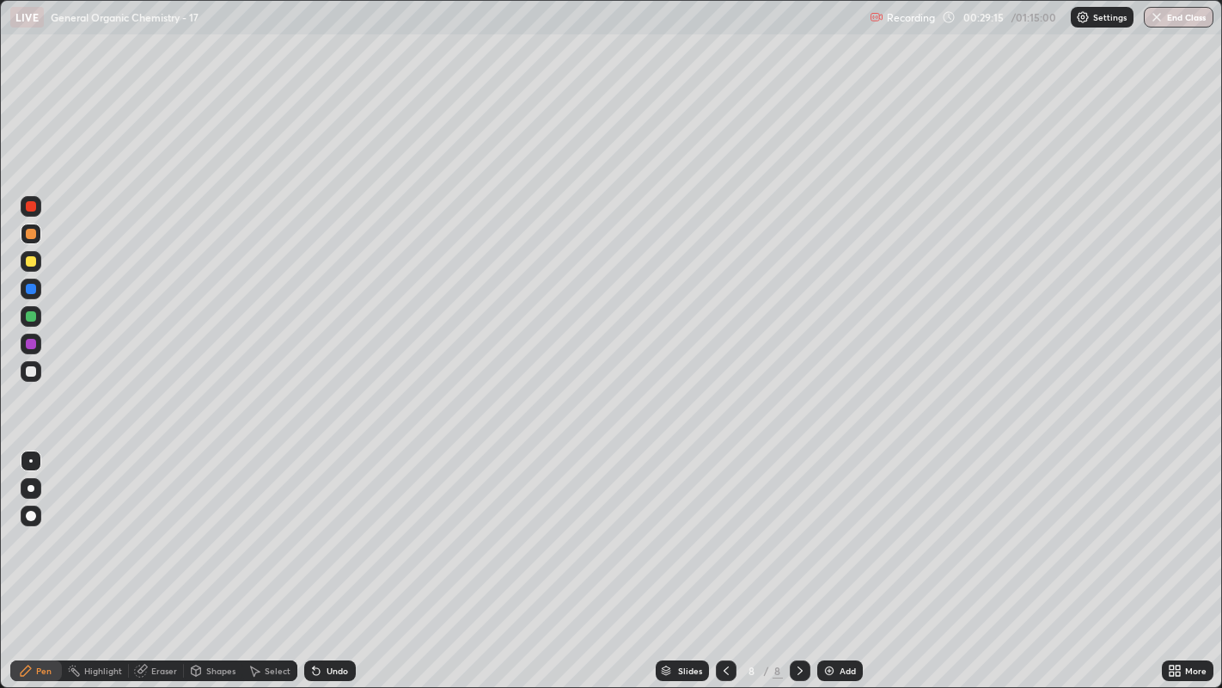
click at [30, 209] on div at bounding box center [31, 206] width 10 height 10
click at [30, 505] on div at bounding box center [31, 515] width 21 height 21
click at [30, 460] on div at bounding box center [30, 460] width 3 height 3
click at [30, 368] on div at bounding box center [31, 371] width 10 height 10
click at [28, 266] on div at bounding box center [31, 261] width 10 height 10
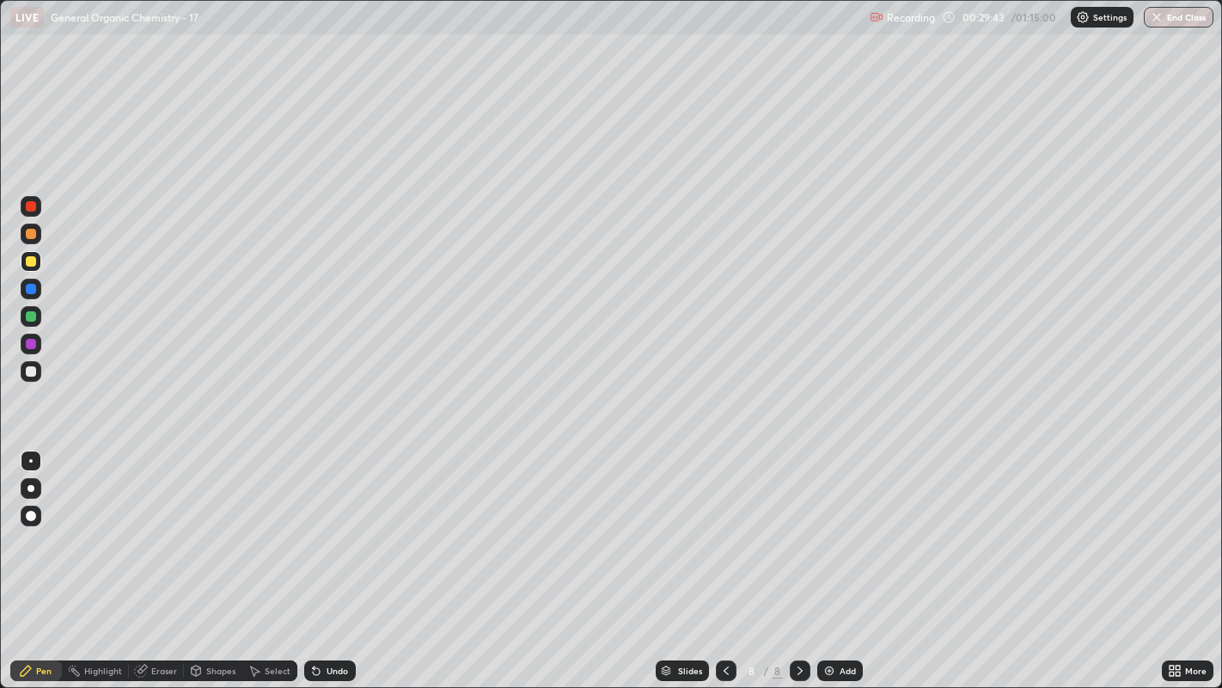
click at [33, 367] on div at bounding box center [31, 371] width 10 height 10
click at [835, 525] on div "Add" at bounding box center [840, 670] width 46 height 21
click at [213, 525] on div "Shapes" at bounding box center [220, 670] width 29 height 9
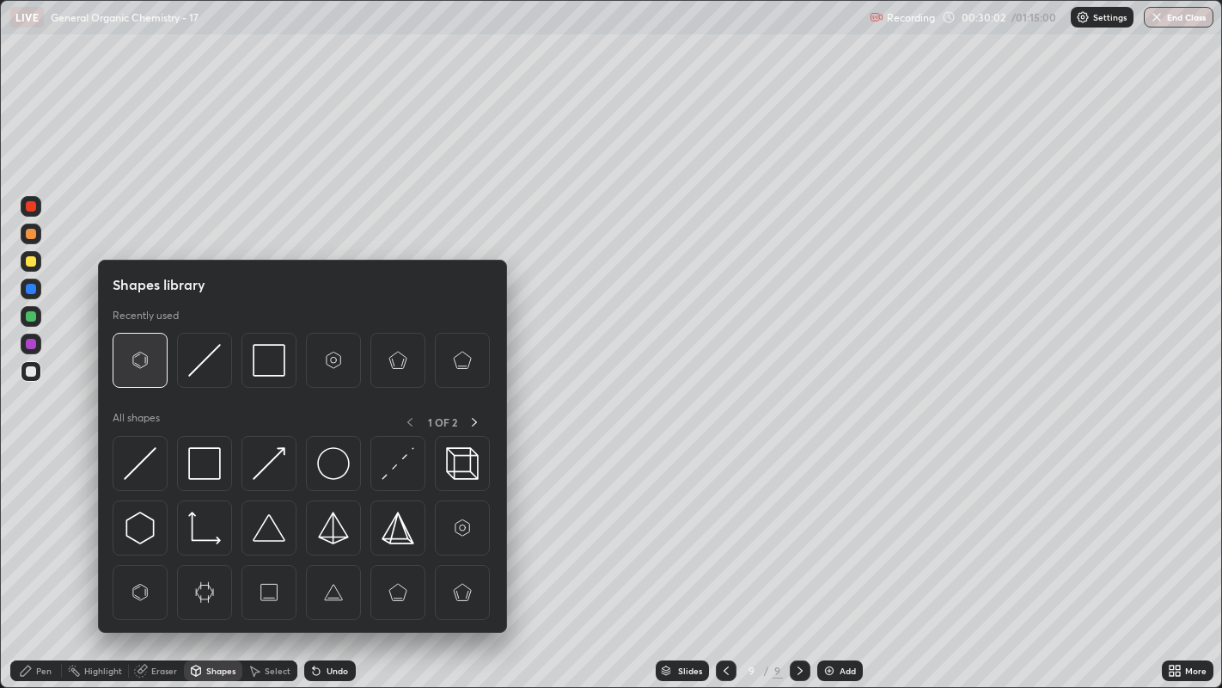
click at [127, 376] on img at bounding box center [140, 360] width 33 height 33
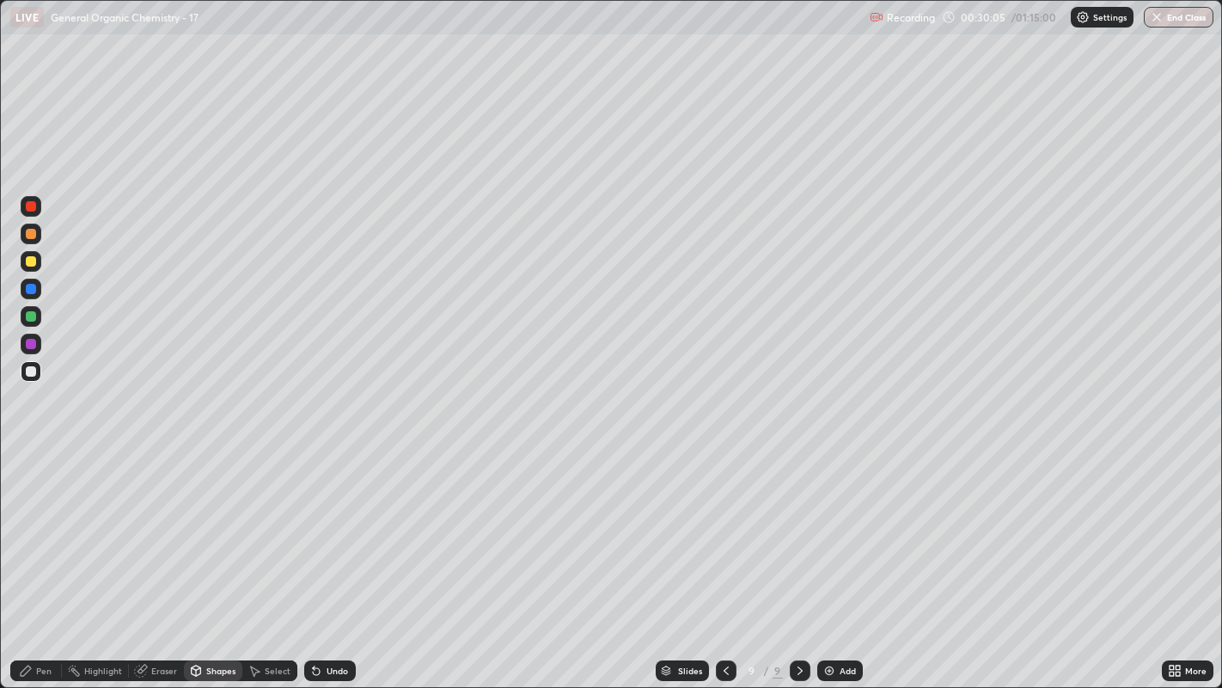
click at [253, 525] on icon at bounding box center [255, 671] width 9 height 10
click at [33, 525] on div "Pen" at bounding box center [36, 670] width 52 height 21
click at [261, 525] on div "Select" at bounding box center [269, 670] width 55 height 21
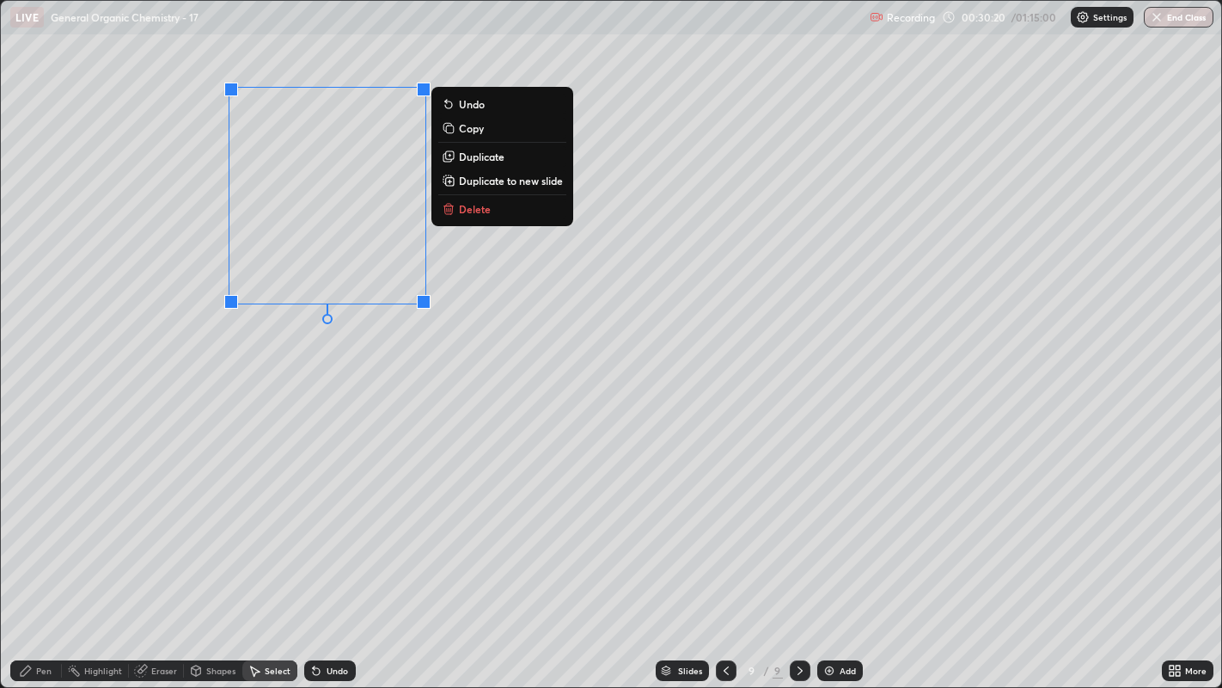
click at [488, 158] on p "Duplicate" at bounding box center [482, 157] width 46 height 14
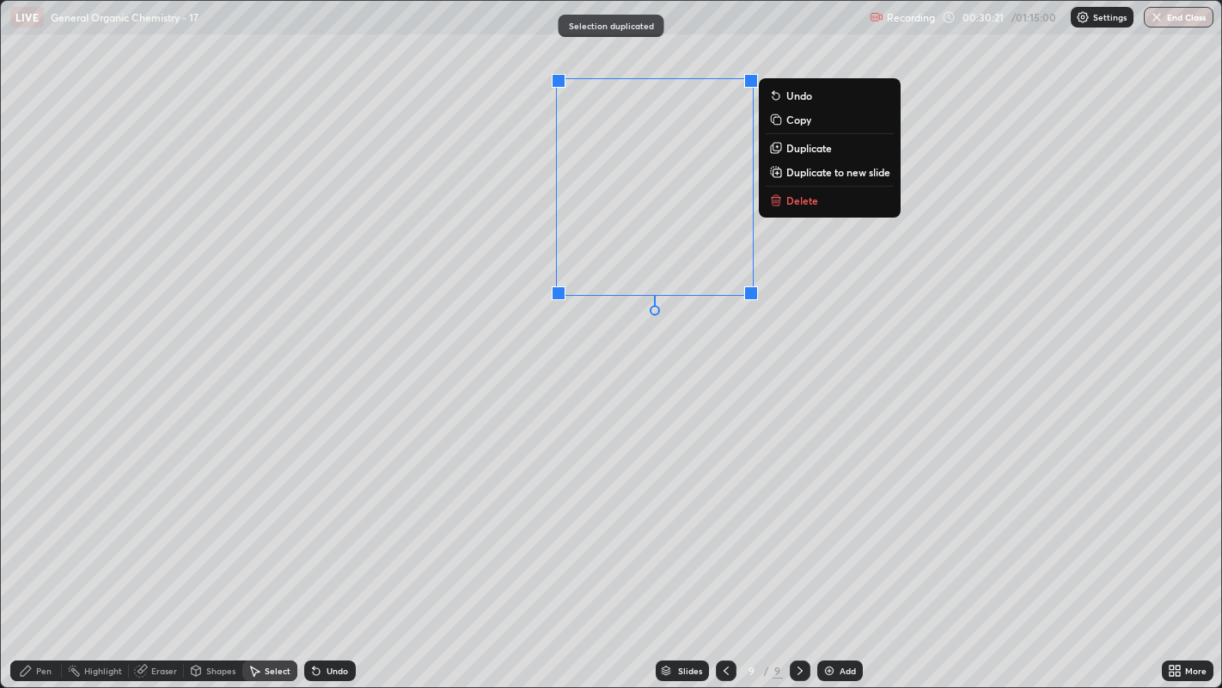
click at [630, 358] on div "0 ° Undo Copy Duplicate Duplicate to new slide Delete" at bounding box center [611, 344] width 1221 height 687
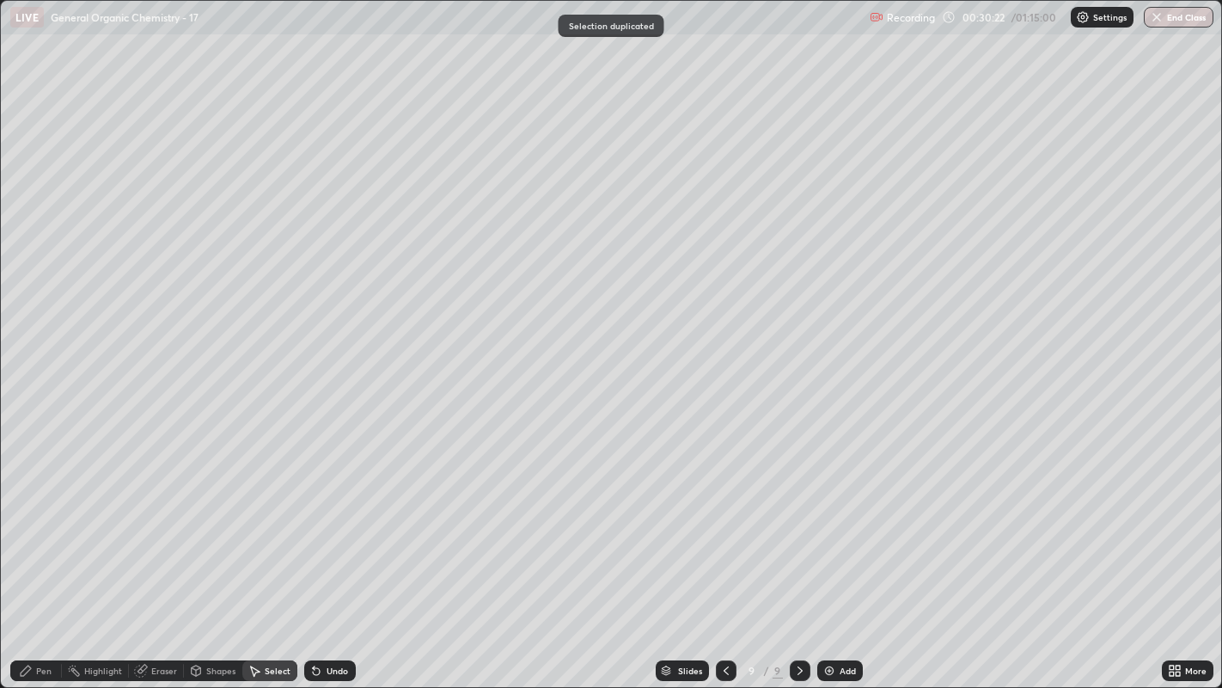
click at [46, 525] on div "Pen" at bounding box center [43, 670] width 15 height 9
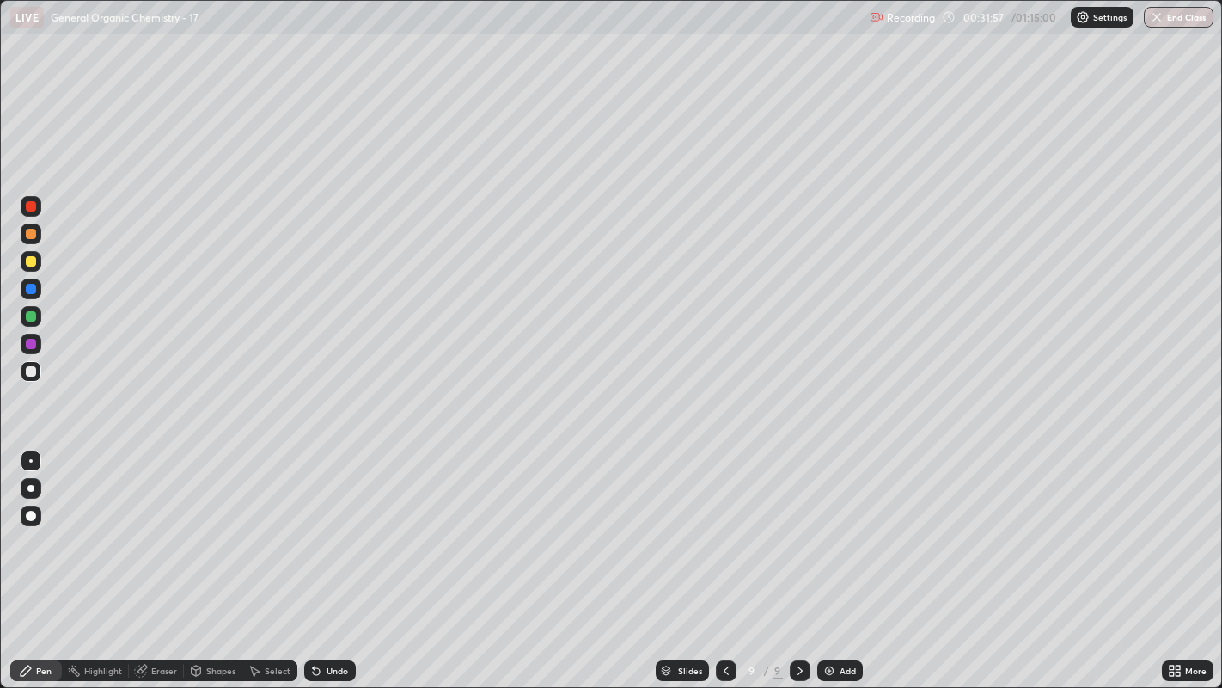
click at [23, 260] on div at bounding box center [31, 261] width 21 height 21
click at [30, 460] on div at bounding box center [30, 460] width 3 height 3
click at [168, 525] on div "Eraser" at bounding box center [164, 670] width 26 height 9
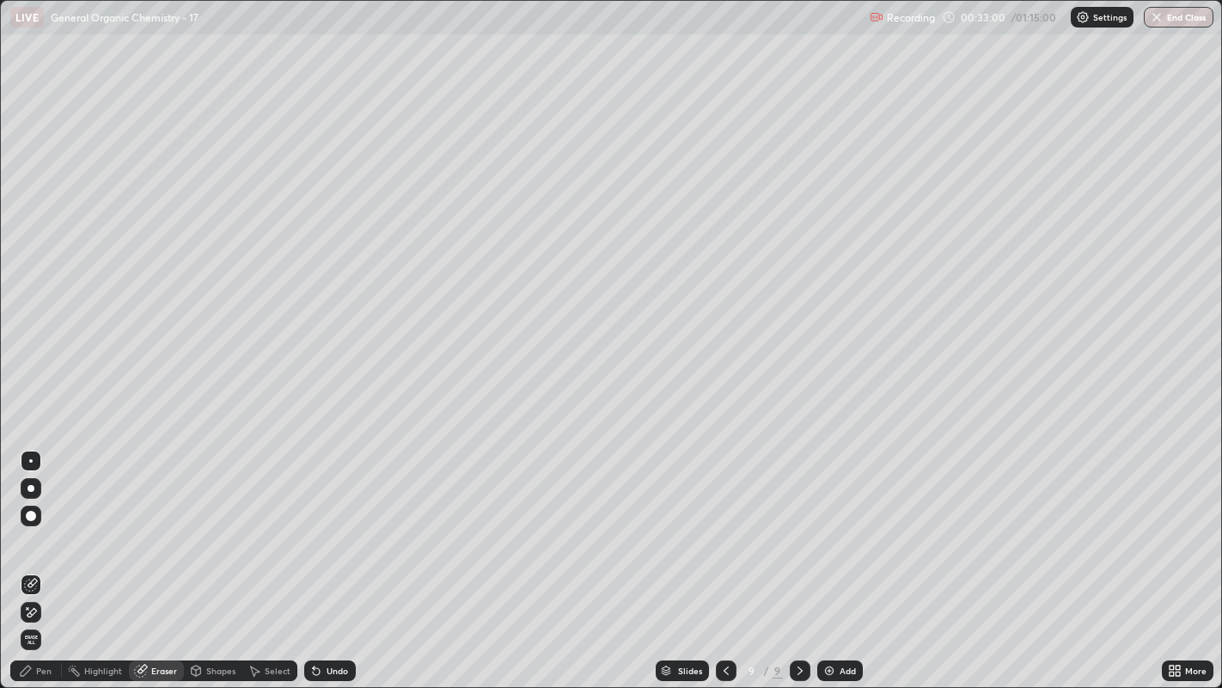
click at [32, 525] on icon at bounding box center [26, 670] width 14 height 14
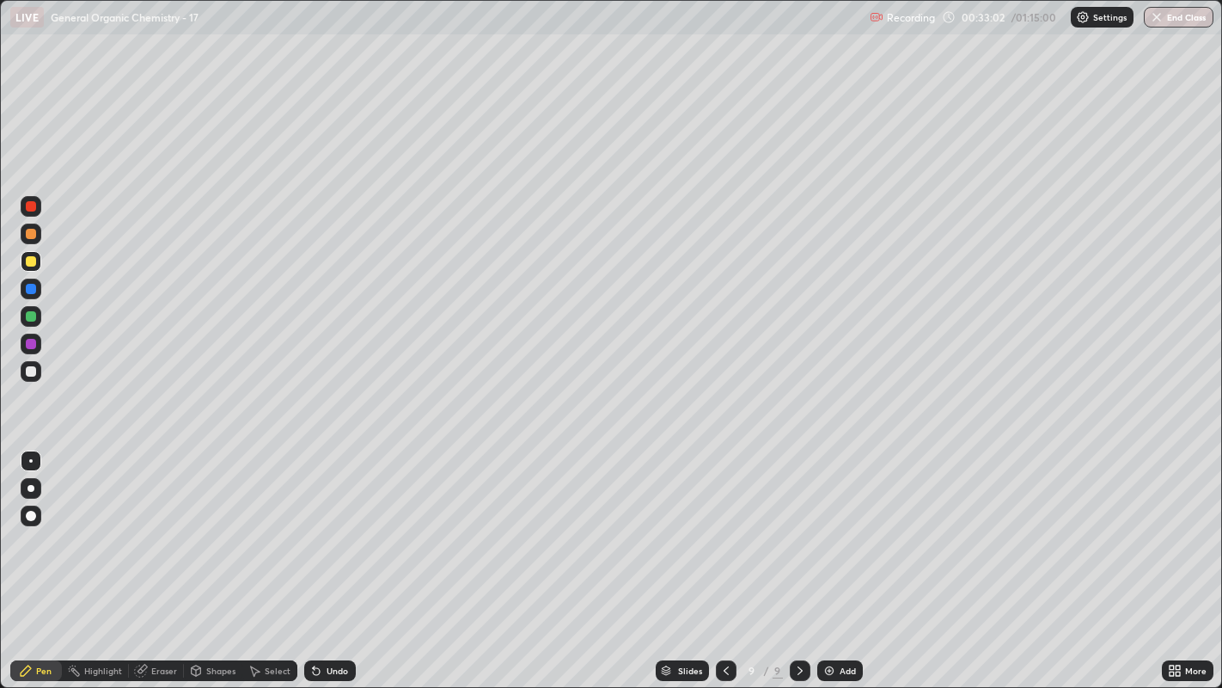
click at [32, 371] on div at bounding box center [31, 371] width 10 height 10
click at [23, 251] on div at bounding box center [31, 261] width 21 height 21
click at [30, 234] on div at bounding box center [31, 234] width 10 height 10
click at [28, 486] on div at bounding box center [31, 488] width 7 height 7
click at [26, 260] on div at bounding box center [31, 261] width 10 height 10
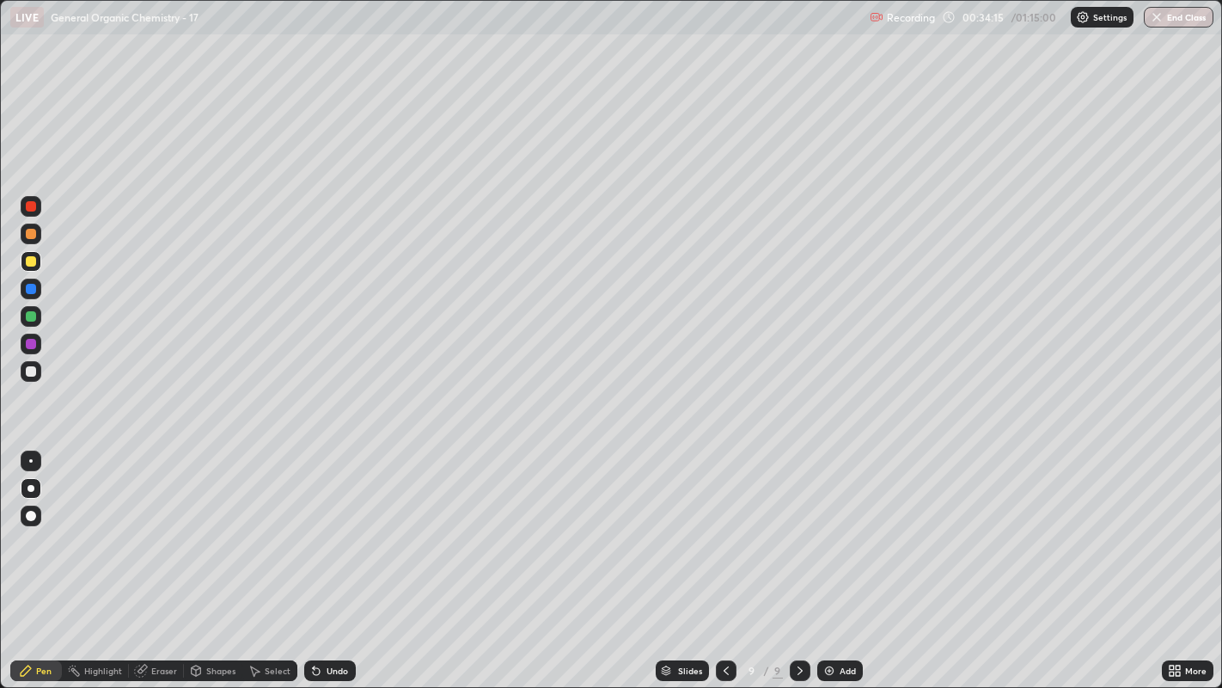
click at [32, 488] on div at bounding box center [31, 488] width 7 height 7
click at [30, 460] on div at bounding box center [30, 460] width 3 height 3
click at [33, 370] on div at bounding box center [31, 371] width 10 height 10
click at [835, 525] on div "Add" at bounding box center [840, 670] width 46 height 21
click at [260, 525] on icon at bounding box center [255, 670] width 14 height 14
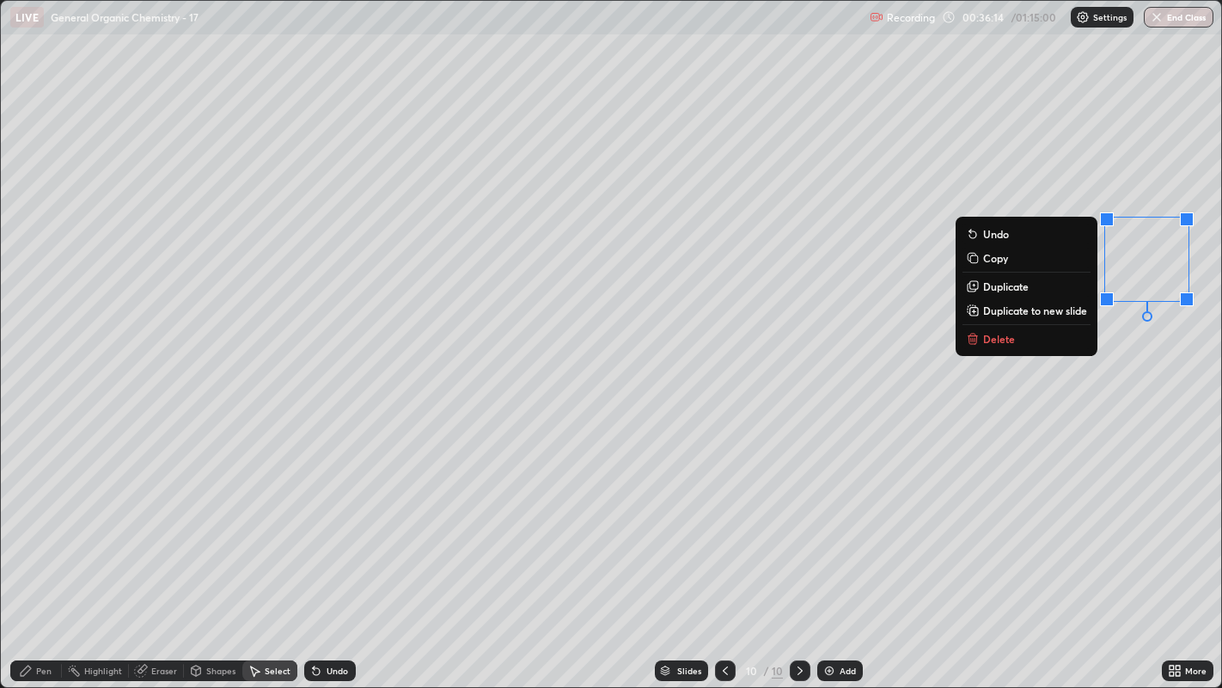
click at [1157, 351] on div "0 ° Undo Copy Duplicate Duplicate to new slide Delete" at bounding box center [611, 344] width 1221 height 687
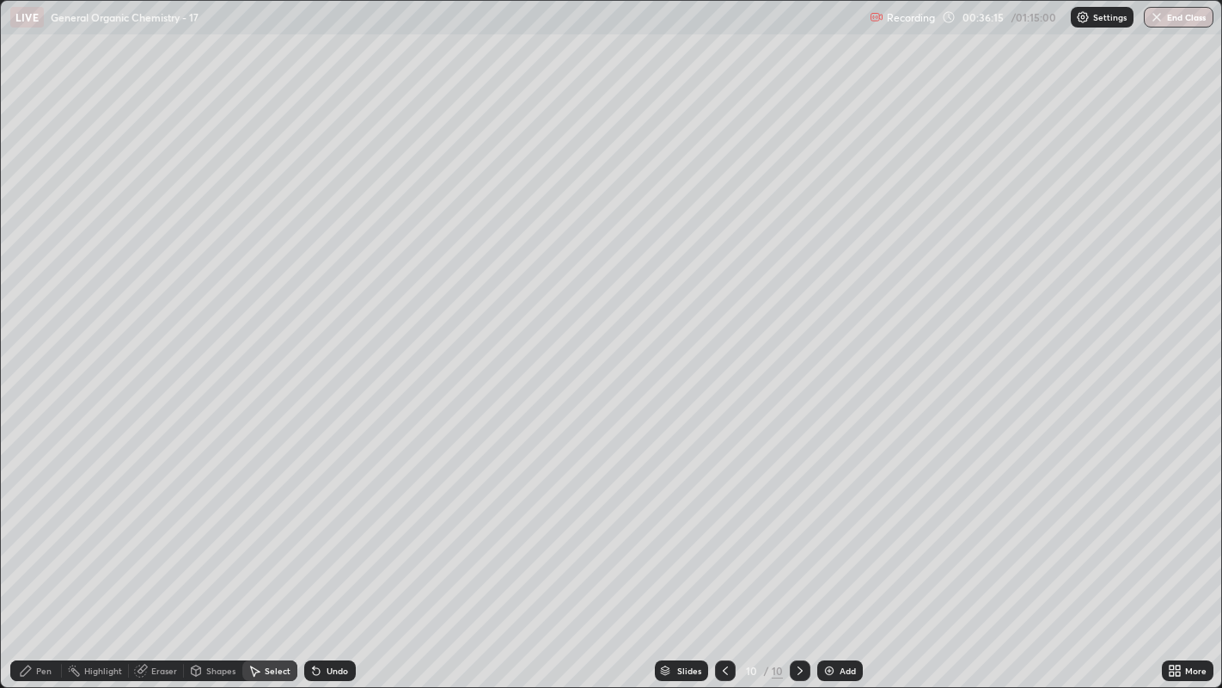
click at [27, 525] on icon at bounding box center [26, 670] width 10 height 10
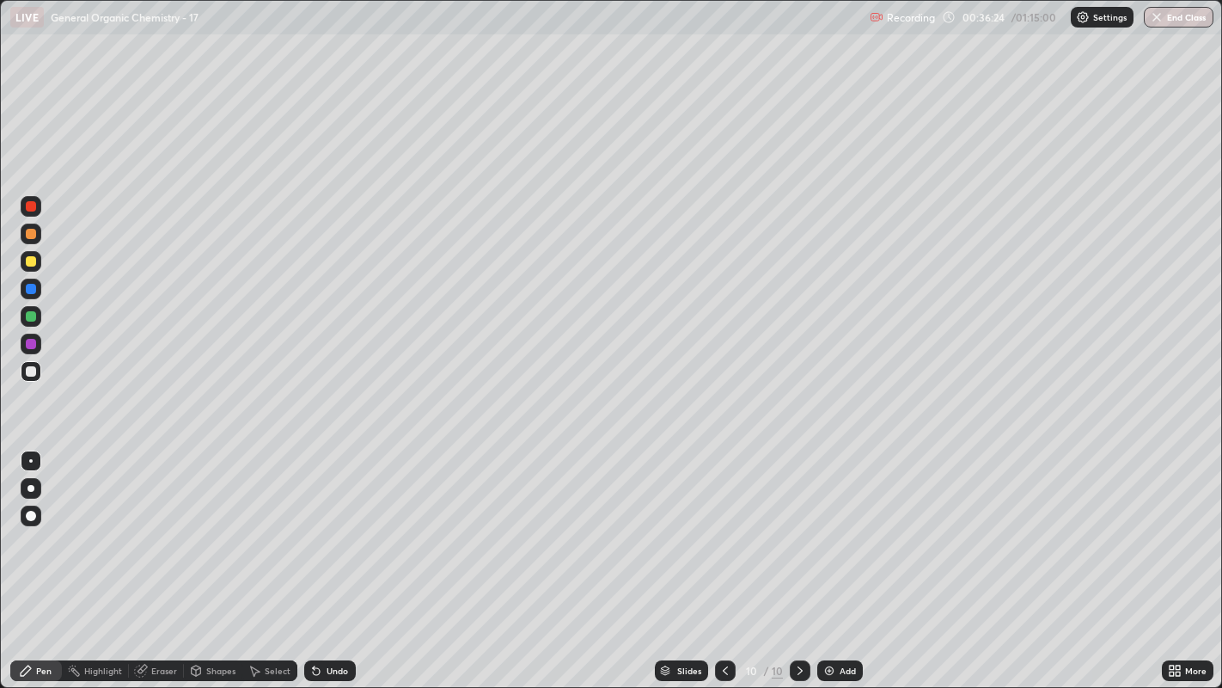
click at [313, 525] on icon at bounding box center [316, 671] width 7 height 7
click at [313, 525] on icon at bounding box center [314, 667] width 2 height 2
click at [327, 525] on div "Undo" at bounding box center [337, 670] width 21 height 9
click at [335, 525] on div "Undo" at bounding box center [337, 670] width 21 height 9
click at [333, 525] on div "Undo" at bounding box center [337, 670] width 21 height 9
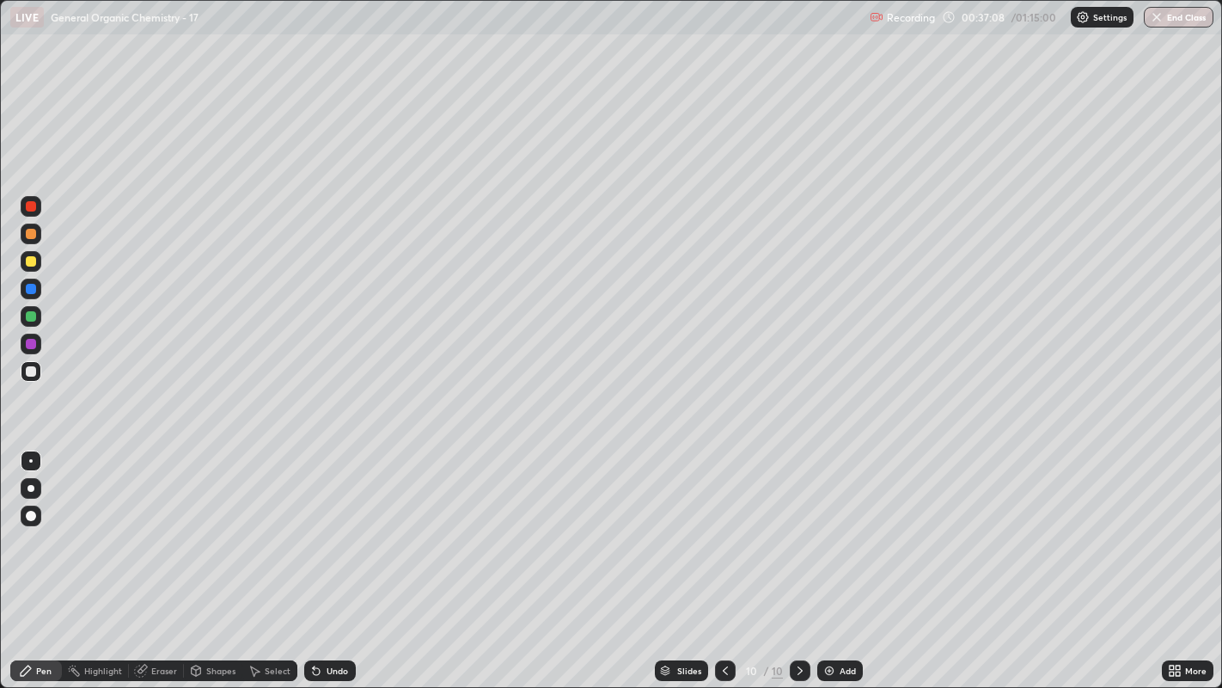
click at [27, 517] on div at bounding box center [31, 515] width 10 height 10
click at [214, 525] on div "Shapes" at bounding box center [220, 670] width 29 height 9
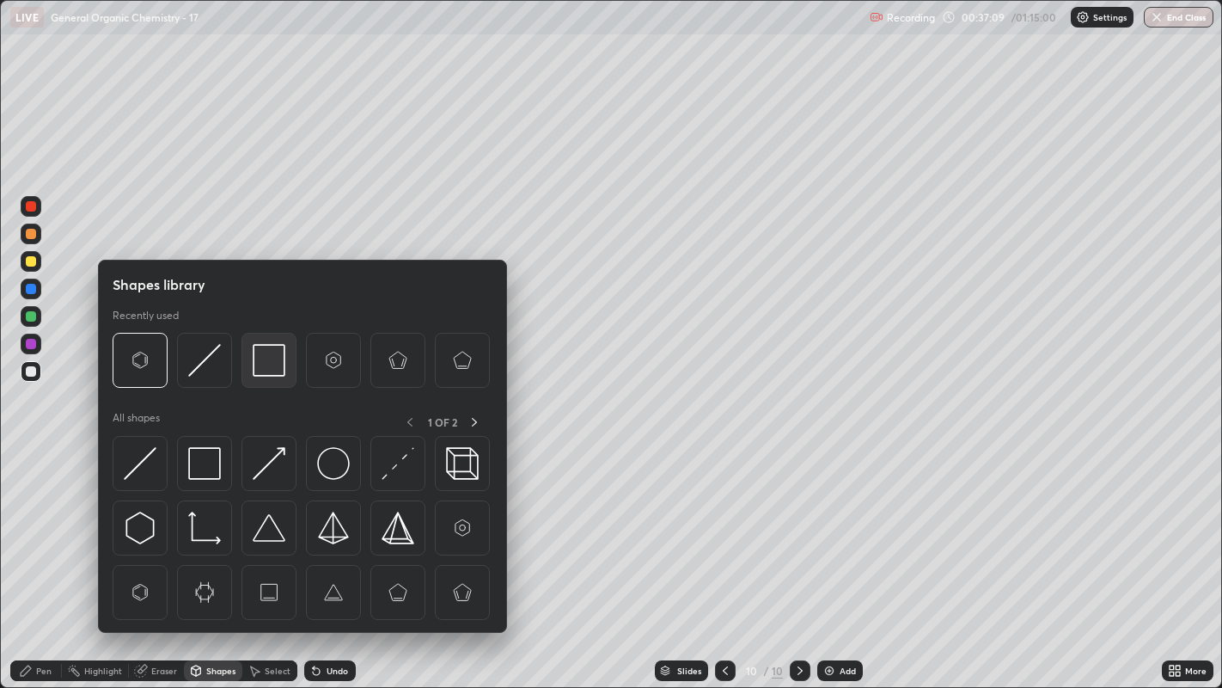
click at [257, 361] on img at bounding box center [269, 360] width 33 height 33
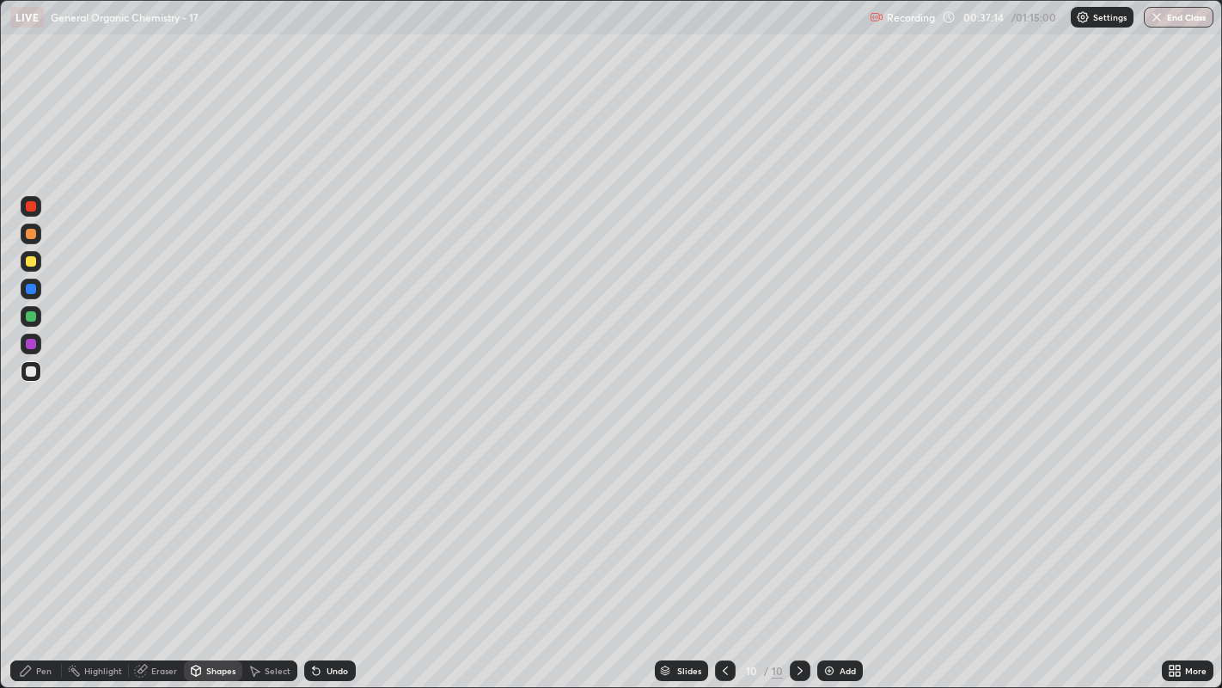
click at [39, 525] on div "Pen" at bounding box center [36, 670] width 52 height 21
click at [30, 460] on div at bounding box center [30, 460] width 3 height 3
click at [842, 525] on div "Add" at bounding box center [840, 670] width 46 height 21
click at [27, 454] on div at bounding box center [31, 460] width 21 height 21
click at [314, 525] on icon at bounding box center [316, 671] width 7 height 7
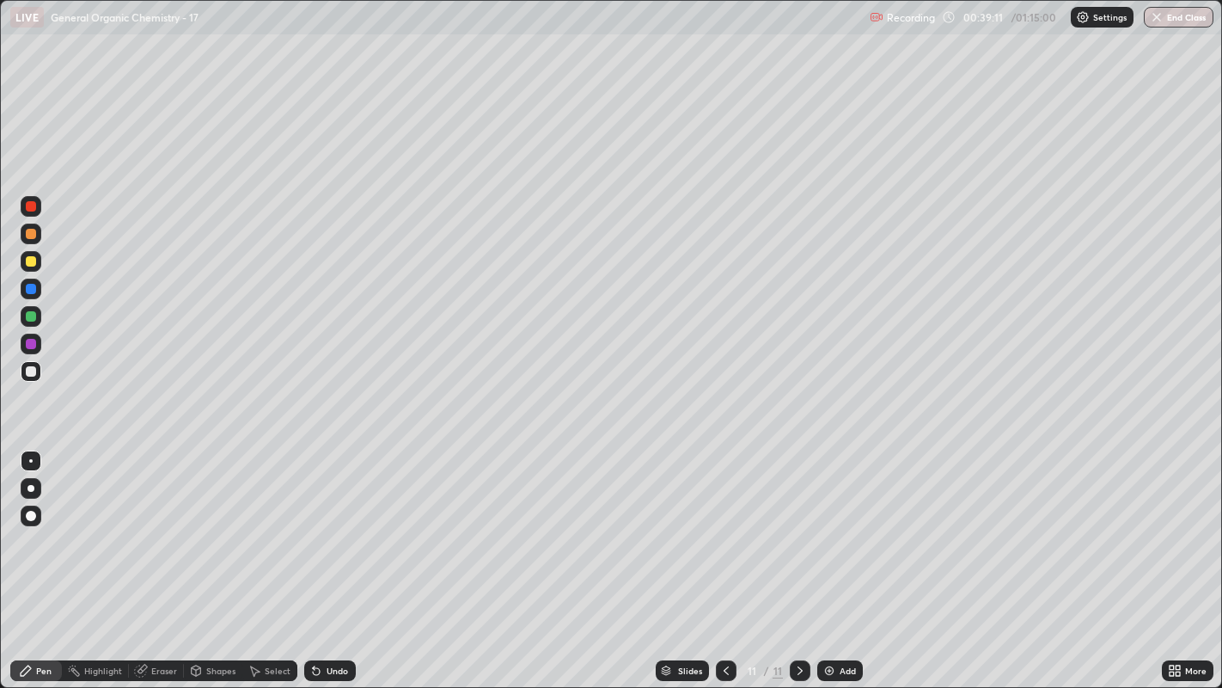
click at [211, 525] on div "Shapes" at bounding box center [220, 670] width 29 height 9
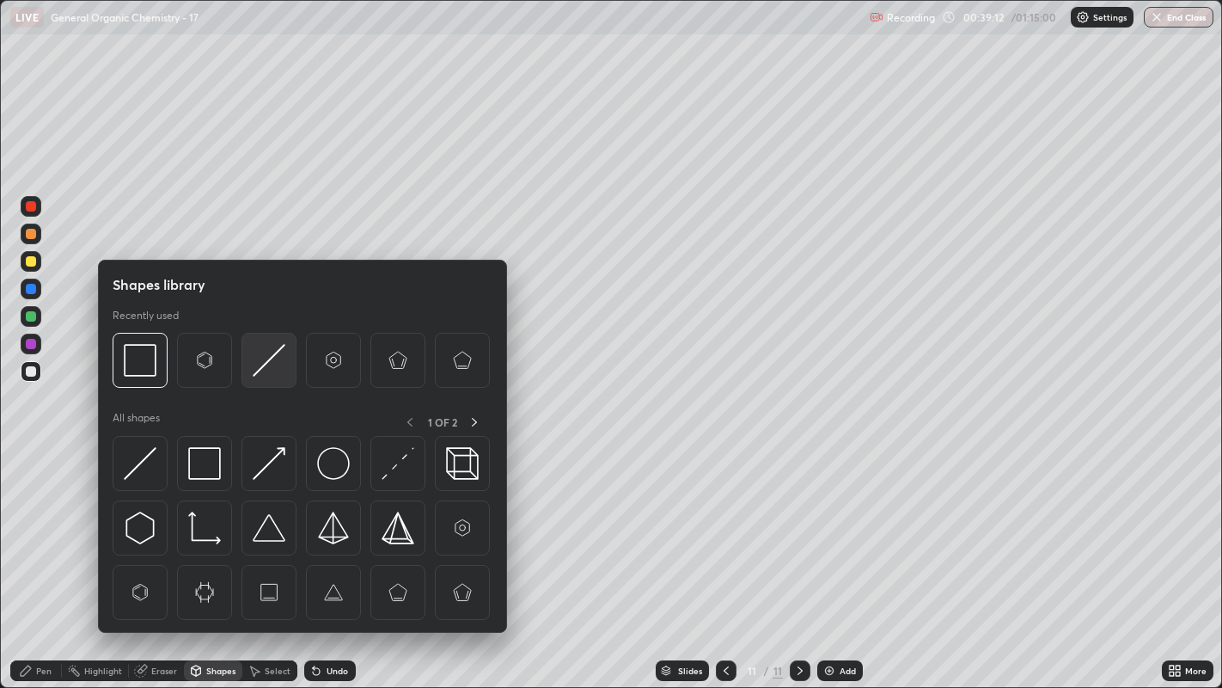
click at [268, 357] on img at bounding box center [269, 360] width 33 height 33
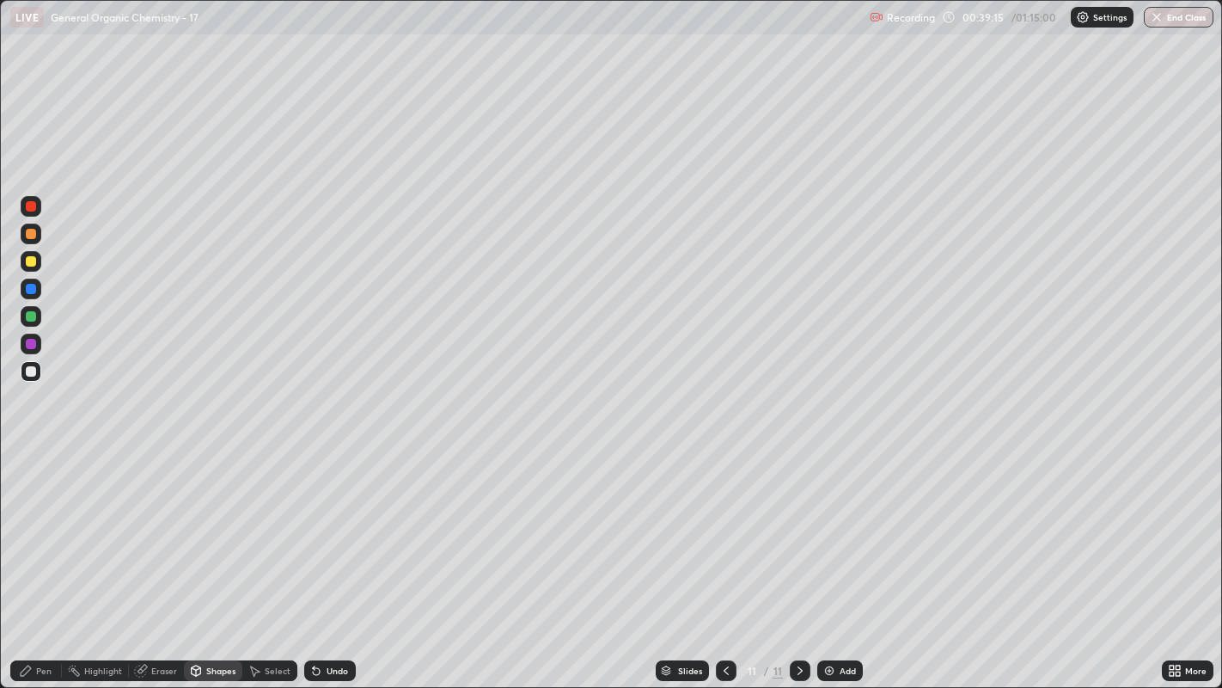
click at [38, 525] on div "Pen" at bounding box center [43, 670] width 15 height 9
click at [35, 265] on div at bounding box center [31, 261] width 21 height 21
click at [30, 371] on div at bounding box center [31, 371] width 10 height 10
click at [29, 516] on div at bounding box center [31, 515] width 10 height 10
click at [256, 525] on icon at bounding box center [255, 670] width 14 height 14
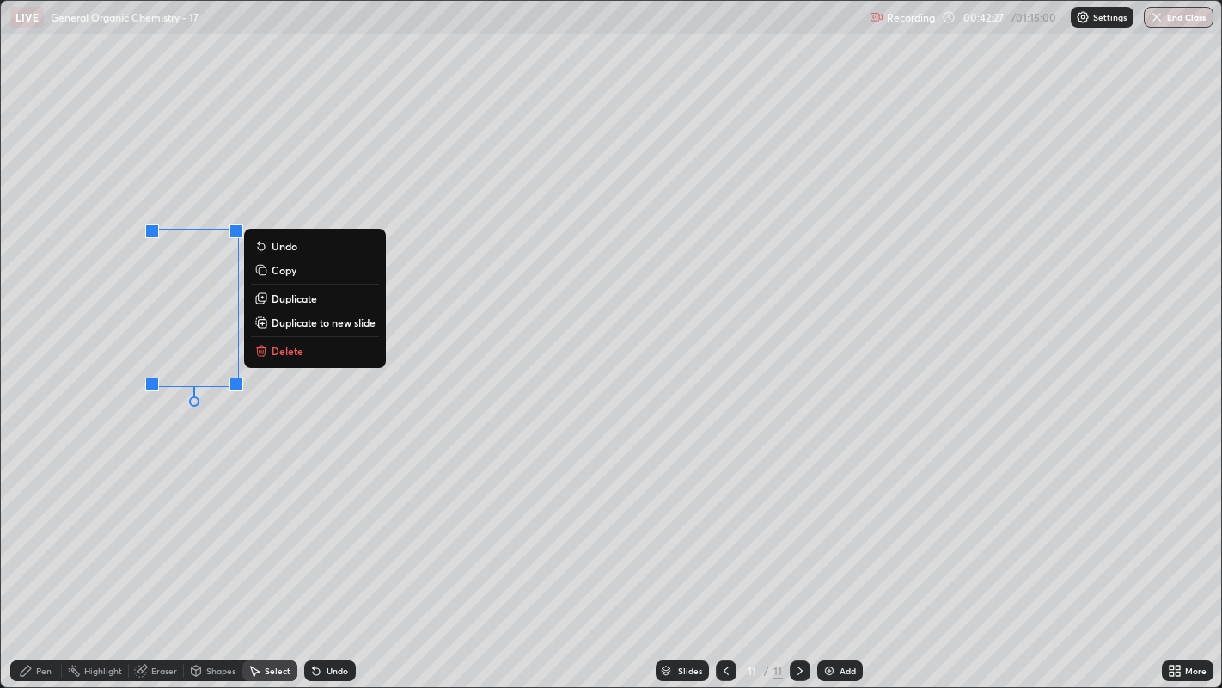
click at [300, 352] on p "Delete" at bounding box center [288, 351] width 32 height 14
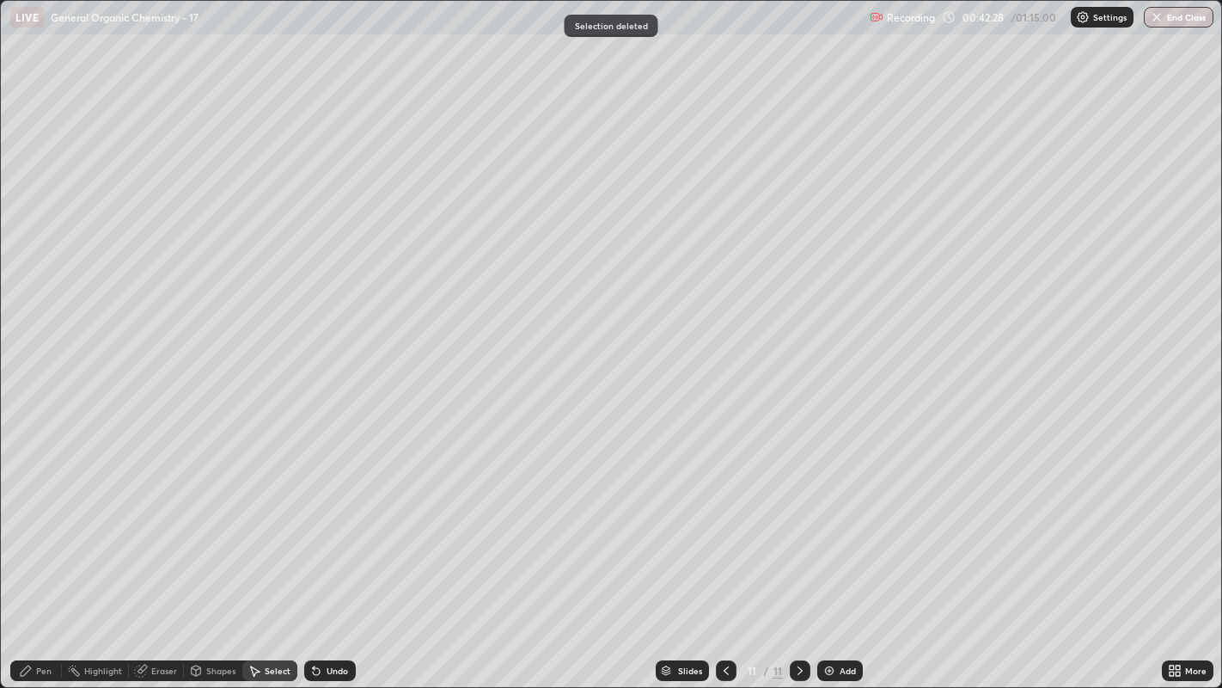
click at [40, 525] on div "Pen" at bounding box center [36, 670] width 52 height 21
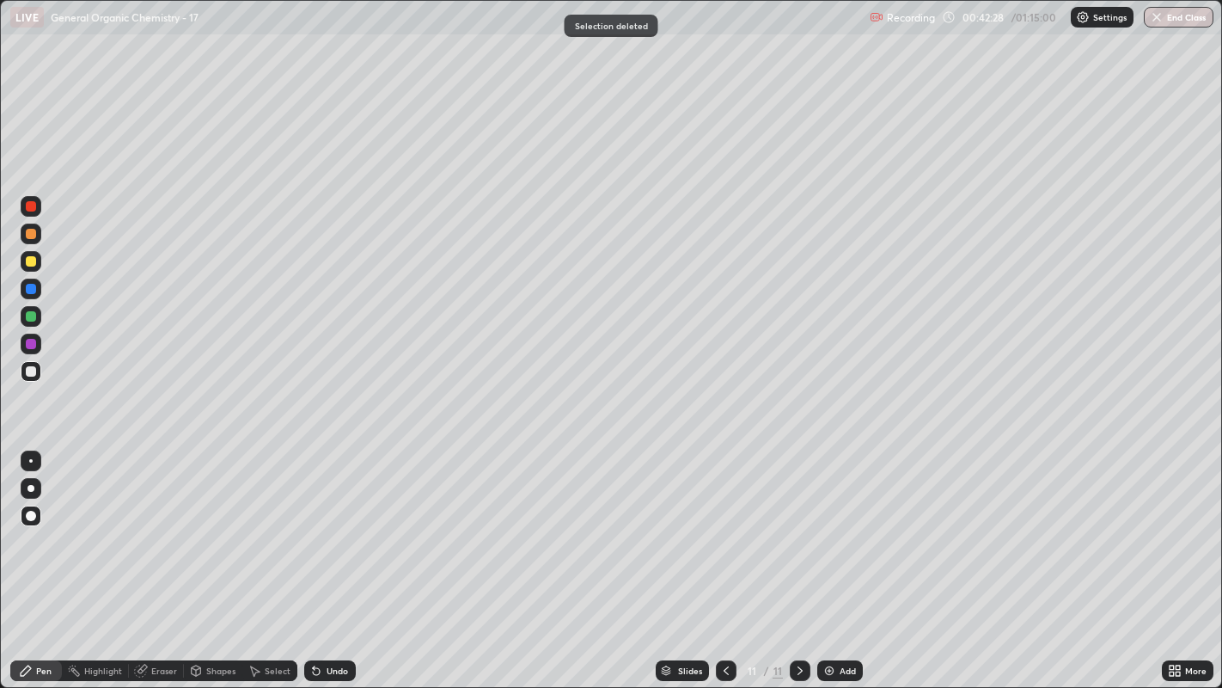
click at [29, 459] on div at bounding box center [31, 460] width 21 height 21
click at [263, 525] on div "Select" at bounding box center [269, 670] width 55 height 21
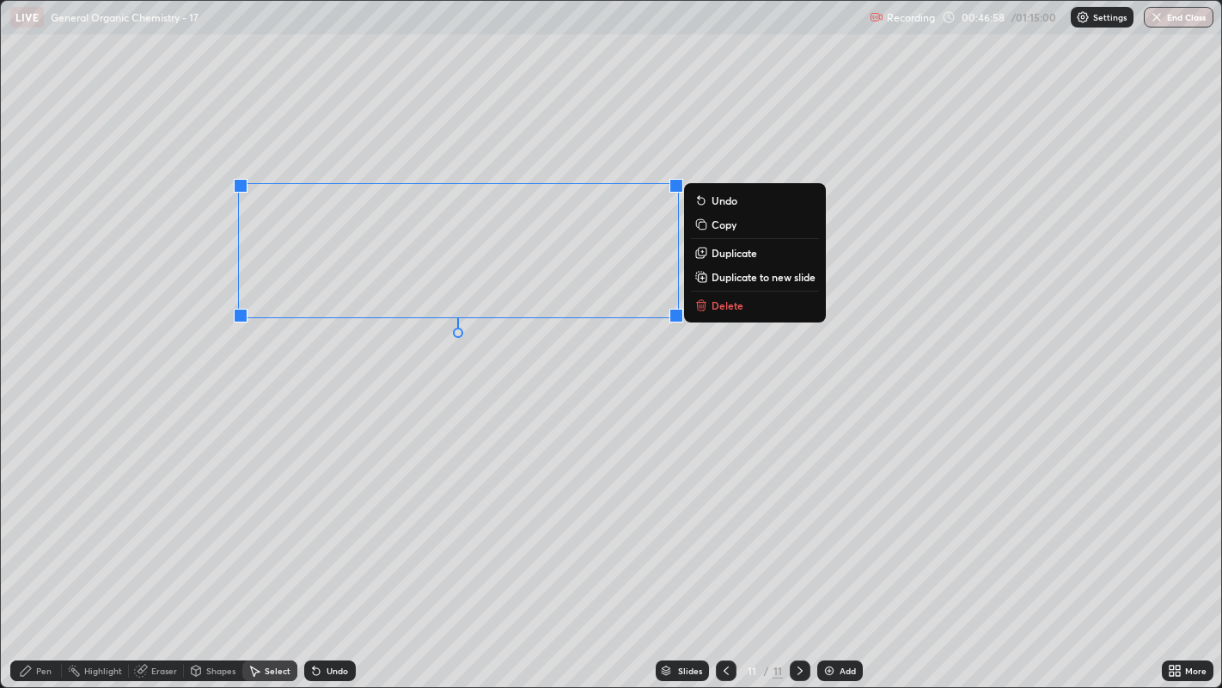
click at [755, 307] on button "Delete" at bounding box center [755, 305] width 128 height 21
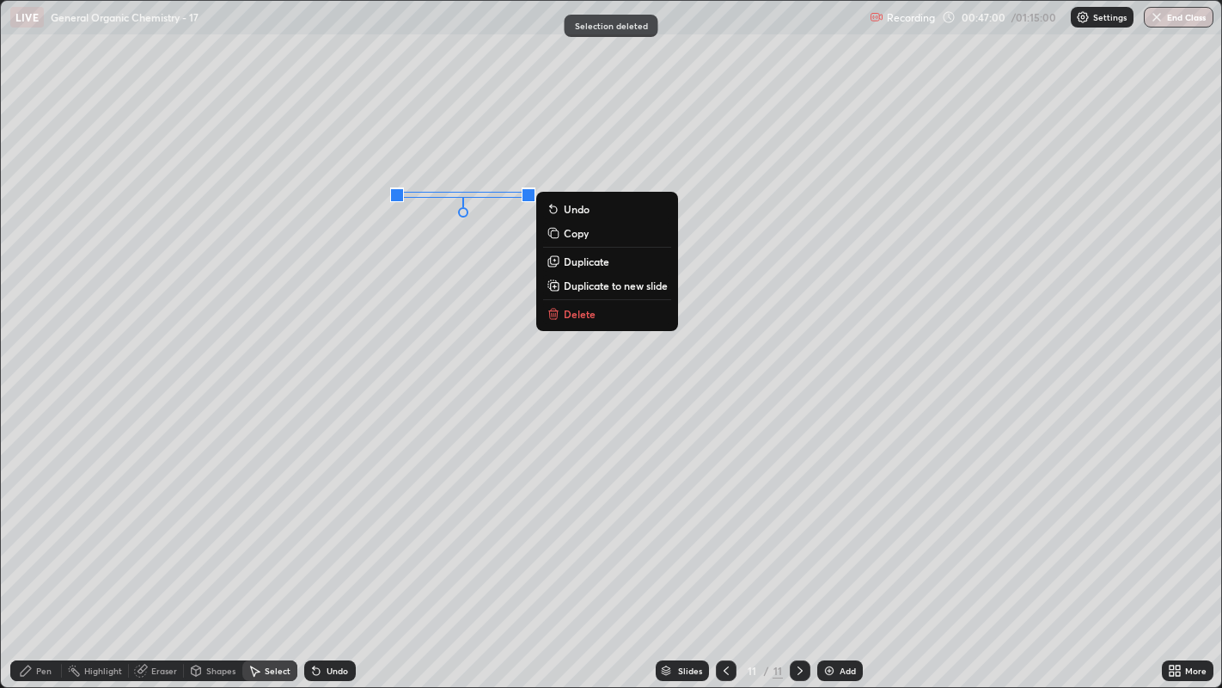
click at [614, 318] on button "Delete" at bounding box center [607, 313] width 128 height 21
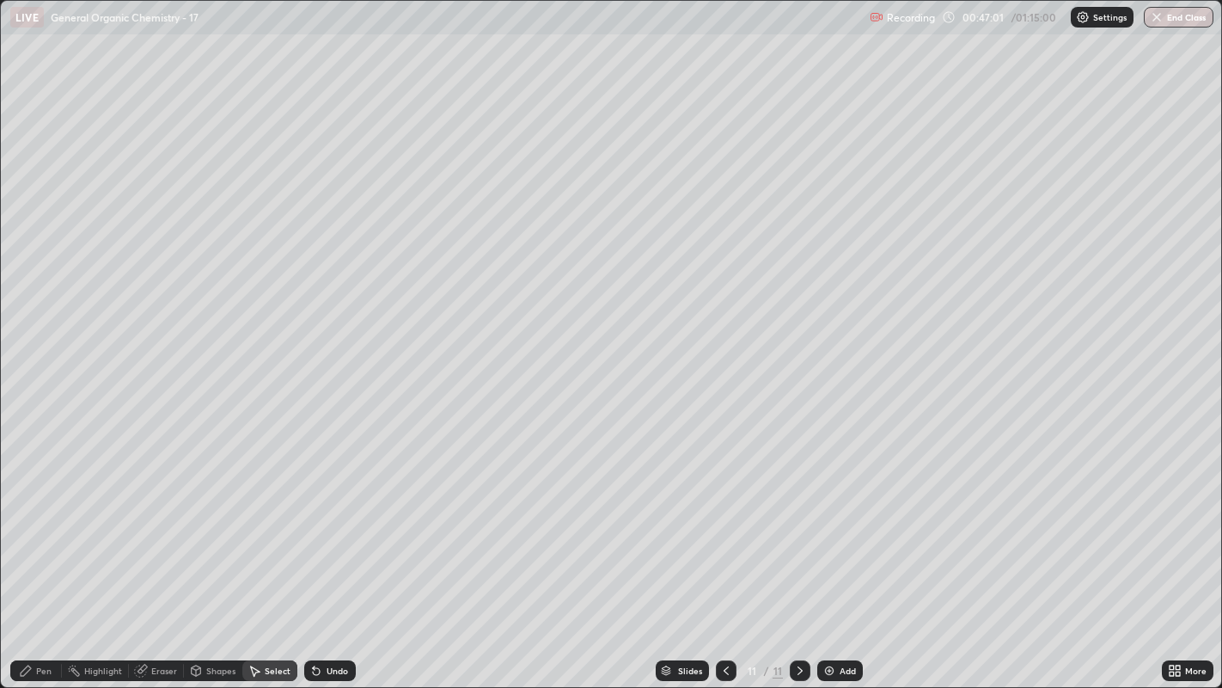
click at [40, 525] on div "Pen" at bounding box center [36, 670] width 52 height 21
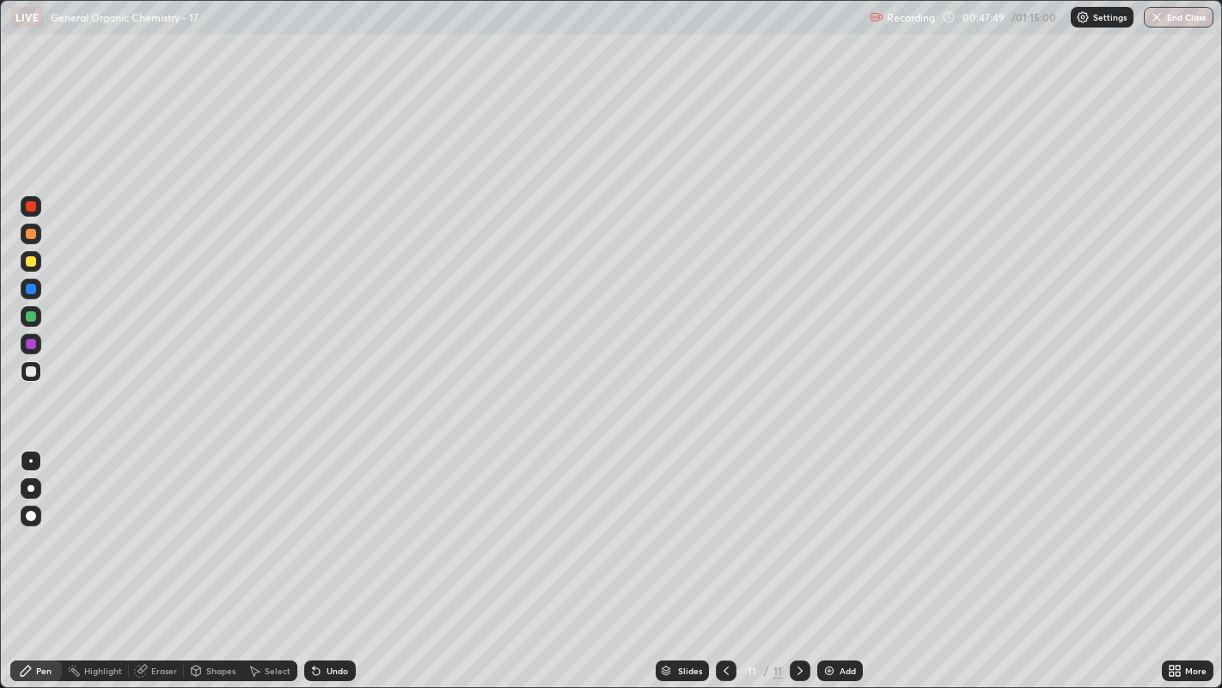
click at [337, 525] on div "Undo" at bounding box center [337, 670] width 21 height 9
click at [333, 525] on div "Undo" at bounding box center [337, 670] width 21 height 9
click at [333, 525] on div "Undo" at bounding box center [330, 670] width 52 height 21
click at [326, 525] on div "Undo" at bounding box center [330, 670] width 52 height 21
click at [266, 525] on div "Select" at bounding box center [278, 670] width 26 height 9
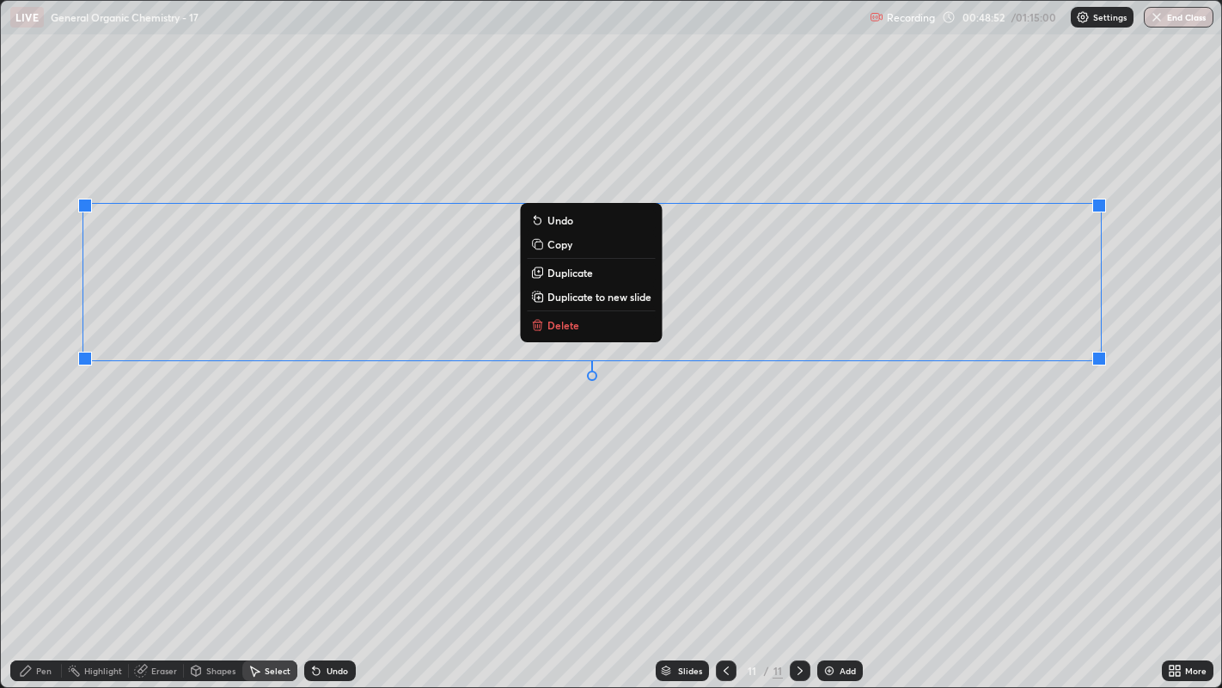
click at [613, 299] on p "Duplicate to new slide" at bounding box center [599, 297] width 104 height 14
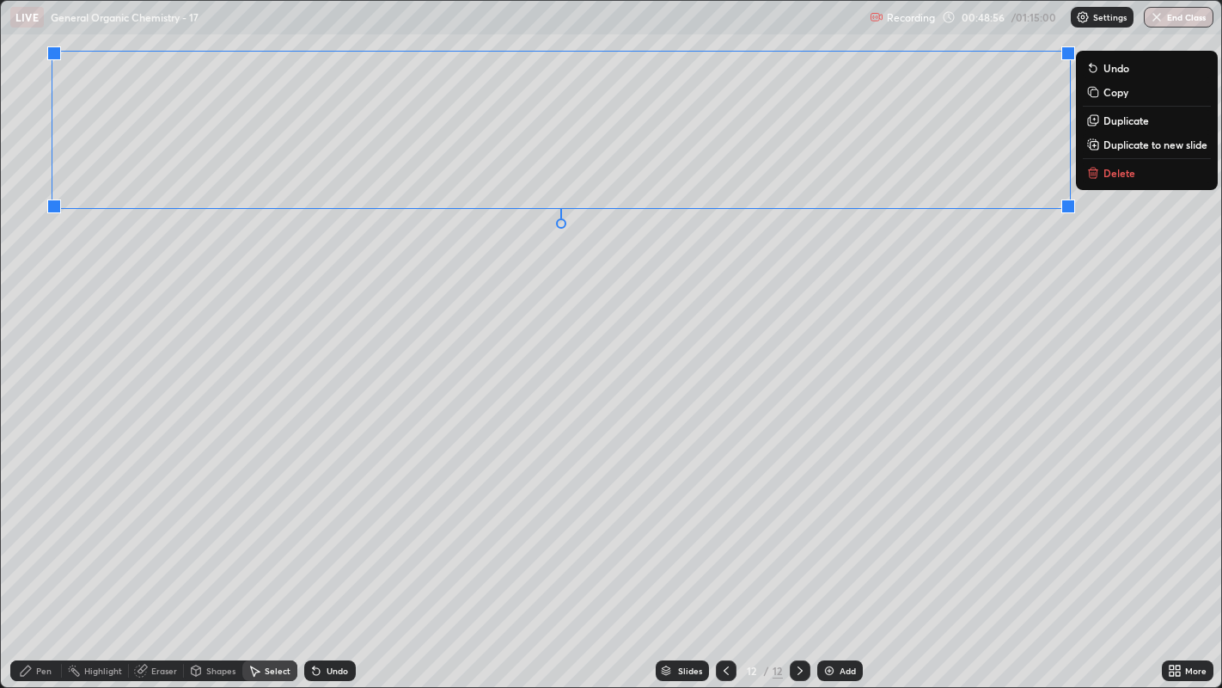
click at [373, 293] on div "0 ° Undo Copy Duplicate Duplicate to new slide Delete" at bounding box center [611, 344] width 1221 height 687
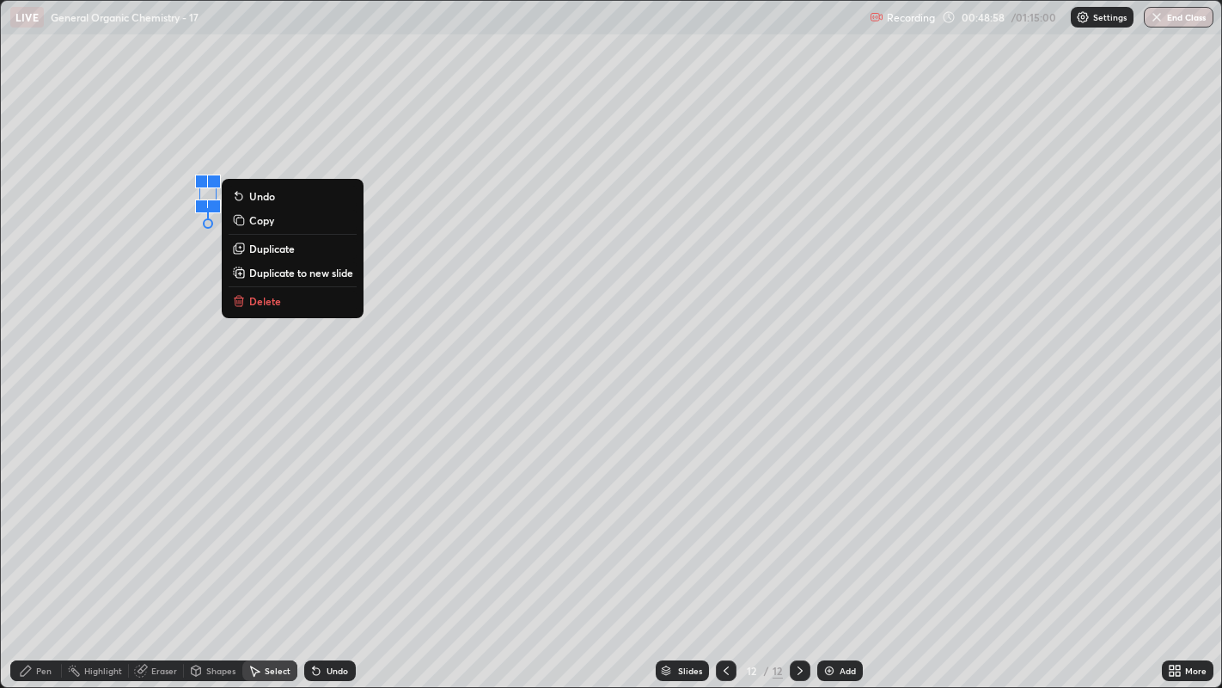
click at [279, 304] on p "Delete" at bounding box center [265, 301] width 32 height 14
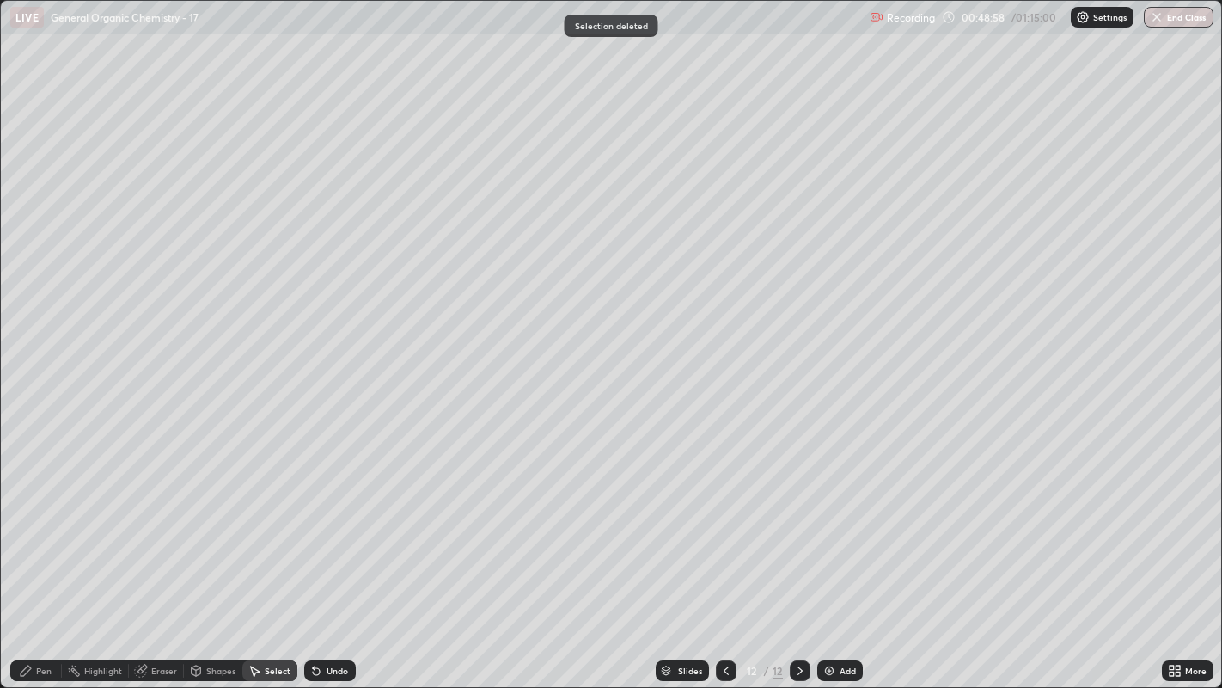
click at [43, 525] on div "Pen" at bounding box center [43, 670] width 15 height 9
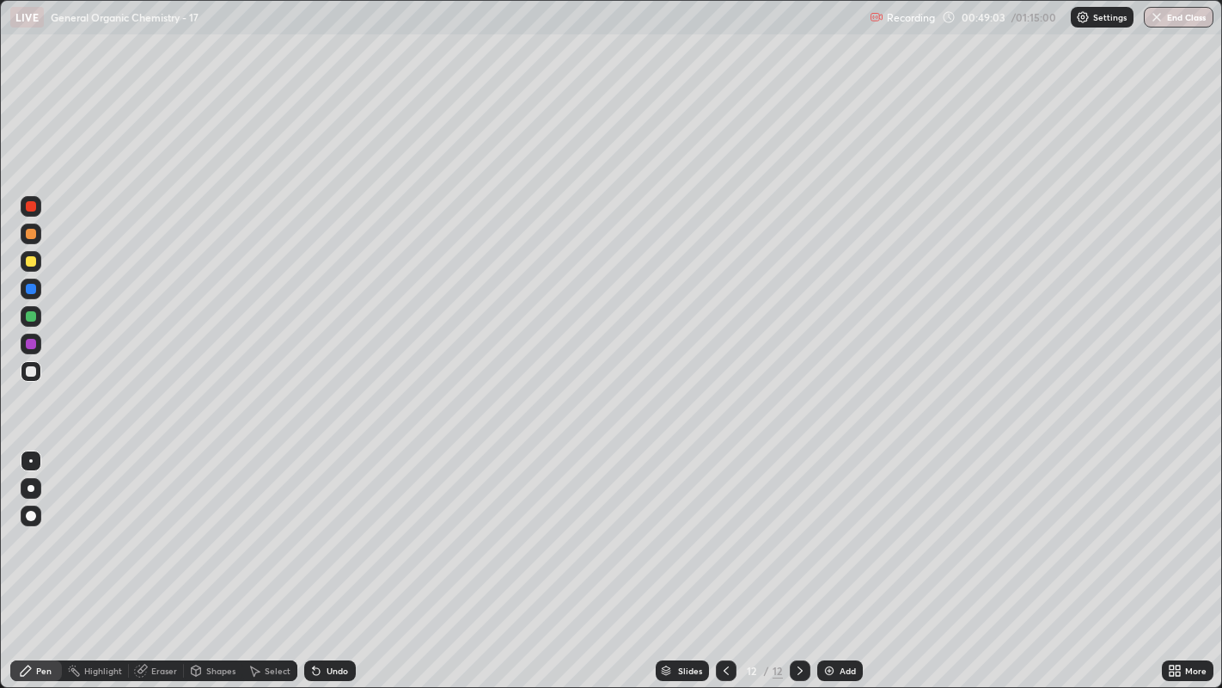
click at [336, 525] on div "Undo" at bounding box center [337, 670] width 21 height 9
click at [265, 525] on div "Select" at bounding box center [278, 670] width 26 height 9
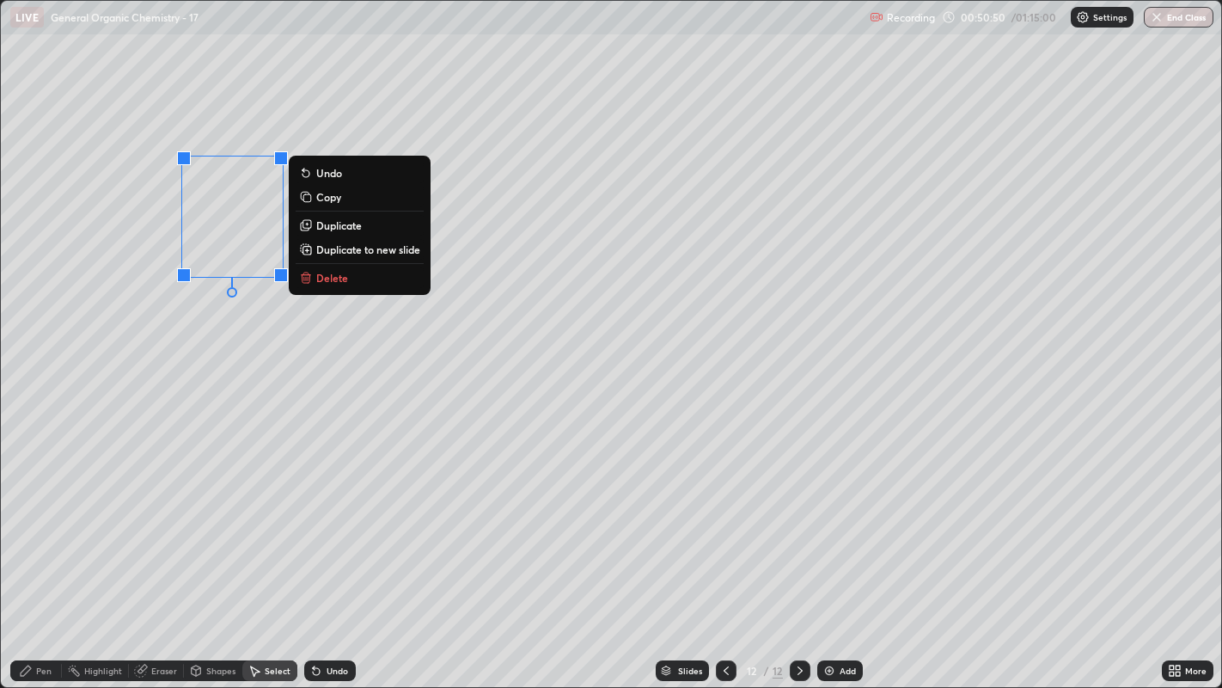
click at [352, 225] on p "Duplicate" at bounding box center [339, 225] width 46 height 14
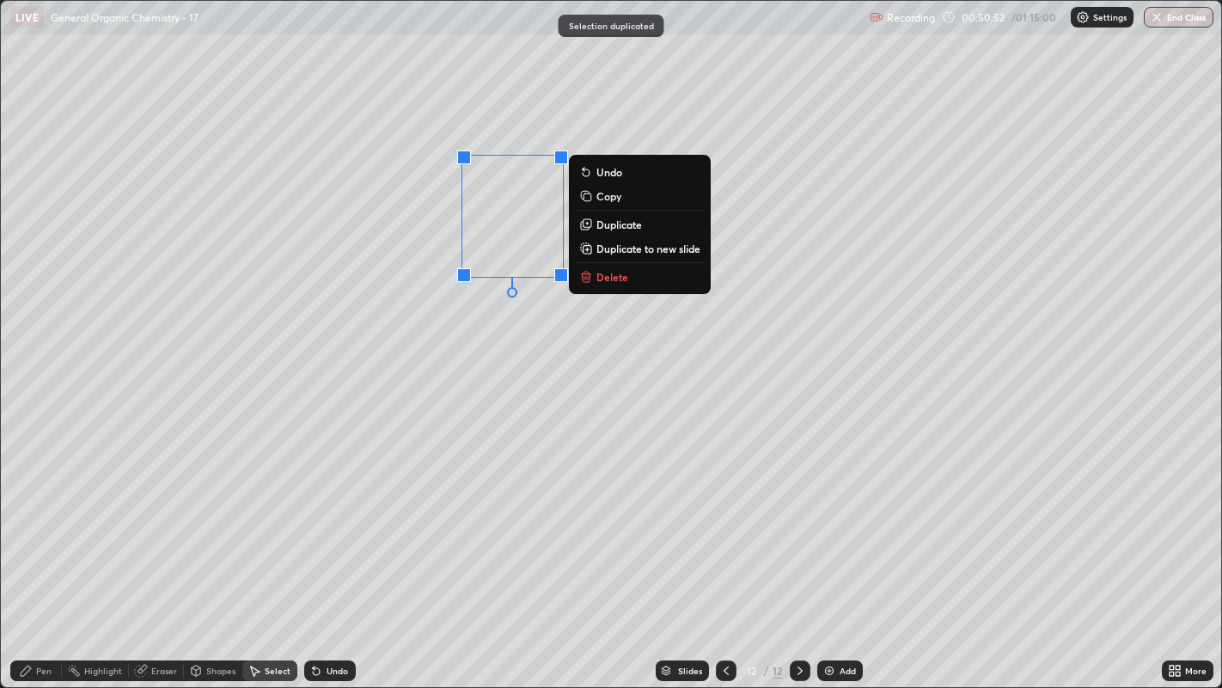
click at [497, 337] on div "0 ° Undo Copy Duplicate Duplicate to new slide Delete" at bounding box center [611, 344] width 1221 height 687
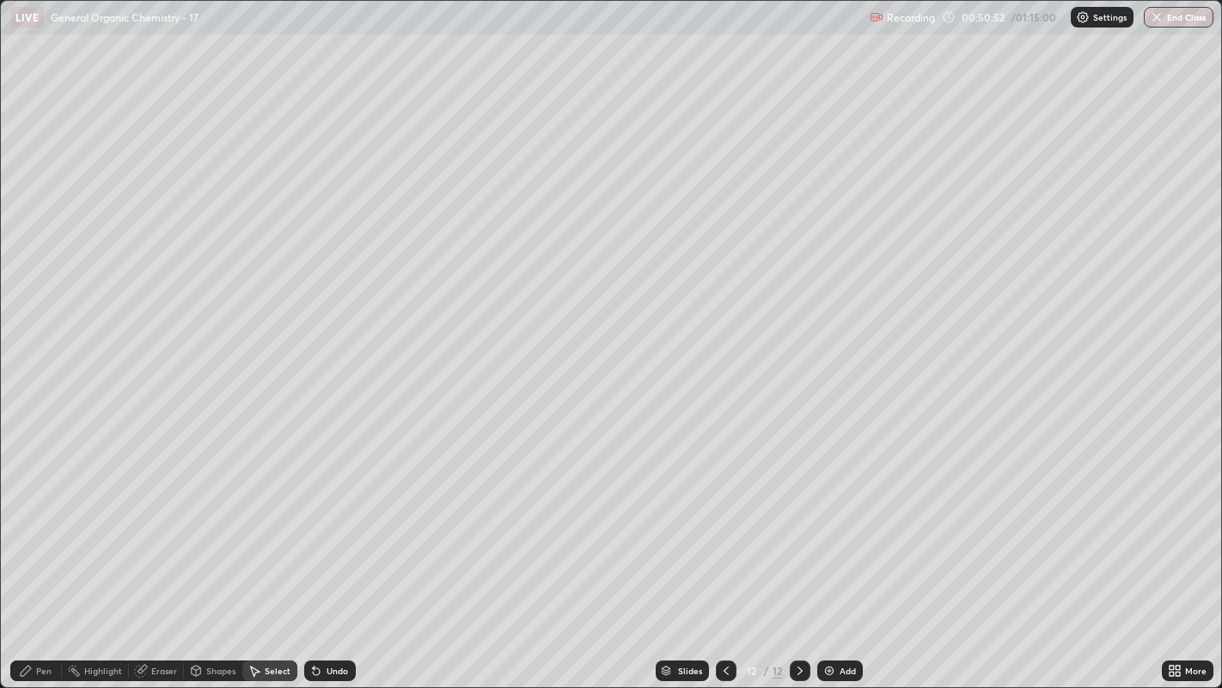
click at [43, 525] on div "Pen" at bounding box center [43, 670] width 15 height 9
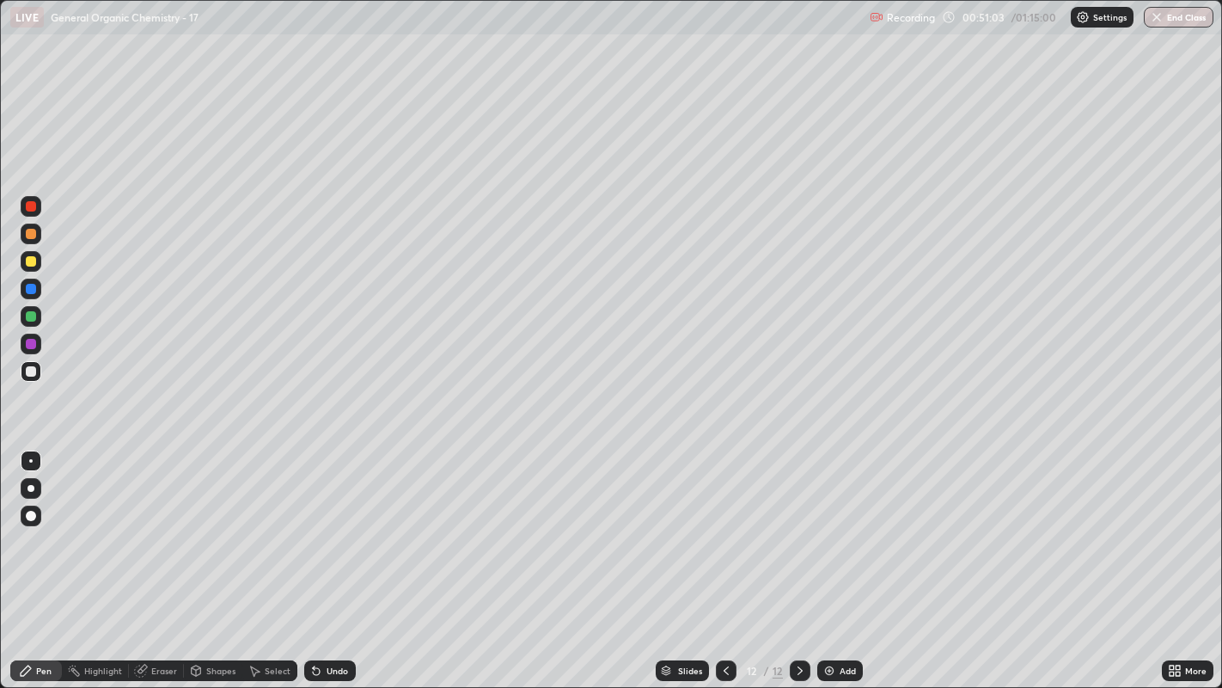
click at [251, 525] on div "Select" at bounding box center [269, 670] width 55 height 21
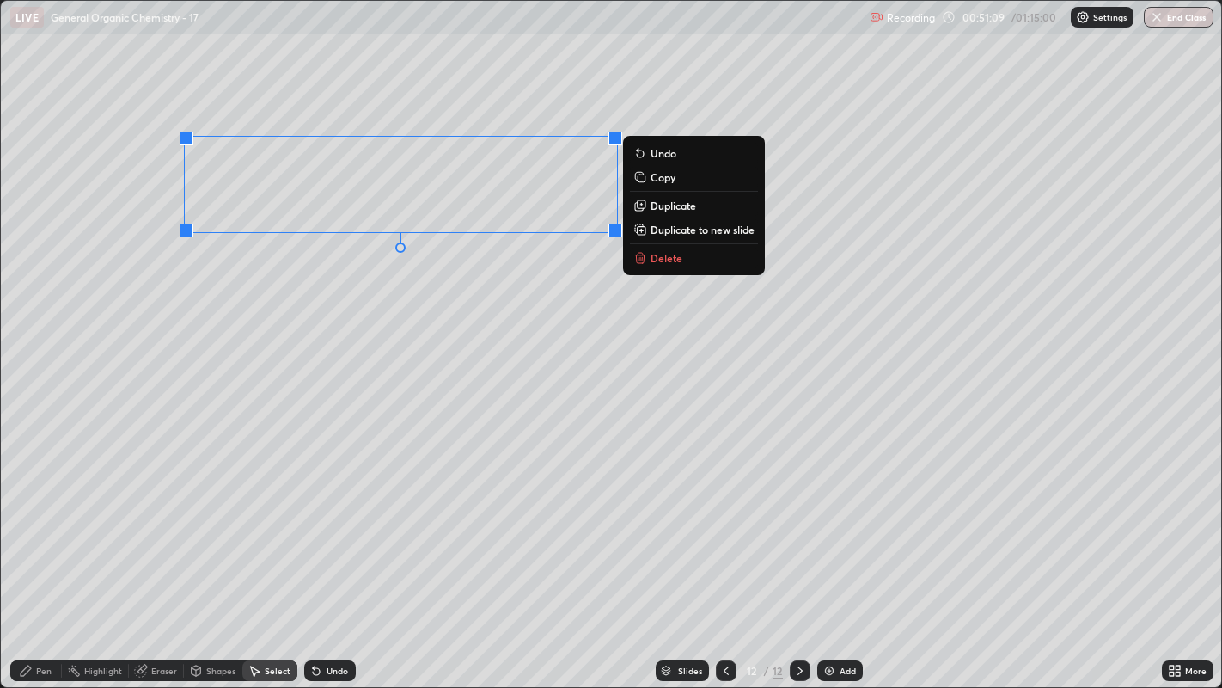
click at [548, 278] on div "0 ° Undo Copy Duplicate Duplicate to new slide Delete" at bounding box center [611, 344] width 1221 height 687
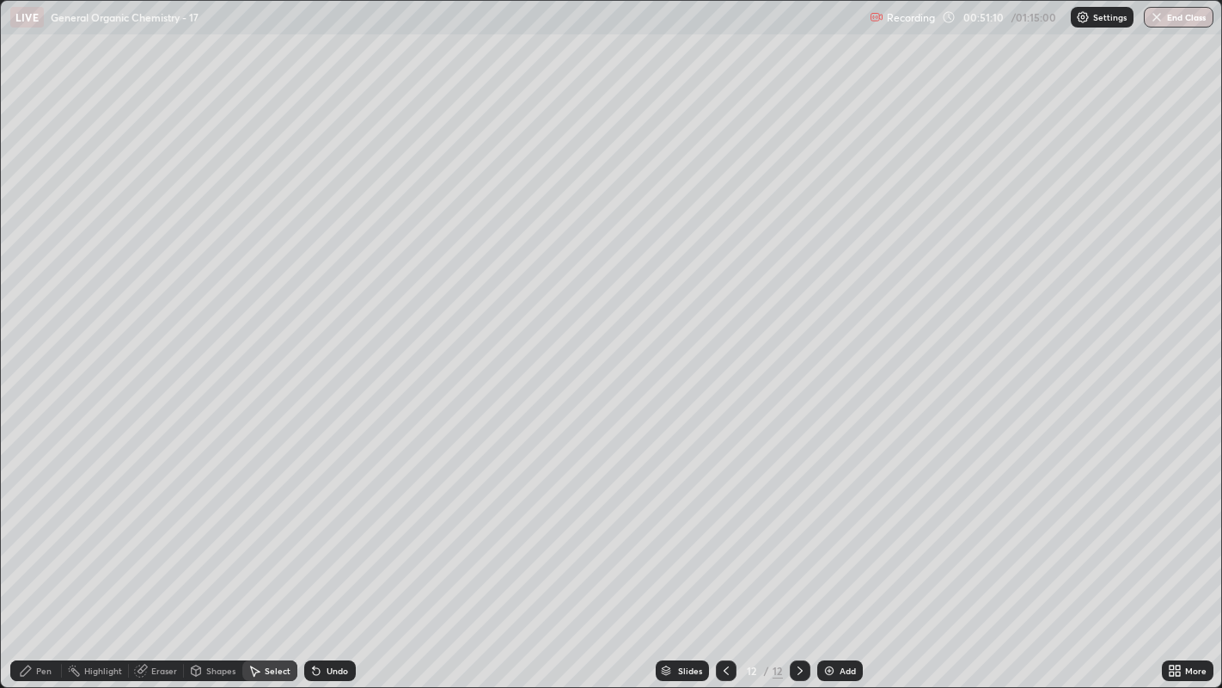
click at [42, 525] on div "Pen" at bounding box center [43, 670] width 15 height 9
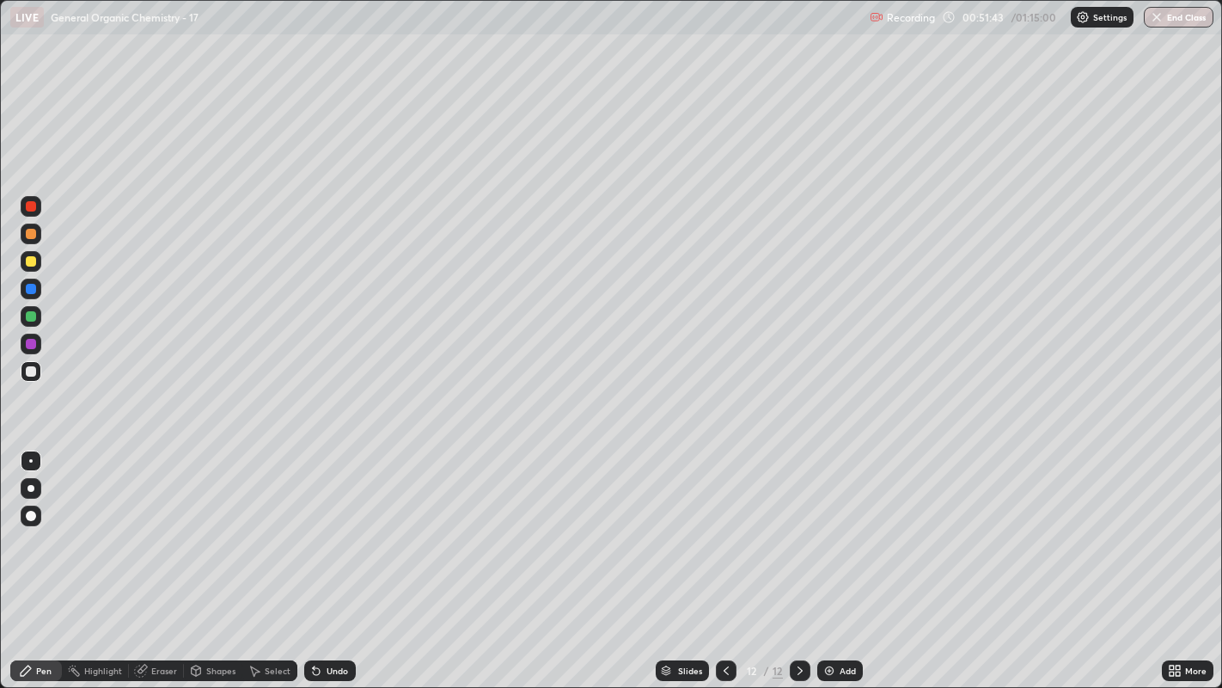
click at [319, 525] on icon at bounding box center [316, 670] width 14 height 14
click at [210, 525] on div "Shapes" at bounding box center [213, 670] width 58 height 21
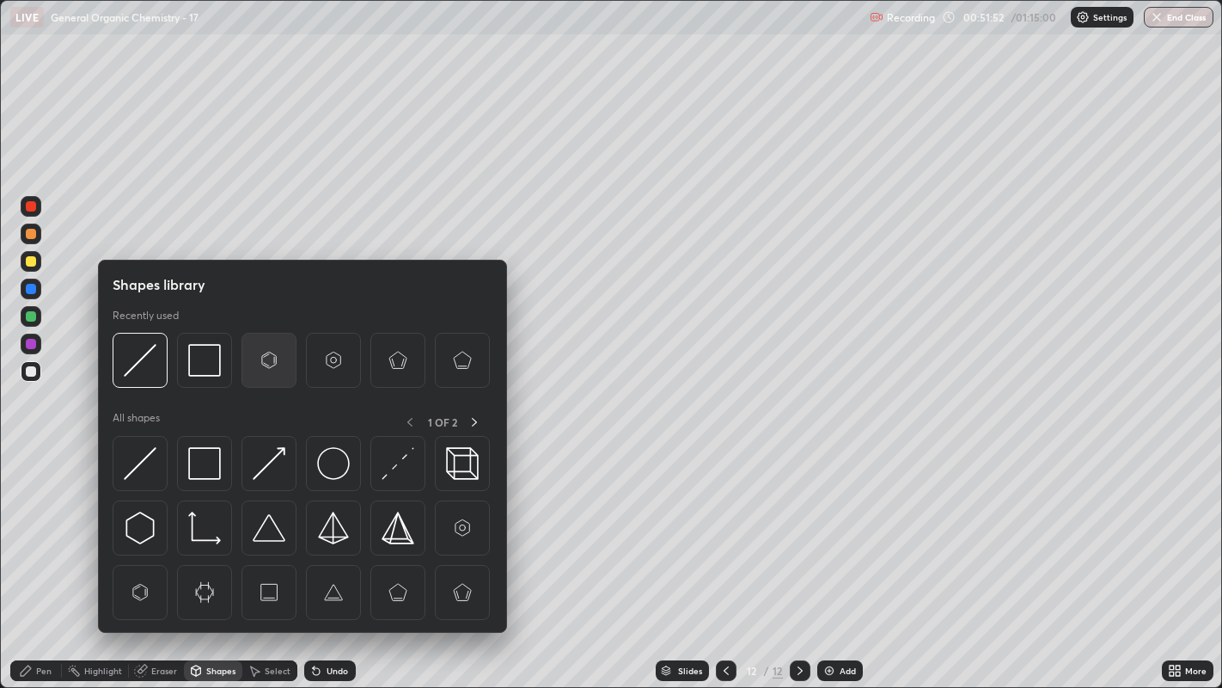
click at [258, 366] on img at bounding box center [269, 360] width 33 height 33
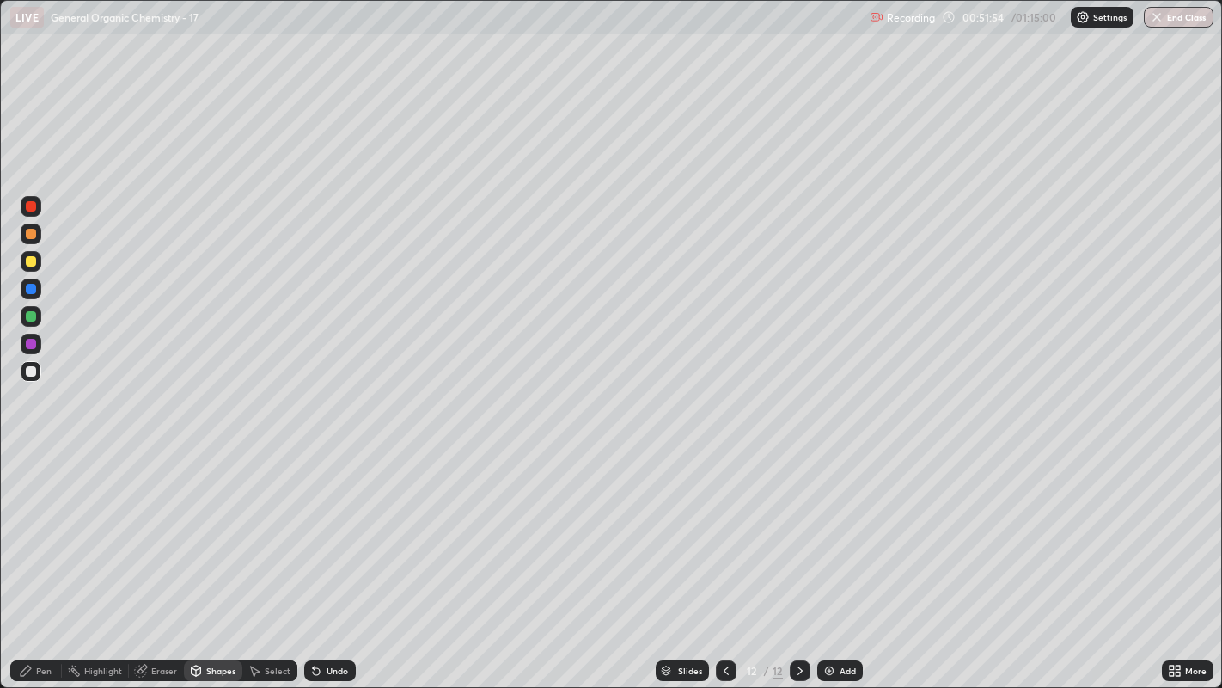
click at [32, 525] on div "Pen" at bounding box center [36, 670] width 52 height 21
click at [268, 525] on div "Select" at bounding box center [278, 670] width 26 height 9
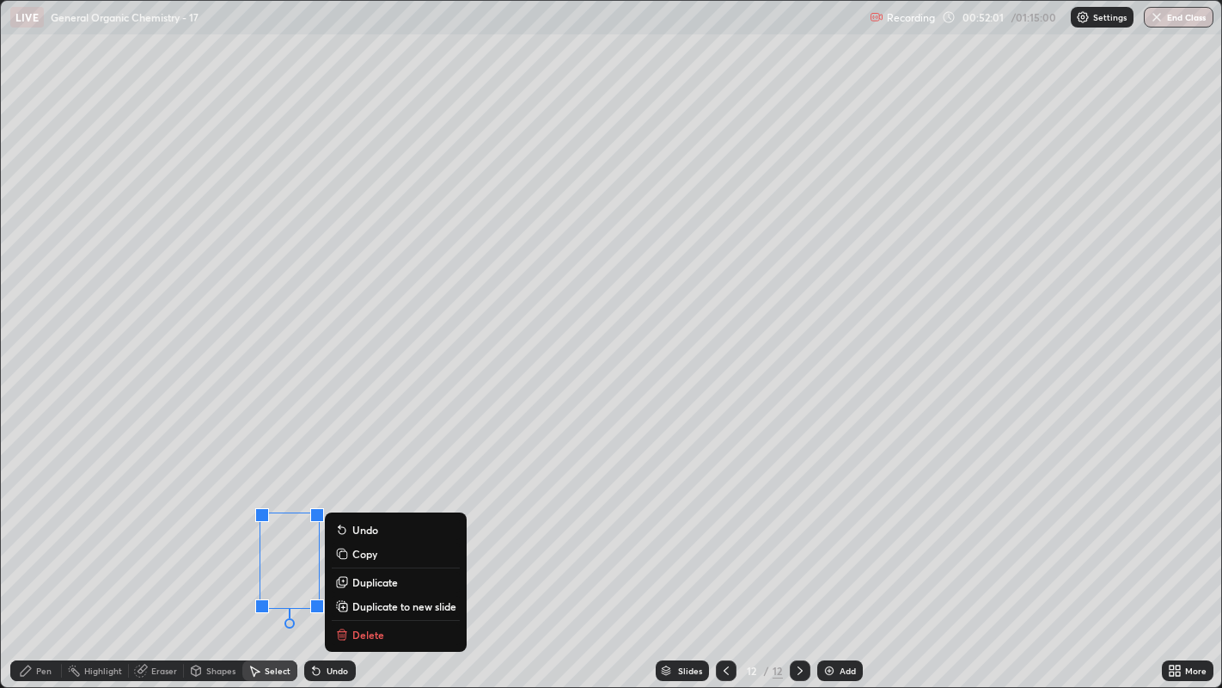
click at [361, 525] on p "Duplicate" at bounding box center [375, 582] width 46 height 14
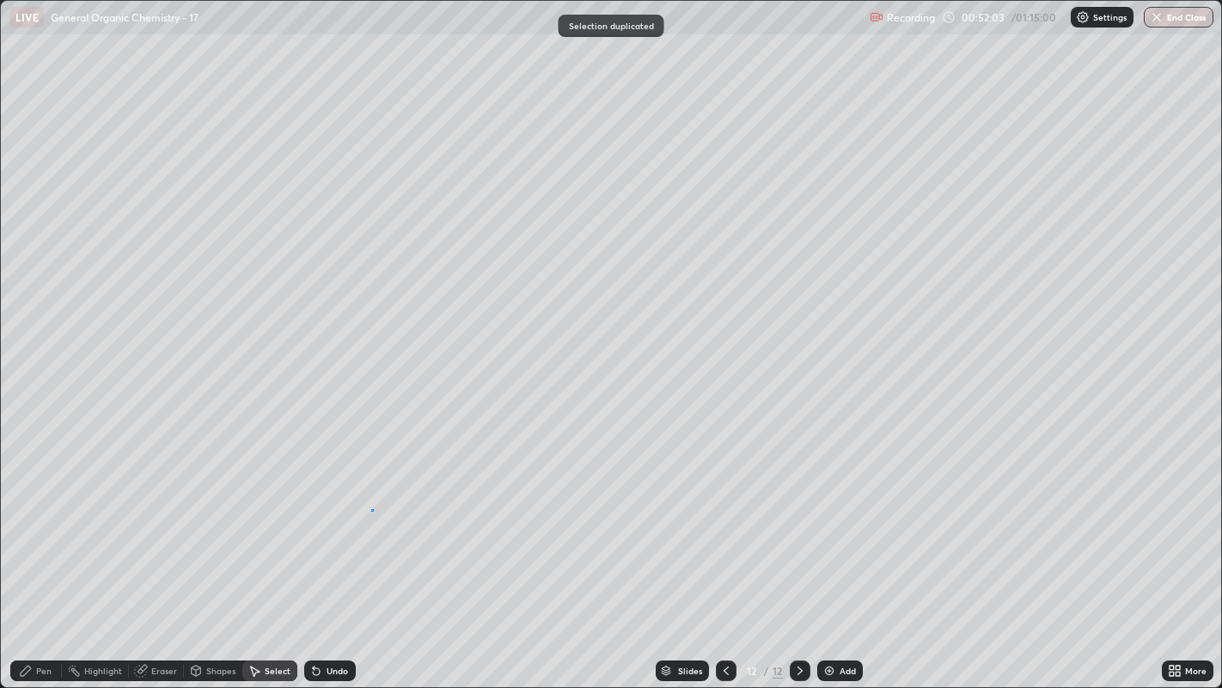
click at [371, 509] on div "0 ° Undo Copy Duplicate Duplicate to new slide Delete" at bounding box center [611, 344] width 1221 height 687
click at [43, 525] on div "Pen" at bounding box center [43, 670] width 15 height 9
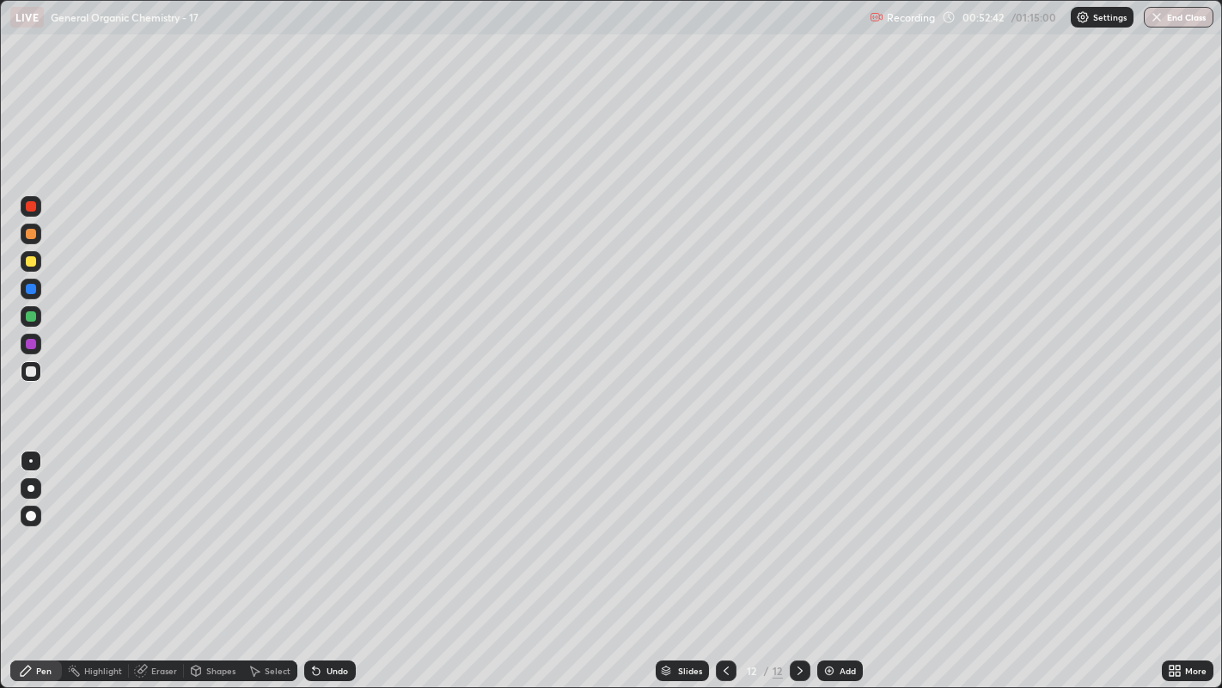
click at [32, 271] on div at bounding box center [31, 261] width 21 height 21
click at [321, 525] on div "Undo" at bounding box center [330, 670] width 52 height 21
click at [325, 525] on div "Undo" at bounding box center [330, 670] width 52 height 21
click at [327, 525] on div "Undo" at bounding box center [330, 670] width 52 height 21
click at [324, 525] on div "Undo" at bounding box center [330, 670] width 52 height 21
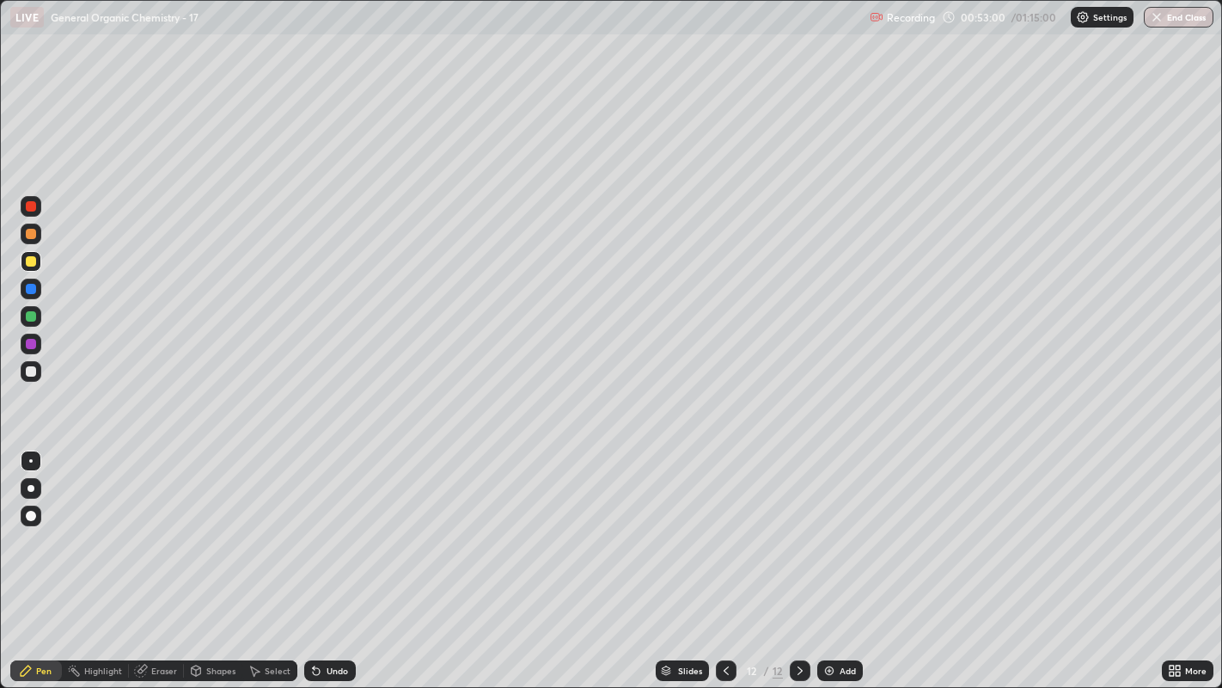
click at [322, 525] on div "Undo" at bounding box center [330, 670] width 52 height 21
click at [321, 525] on div "Undo" at bounding box center [330, 670] width 52 height 21
click at [323, 525] on div "Undo" at bounding box center [330, 670] width 52 height 21
click at [322, 525] on div "Undo" at bounding box center [330, 670] width 52 height 21
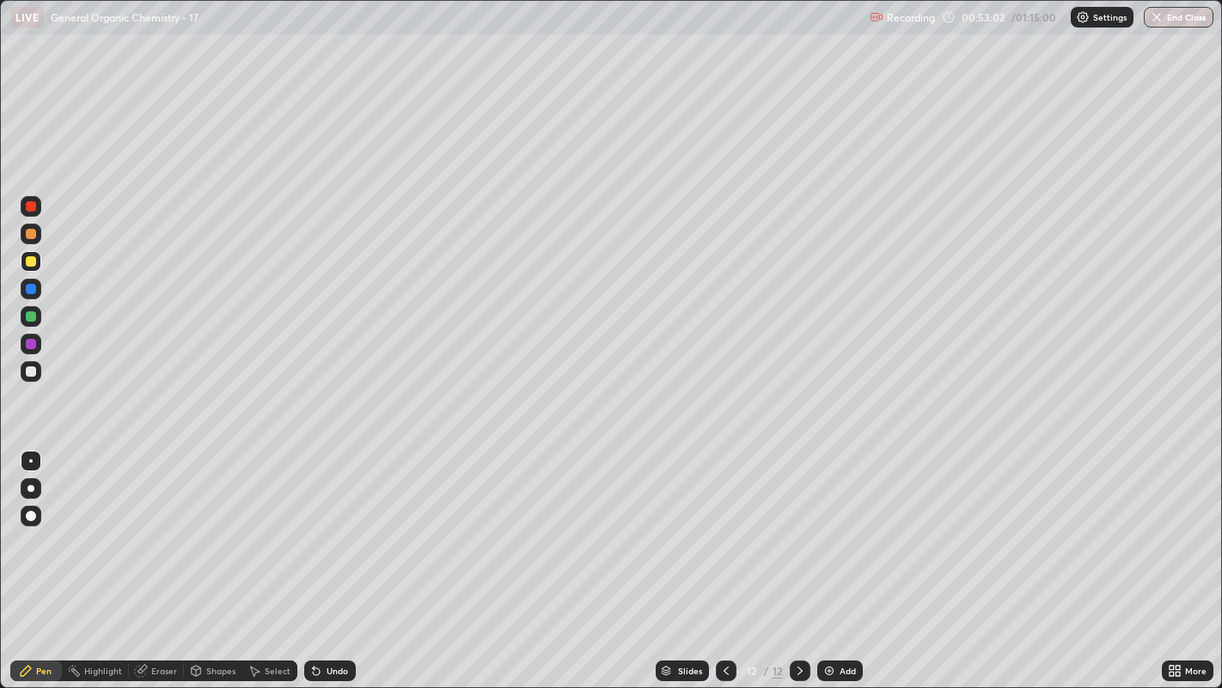
click at [327, 525] on div "Undo" at bounding box center [337, 670] width 21 height 9
click at [328, 525] on div "Undo" at bounding box center [337, 670] width 21 height 9
click at [331, 525] on div "Undo" at bounding box center [337, 670] width 21 height 9
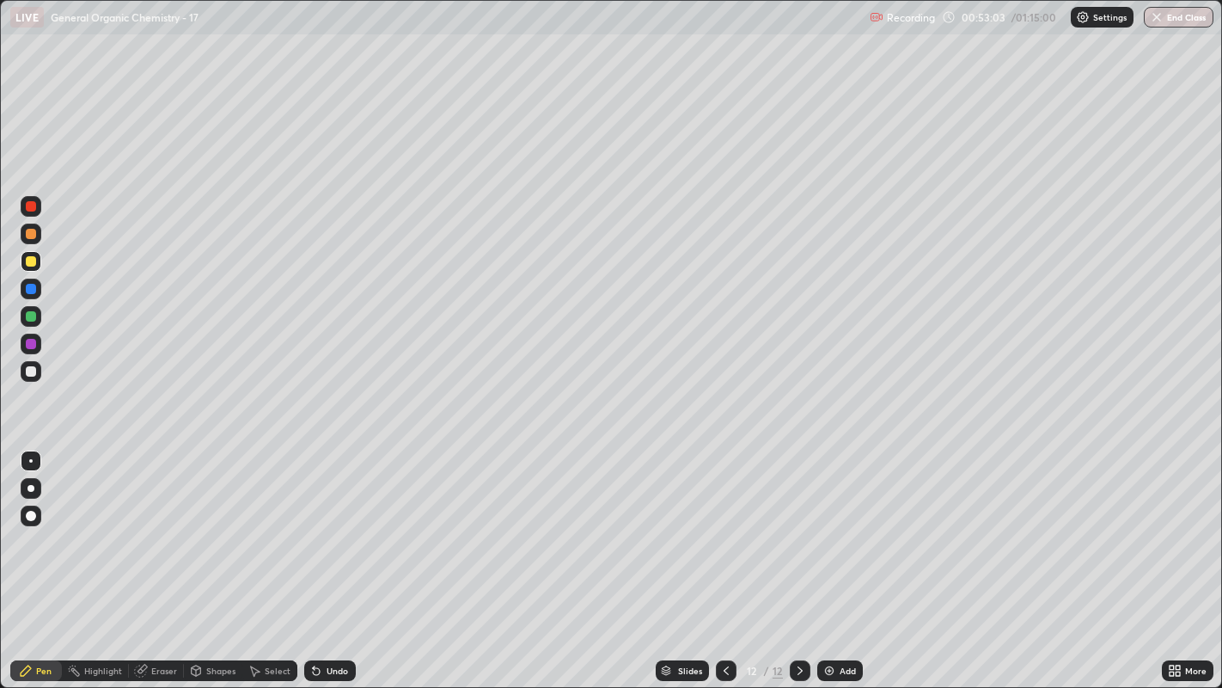
click at [333, 525] on div "Undo" at bounding box center [337, 670] width 21 height 9
click at [263, 525] on div "Select" at bounding box center [269, 670] width 55 height 21
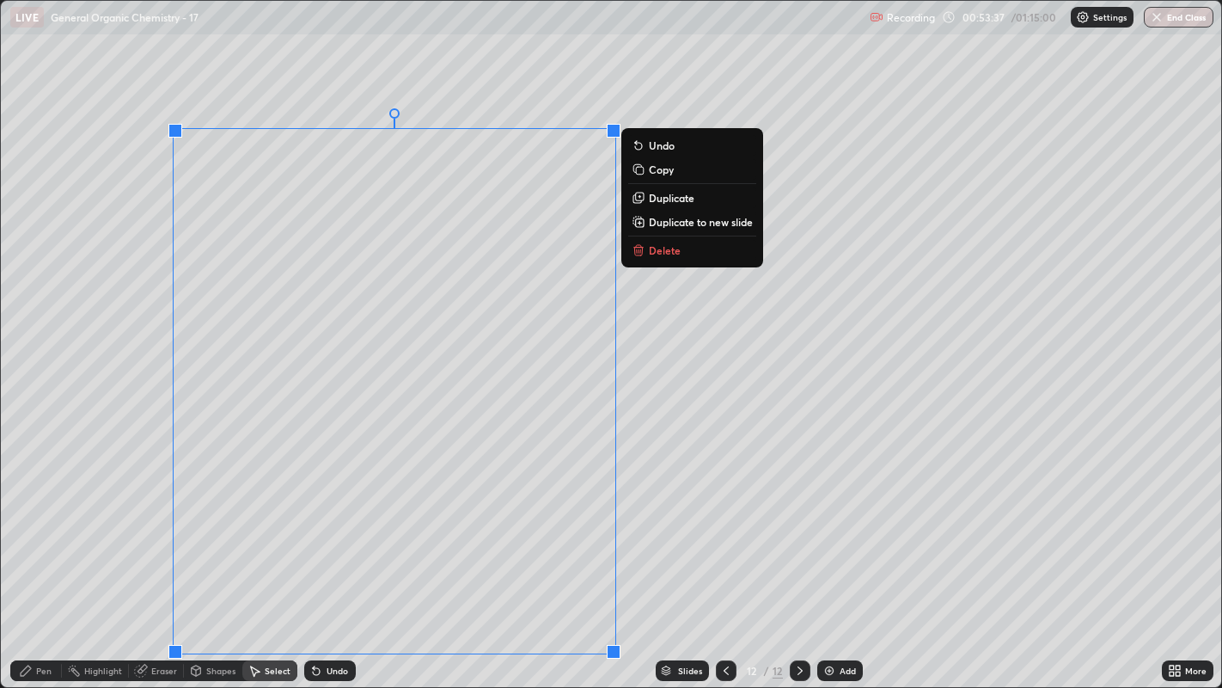
click at [674, 525] on div "0 ° Undo Copy Duplicate Duplicate to new slide Delete" at bounding box center [611, 344] width 1221 height 687
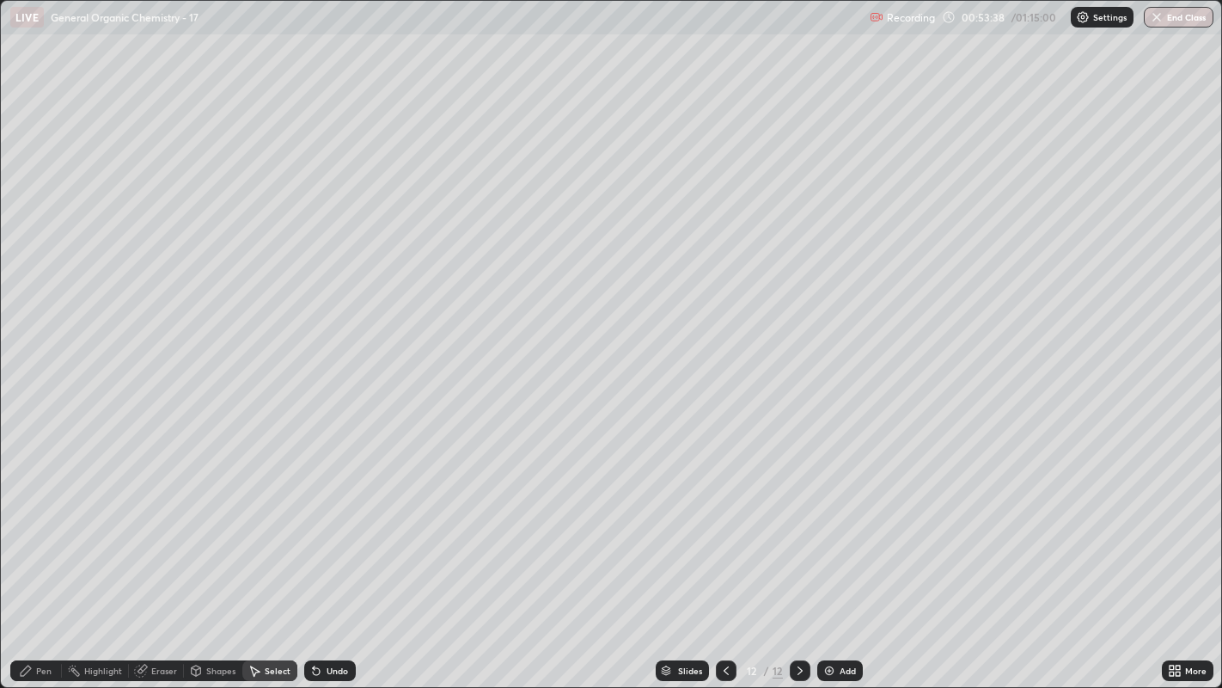
click at [38, 525] on div "Pen" at bounding box center [36, 670] width 52 height 21
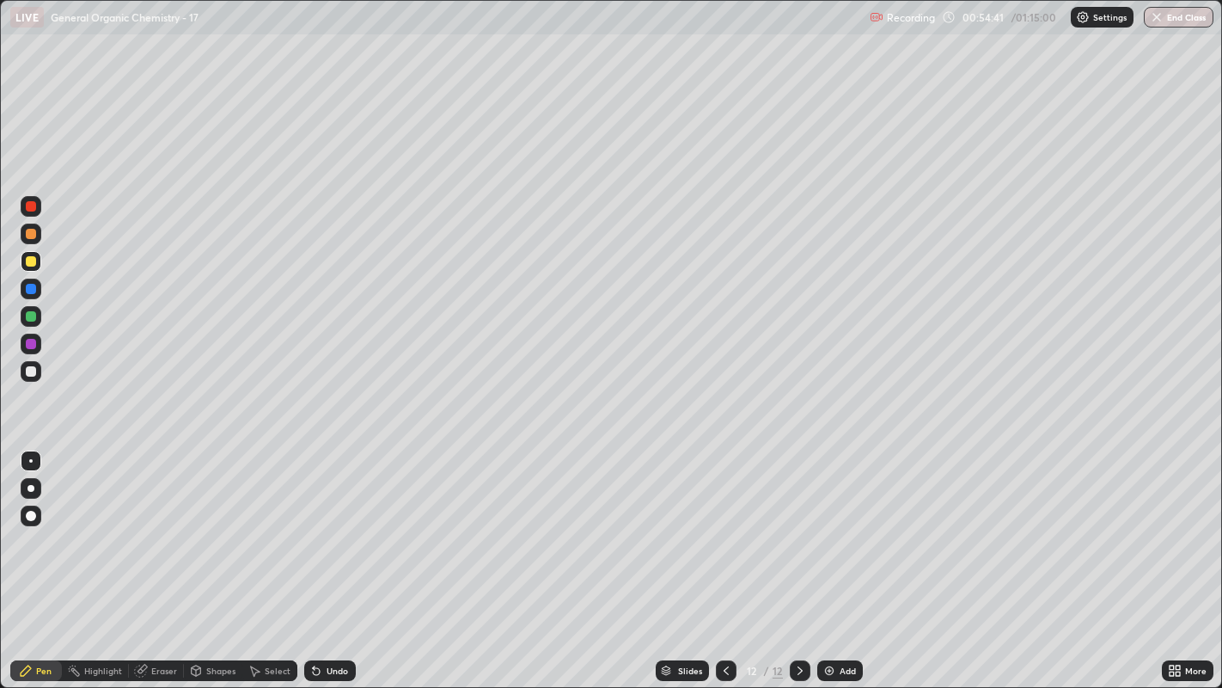
click at [88, 525] on div "Highlight" at bounding box center [103, 670] width 38 height 9
click at [280, 525] on div "Select" at bounding box center [278, 670] width 26 height 9
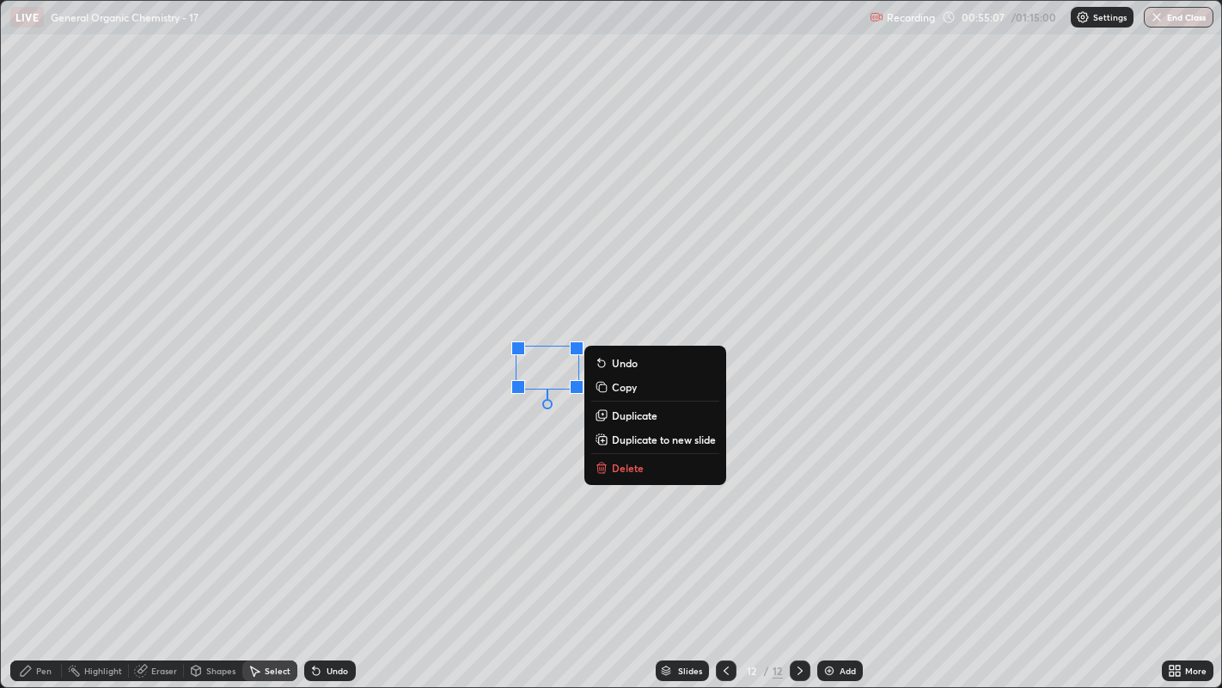
click at [530, 464] on div "0 ° Undo Copy Duplicate Duplicate to new slide Delete" at bounding box center [611, 344] width 1221 height 687
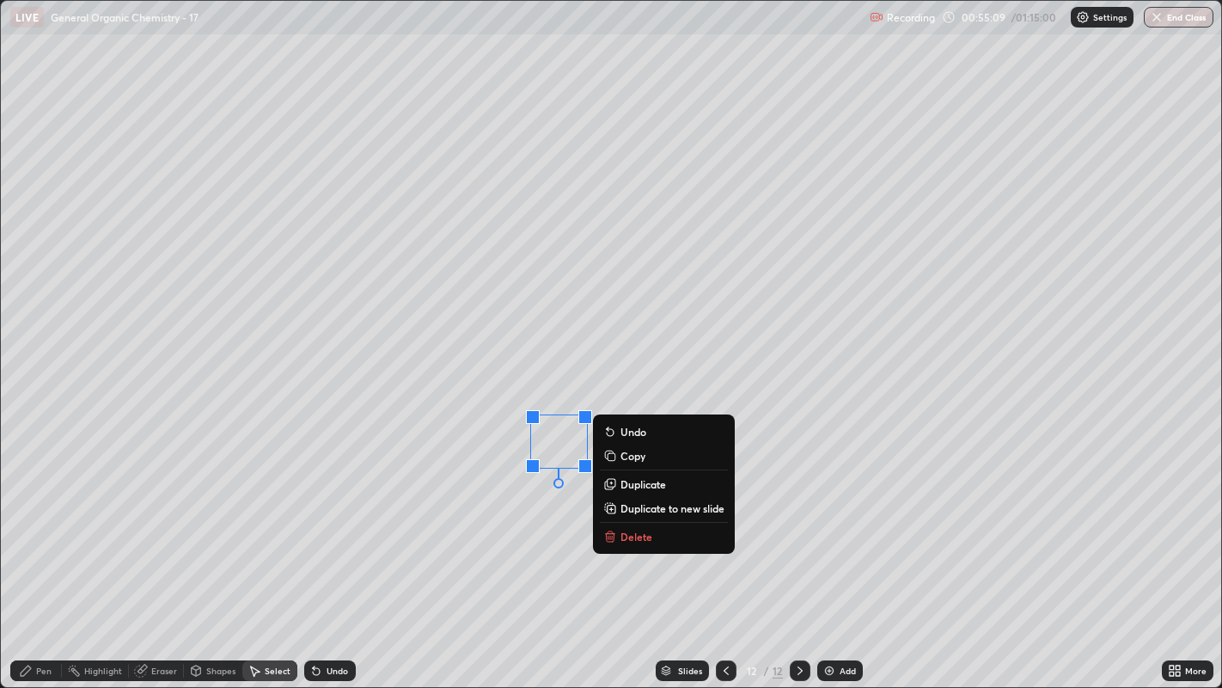
click at [477, 417] on div "0 ° Undo Copy Duplicate Duplicate to new slide Delete" at bounding box center [611, 344] width 1221 height 687
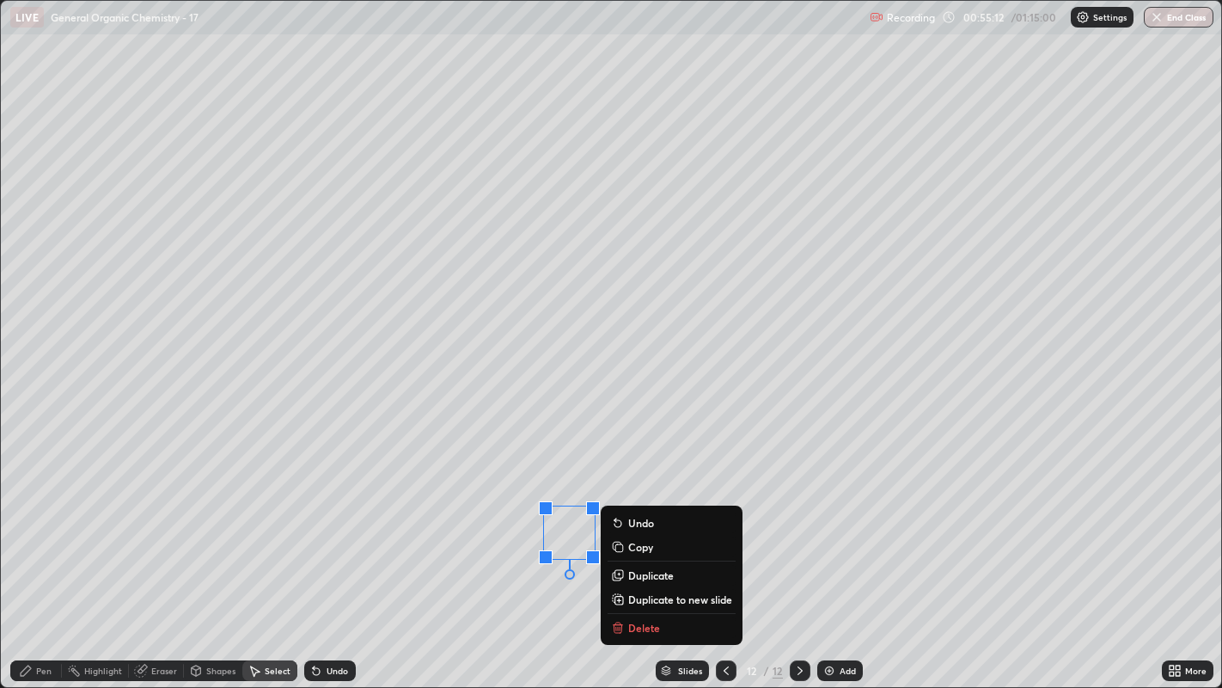
click at [473, 440] on div "0 ° Undo Copy Duplicate Duplicate to new slide Delete" at bounding box center [611, 344] width 1221 height 687
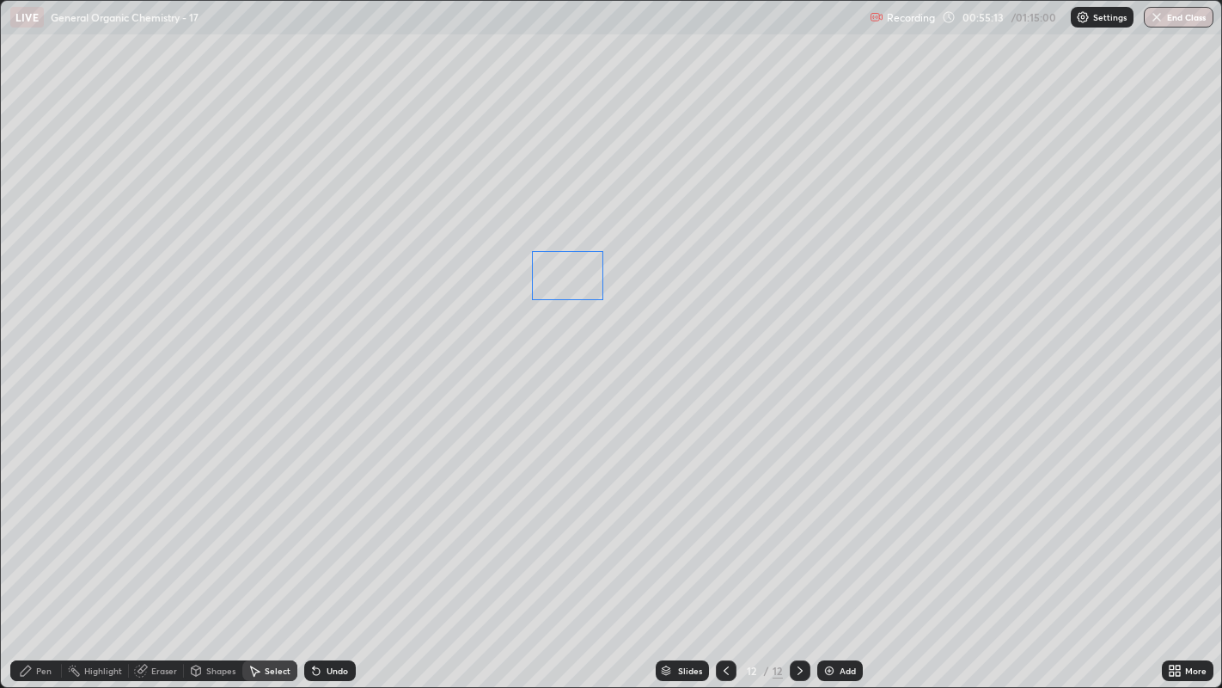
click at [570, 275] on div "0 ° Undo Copy Duplicate Duplicate to new slide Delete" at bounding box center [611, 344] width 1221 height 687
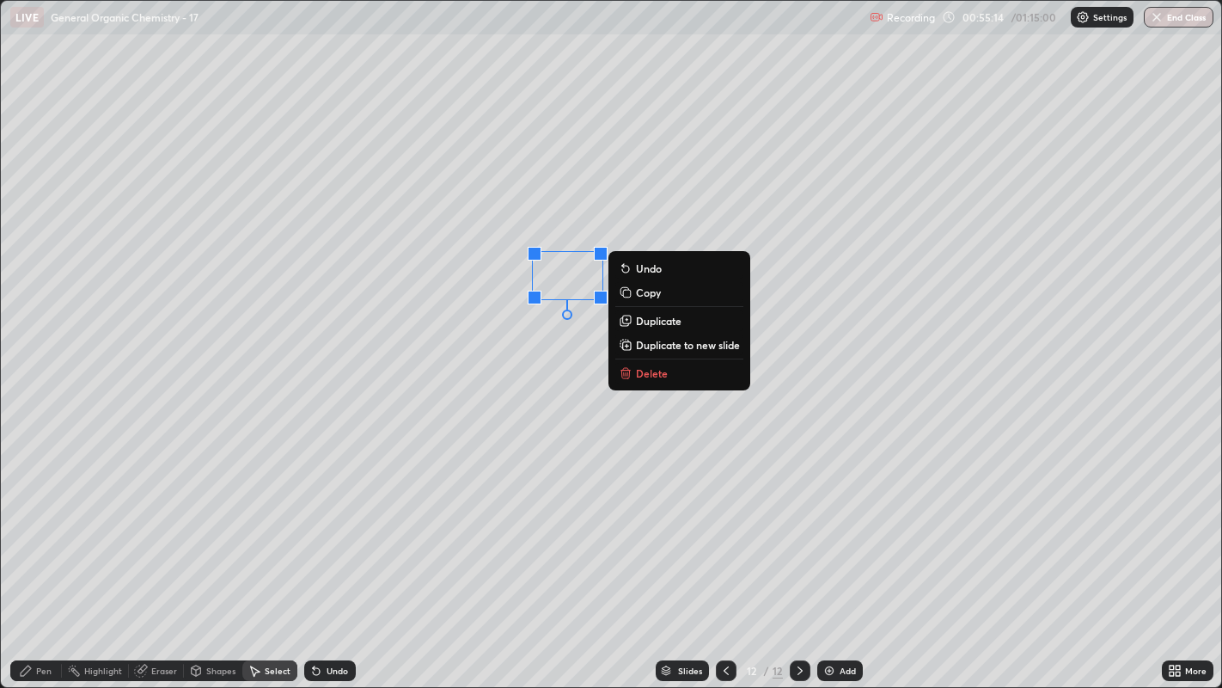
click at [571, 212] on div "0 ° Undo Copy Duplicate Duplicate to new slide Delete" at bounding box center [611, 344] width 1221 height 687
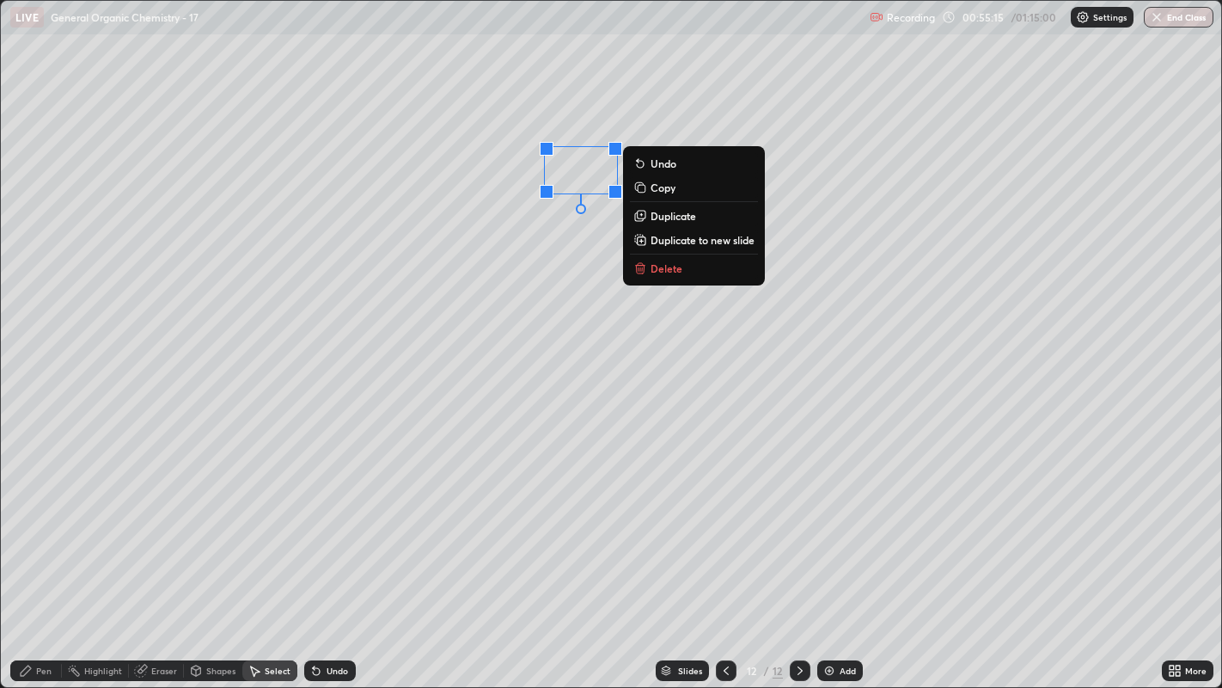
click at [550, 235] on div "0 ° Undo Copy Duplicate Duplicate to new slide Delete" at bounding box center [611, 344] width 1221 height 687
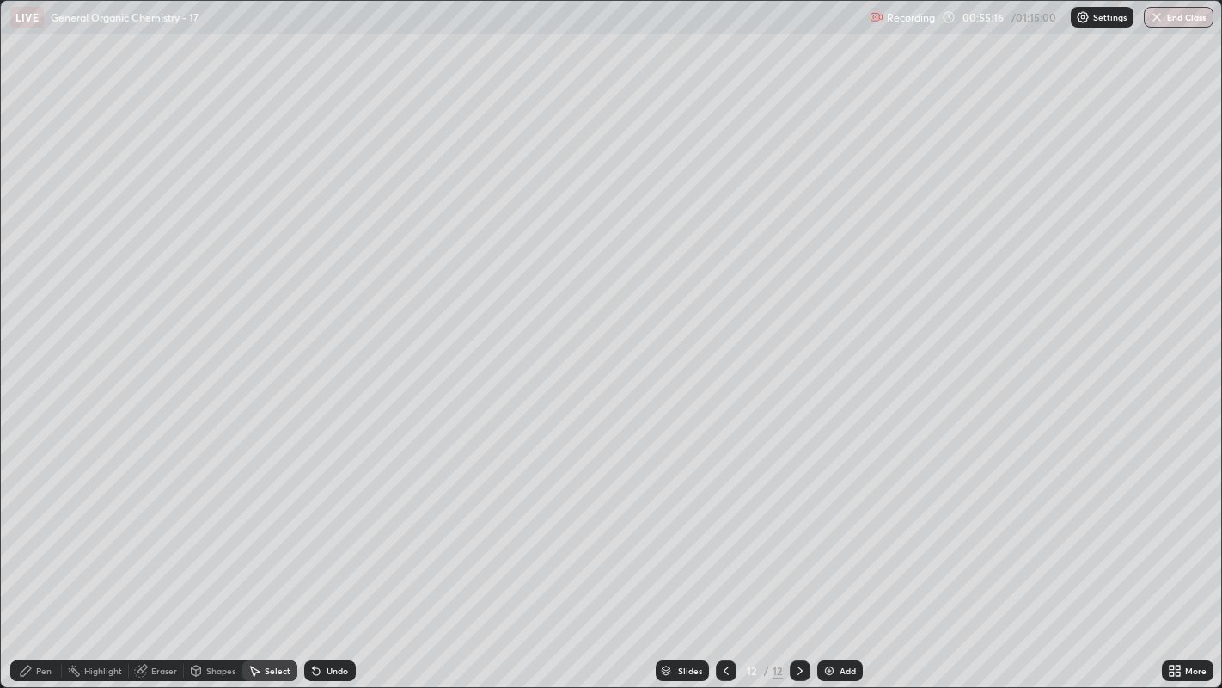
click at [109, 525] on div "Highlight" at bounding box center [103, 670] width 38 height 9
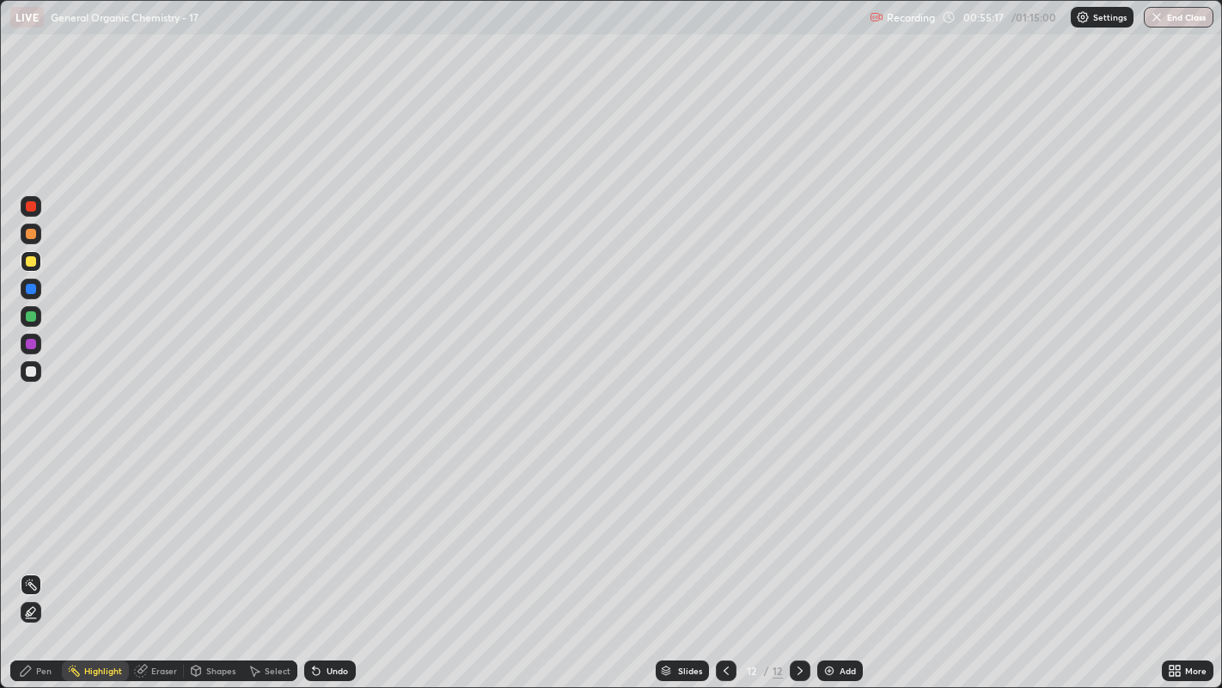
click at [32, 525] on icon at bounding box center [31, 612] width 14 height 14
click at [31, 205] on div at bounding box center [31, 206] width 10 height 10
click at [36, 525] on div "Pen" at bounding box center [43, 670] width 15 height 9
click at [98, 525] on div "Highlight" at bounding box center [103, 670] width 38 height 9
click at [30, 525] on icon at bounding box center [31, 585] width 14 height 14
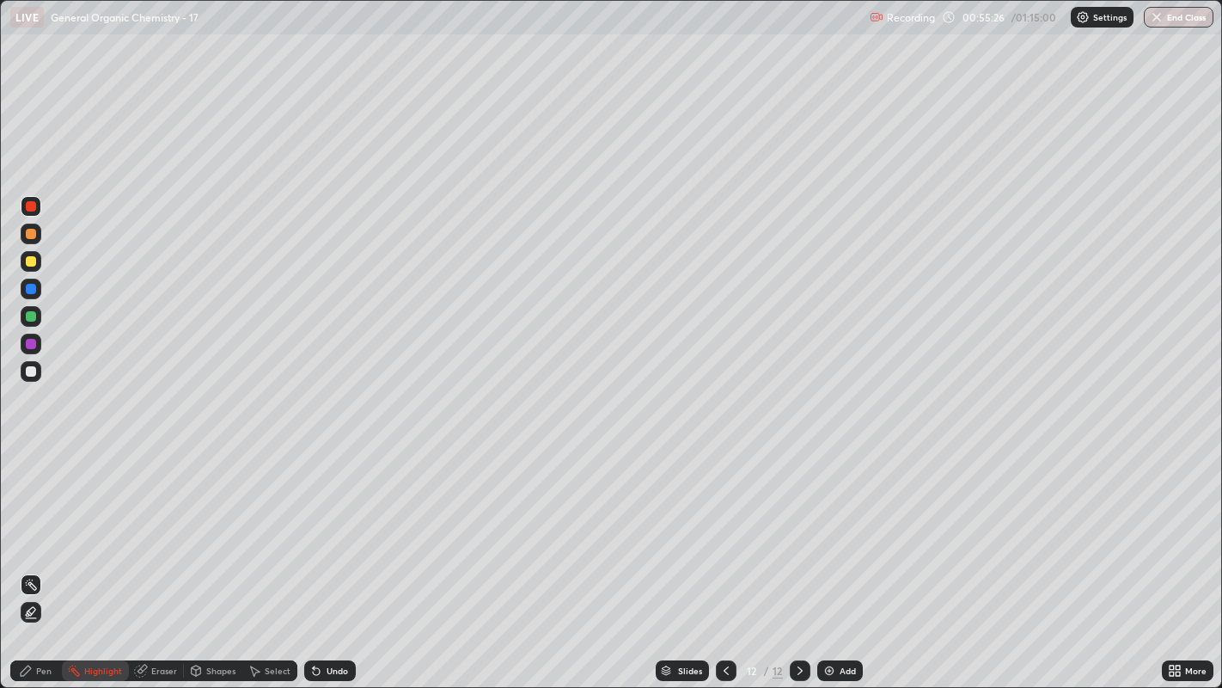
click at [37, 525] on div "Pen" at bounding box center [36, 670] width 52 height 21
click at [30, 487] on div at bounding box center [31, 488] width 7 height 7
click at [35, 262] on div at bounding box center [31, 261] width 10 height 10
click at [221, 525] on div "Shapes" at bounding box center [220, 670] width 29 height 9
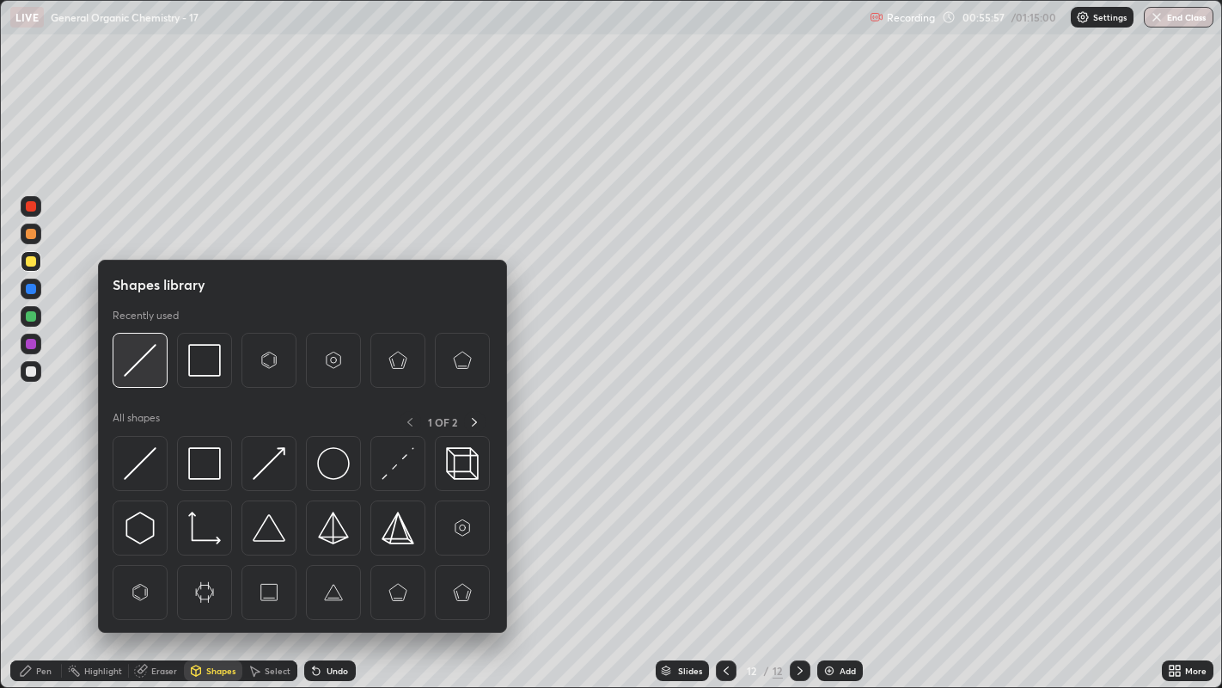
click at [148, 359] on img at bounding box center [140, 360] width 33 height 33
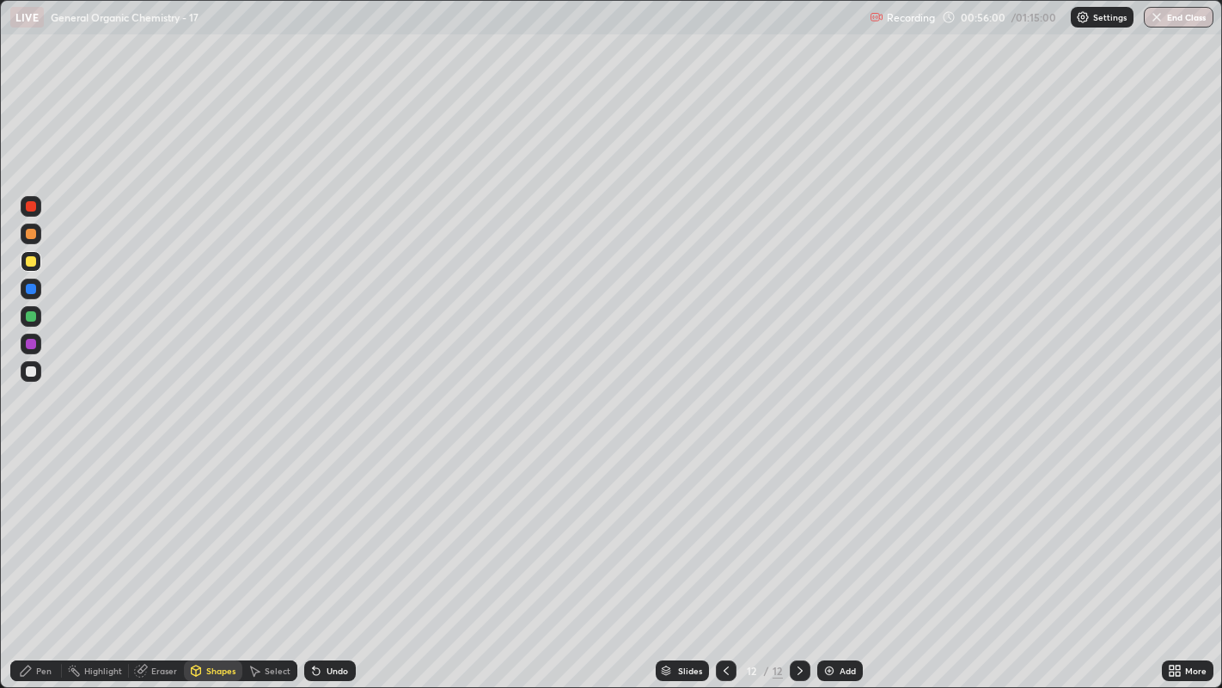
click at [39, 525] on div "Pen" at bounding box center [43, 670] width 15 height 9
click at [30, 460] on div at bounding box center [30, 460] width 3 height 3
click at [39, 363] on div at bounding box center [31, 371] width 21 height 21
click at [107, 525] on div "Highlight" at bounding box center [103, 670] width 38 height 9
click at [1181, 525] on icon at bounding box center [1175, 670] width 14 height 14
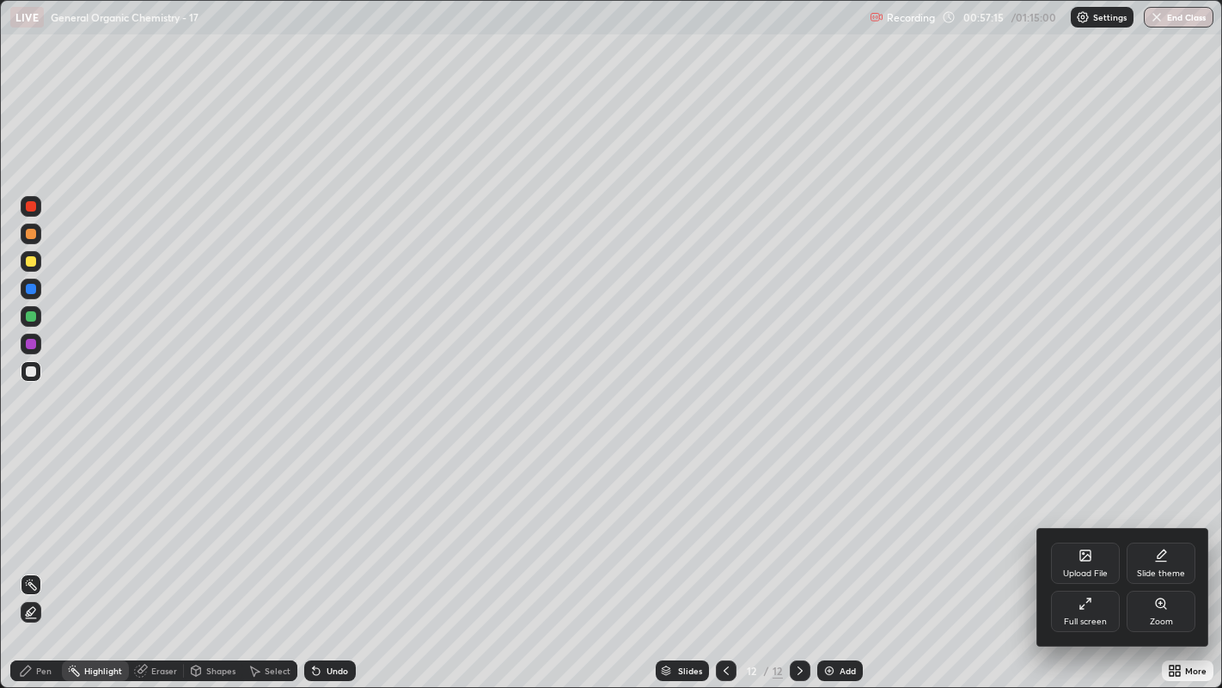
click at [1166, 525] on icon at bounding box center [1161, 603] width 14 height 14
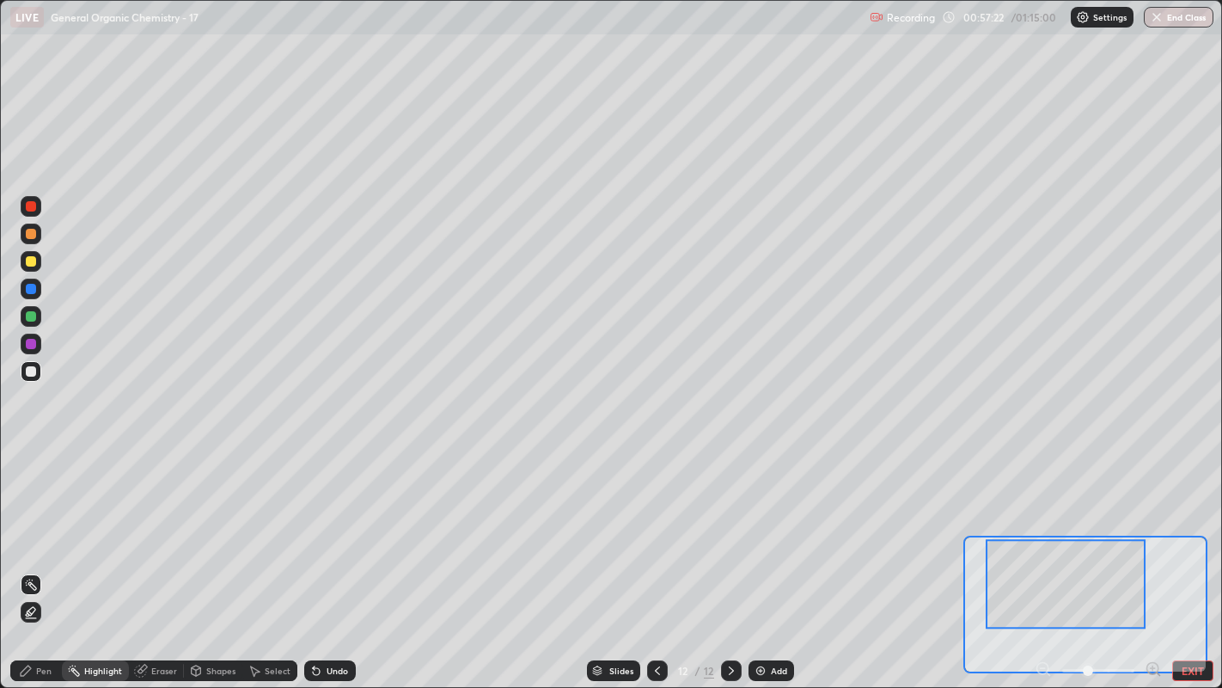
click at [38, 525] on div "Pen" at bounding box center [36, 670] width 52 height 21
click at [76, 525] on rect at bounding box center [75, 672] width 9 height 9
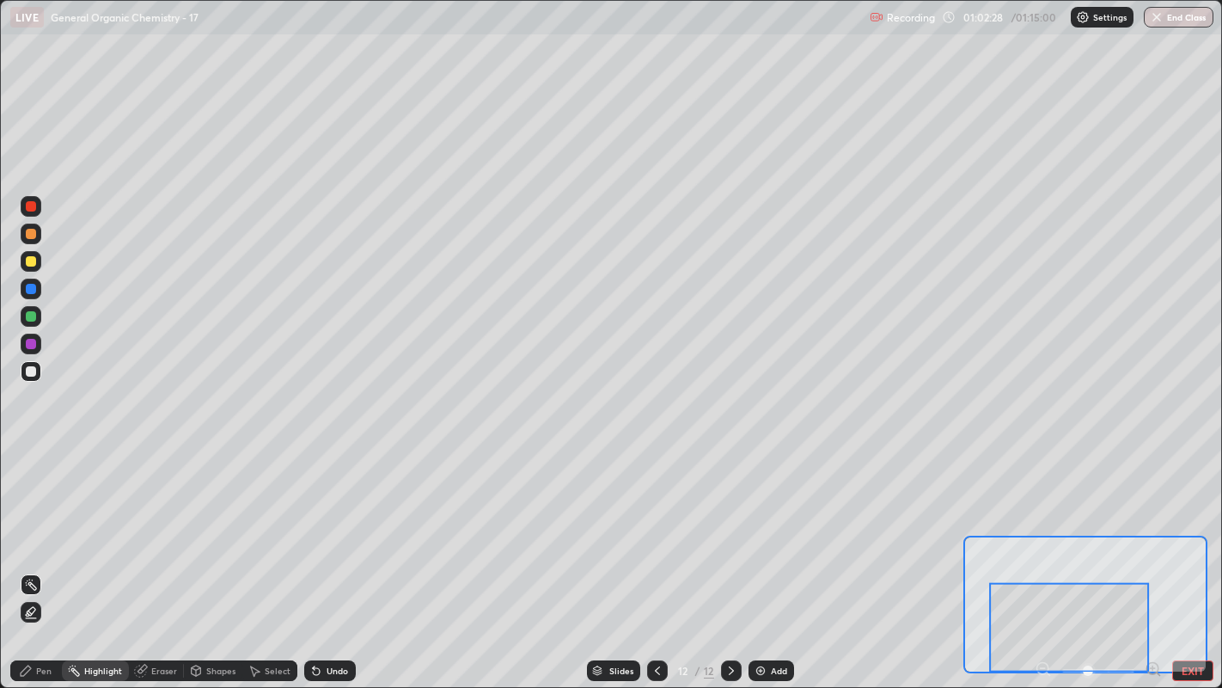
click at [1180, 525] on button "EXIT" at bounding box center [1192, 670] width 41 height 21
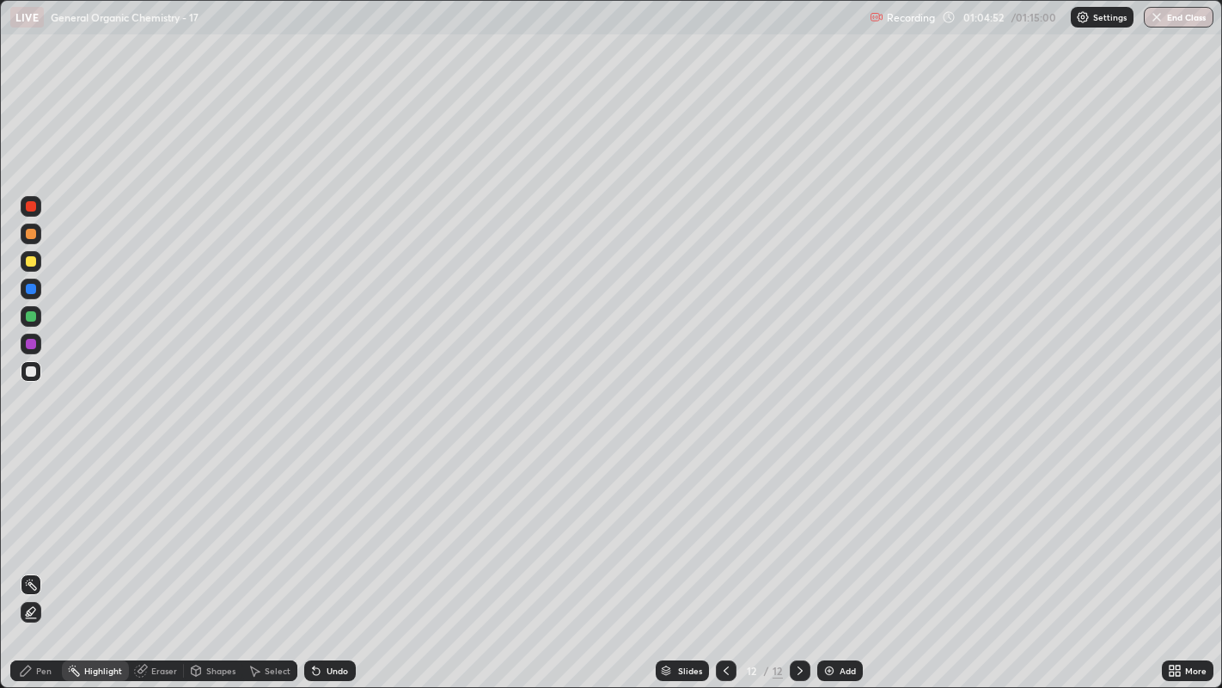
click at [31, 525] on icon at bounding box center [26, 670] width 14 height 14
click at [31, 261] on div at bounding box center [31, 261] width 10 height 10
click at [30, 372] on div at bounding box center [31, 371] width 10 height 10
click at [832, 525] on div "Add" at bounding box center [840, 670] width 46 height 21
click at [328, 525] on div "Undo" at bounding box center [330, 670] width 52 height 21
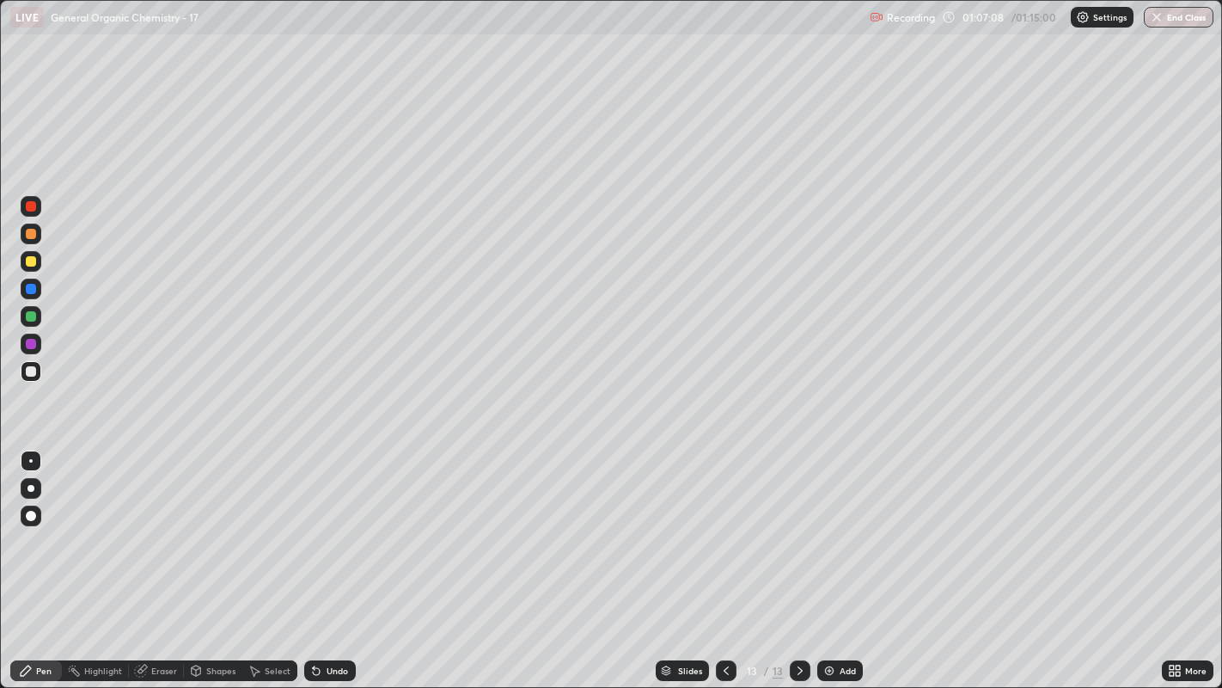
click at [331, 525] on div "Undo" at bounding box center [330, 670] width 52 height 21
click at [323, 525] on div "Undo" at bounding box center [330, 670] width 52 height 21
click at [324, 525] on div "Undo" at bounding box center [330, 670] width 52 height 21
click at [328, 525] on div "Undo" at bounding box center [330, 670] width 52 height 21
click at [267, 525] on div "Select" at bounding box center [278, 670] width 26 height 9
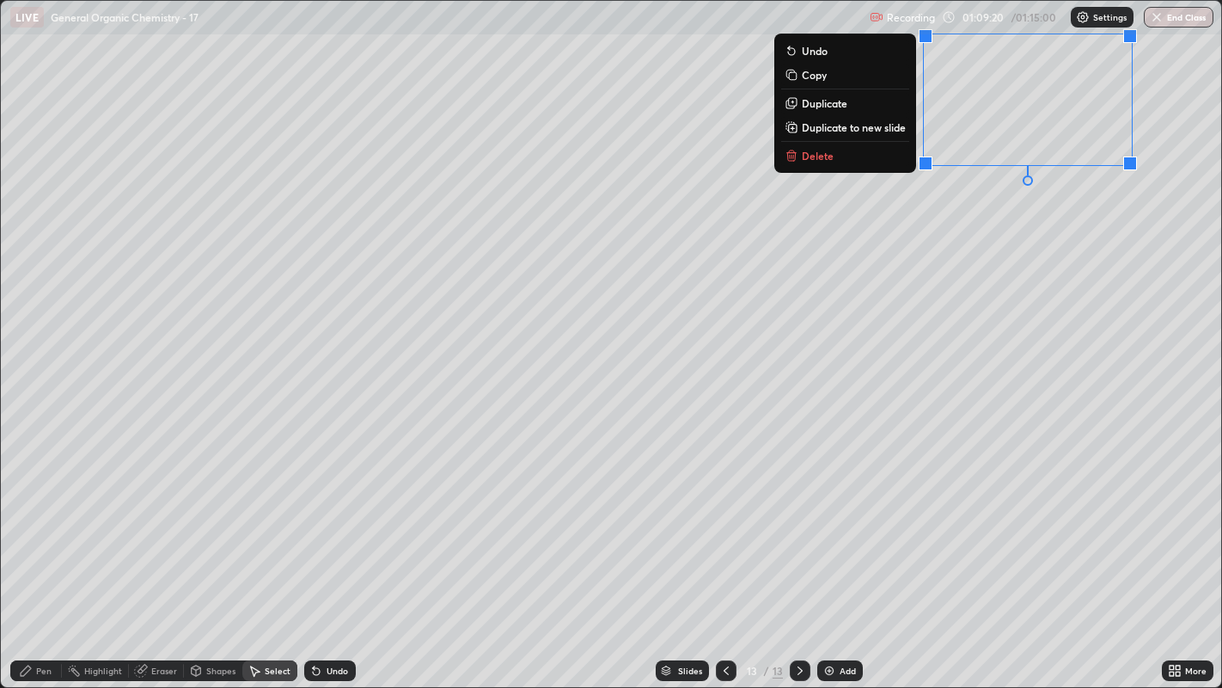
click at [851, 163] on button "Delete" at bounding box center [845, 155] width 128 height 21
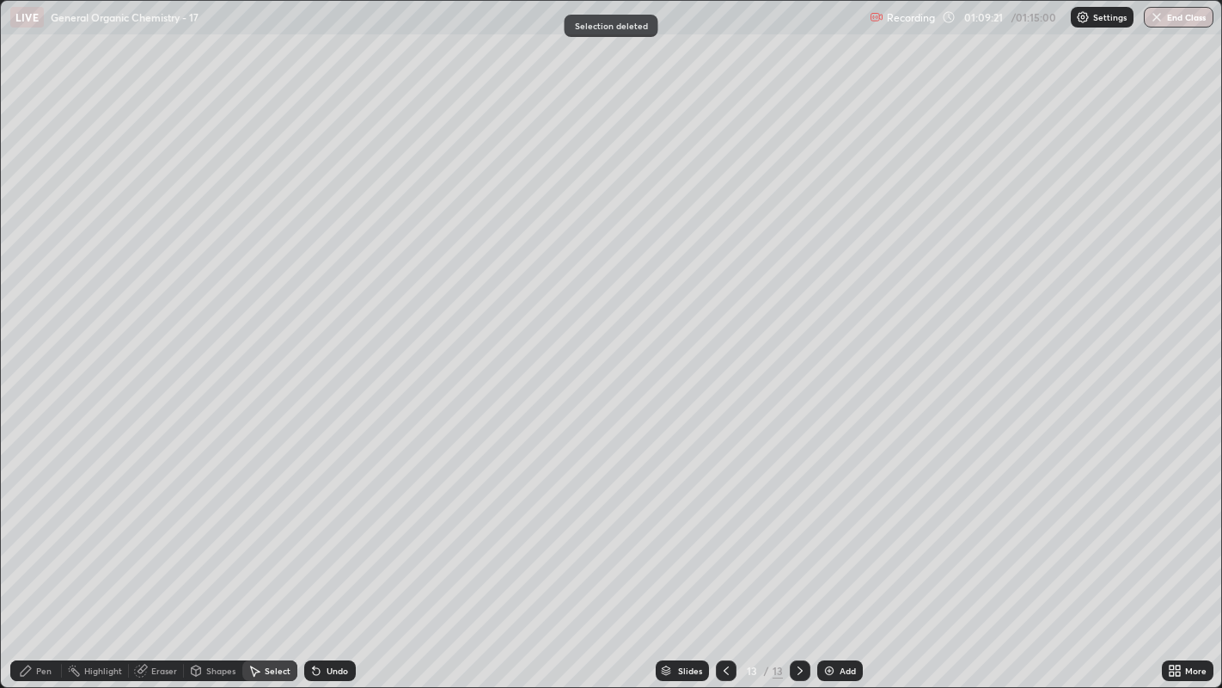
click at [50, 525] on div "Pen" at bounding box center [36, 670] width 52 height 21
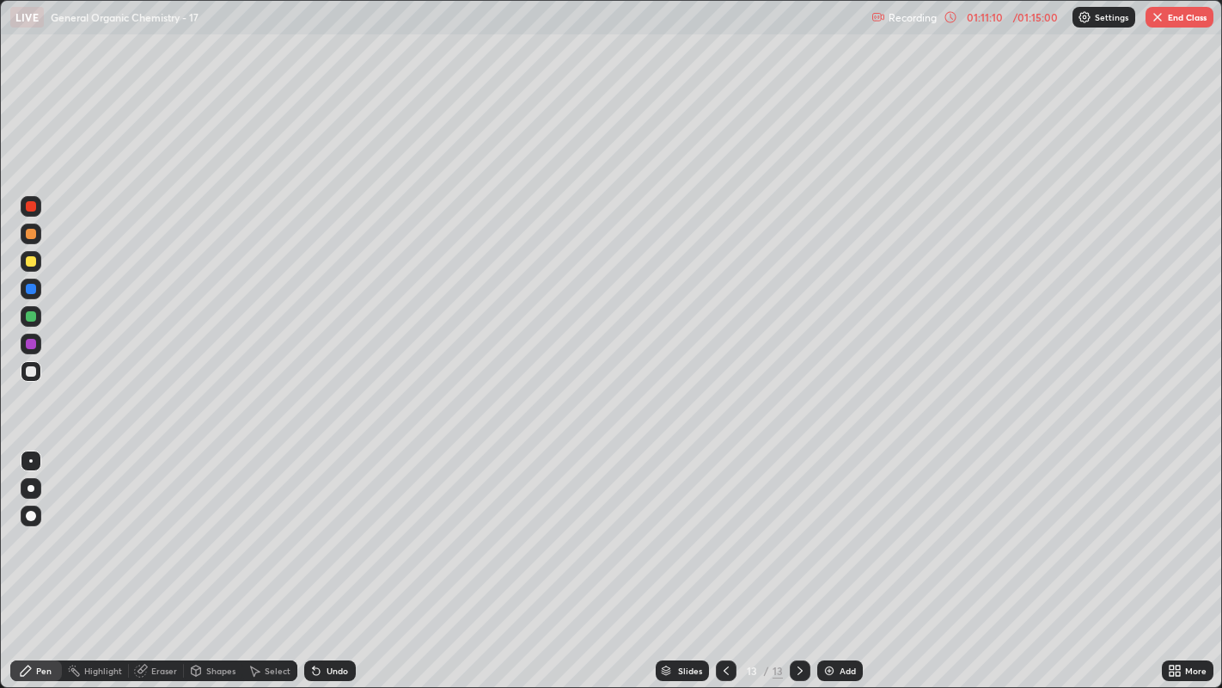
click at [817, 525] on div "Add" at bounding box center [840, 670] width 46 height 21
click at [152, 525] on div "Eraser" at bounding box center [164, 670] width 26 height 9
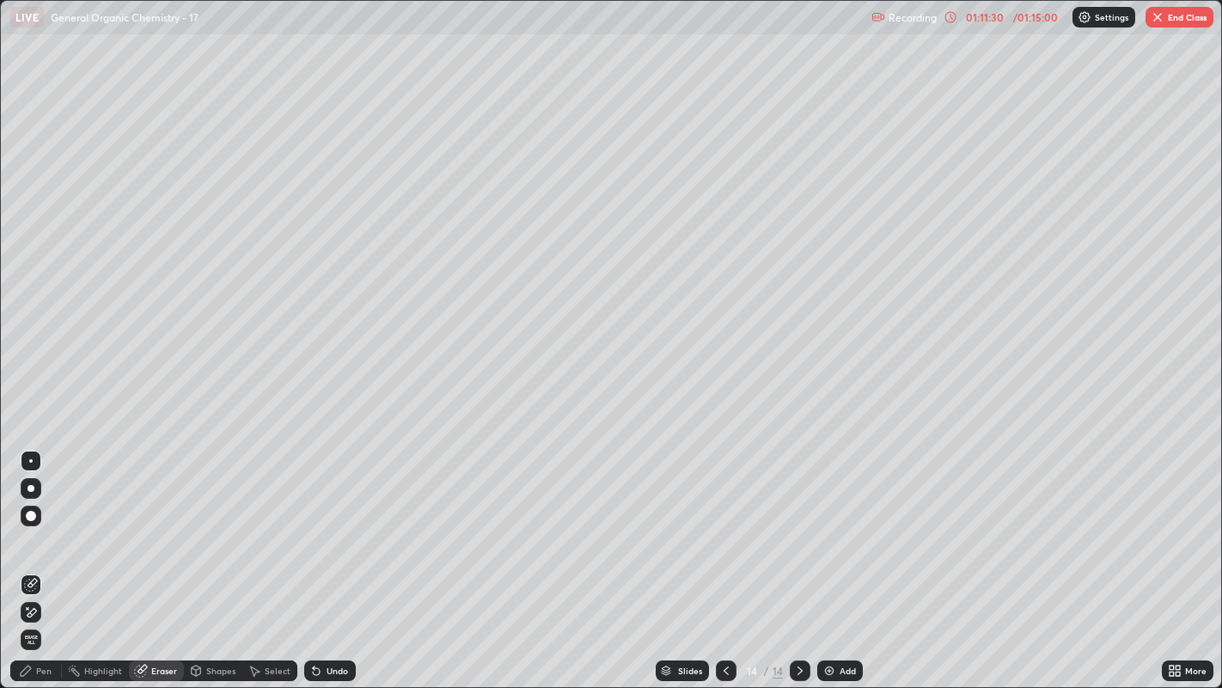
click at [39, 525] on div "Pen" at bounding box center [43, 670] width 15 height 9
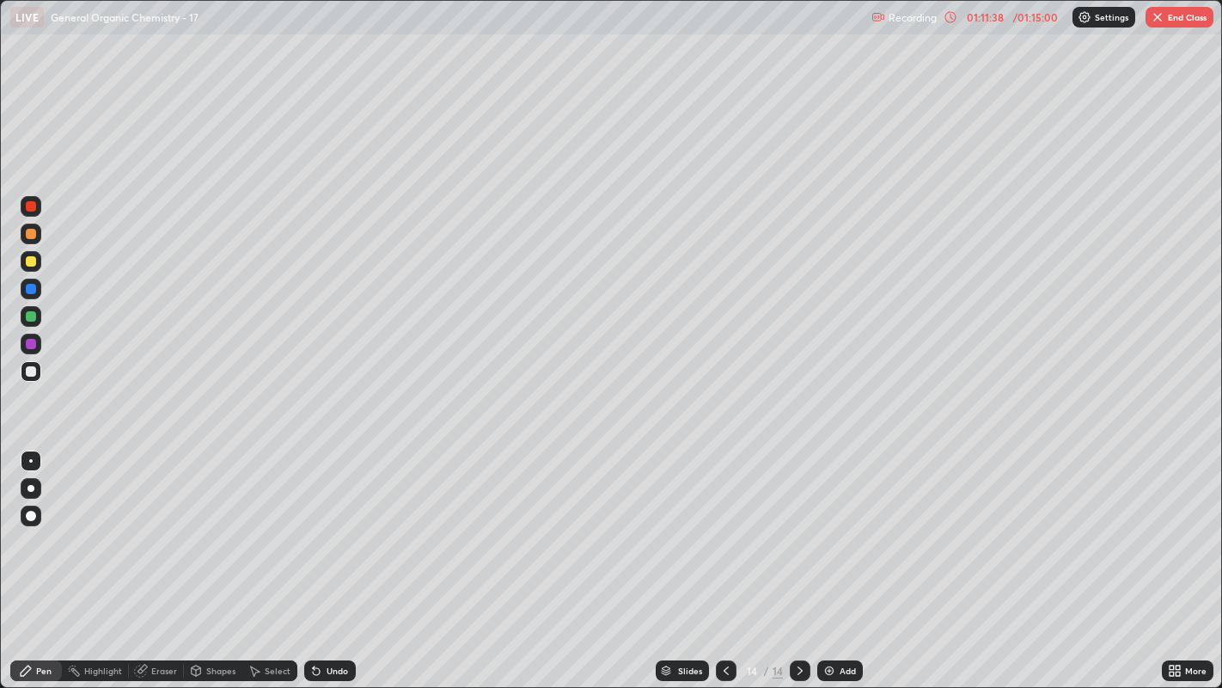
click at [31, 516] on div at bounding box center [31, 515] width 10 height 10
click at [200, 525] on icon at bounding box center [196, 670] width 14 height 14
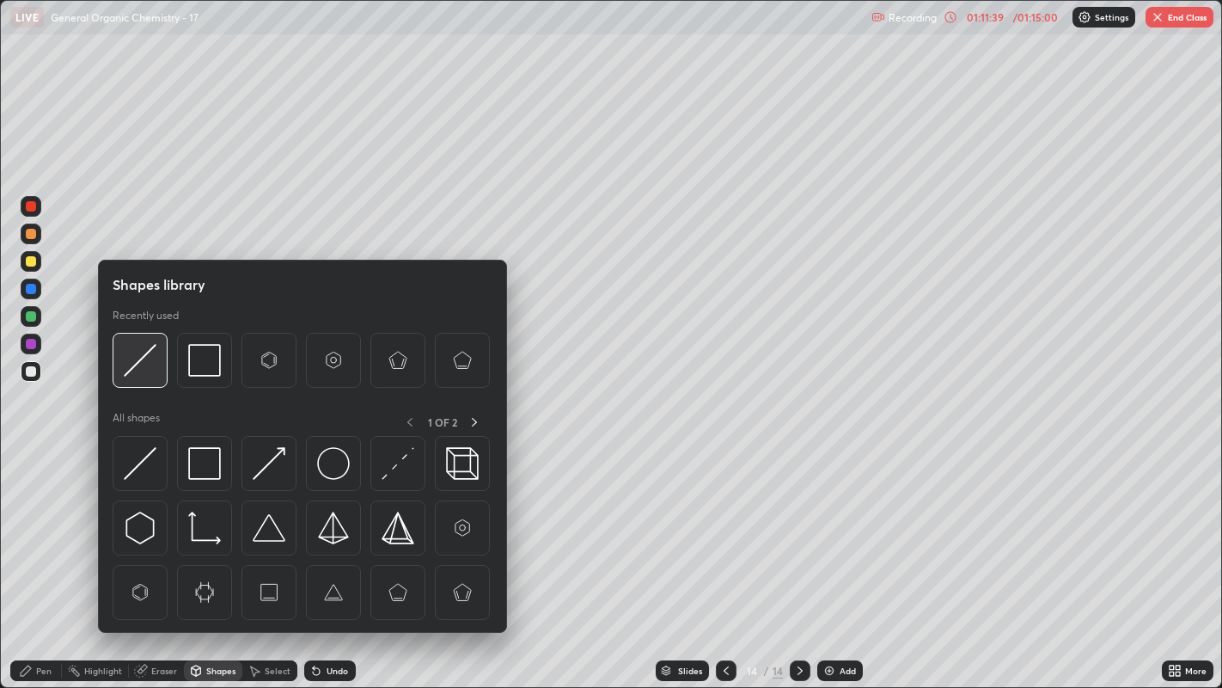
click at [144, 368] on img at bounding box center [140, 360] width 33 height 33
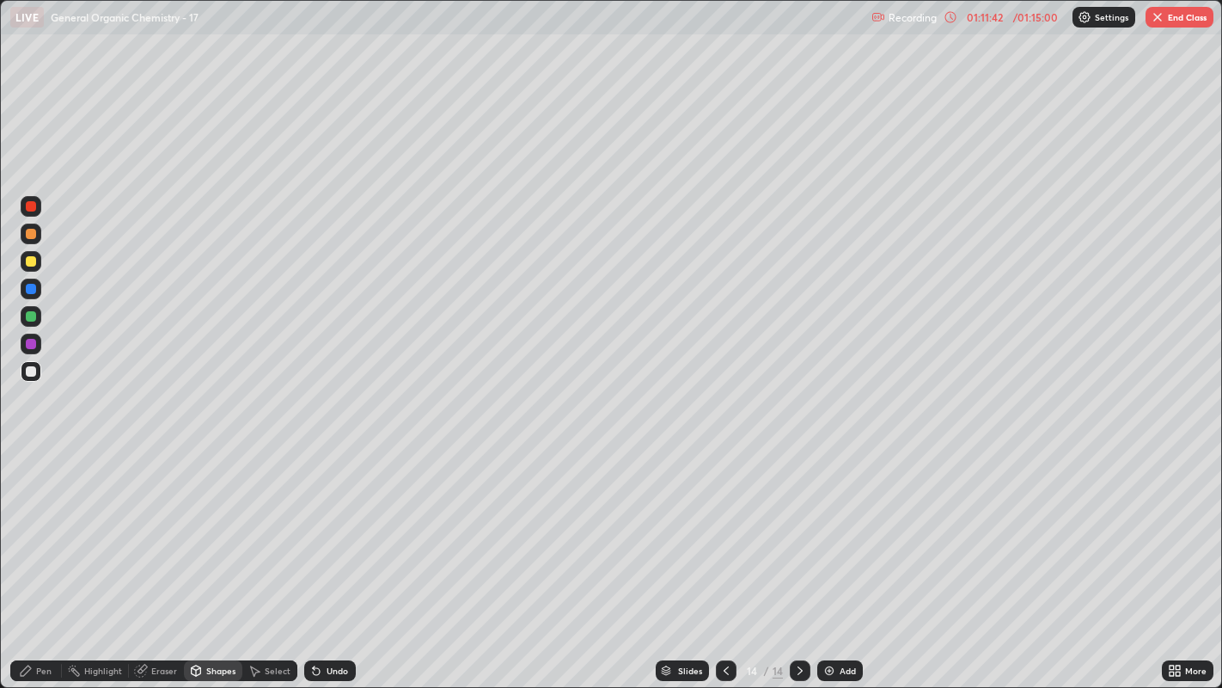
click at [69, 525] on circle at bounding box center [69, 669] width 2 height 2
click at [38, 525] on div "Pen" at bounding box center [36, 670] width 52 height 21
click at [30, 460] on div at bounding box center [30, 460] width 3 height 3
click at [260, 525] on div "Select" at bounding box center [269, 670] width 55 height 21
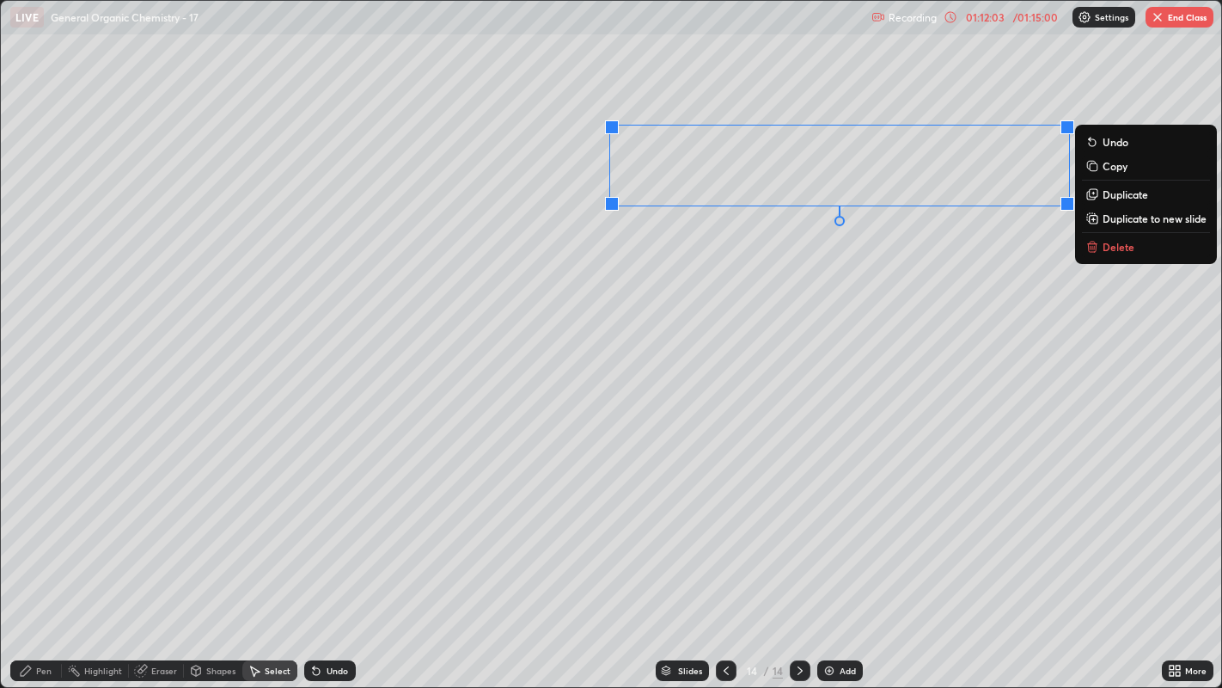
click at [1116, 197] on p "Duplicate" at bounding box center [1126, 194] width 46 height 14
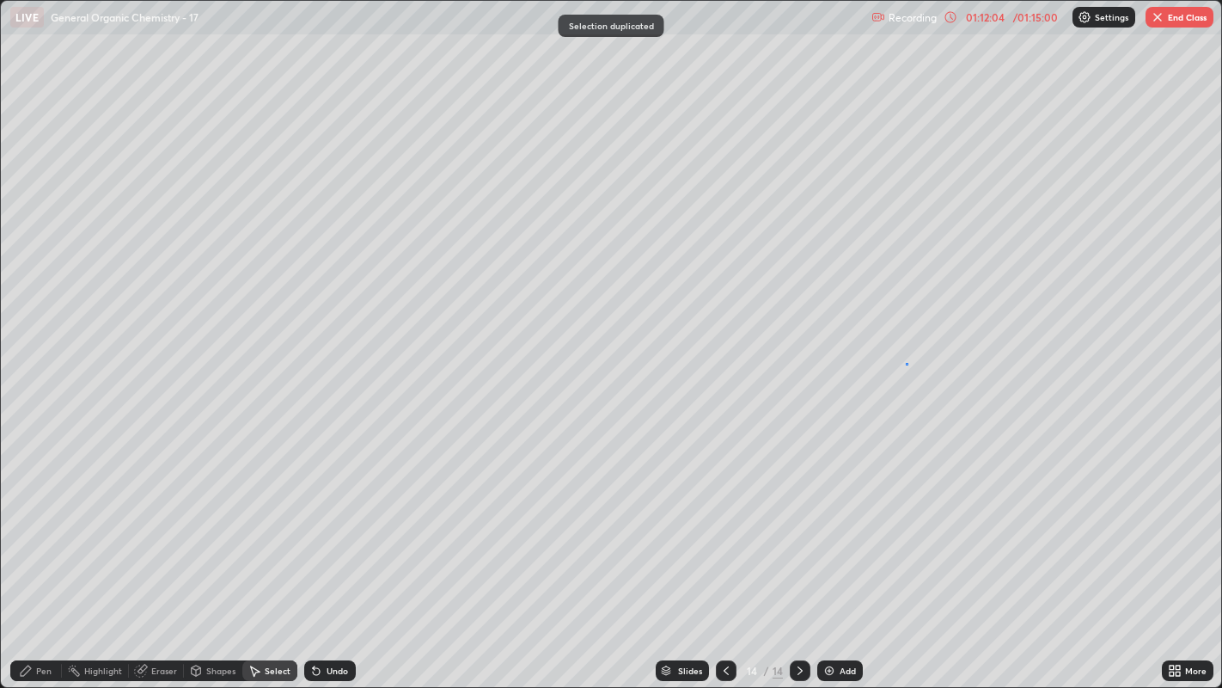
click at [906, 363] on div "0 ° Undo Copy Duplicate Duplicate to new slide Delete" at bounding box center [611, 344] width 1221 height 687
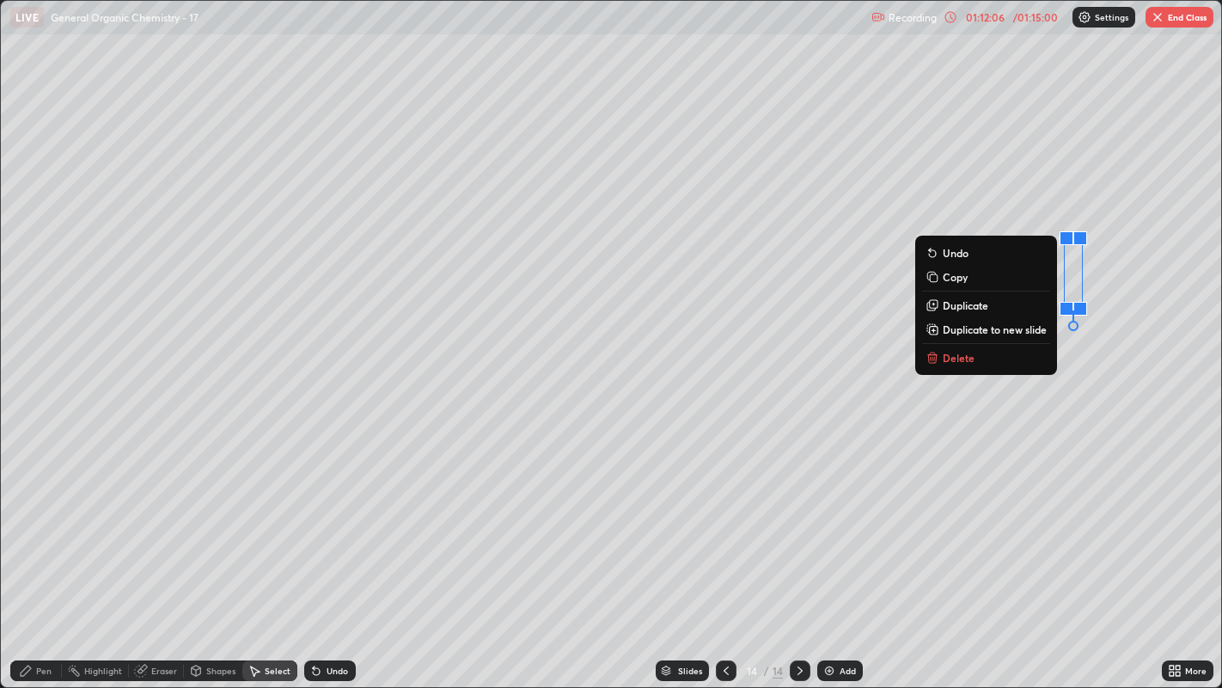
click at [993, 358] on button "Delete" at bounding box center [986, 357] width 128 height 21
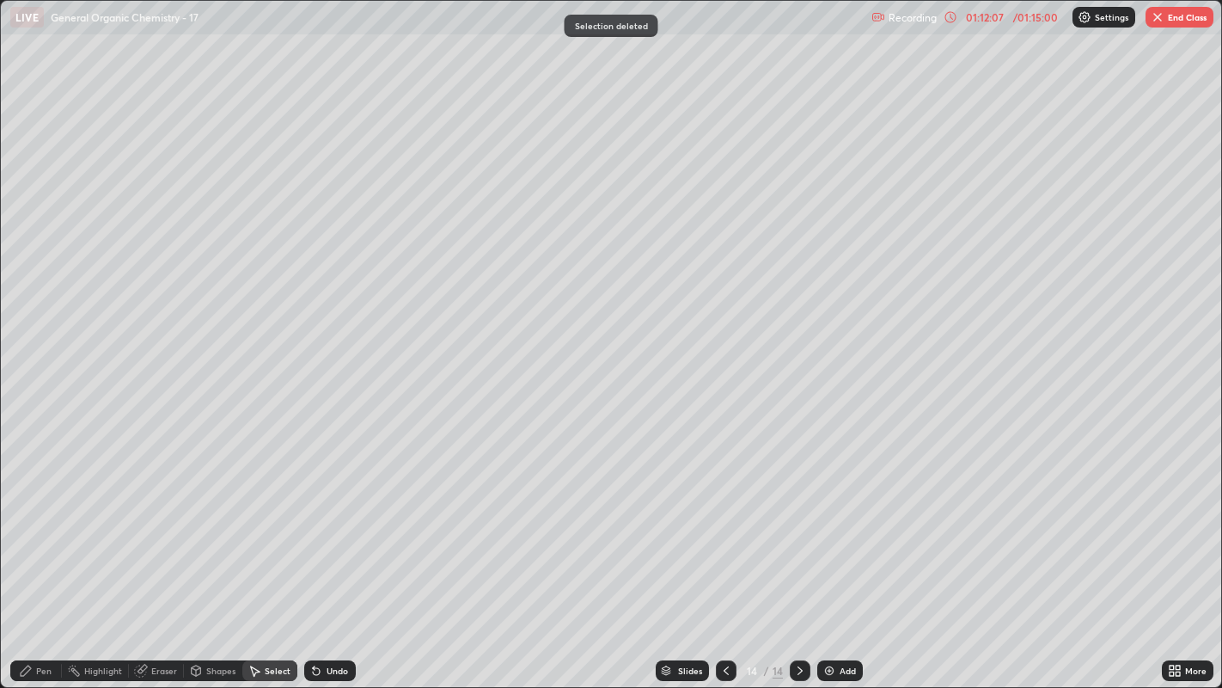
click at [34, 525] on div "Pen" at bounding box center [36, 670] width 52 height 21
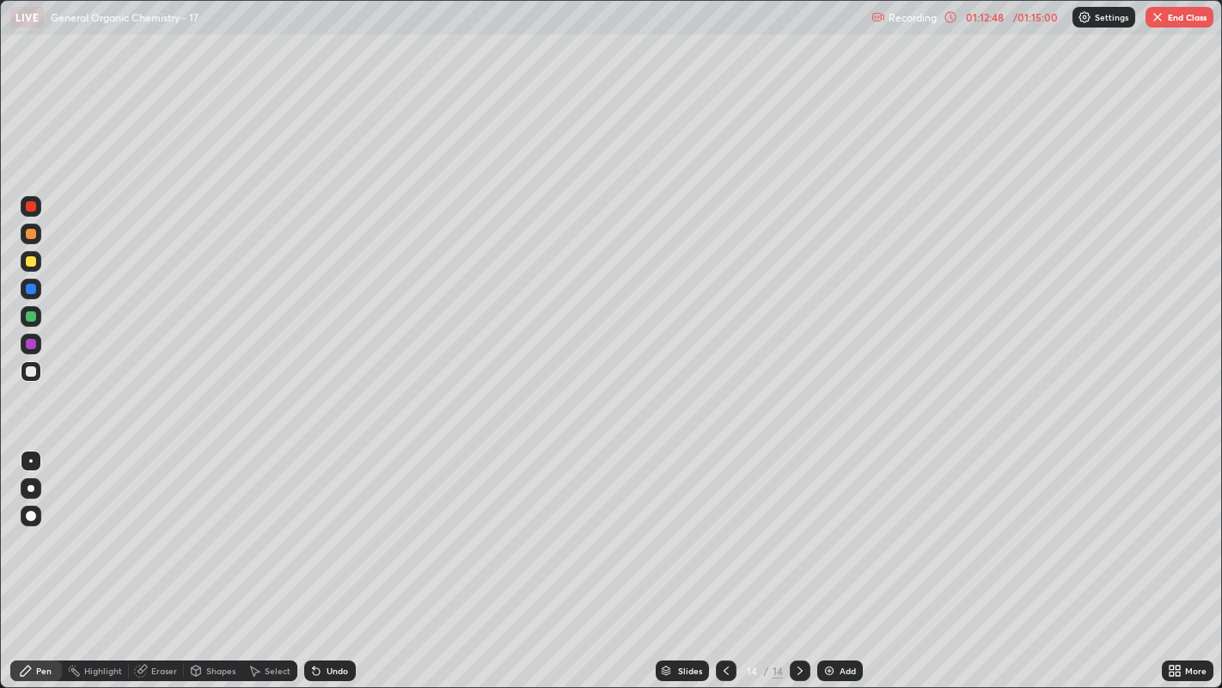
click at [827, 525] on img at bounding box center [829, 670] width 14 height 14
click at [149, 525] on div "Eraser" at bounding box center [156, 670] width 55 height 21
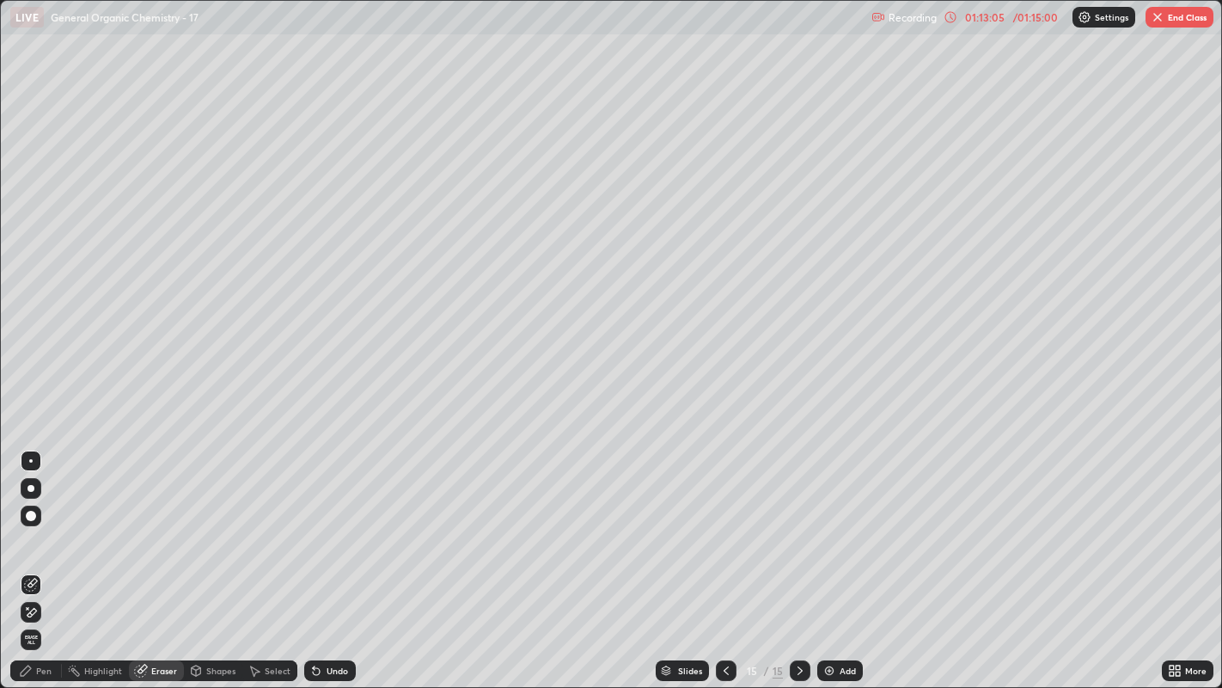
click at [43, 525] on div "Pen" at bounding box center [43, 670] width 15 height 9
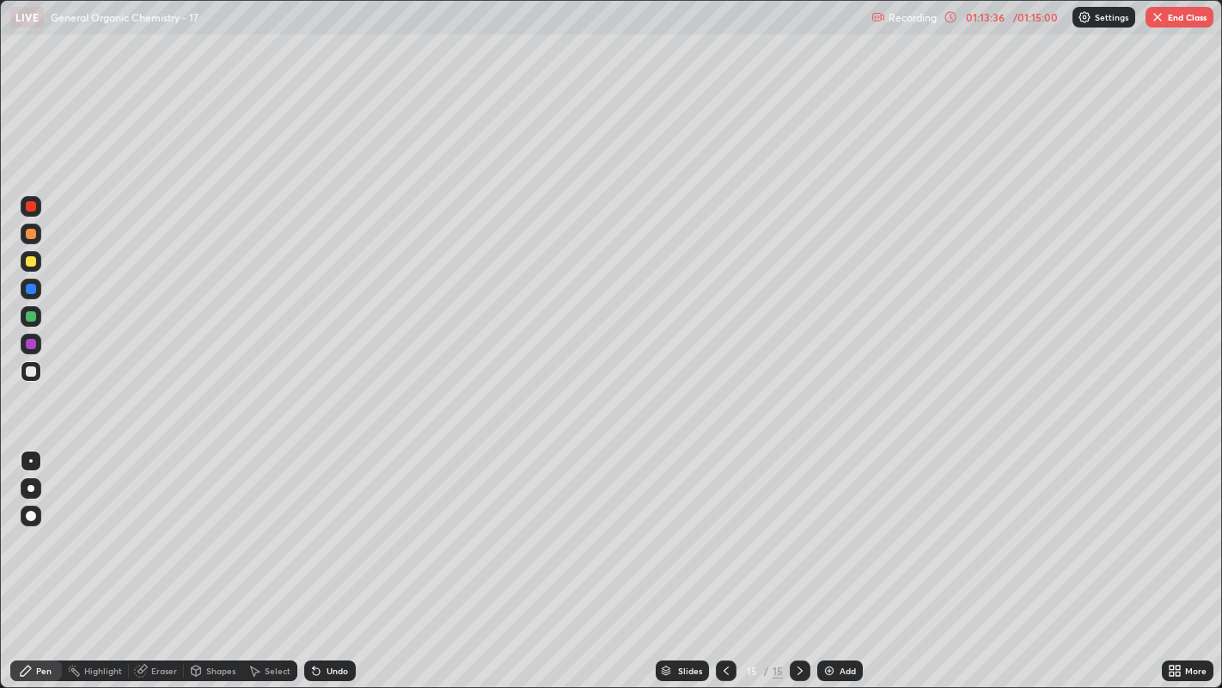
click at [266, 525] on div "Select" at bounding box center [269, 670] width 55 height 21
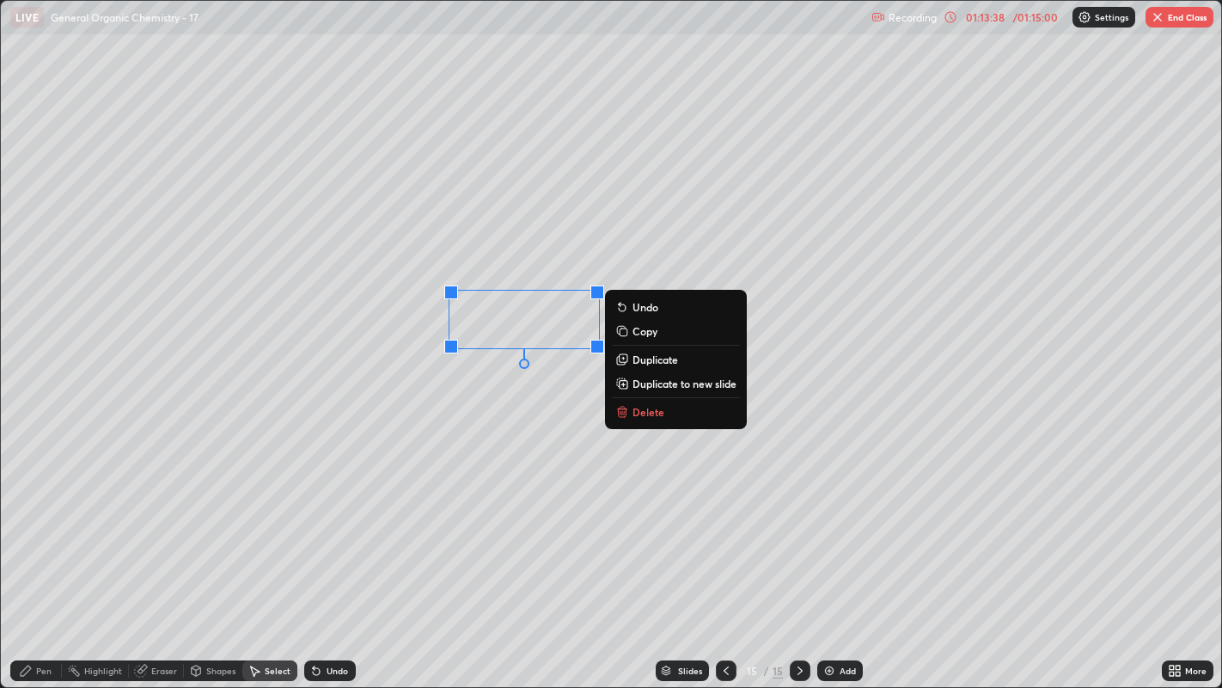
click at [667, 337] on button "Copy" at bounding box center [676, 331] width 128 height 21
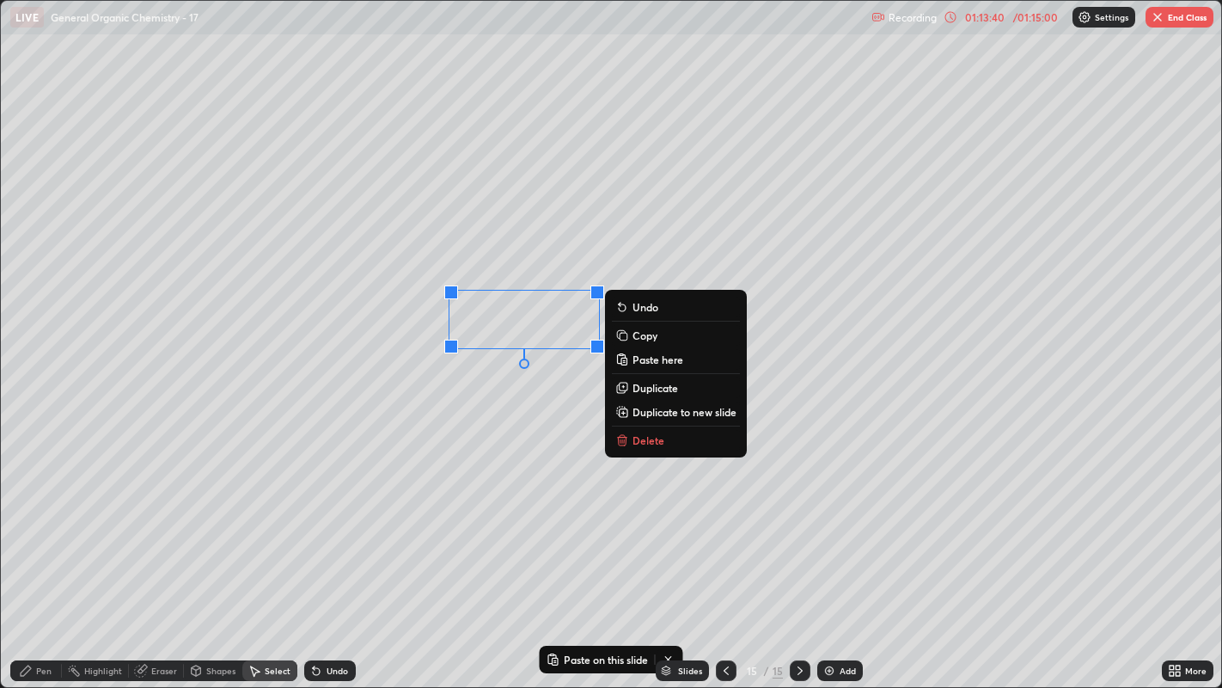
click at [647, 388] on p "Duplicate" at bounding box center [656, 388] width 46 height 14
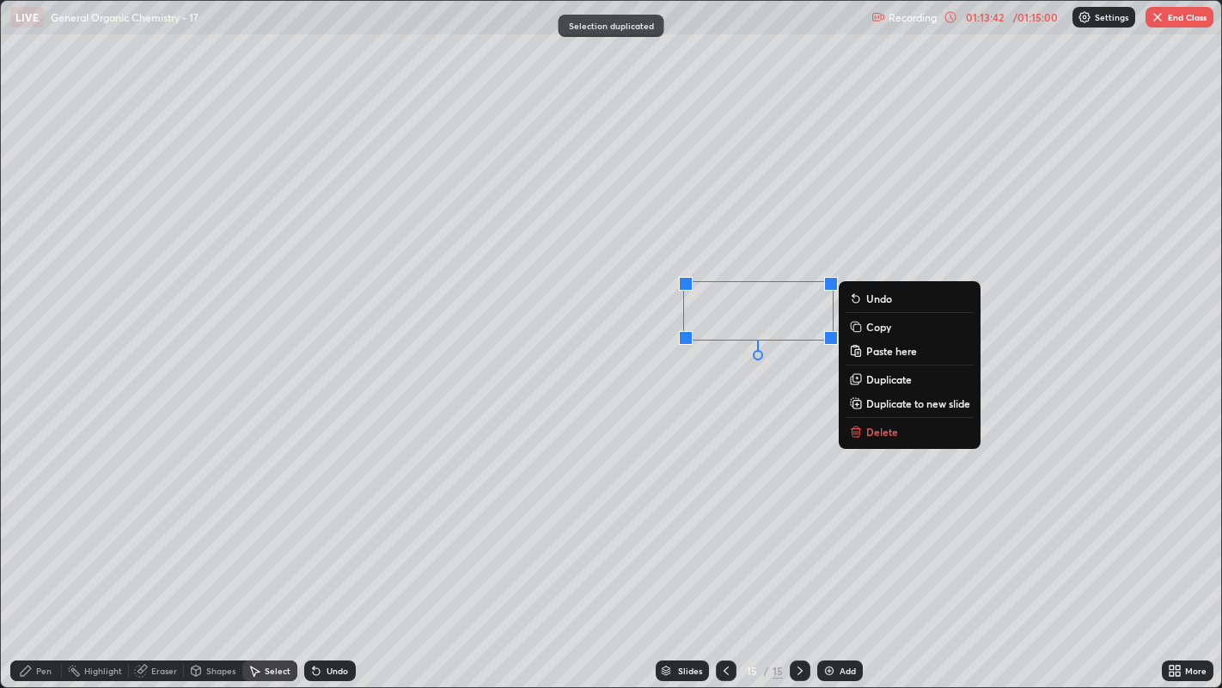
click at [876, 376] on p "Duplicate" at bounding box center [889, 379] width 46 height 14
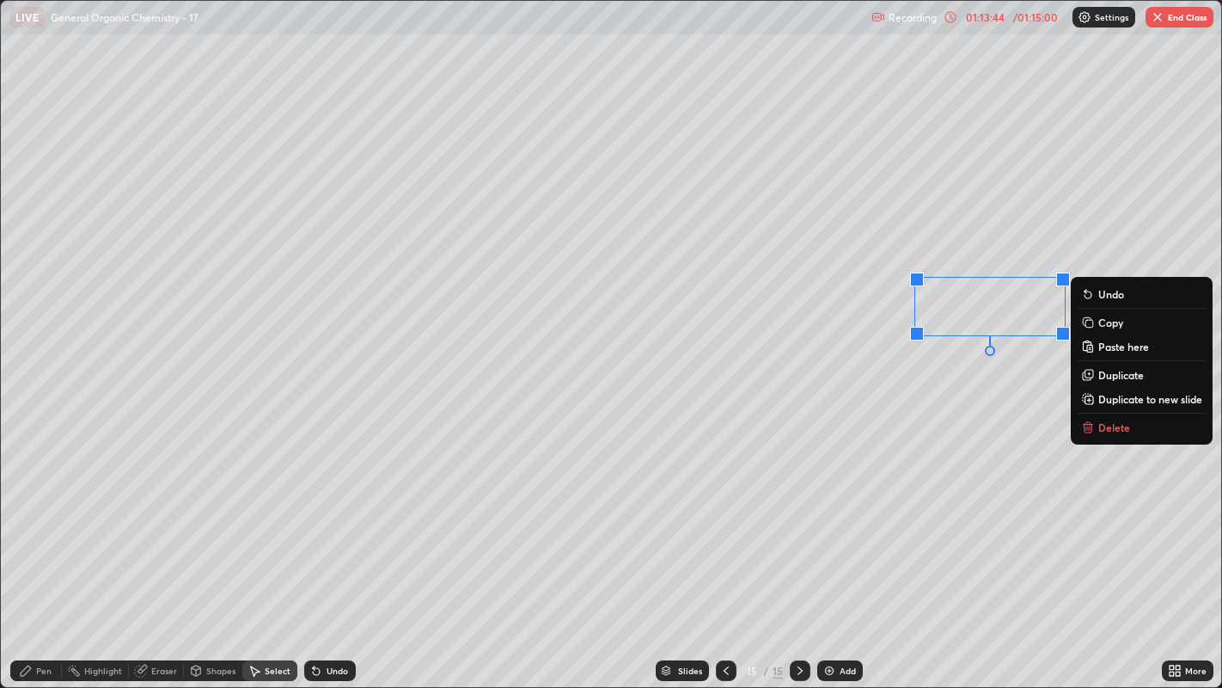
click at [809, 407] on div "0 ° Undo Copy Paste here Duplicate Duplicate to new slide Delete" at bounding box center [611, 344] width 1221 height 687
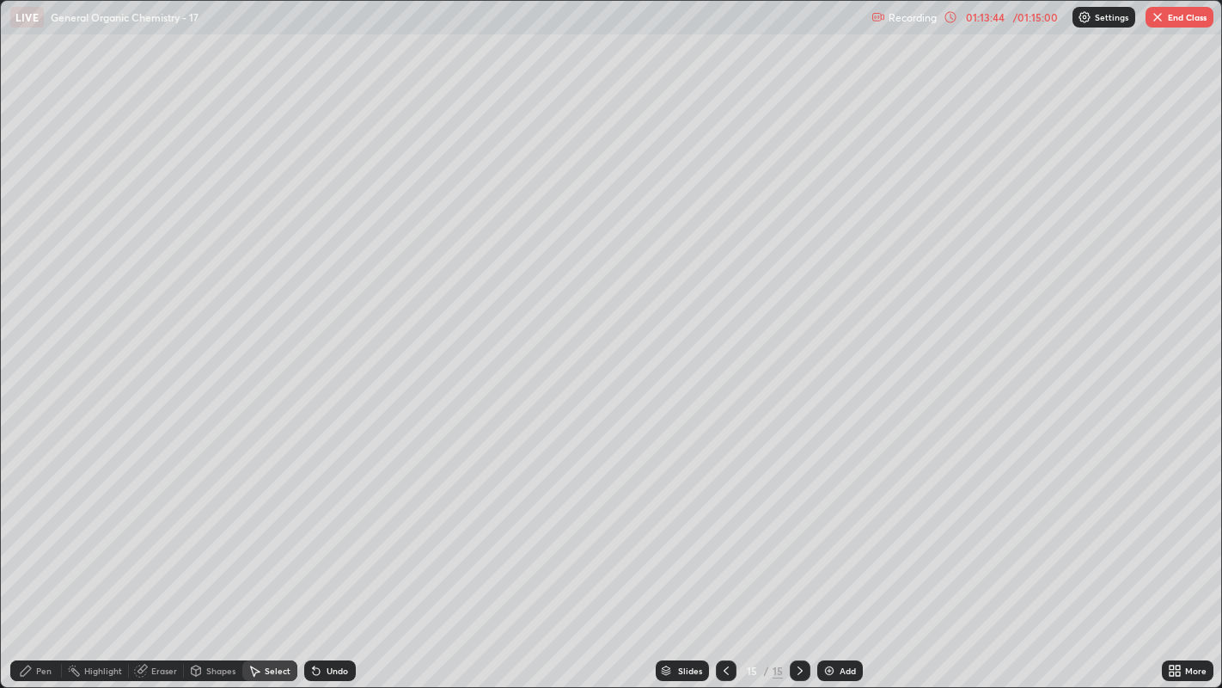
click at [34, 525] on div "Pen" at bounding box center [36, 670] width 52 height 21
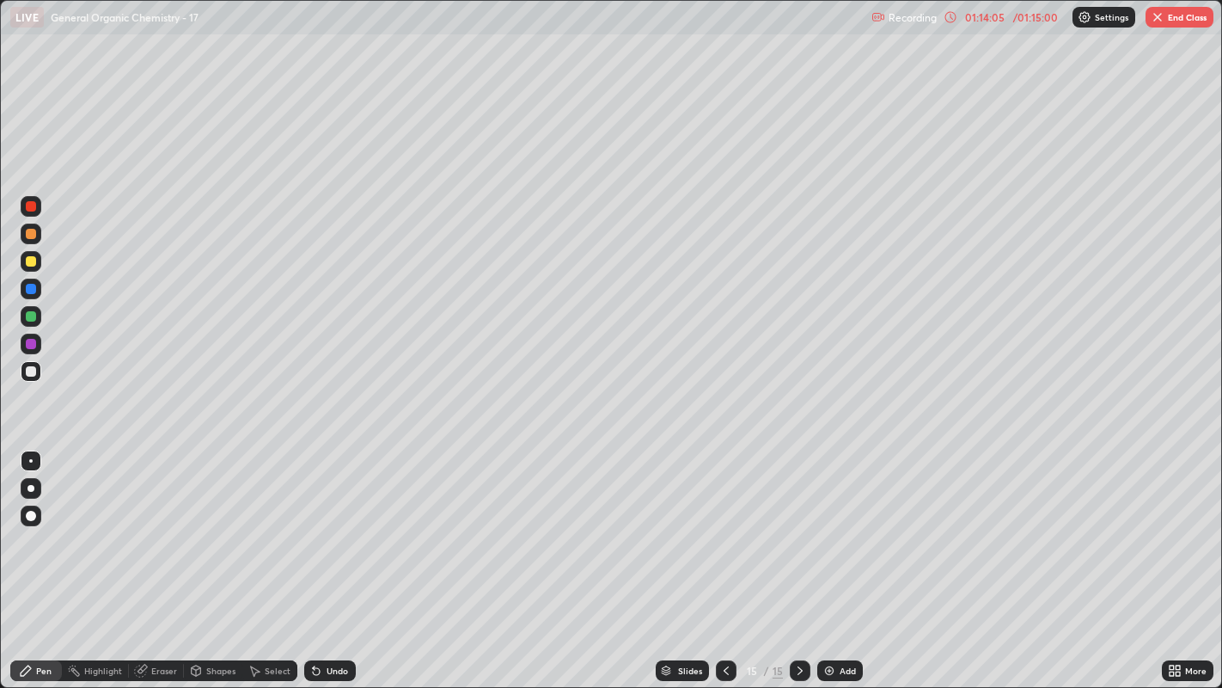
click at [31, 488] on div at bounding box center [31, 488] width 7 height 7
click at [28, 258] on div at bounding box center [31, 261] width 10 height 10
click at [343, 525] on div "Undo" at bounding box center [330, 670] width 52 height 21
click at [339, 525] on div "Undo" at bounding box center [337, 670] width 21 height 9
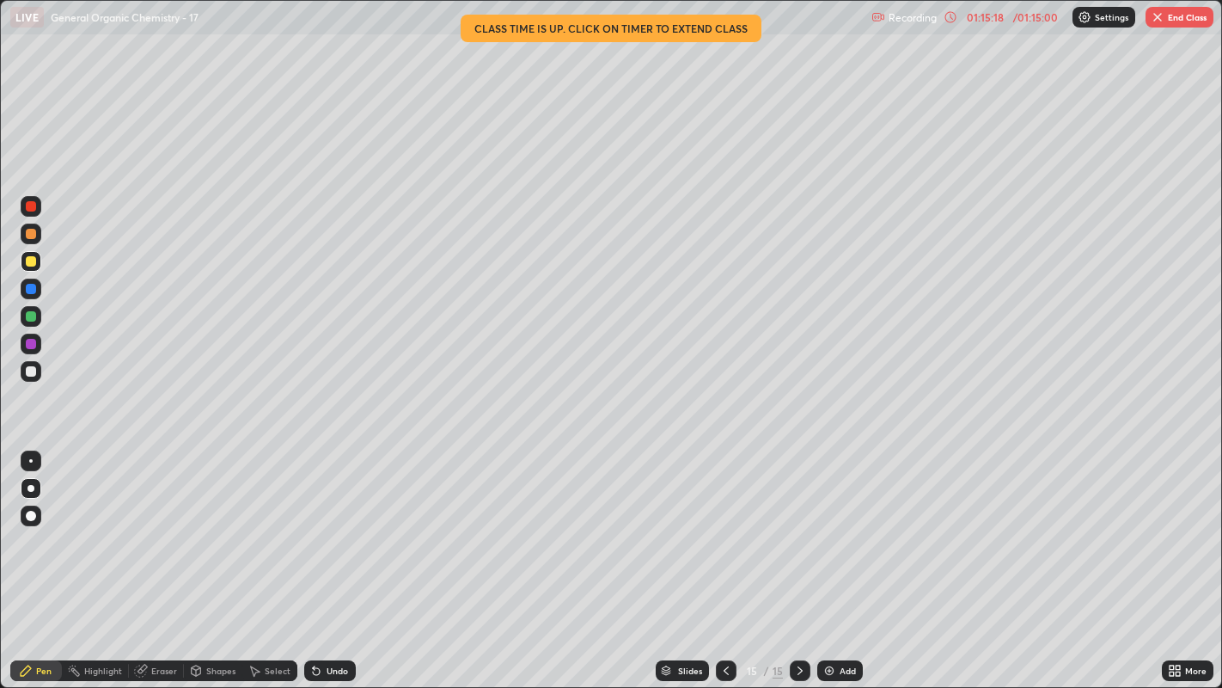
click at [29, 372] on div at bounding box center [31, 371] width 10 height 10
click at [30, 460] on div at bounding box center [30, 460] width 3 height 3
click at [1185, 15] on button "End Class" at bounding box center [1180, 17] width 68 height 21
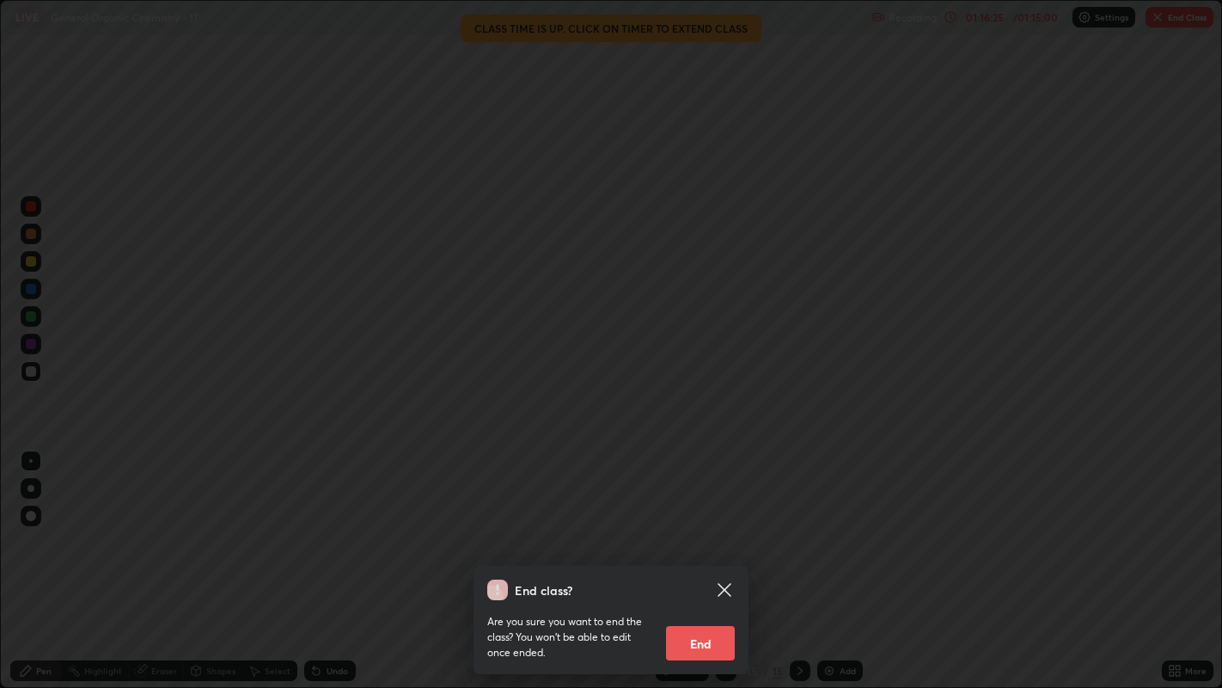
click at [717, 525] on button "End" at bounding box center [700, 643] width 69 height 34
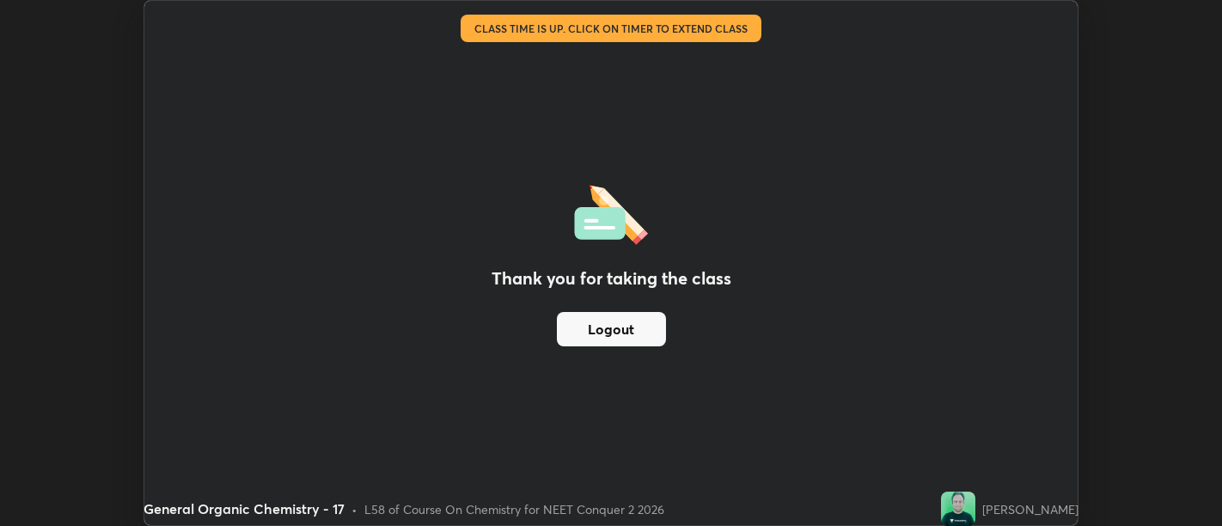
scroll to position [85415, 84719]
